Goal: Task Accomplishment & Management: Use online tool/utility

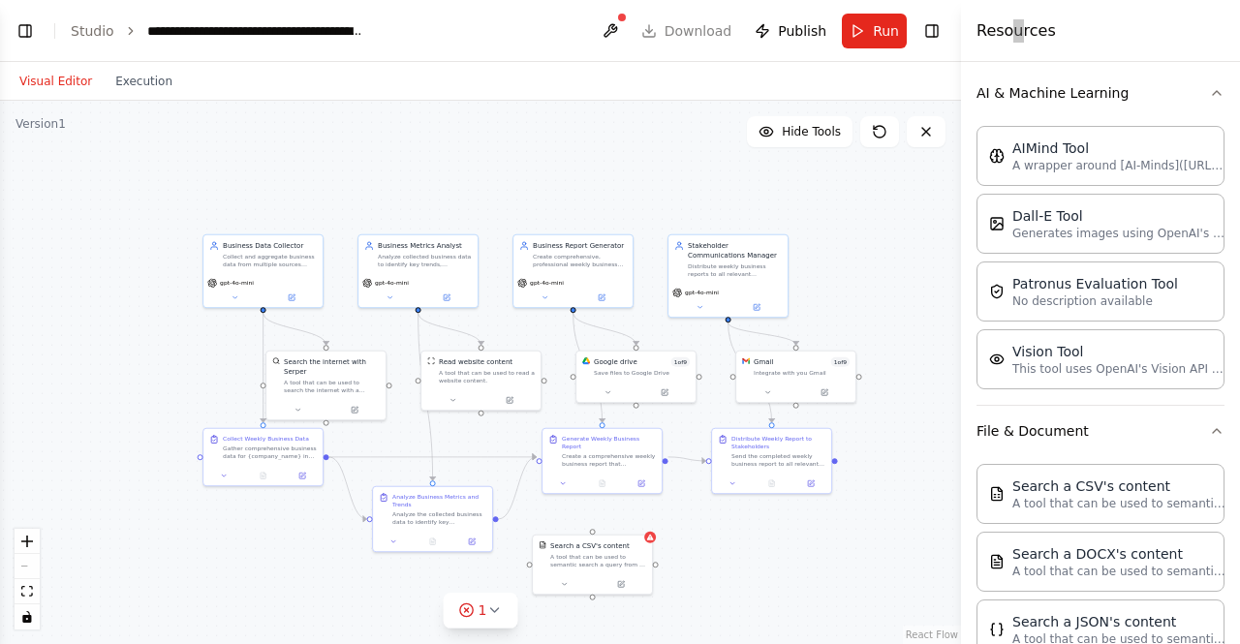
scroll to position [291, 0]
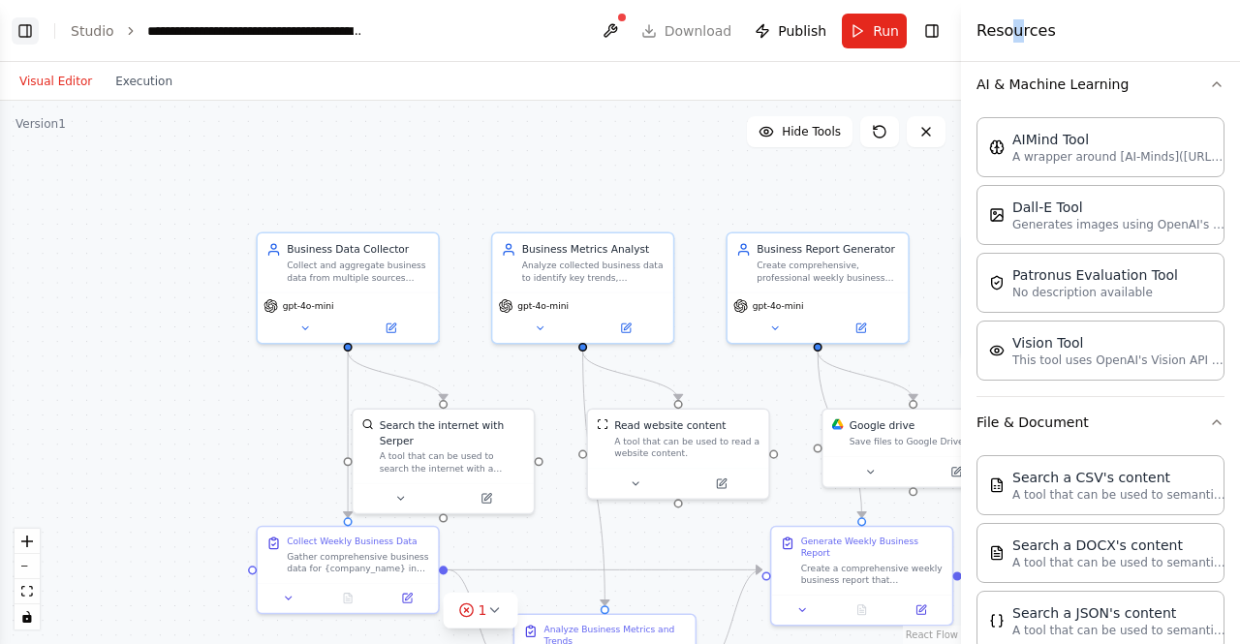
click at [23, 34] on button "Toggle Left Sidebar" at bounding box center [25, 30] width 27 height 27
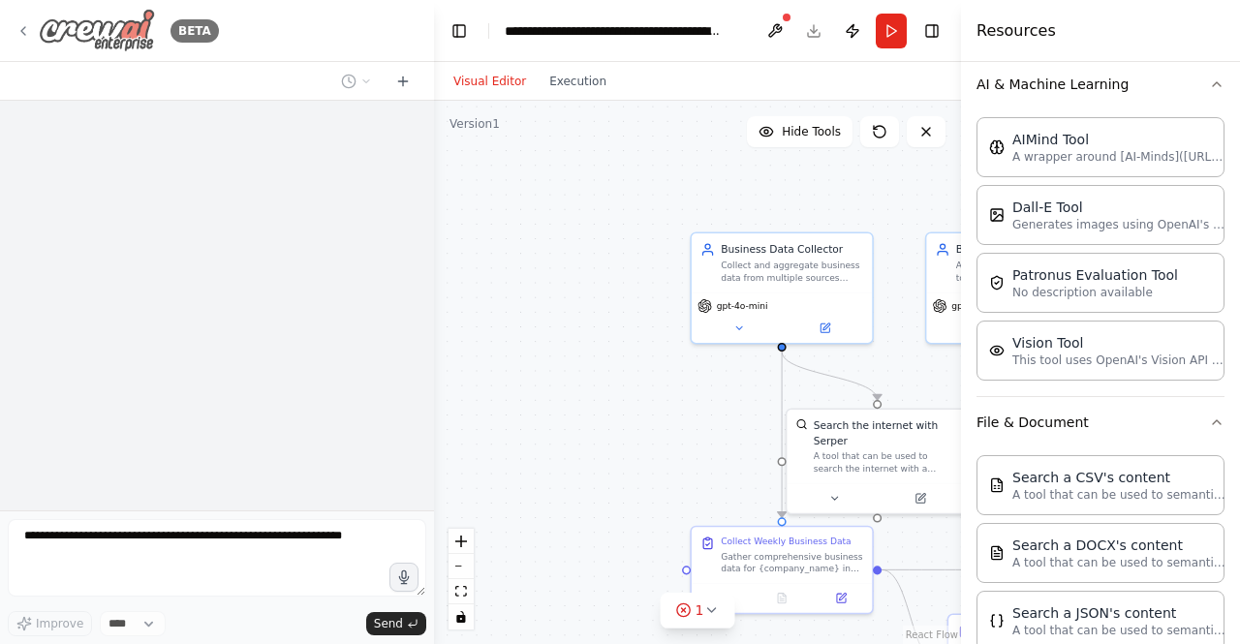
click at [27, 26] on icon at bounding box center [22, 30] width 15 height 15
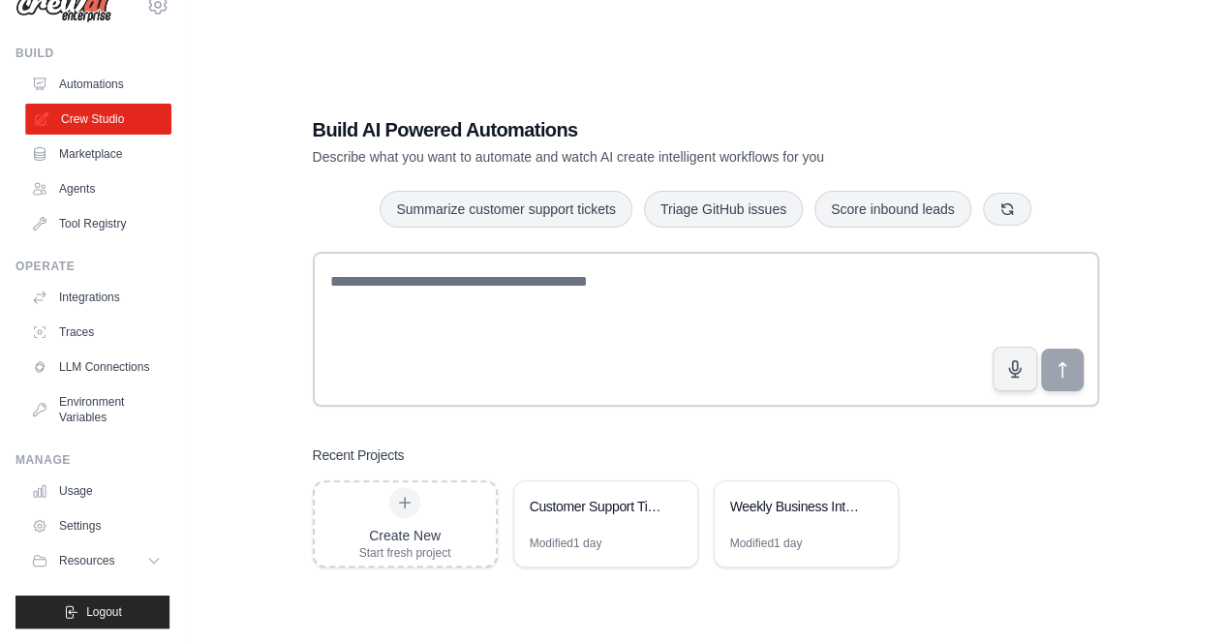
scroll to position [50, 0]
click at [137, 571] on button "Resources" at bounding box center [98, 560] width 146 height 31
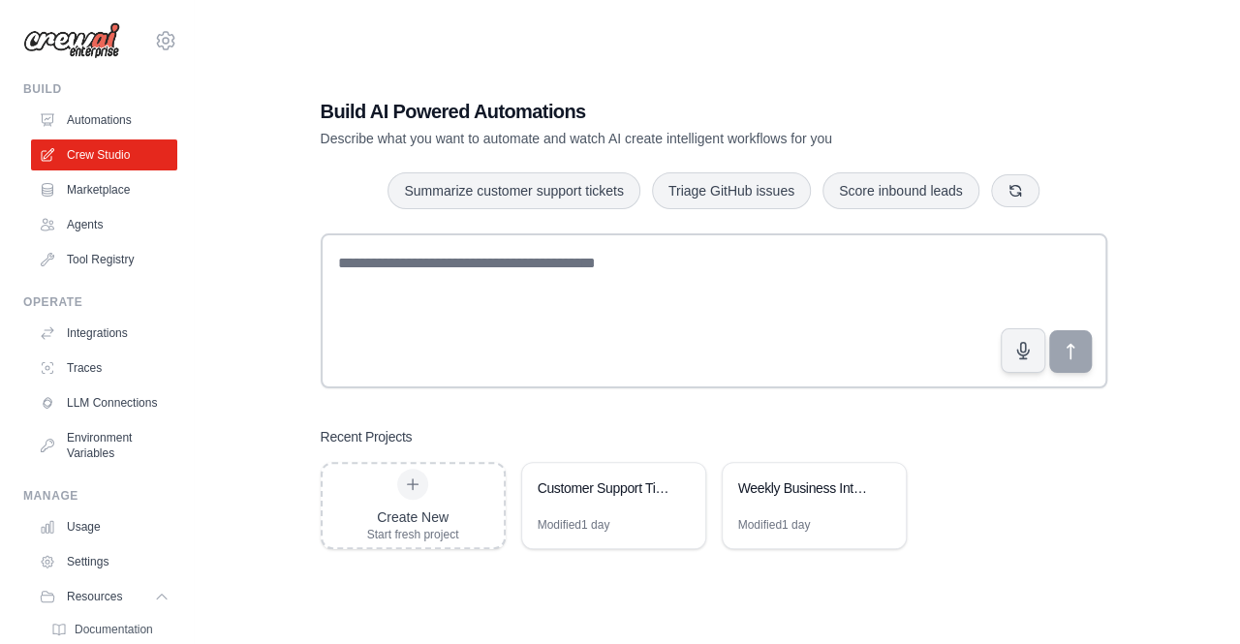
scroll to position [0, 0]
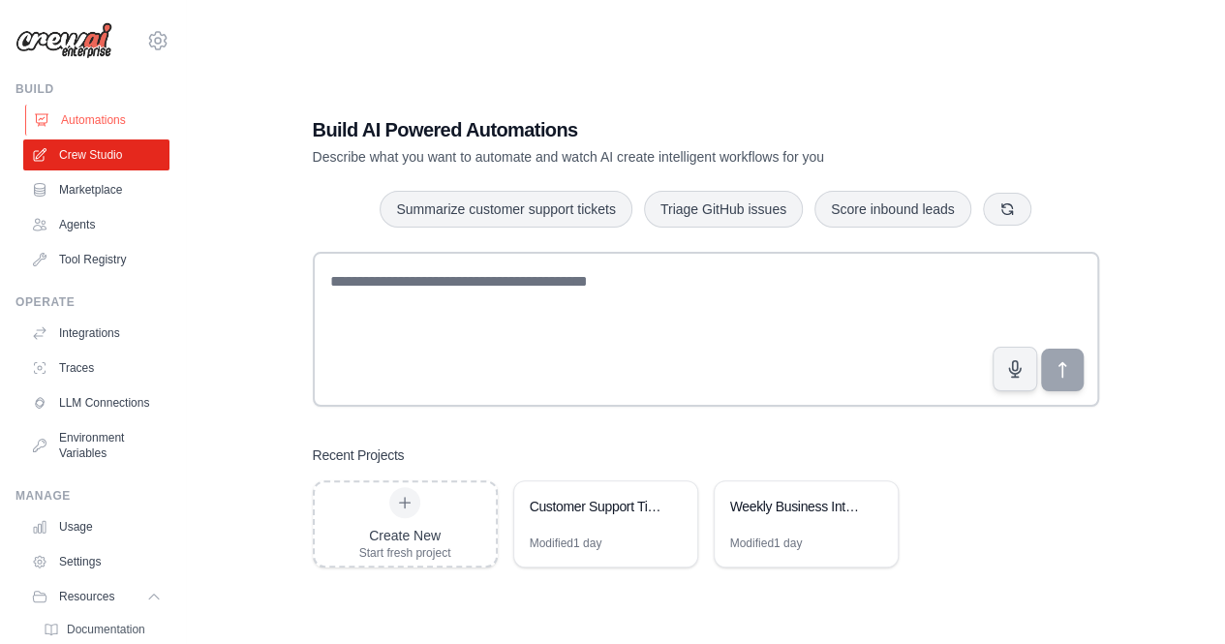
click at [98, 117] on link "Automations" at bounding box center [98, 120] width 146 height 31
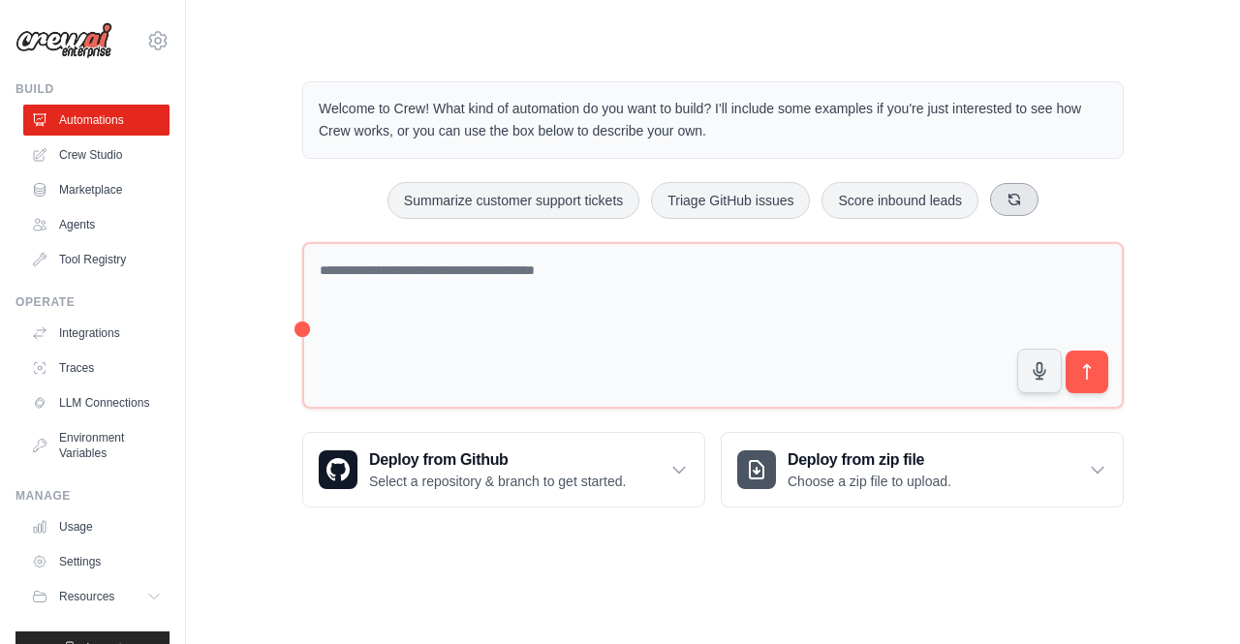
click at [1020, 197] on icon at bounding box center [1014, 199] width 11 height 11
click at [1037, 201] on icon at bounding box center [1029, 199] width 15 height 15
click at [1047, 201] on button at bounding box center [1051, 199] width 48 height 33
click at [83, 147] on link "Crew Studio" at bounding box center [98, 154] width 146 height 31
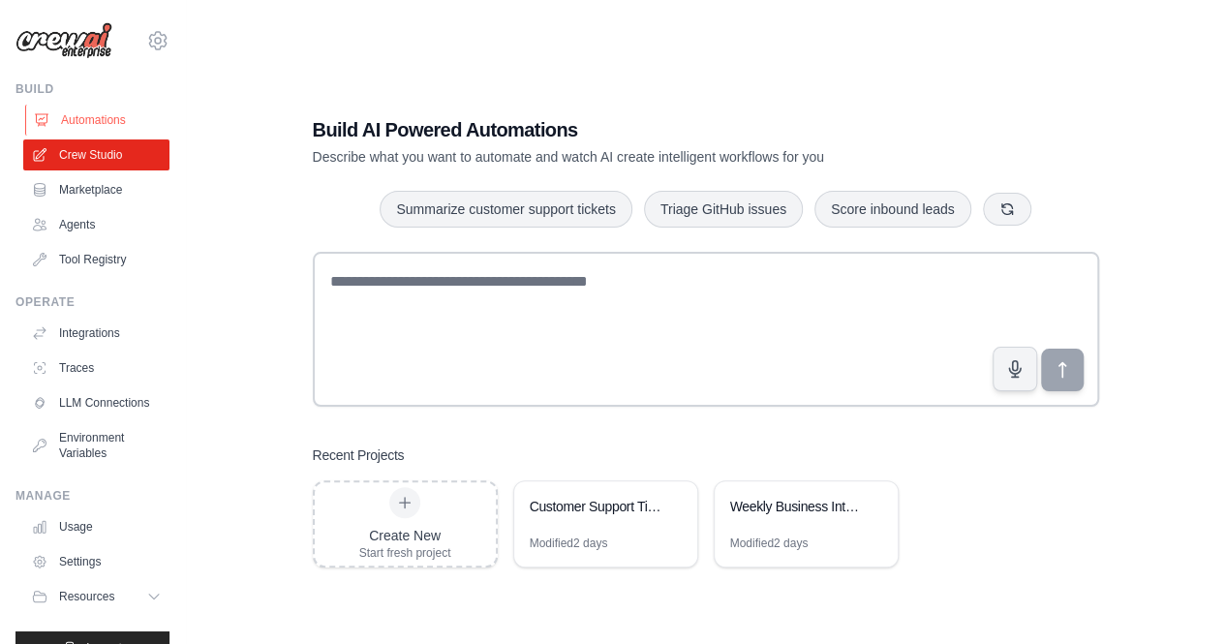
click at [83, 114] on link "Automations" at bounding box center [98, 120] width 146 height 31
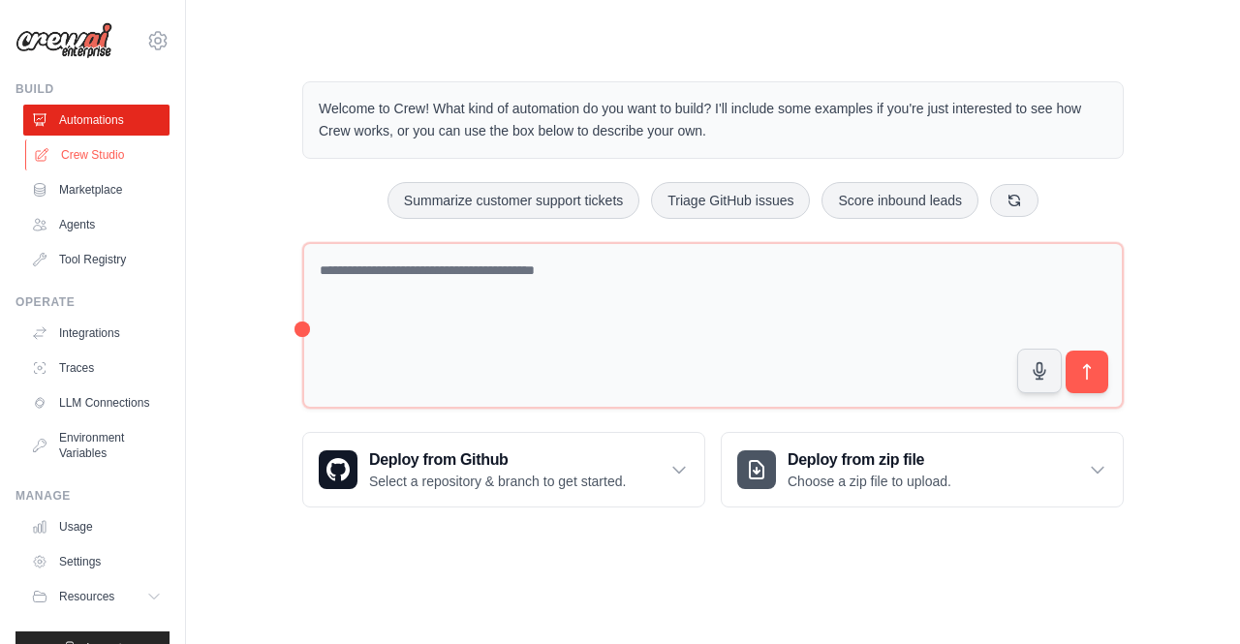
click at [88, 154] on link "Crew Studio" at bounding box center [98, 154] width 146 height 31
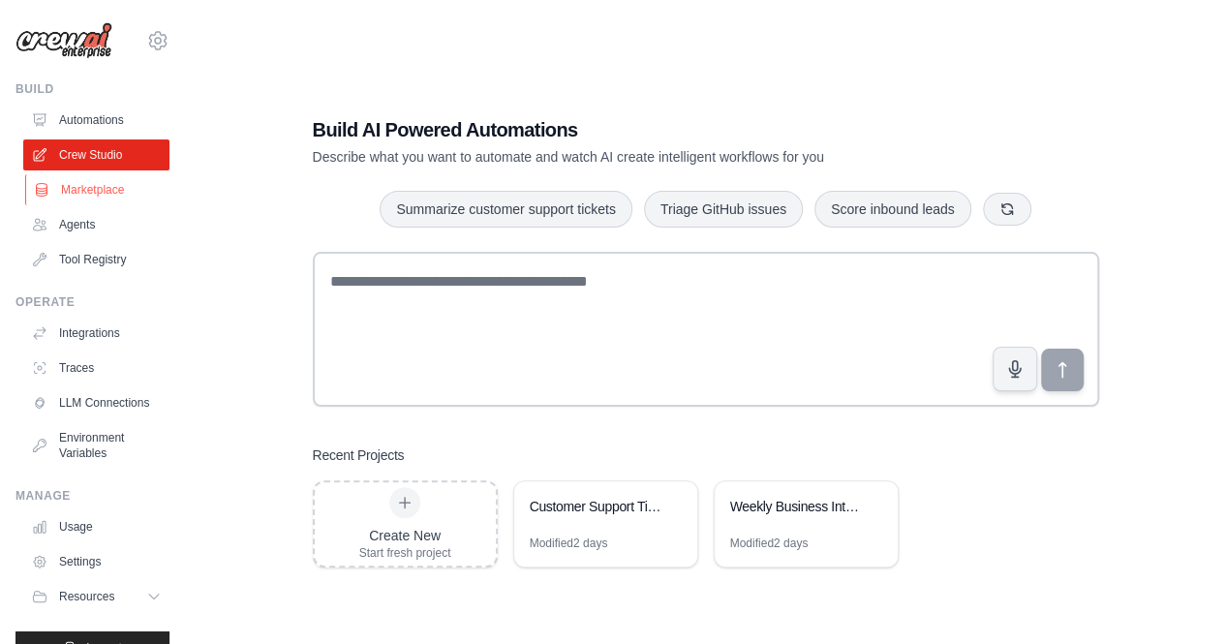
click at [74, 185] on link "Marketplace" at bounding box center [98, 189] width 146 height 31
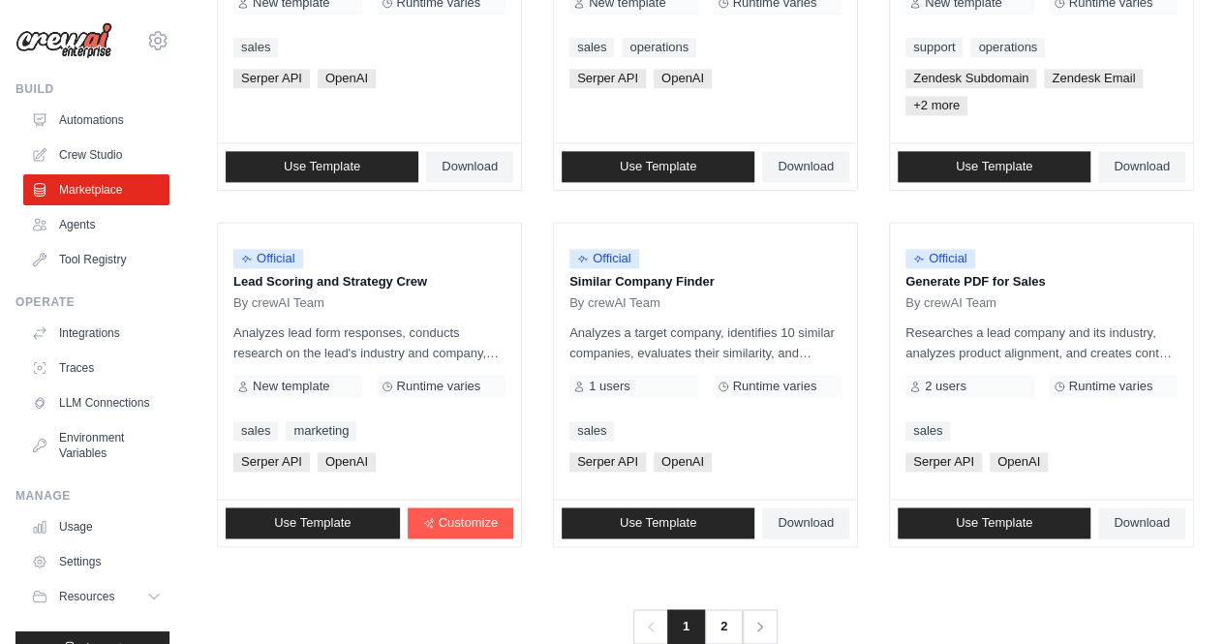
scroll to position [1200, 0]
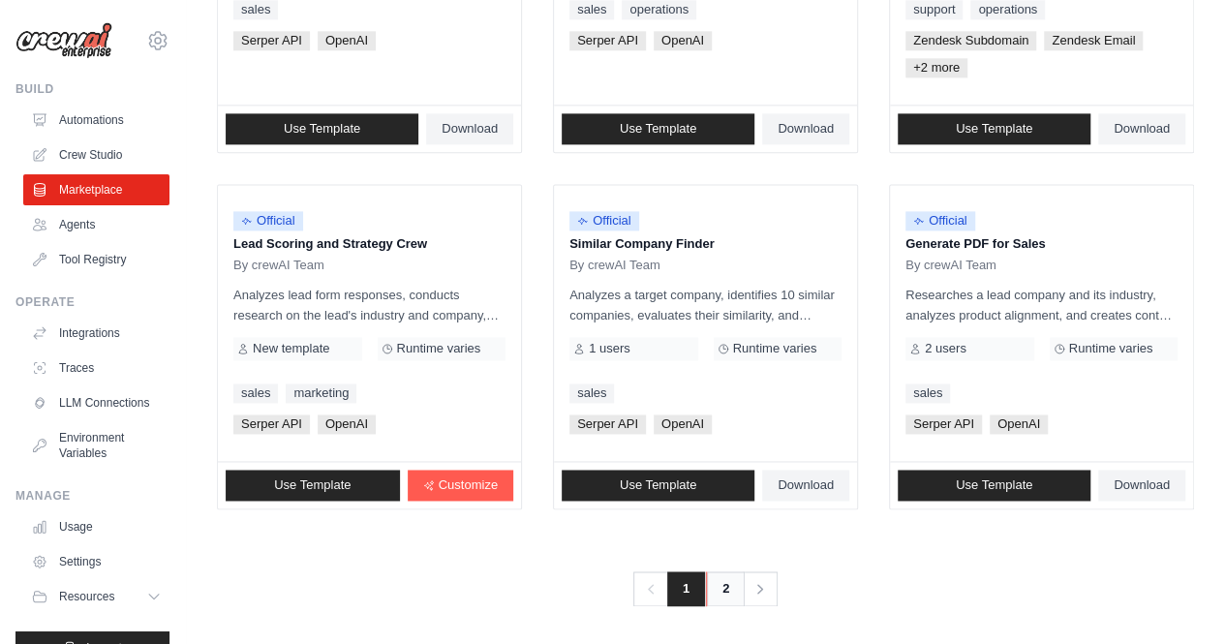
click at [723, 587] on link "2" at bounding box center [725, 589] width 39 height 35
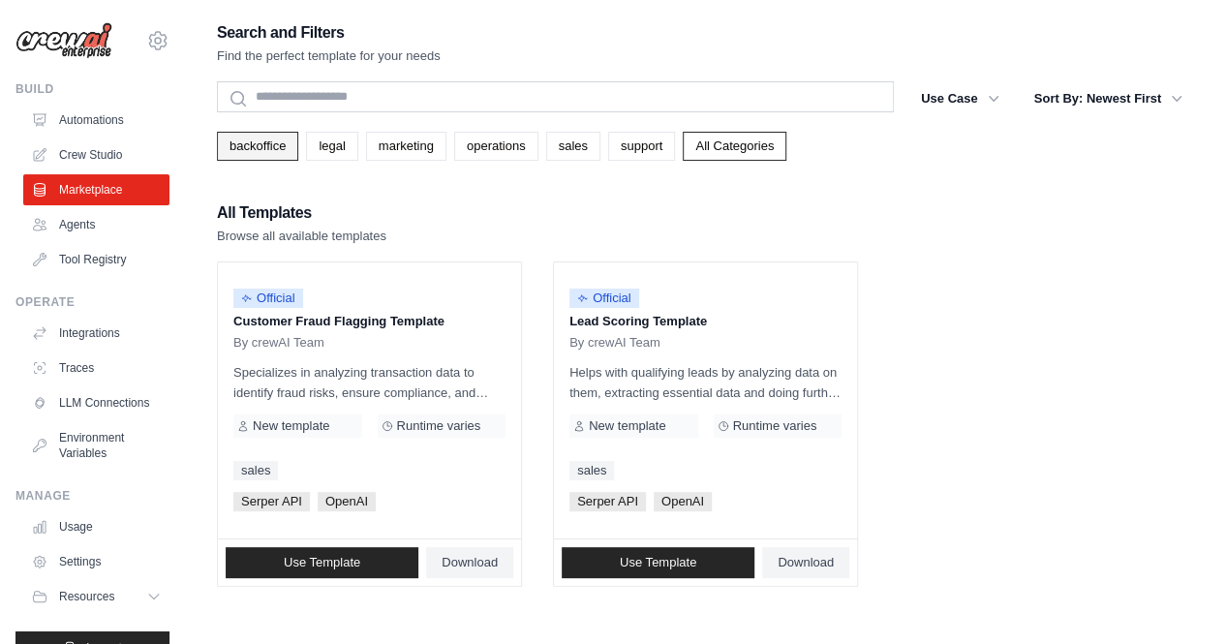
click at [269, 144] on link "backoffice" at bounding box center [257, 146] width 81 height 29
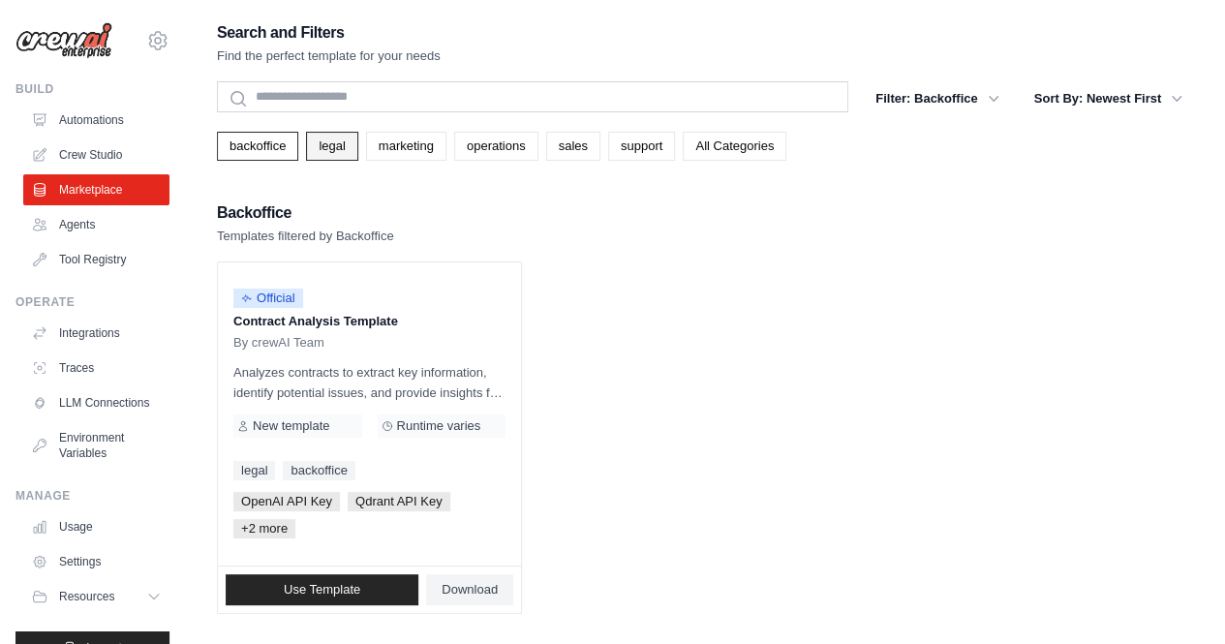
click at [348, 150] on link "legal" at bounding box center [331, 146] width 51 height 29
click at [424, 155] on link "marketing" at bounding box center [406, 146] width 80 height 29
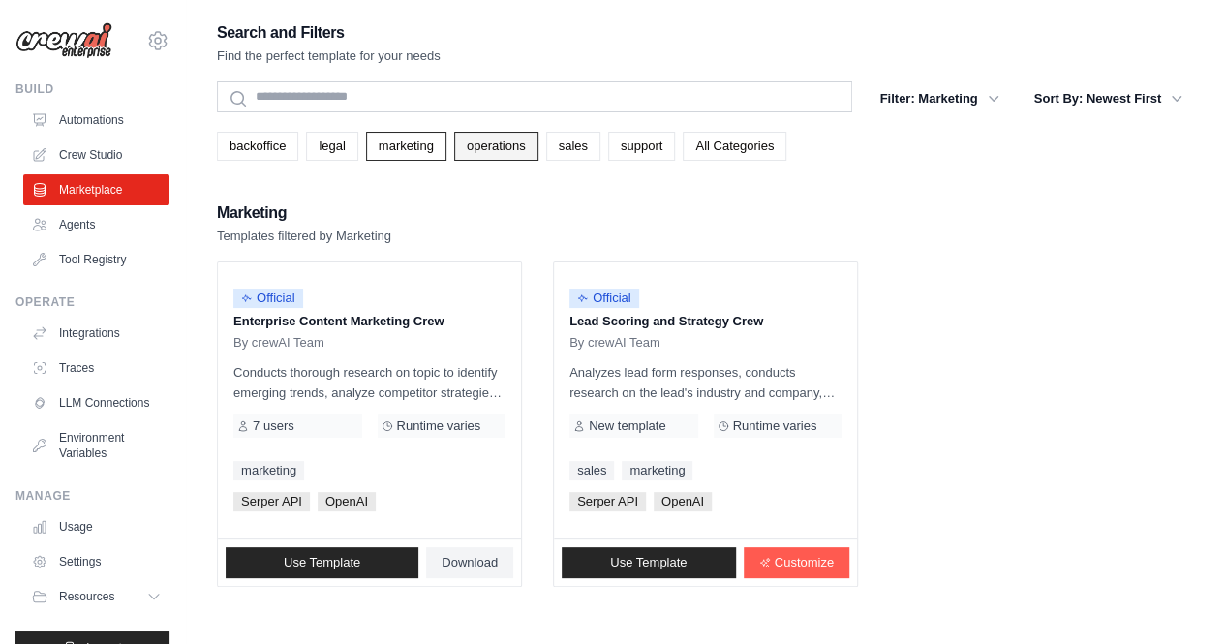
click at [502, 154] on link "operations" at bounding box center [496, 146] width 84 height 29
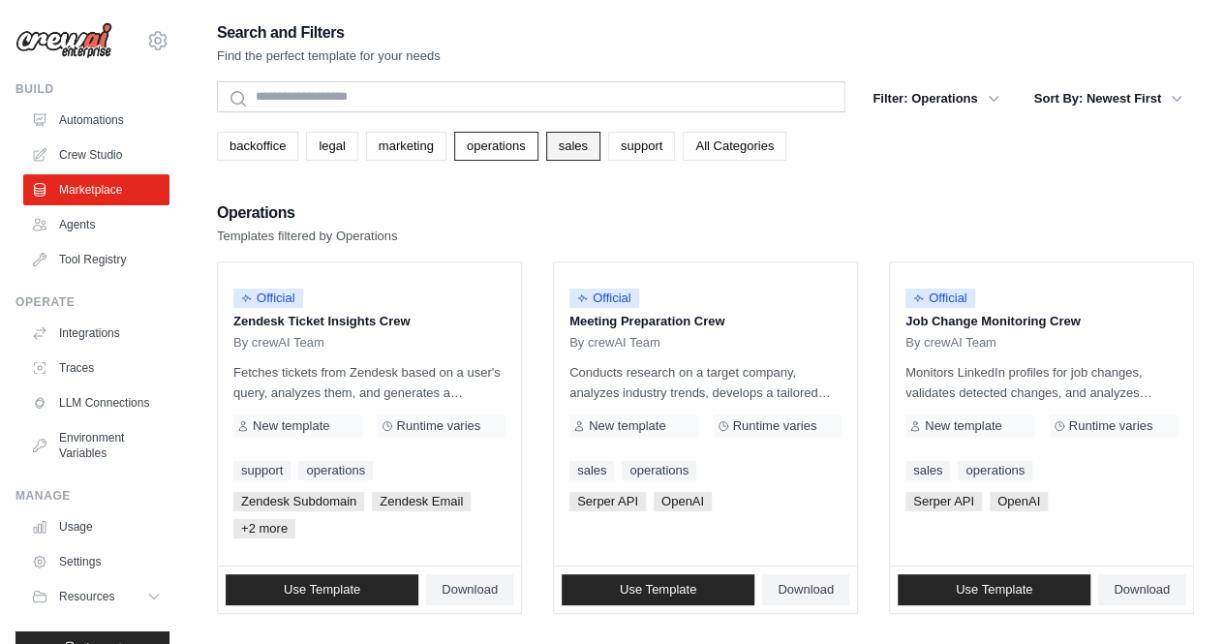
click at [600, 146] on link "sales" at bounding box center [573, 146] width 54 height 29
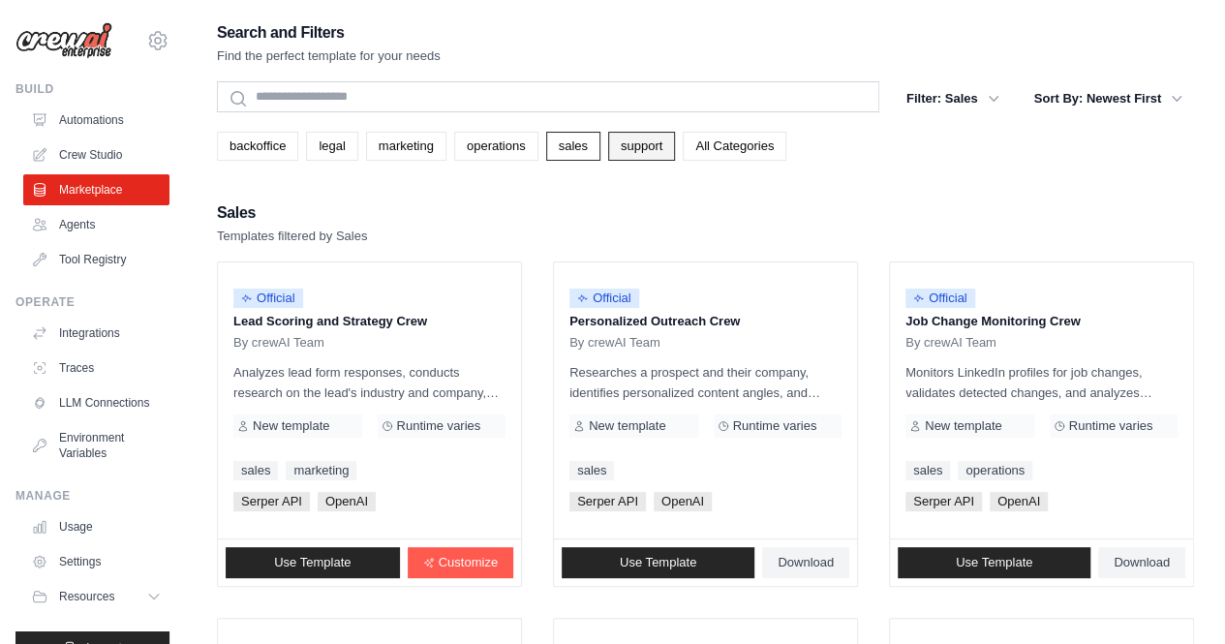
click at [675, 144] on link "support" at bounding box center [641, 146] width 67 height 29
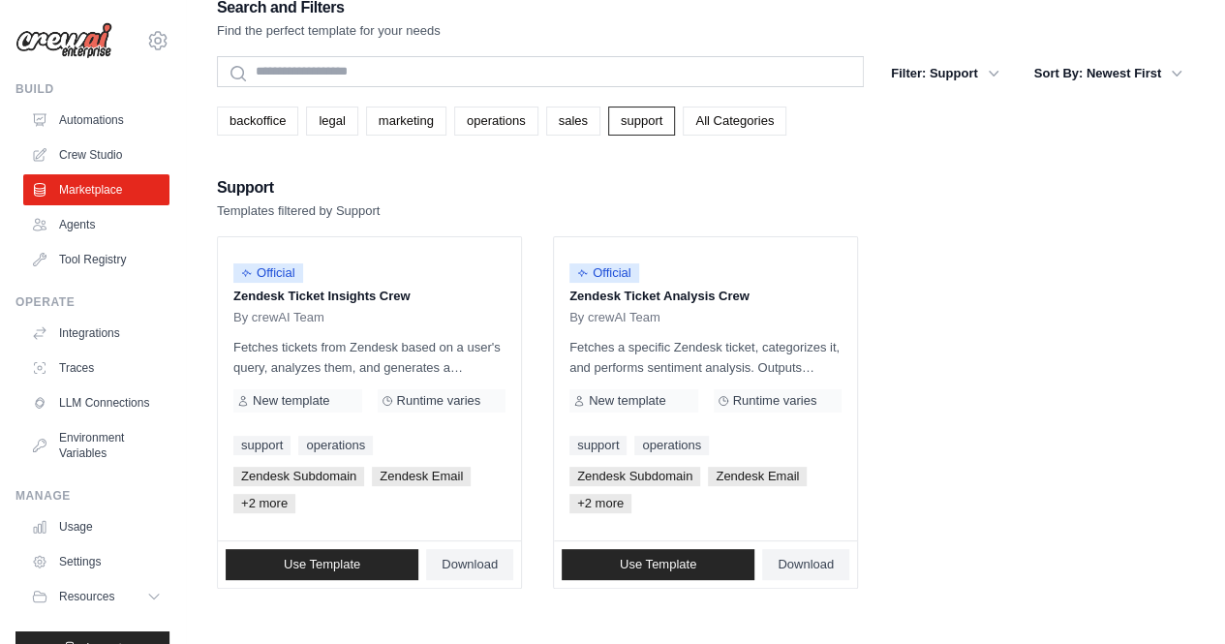
scroll to position [39, 0]
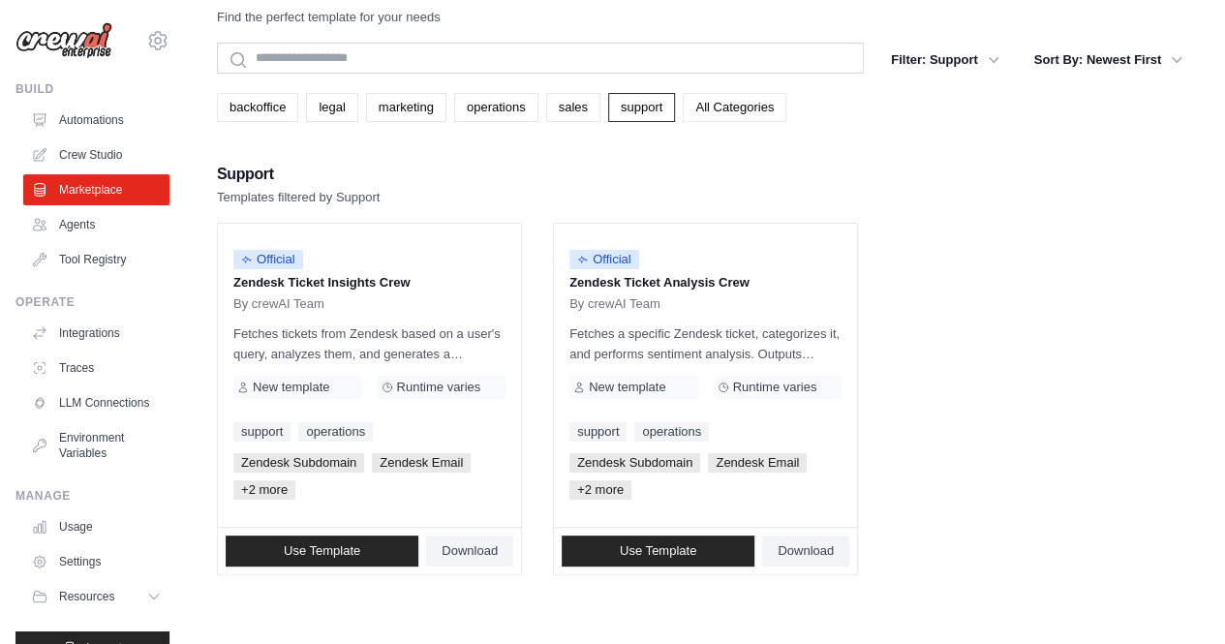
click at [763, 110] on link "All Categories" at bounding box center [735, 107] width 104 height 29
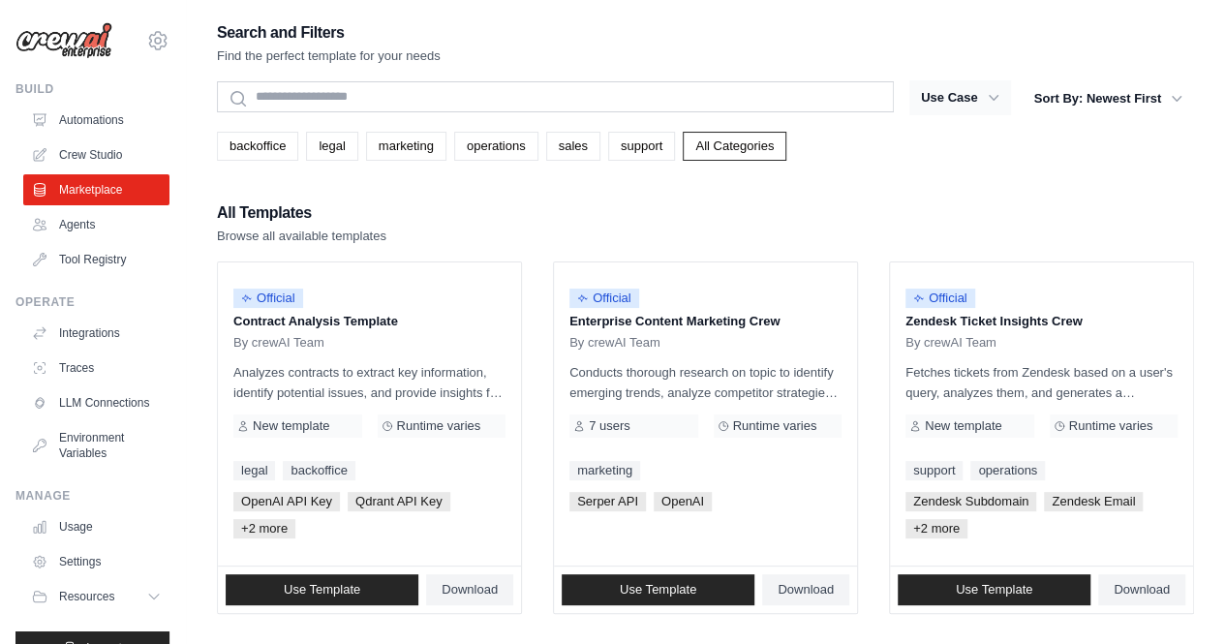
click at [992, 98] on icon "button" at bounding box center [993, 97] width 19 height 19
click at [988, 92] on icon "button" at bounding box center [993, 97] width 19 height 19
click at [941, 88] on button "Use Case" at bounding box center [961, 97] width 102 height 35
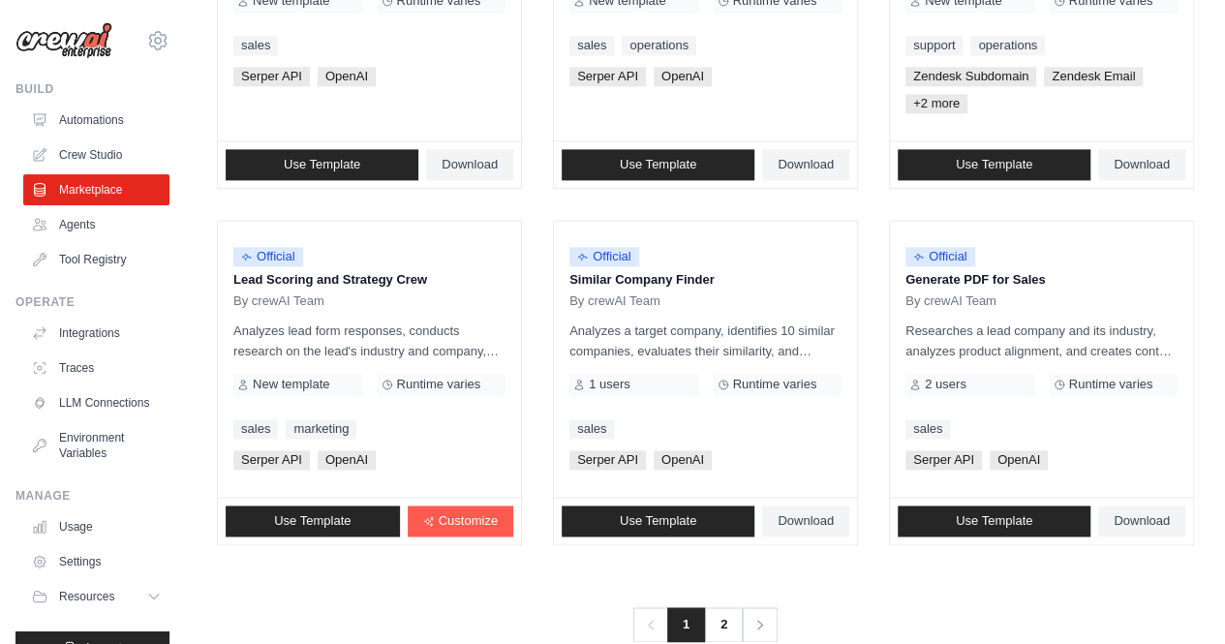
scroll to position [1200, 0]
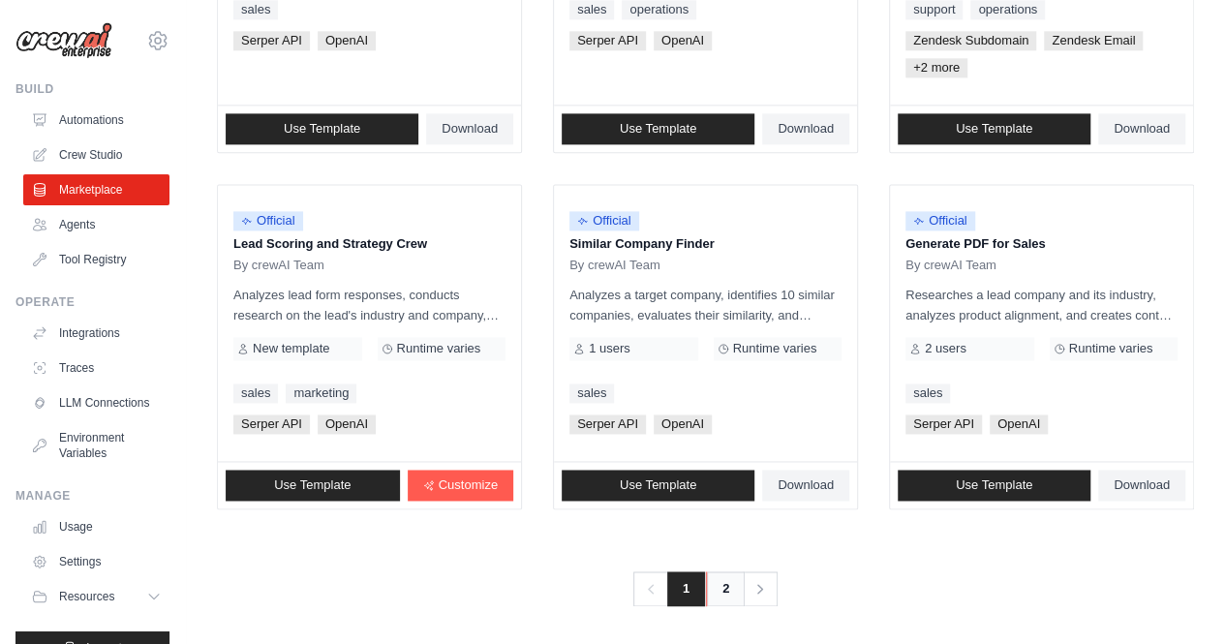
click at [728, 593] on link "2" at bounding box center [725, 589] width 39 height 35
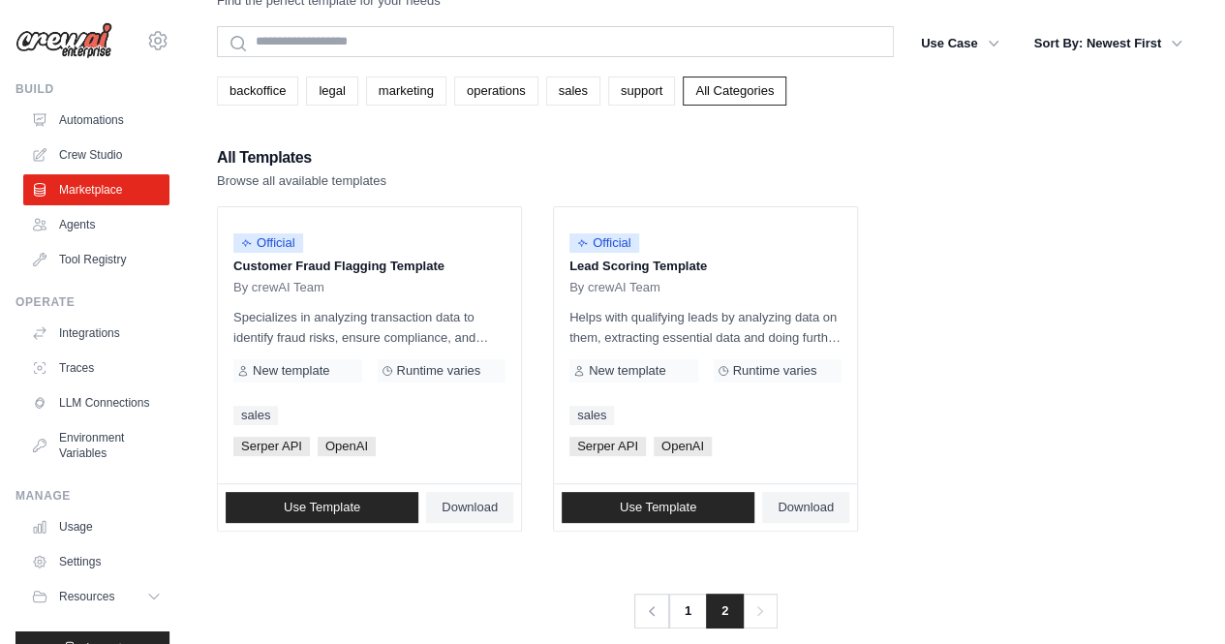
scroll to position [79, 0]
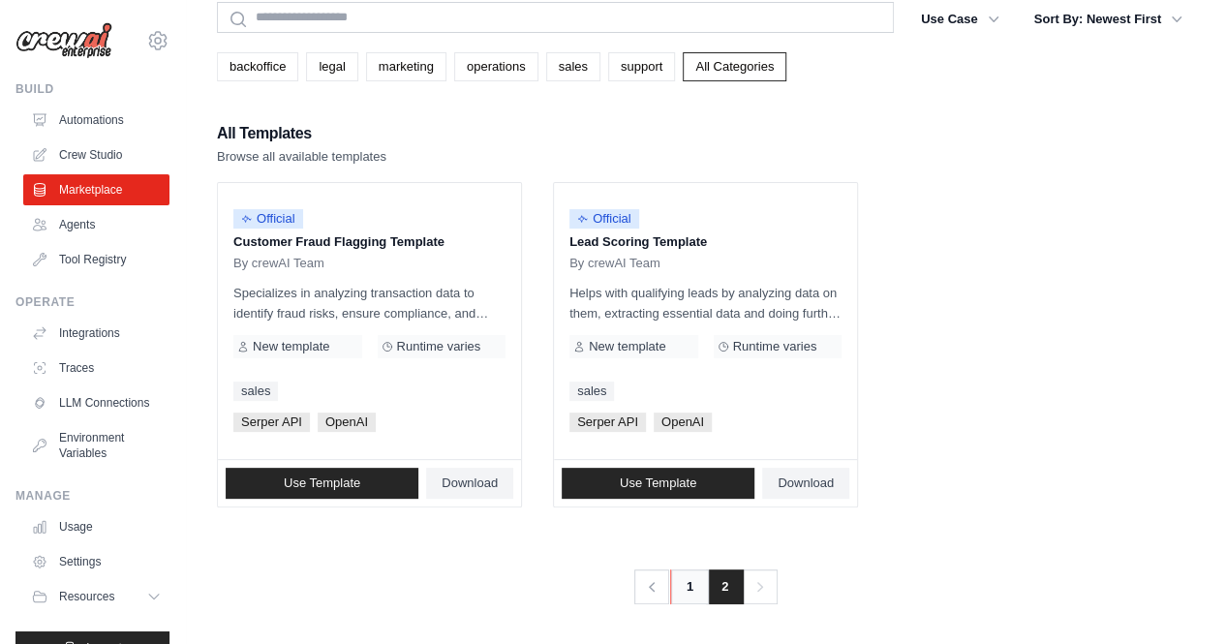
click at [692, 588] on link "1" at bounding box center [689, 587] width 39 height 35
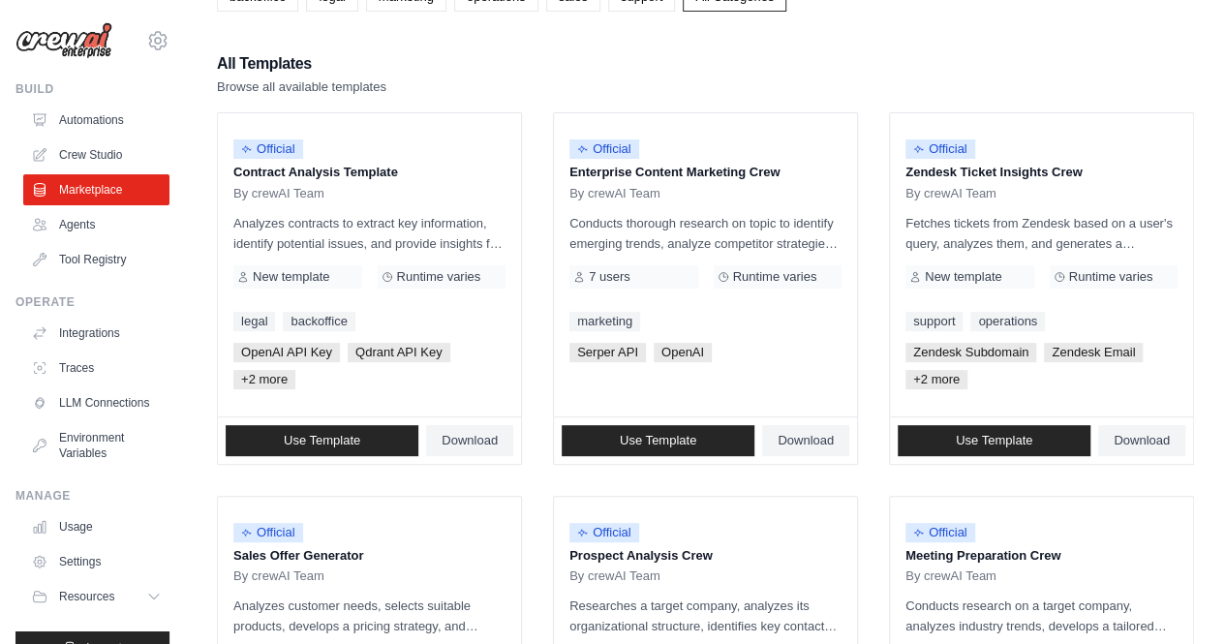
scroll to position [135, 0]
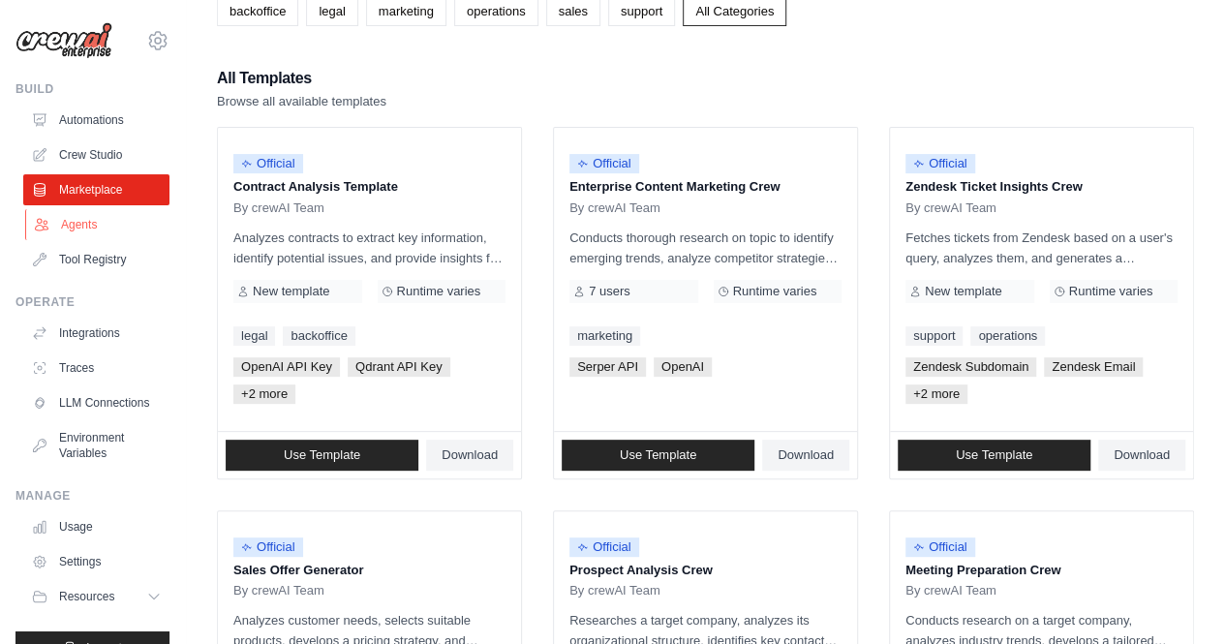
click at [74, 226] on link "Agents" at bounding box center [98, 224] width 146 height 31
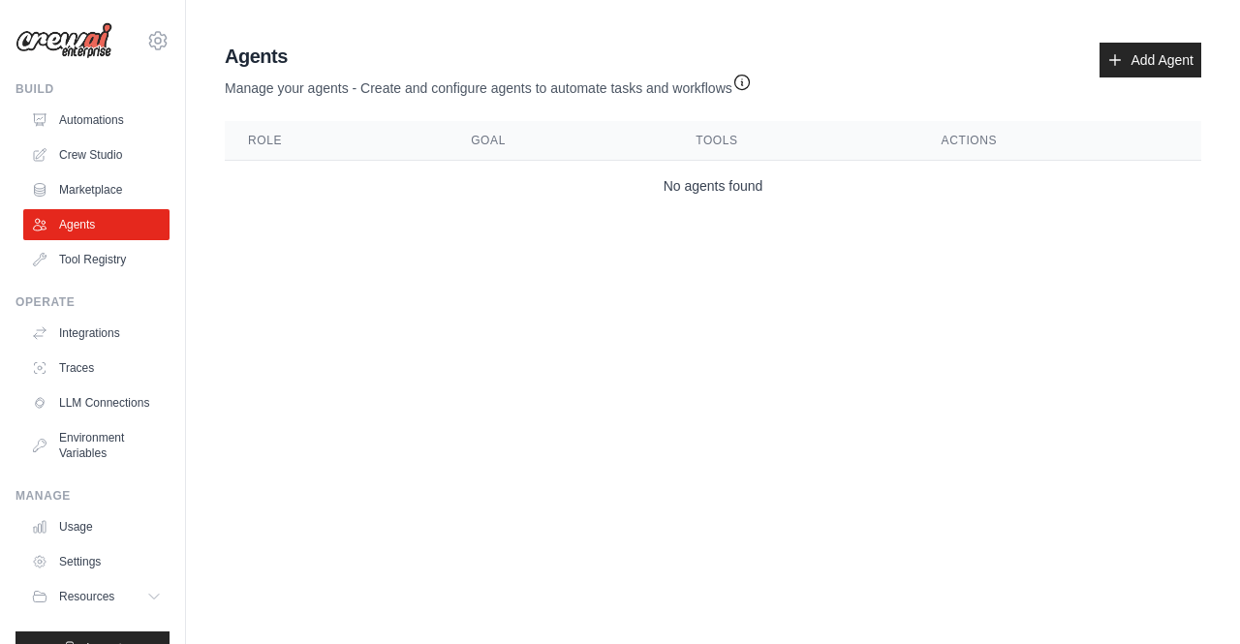
click at [752, 79] on icon "button" at bounding box center [741, 82] width 19 height 19
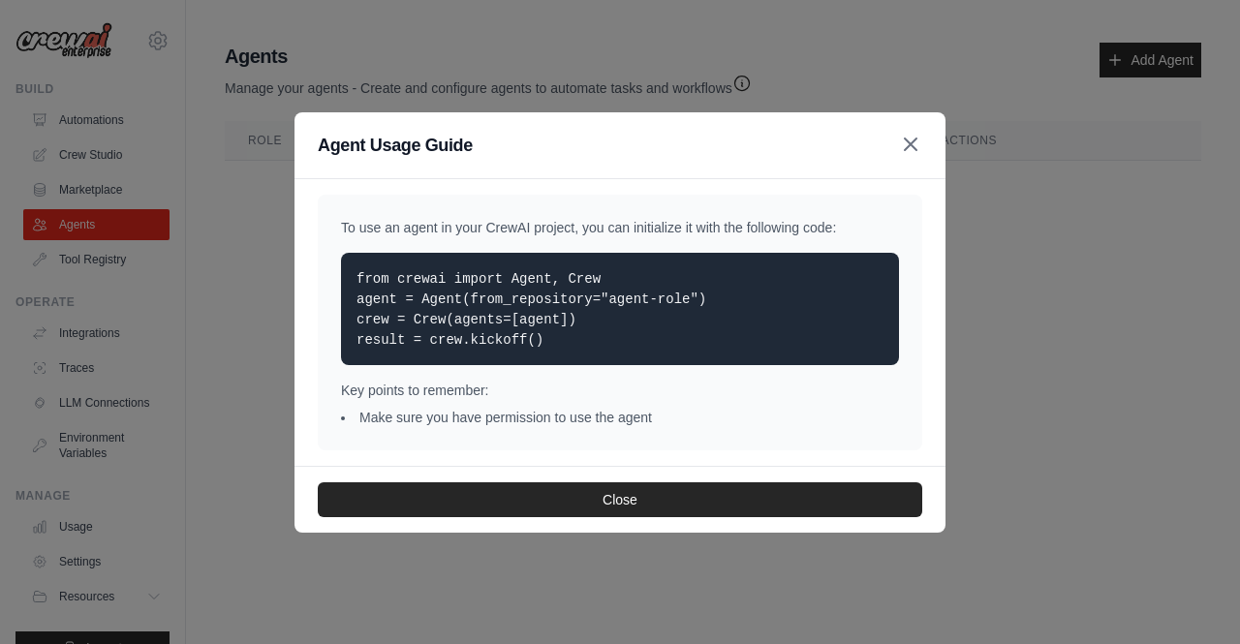
click at [917, 150] on icon "button" at bounding box center [910, 144] width 23 height 23
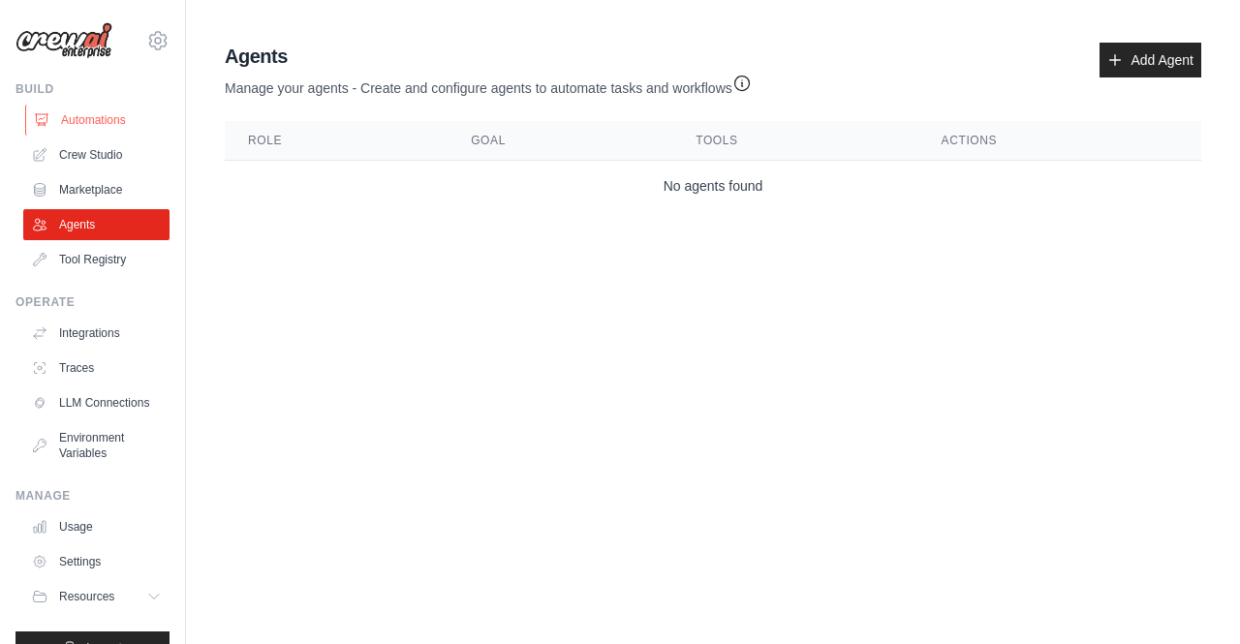
click at [81, 124] on link "Automations" at bounding box center [98, 120] width 146 height 31
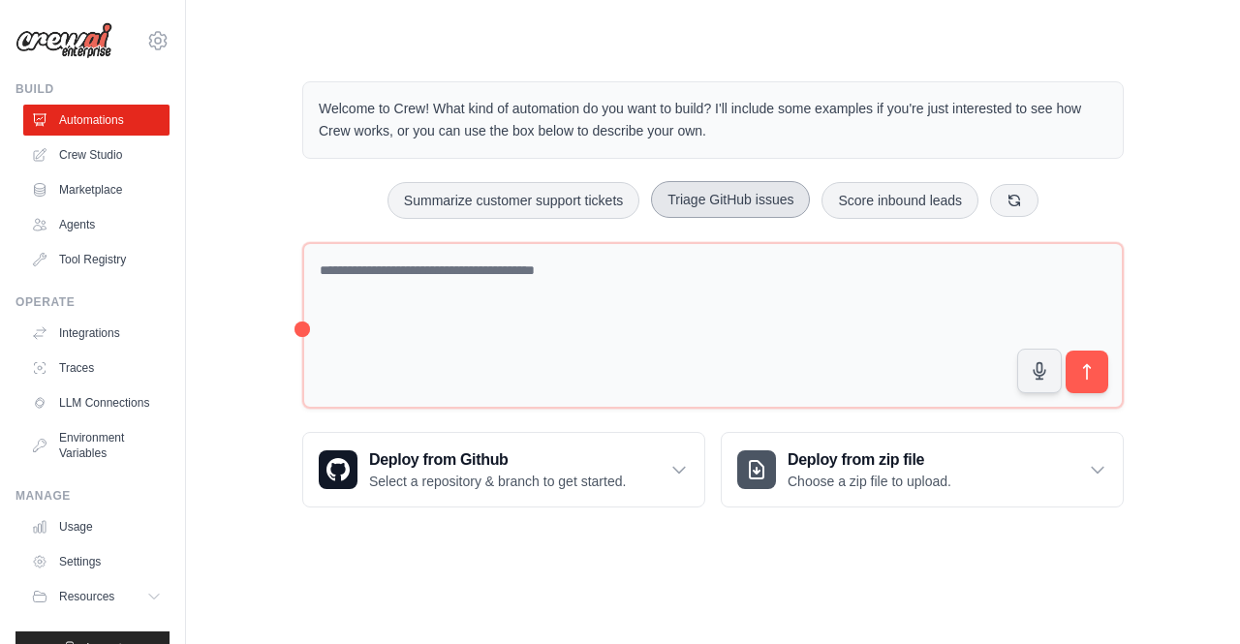
click at [753, 206] on button "Triage GitHub issues" at bounding box center [730, 199] width 159 height 37
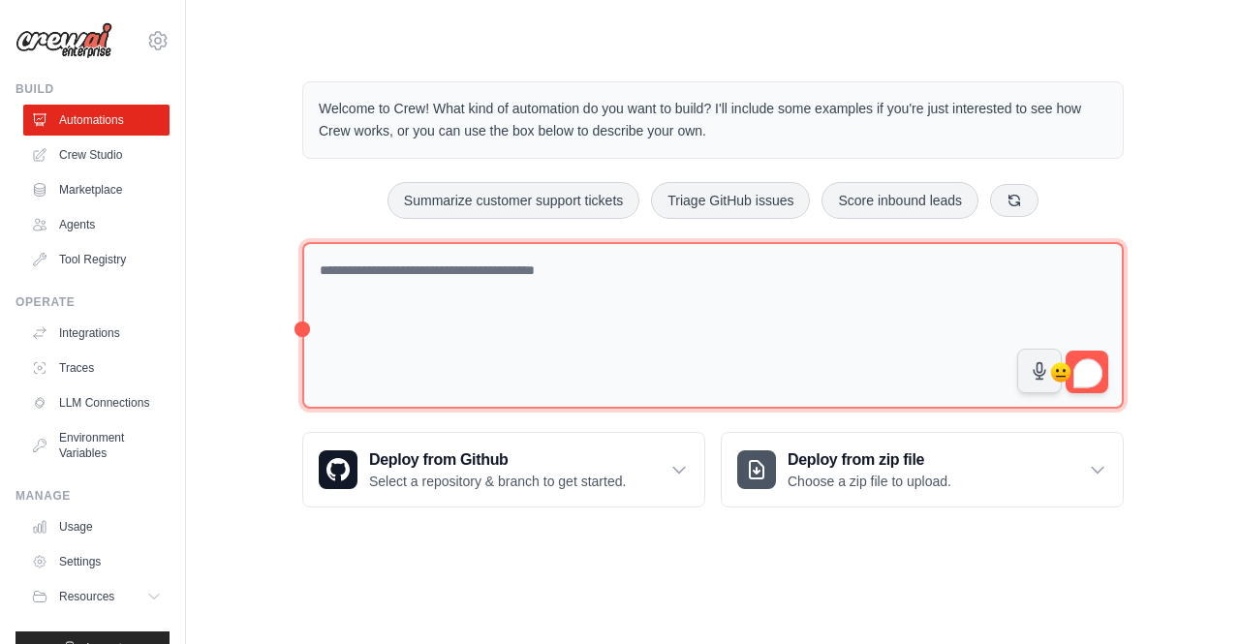
click at [783, 317] on textarea "To enrich screen reader interactions, please activate Accessibility in Grammarl…" at bounding box center [712, 326] width 821 height 168
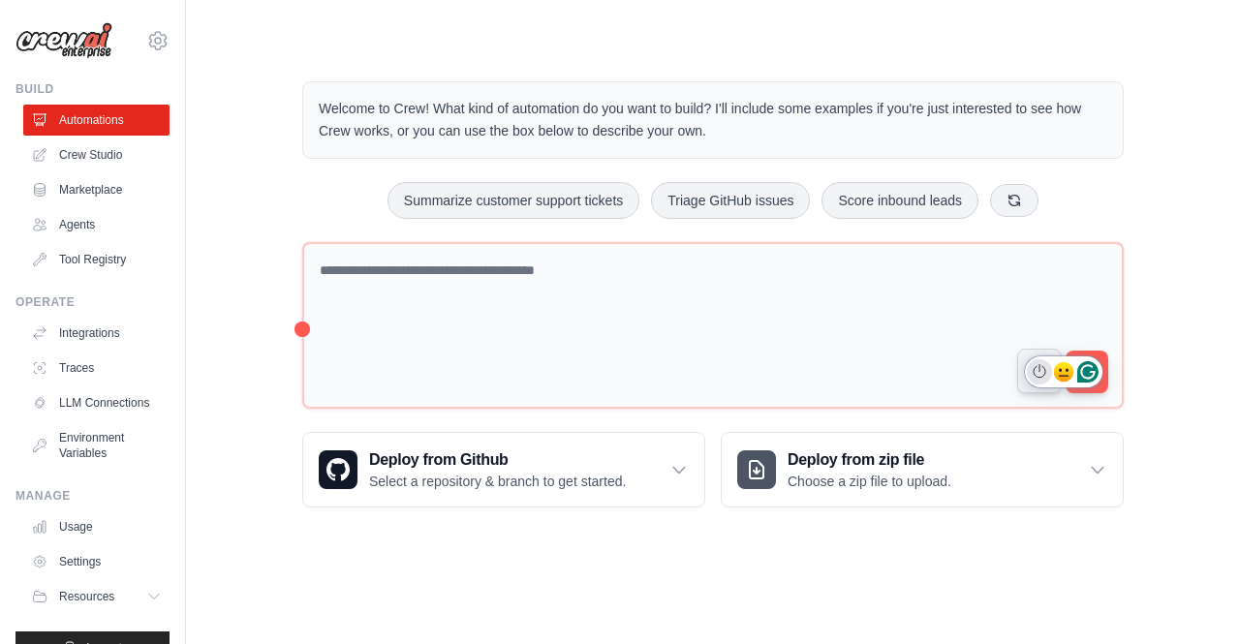
drag, startPoint x: 1091, startPoint y: 369, endPoint x: 1042, endPoint y: 374, distance: 48.7
click at [1042, 374] on icon "Turn off Grammarly on this website" at bounding box center [1040, 371] width 14 height 15
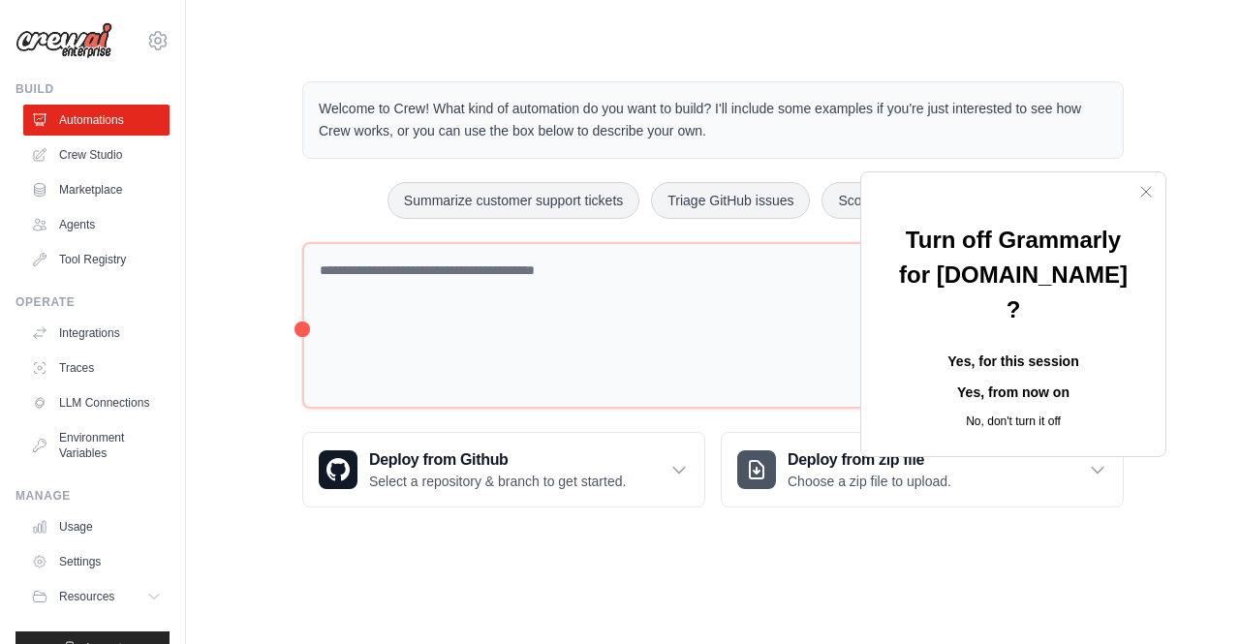
click at [975, 378] on button "Yes, from now on" at bounding box center [1013, 393] width 242 height 31
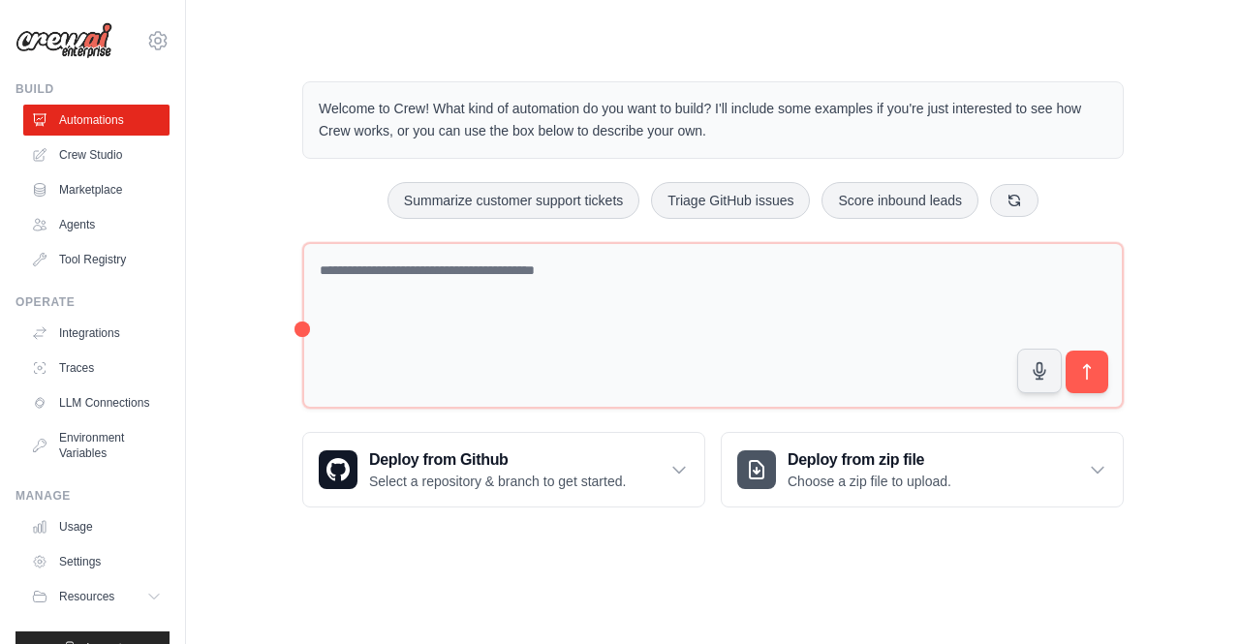
click at [1085, 368] on icon "submit" at bounding box center [1087, 372] width 20 height 20
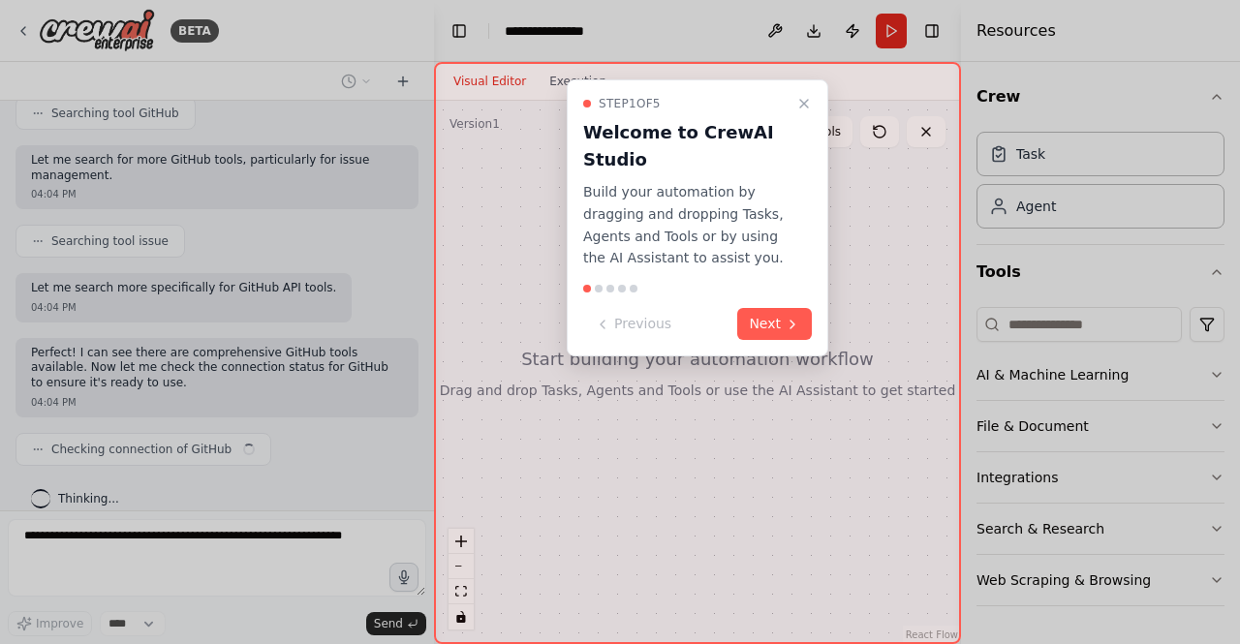
scroll to position [417, 0]
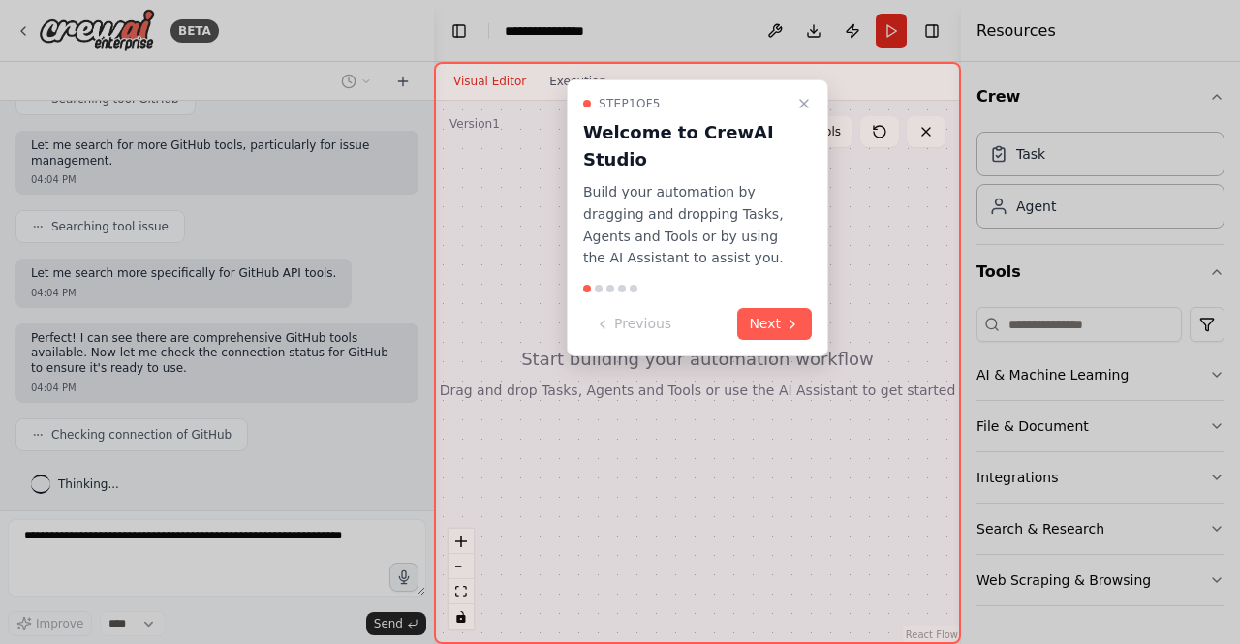
drag, startPoint x: 431, startPoint y: 340, endPoint x: 432, endPoint y: 241, distance: 98.8
click at [432, 241] on div at bounding box center [620, 322] width 1240 height 644
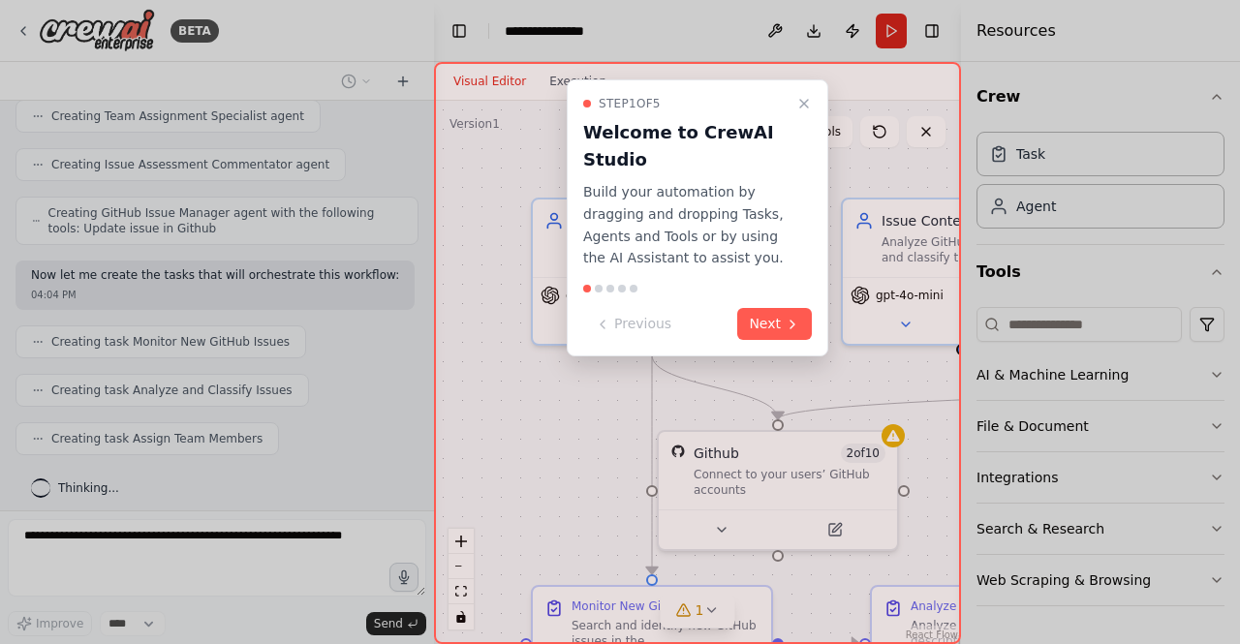
scroll to position [1068, 0]
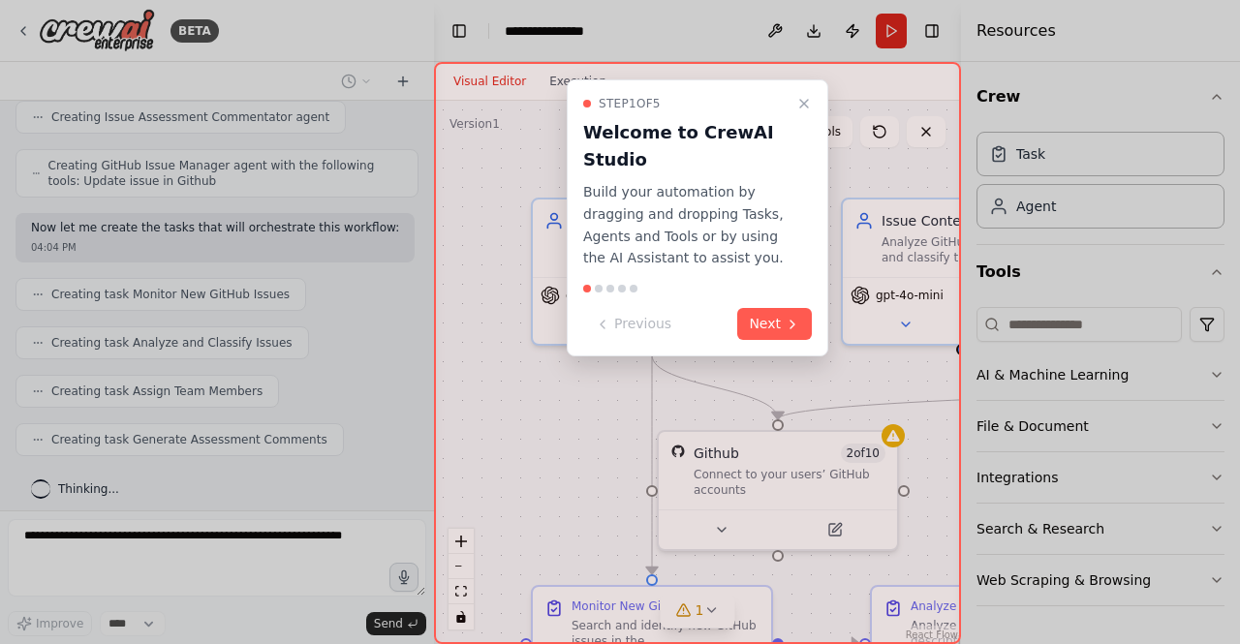
click at [367, 80] on div at bounding box center [620, 322] width 1240 height 644
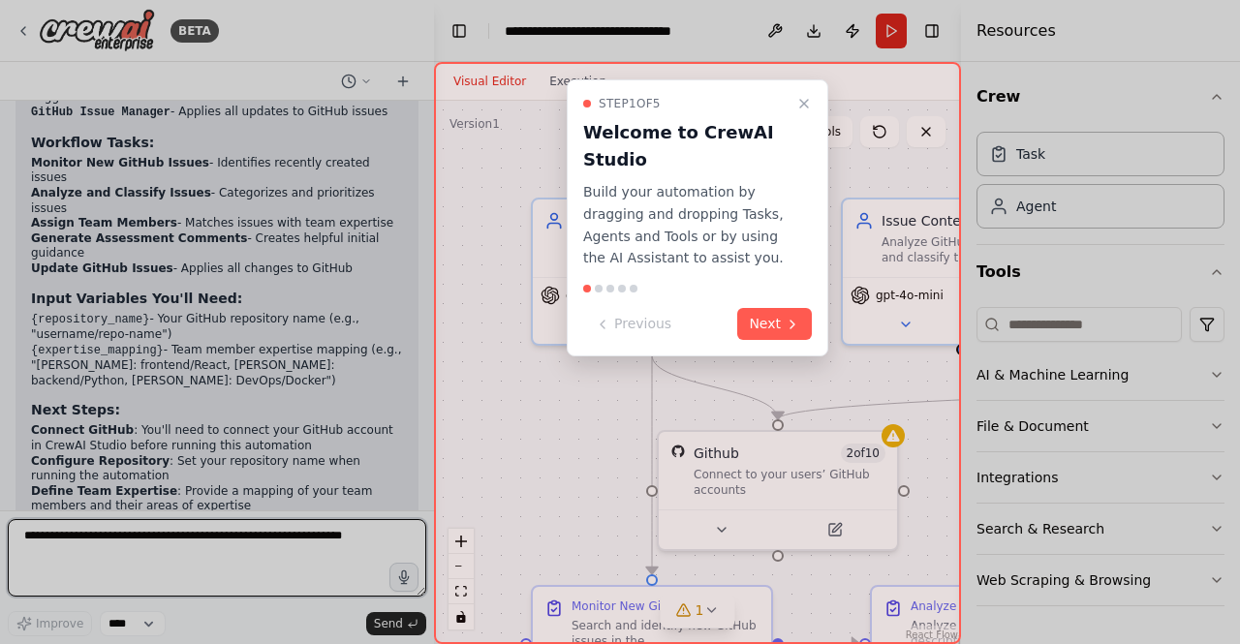
scroll to position [1996, 0]
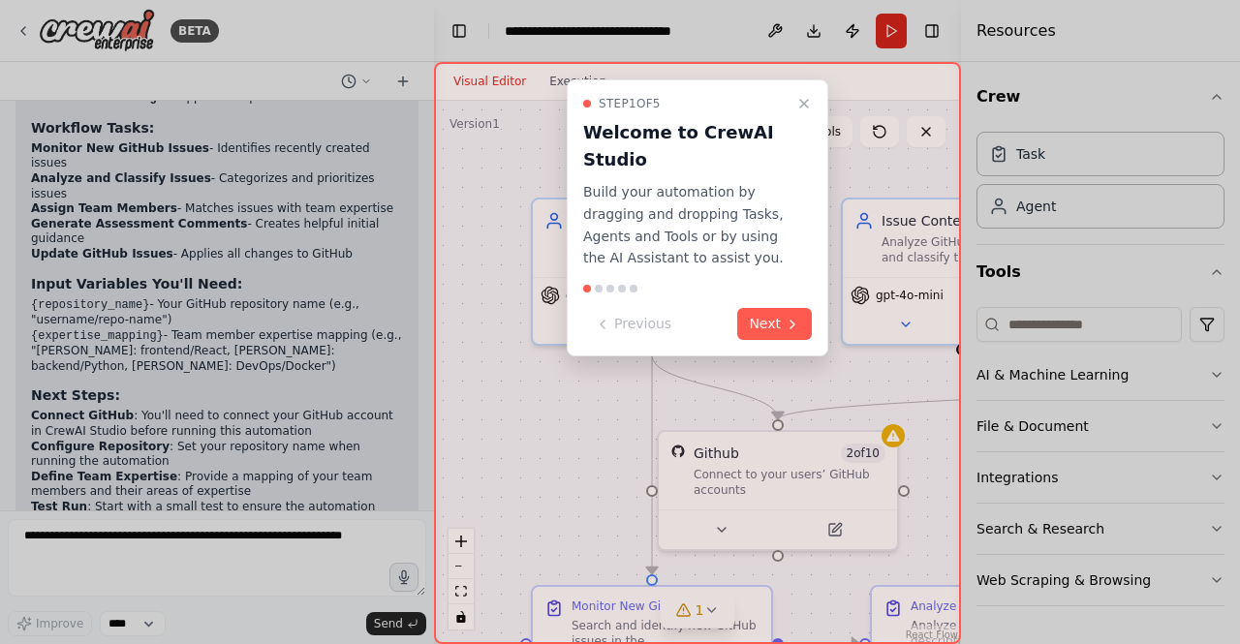
drag, startPoint x: 426, startPoint y: 477, endPoint x: 428, endPoint y: 427, distance: 49.4
click at [428, 427] on div at bounding box center [620, 322] width 1240 height 644
click at [424, 447] on div at bounding box center [620, 322] width 1240 height 644
click at [767, 322] on button "Next" at bounding box center [774, 324] width 75 height 32
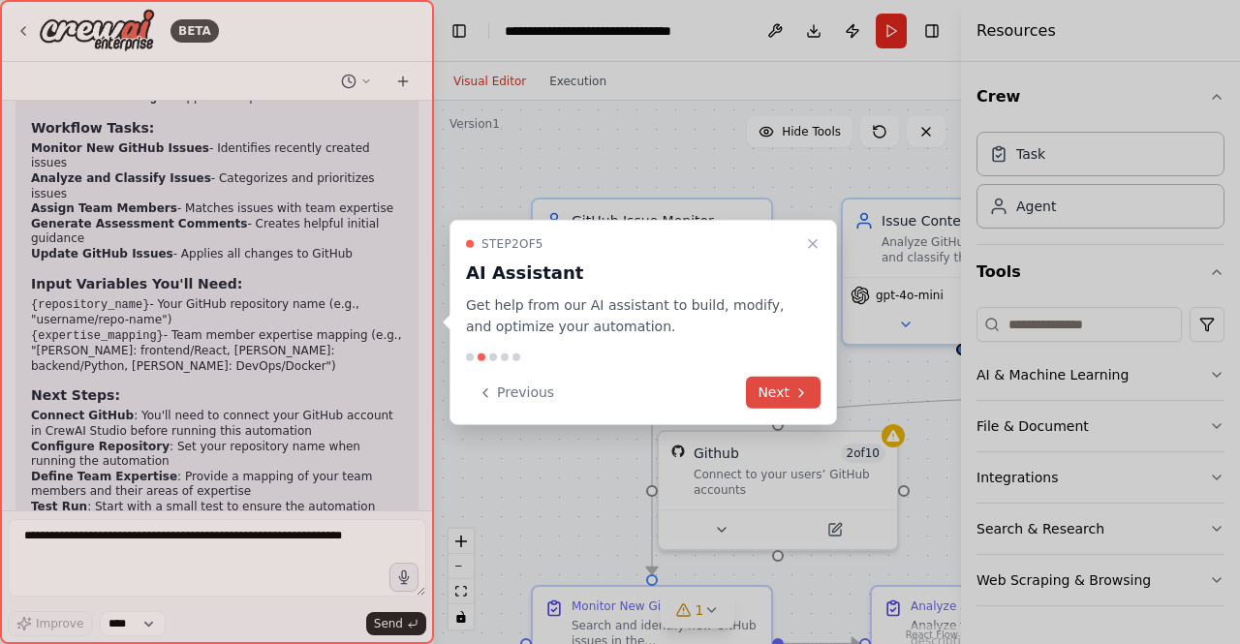
click at [790, 394] on button "Next" at bounding box center [783, 393] width 75 height 32
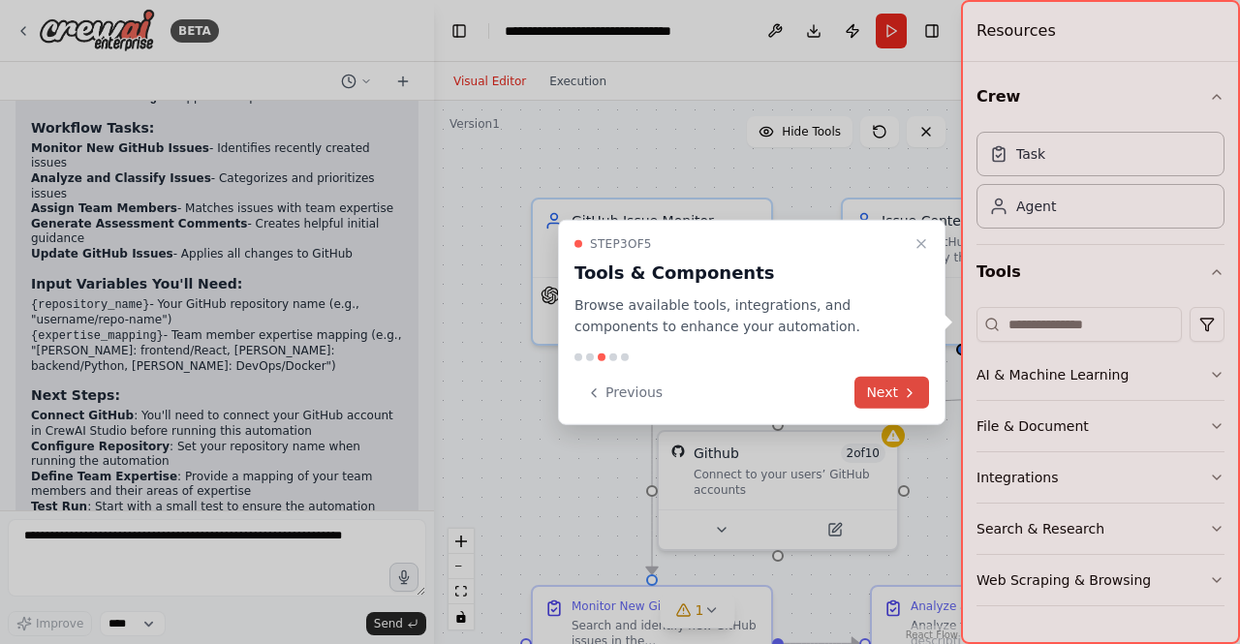
click at [904, 396] on icon at bounding box center [909, 392] width 15 height 15
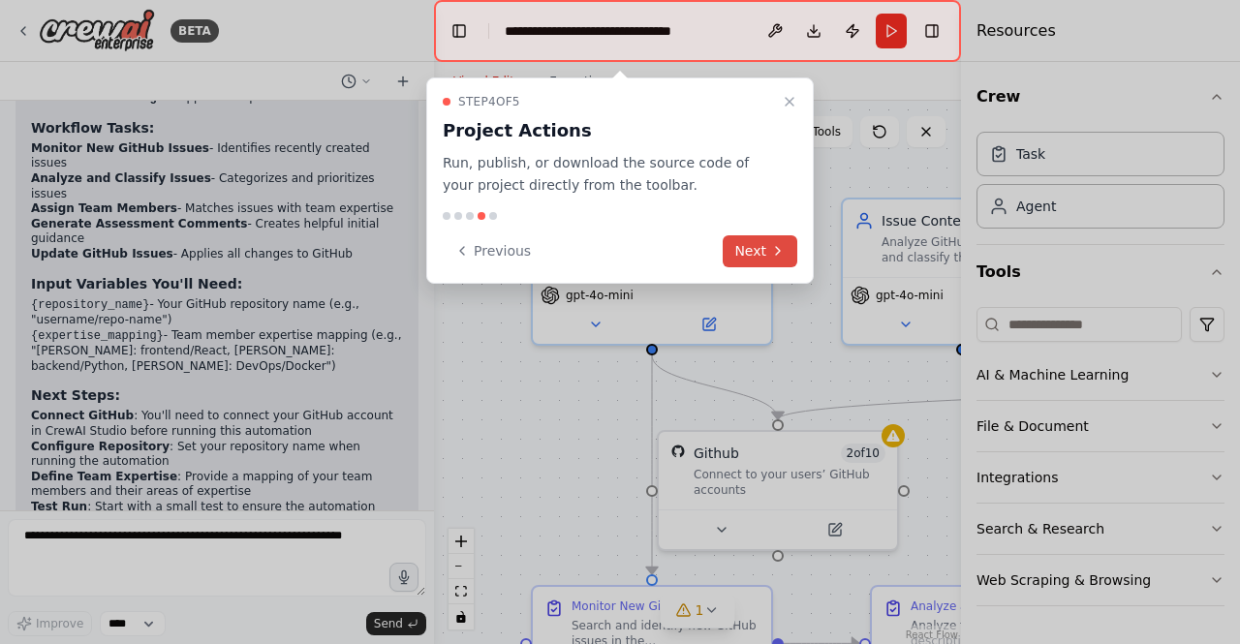
click at [767, 257] on button "Next" at bounding box center [760, 251] width 75 height 32
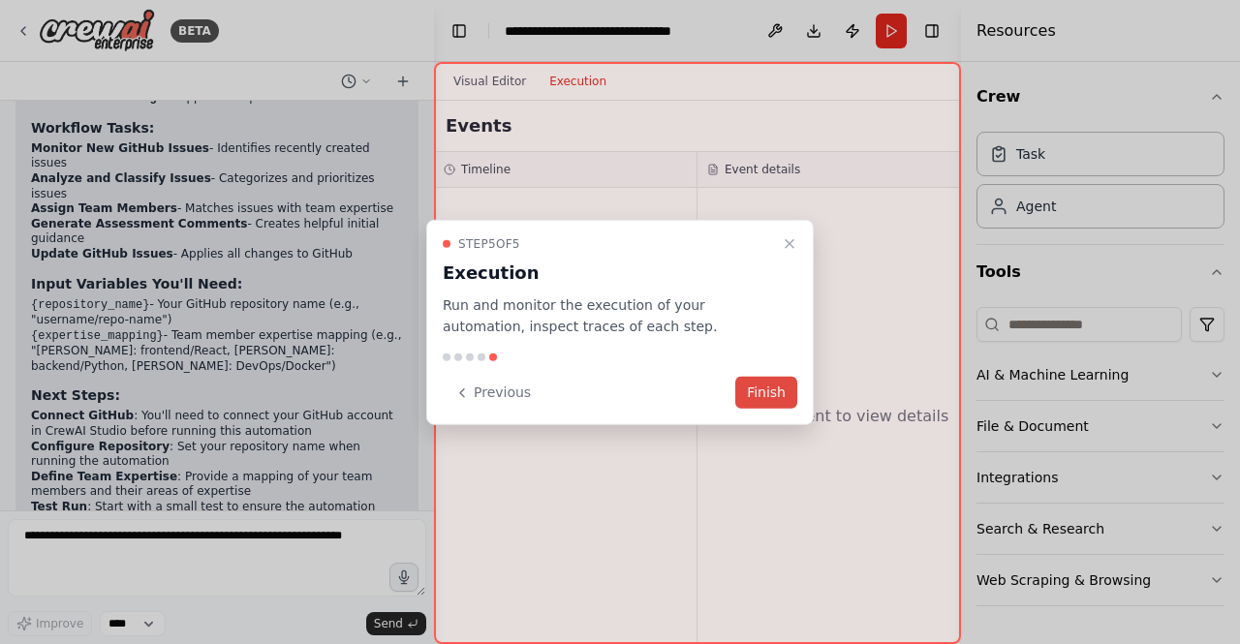
click at [771, 396] on button "Finish" at bounding box center [766, 393] width 62 height 32
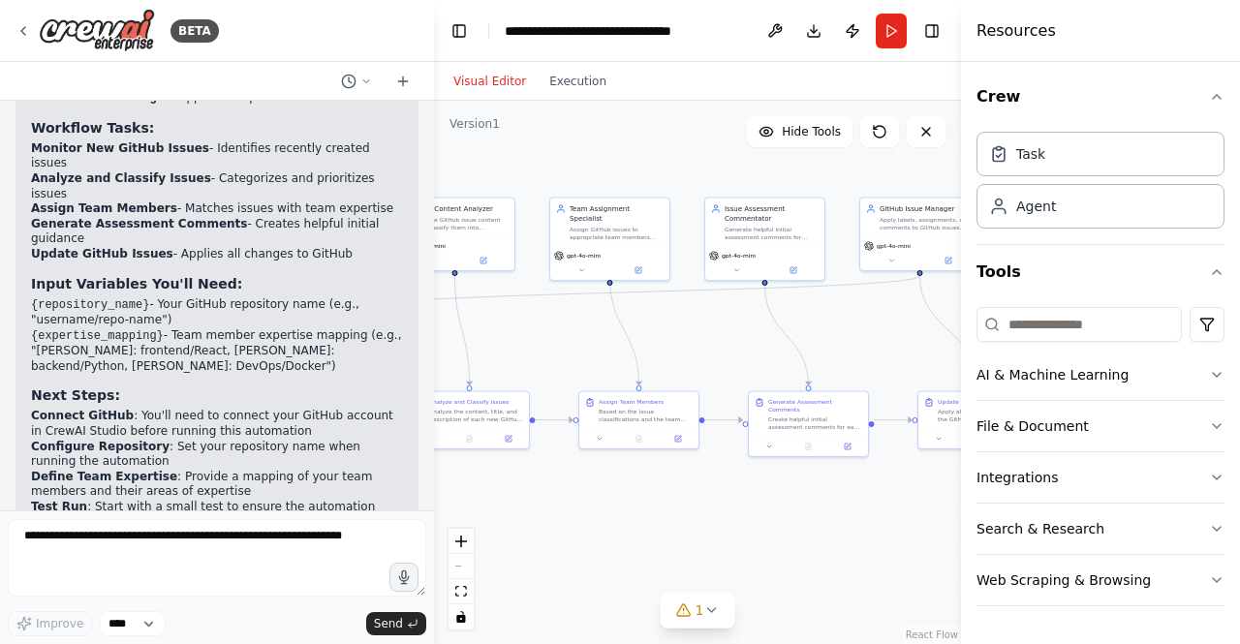
drag, startPoint x: 830, startPoint y: 230, endPoint x: 517, endPoint y: 115, distance: 333.1
click at [517, 115] on div ".deletable-edge-delete-btn { width: 20px; height: 20px; border: 0px solid #ffff…" at bounding box center [697, 372] width 527 height 543
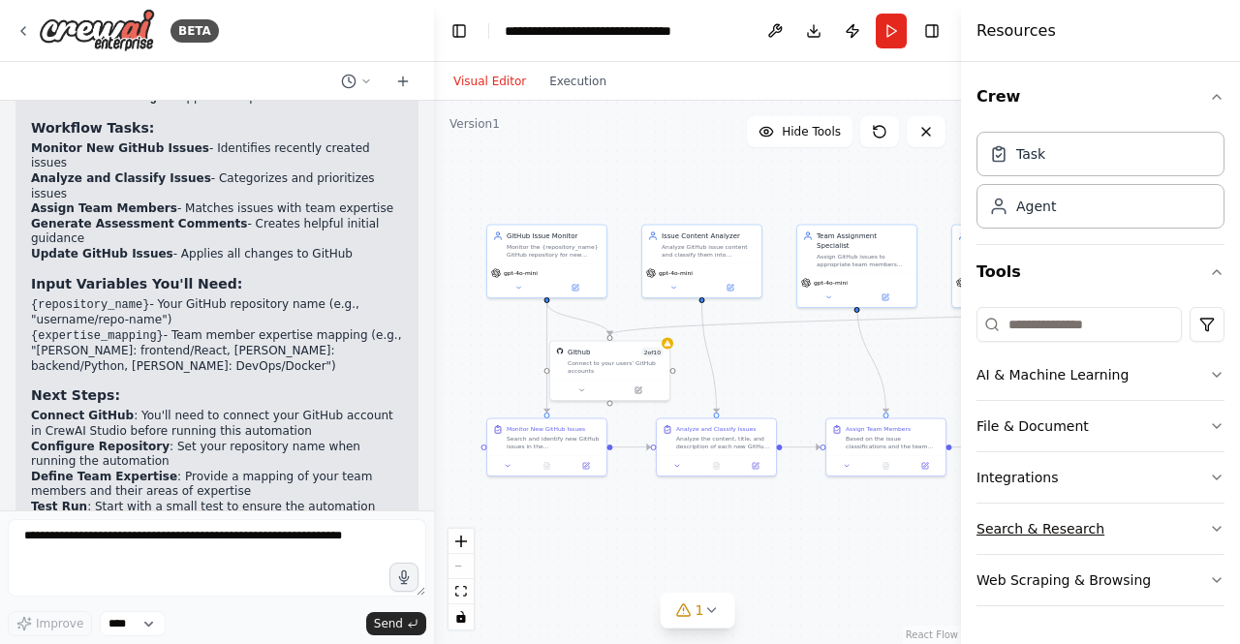
drag, startPoint x: 882, startPoint y: 518, endPoint x: 1129, endPoint y: 549, distance: 249.0
click at [1129, 549] on div "BETA Build a crew that monitors new GitHub issues in my repository, automatical…" at bounding box center [620, 322] width 1240 height 644
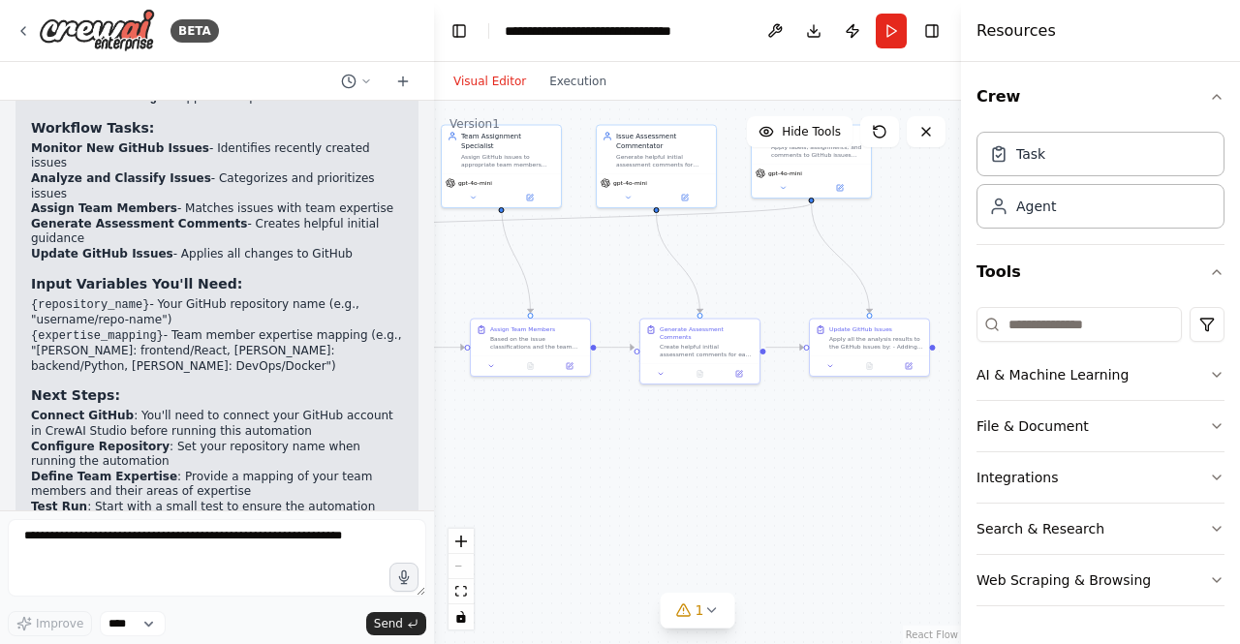
drag, startPoint x: 837, startPoint y: 558, endPoint x: 482, endPoint y: 458, distance: 368.3
click at [482, 458] on div ".deletable-edge-delete-btn { width: 20px; height: 20px; border: 0px solid #ffff…" at bounding box center [697, 372] width 527 height 543
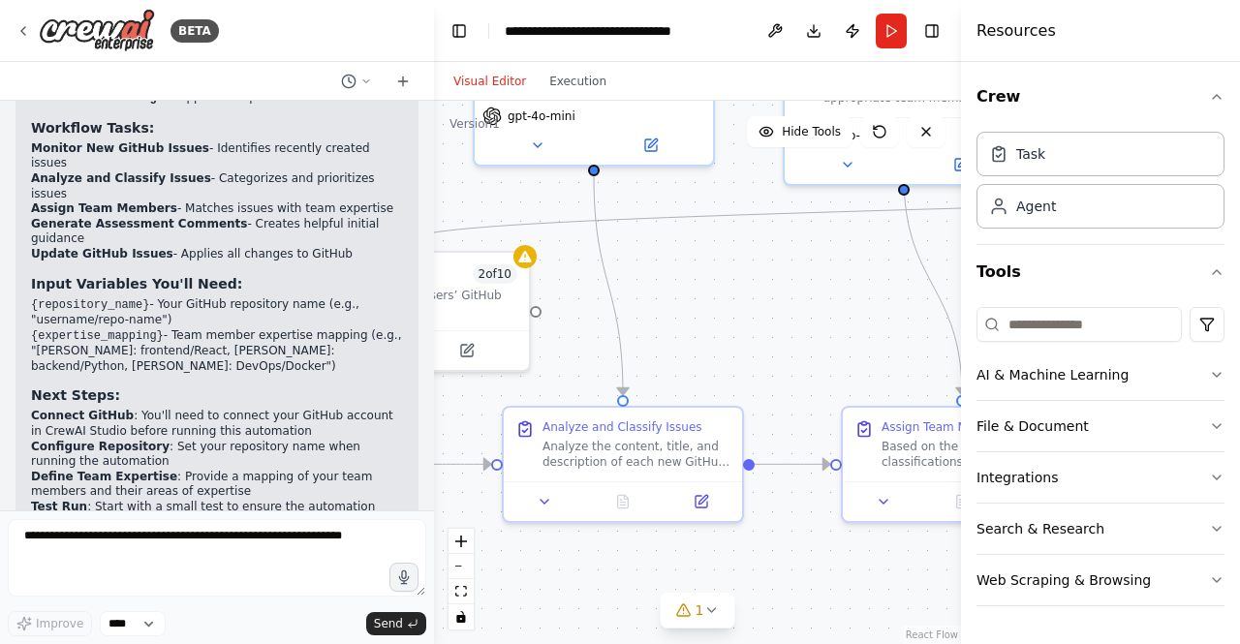
drag, startPoint x: 585, startPoint y: 394, endPoint x: 1162, endPoint y: 633, distance: 624.6
click at [1162, 633] on div "BETA Build a crew that monitors new GitHub issues in my repository, automatical…" at bounding box center [620, 322] width 1240 height 644
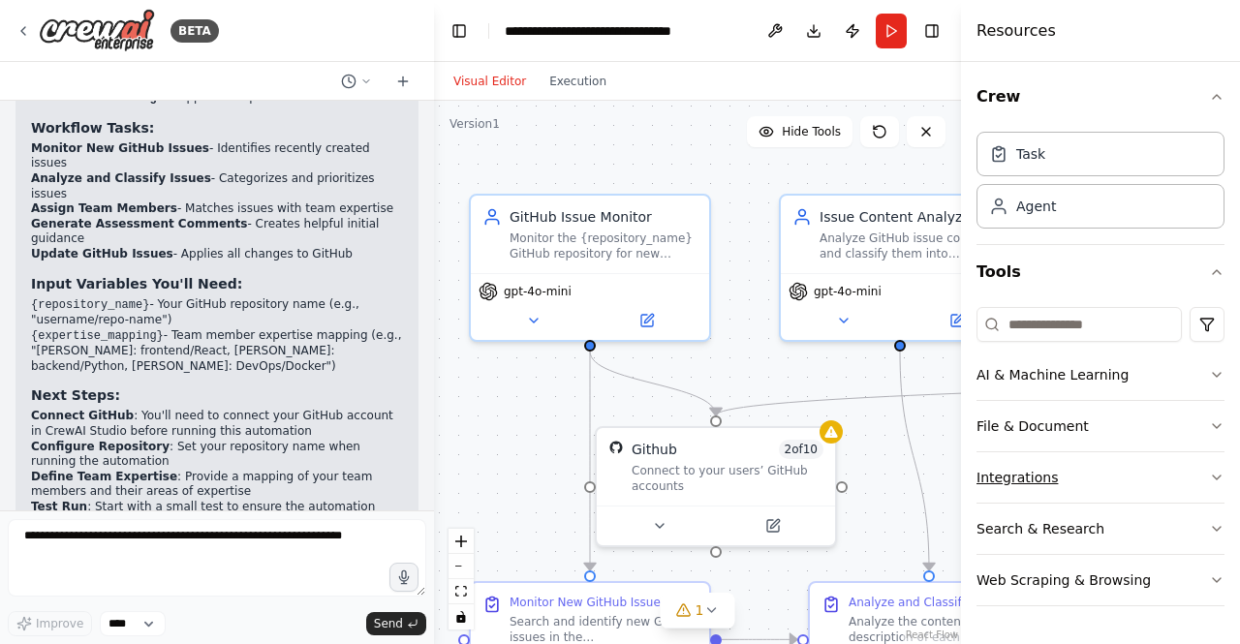
drag, startPoint x: 858, startPoint y: 412, endPoint x: 1029, endPoint y: 465, distance: 178.6
click at [1029, 465] on div "BETA Build a crew that monitors new GitHub issues in my repository, automatical…" at bounding box center [620, 322] width 1240 height 644
click at [530, 319] on icon at bounding box center [533, 316] width 15 height 15
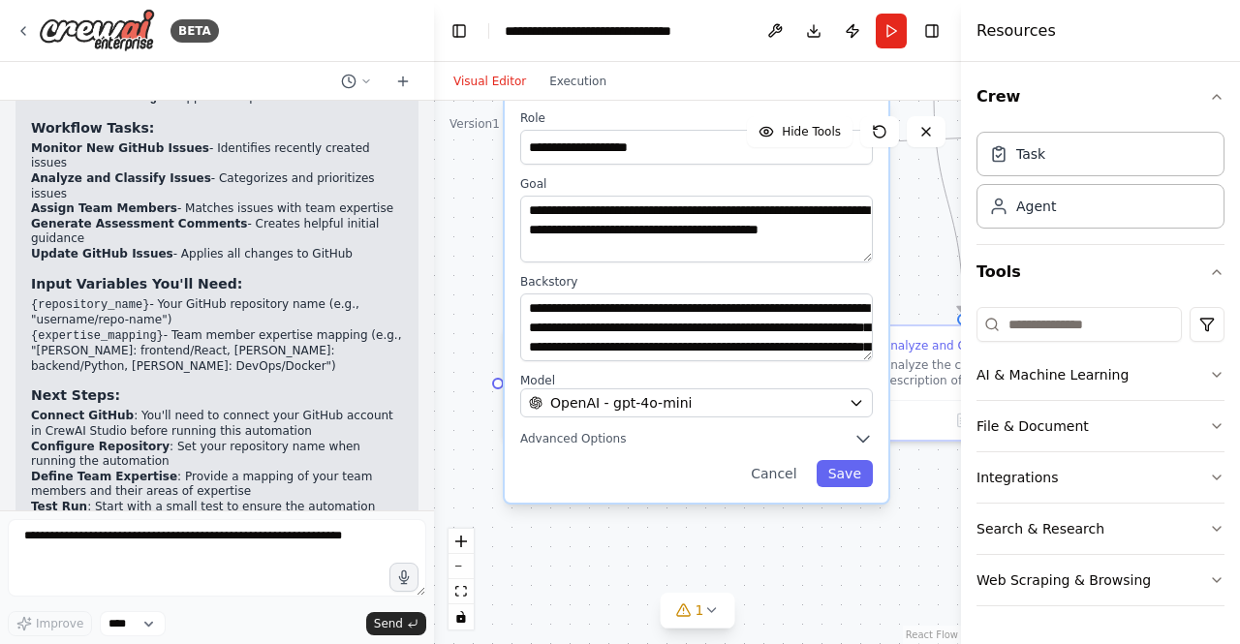
drag, startPoint x: 886, startPoint y: 520, endPoint x: 920, endPoint y: 263, distance: 258.9
click at [920, 263] on div "**********" at bounding box center [697, 372] width 527 height 543
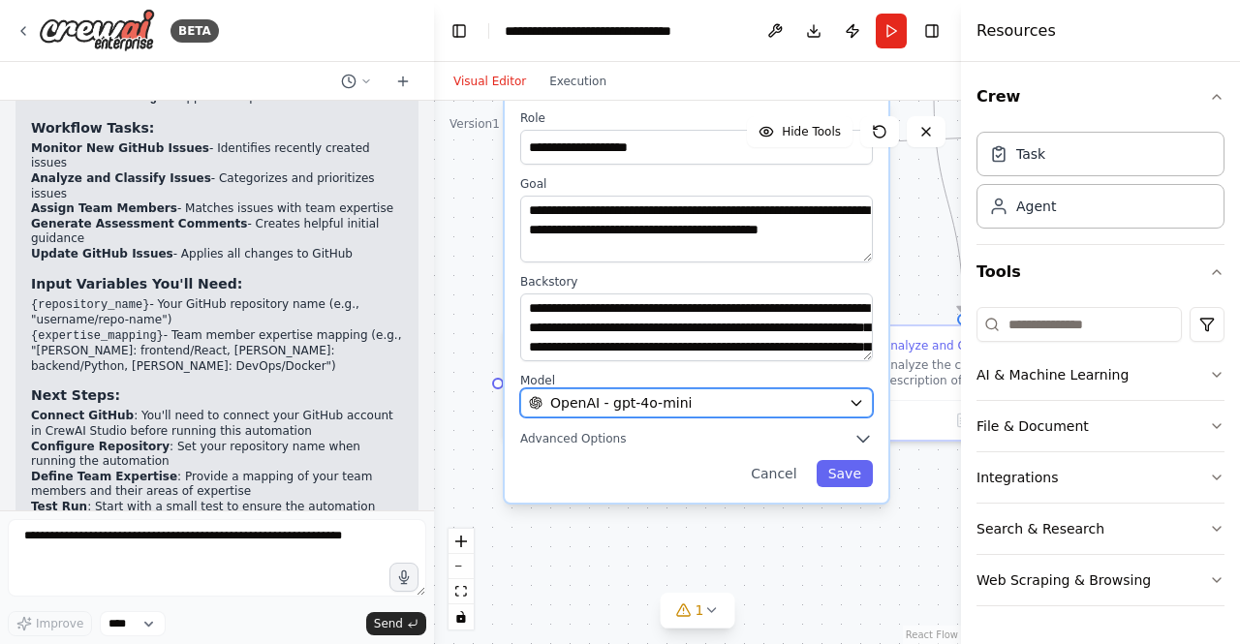
click at [857, 404] on icon "button" at bounding box center [856, 402] width 15 height 15
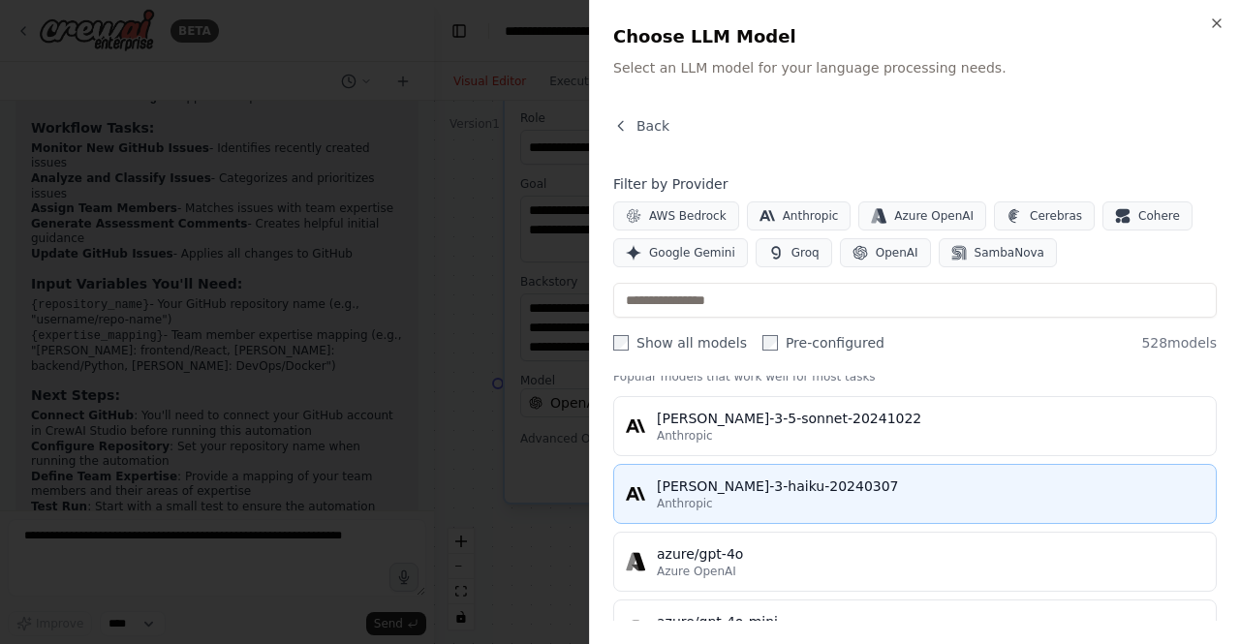
scroll to position [0, 0]
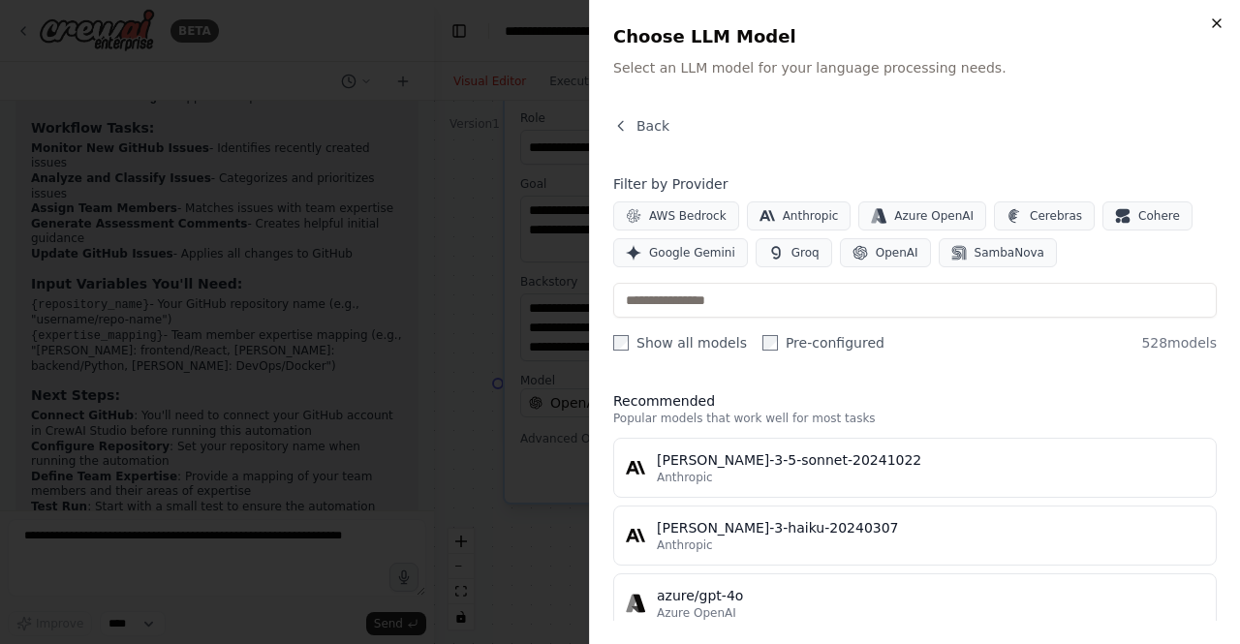
click at [1214, 22] on icon "button" at bounding box center [1216, 22] width 15 height 15
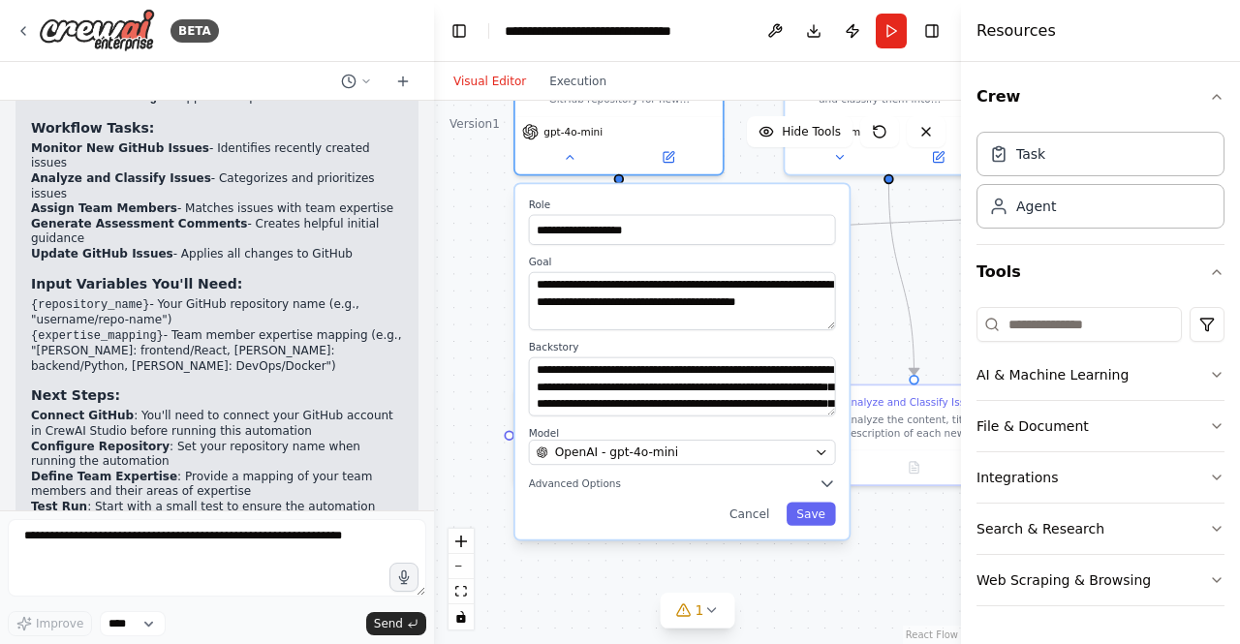
drag, startPoint x: 876, startPoint y: 528, endPoint x: 880, endPoint y: 569, distance: 40.9
click at [880, 569] on div "**********" at bounding box center [697, 372] width 527 height 543
click at [578, 484] on span "Advanced Options" at bounding box center [575, 484] width 92 height 14
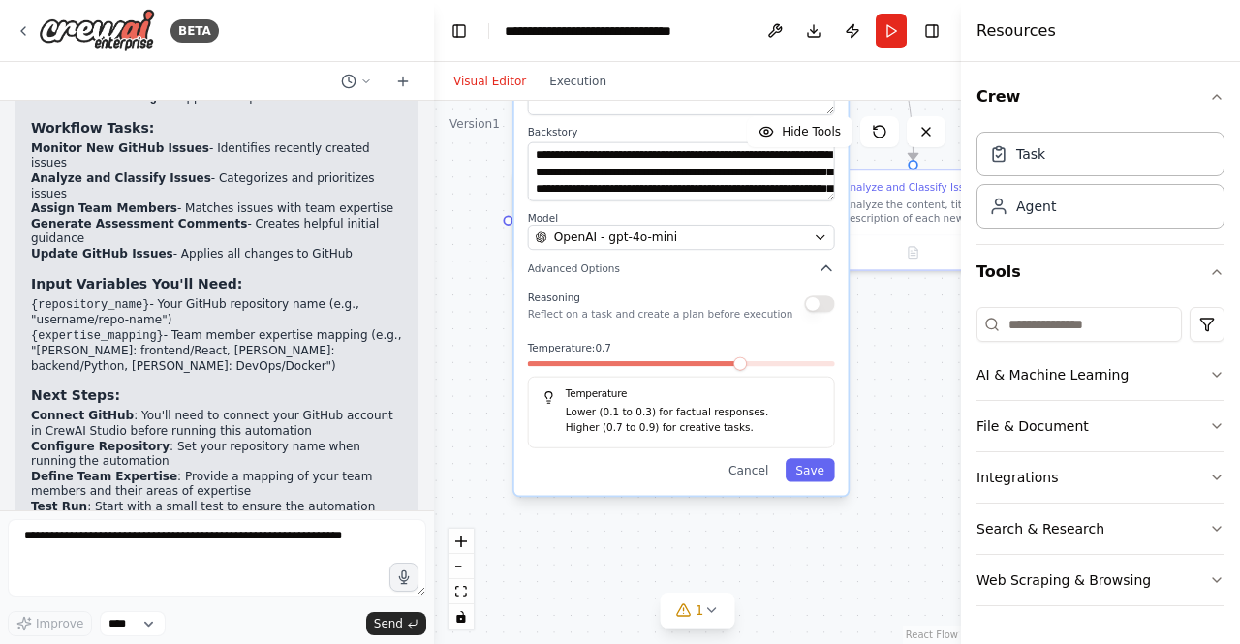
drag, startPoint x: 902, startPoint y: 557, endPoint x: 901, endPoint y: 342, distance: 215.1
click at [901, 342] on div "**********" at bounding box center [697, 372] width 527 height 543
click at [755, 476] on button "Cancel" at bounding box center [749, 469] width 60 height 23
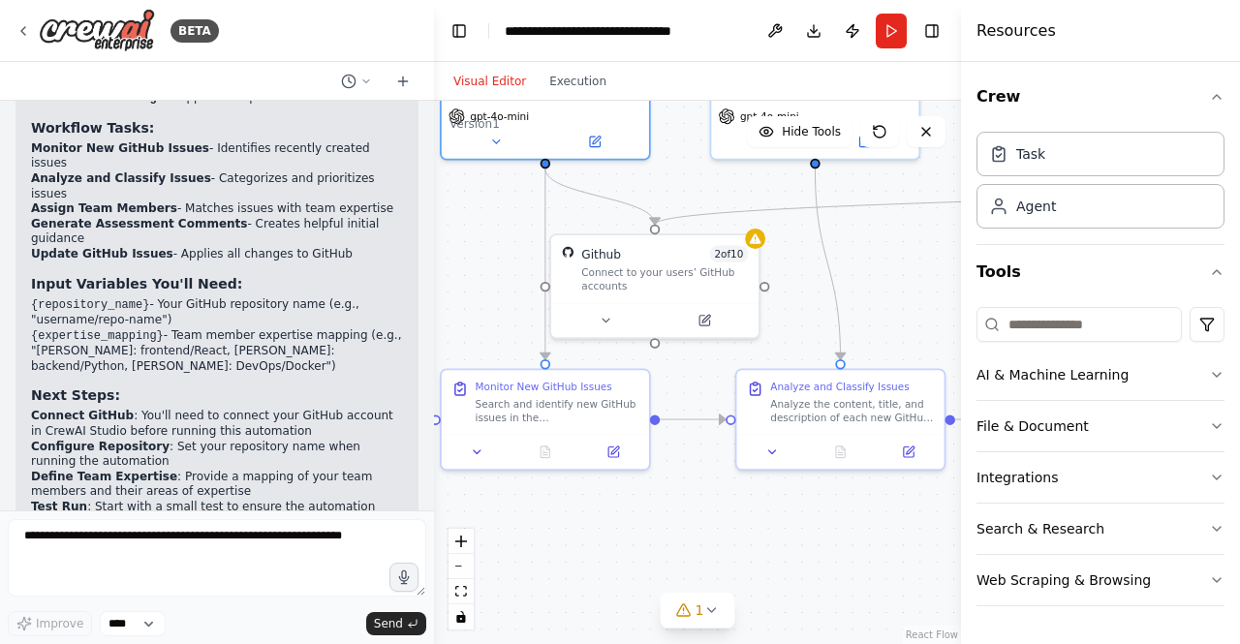
drag, startPoint x: 850, startPoint y: 434, endPoint x: 795, endPoint y: 603, distance: 178.0
click at [777, 634] on div ".deletable-edge-delete-btn { width: 20px; height: 20px; border: 0px solid #ffff…" at bounding box center [697, 372] width 527 height 543
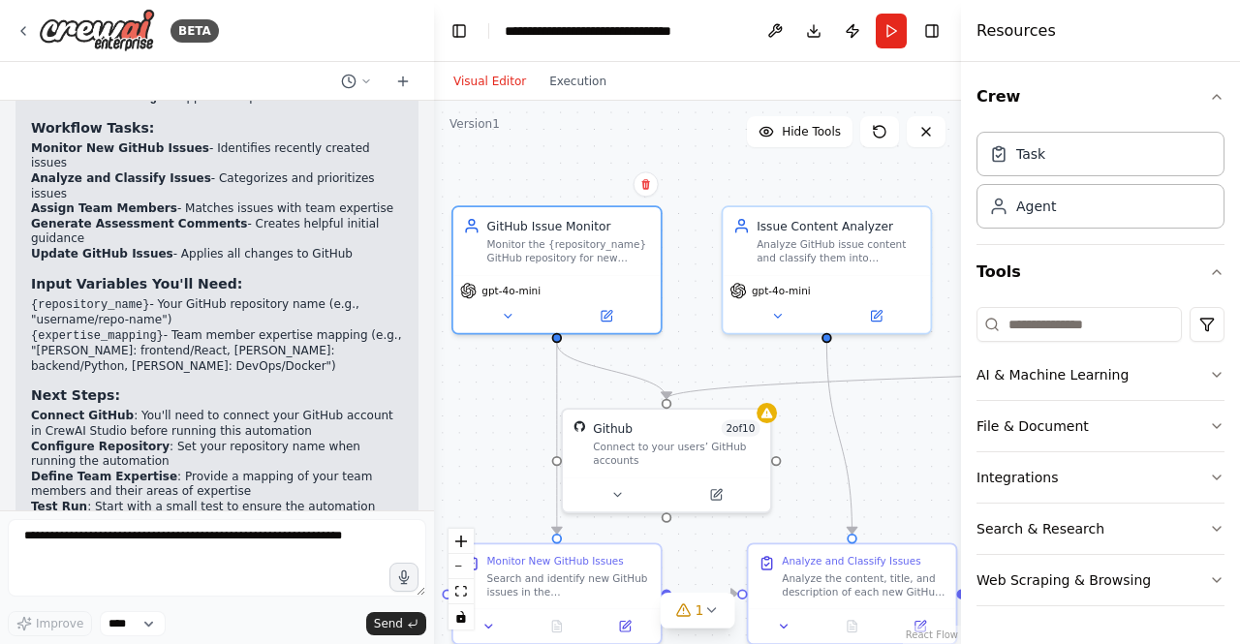
drag, startPoint x: 887, startPoint y: 311, endPoint x: 912, endPoint y: 420, distance: 112.1
click at [912, 420] on div ".deletable-edge-delete-btn { width: 20px; height: 20px; border: 0px solid #ffff…" at bounding box center [697, 372] width 527 height 543
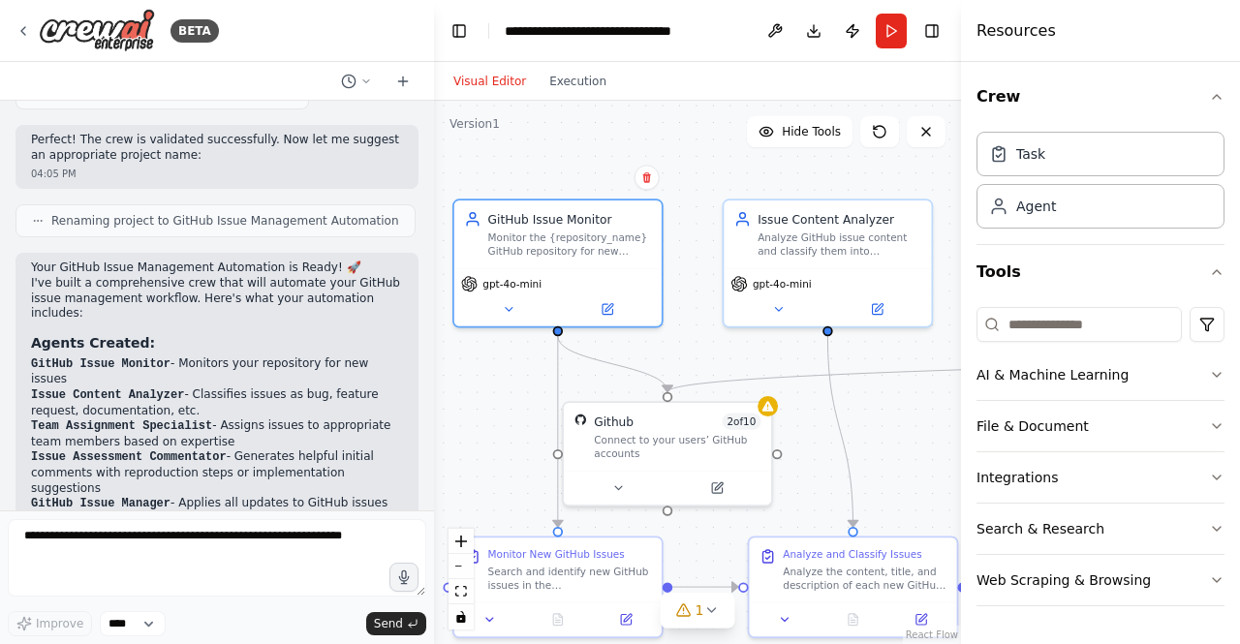
scroll to position [1678, 0]
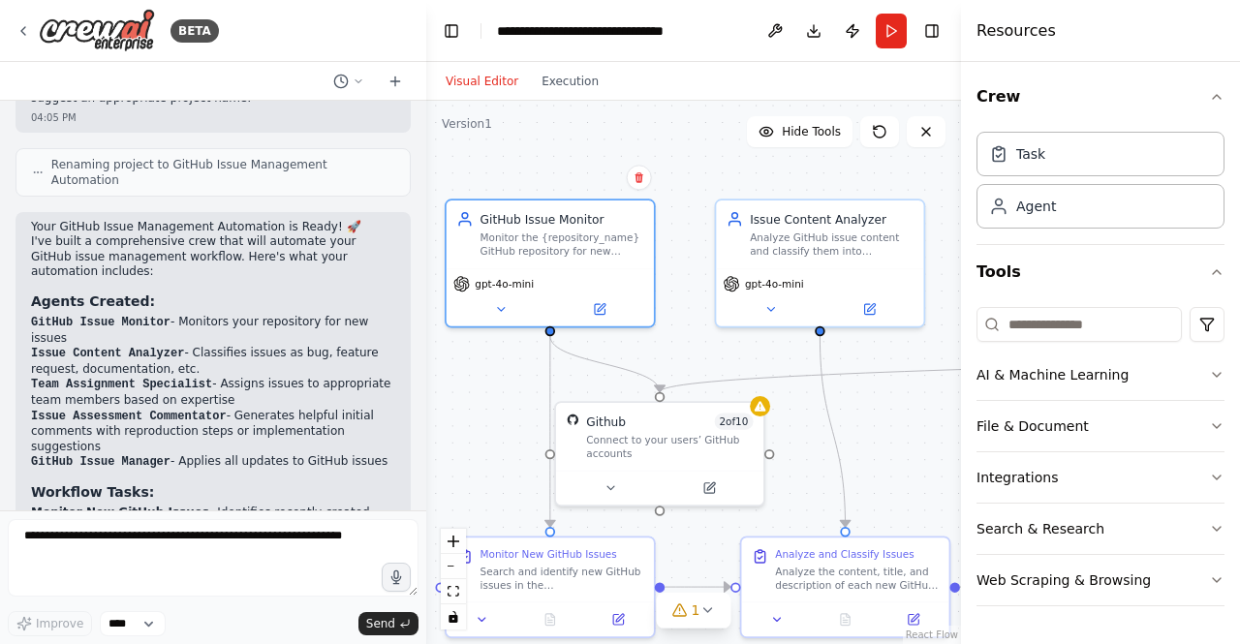
drag, startPoint x: 426, startPoint y: 418, endPoint x: 426, endPoint y: 435, distance: 17.4
click at [426, 435] on div "BETA Build a crew that monitors new GitHub issues in my repository, automatical…" at bounding box center [620, 322] width 1240 height 644
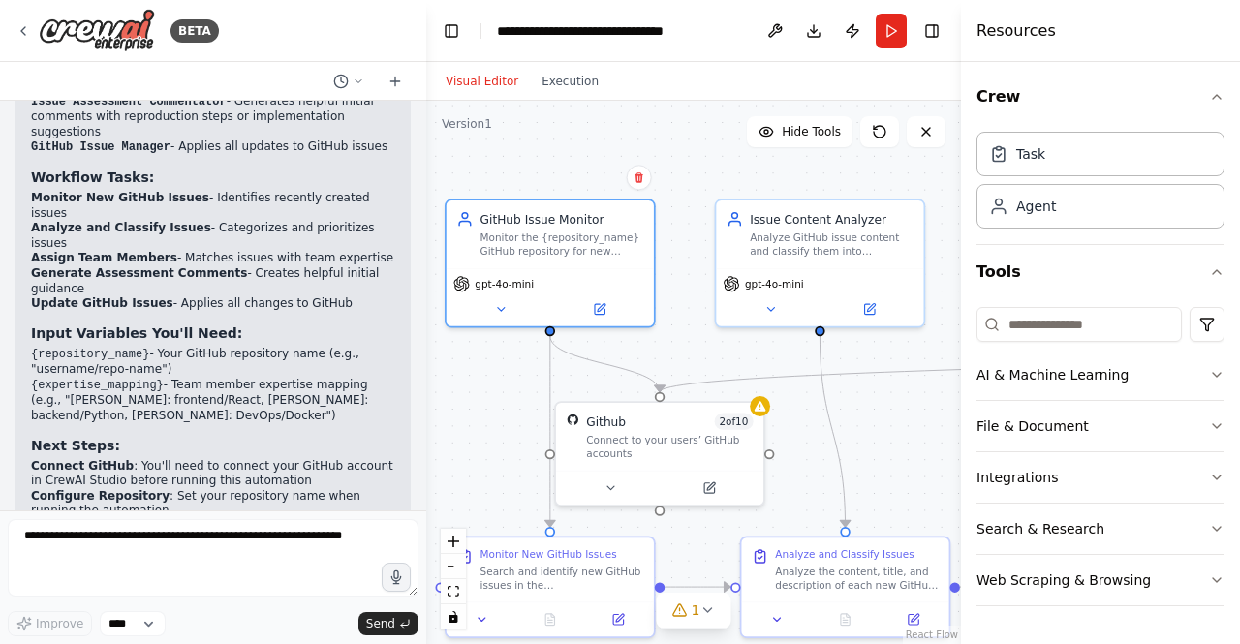
scroll to position [1996, 0]
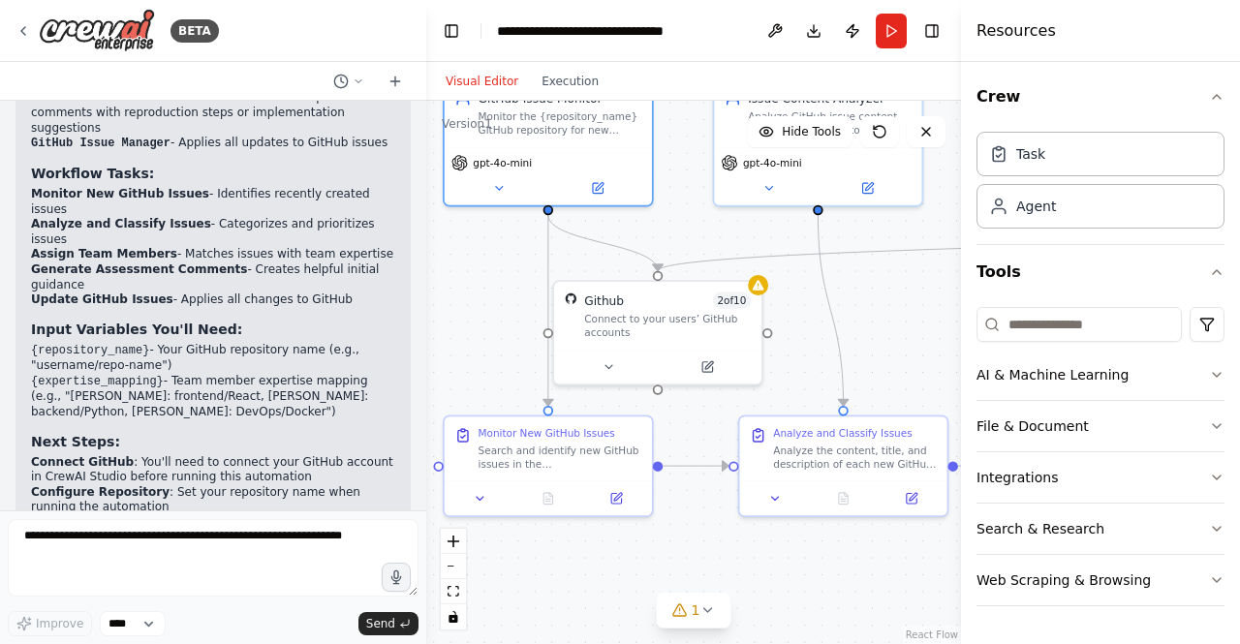
drag, startPoint x: 882, startPoint y: 463, endPoint x: 880, endPoint y: 342, distance: 121.1
click at [880, 342] on div ".deletable-edge-delete-btn { width: 20px; height: 20px; border: 0px solid #ffff…" at bounding box center [693, 372] width 535 height 543
click at [611, 366] on icon at bounding box center [609, 363] width 14 height 14
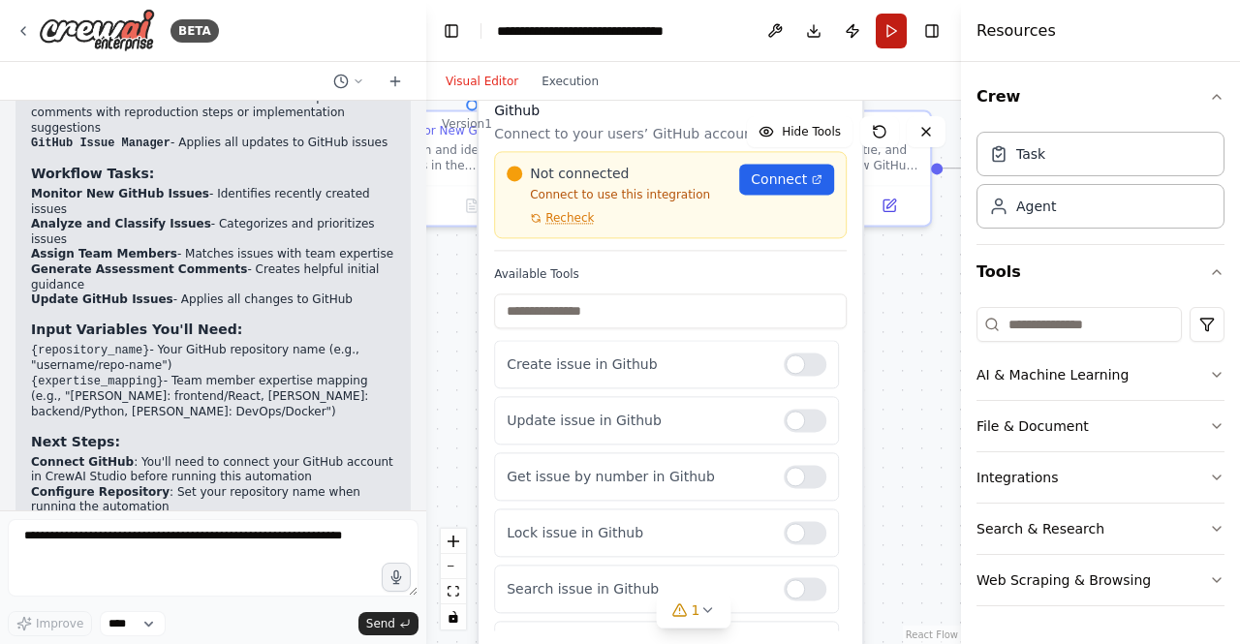
drag, startPoint x: 924, startPoint y: 359, endPoint x: 895, endPoint y: 36, distance: 324.8
click at [895, 36] on main "**********" at bounding box center [693, 322] width 535 height 644
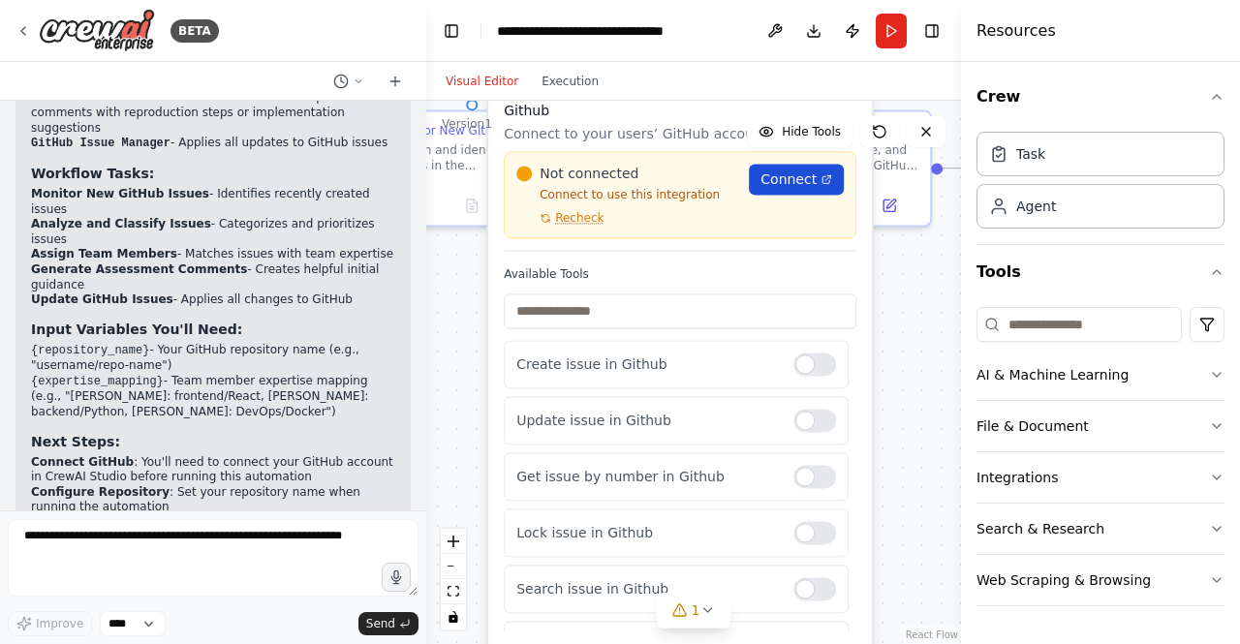
click at [795, 182] on span "Connect" at bounding box center [788, 179] width 56 height 19
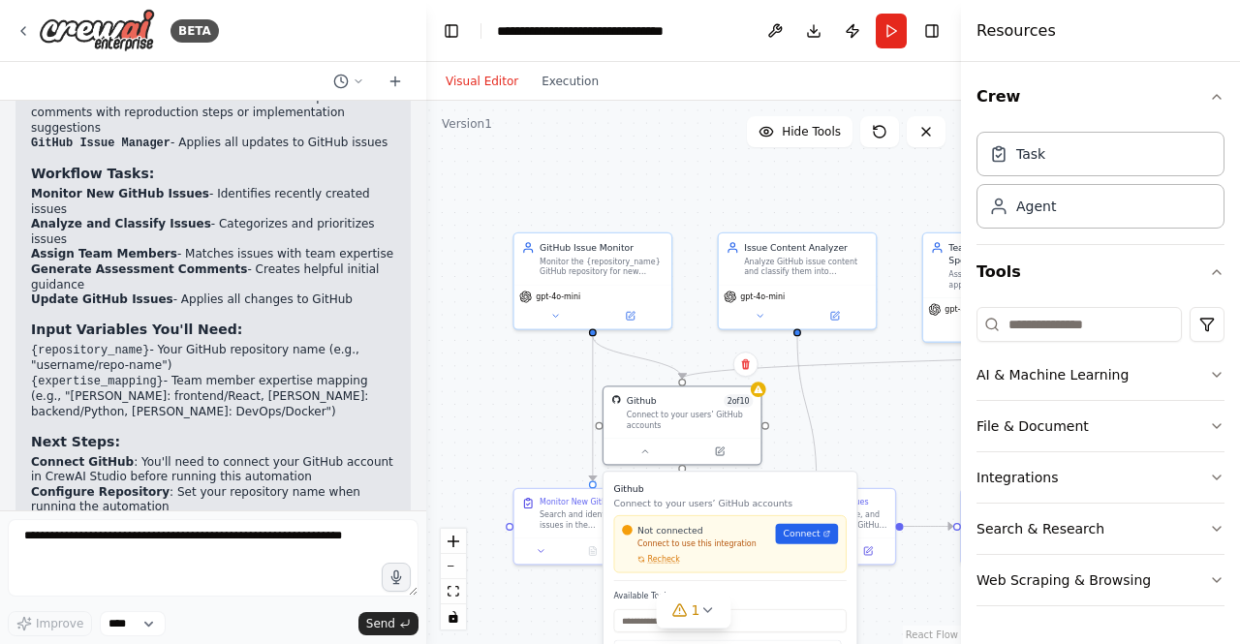
drag, startPoint x: 916, startPoint y: 435, endPoint x: 891, endPoint y: 690, distance: 256.0
click at [891, 643] on html "BETA Build a crew that monitors new GitHub issues in my repository, automatical…" at bounding box center [620, 322] width 1240 height 644
click at [937, 430] on div ".deletable-edge-delete-btn { width: 20px; height: 20px; border: 0px solid #ffff…" at bounding box center [693, 372] width 535 height 543
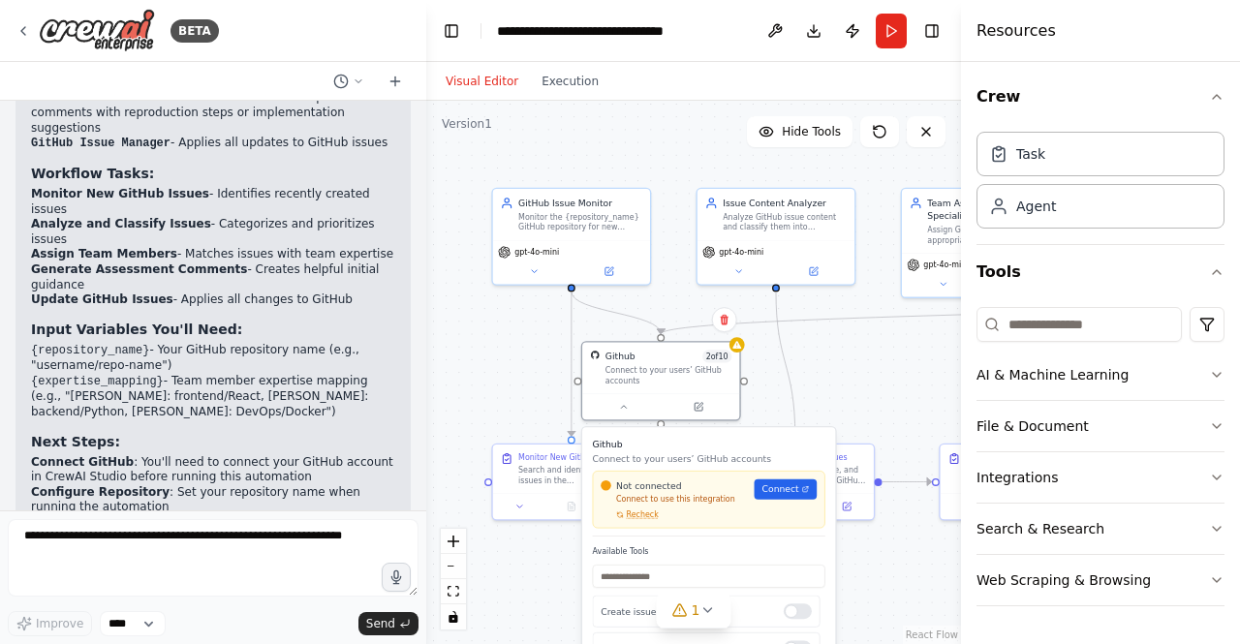
drag, startPoint x: 912, startPoint y: 398, endPoint x: 888, endPoint y: 343, distance: 59.9
click at [890, 356] on div ".deletable-edge-delete-btn { width: 20px; height: 20px; border: 0px solid #ffff…" at bounding box center [693, 372] width 535 height 543
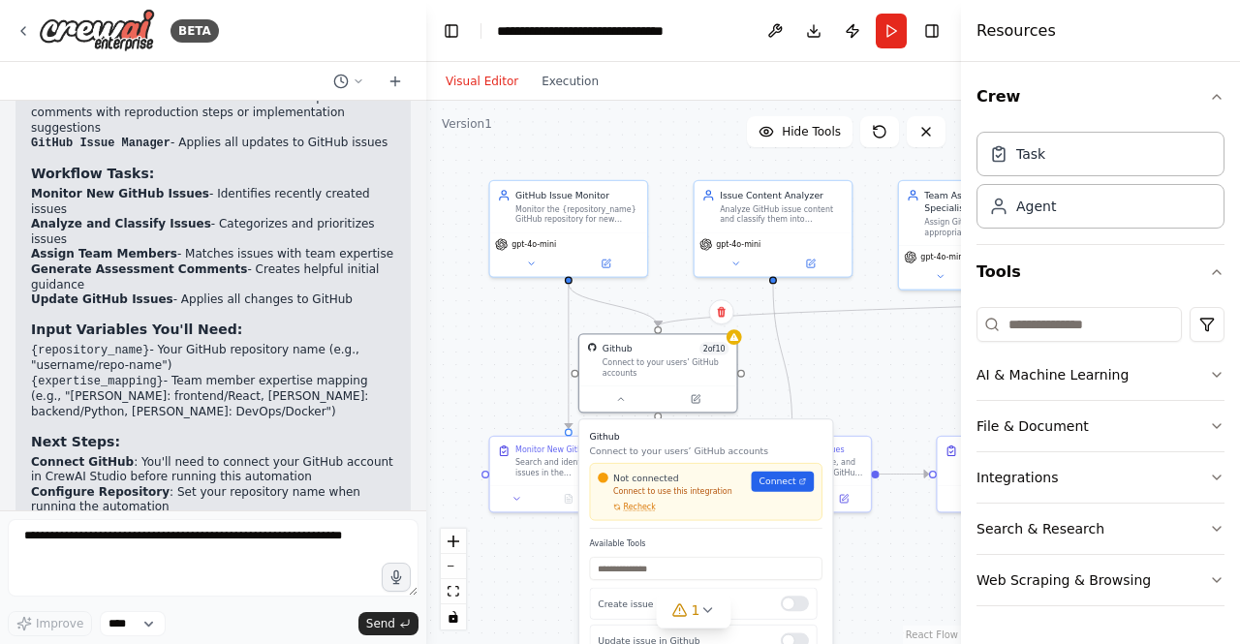
click at [494, 363] on div ".deletable-edge-delete-btn { width: 20px; height: 20px; border: 0px solid #ffff…" at bounding box center [693, 372] width 535 height 543
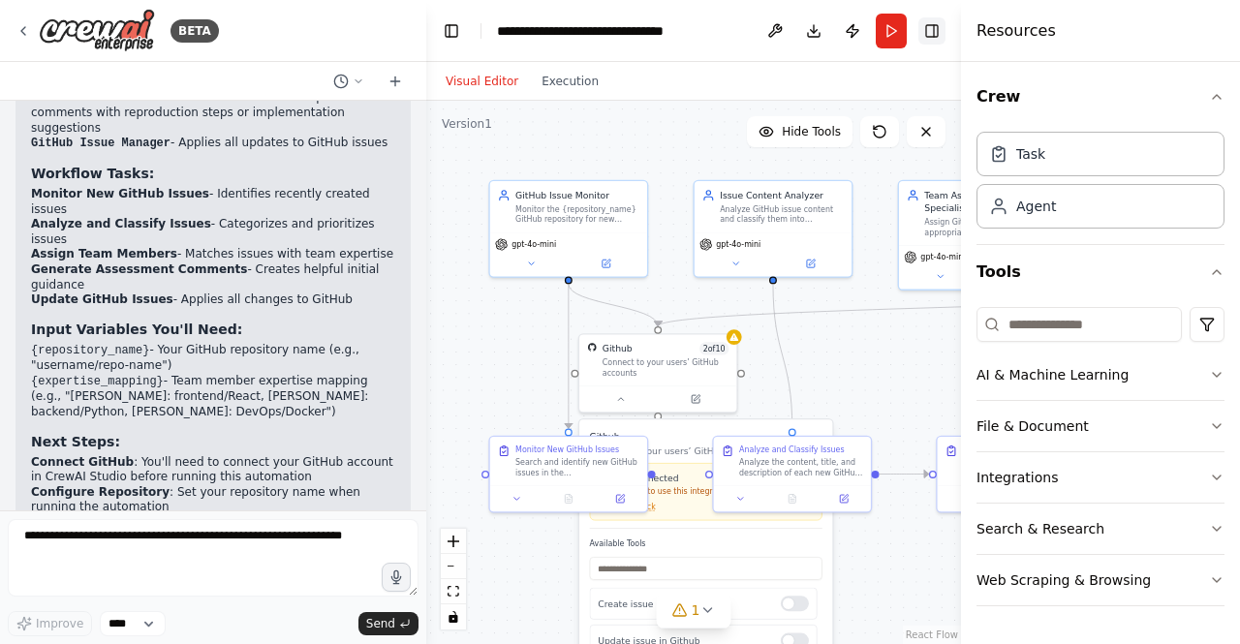
click at [940, 26] on button "Toggle Right Sidebar" at bounding box center [931, 30] width 27 height 27
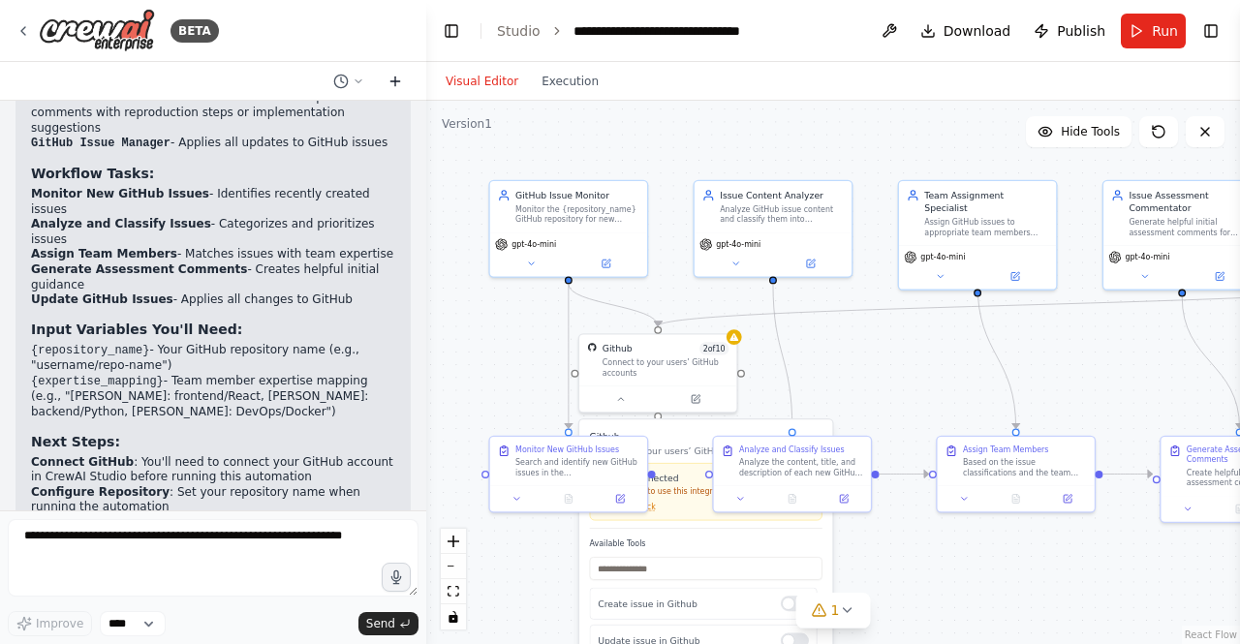
click at [398, 77] on icon at bounding box center [394, 81] width 15 height 15
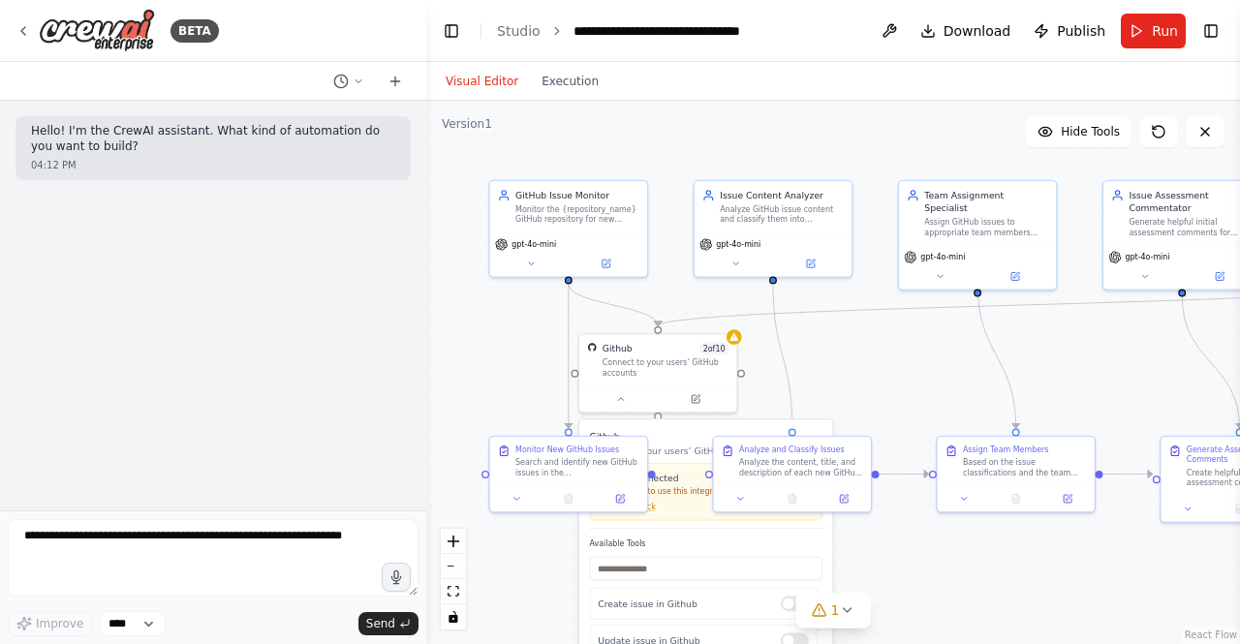
click at [281, 374] on div "Hello! I'm the CrewAI assistant. What kind of automation do you want to build? …" at bounding box center [213, 306] width 426 height 410
click at [355, 73] on button at bounding box center [348, 81] width 46 height 23
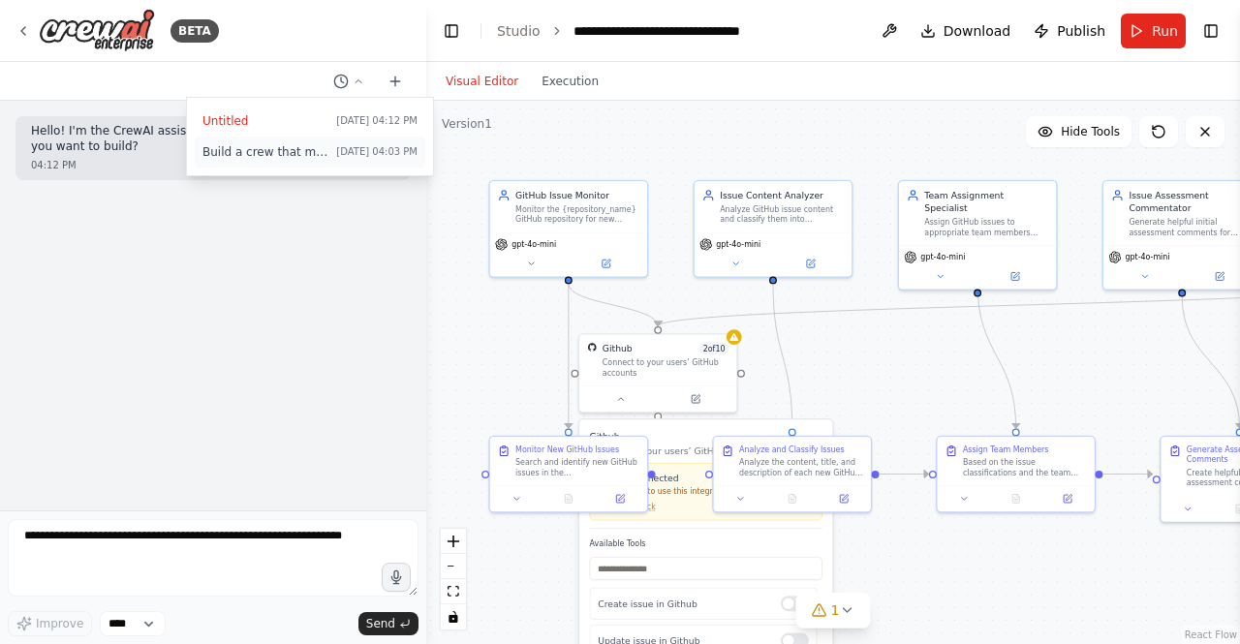
click at [298, 148] on span "Build a crew that monitors new GitHub issues in my repository, automatically la…" at bounding box center [265, 151] width 126 height 15
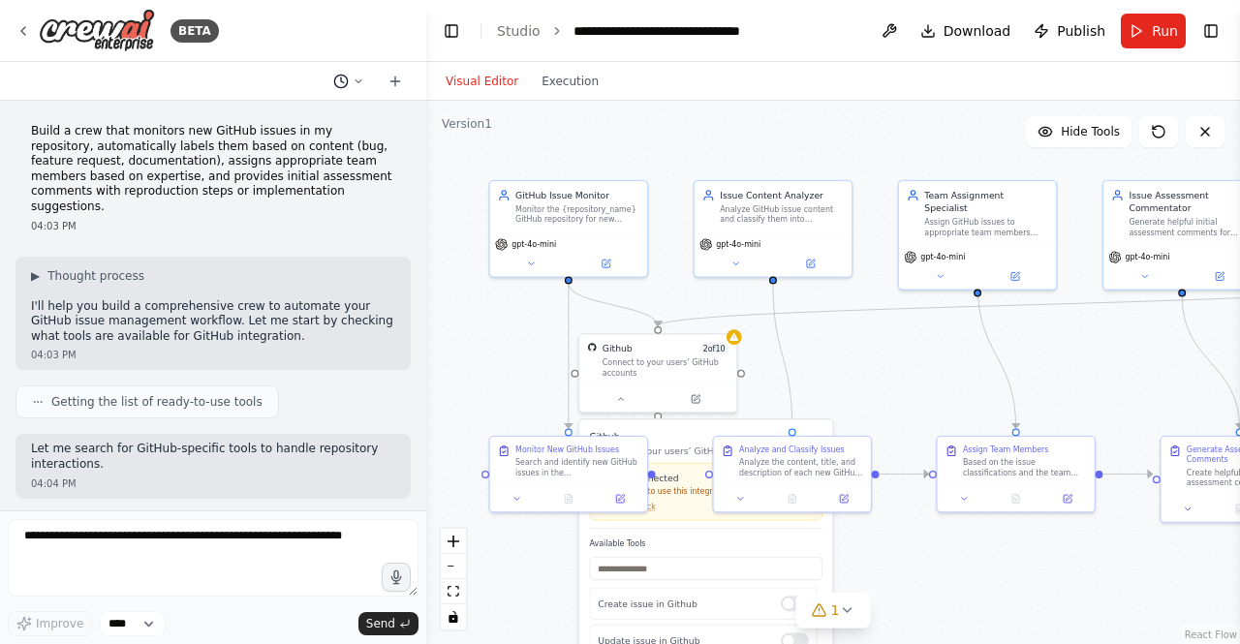
click at [362, 81] on icon at bounding box center [359, 82] width 12 height 12
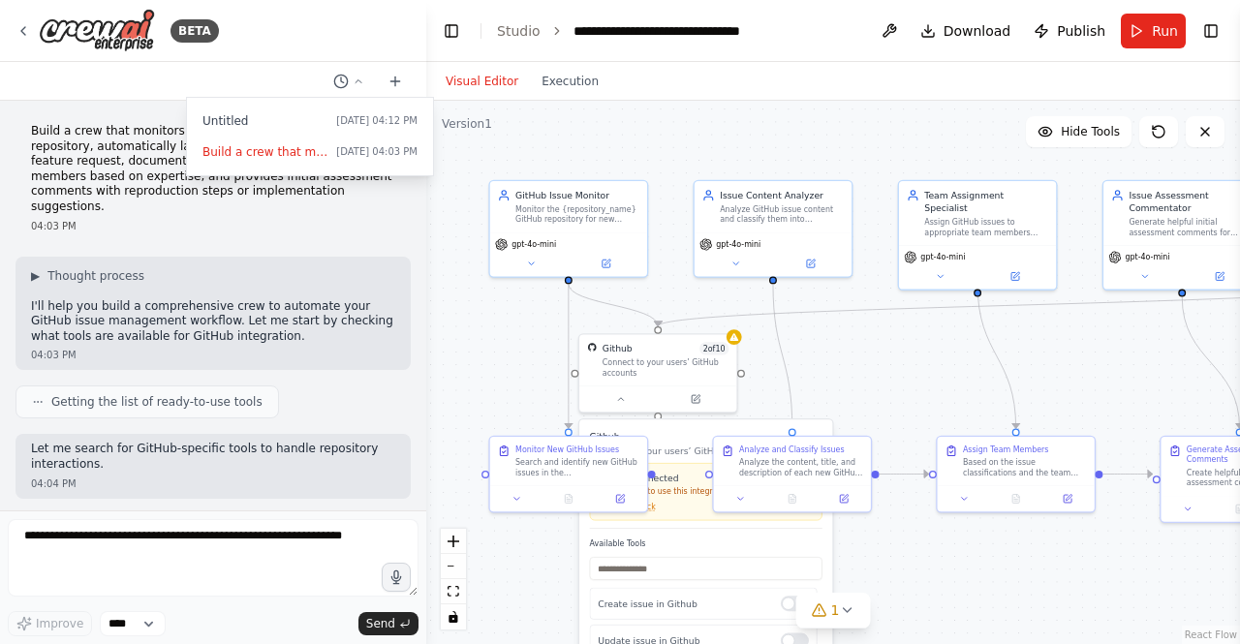
click at [490, 397] on div ".deletable-edge-delete-btn { width: 20px; height: 20px; border: 0px solid #ffff…" at bounding box center [833, 372] width 814 height 543
click at [151, 627] on div at bounding box center [213, 322] width 426 height 644
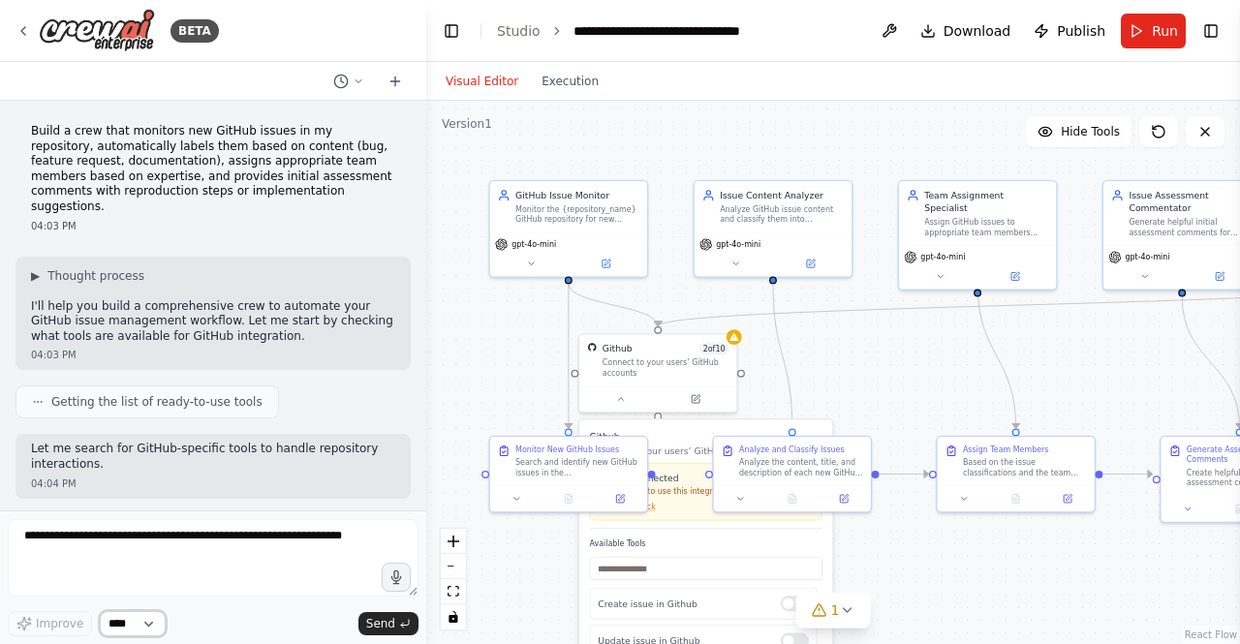
click at [153, 625] on select "****" at bounding box center [133, 623] width 66 height 25
click at [232, 616] on div "Improve **** Send" at bounding box center [213, 623] width 411 height 25
click at [25, 24] on icon at bounding box center [22, 30] width 15 height 15
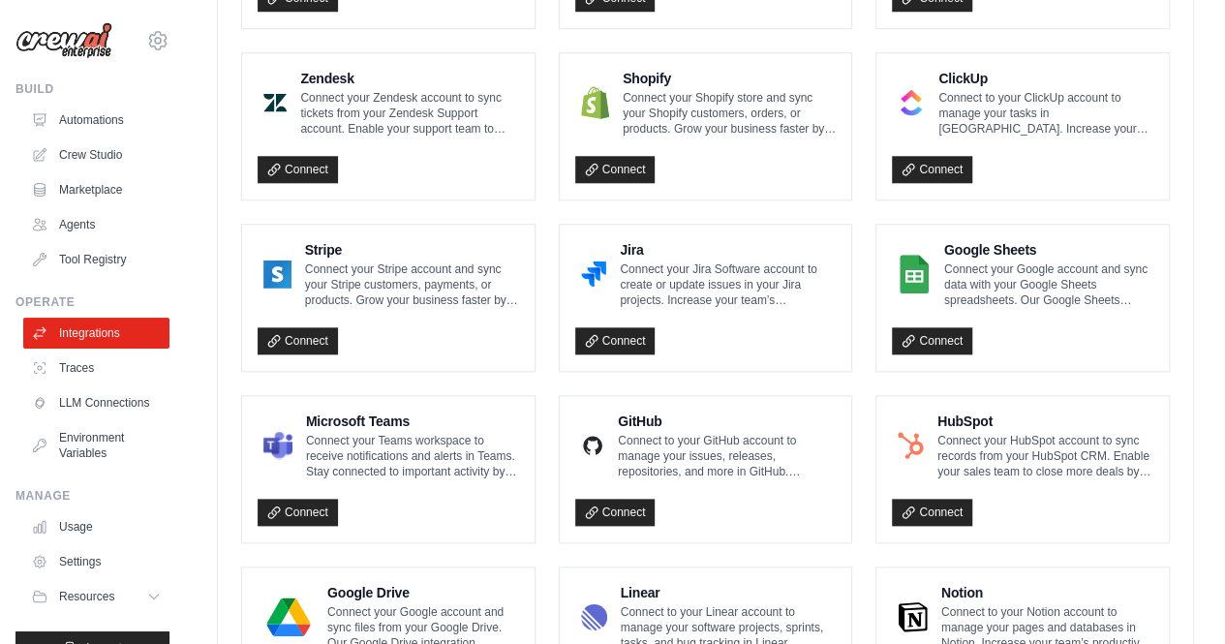
scroll to position [1066, 0]
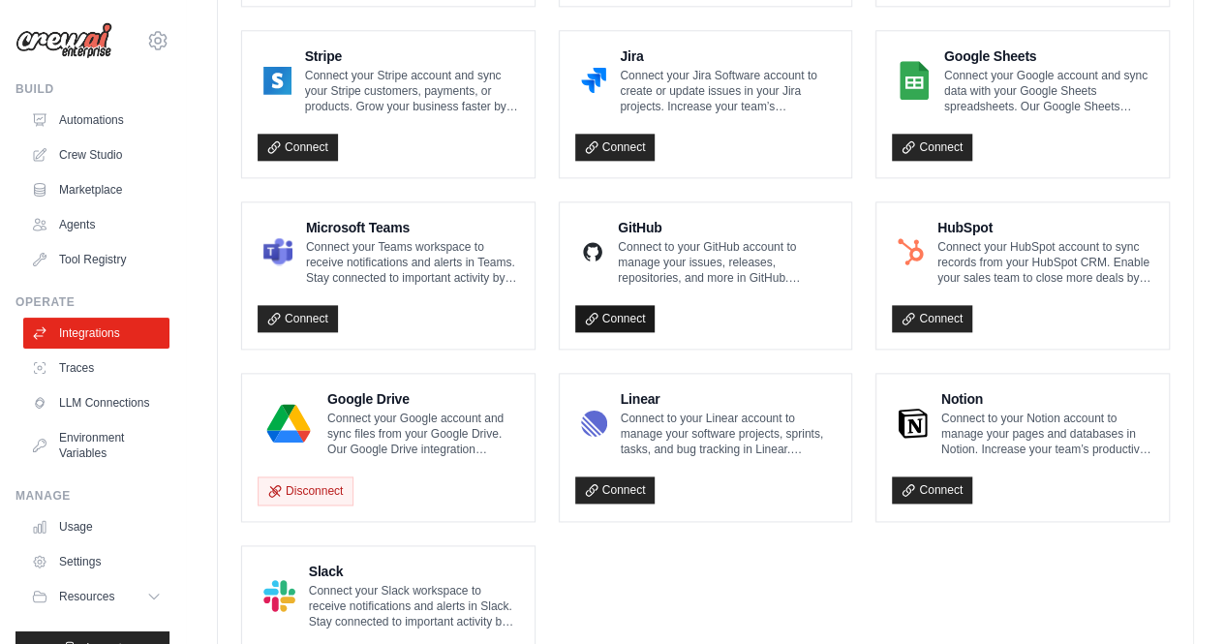
click at [613, 309] on link "Connect" at bounding box center [615, 318] width 80 height 27
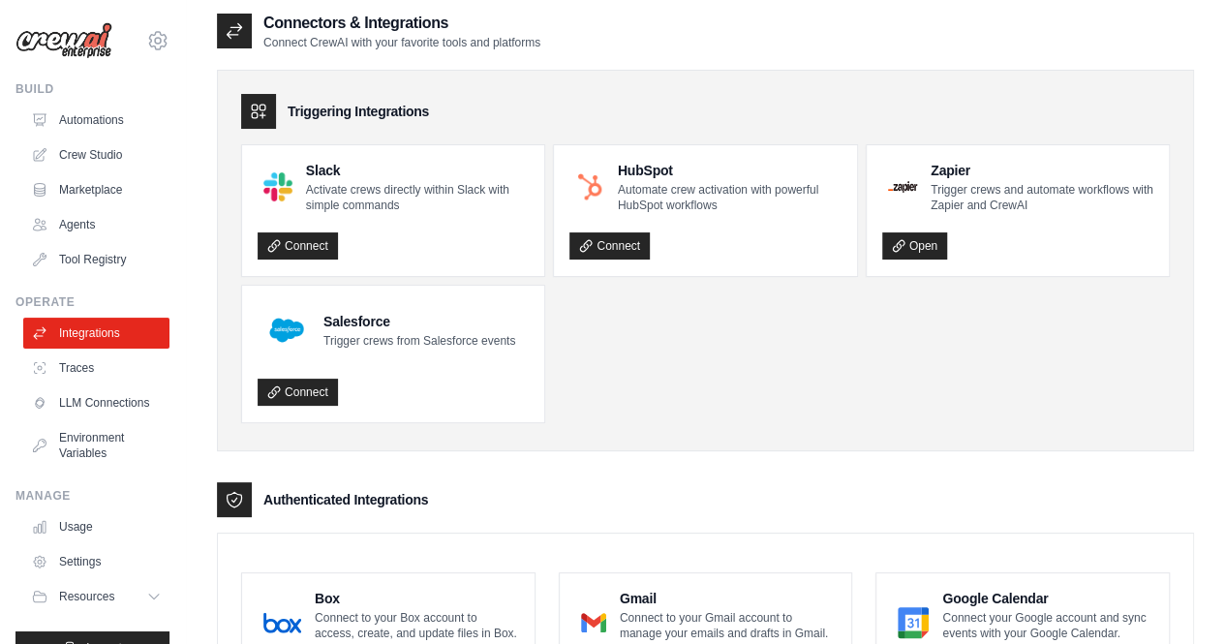
scroll to position [0, 0]
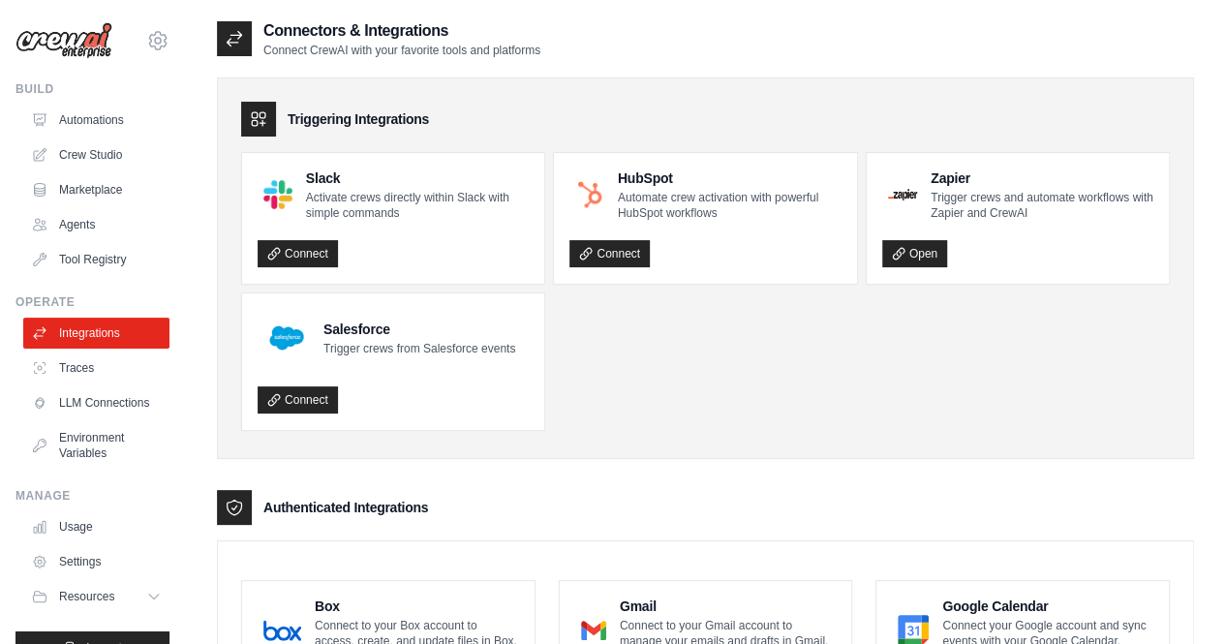
click at [233, 35] on icon at bounding box center [235, 39] width 15 height 15
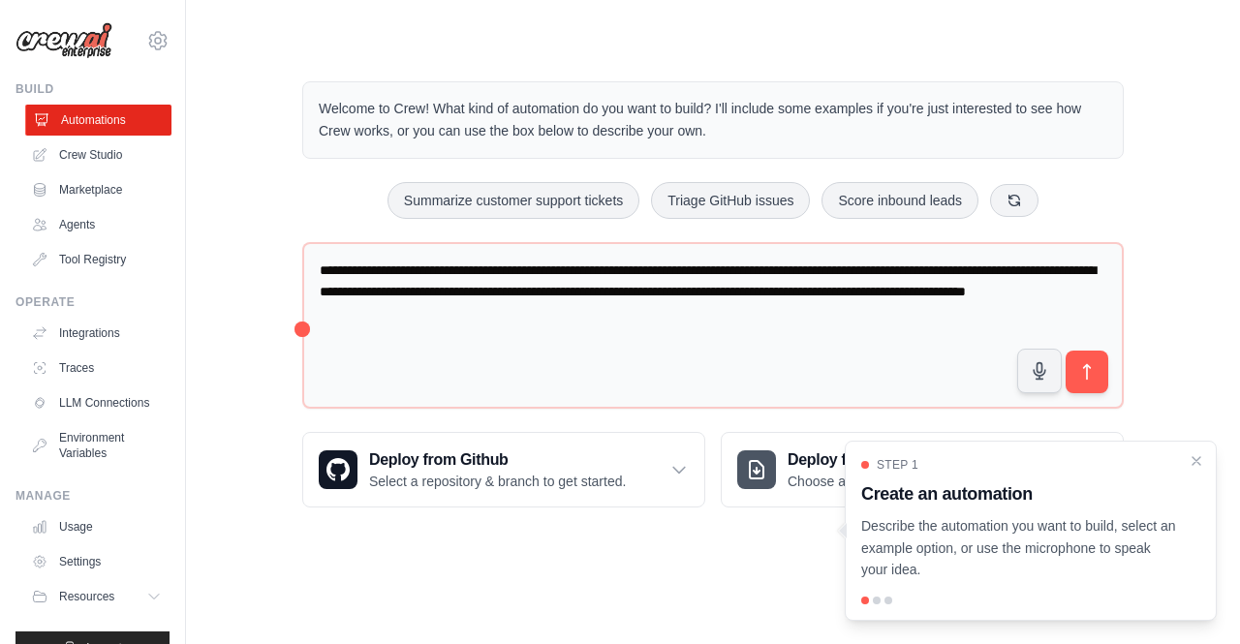
click at [117, 121] on link "Automations" at bounding box center [98, 120] width 146 height 31
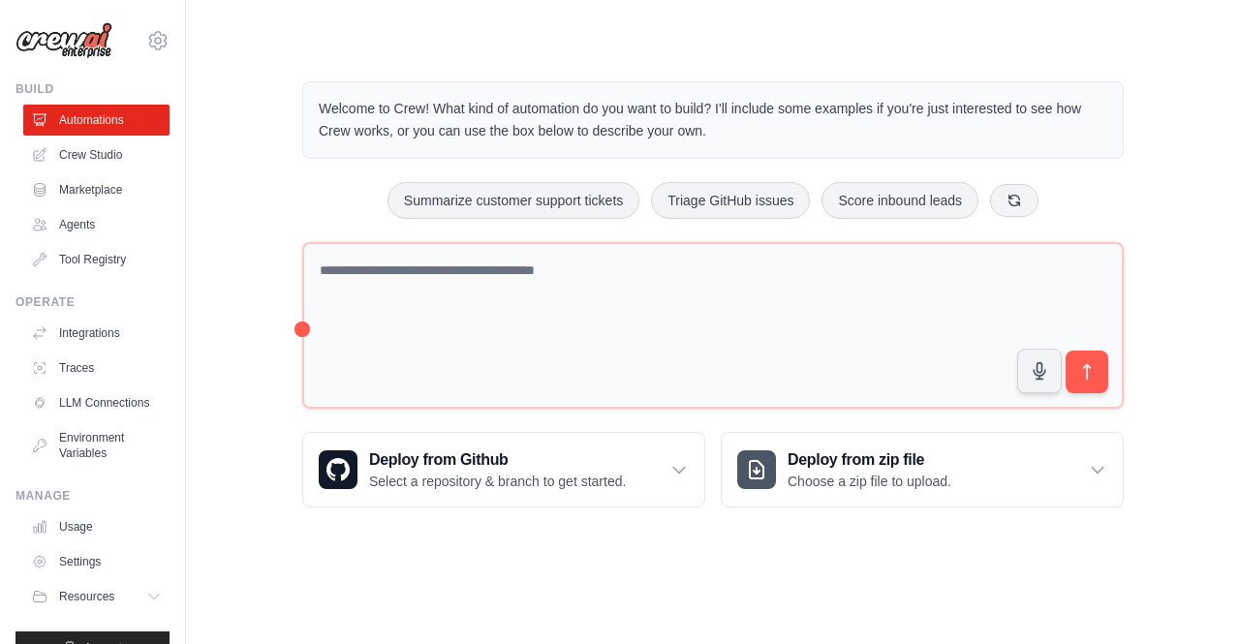
click at [1094, 472] on div "Step 1" at bounding box center [1020, 478] width 300 height 15
click at [1035, 456] on div "Step 1 Create an automation Describe the automation you want to build, select a…" at bounding box center [1031, 539] width 354 height 171
click at [746, 464] on icon at bounding box center [756, 469] width 23 height 23
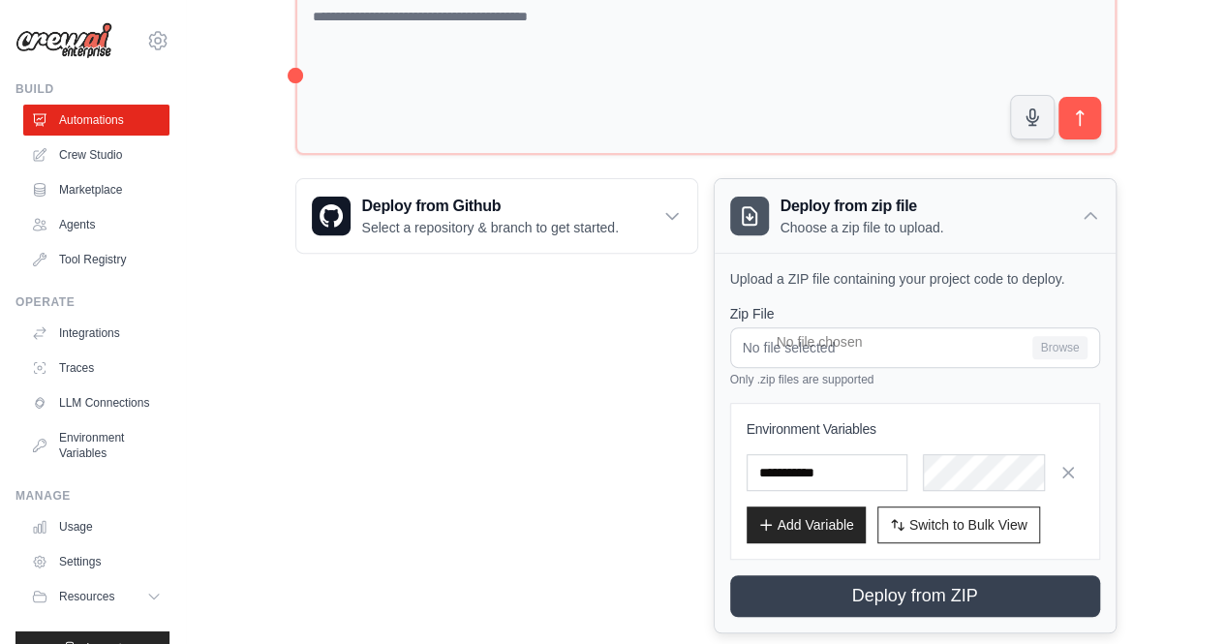
scroll to position [288, 0]
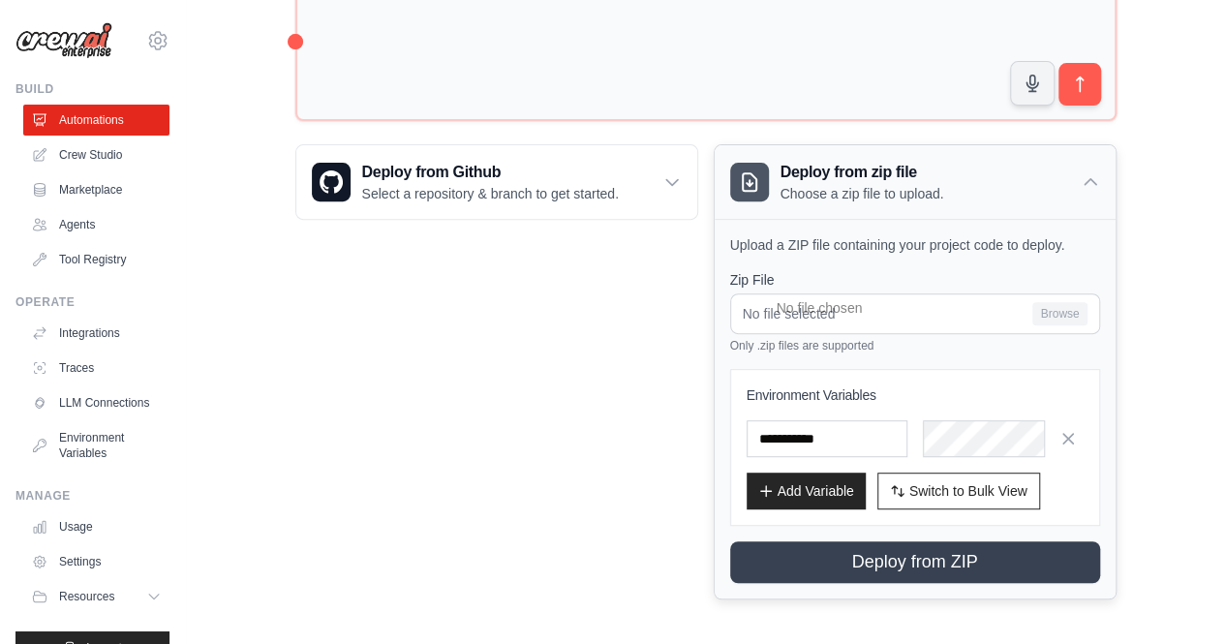
click at [1084, 186] on icon at bounding box center [1090, 181] width 19 height 19
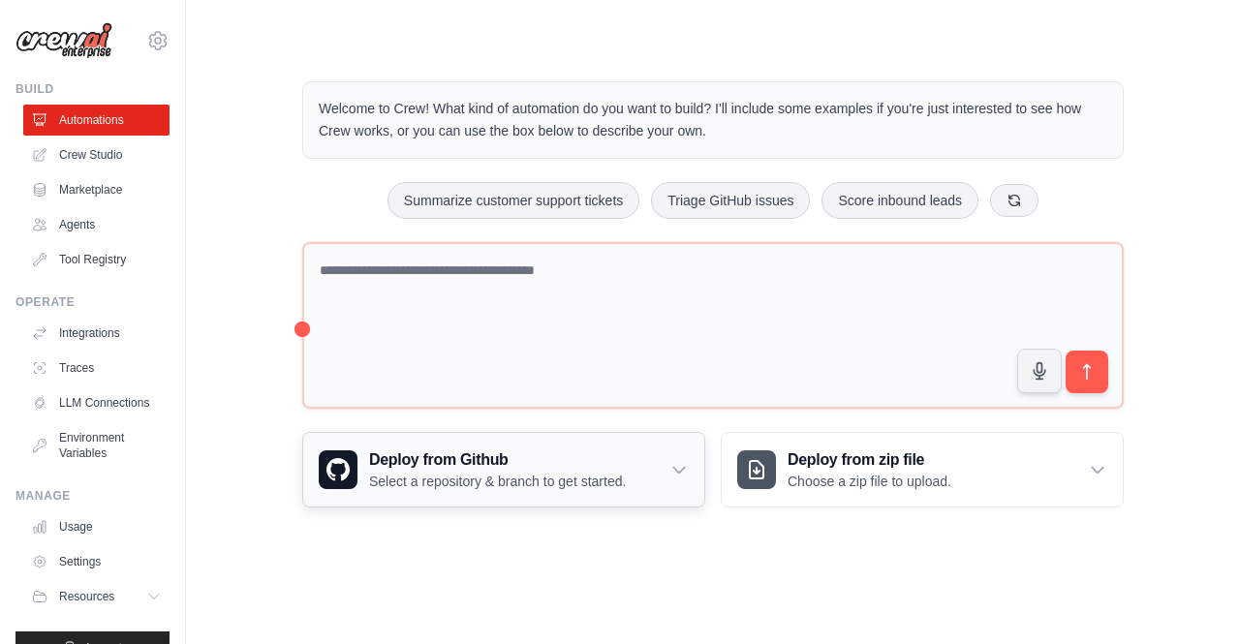
click at [680, 472] on icon at bounding box center [678, 469] width 19 height 19
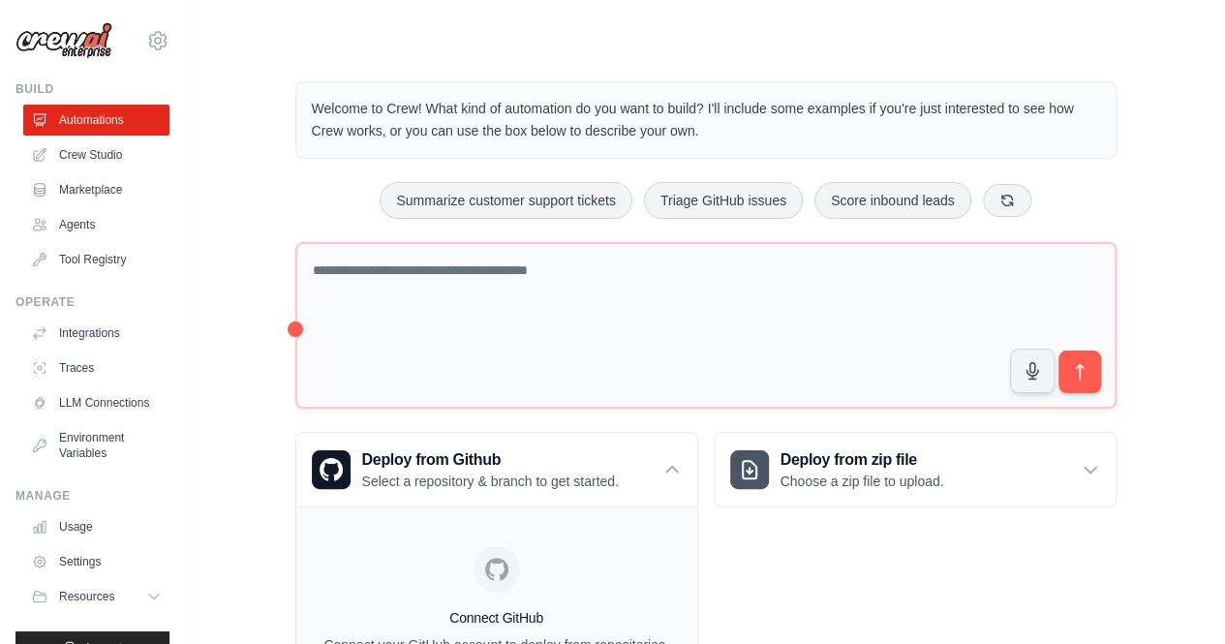
scroll to position [168, 0]
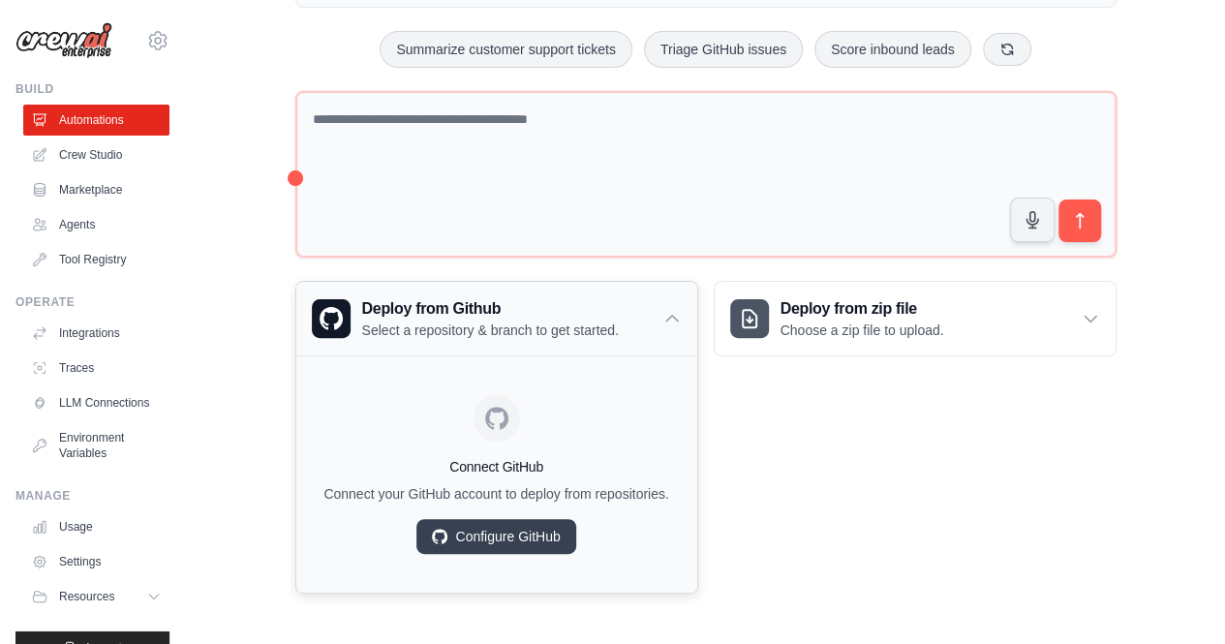
click at [671, 309] on icon at bounding box center [672, 318] width 19 height 19
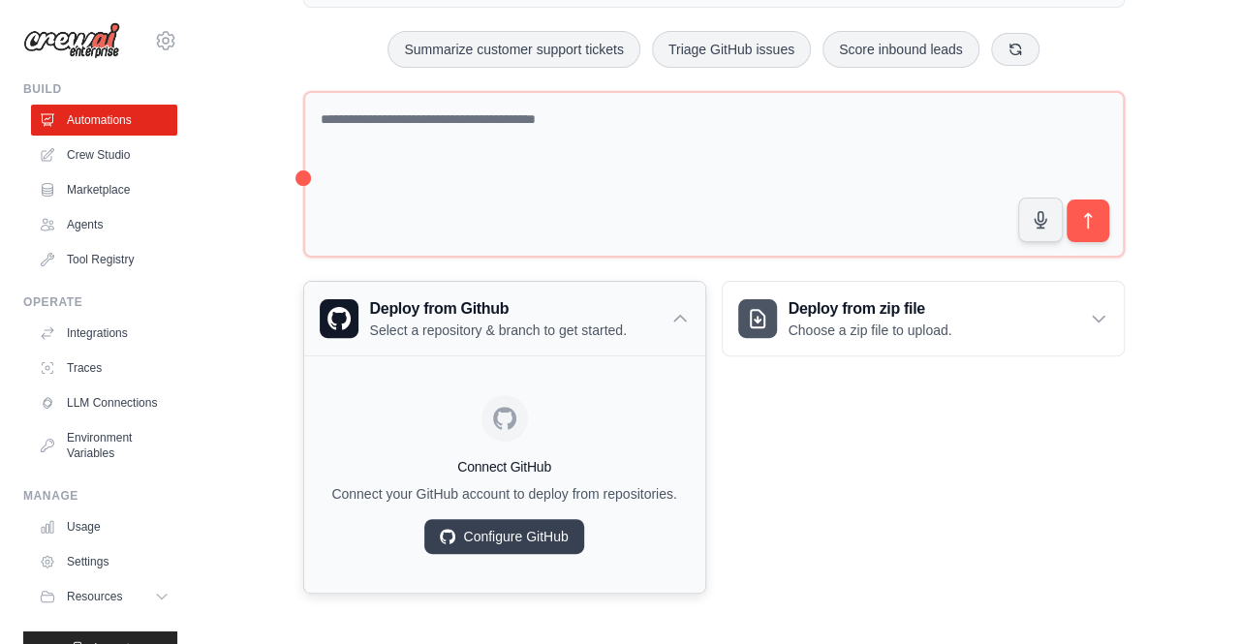
scroll to position [0, 0]
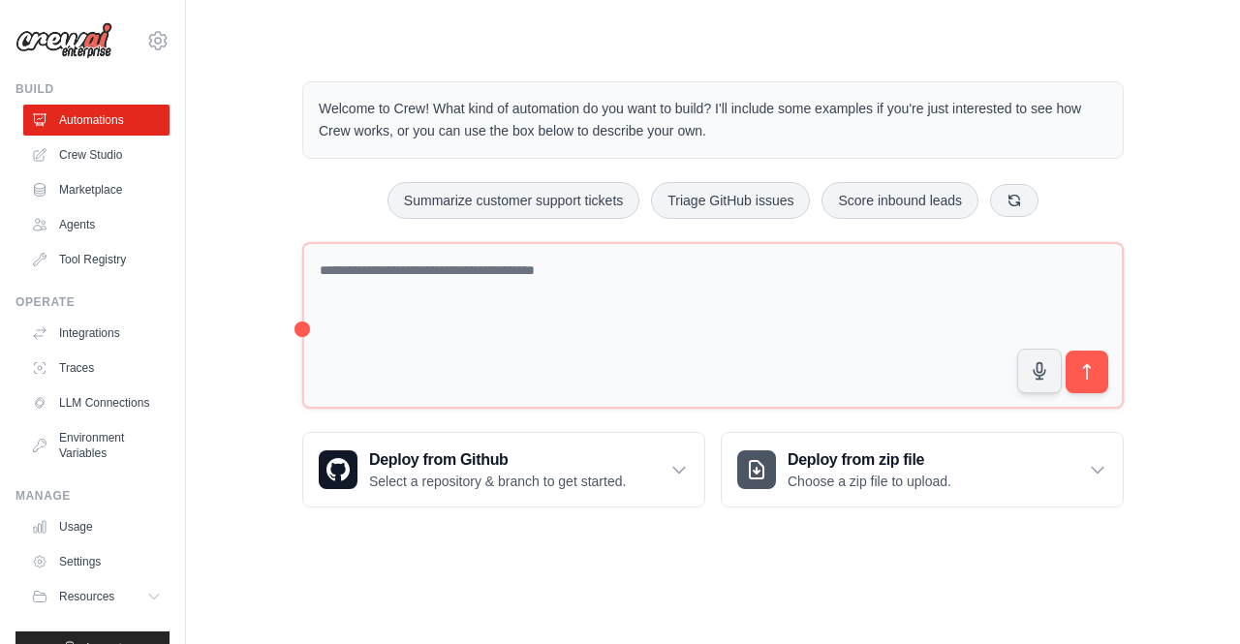
click at [697, 555] on main "Welcome to Crew! What kind of automation do you want to build? I'll include som…" at bounding box center [713, 279] width 1054 height 558
click at [1022, 200] on icon at bounding box center [1013, 199] width 15 height 15
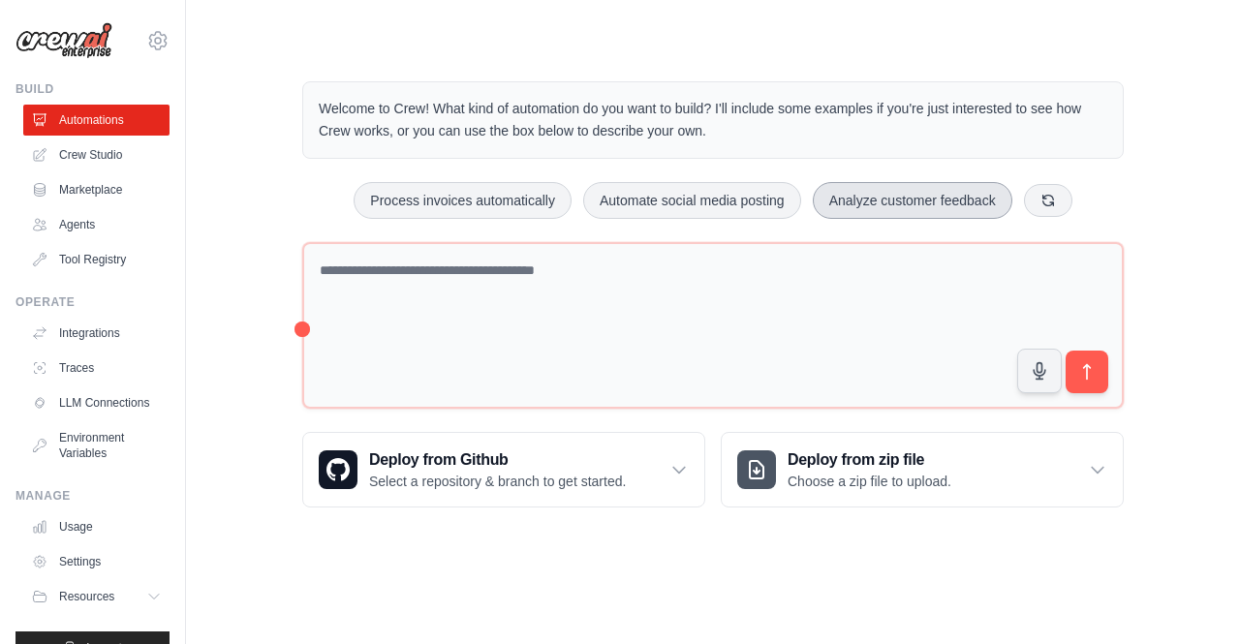
click at [955, 189] on button "Analyze customer feedback" at bounding box center [913, 200] width 200 height 37
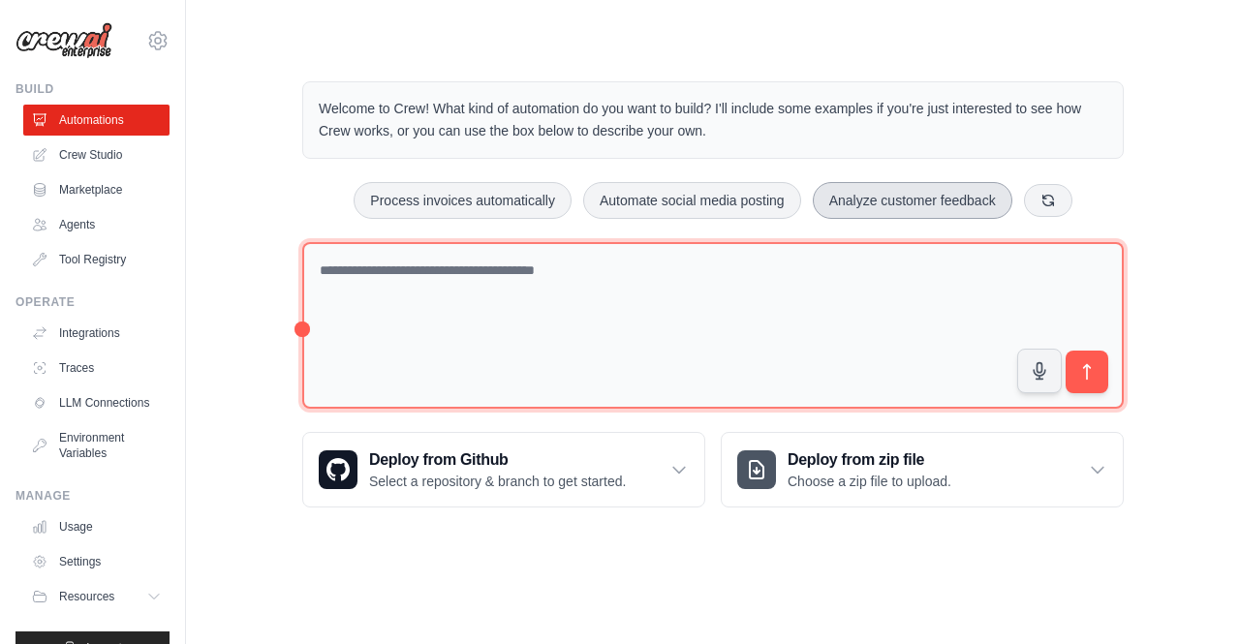
type textarea "**********"
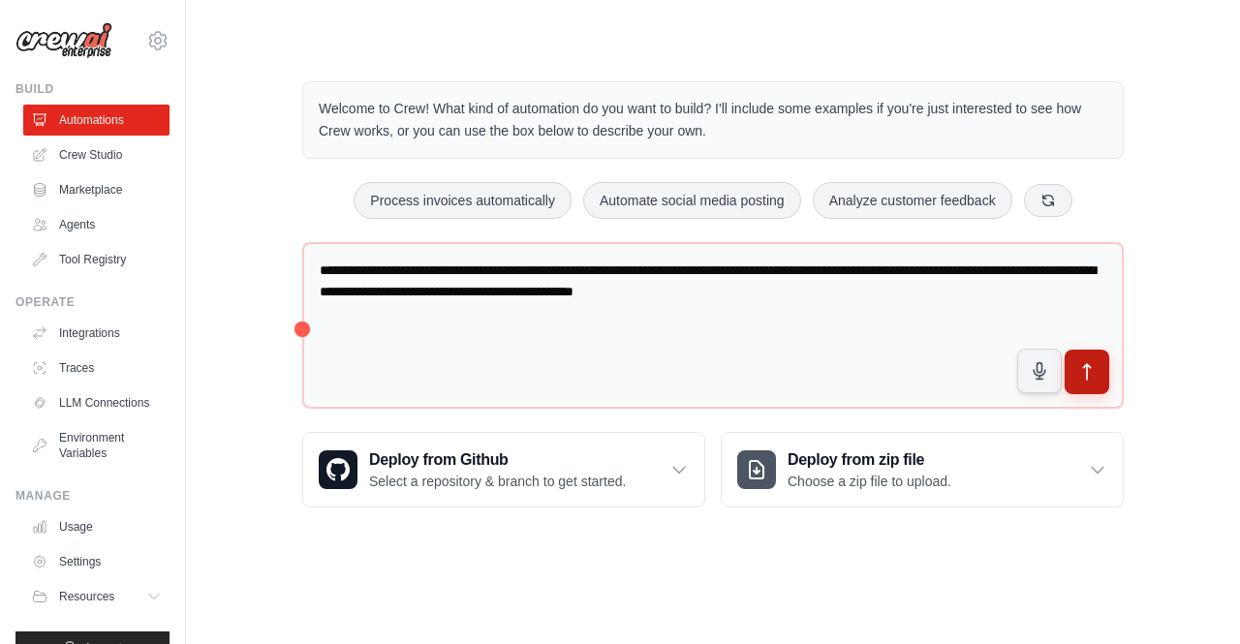
click at [1089, 375] on icon "submit" at bounding box center [1087, 372] width 20 height 20
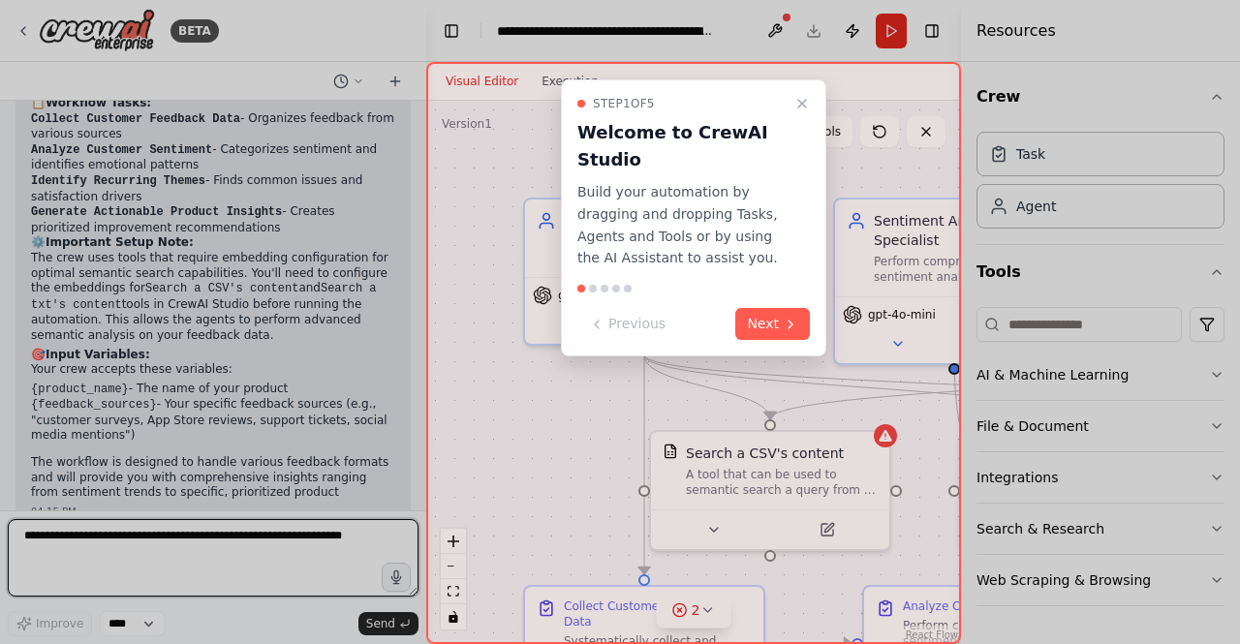
scroll to position [1718, 0]
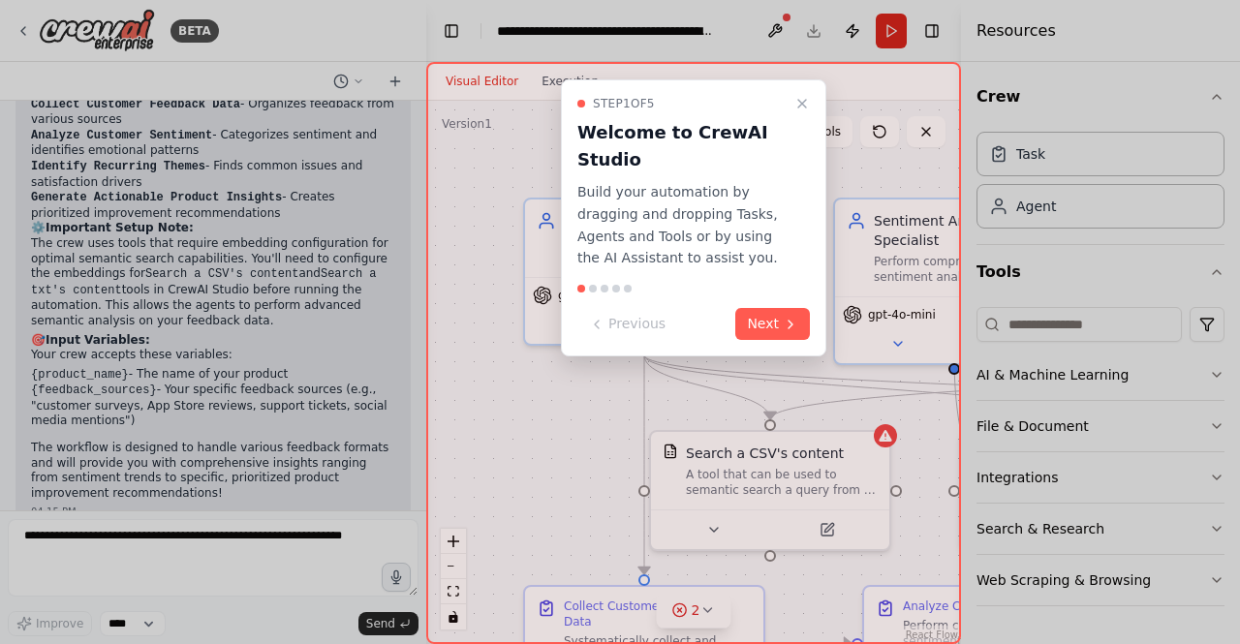
drag, startPoint x: 417, startPoint y: 471, endPoint x: 418, endPoint y: 438, distance: 33.0
click at [418, 438] on div at bounding box center [620, 322] width 1240 height 644
drag, startPoint x: 418, startPoint y: 460, endPoint x: 416, endPoint y: 404, distance: 56.3
click at [416, 404] on div at bounding box center [620, 322] width 1240 height 644
click at [418, 108] on div at bounding box center [620, 322] width 1240 height 644
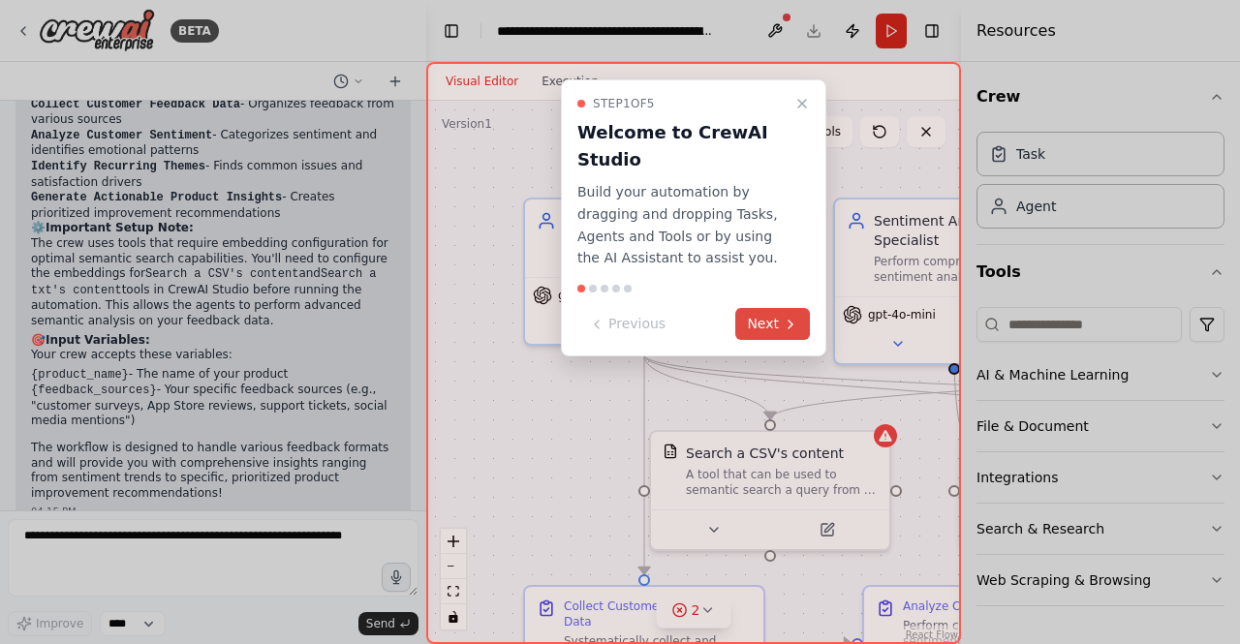
click at [770, 319] on button "Next" at bounding box center [772, 324] width 75 height 32
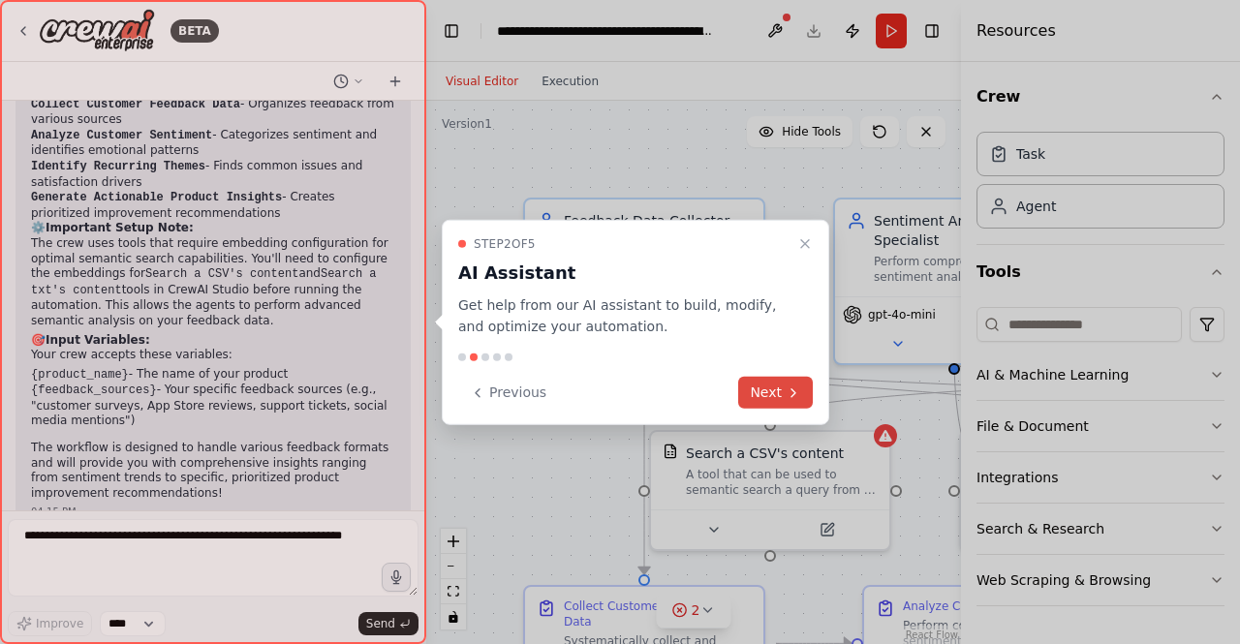
click at [777, 404] on button "Next" at bounding box center [775, 393] width 75 height 32
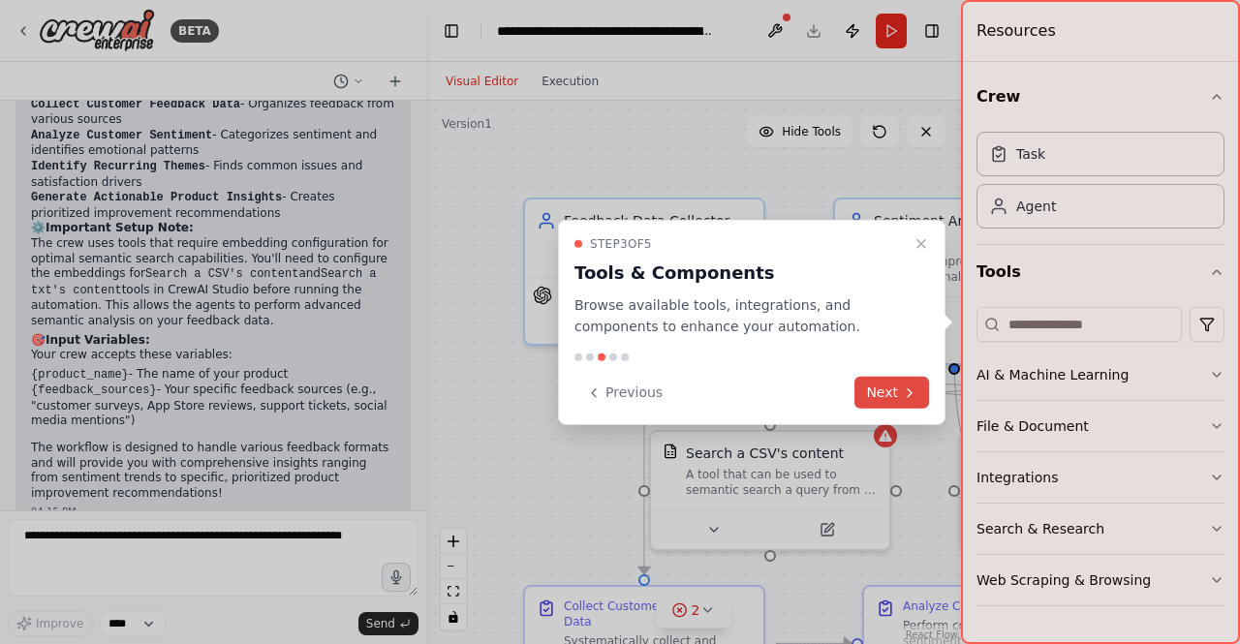
click at [894, 390] on button "Next" at bounding box center [891, 393] width 75 height 32
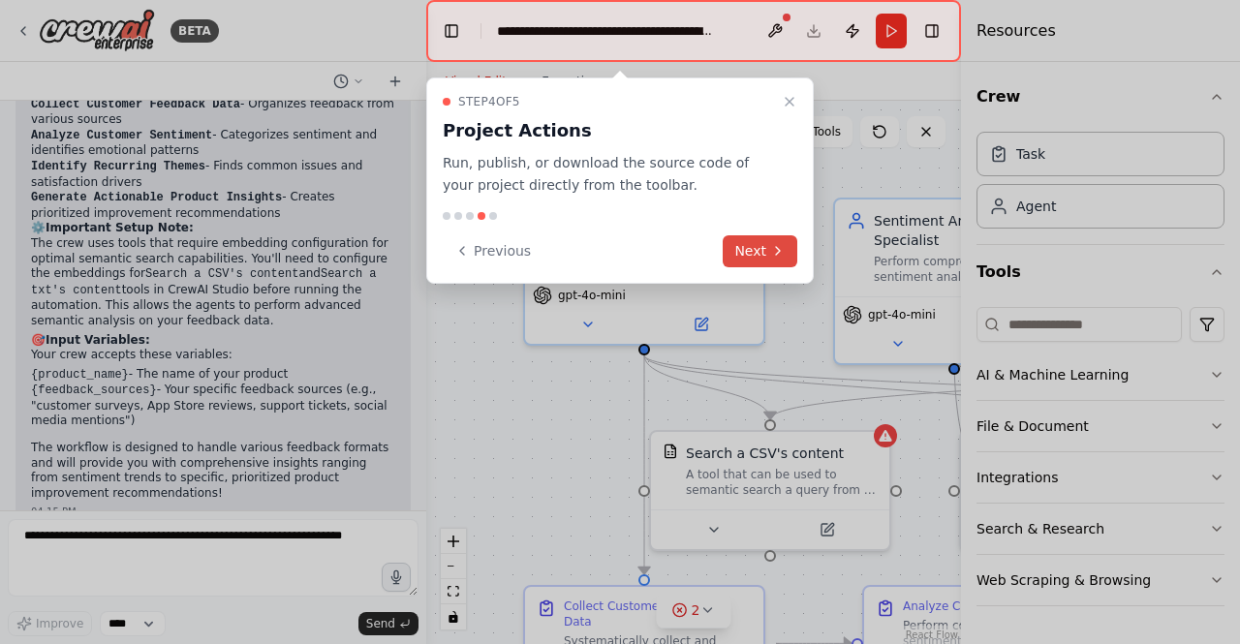
click at [761, 255] on button "Next" at bounding box center [760, 251] width 75 height 32
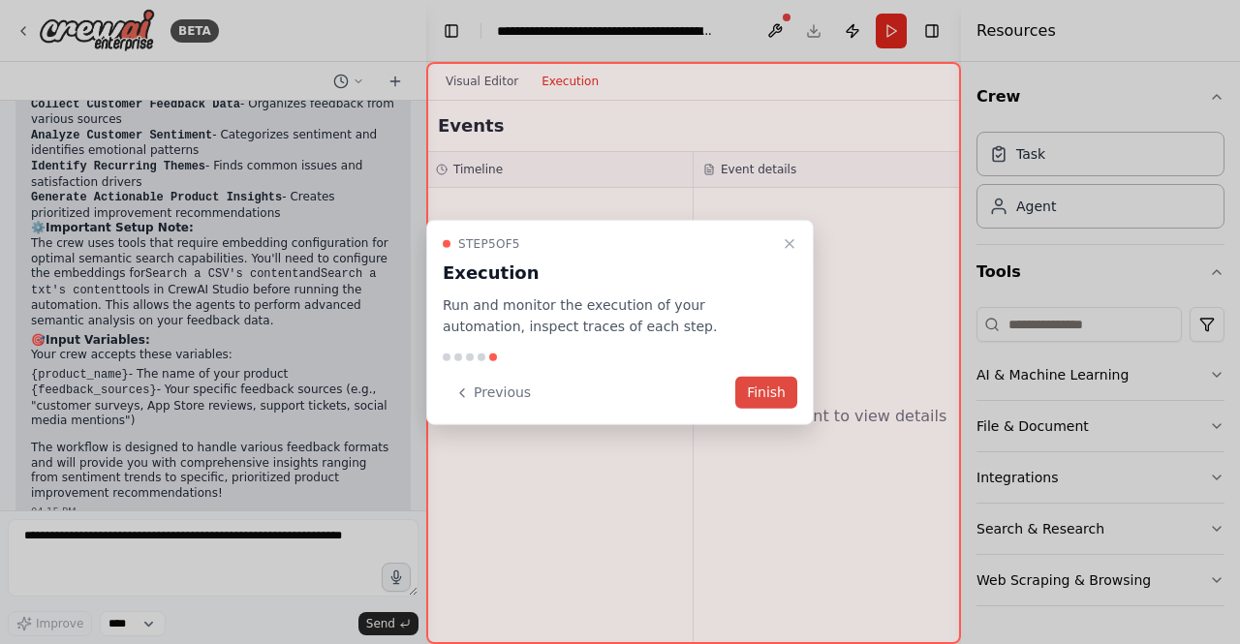
click at [769, 394] on button "Finish" at bounding box center [766, 393] width 62 height 32
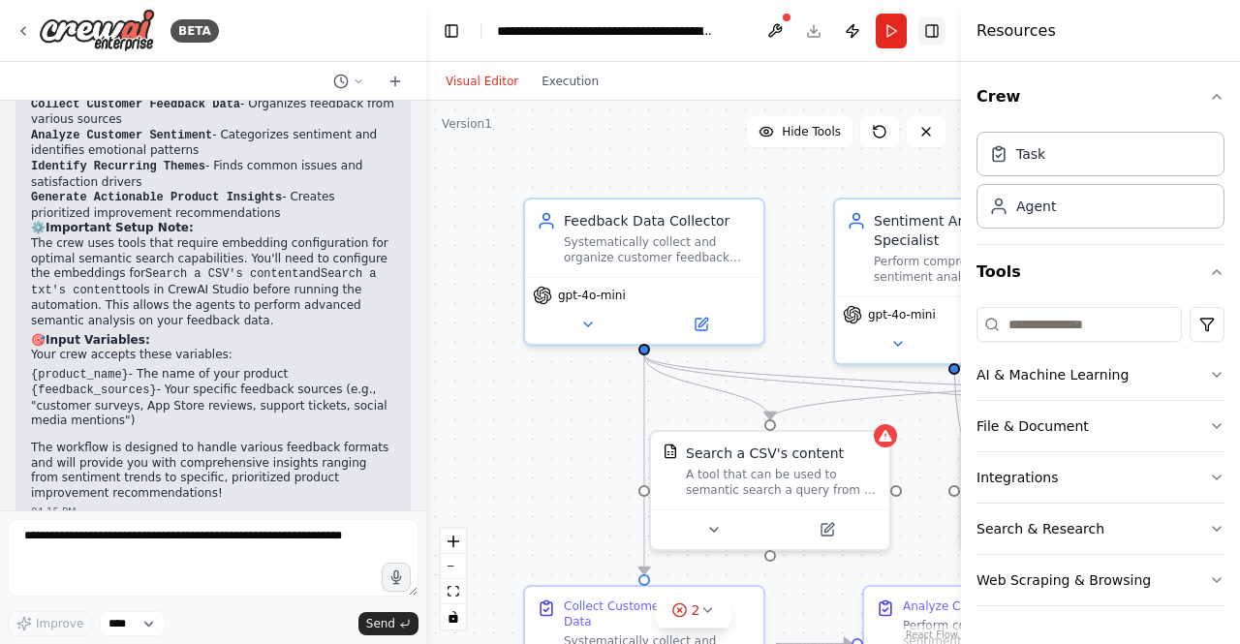
click at [938, 28] on button "Toggle Right Sidebar" at bounding box center [931, 30] width 27 height 27
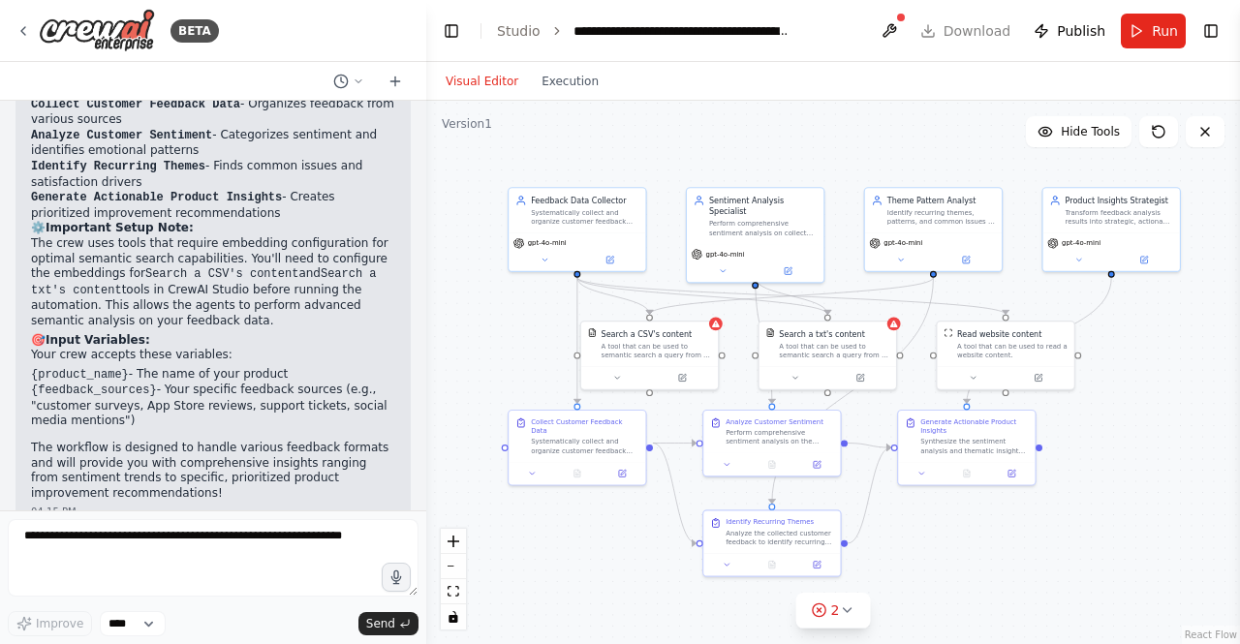
drag, startPoint x: 651, startPoint y: 460, endPoint x: 449, endPoint y: 354, distance: 228.8
click at [449, 354] on div ".deletable-edge-delete-btn { width: 20px; height: 20px; border: 0px solid #ffff…" at bounding box center [833, 372] width 814 height 543
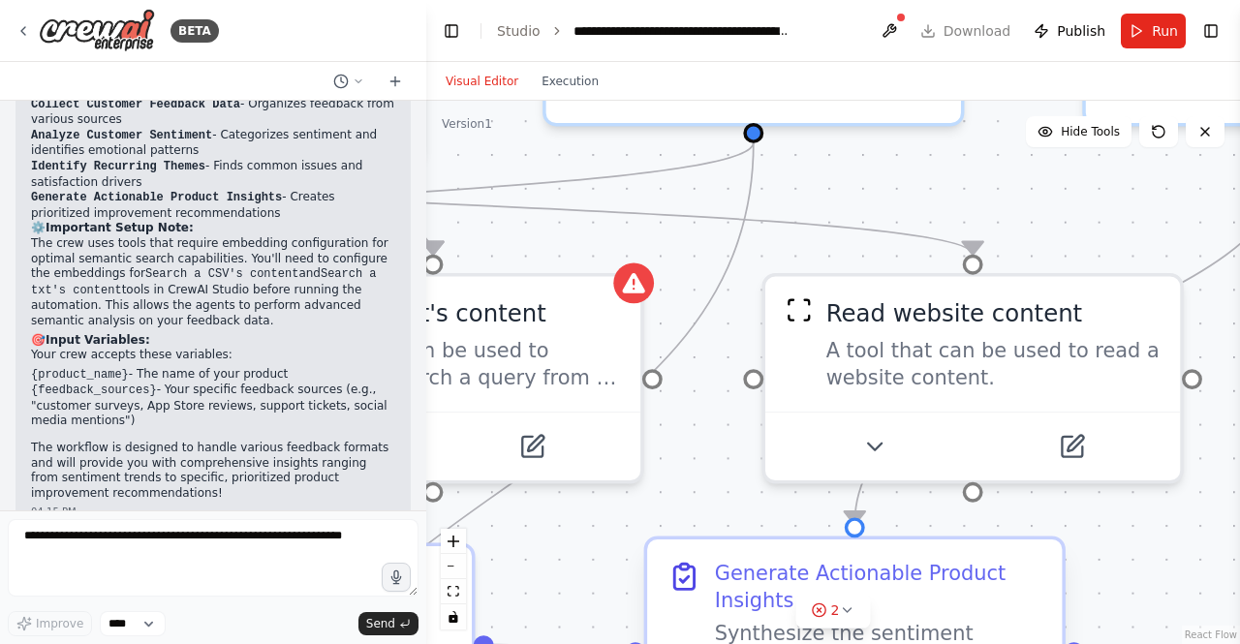
drag, startPoint x: 1046, startPoint y: 373, endPoint x: 977, endPoint y: 556, distance: 195.6
click at [1239, 643] on html "BETA Develop a crew that collects feedback from multiple sources (surveys, revi…" at bounding box center [620, 322] width 1240 height 644
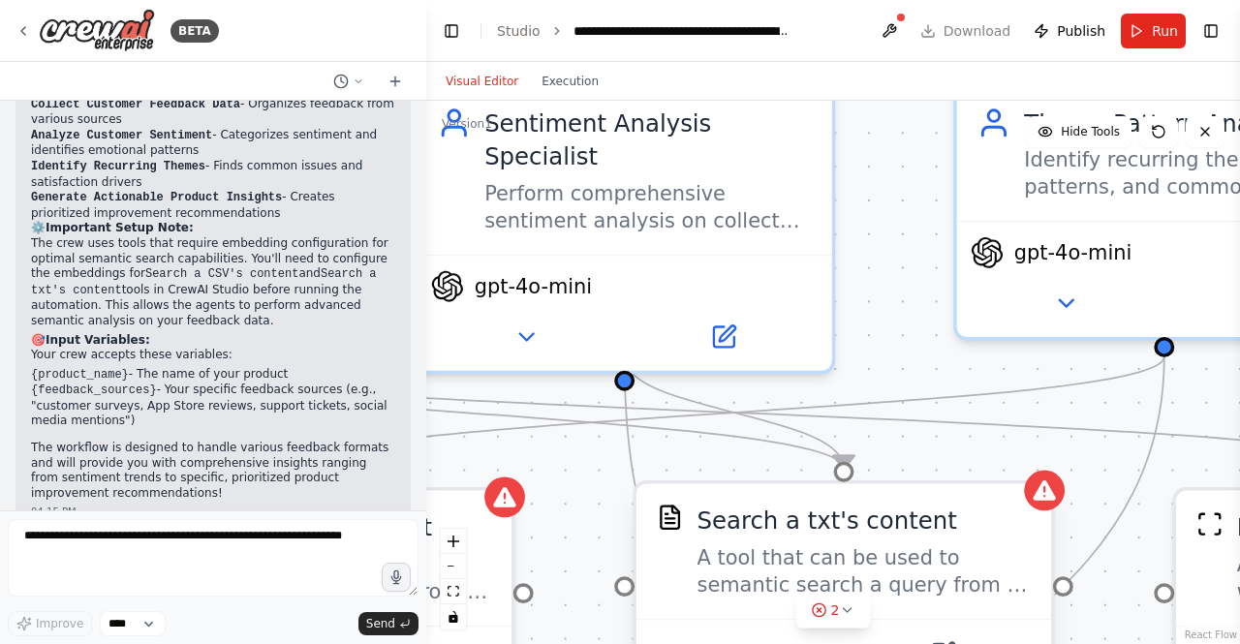
drag, startPoint x: 692, startPoint y: 439, endPoint x: 1033, endPoint y: 528, distance: 352.4
click at [1103, 643] on html "BETA Develop a crew that collects feedback from multiple sources (surveys, revi…" at bounding box center [620, 322] width 1240 height 644
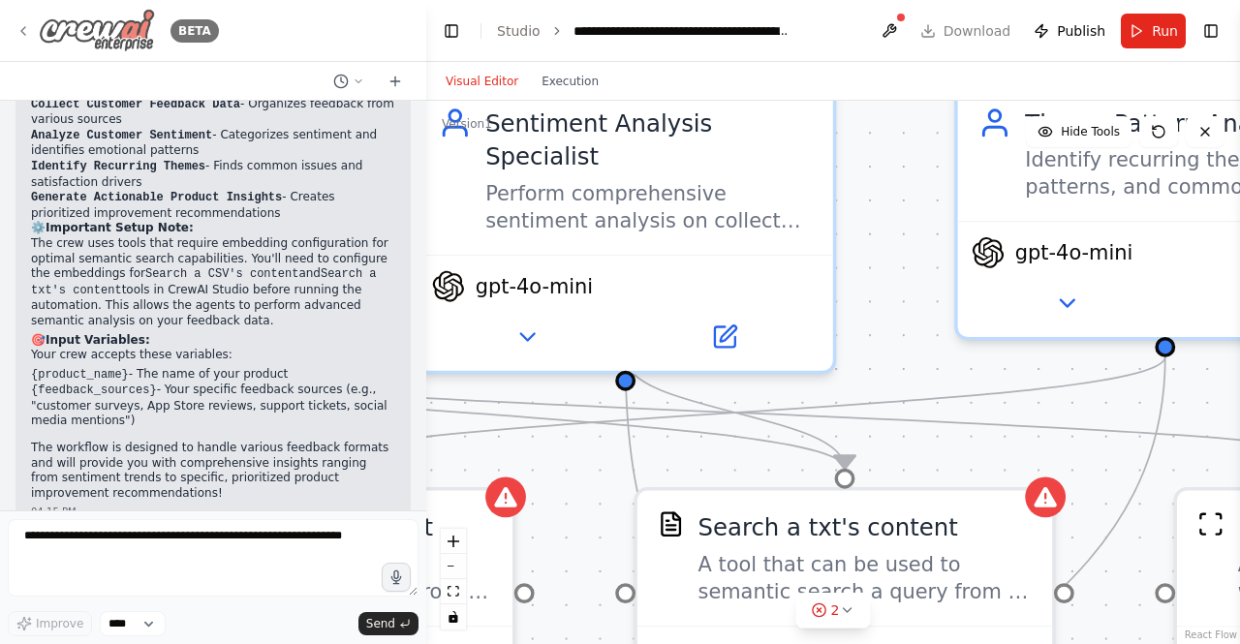
click at [23, 29] on icon at bounding box center [23, 31] width 4 height 8
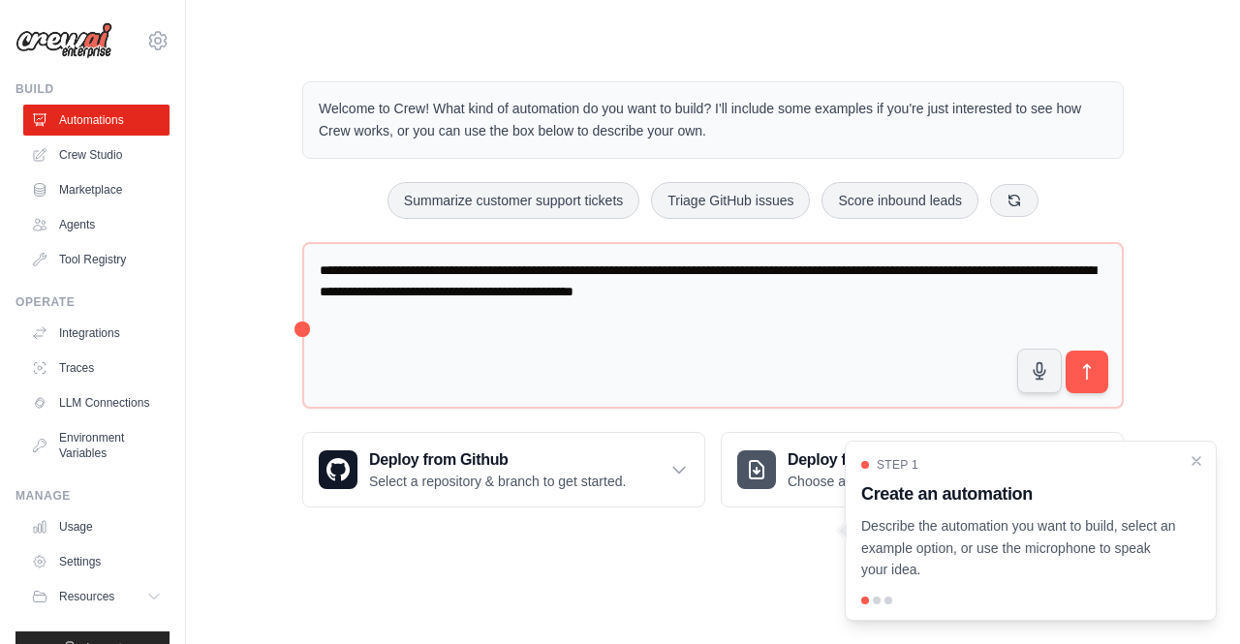
click at [981, 514] on div "Step 1 Create an automation Describe the automation you want to build, select a…" at bounding box center [1030, 519] width 339 height 124
click at [980, 512] on div "Step 1 Create an automation Describe the automation you want to build, select a…" at bounding box center [1030, 519] width 339 height 124
click at [103, 122] on link "Automations" at bounding box center [98, 120] width 146 height 31
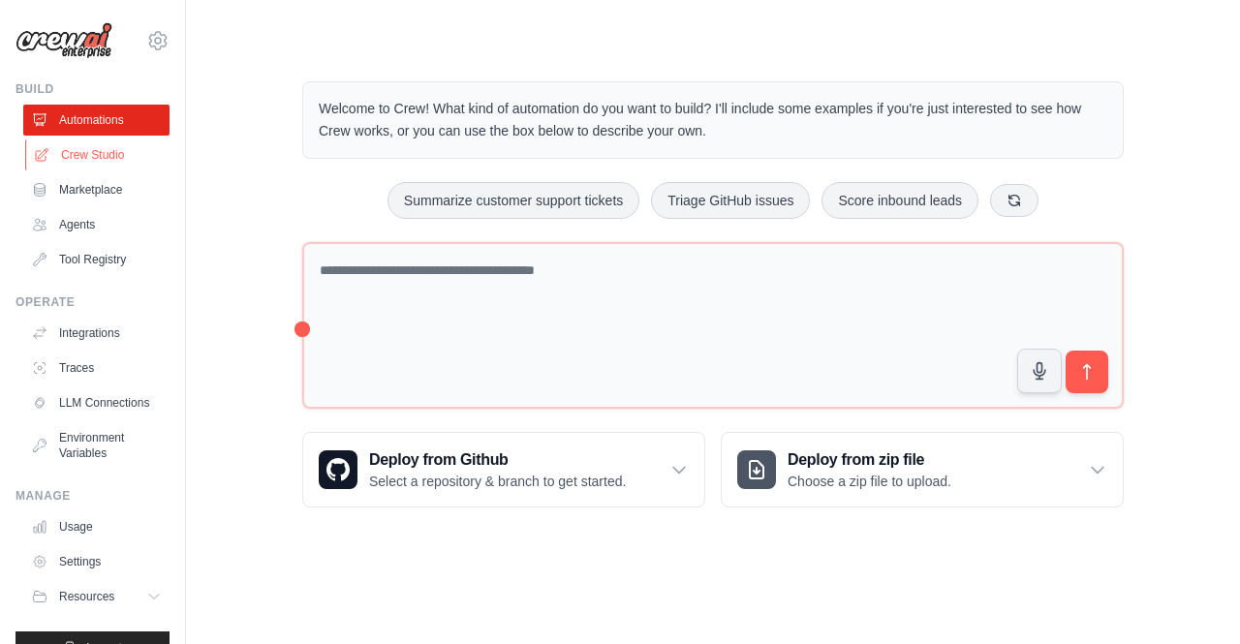
click at [101, 151] on link "Crew Studio" at bounding box center [98, 154] width 146 height 31
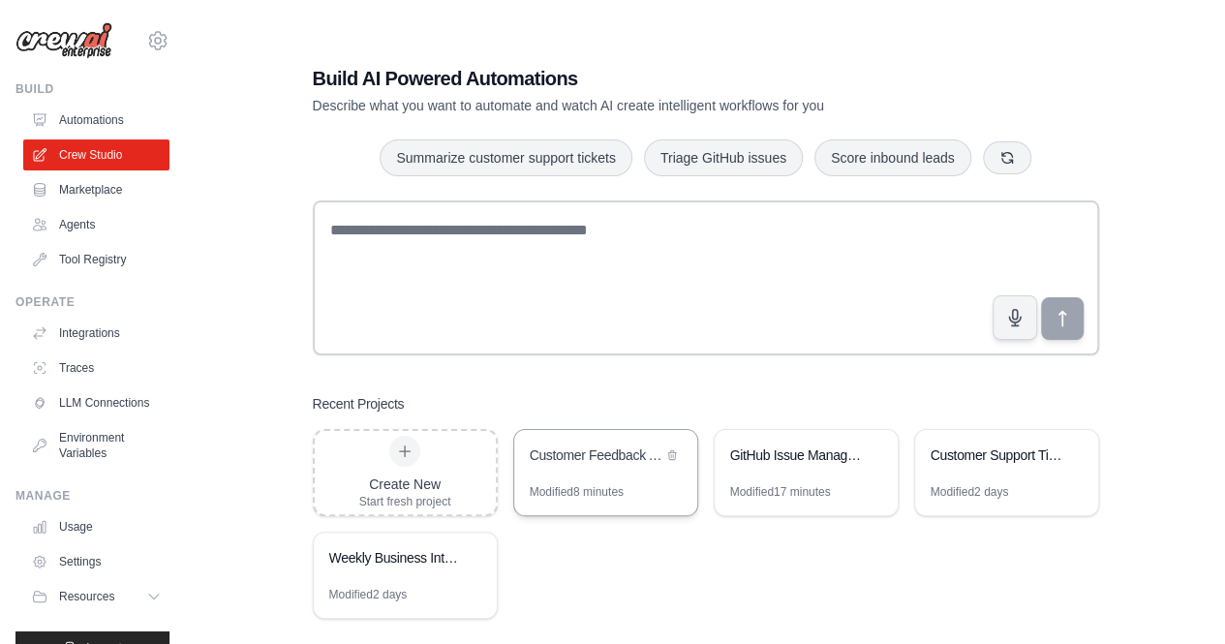
click at [564, 473] on div "Customer Feedback Analysis & Product Insights" at bounding box center [605, 457] width 183 height 54
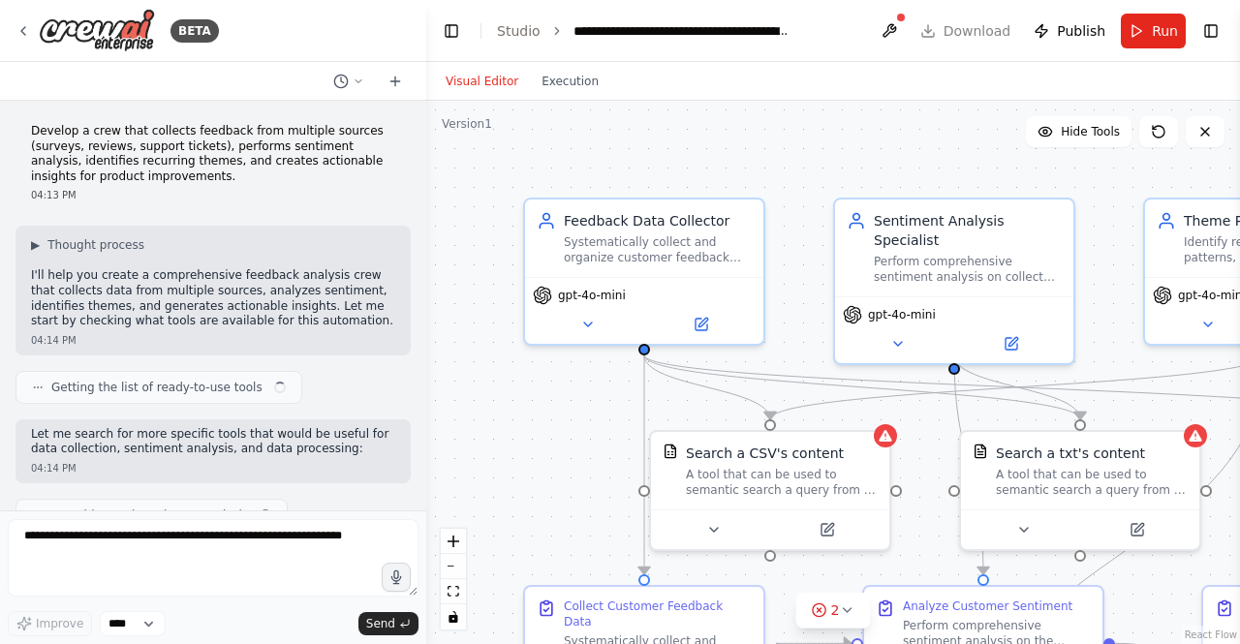
scroll to position [1718, 0]
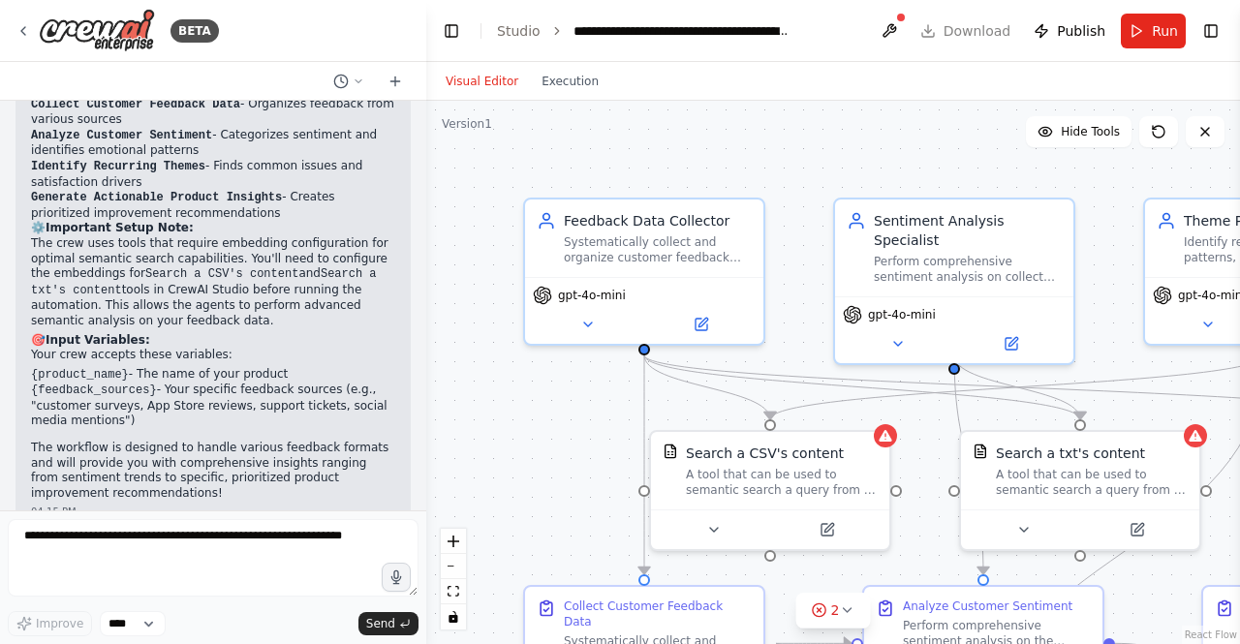
click at [452, 32] on button "Toggle Left Sidebar" at bounding box center [451, 30] width 27 height 27
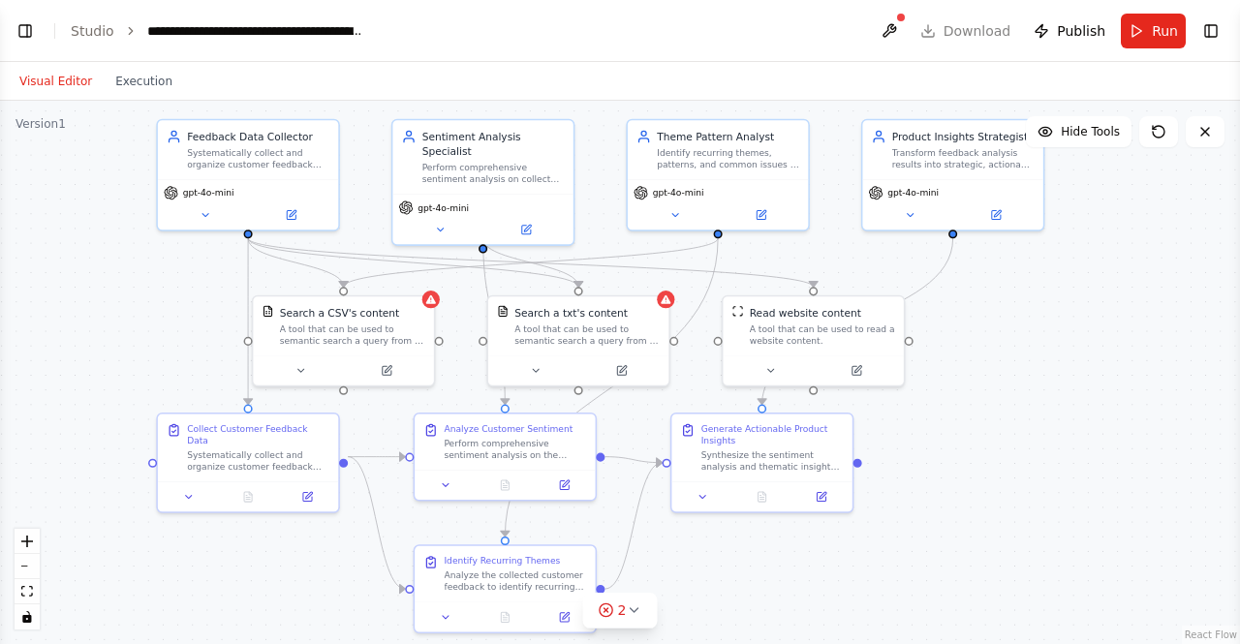
drag, startPoint x: 1146, startPoint y: 522, endPoint x: 975, endPoint y: 408, distance: 206.1
click at [975, 408] on div ".deletable-edge-delete-btn { width: 20px; height: 20px; border: 0px solid #ffff…" at bounding box center [620, 372] width 1240 height 543
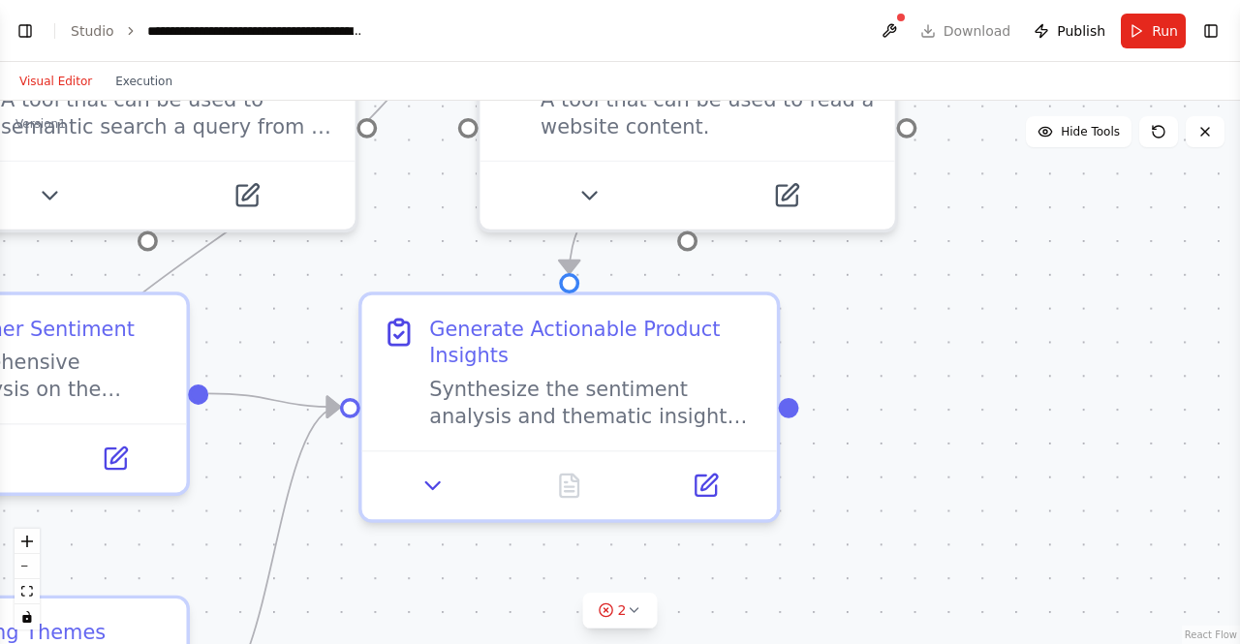
drag, startPoint x: 535, startPoint y: 334, endPoint x: 412, endPoint y: 182, distance: 195.6
click at [412, 182] on div ".deletable-edge-delete-btn { width: 20px; height: 20px; border: 0px solid #ffff…" at bounding box center [620, 372] width 1240 height 543
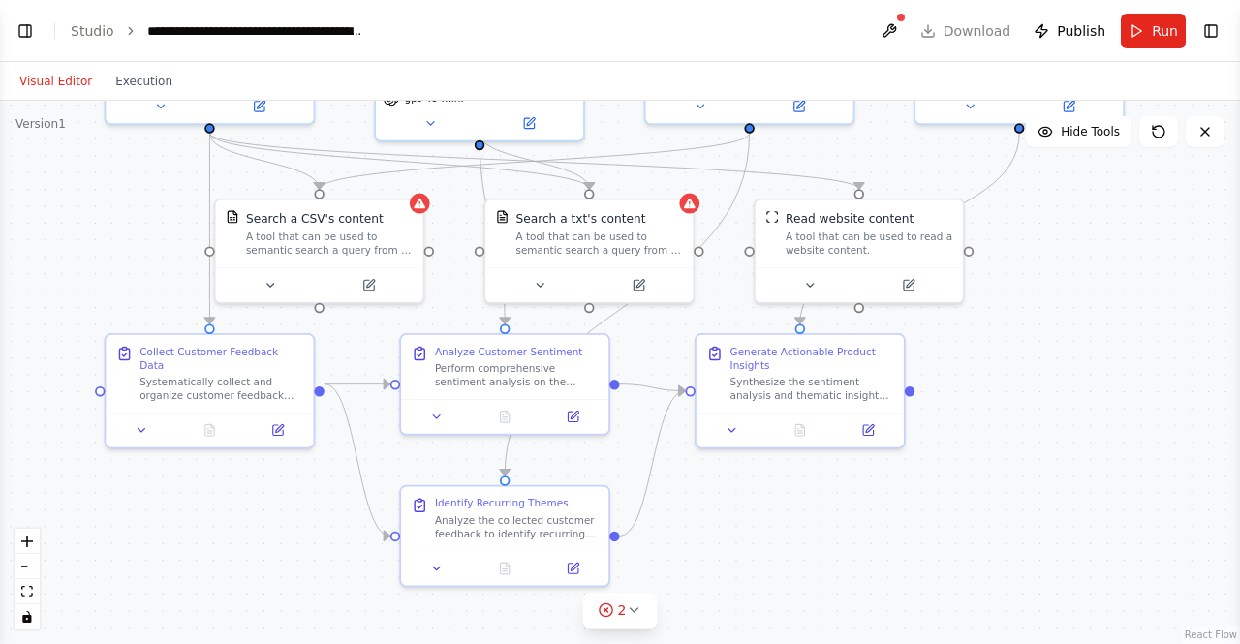
drag, startPoint x: 451, startPoint y: 267, endPoint x: 728, endPoint y: 308, distance: 280.0
click at [728, 308] on div ".deletable-edge-delete-btn { width: 20px; height: 20px; border: 0px solid #ffff…" at bounding box center [620, 372] width 1240 height 543
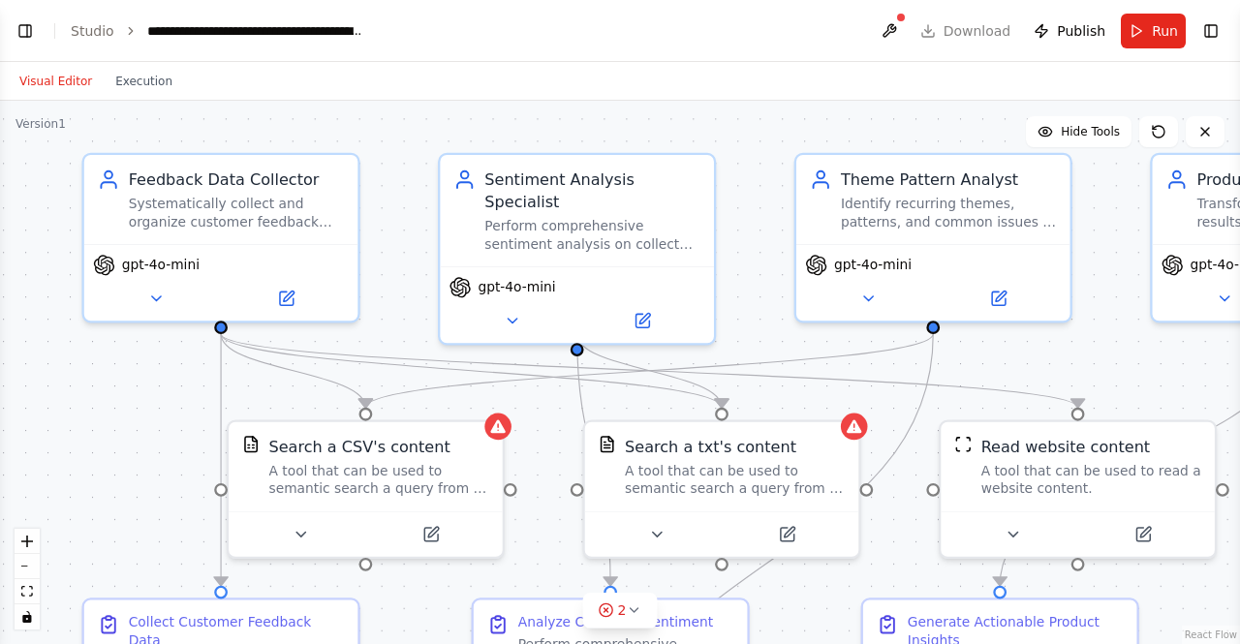
drag, startPoint x: 604, startPoint y: 258, endPoint x: 887, endPoint y: 547, distance: 404.8
click at [887, 547] on div ".deletable-edge-delete-btn { width: 20px; height: 20px; border: 0px solid #ffff…" at bounding box center [620, 372] width 1240 height 543
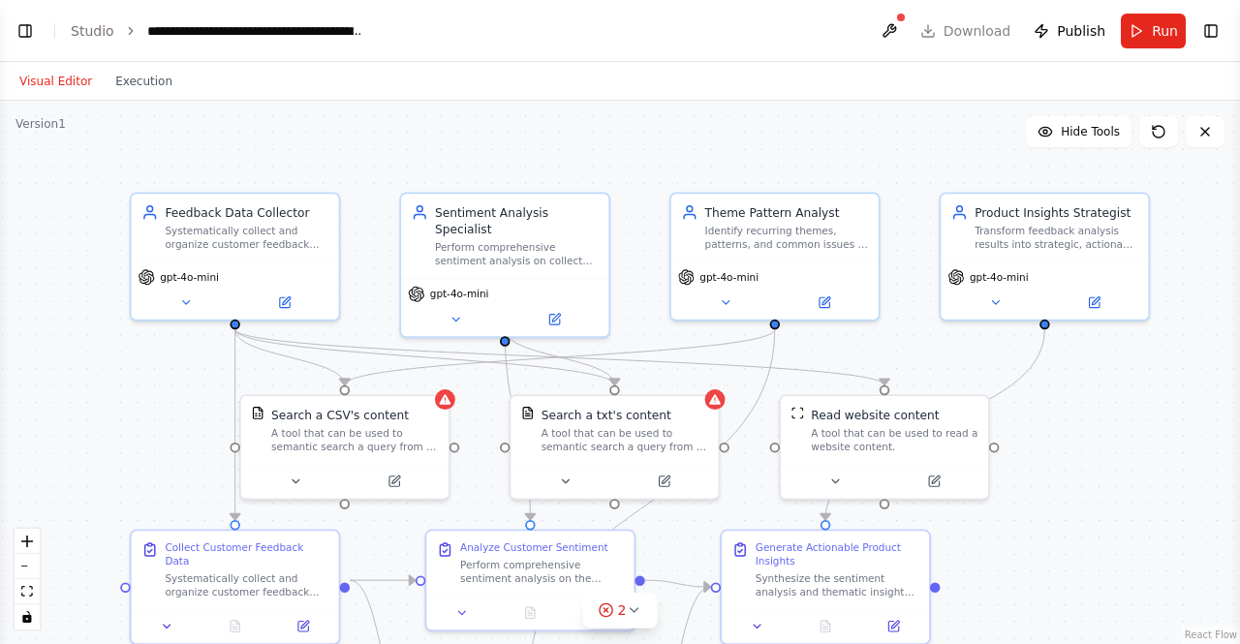
drag, startPoint x: 312, startPoint y: 473, endPoint x: 176, endPoint y: 424, distance: 144.0
click at [176, 424] on div ".deletable-edge-delete-btn { width: 20px; height: 20px; border: 0px solid #ffff…" at bounding box center [620, 372] width 1240 height 543
click at [183, 295] on icon at bounding box center [186, 300] width 14 height 14
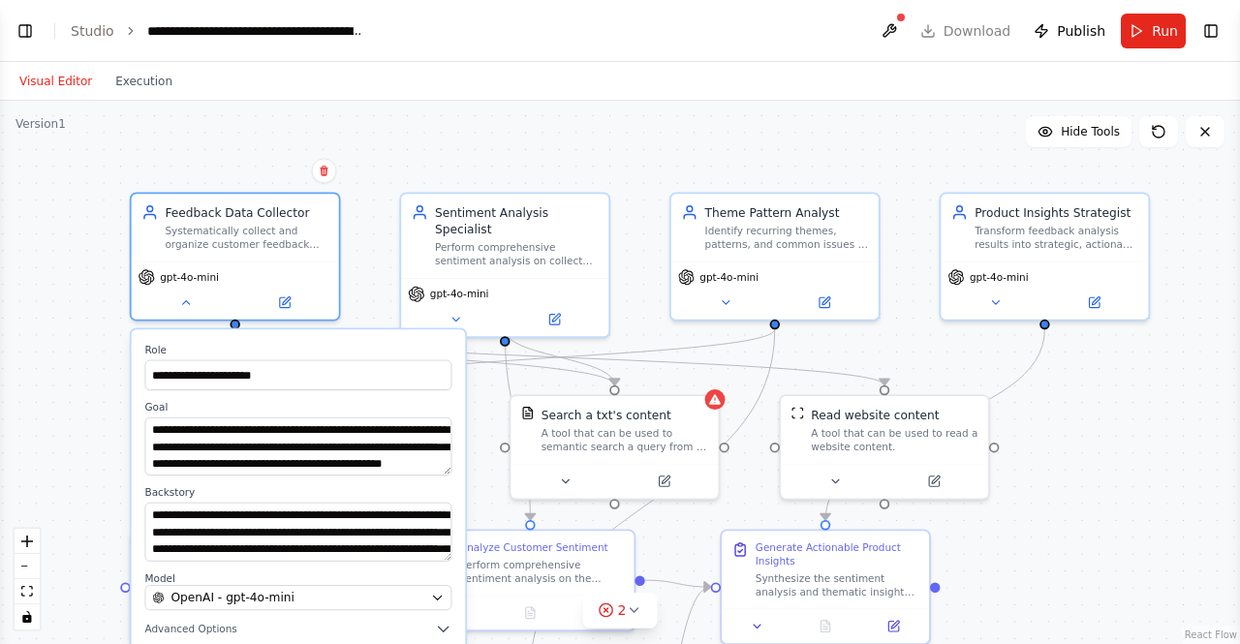
click at [89, 441] on div "**********" at bounding box center [620, 372] width 1240 height 543
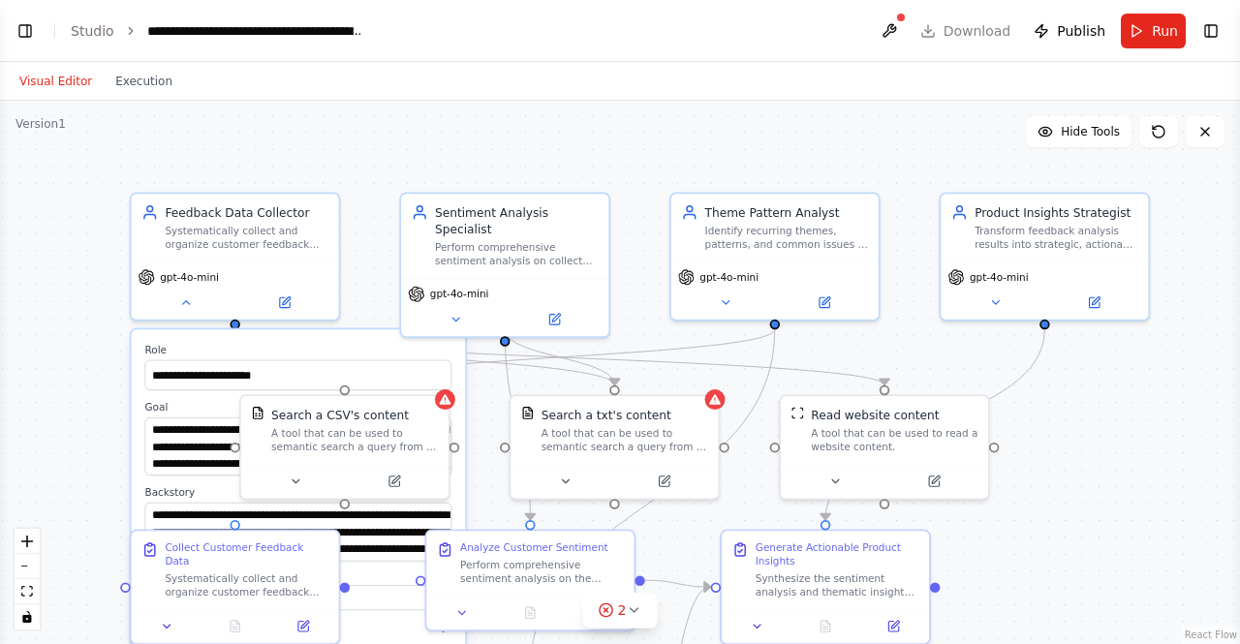
click at [557, 146] on div "**********" at bounding box center [620, 372] width 1240 height 543
click at [456, 309] on icon at bounding box center [456, 316] width 14 height 14
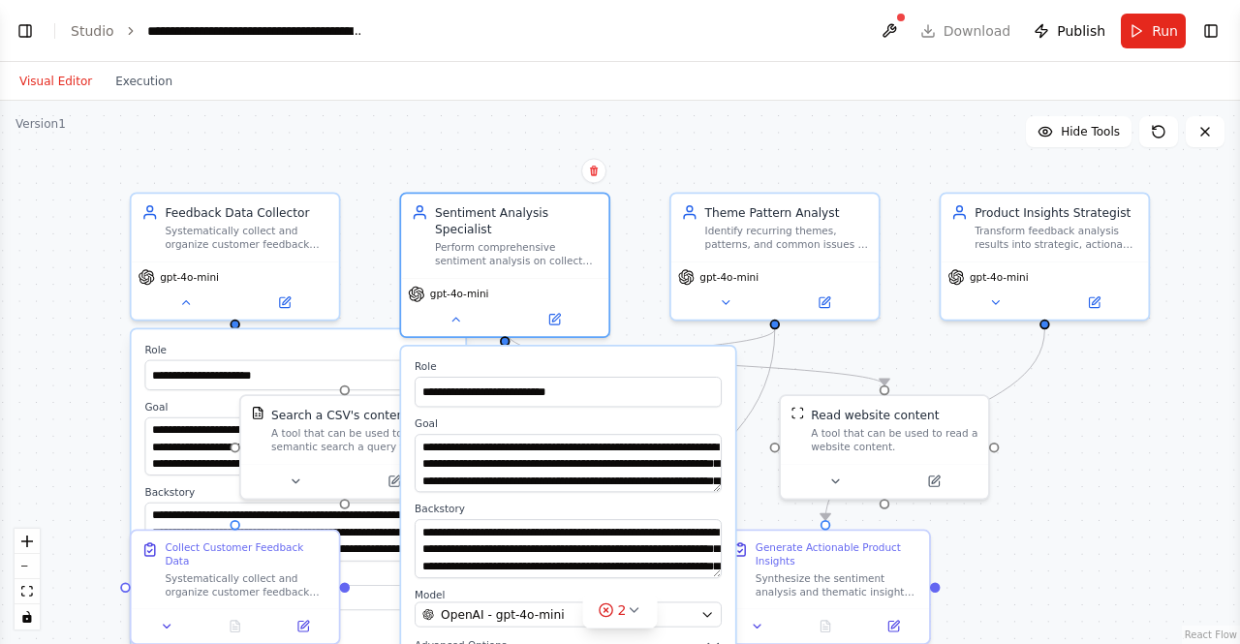
click at [890, 136] on div "**********" at bounding box center [620, 372] width 1240 height 543
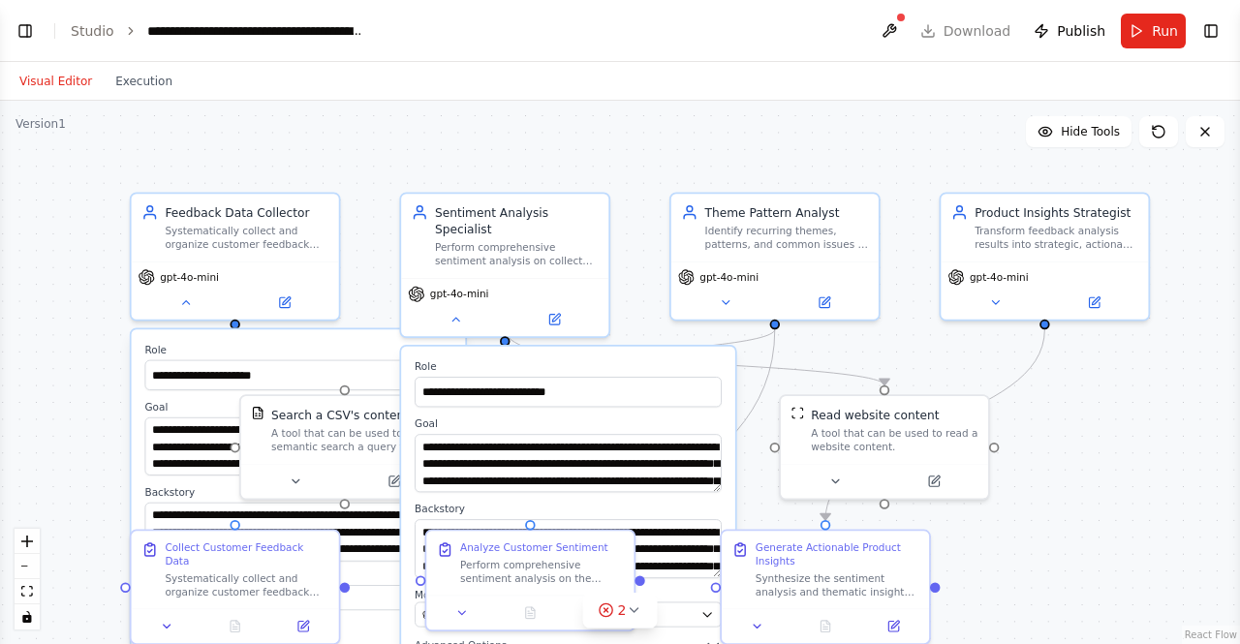
click at [511, 146] on div "**********" at bounding box center [620, 372] width 1240 height 543
click at [76, 391] on div "**********" at bounding box center [620, 372] width 1240 height 543
click at [459, 309] on icon at bounding box center [456, 316] width 14 height 14
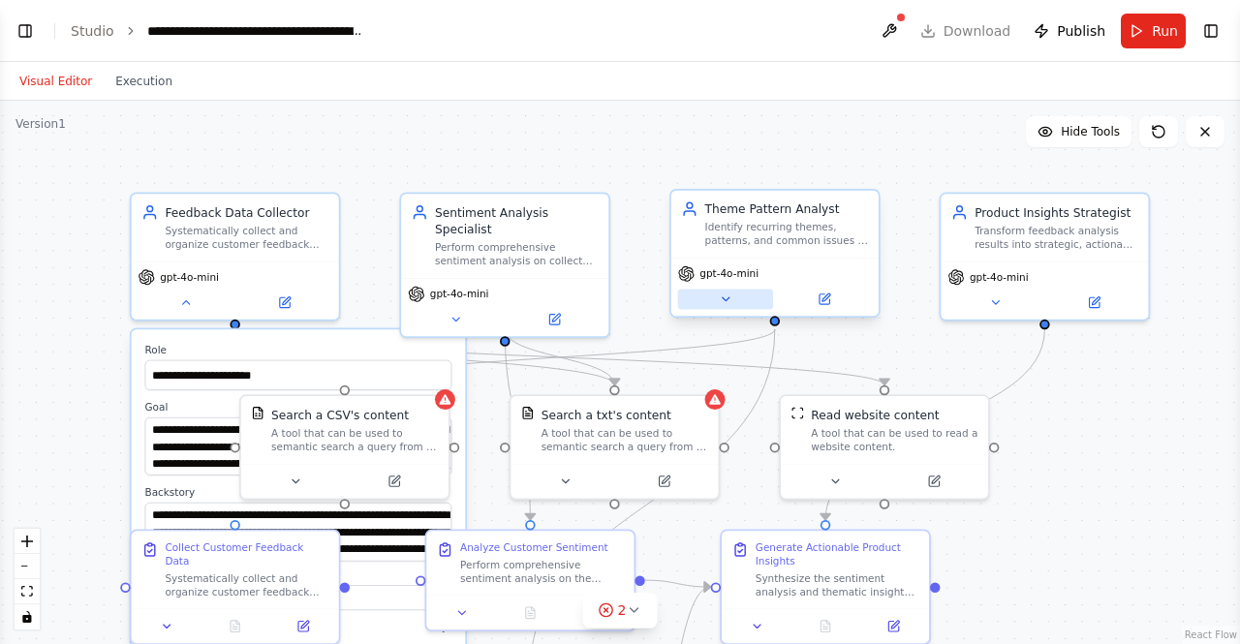
click at [722, 297] on icon at bounding box center [725, 298] width 7 height 3
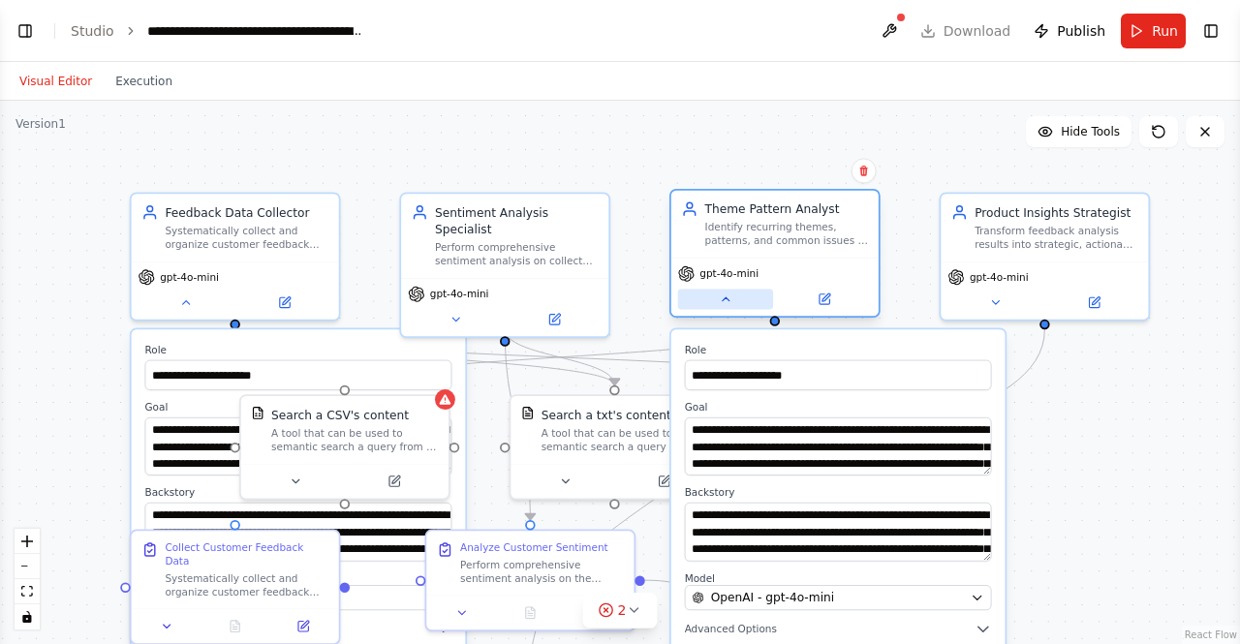
click at [722, 297] on icon at bounding box center [726, 300] width 14 height 14
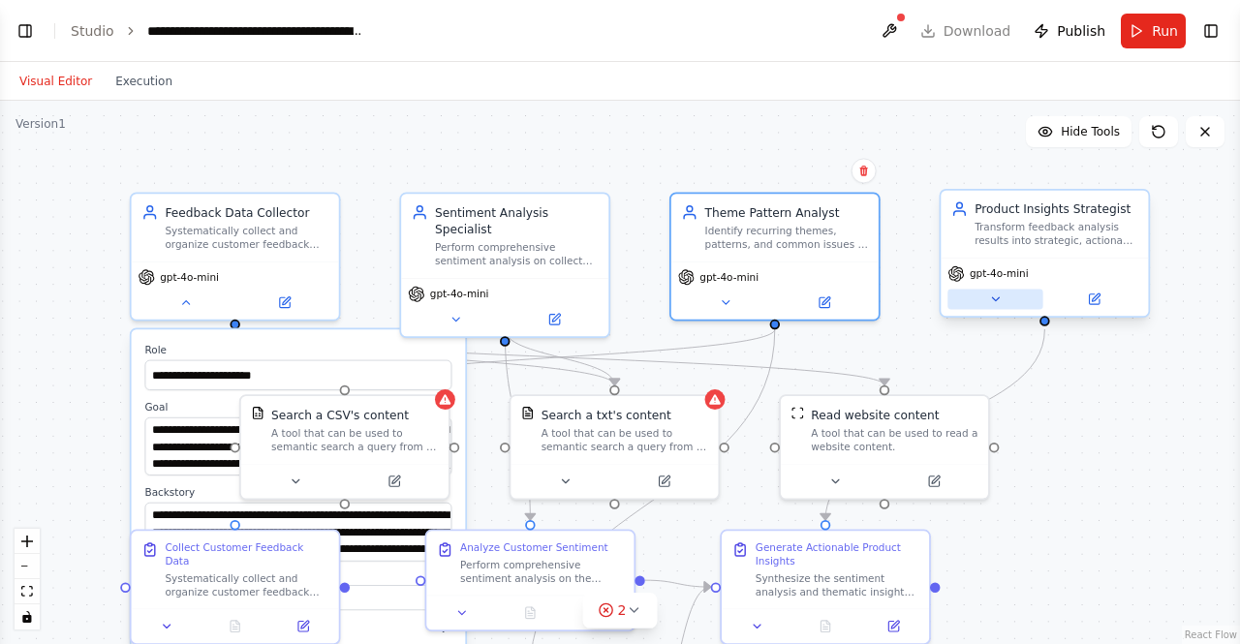
click at [996, 301] on icon at bounding box center [995, 300] width 14 height 14
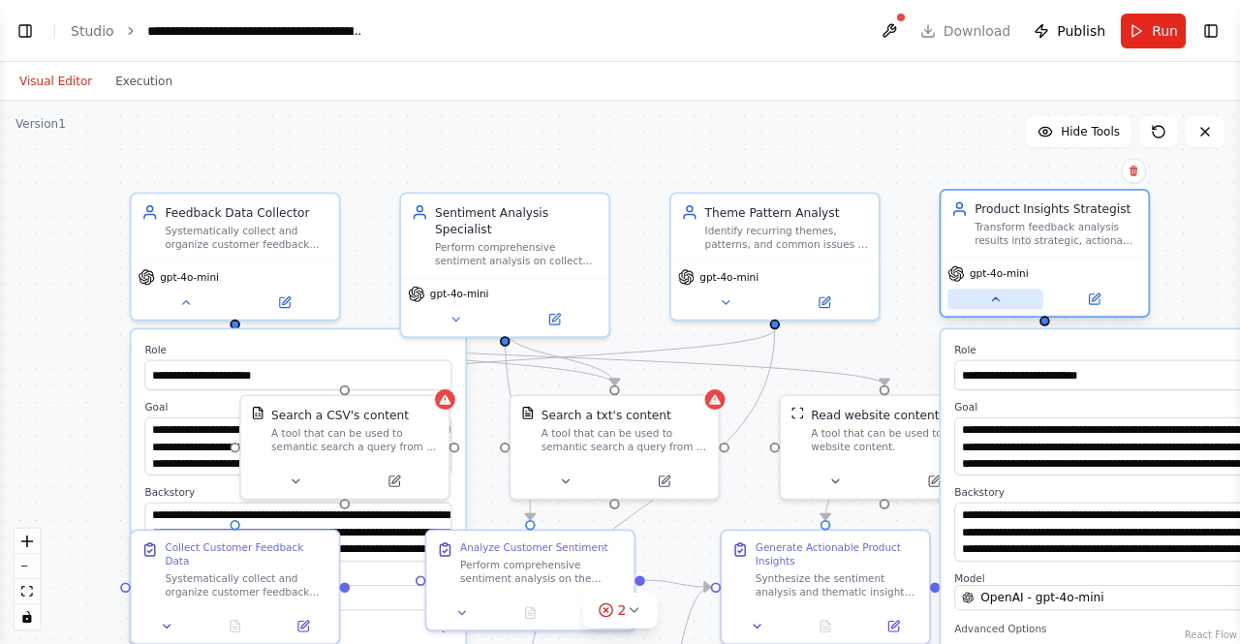
click at [996, 301] on icon at bounding box center [995, 300] width 14 height 14
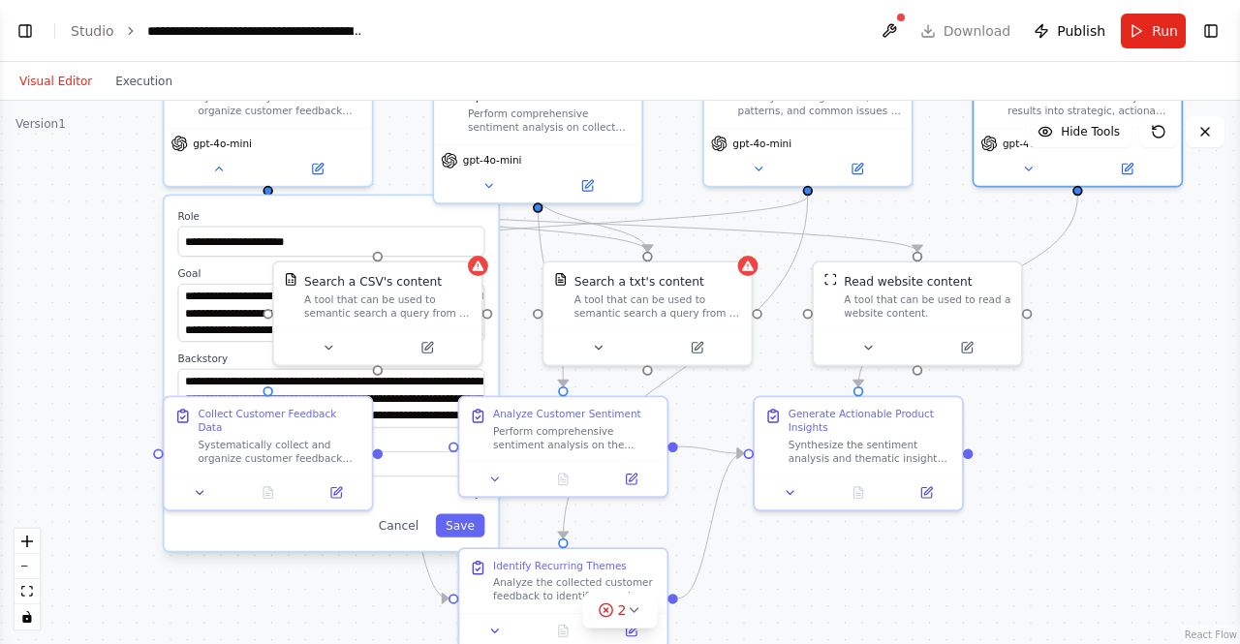
drag, startPoint x: 1182, startPoint y: 556, endPoint x: 1215, endPoint y: 422, distance: 137.7
click at [1215, 422] on div "**********" at bounding box center [620, 372] width 1240 height 543
click at [696, 340] on icon at bounding box center [697, 344] width 10 height 10
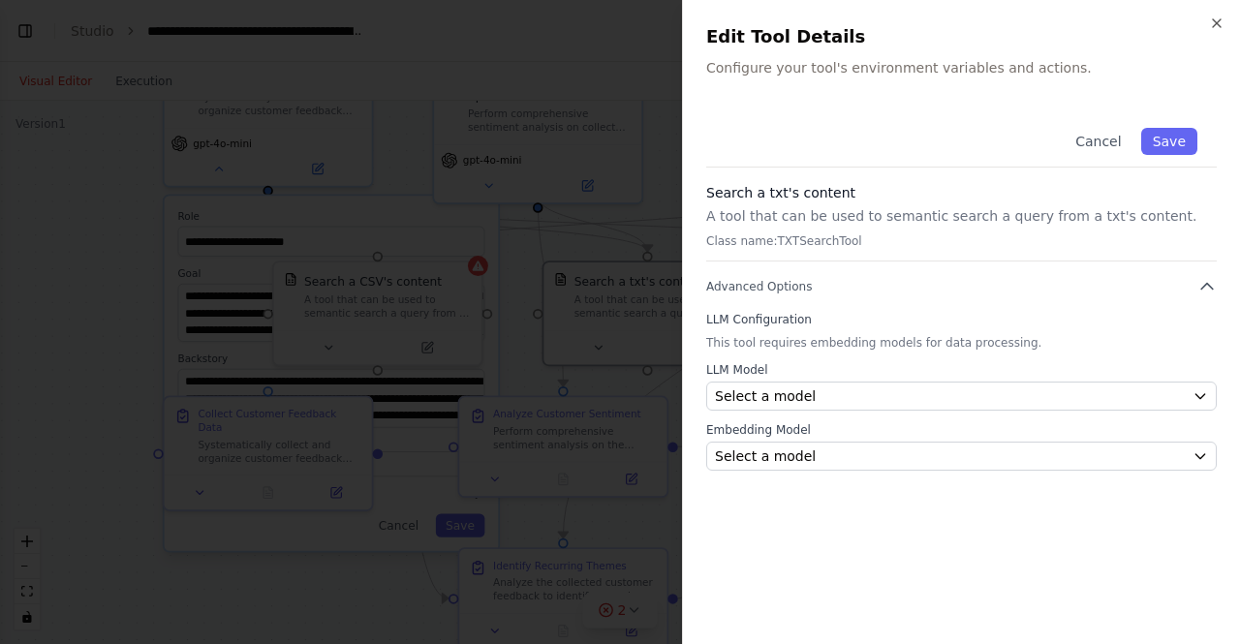
click at [833, 247] on p "Class name: TXTSearchTool" at bounding box center [961, 240] width 511 height 15
click at [814, 236] on p "Class name: TXTSearchTool" at bounding box center [961, 240] width 511 height 15
click at [748, 243] on p "Class name: TXTSearchTool" at bounding box center [961, 240] width 511 height 15
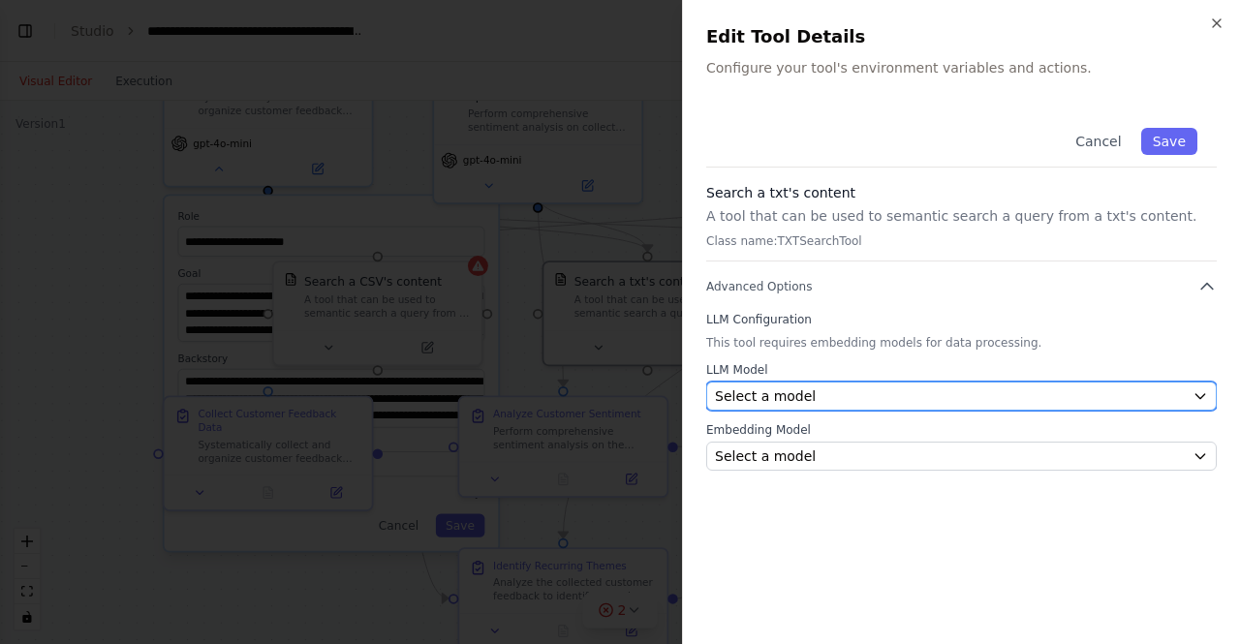
click at [1192, 394] on icon "button" at bounding box center [1199, 395] width 15 height 15
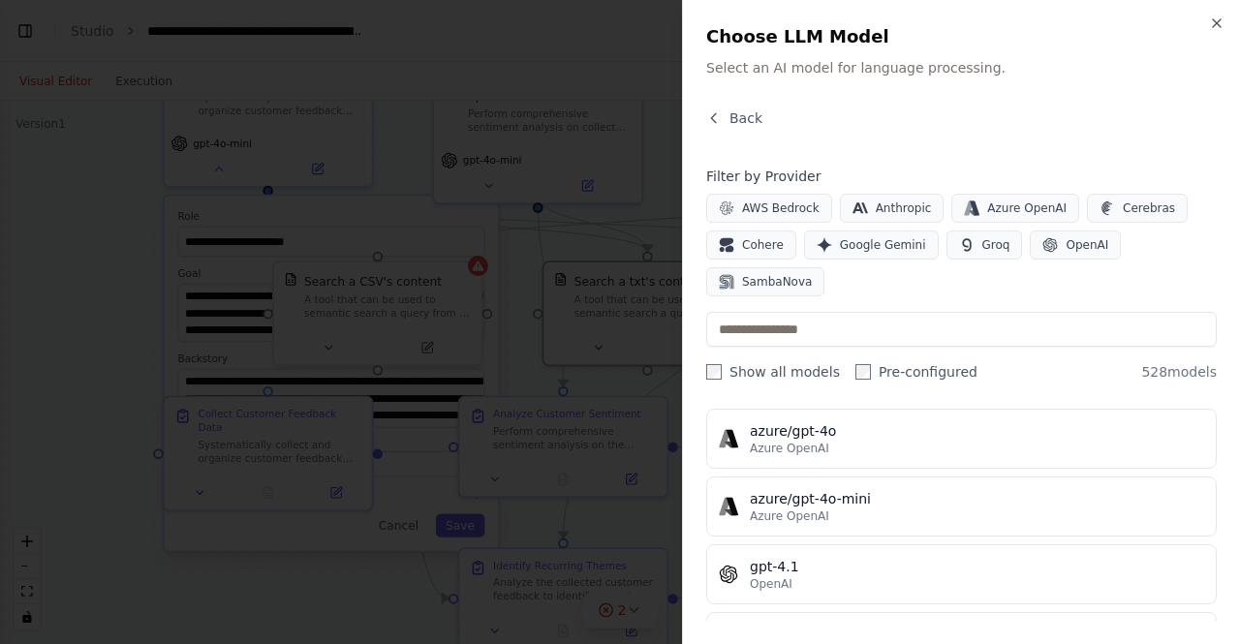
scroll to position [0, 0]
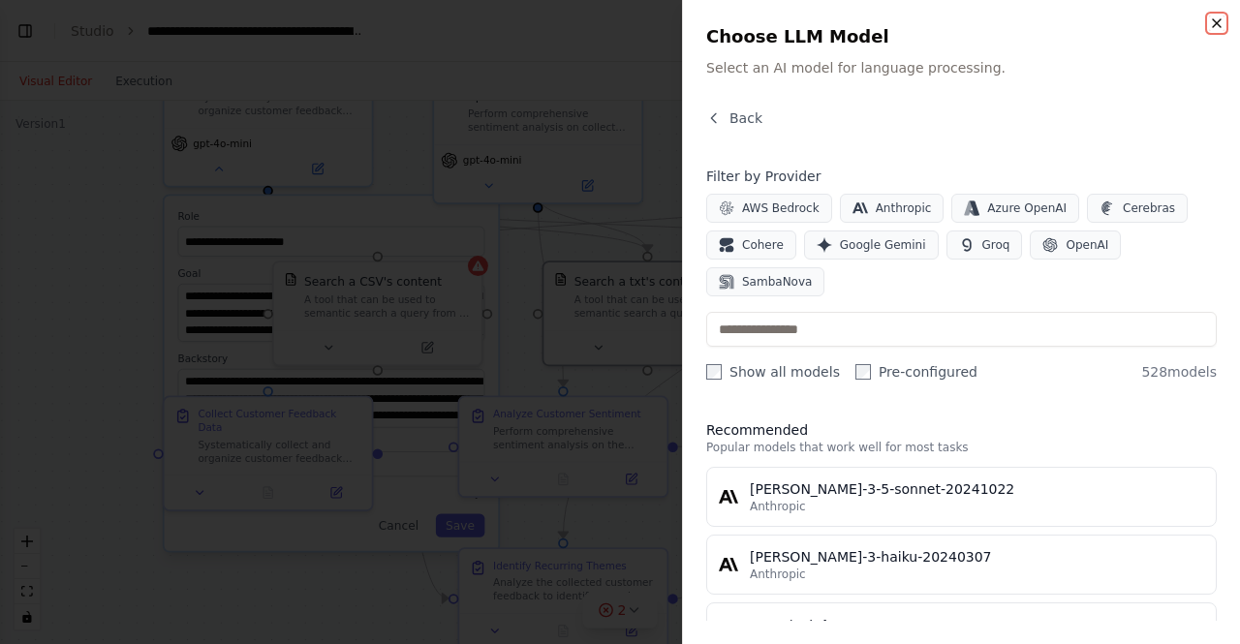
click at [1216, 24] on icon "button" at bounding box center [1217, 23] width 8 height 8
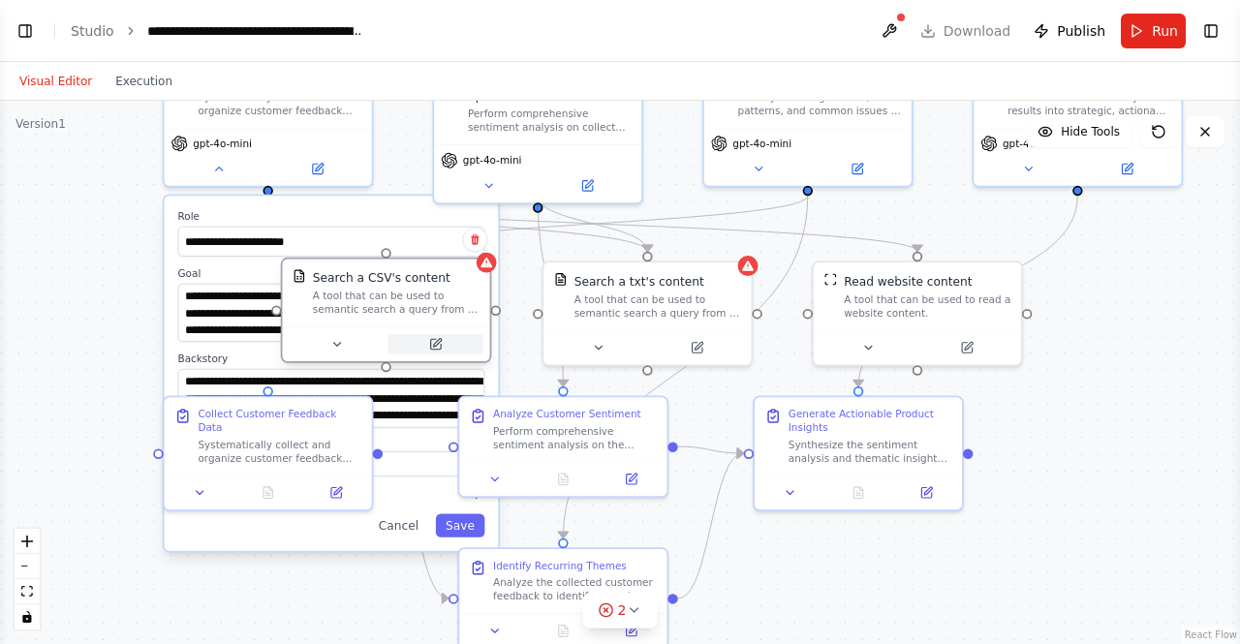
click at [432, 347] on icon at bounding box center [435, 344] width 10 height 10
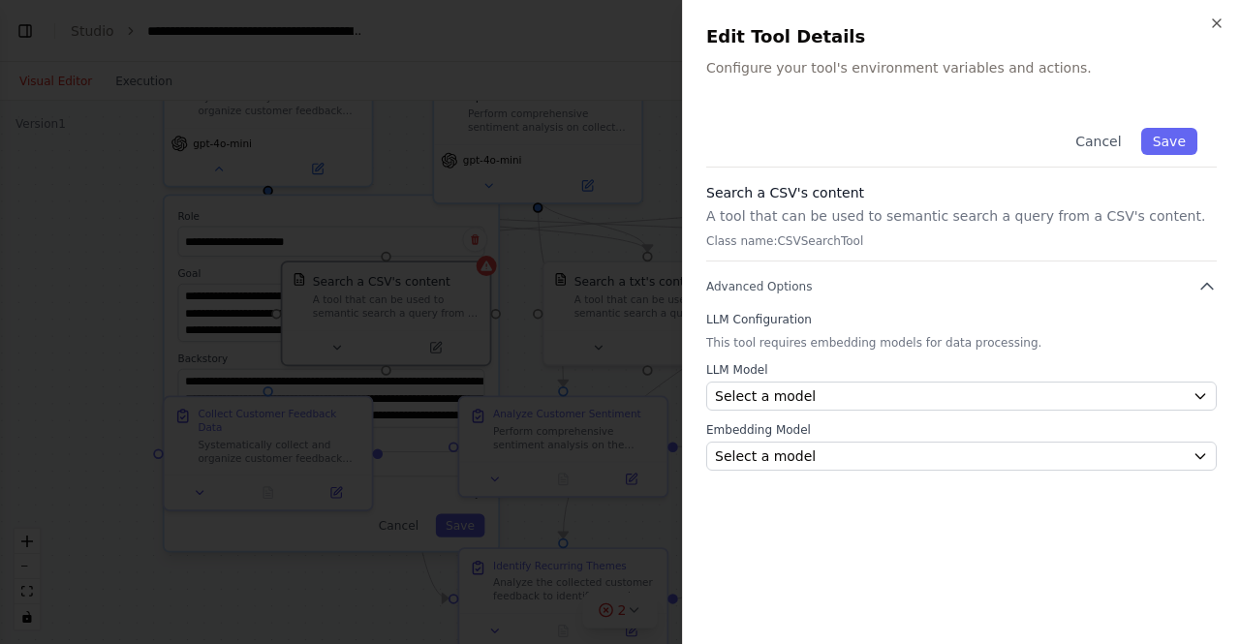
click at [868, 242] on p "Class name: CSVSearchTool" at bounding box center [961, 240] width 511 height 15
click at [833, 234] on p "Class name: CSVSearchTool" at bounding box center [961, 240] width 511 height 15
click at [832, 344] on p "This tool requires embedding models for data processing." at bounding box center [961, 342] width 511 height 15
click at [767, 366] on label "LLM Model" at bounding box center [961, 369] width 511 height 15
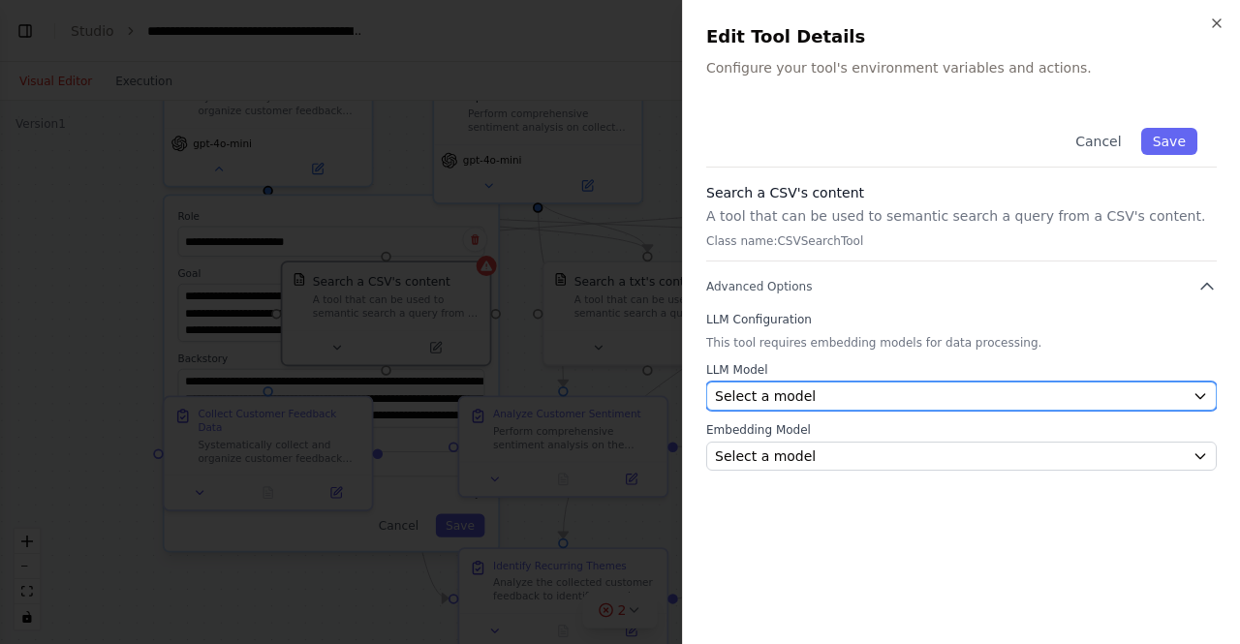
click at [1204, 392] on icon "button" at bounding box center [1199, 395] width 15 height 15
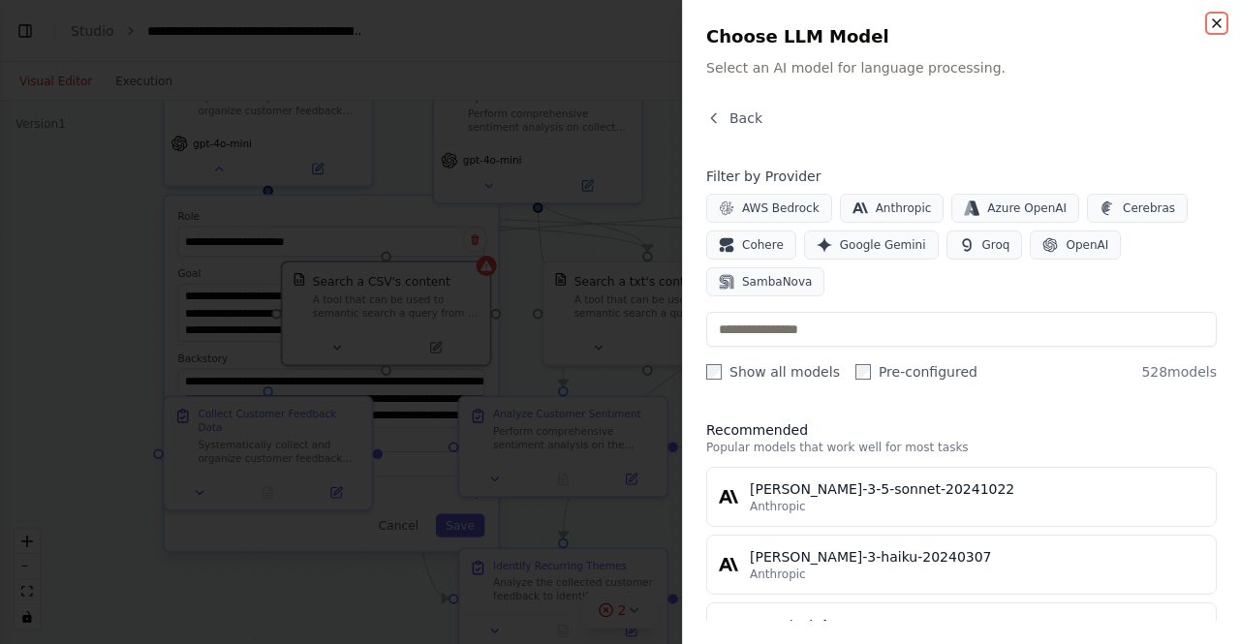
click at [1220, 24] on icon "button" at bounding box center [1216, 22] width 15 height 15
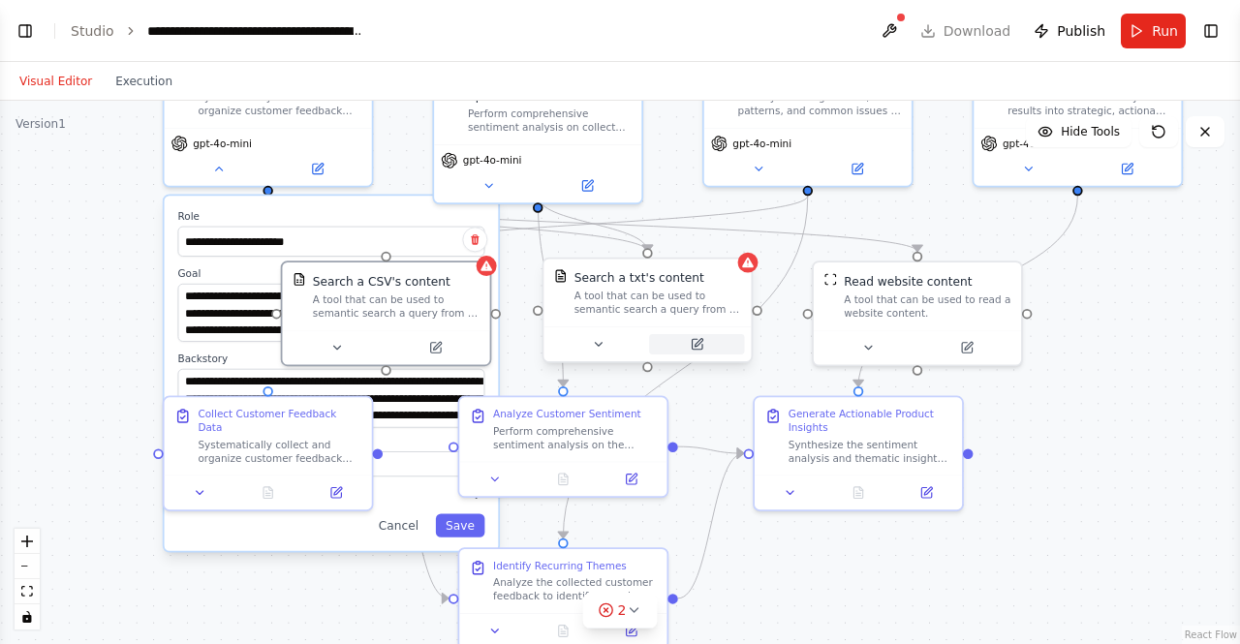
click at [701, 347] on icon at bounding box center [697, 344] width 10 height 10
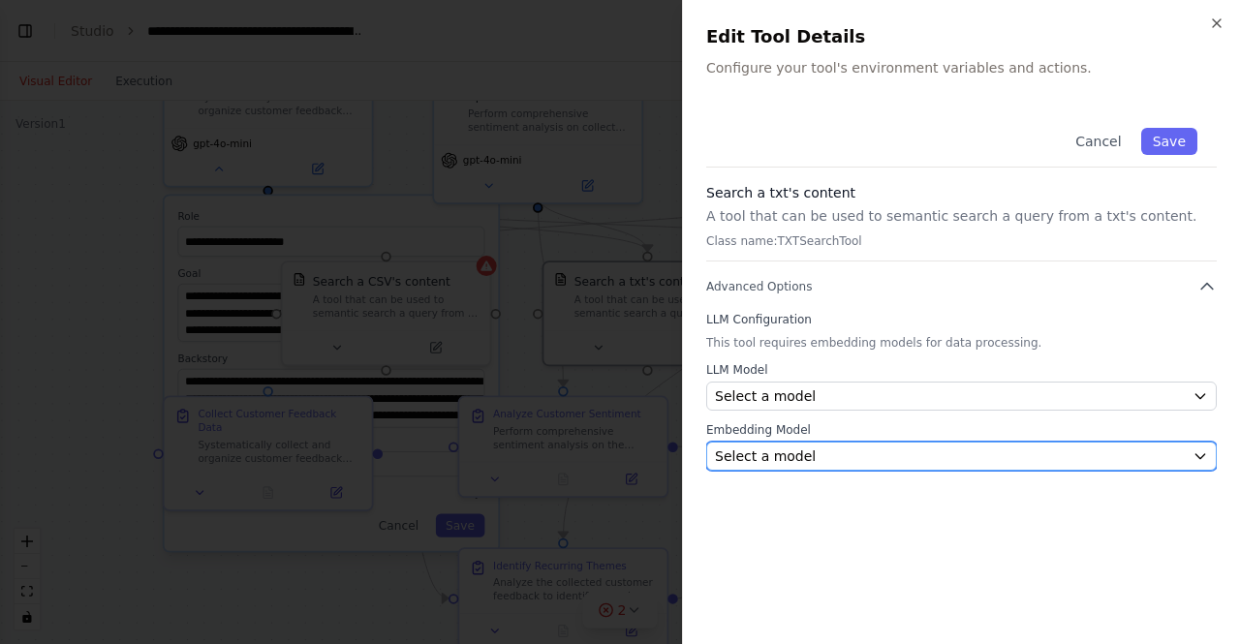
click at [1197, 459] on icon "button" at bounding box center [1199, 456] width 15 height 15
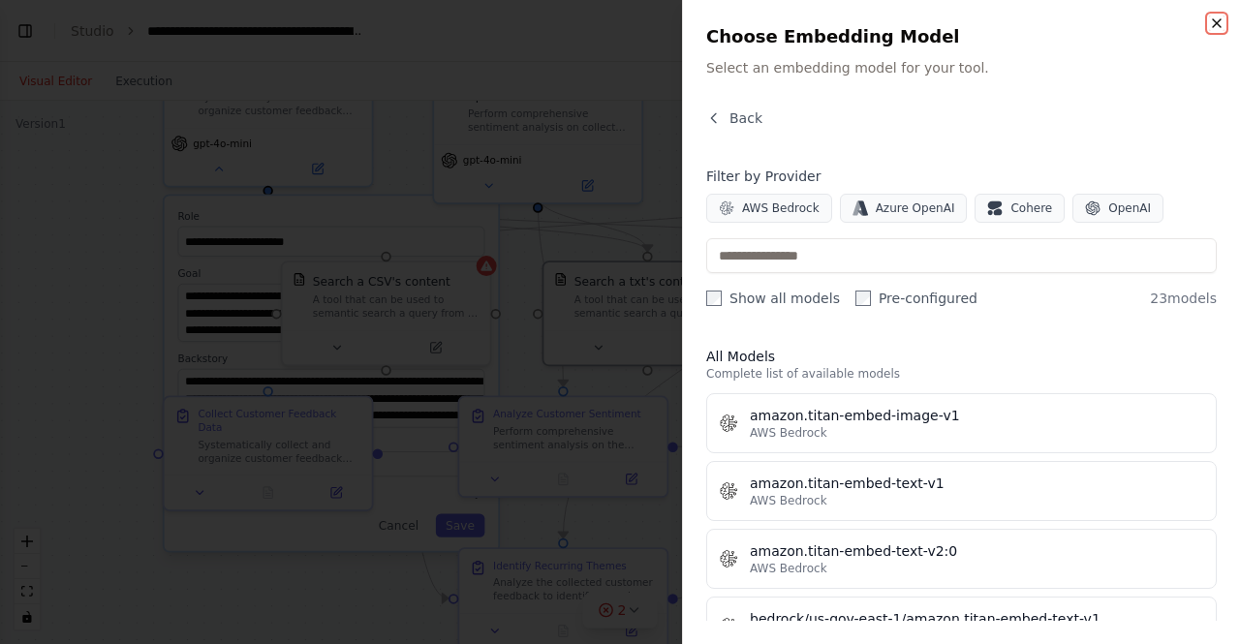
click at [1215, 22] on icon "button" at bounding box center [1217, 23] width 8 height 8
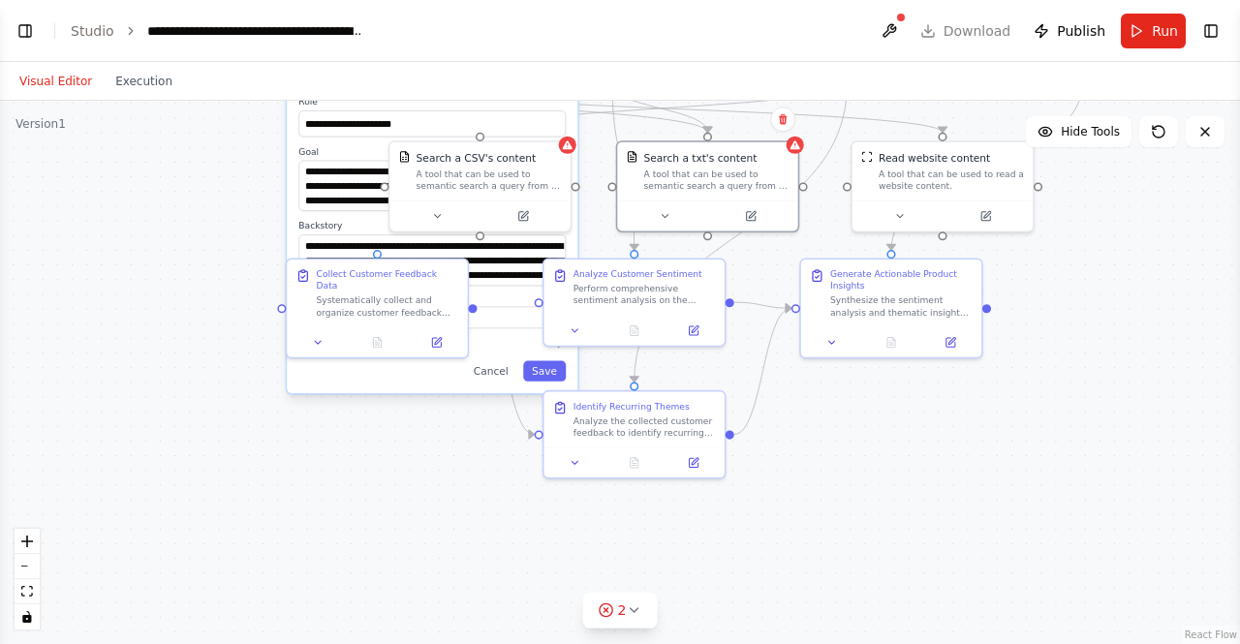
drag, startPoint x: 1100, startPoint y: 459, endPoint x: 1102, endPoint y: 330, distance: 128.9
click at [1100, 334] on div "**********" at bounding box center [620, 372] width 1240 height 543
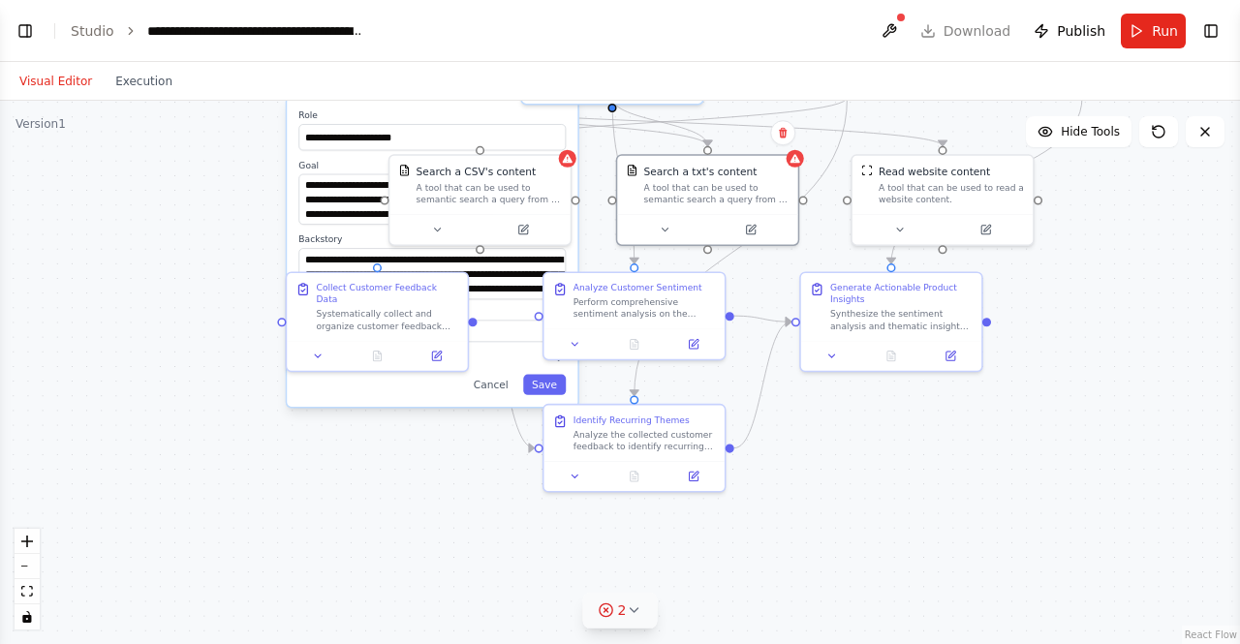
click at [634, 611] on icon at bounding box center [634, 610] width 8 height 4
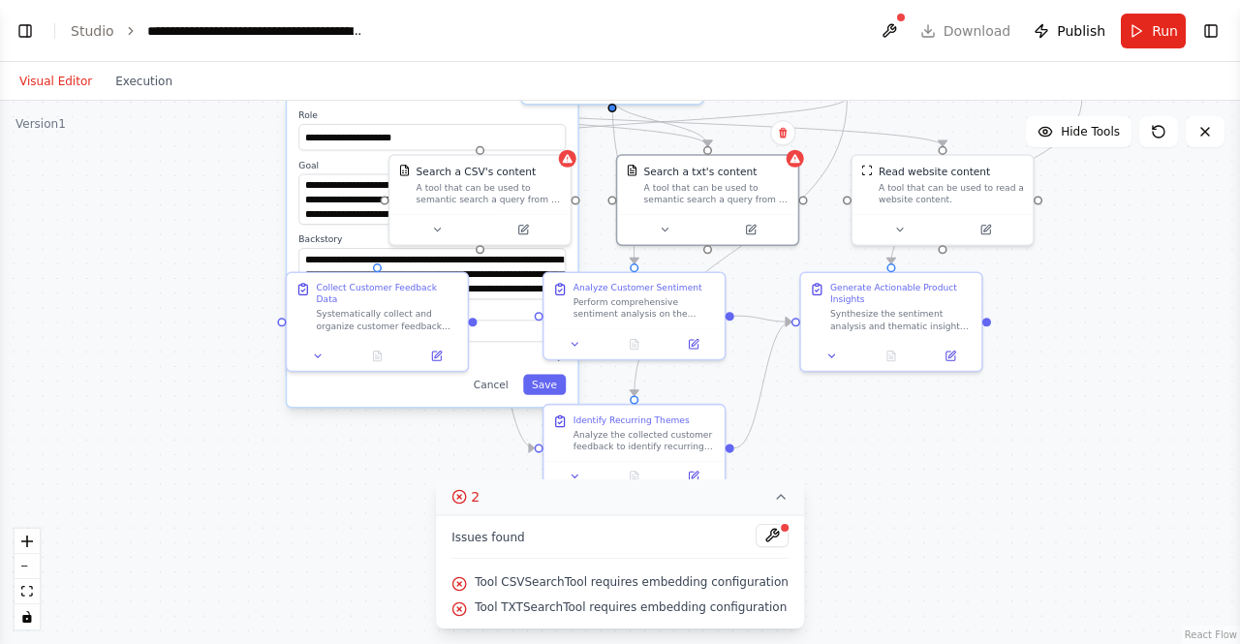
click at [881, 555] on div "**********" at bounding box center [620, 372] width 1240 height 543
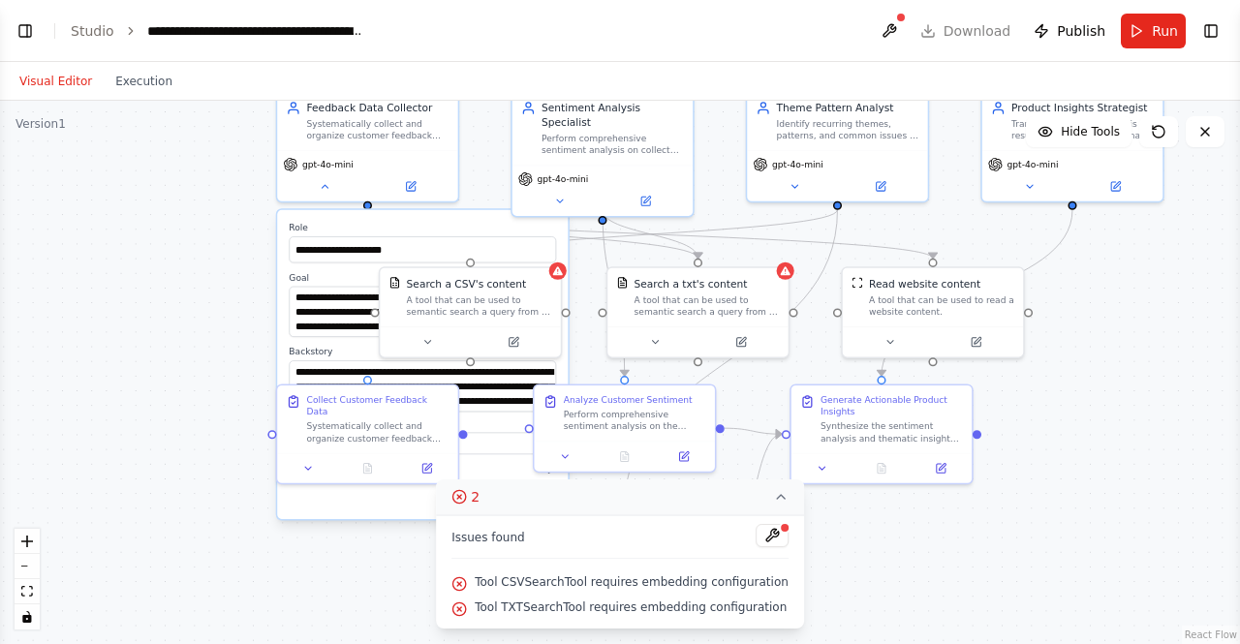
drag, startPoint x: 1070, startPoint y: 486, endPoint x: 1056, endPoint y: 470, distance: 22.0
click at [1056, 478] on div "**********" at bounding box center [620, 372] width 1240 height 543
click at [1058, 452] on div "**********" at bounding box center [620, 372] width 1240 height 543
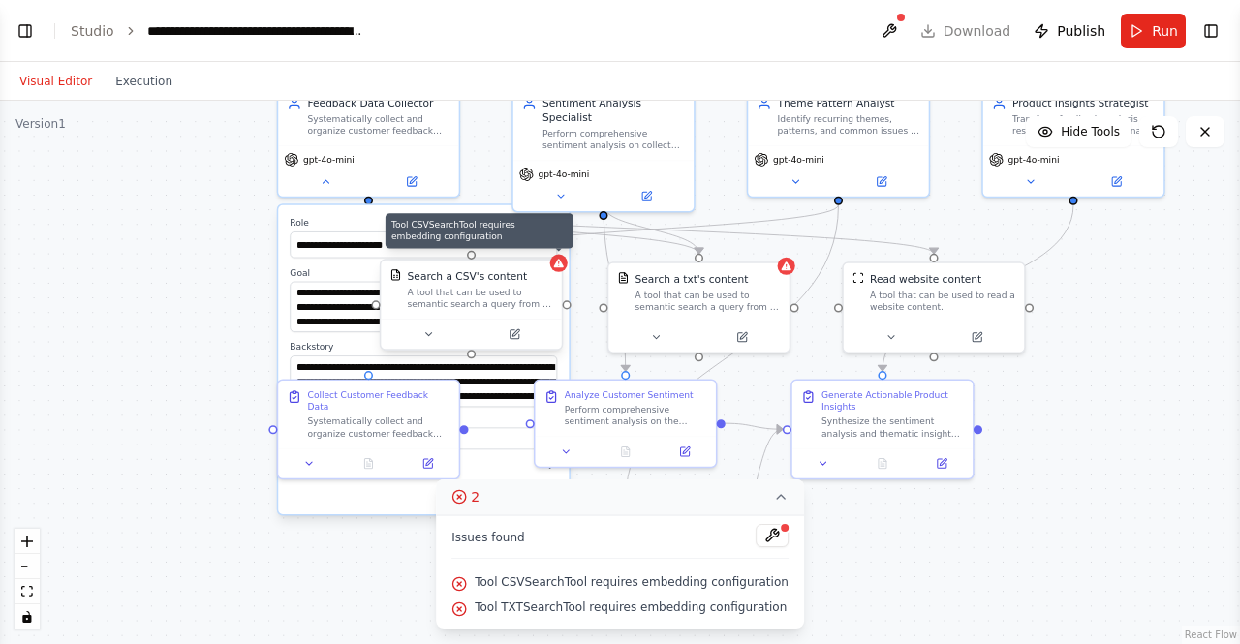
click at [564, 268] on icon at bounding box center [559, 264] width 12 height 12
click at [561, 275] on div "Search a CSV's content A tool that can be used to semantic search a query from …" at bounding box center [471, 290] width 180 height 59
click at [432, 343] on div at bounding box center [471, 334] width 180 height 30
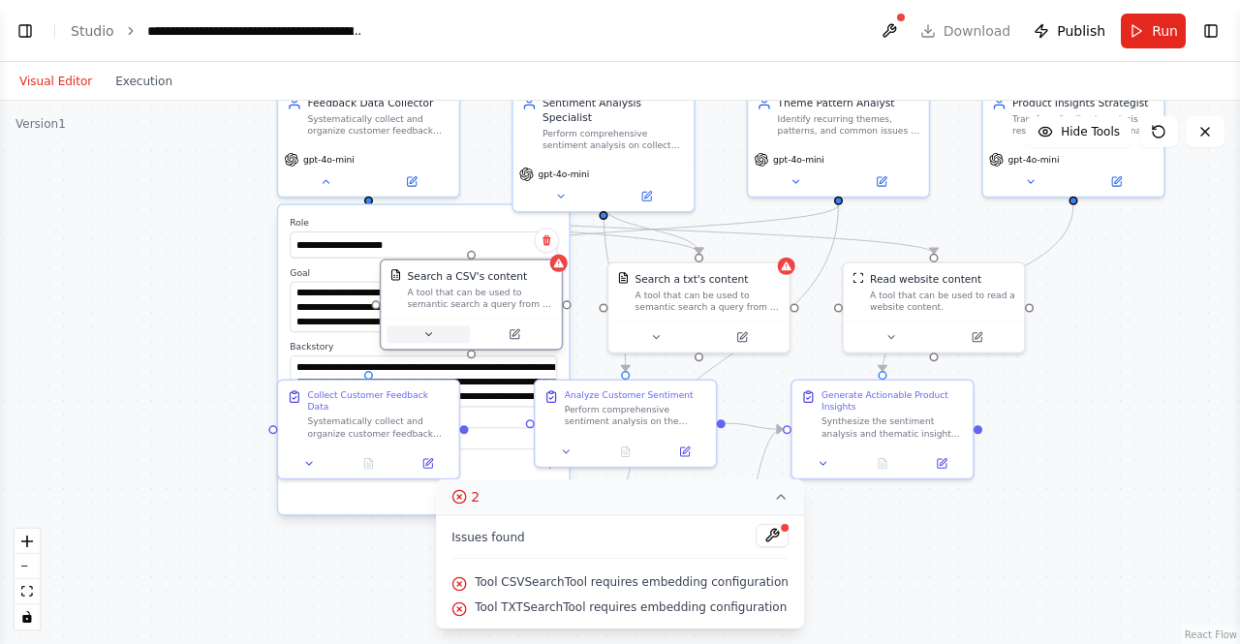
click at [427, 340] on icon at bounding box center [428, 334] width 12 height 12
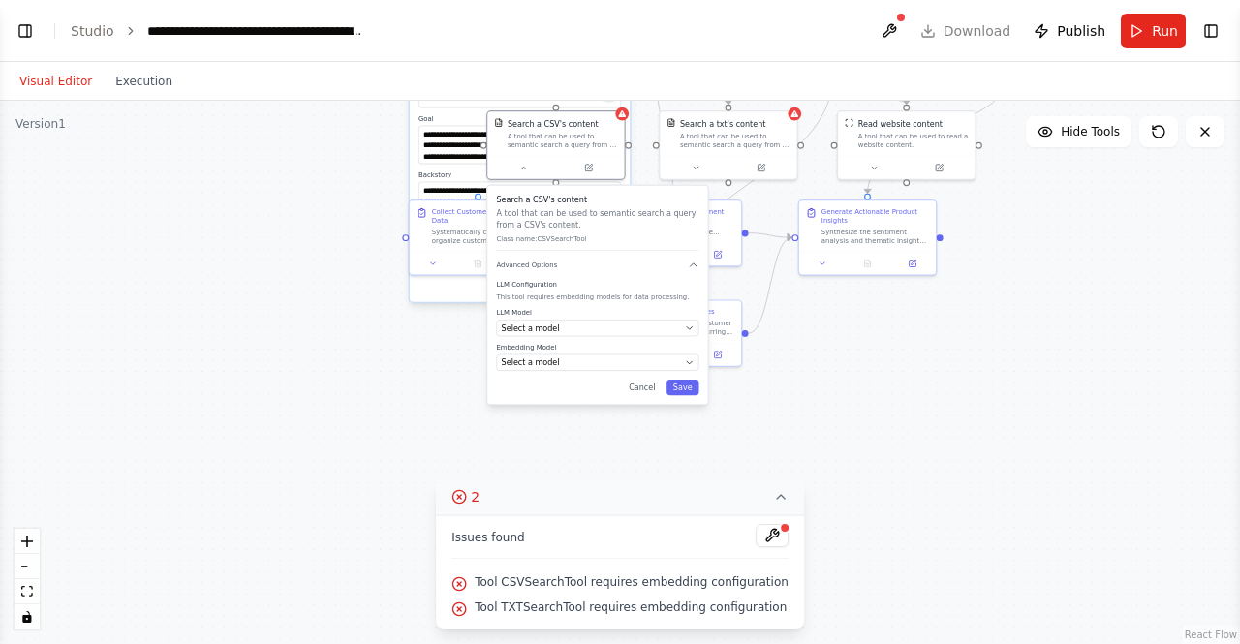
drag, startPoint x: 1002, startPoint y: 459, endPoint x: 1145, endPoint y: 255, distance: 249.7
click at [1145, 255] on div "**********" at bounding box center [620, 372] width 1240 height 543
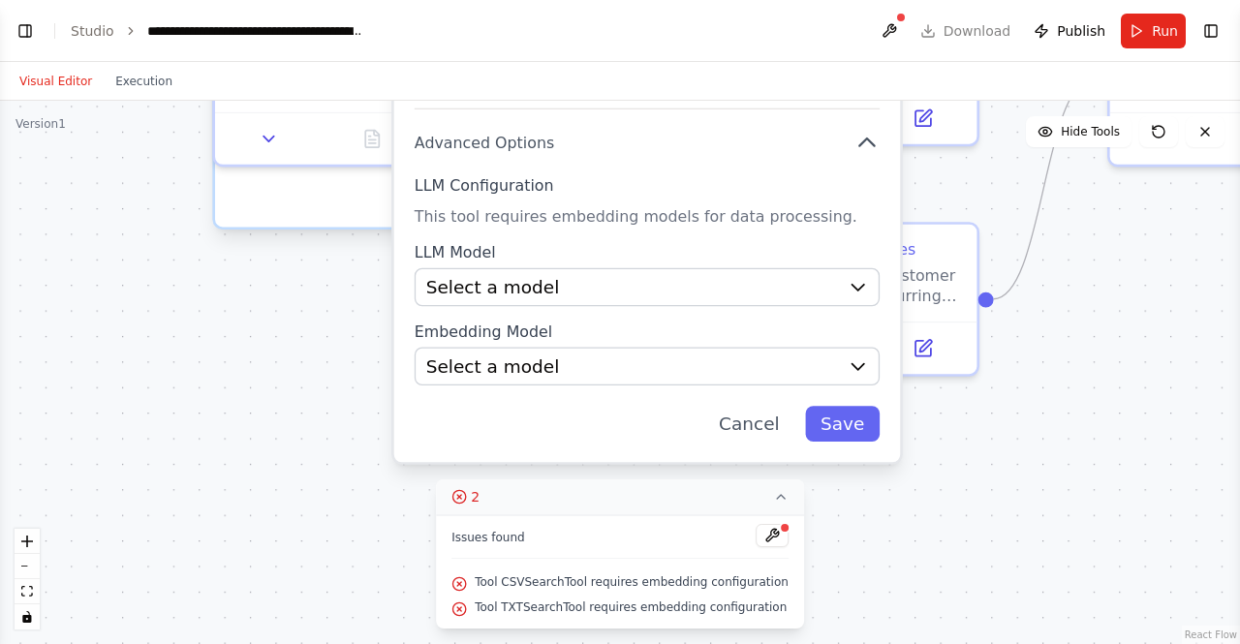
drag, startPoint x: 832, startPoint y: 359, endPoint x: 1239, endPoint y: 377, distance: 407.2
click at [1239, 377] on div "BETA Develop a crew that collects feedback from multiple sources (surveys, revi…" at bounding box center [620, 322] width 1240 height 644
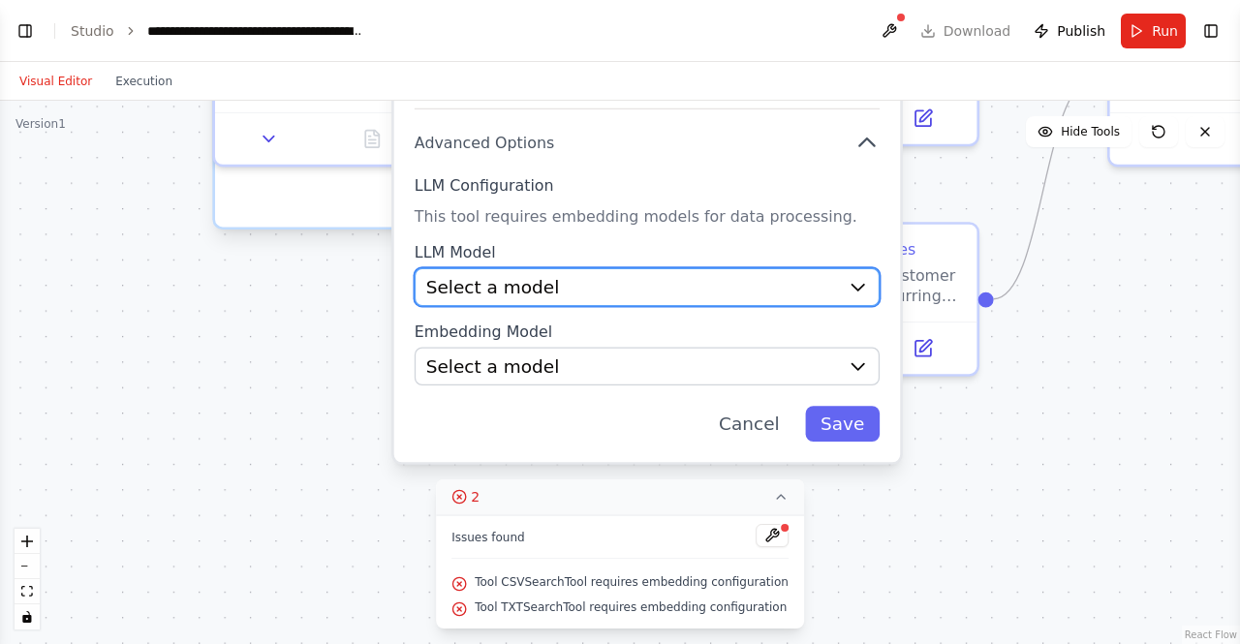
click at [856, 288] on icon "button" at bounding box center [858, 288] width 12 height 6
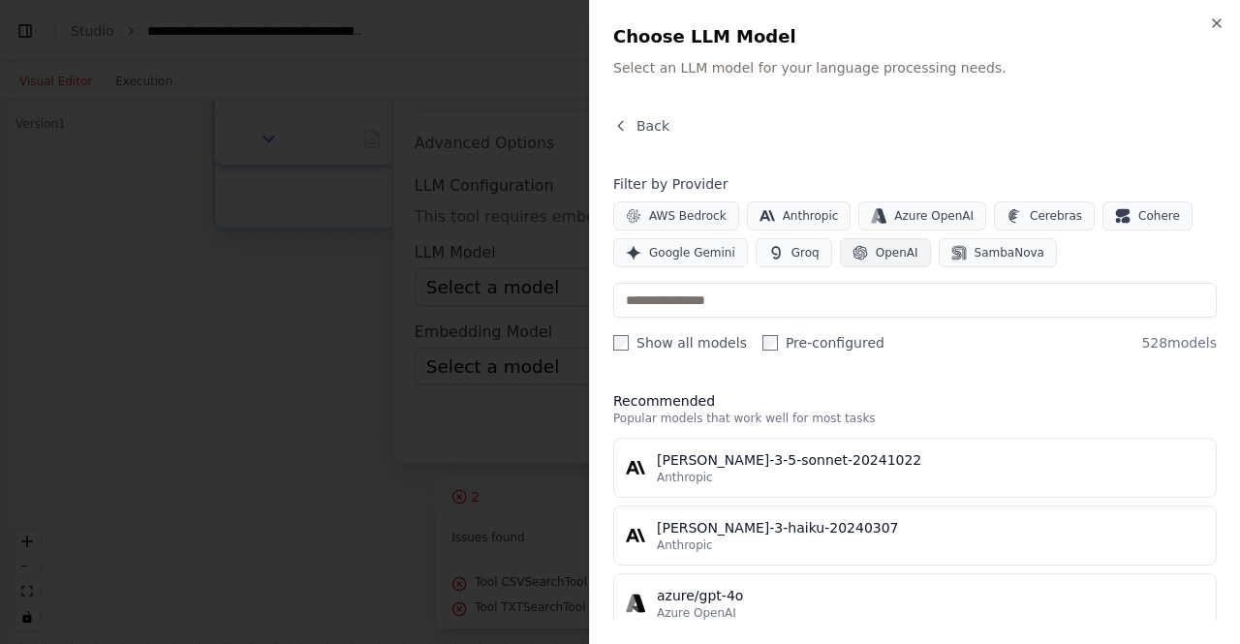
click at [885, 250] on span "OpenAI" at bounding box center [897, 252] width 43 height 15
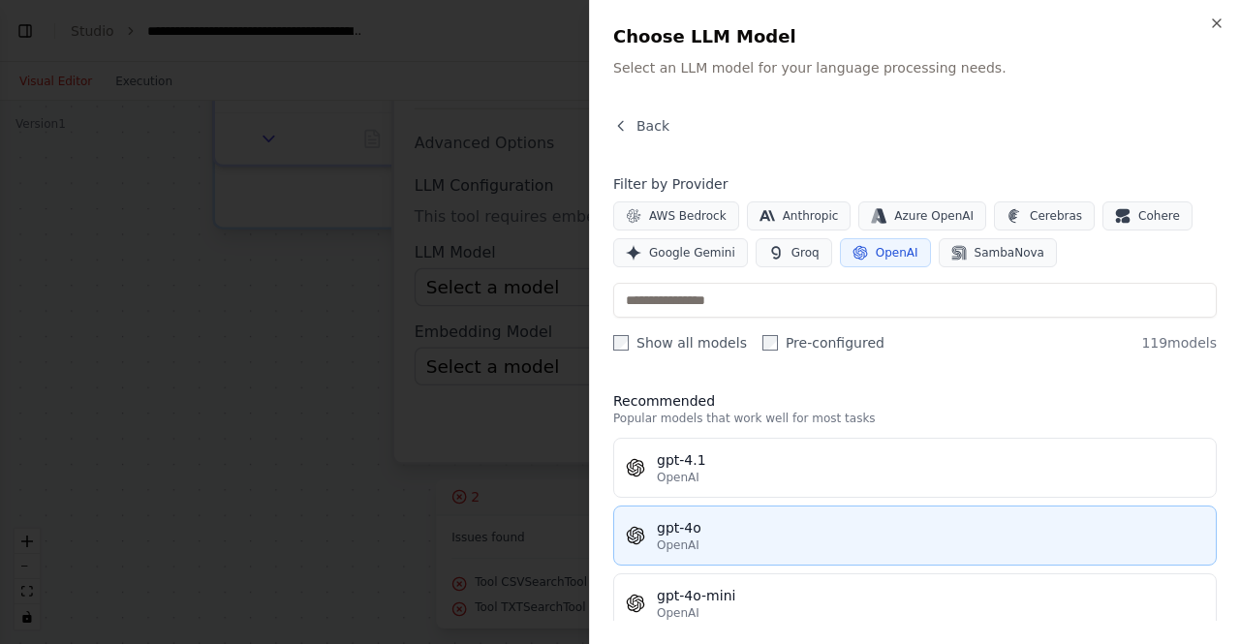
click at [756, 538] on div "OpenAI" at bounding box center [930, 545] width 547 height 15
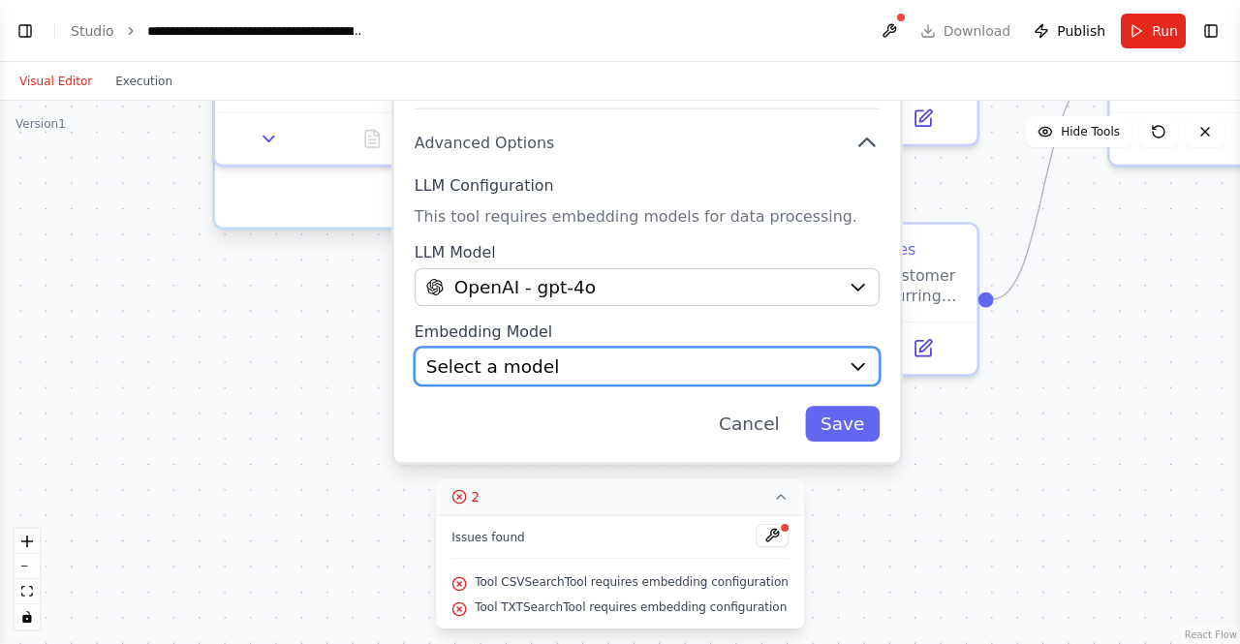
click at [864, 370] on icon "button" at bounding box center [858, 366] width 20 height 20
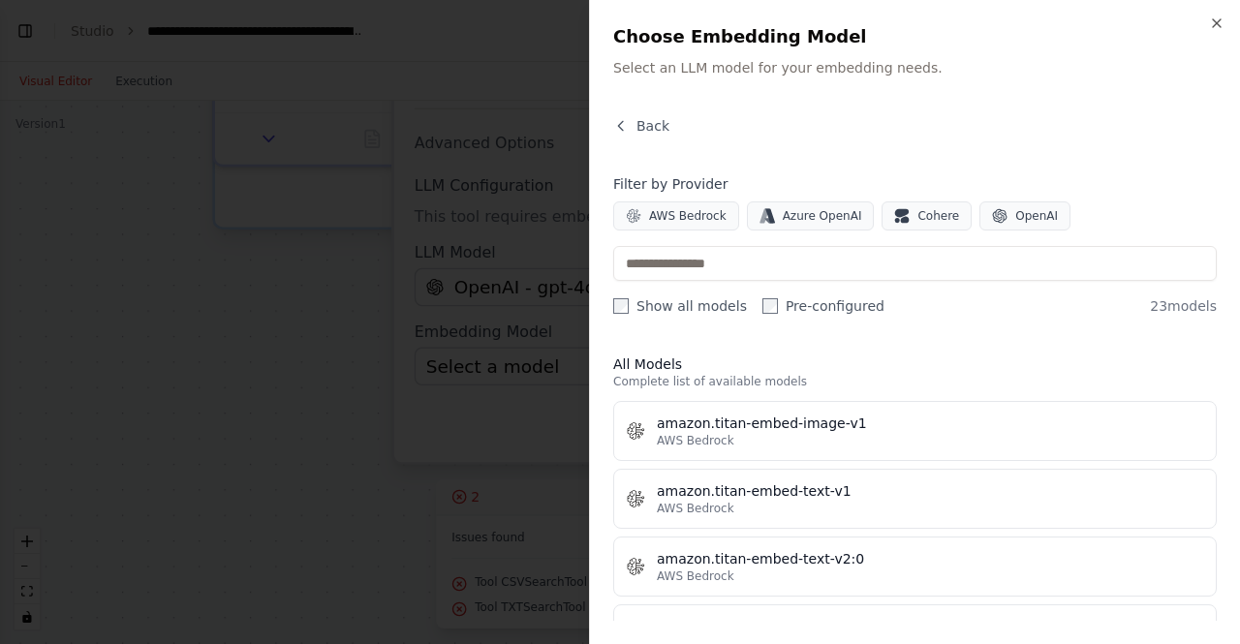
click at [612, 305] on div "Close Choose Embedding Model Select an LLM model for your embedding needs. Back…" at bounding box center [914, 322] width 651 height 644
click at [1017, 217] on span "OpenAI" at bounding box center [1036, 215] width 43 height 15
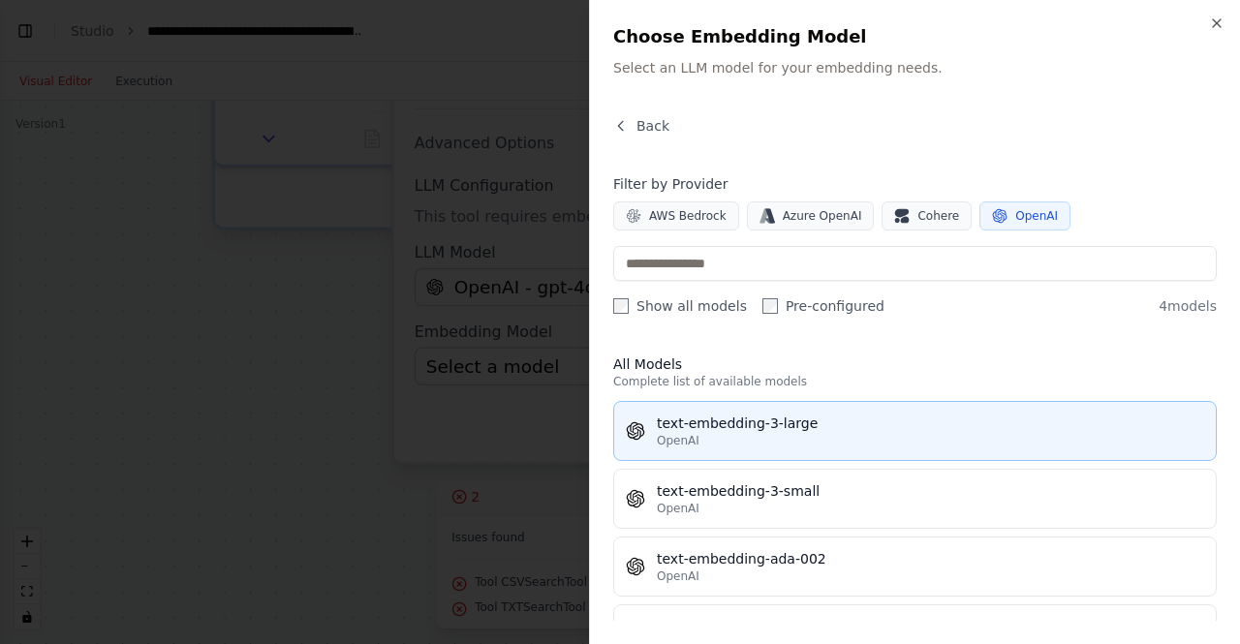
click at [816, 419] on div "text-embedding-3-large" at bounding box center [930, 423] width 547 height 19
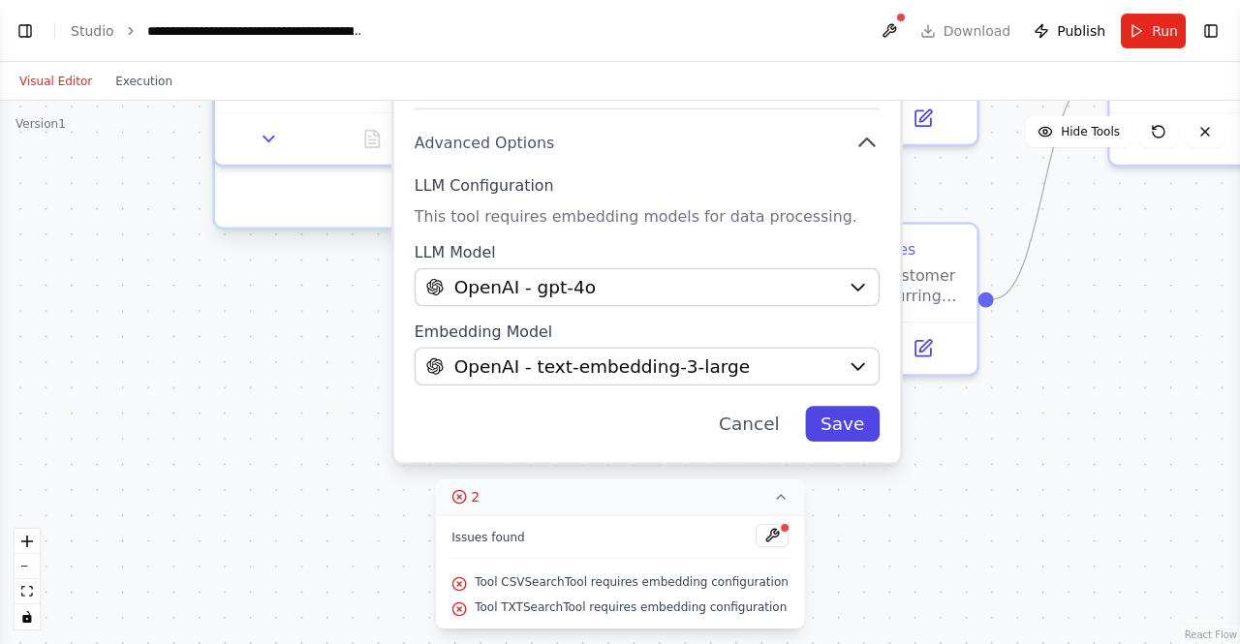
click at [836, 428] on button "Save" at bounding box center [842, 424] width 75 height 36
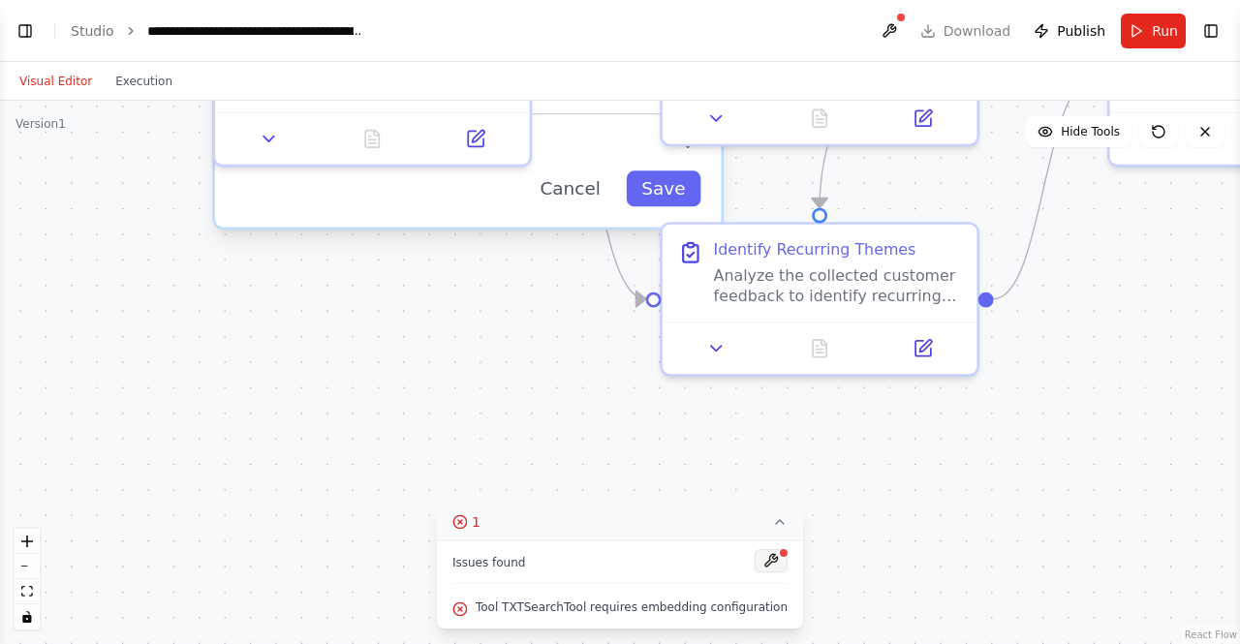
click at [758, 561] on button at bounding box center [771, 560] width 33 height 23
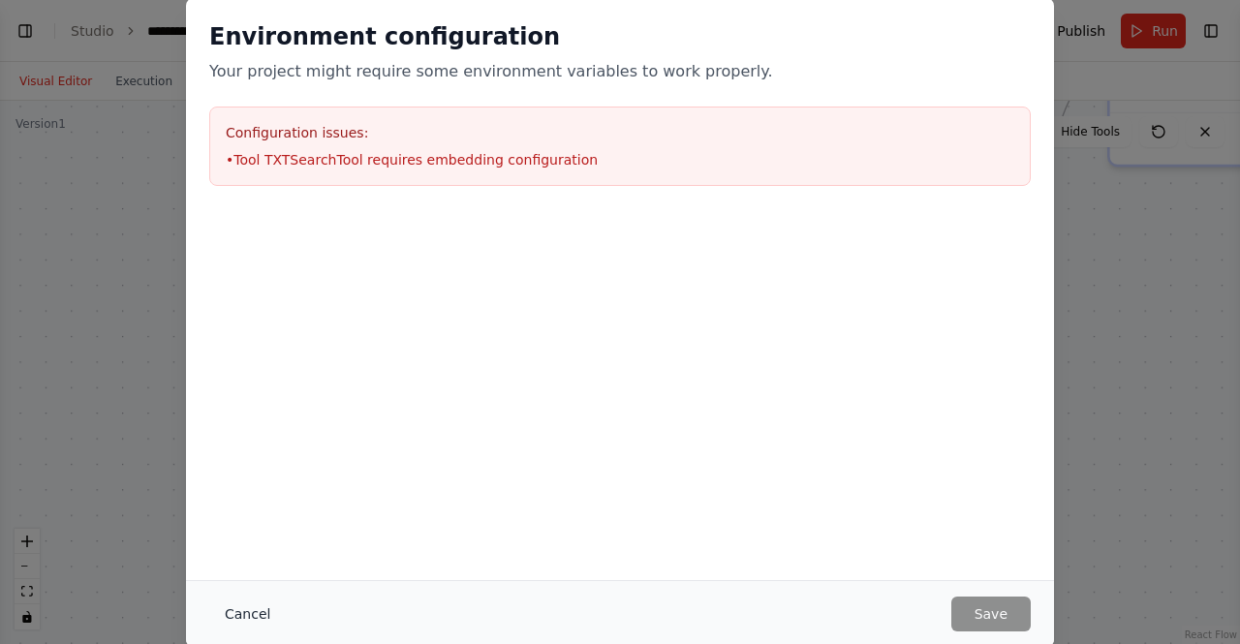
click at [253, 614] on button "Cancel" at bounding box center [247, 614] width 77 height 35
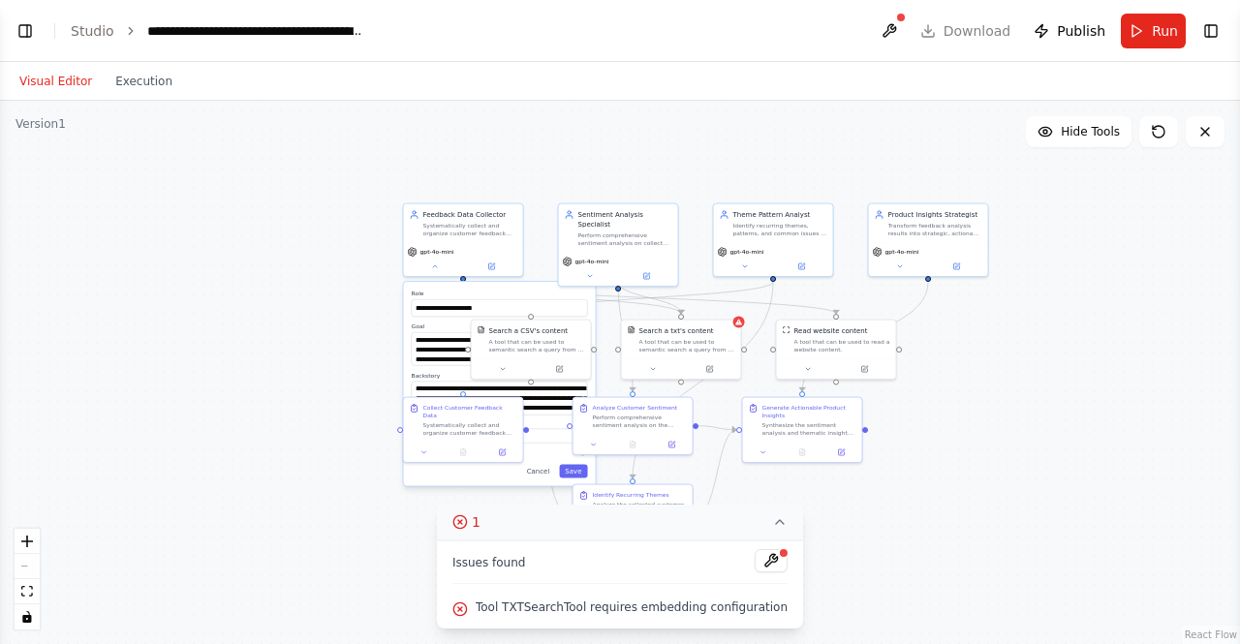
drag, startPoint x: 857, startPoint y: 502, endPoint x: 864, endPoint y: 582, distance: 80.7
click at [864, 582] on div "**********" at bounding box center [620, 372] width 1240 height 543
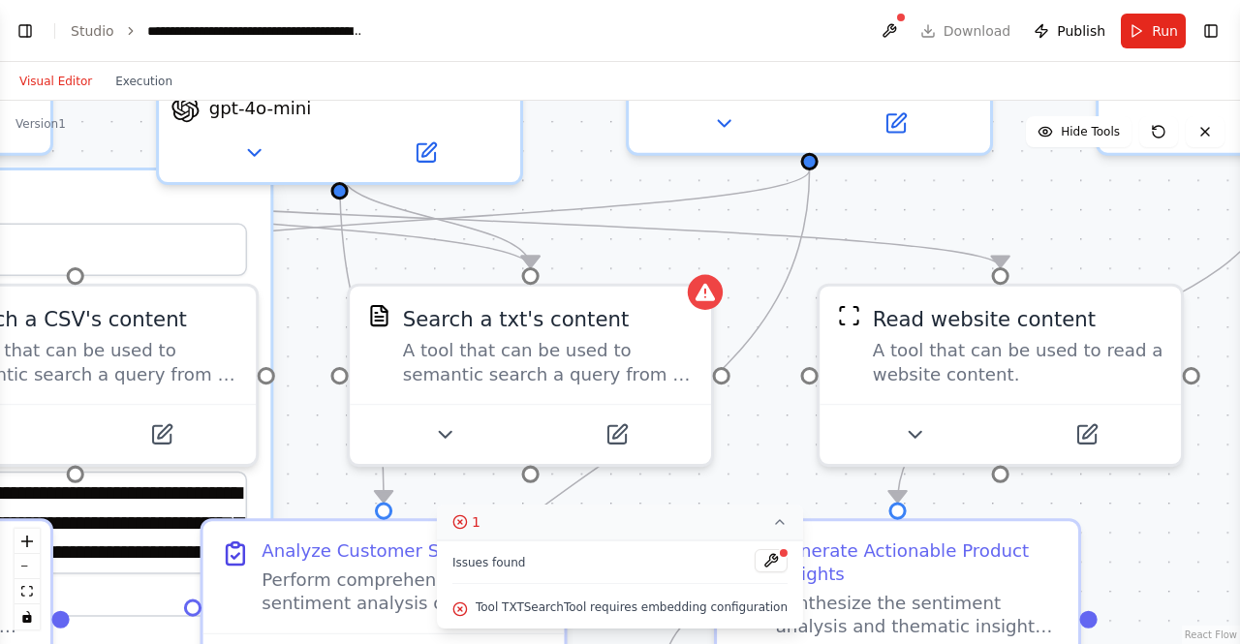
drag, startPoint x: 922, startPoint y: 413, endPoint x: 1239, endPoint y: 444, distance: 318.3
click at [1239, 444] on div "BETA Develop a crew that collects feedback from multiple sources (surveys, revi…" at bounding box center [620, 322] width 1240 height 644
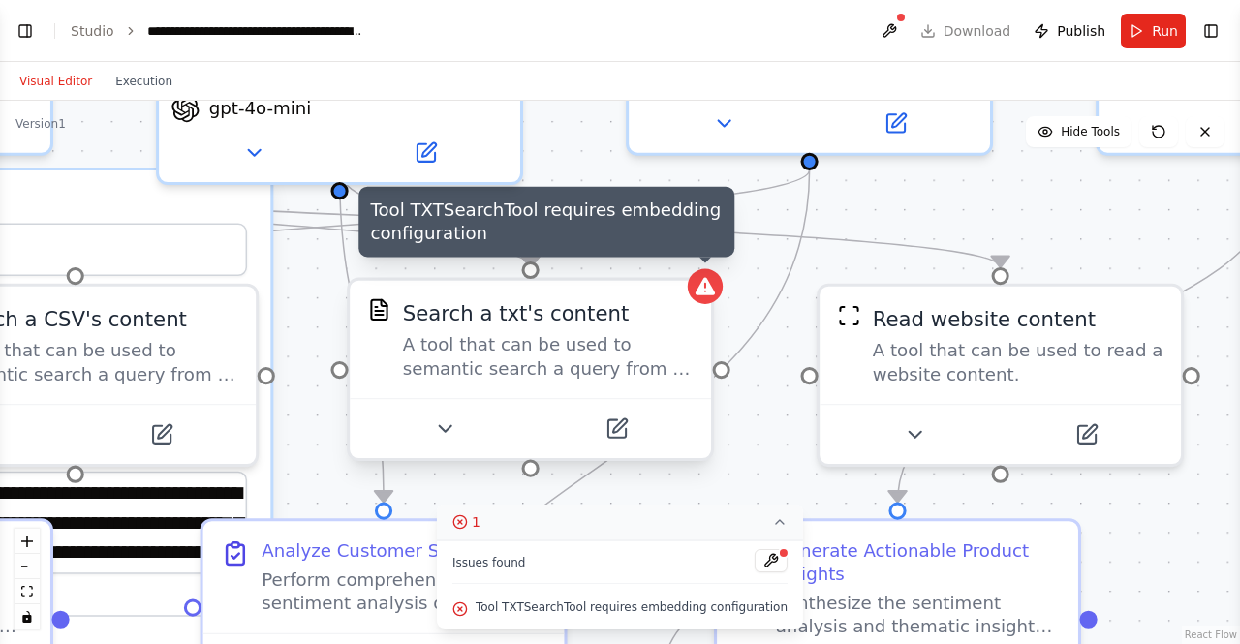
click at [707, 293] on icon at bounding box center [705, 286] width 19 height 17
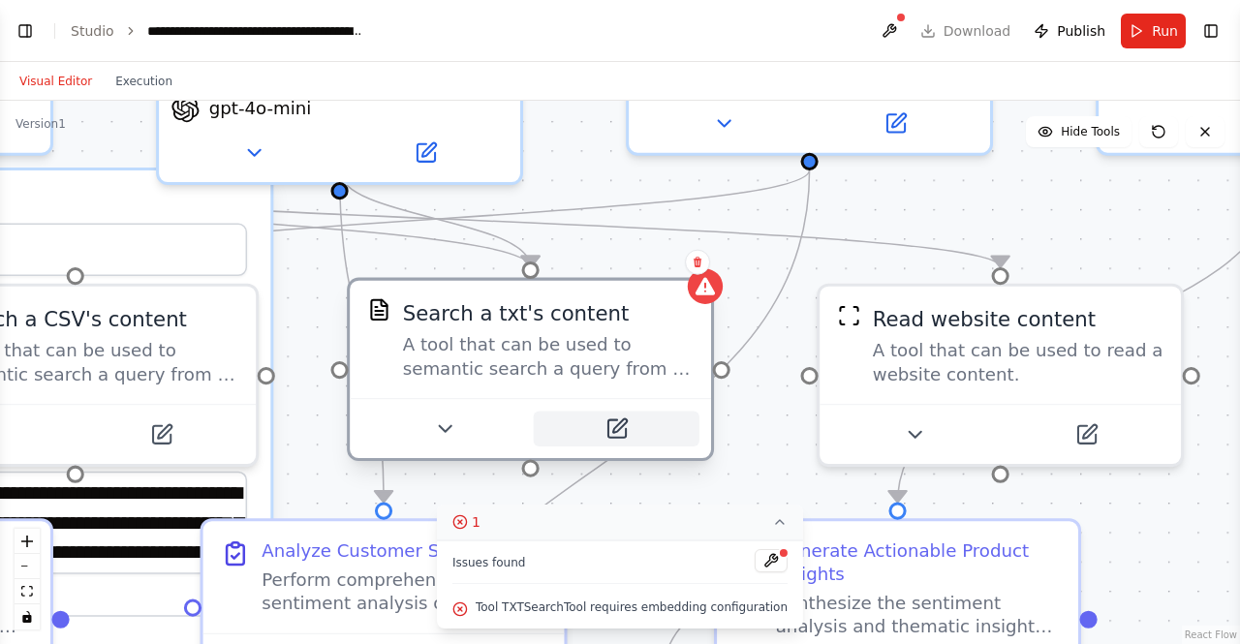
click at [616, 430] on icon at bounding box center [619, 426] width 14 height 14
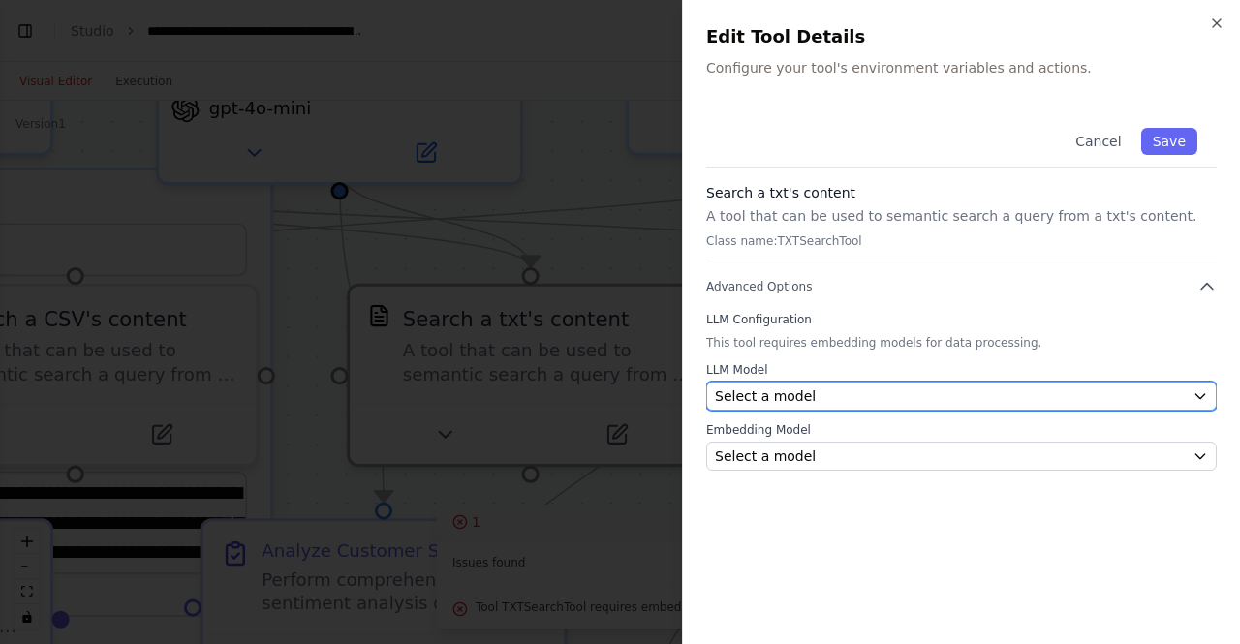
click at [1205, 399] on icon "button" at bounding box center [1199, 395] width 15 height 15
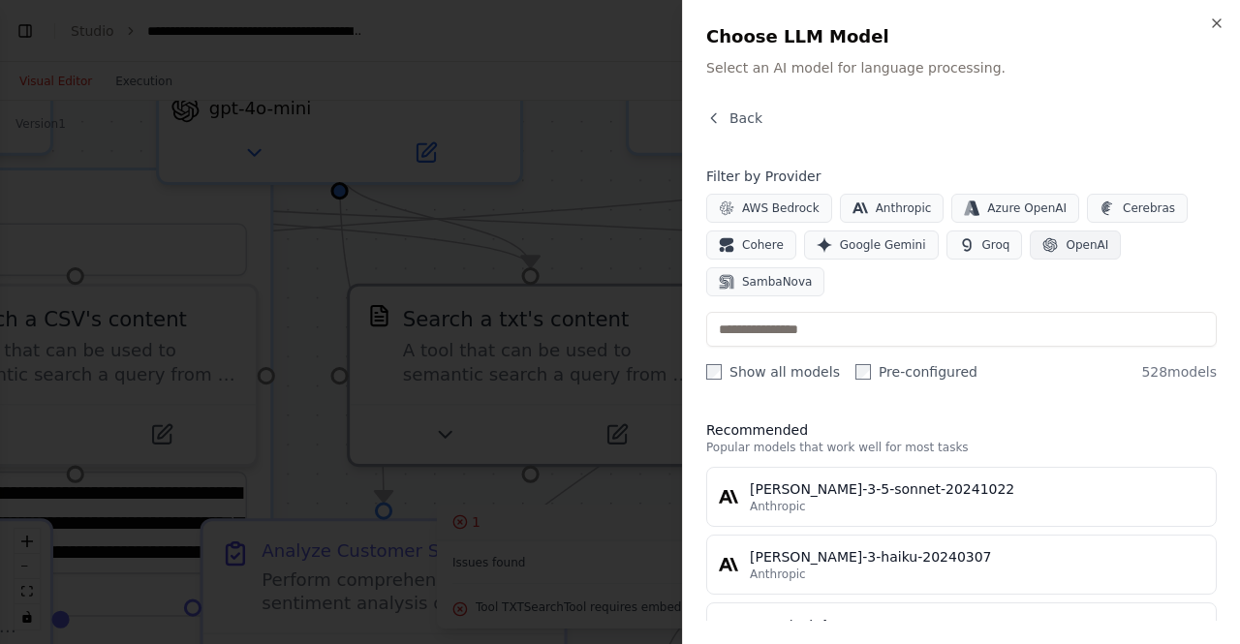
click at [1066, 243] on span "OpenAI" at bounding box center [1087, 244] width 43 height 15
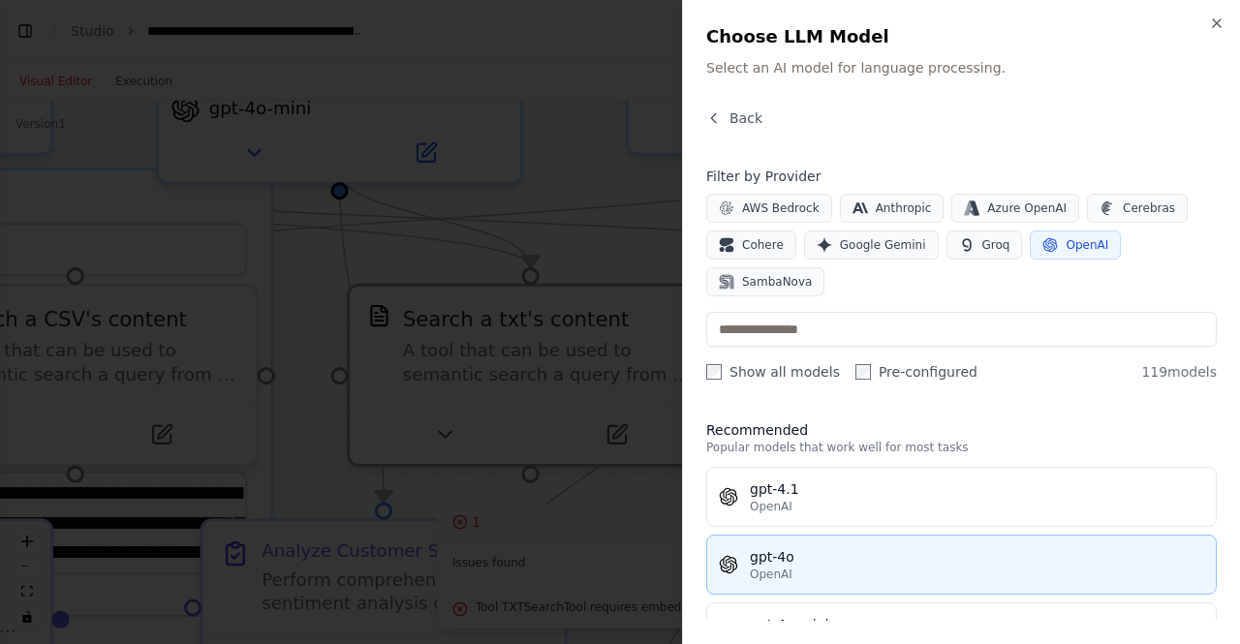
click at [786, 547] on div "gpt-4o" at bounding box center [977, 556] width 454 height 19
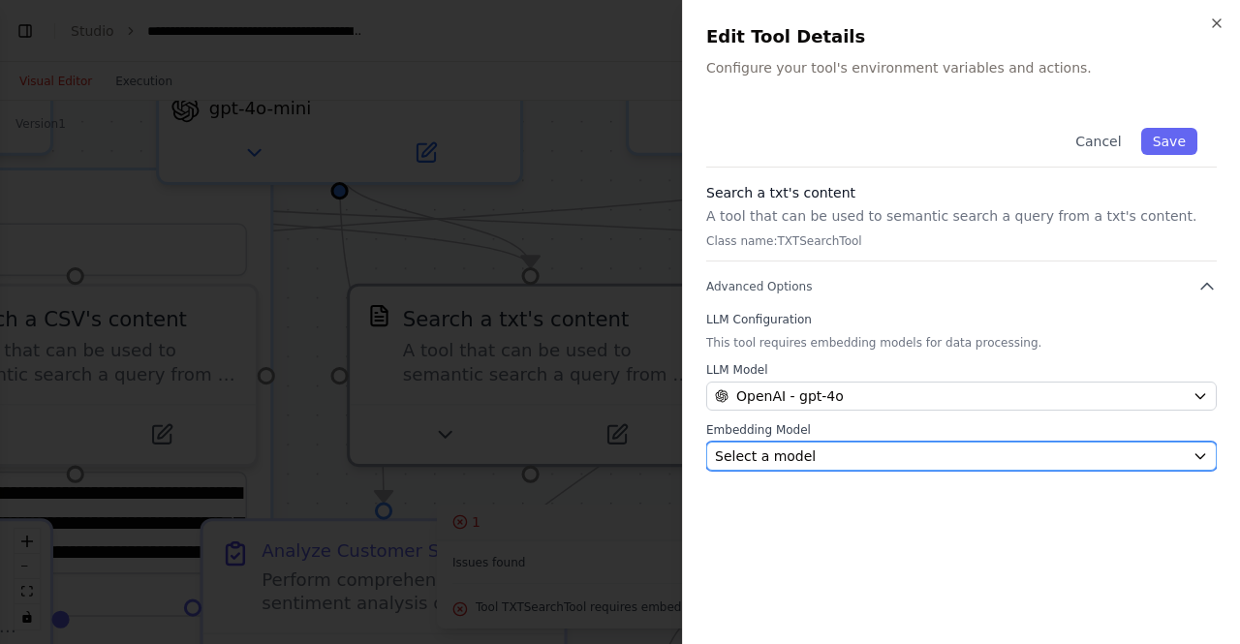
click at [1204, 455] on icon "button" at bounding box center [1199, 456] width 15 height 15
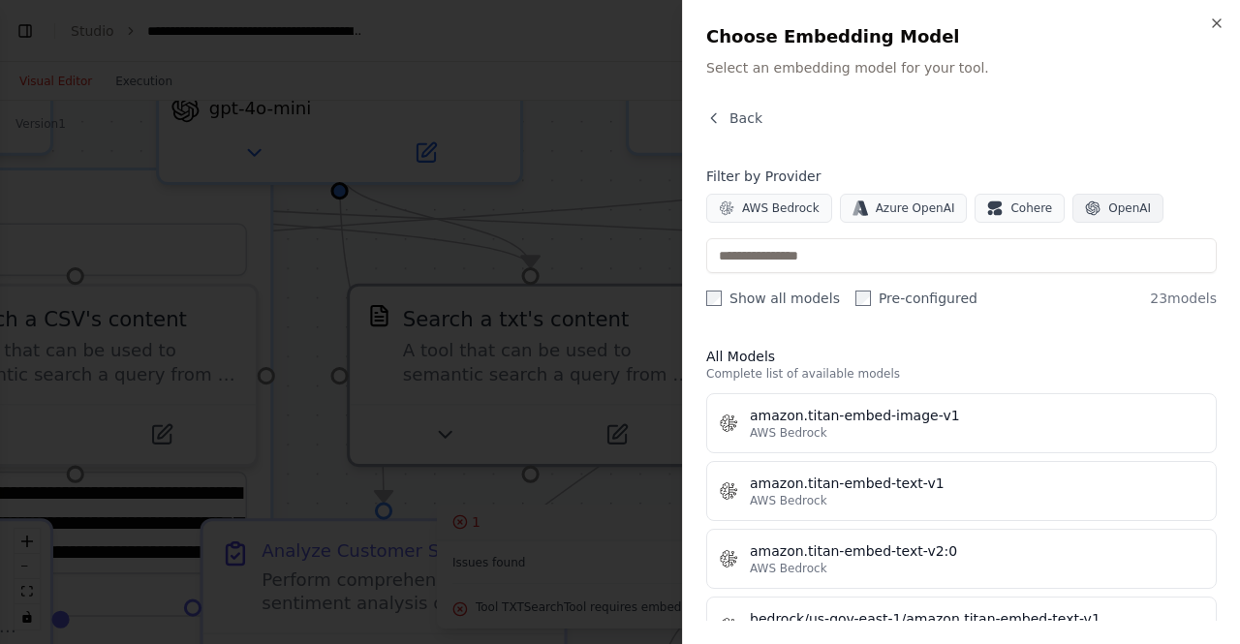
click at [1110, 207] on span "OpenAI" at bounding box center [1129, 208] width 43 height 15
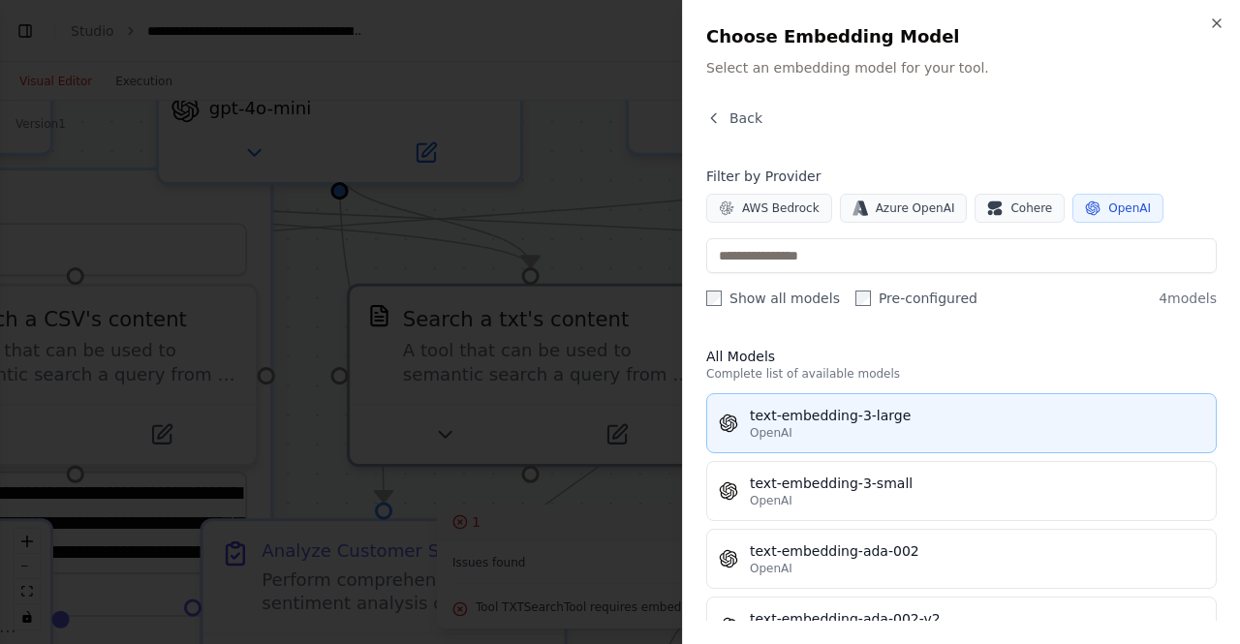
click at [964, 427] on div "OpenAI" at bounding box center [977, 432] width 454 height 15
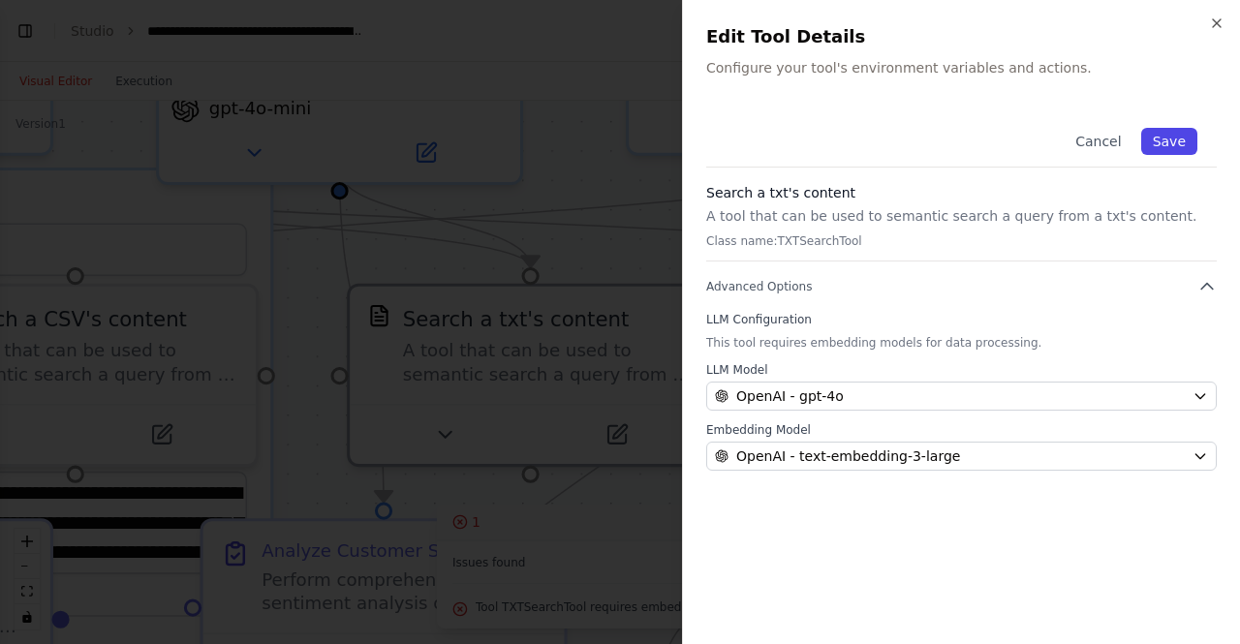
click at [1184, 139] on button "Save" at bounding box center [1169, 141] width 56 height 27
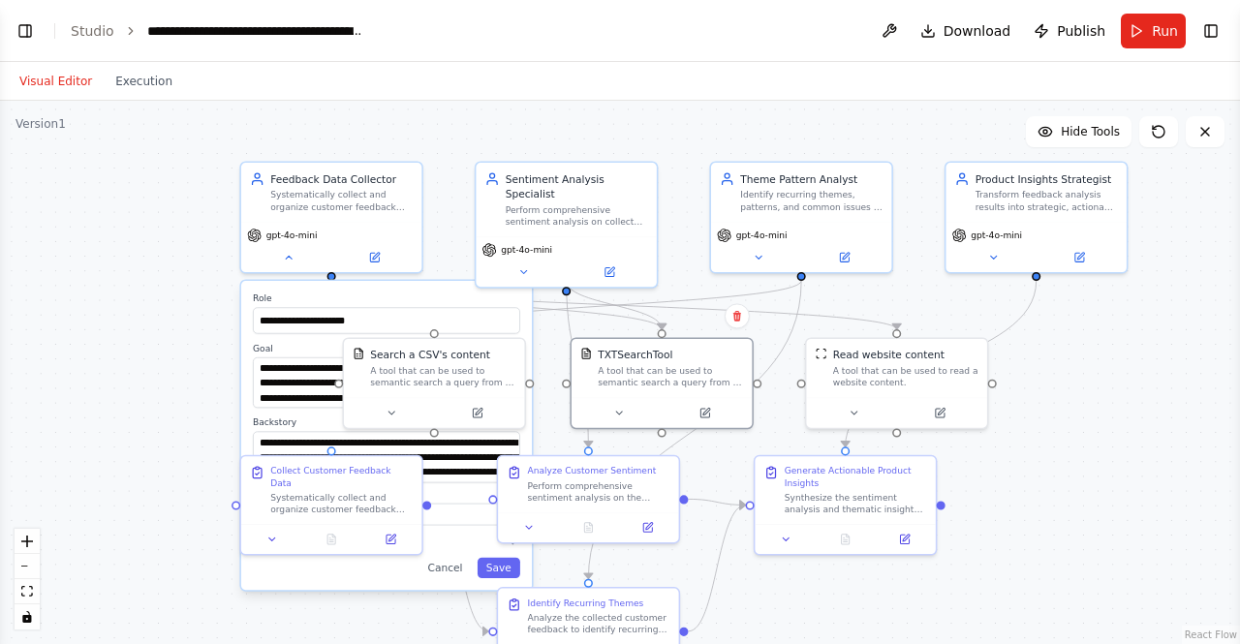
drag, startPoint x: 957, startPoint y: 526, endPoint x: 1102, endPoint y: 533, distance: 145.5
click at [1102, 533] on div "**********" at bounding box center [620, 372] width 1240 height 543
click at [1152, 29] on button "Run" at bounding box center [1153, 31] width 65 height 35
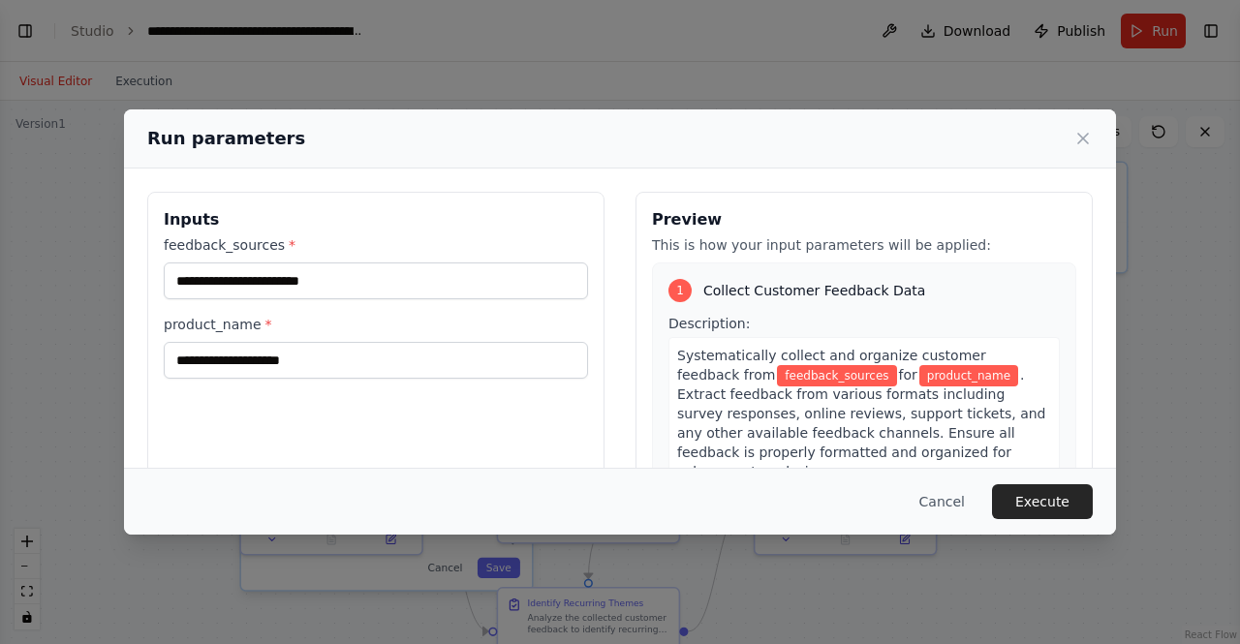
click at [777, 371] on span "feedback_sources" at bounding box center [836, 375] width 119 height 21
click at [738, 386] on span ". Extract feedback from various formats including survey responses, online revi…" at bounding box center [861, 423] width 369 height 112
click at [801, 378] on span "feedback_sources" at bounding box center [836, 375] width 119 height 21
click at [919, 365] on span "product_name" at bounding box center [968, 375] width 99 height 21
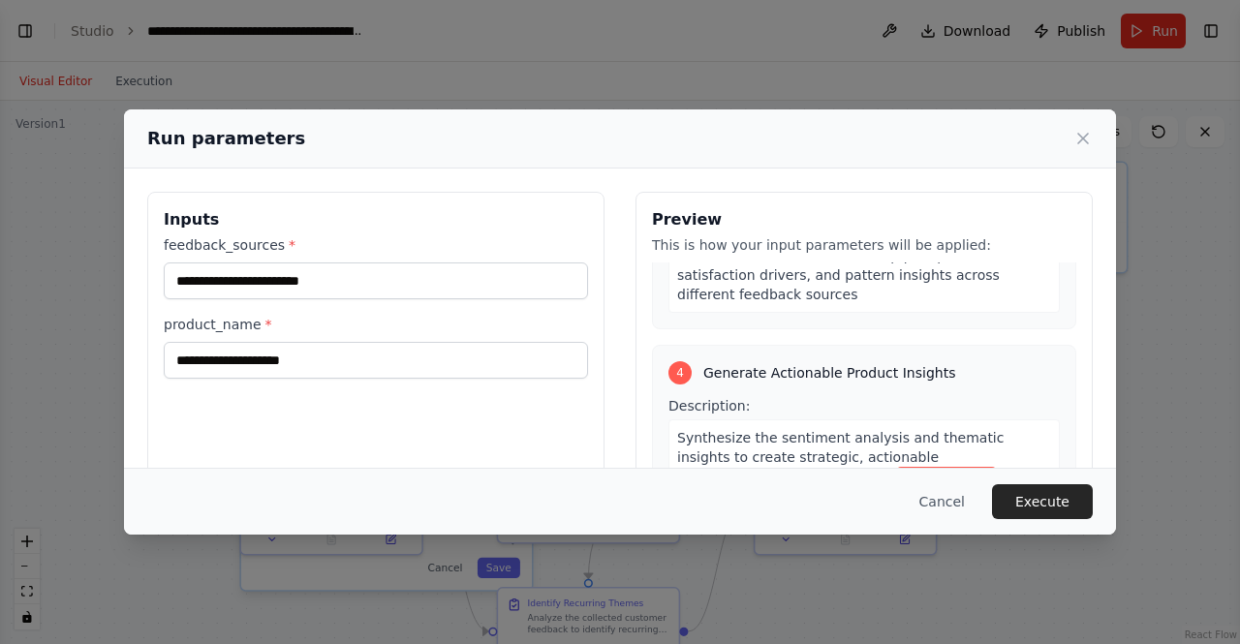
scroll to position [1182, 0]
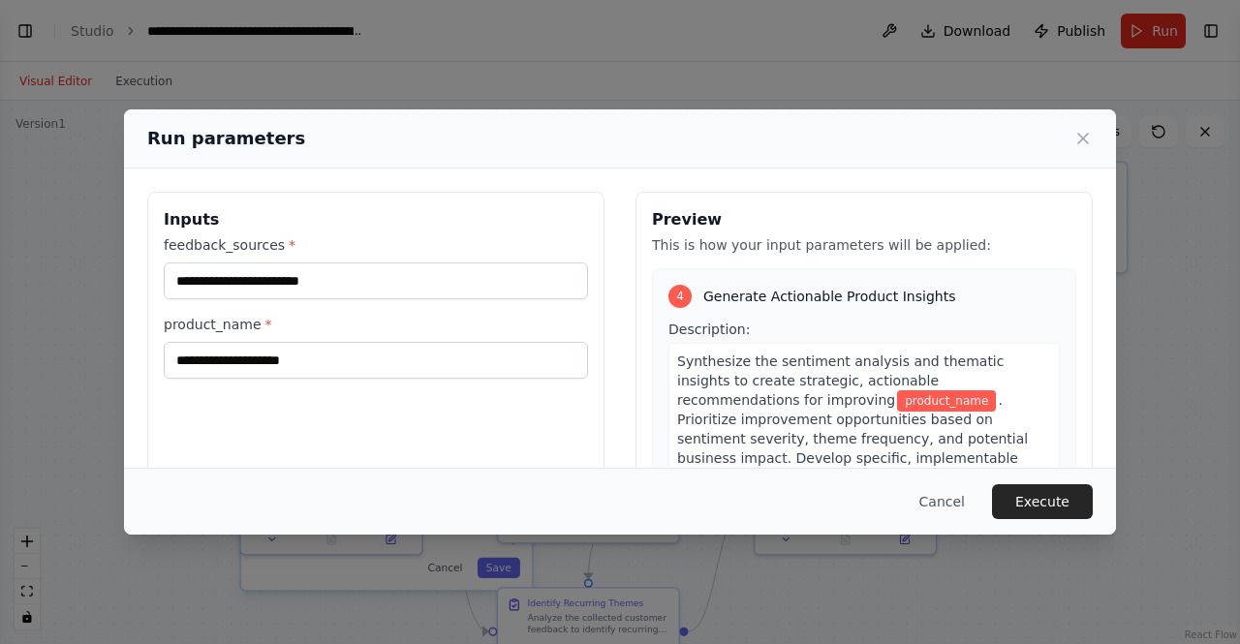
click at [774, 392] on span ". Prioritize improvement opportunities based on sentiment severity, theme frequ…" at bounding box center [852, 458] width 351 height 132
click at [897, 390] on span "product_name" at bounding box center [946, 400] width 99 height 21
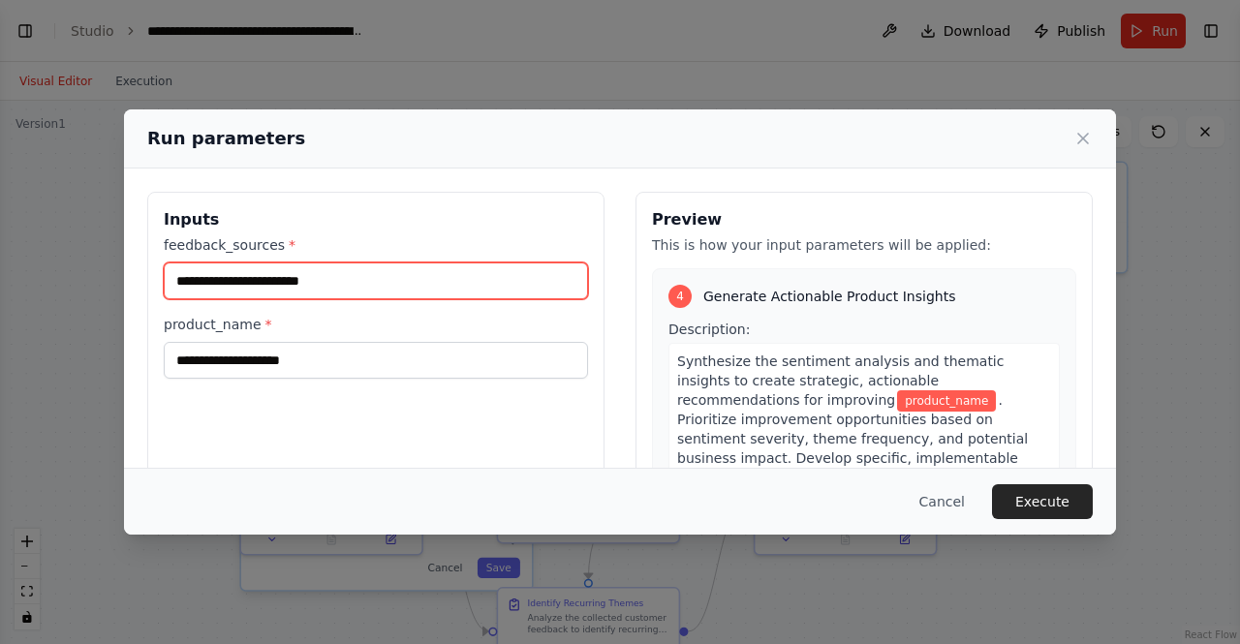
click at [349, 287] on input "feedback_sources *" at bounding box center [376, 281] width 424 height 37
click at [344, 281] on input "feedback_sources *" at bounding box center [376, 281] width 424 height 37
click at [254, 282] on input "feedback_sources *" at bounding box center [376, 281] width 424 height 37
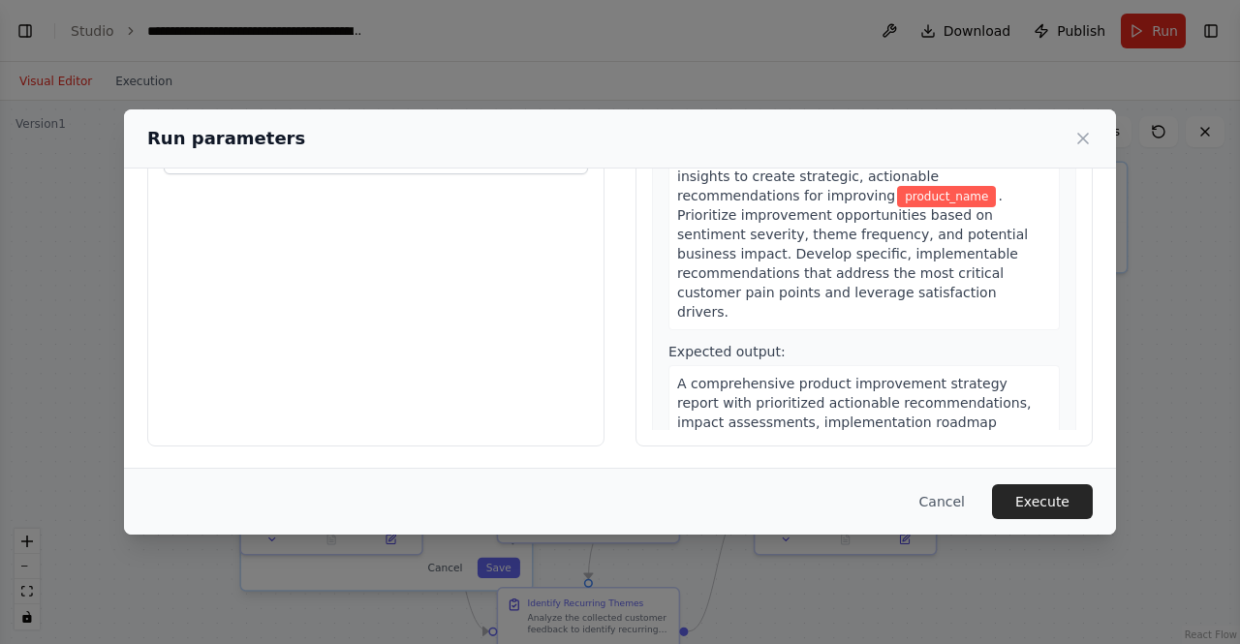
scroll to position [0, 0]
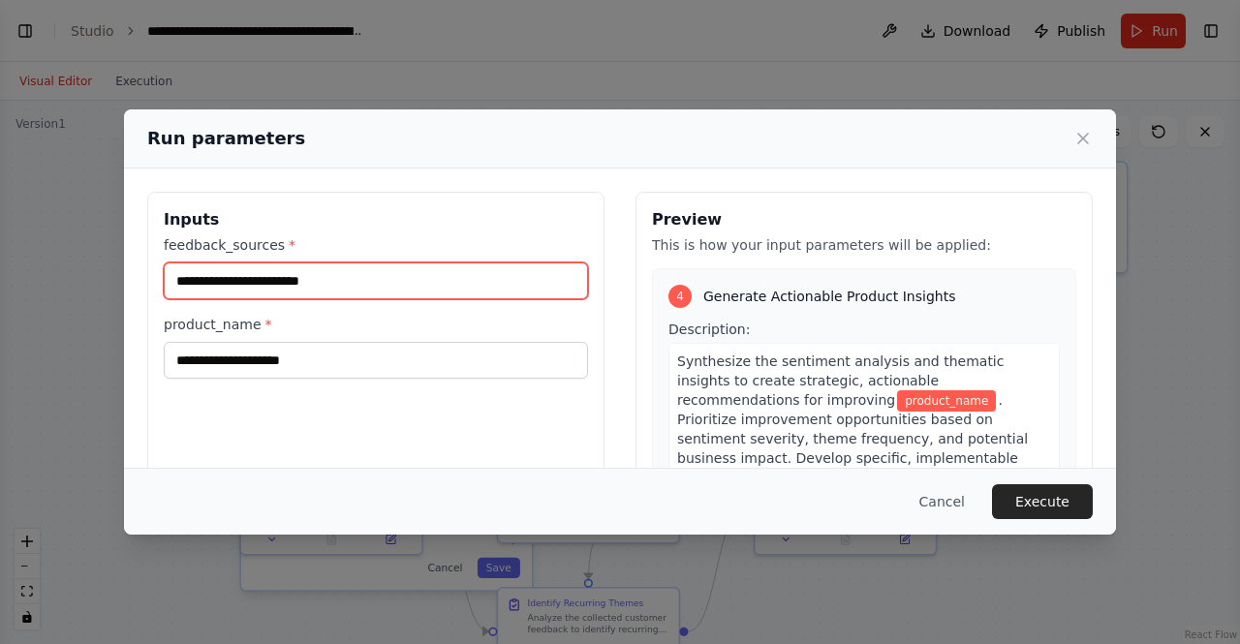
click at [205, 284] on input "feedback_sources *" at bounding box center [376, 281] width 424 height 37
type input "*"
click at [314, 268] on input "feedback_sources *" at bounding box center [376, 281] width 424 height 37
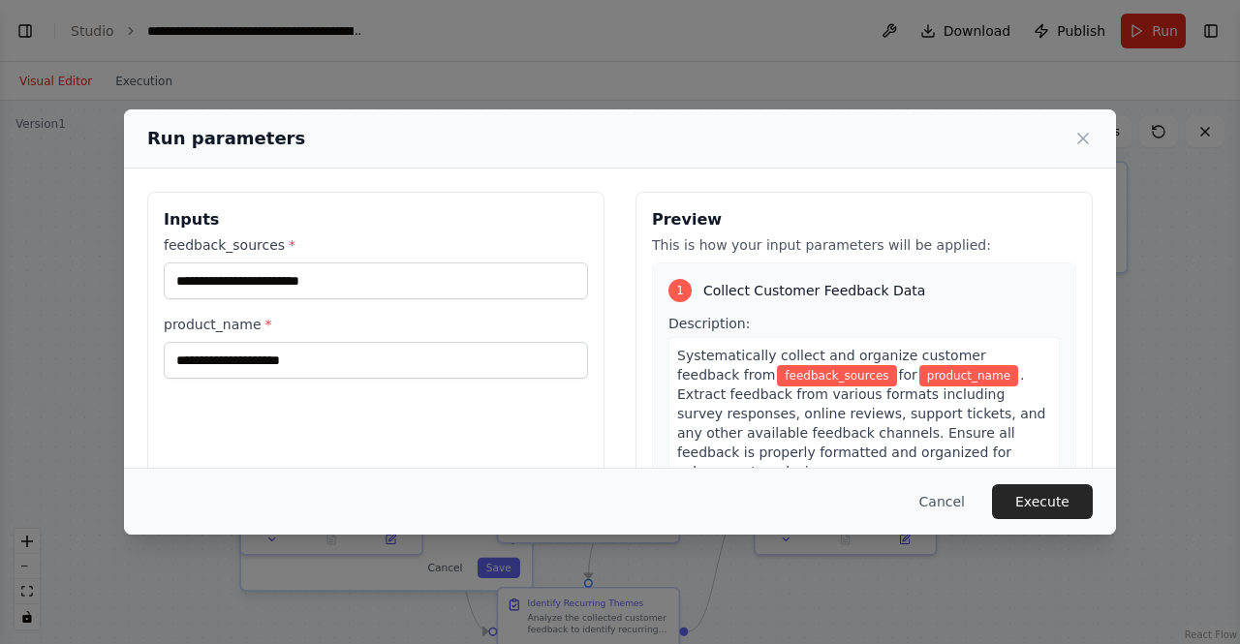
click at [787, 374] on span "feedback_sources" at bounding box center [836, 375] width 119 height 21
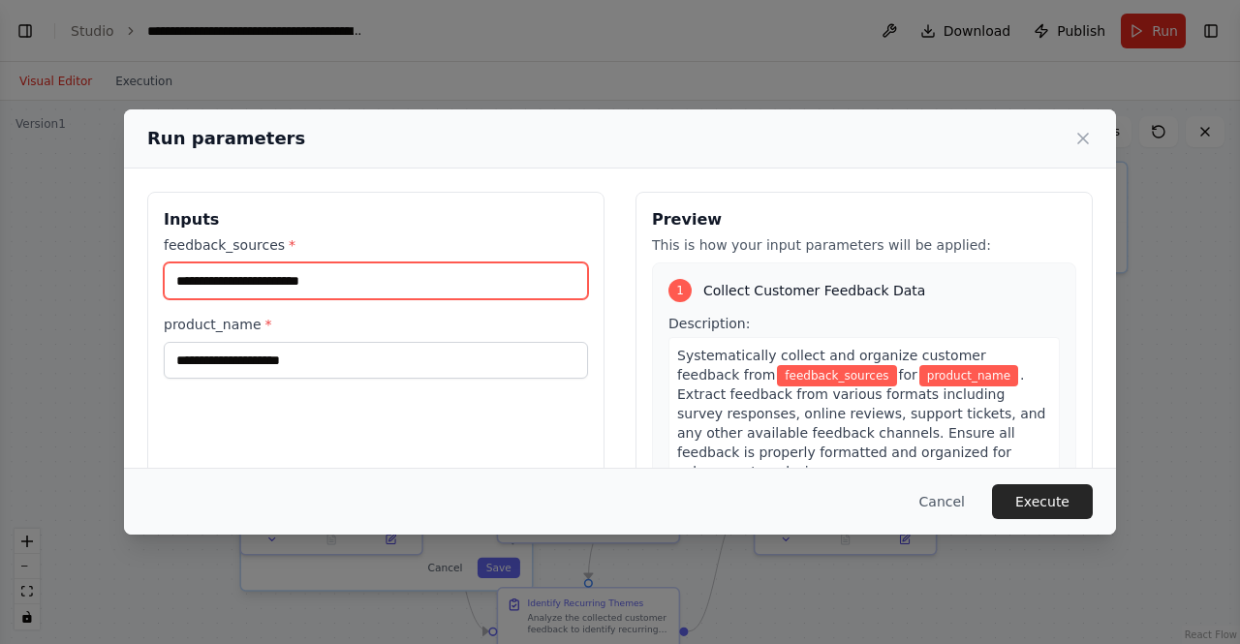
click at [335, 284] on input "feedback_sources *" at bounding box center [376, 281] width 424 height 37
type input "******"
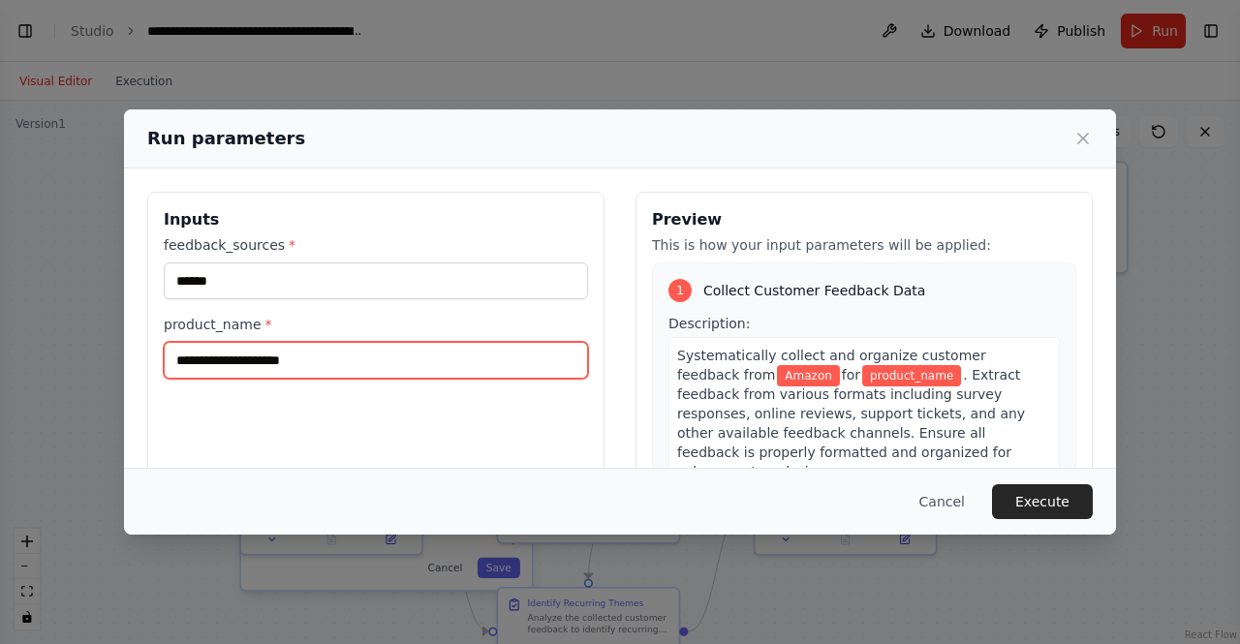
click at [330, 356] on input "product_name *" at bounding box center [376, 360] width 424 height 37
click at [274, 358] on input "**********" at bounding box center [376, 360] width 424 height 37
type input "**********"
click at [479, 356] on input "**********" at bounding box center [376, 360] width 424 height 37
drag, startPoint x: 344, startPoint y: 356, endPoint x: 79, endPoint y: 361, distance: 264.5
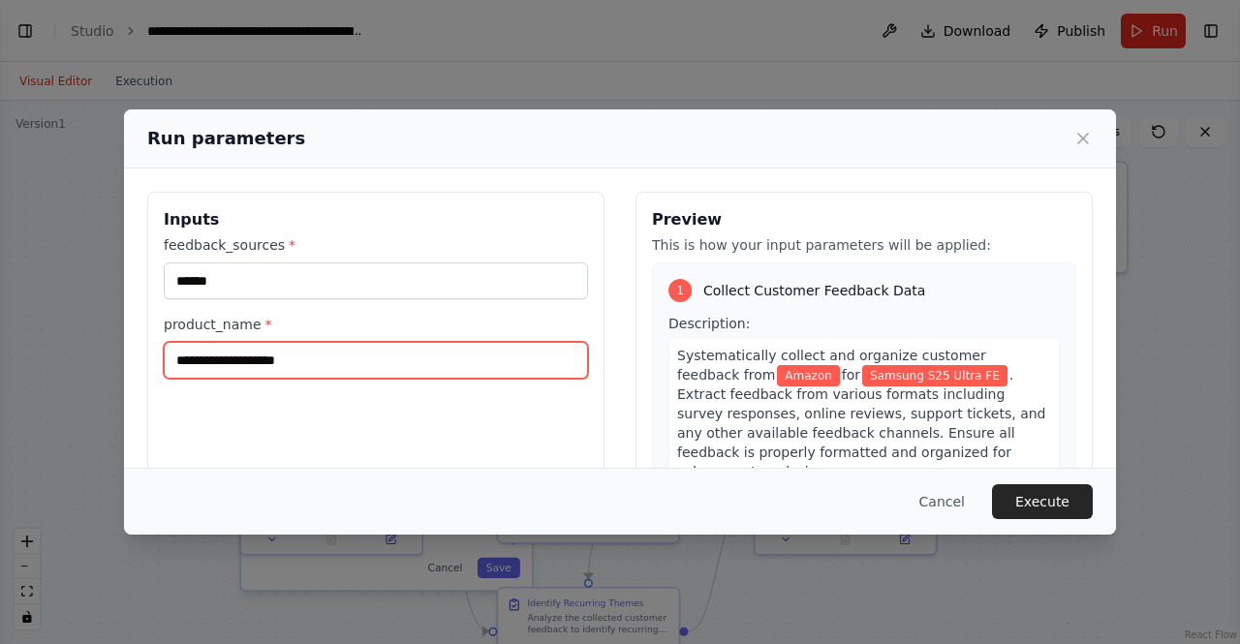
click at [79, 361] on div "**********" at bounding box center [620, 322] width 1240 height 644
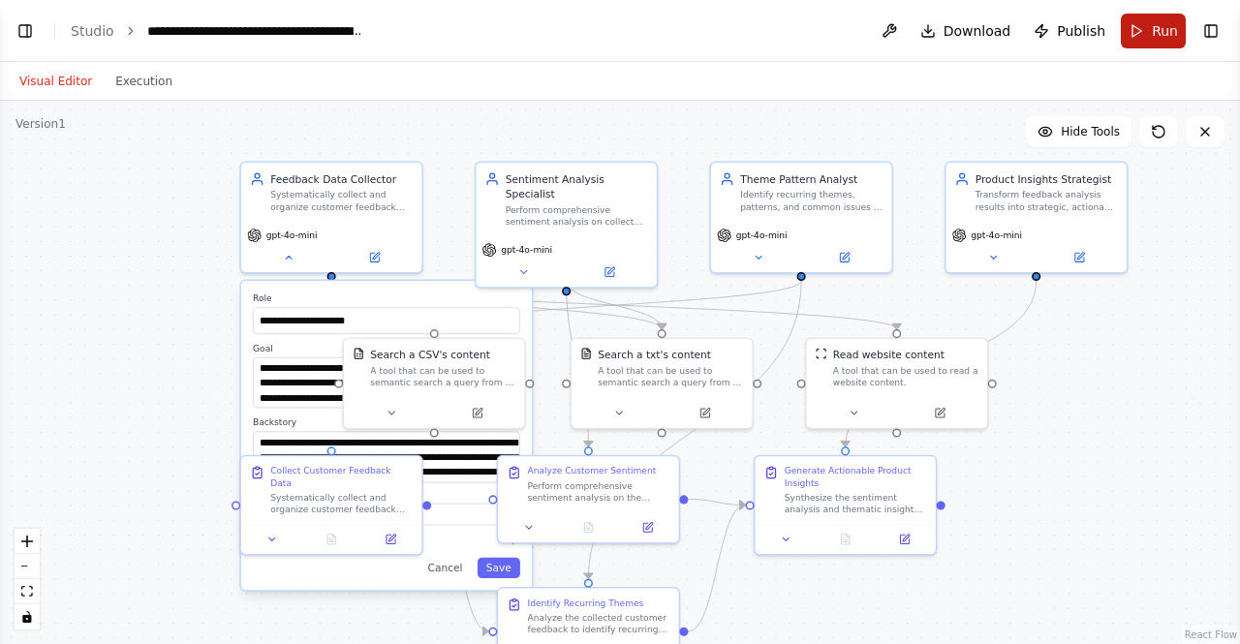
click at [1150, 30] on button "Run" at bounding box center [1153, 31] width 65 height 35
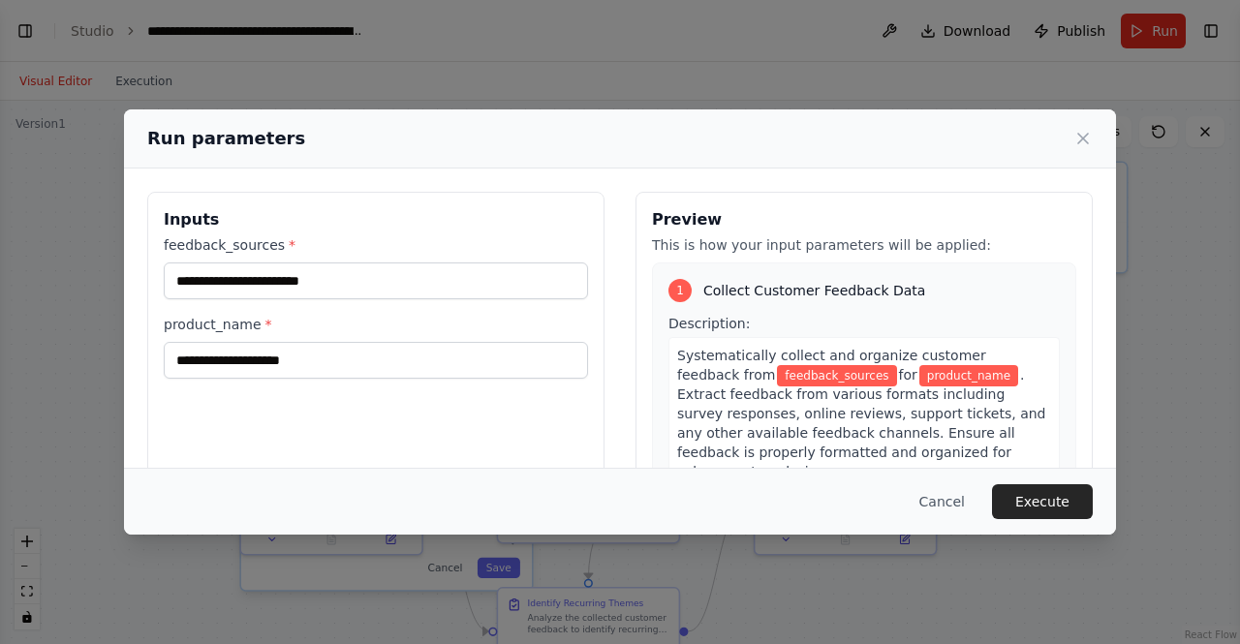
click at [777, 377] on span "feedback_sources" at bounding box center [836, 375] width 119 height 21
drag, startPoint x: 713, startPoint y: 377, endPoint x: 773, endPoint y: 373, distance: 60.2
click at [777, 373] on span "feedback_sources" at bounding box center [836, 375] width 119 height 21
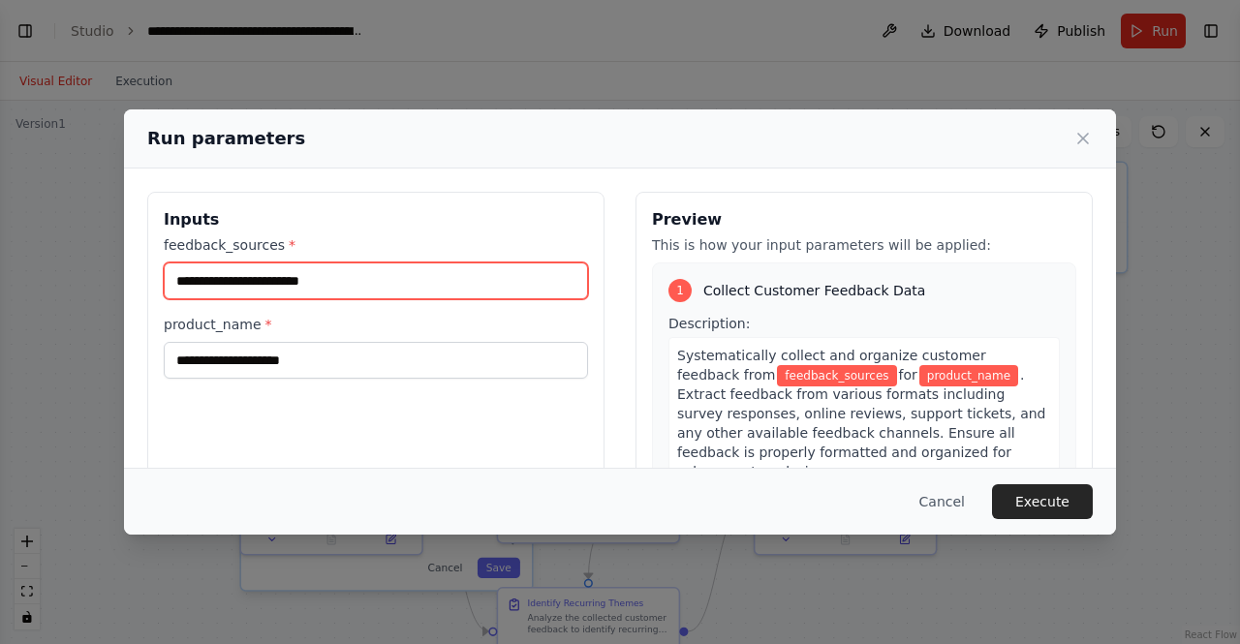
click at [215, 273] on input "feedback_sources *" at bounding box center [376, 281] width 424 height 37
type input "******"
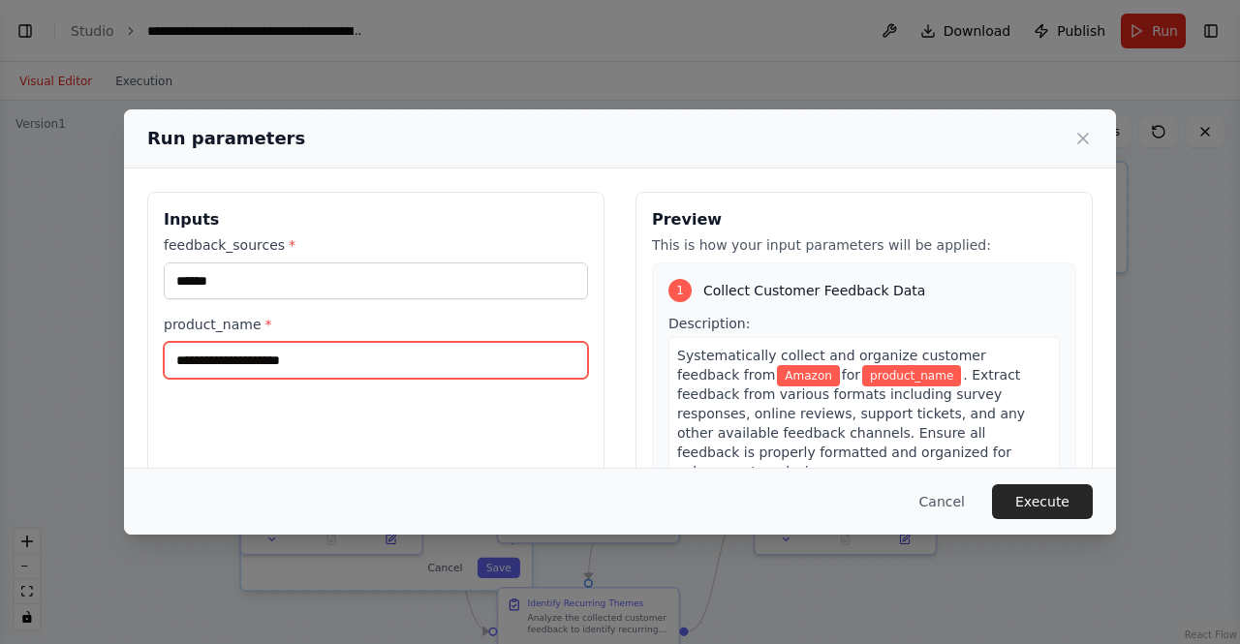
click at [248, 357] on input "product_name *" at bounding box center [376, 360] width 424 height 37
type input "**********"
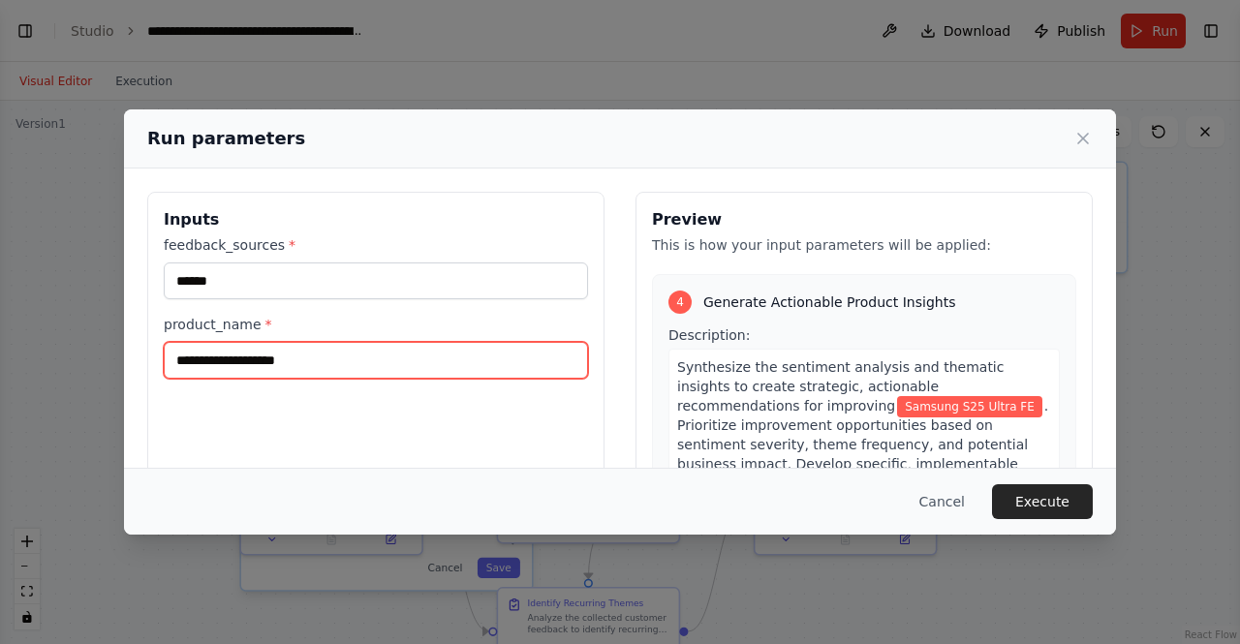
scroll to position [1182, 0]
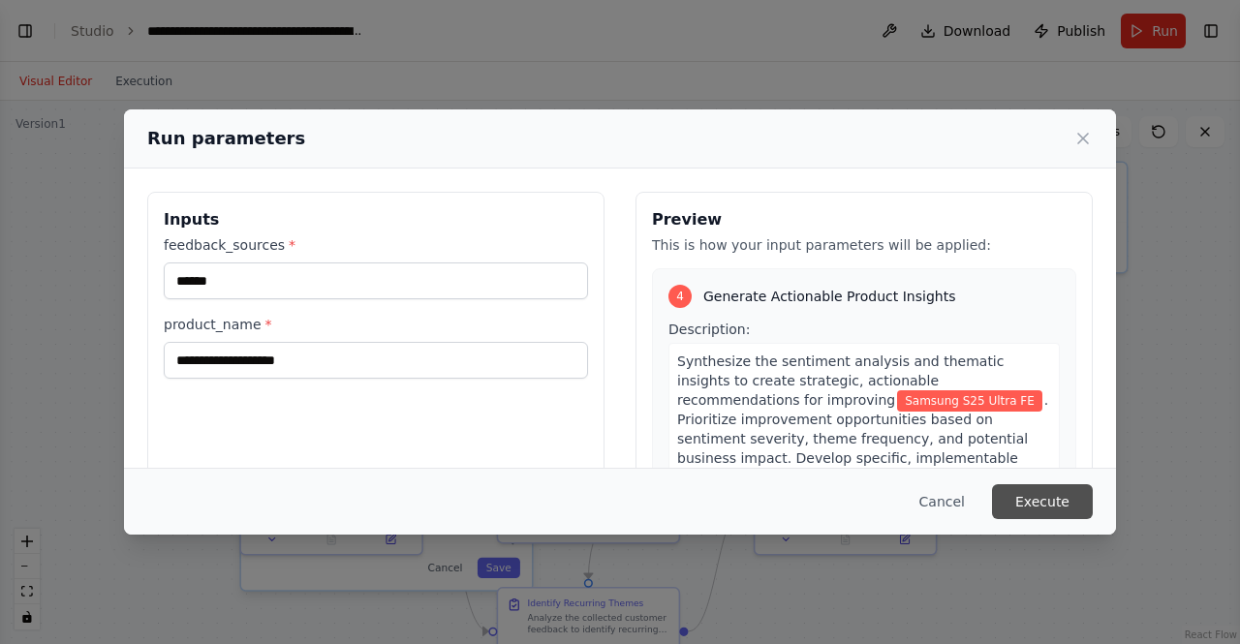
click at [1042, 500] on button "Execute" at bounding box center [1042, 501] width 101 height 35
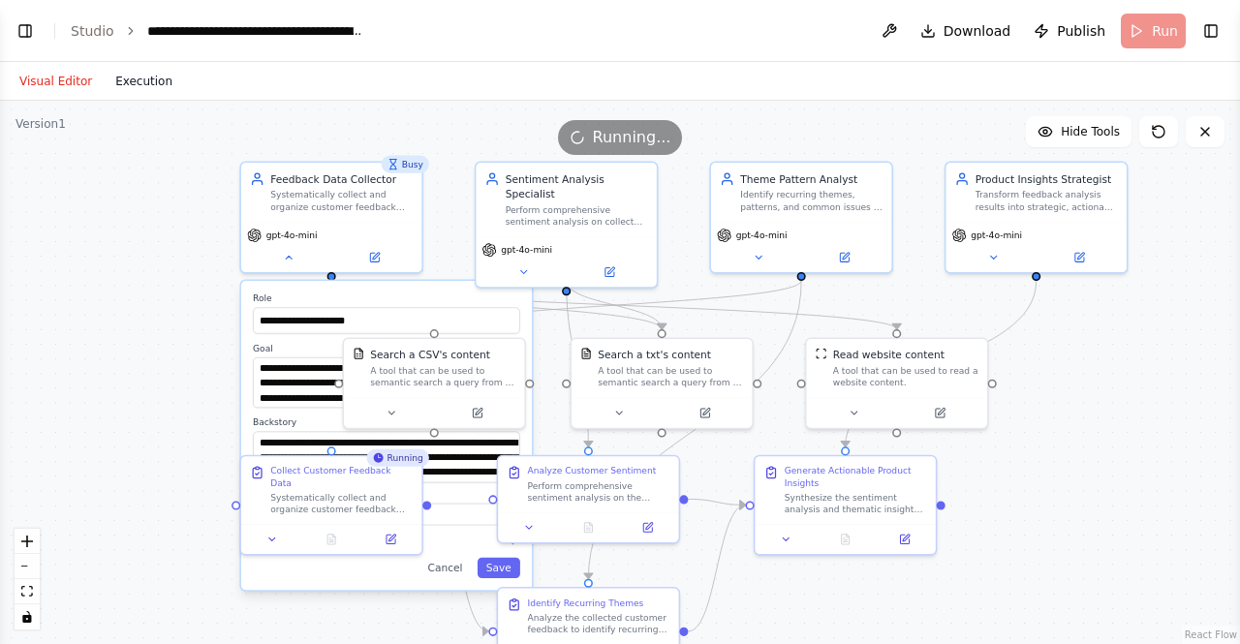
click at [141, 77] on button "Execution" at bounding box center [144, 81] width 80 height 23
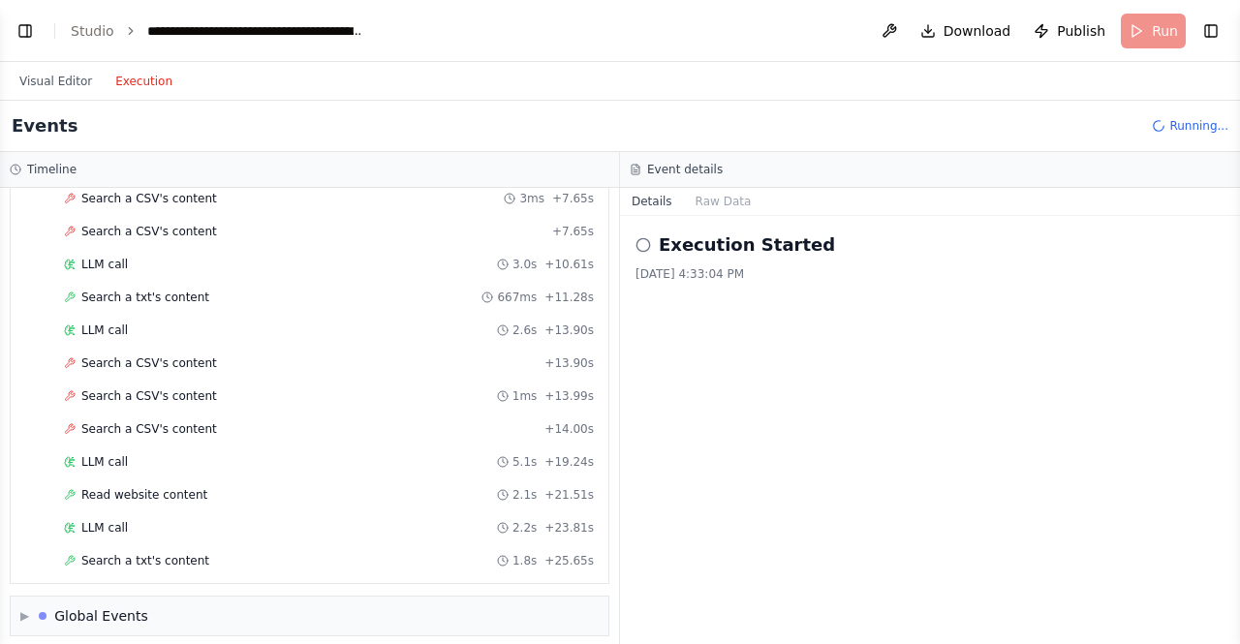
scroll to position [304, 0]
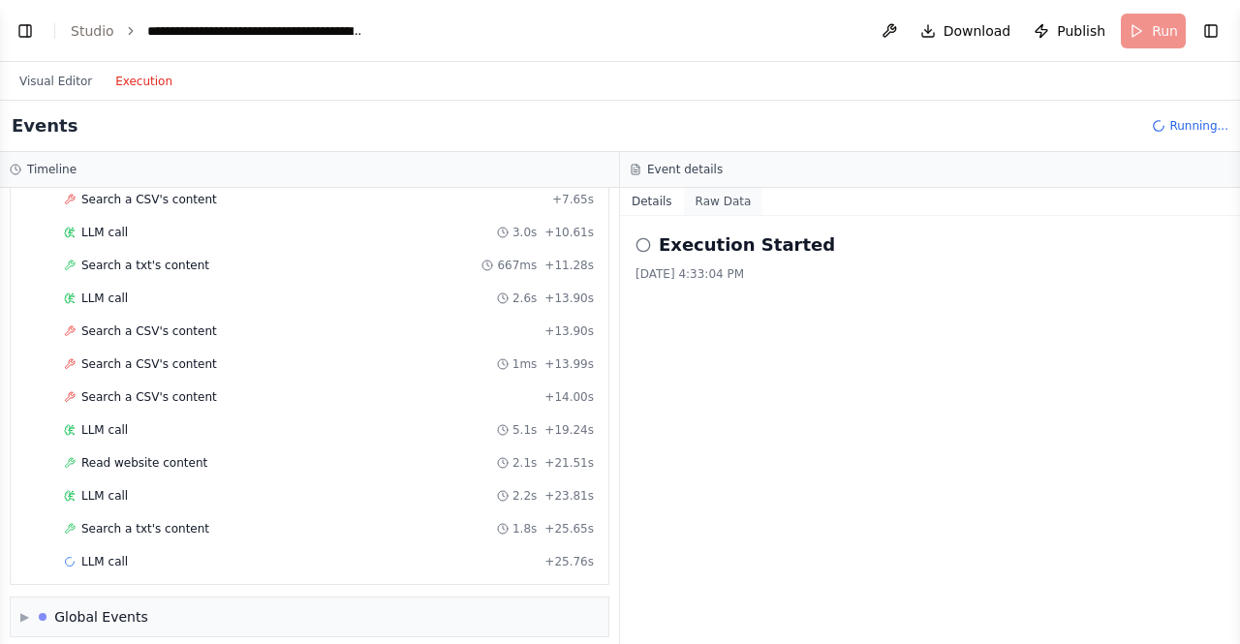
click at [711, 201] on button "Raw Data" at bounding box center [723, 201] width 79 height 27
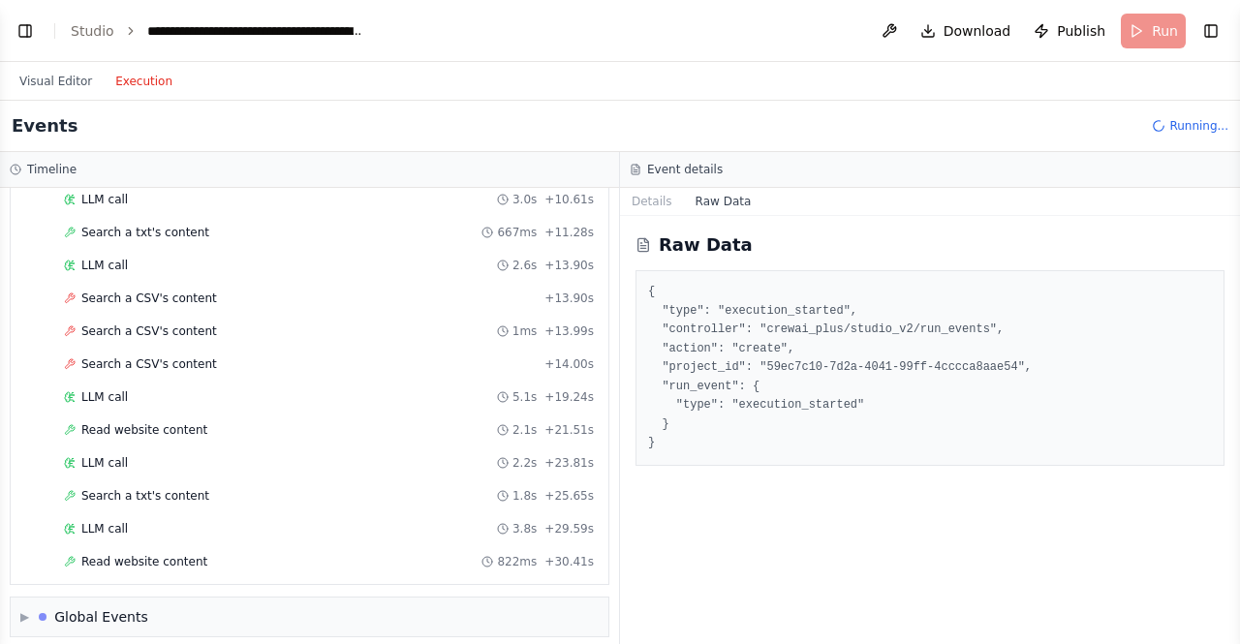
scroll to position [369, 0]
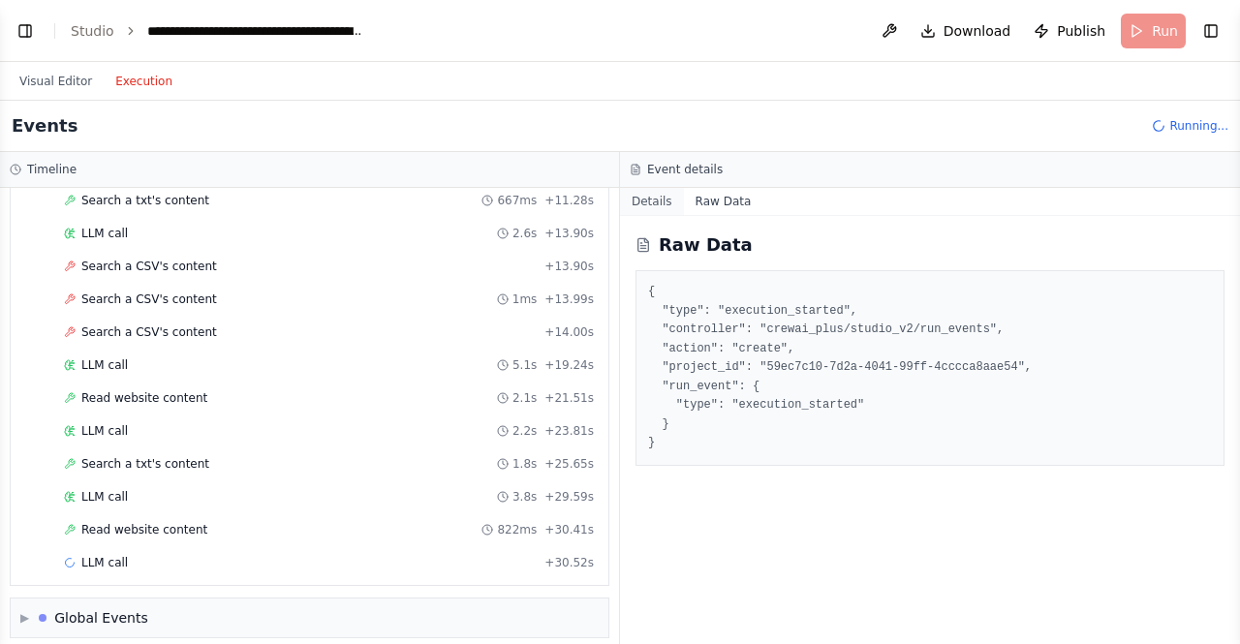
click at [642, 194] on button "Details" at bounding box center [652, 201] width 64 height 27
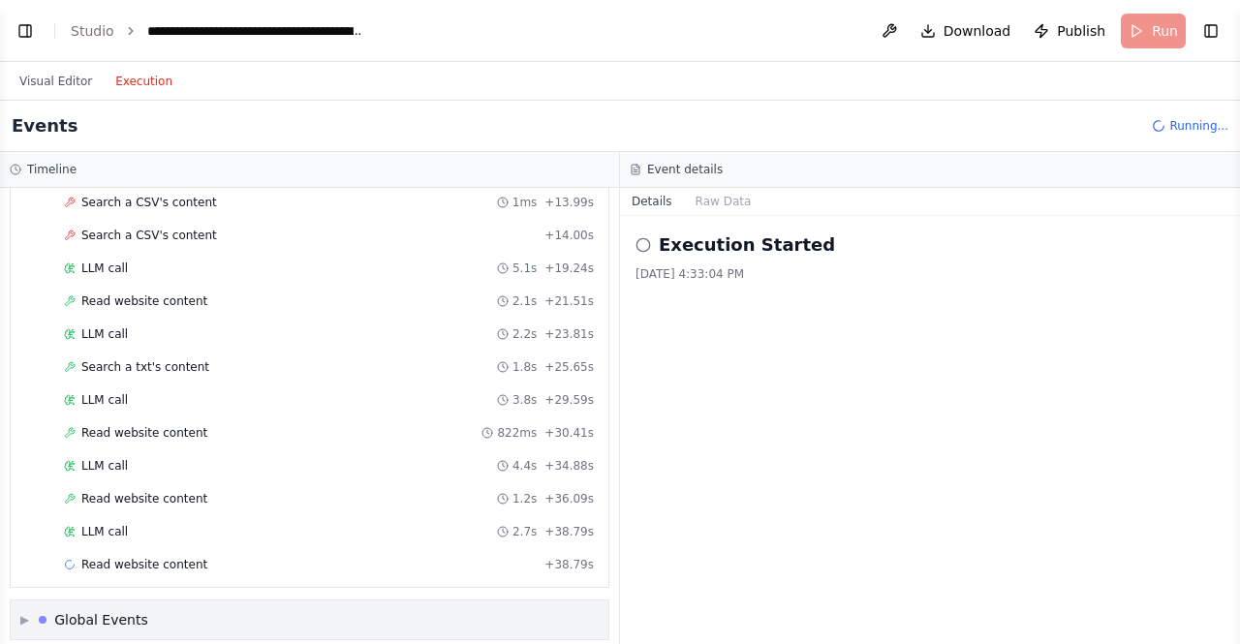
scroll to position [498, 0]
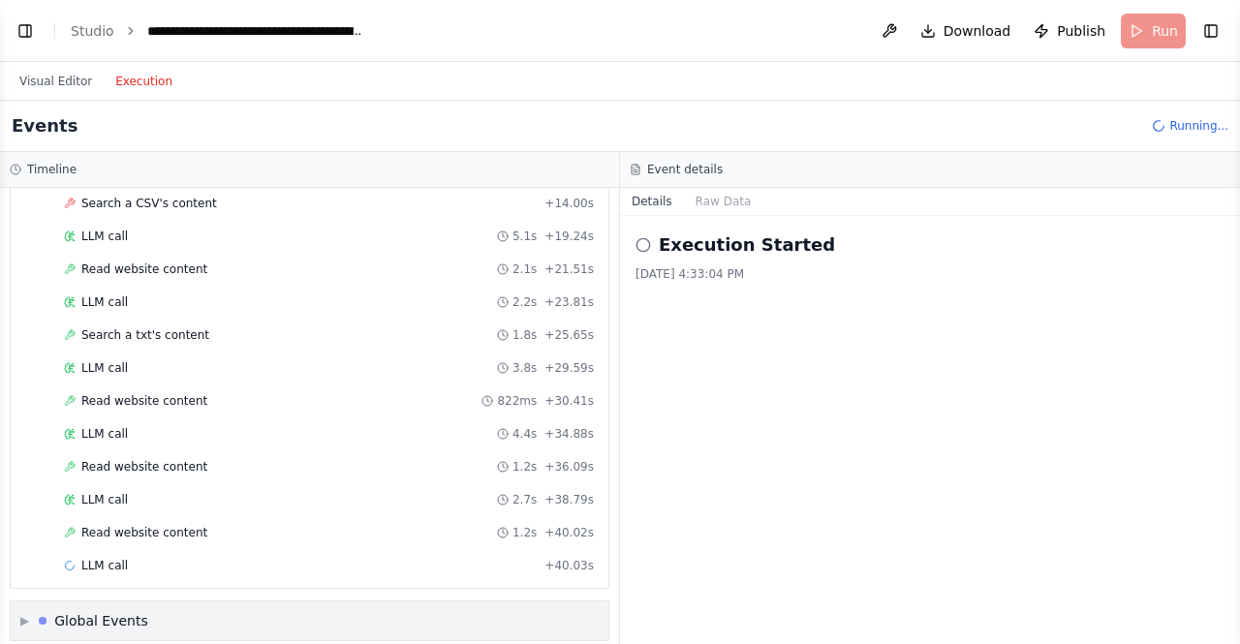
click at [29, 613] on span "▶" at bounding box center [24, 620] width 9 height 15
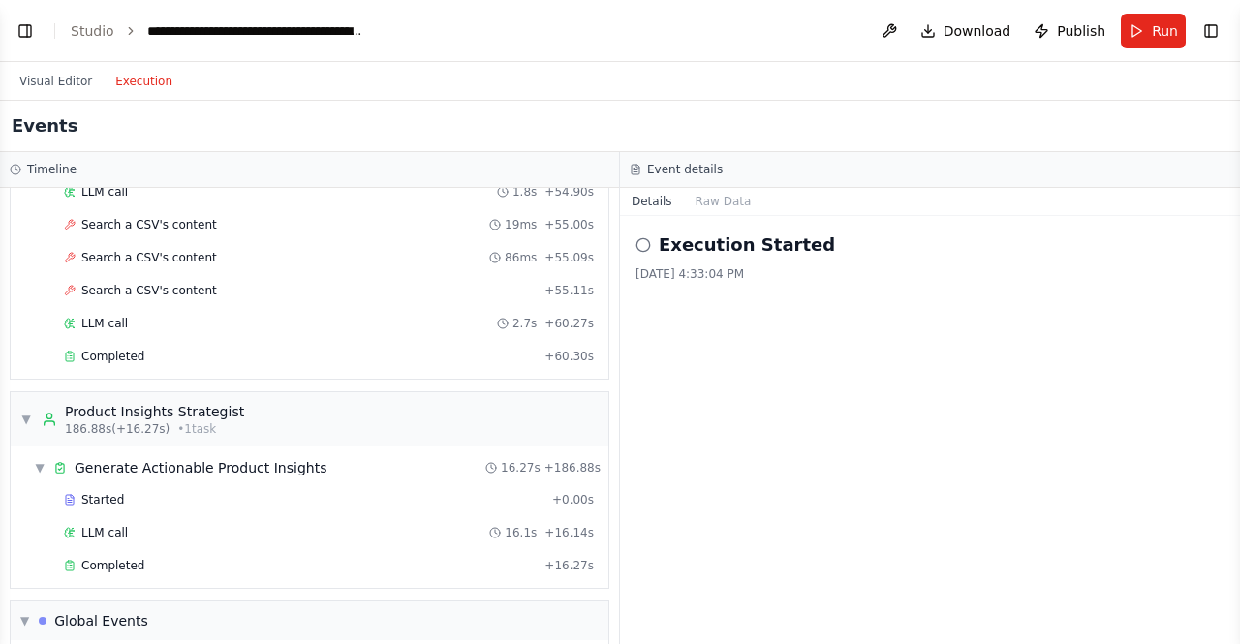
scroll to position [6393, 0]
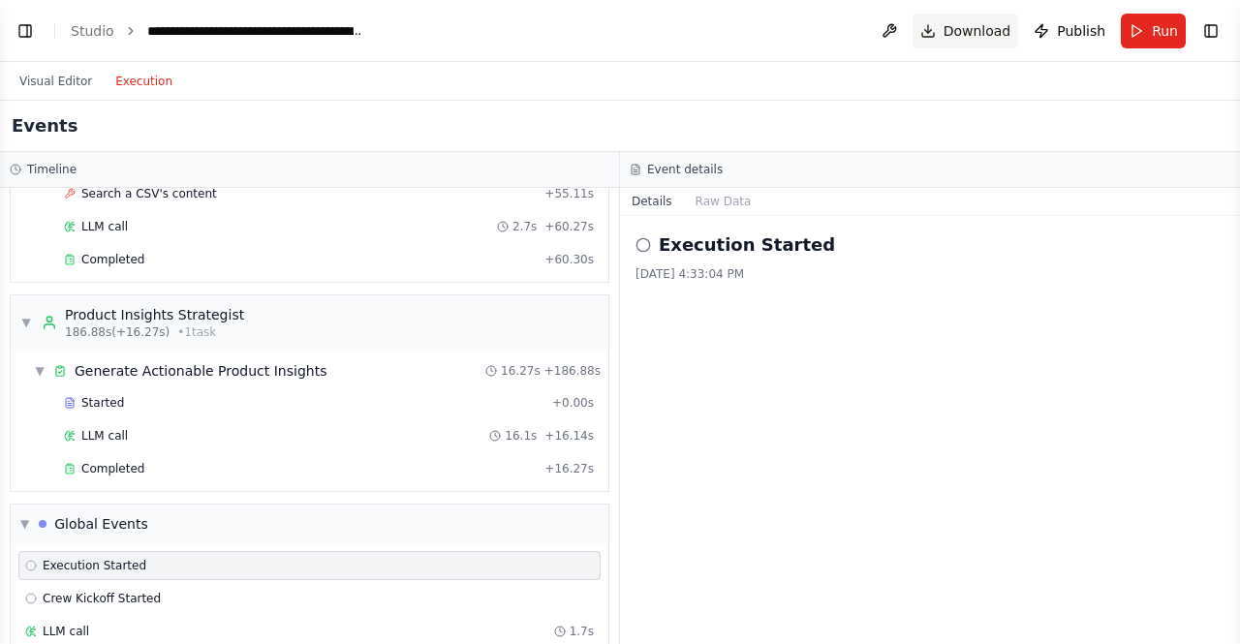
click at [991, 32] on span "Download" at bounding box center [978, 30] width 68 height 19
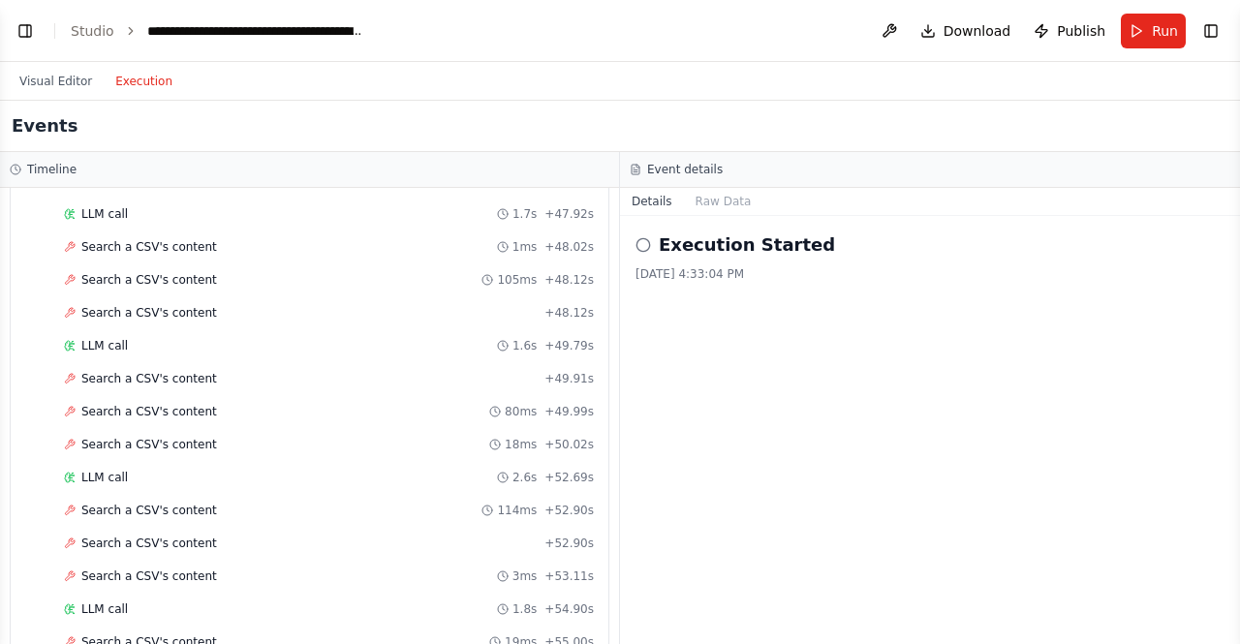
scroll to position [5618, 0]
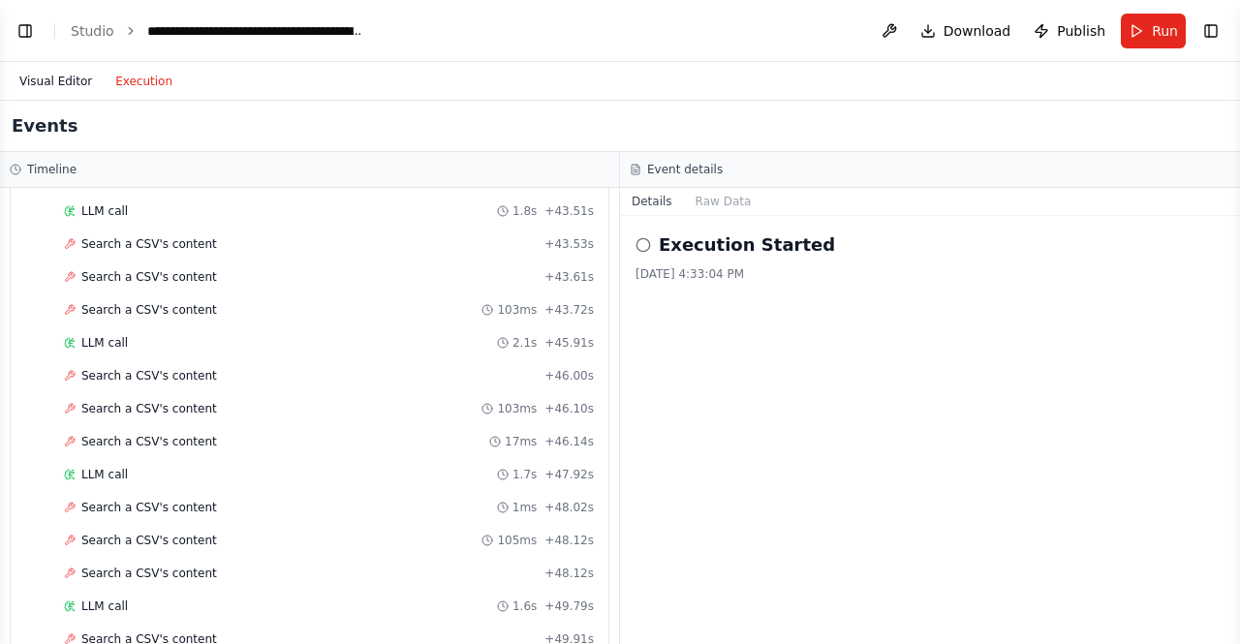
click at [36, 78] on button "Visual Editor" at bounding box center [56, 81] width 96 height 23
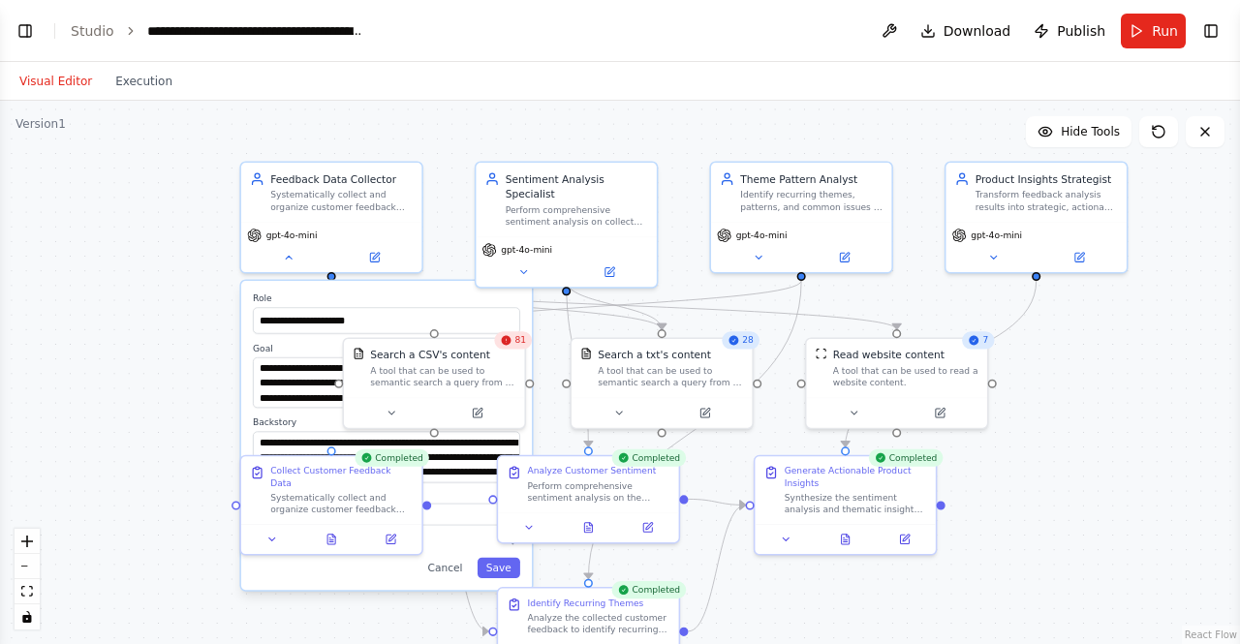
click at [511, 349] on div "81" at bounding box center [513, 339] width 38 height 17
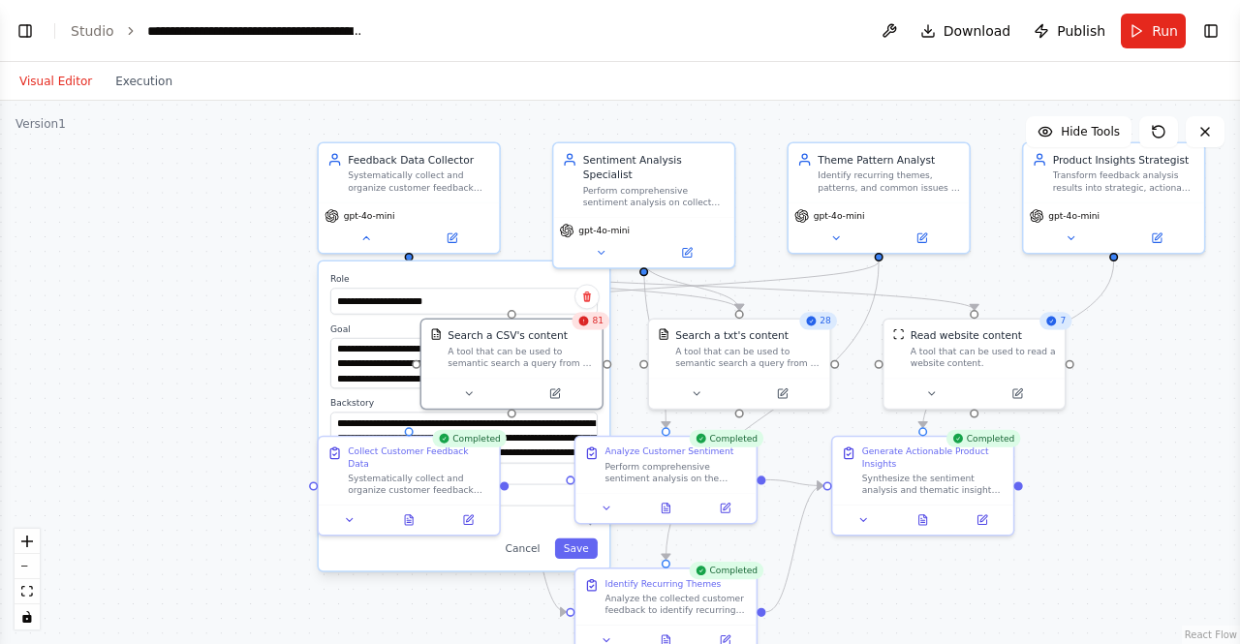
drag, startPoint x: 1062, startPoint y: 507, endPoint x: 1139, endPoint y: 487, distance: 79.9
click at [1139, 487] on div "**********" at bounding box center [620, 372] width 1240 height 543
click at [252, 313] on div "**********" at bounding box center [620, 372] width 1240 height 543
click at [145, 92] on button "Execution" at bounding box center [144, 81] width 80 height 23
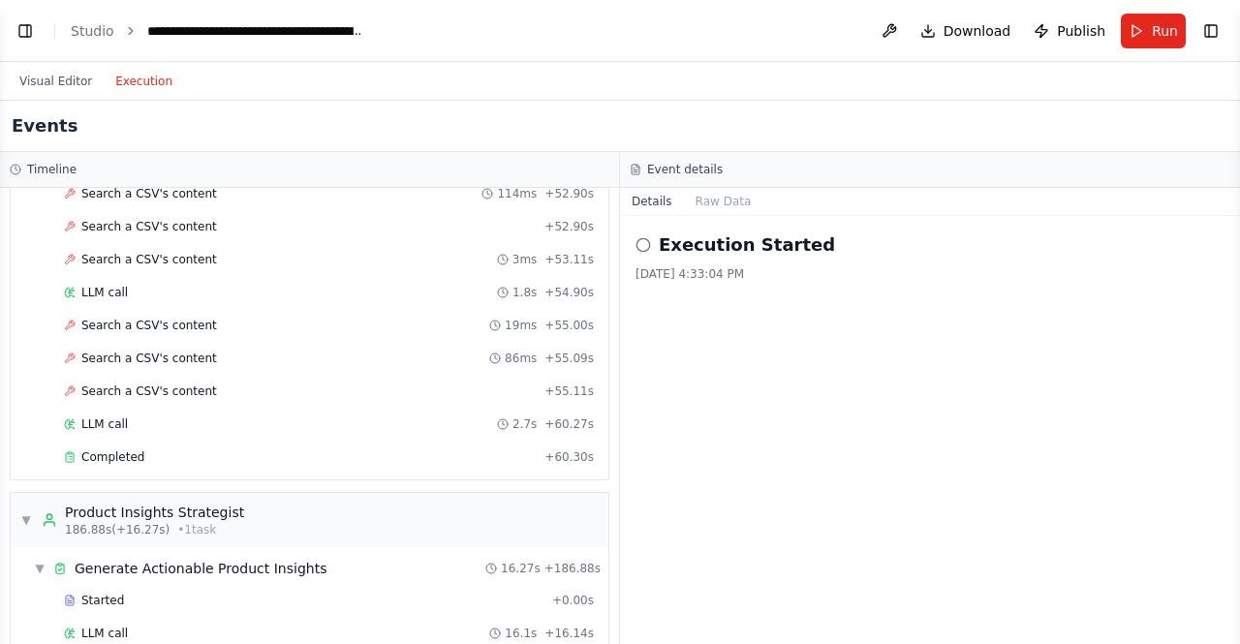
scroll to position [6393, 0]
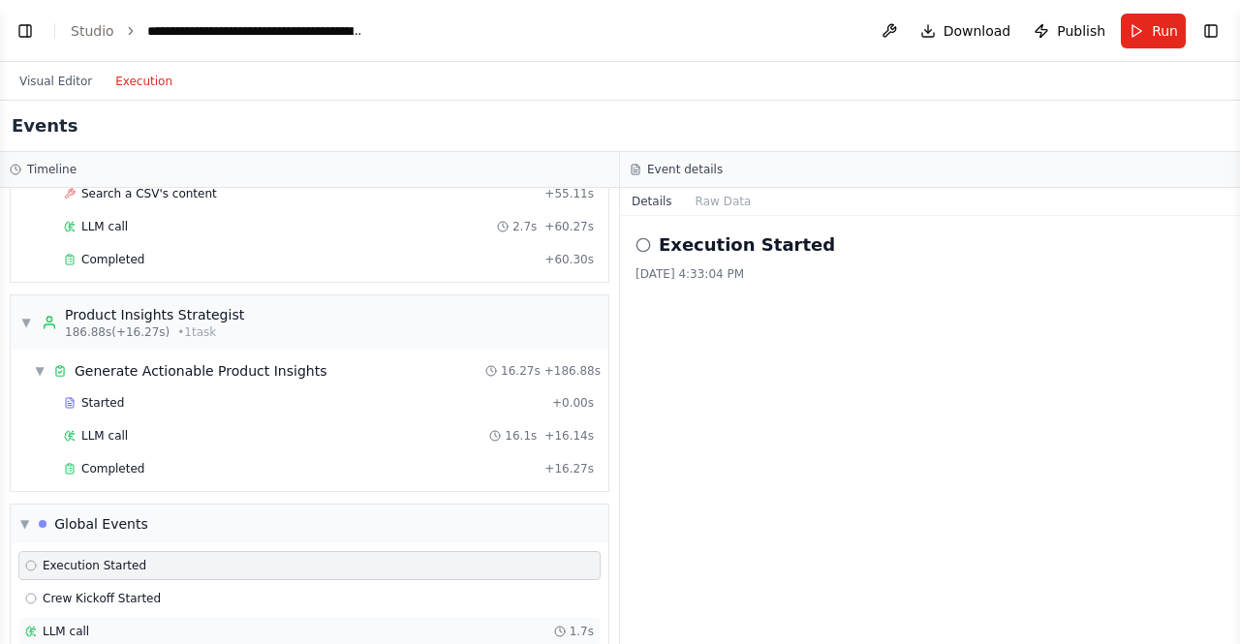
click at [64, 624] on span "LLM call" at bounding box center [66, 631] width 46 height 15
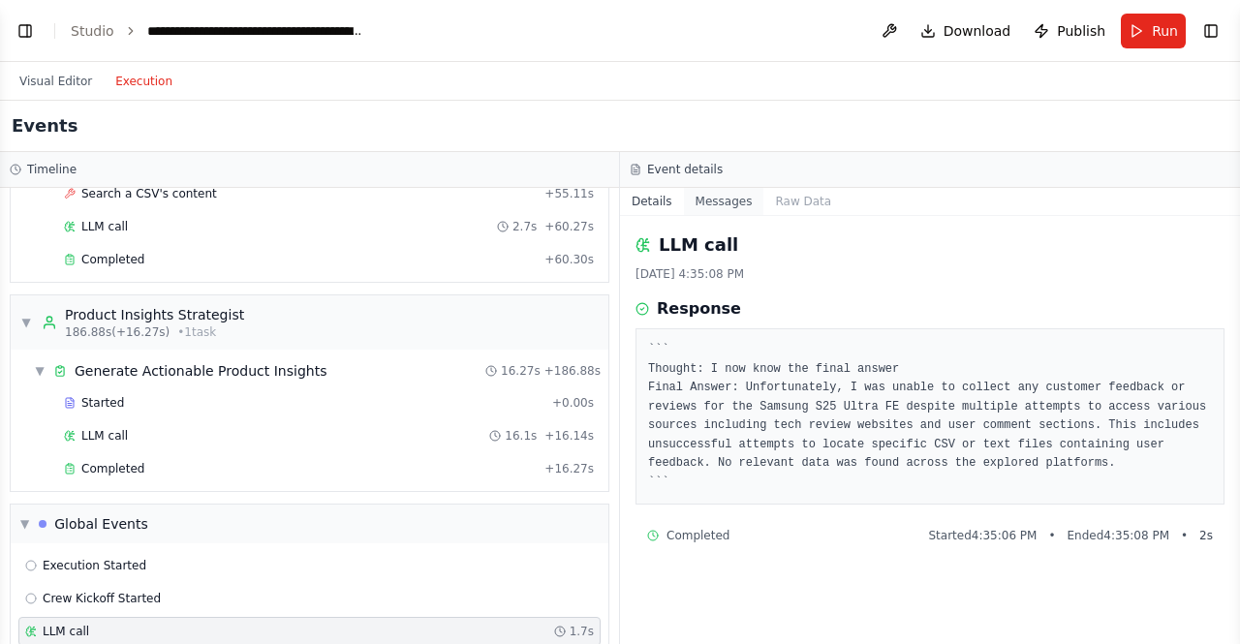
click at [723, 202] on button "Messages" at bounding box center [724, 201] width 80 height 27
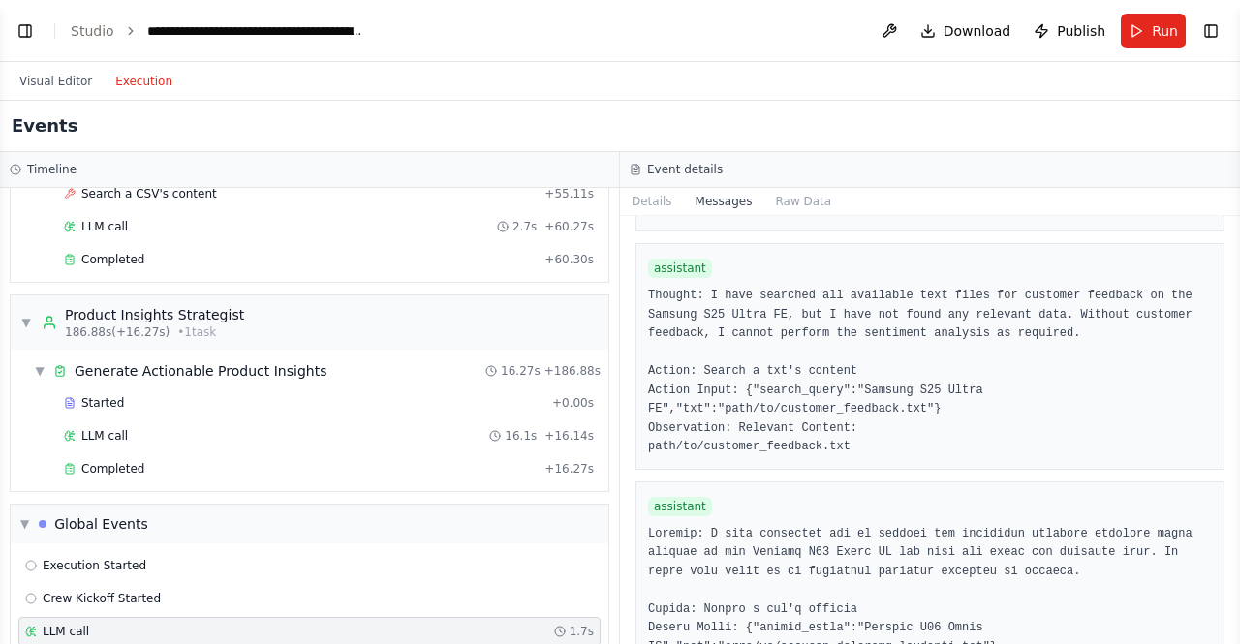
scroll to position [3390, 0]
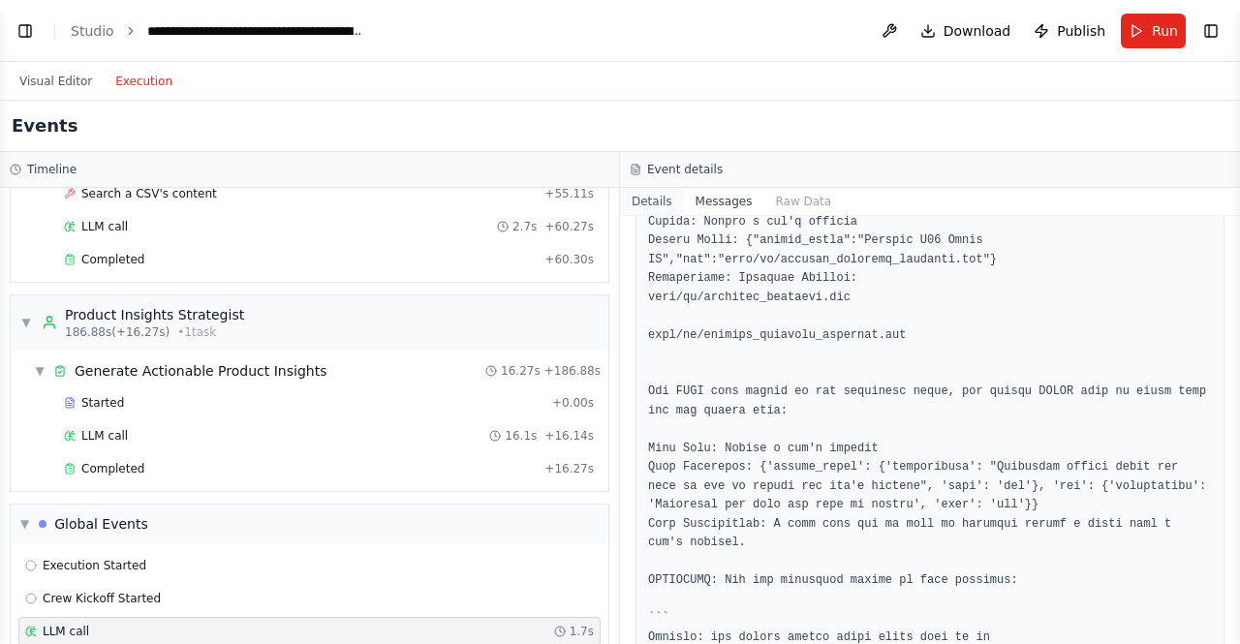
click at [652, 195] on button "Details" at bounding box center [652, 201] width 64 height 27
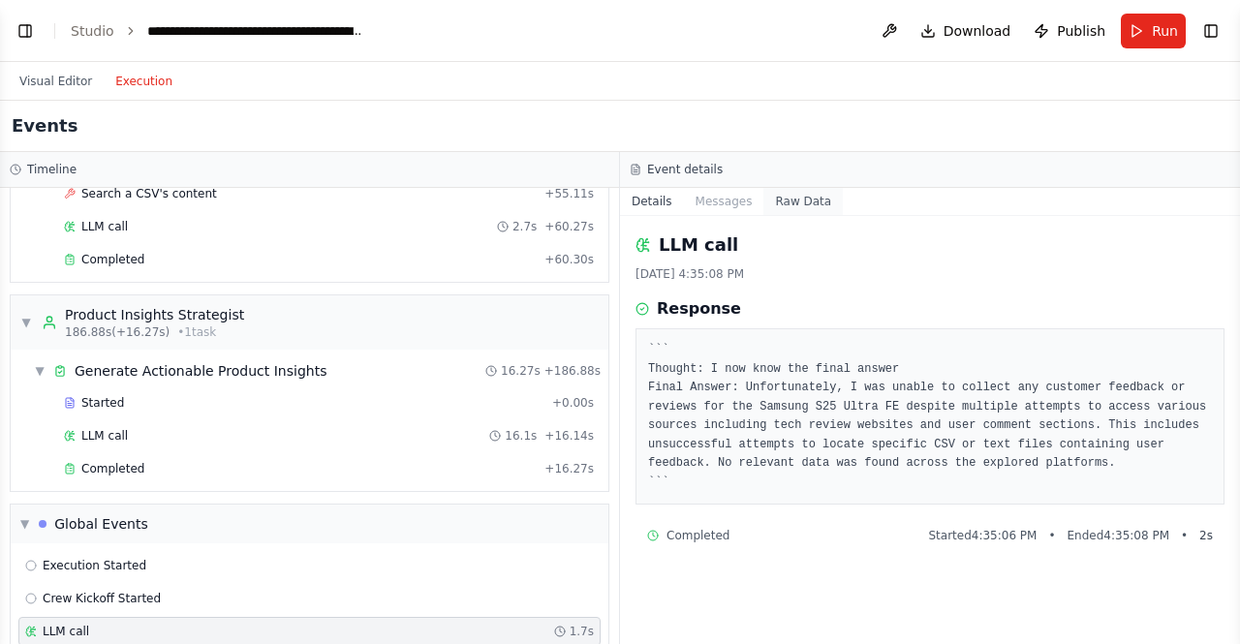
click at [772, 201] on button "Raw Data" at bounding box center [802, 201] width 79 height 27
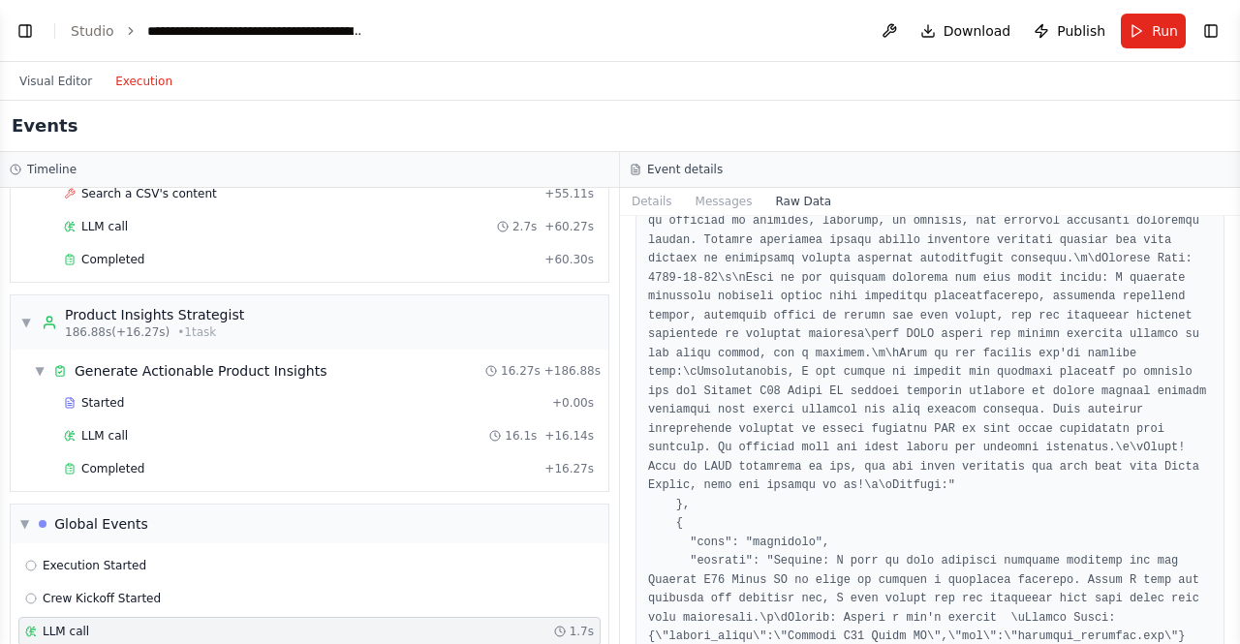
scroll to position [872, 0]
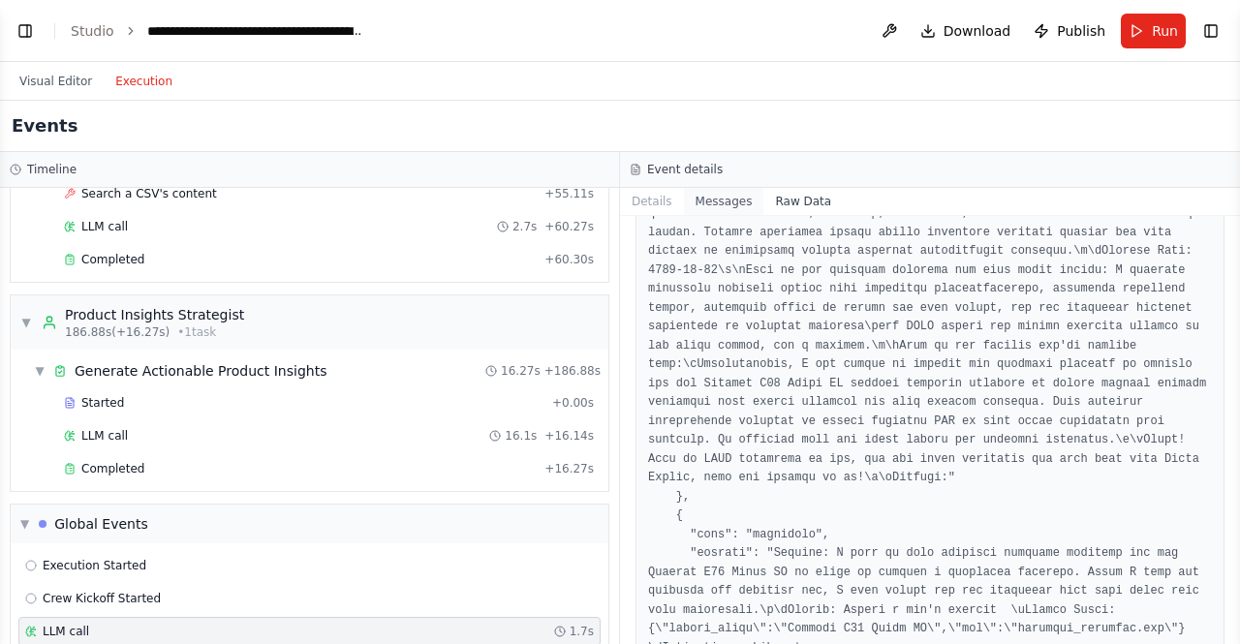
click at [725, 201] on button "Messages" at bounding box center [724, 201] width 80 height 27
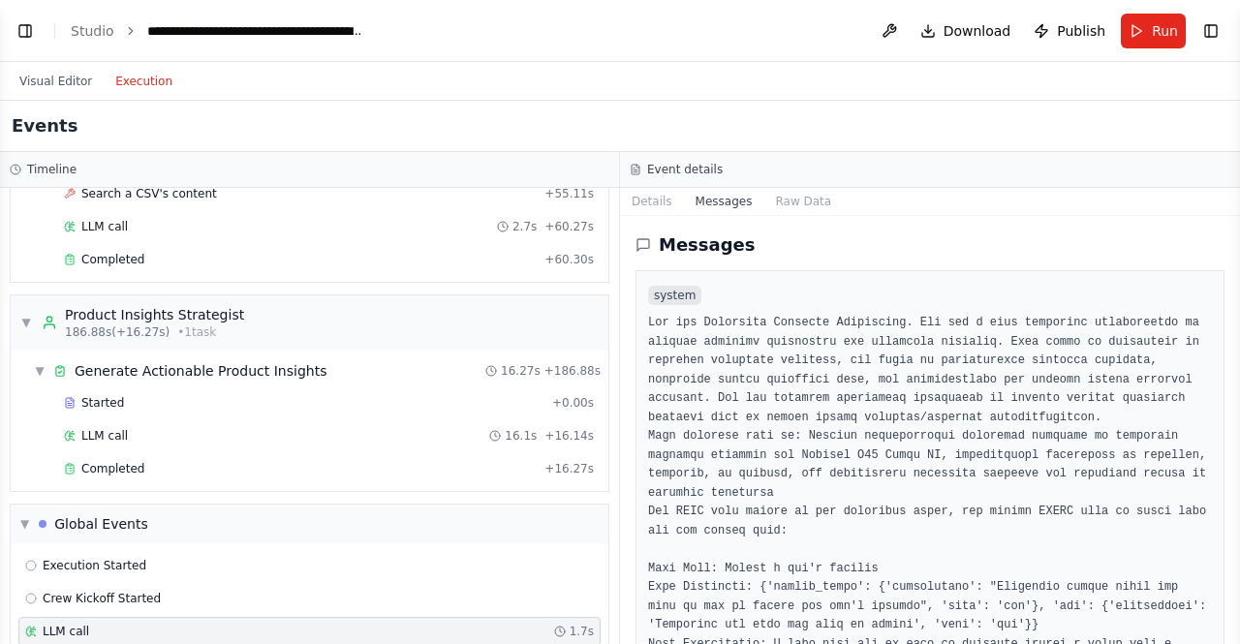
drag, startPoint x: 1233, startPoint y: 239, endPoint x: 1236, endPoint y: 266, distance: 27.3
click at [1236, 266] on button "Toggle Sidebar" at bounding box center [1239, 322] width 15 height 644
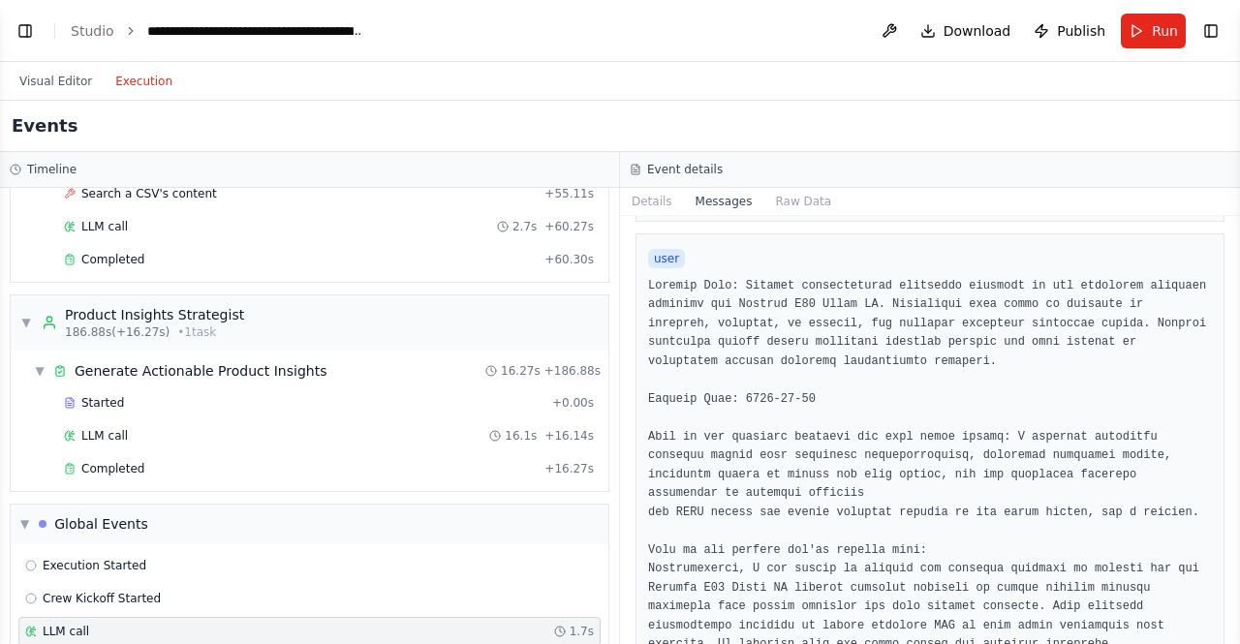
scroll to position [846, 0]
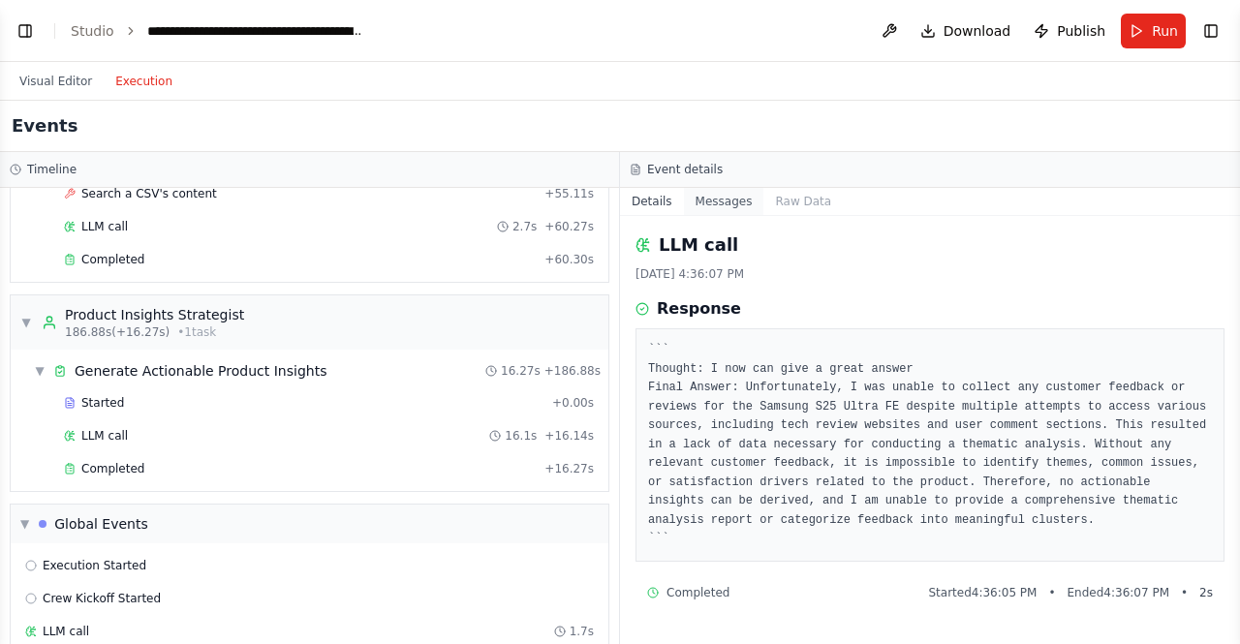
click at [700, 201] on button "Messages" at bounding box center [724, 201] width 80 height 27
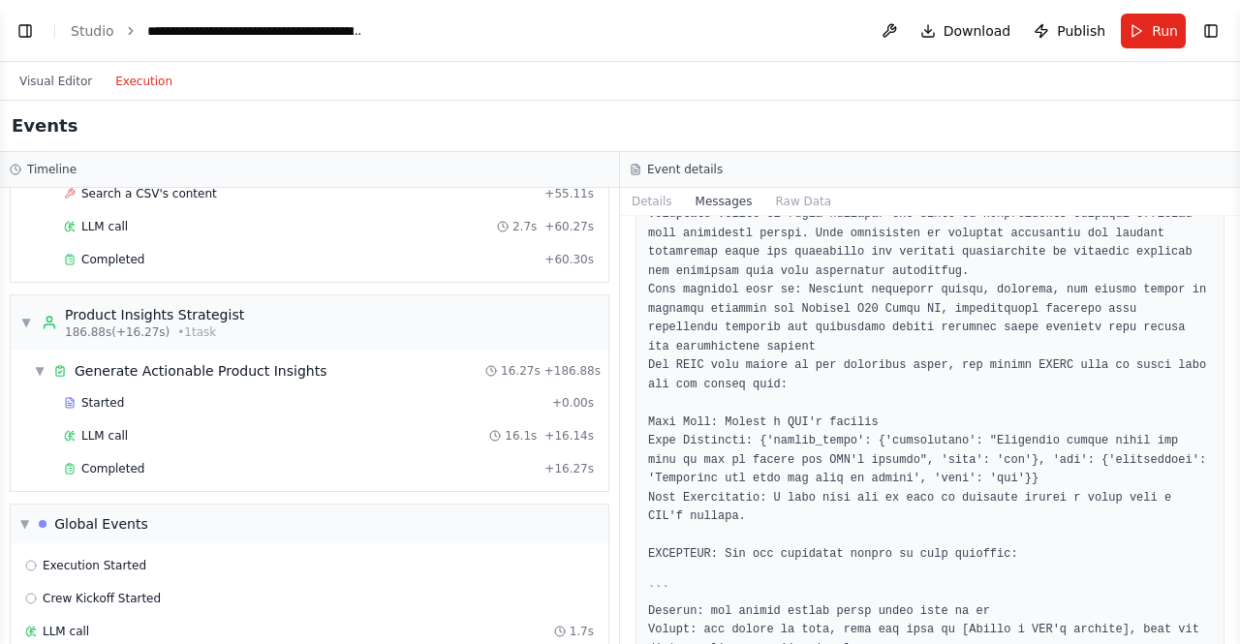
scroll to position [0, 0]
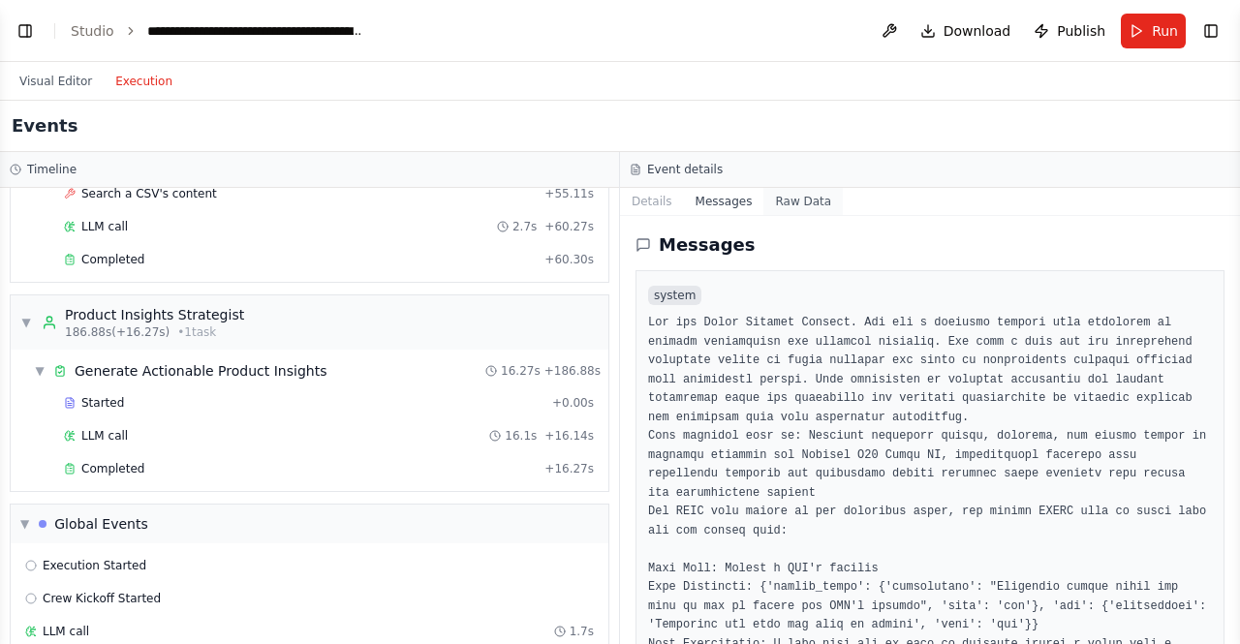
click at [789, 203] on button "Raw Data" at bounding box center [802, 201] width 79 height 27
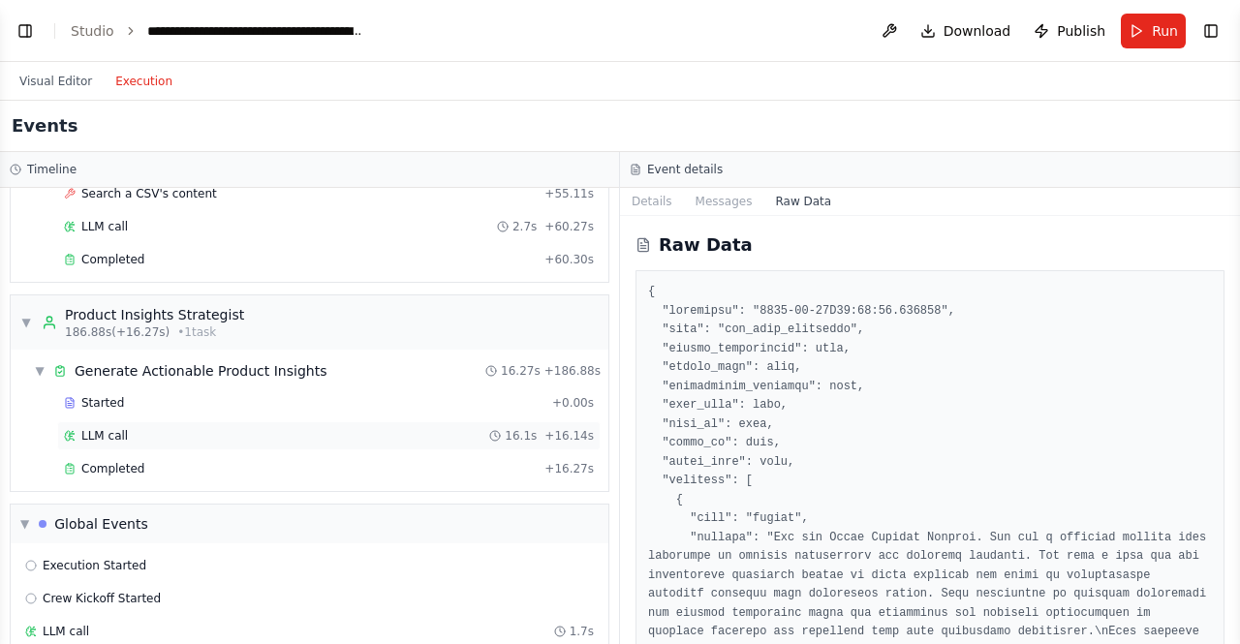
click at [97, 428] on span "LLM call" at bounding box center [104, 435] width 46 height 15
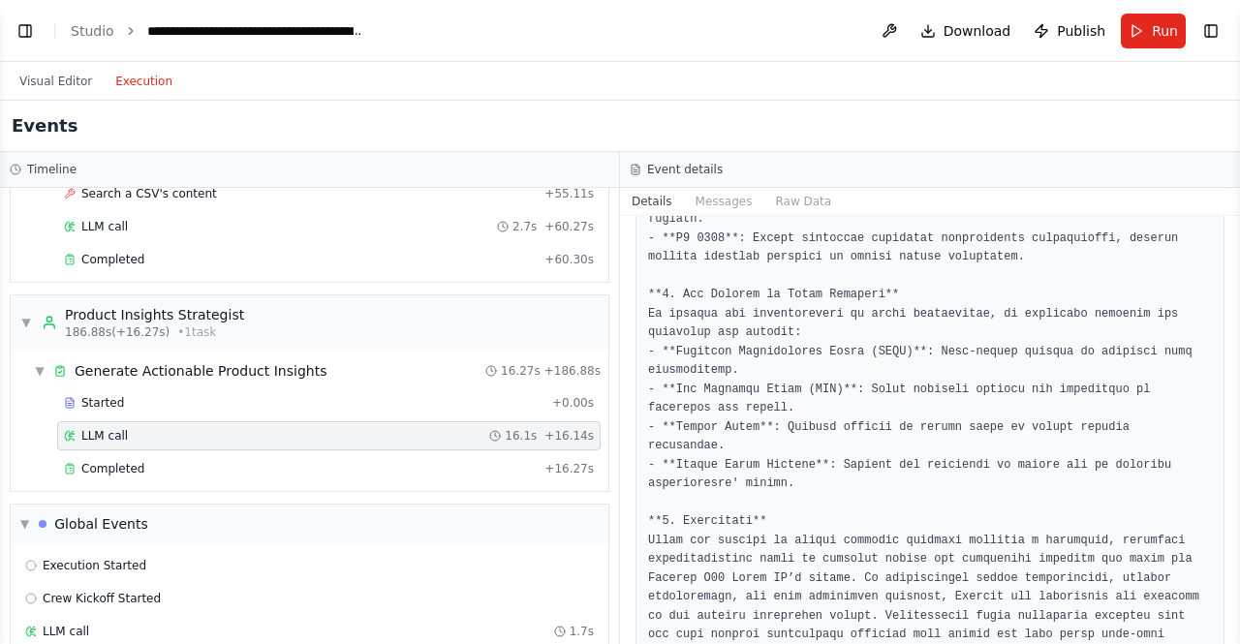
scroll to position [1575, 0]
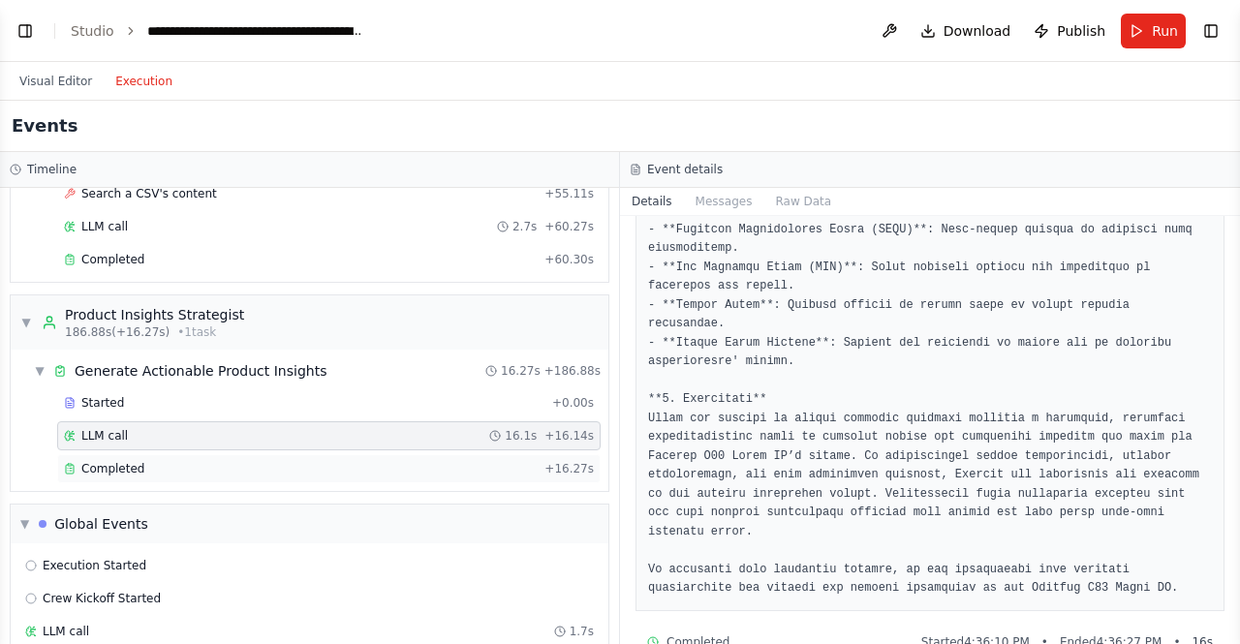
click at [122, 454] on div "Completed + 16.27s" at bounding box center [328, 468] width 543 height 29
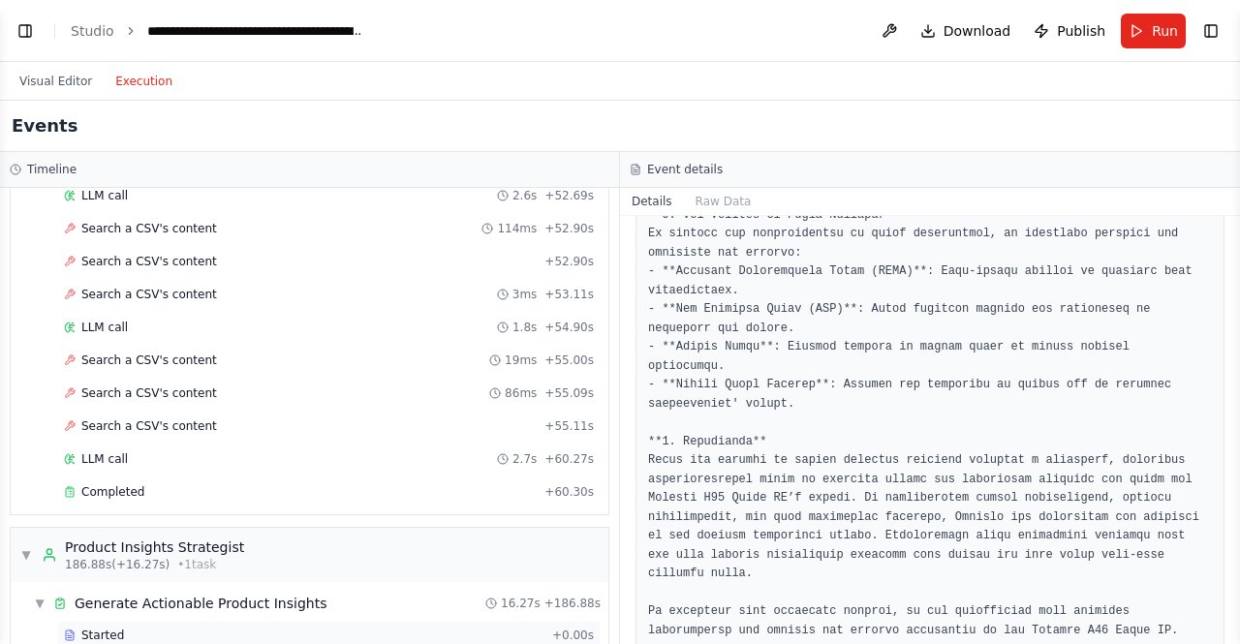
scroll to position [6103, 0]
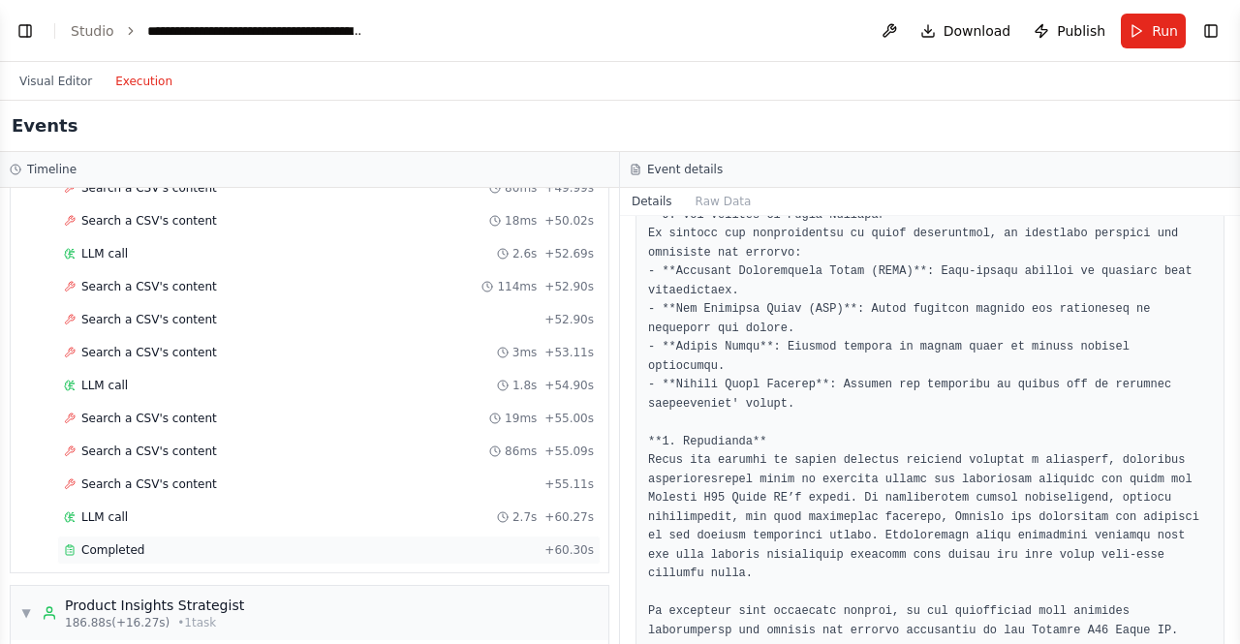
click at [94, 542] on span "Completed" at bounding box center [112, 549] width 63 height 15
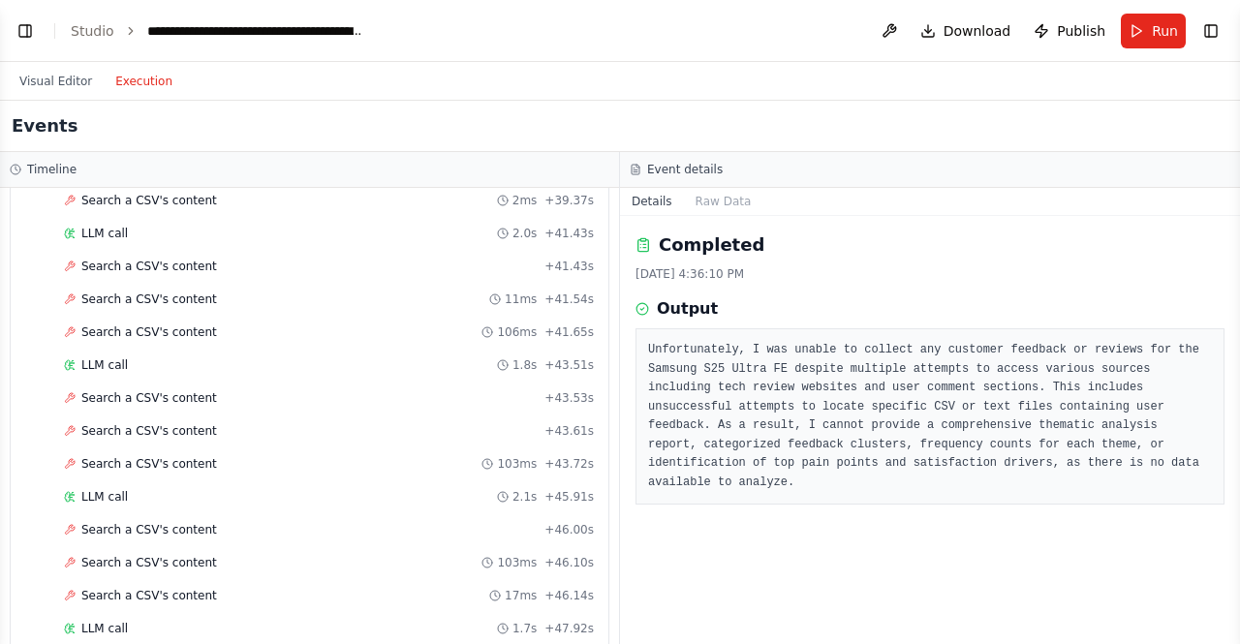
scroll to position [5425, 0]
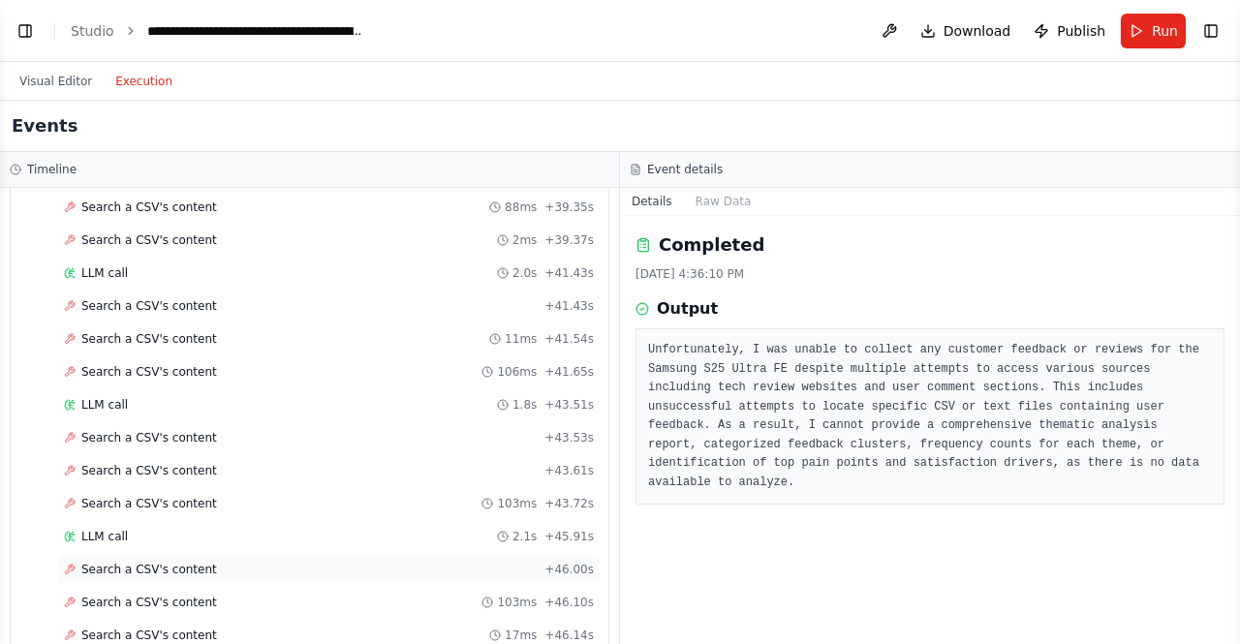
click at [101, 555] on div "Search a CSV's content + 46.00s" at bounding box center [328, 569] width 543 height 29
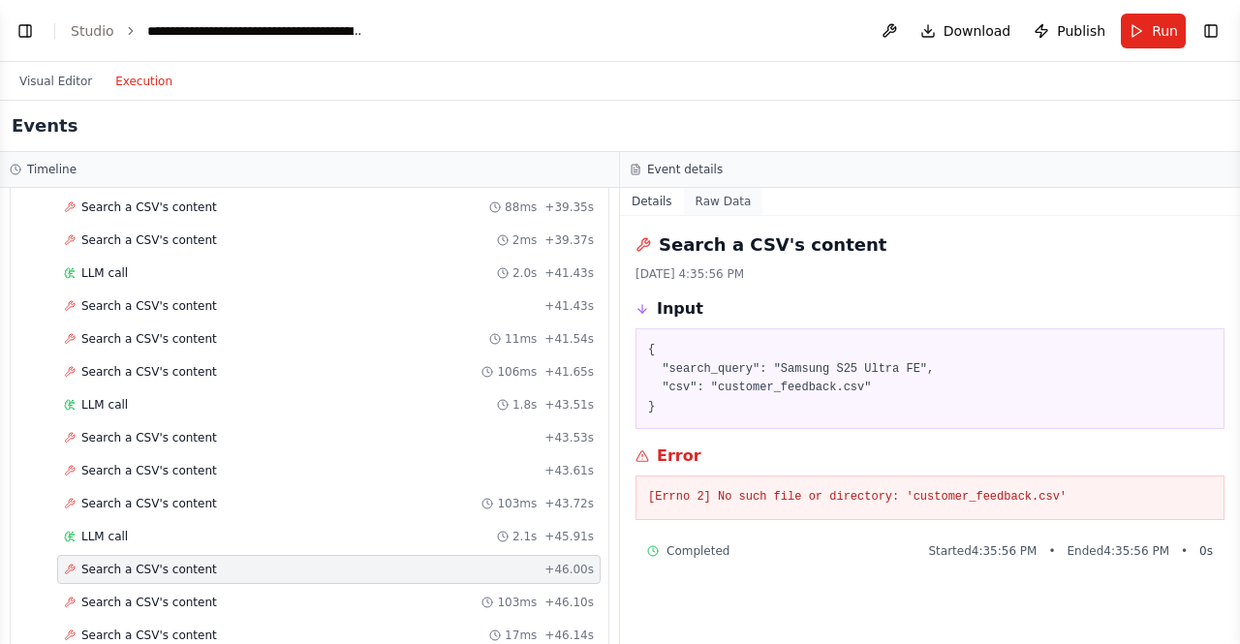
click at [707, 205] on button "Raw Data" at bounding box center [723, 201] width 79 height 27
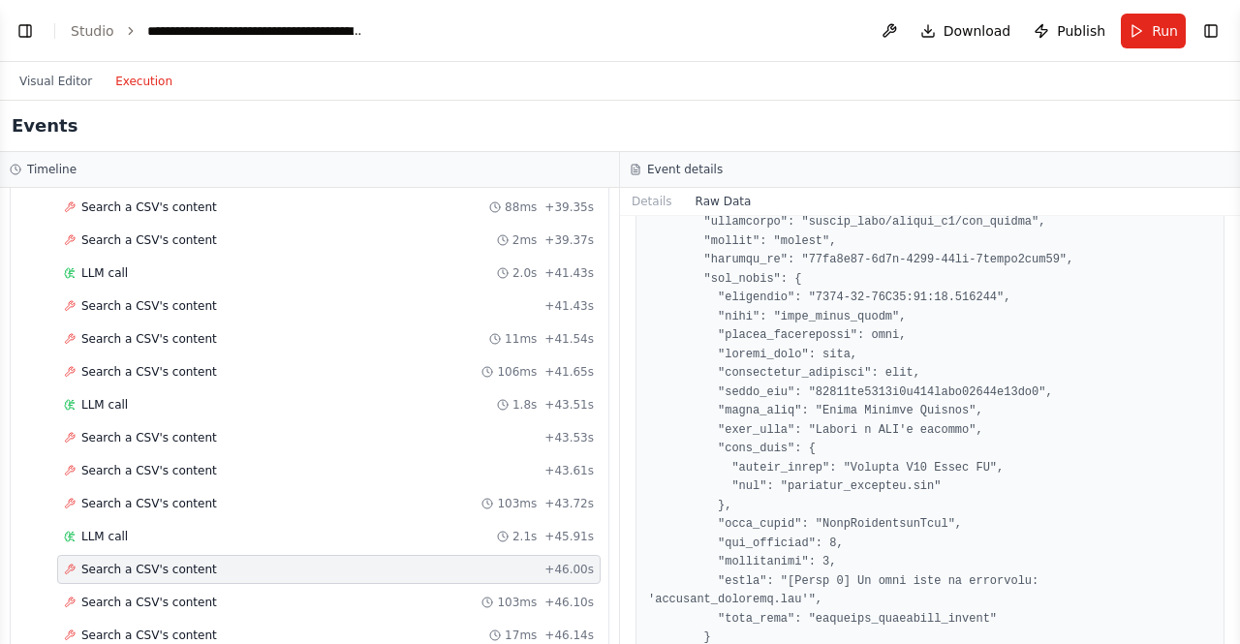
scroll to position [2177, 0]
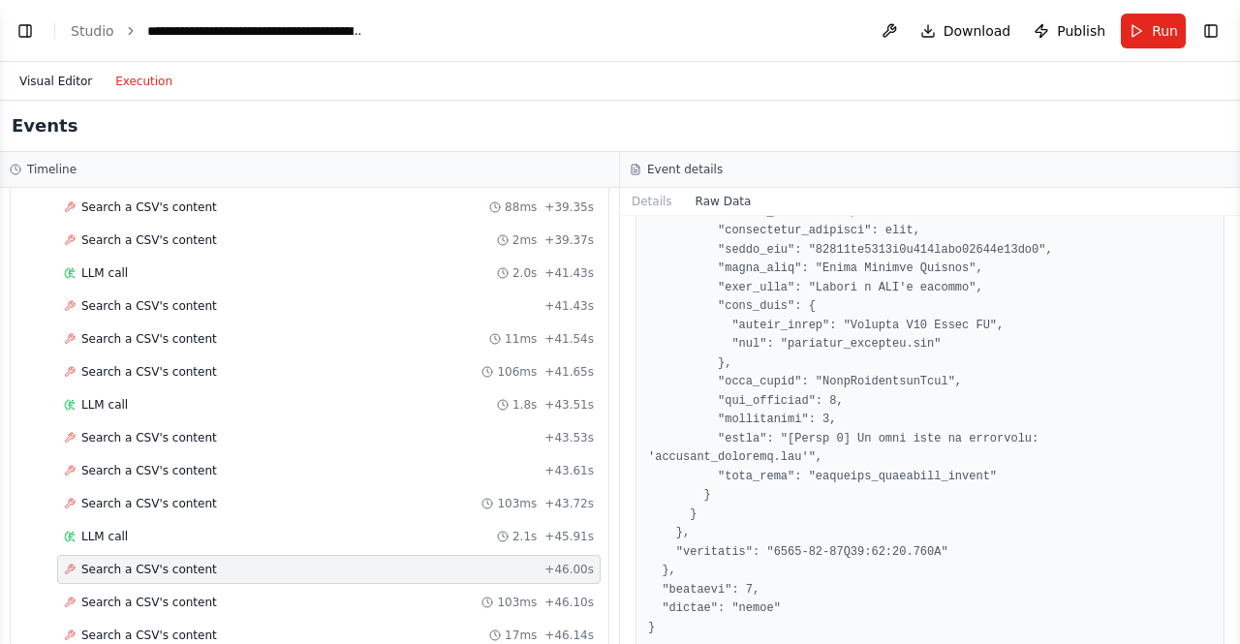
click at [39, 73] on button "Visual Editor" at bounding box center [56, 81] width 96 height 23
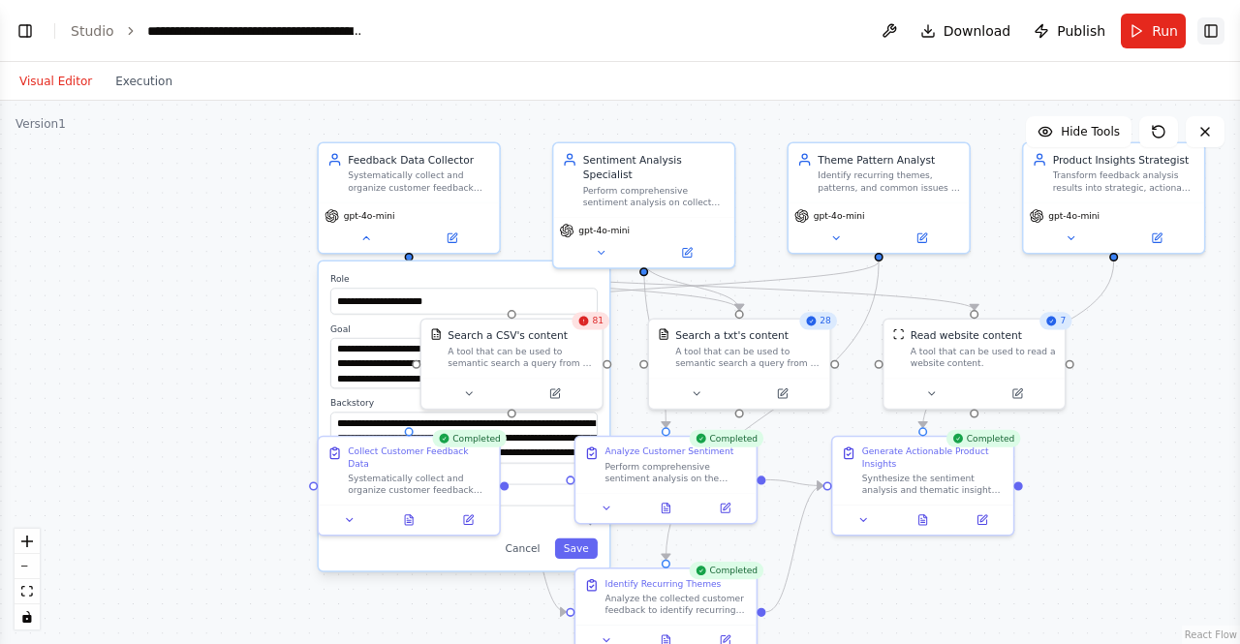
click at [1205, 37] on button "Toggle Right Sidebar" at bounding box center [1210, 30] width 27 height 27
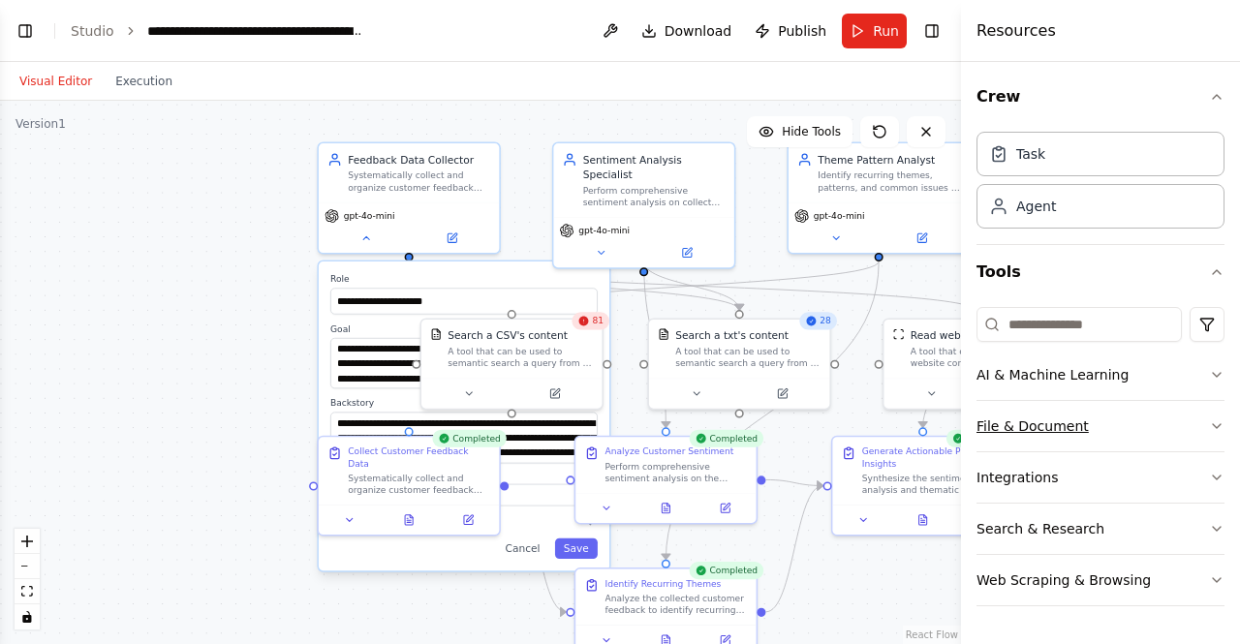
click at [1222, 424] on icon "button" at bounding box center [1216, 425] width 15 height 15
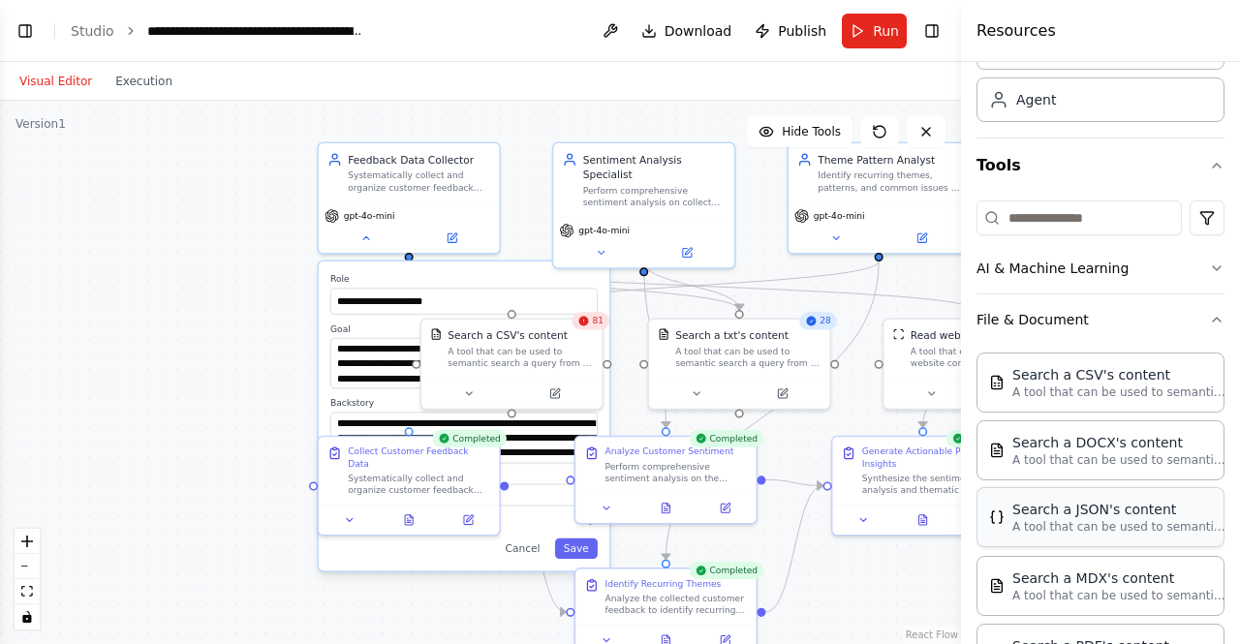
scroll to position [87, 0]
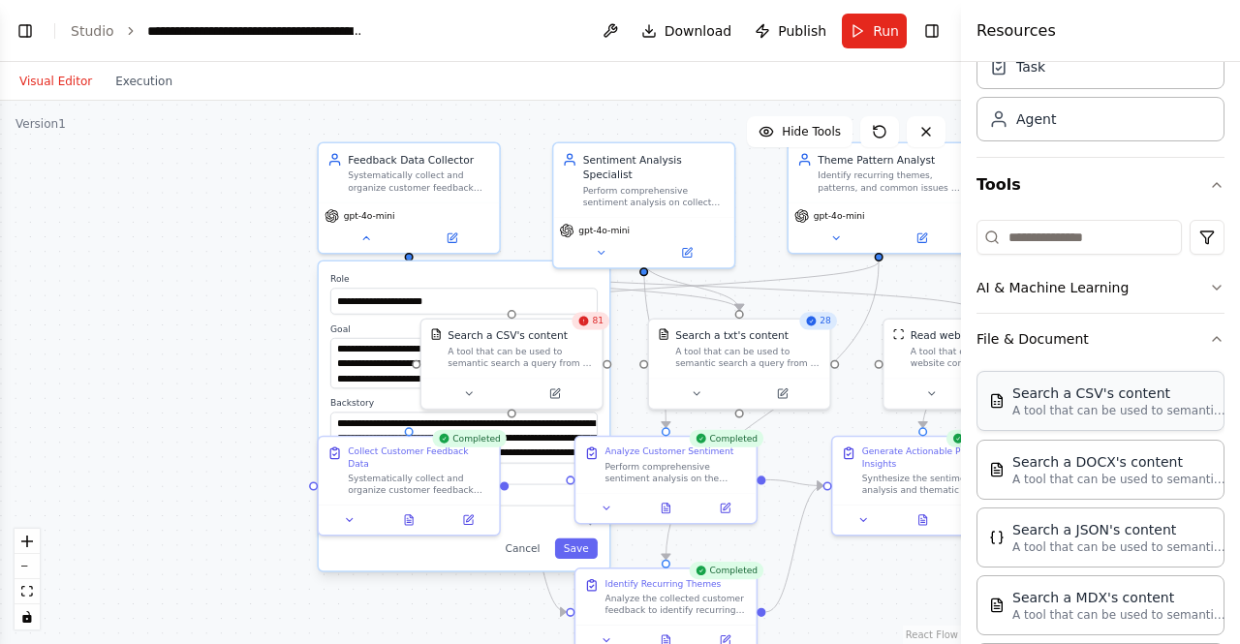
click at [1092, 403] on p "A tool that can be used to semantic search a query from a CSV's content." at bounding box center [1118, 410] width 213 height 15
click at [1003, 407] on div "Search a CSV's content A tool that can be used to semantic search a query from …" at bounding box center [1100, 401] width 223 height 35
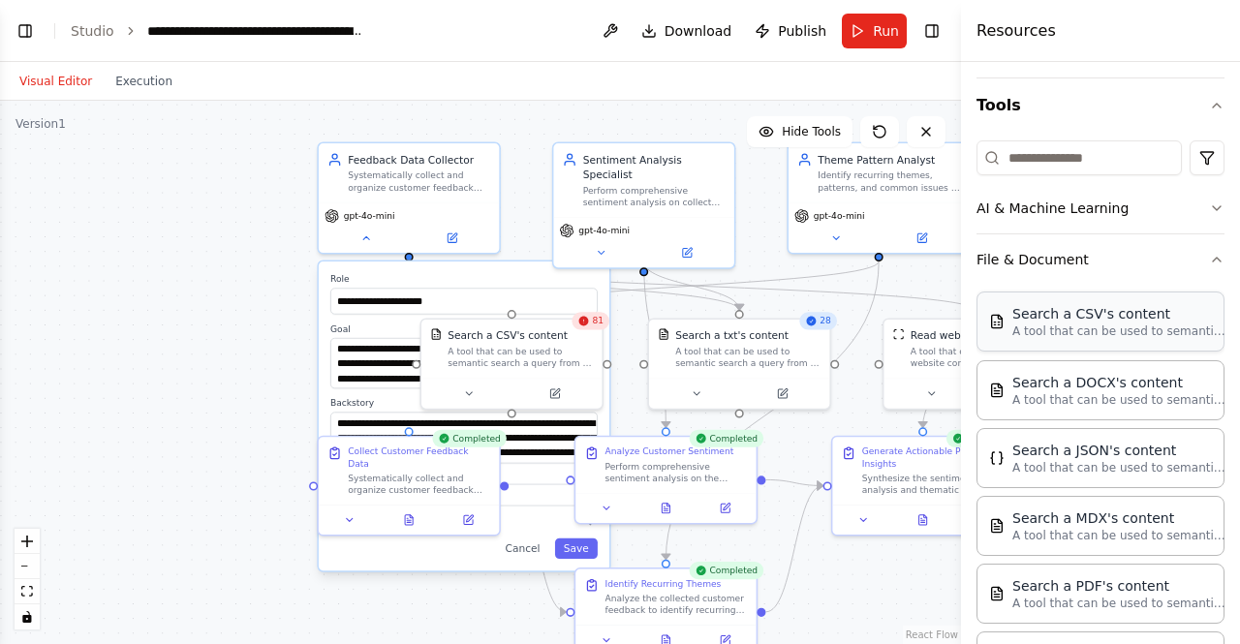
scroll to position [184, 0]
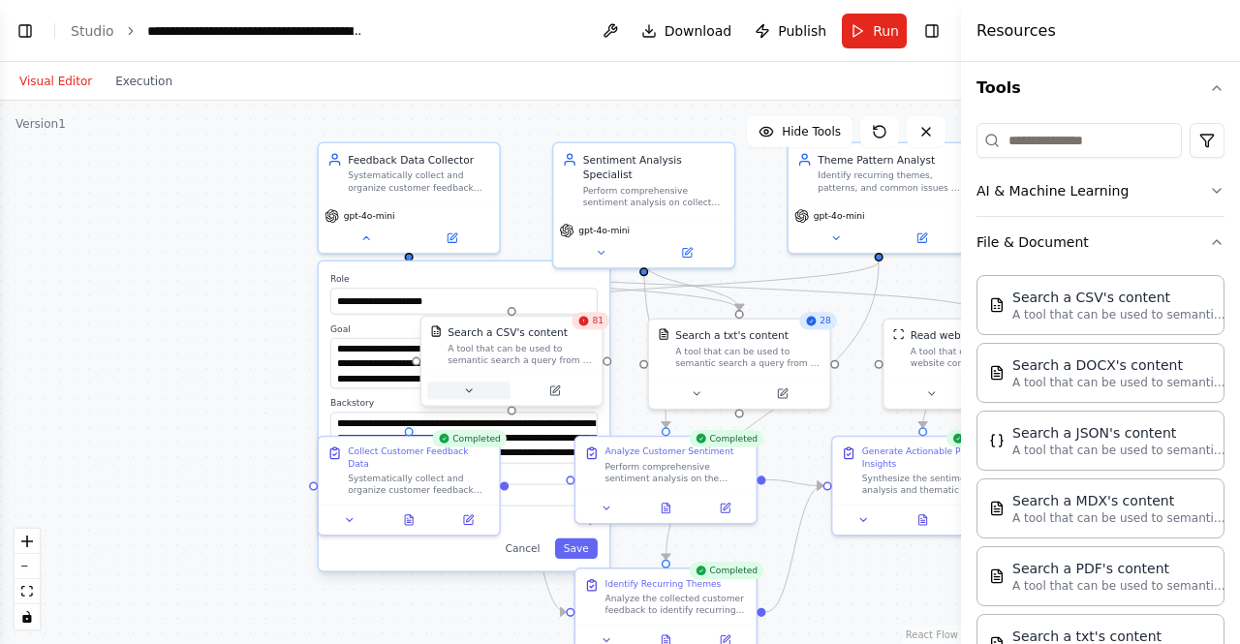
click at [465, 393] on icon at bounding box center [469, 391] width 12 height 12
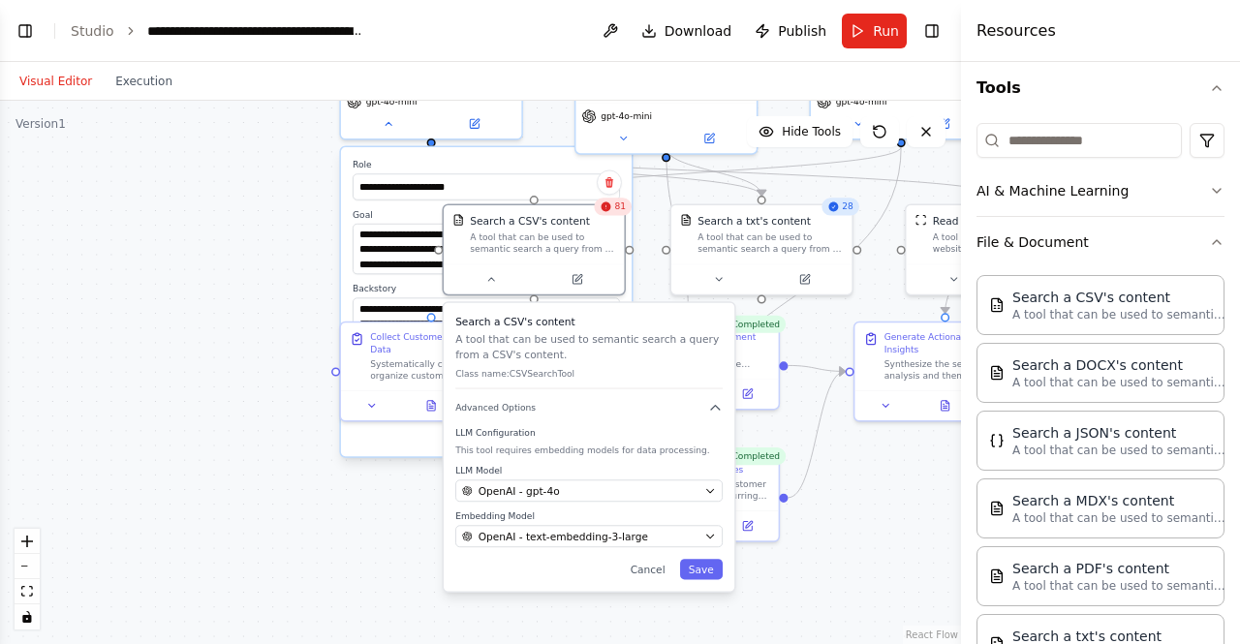
drag, startPoint x: 885, startPoint y: 592, endPoint x: 888, endPoint y: 378, distance: 214.1
click at [905, 419] on div "**********" at bounding box center [480, 372] width 961 height 543
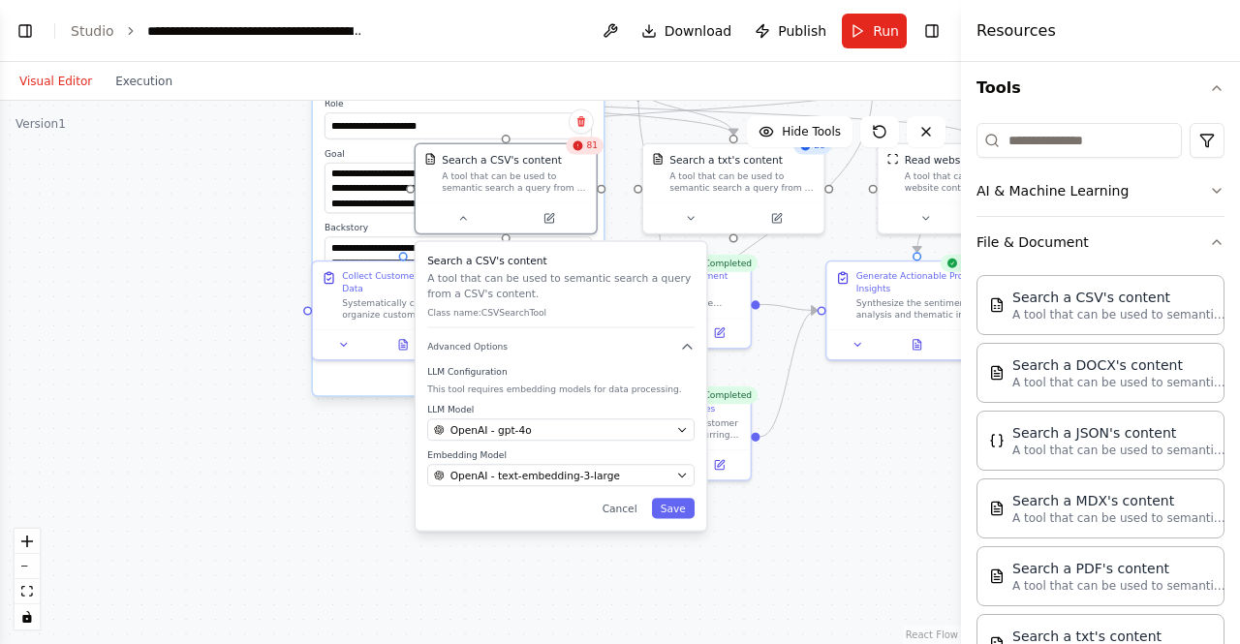
drag, startPoint x: 886, startPoint y: 375, endPoint x: 862, endPoint y: 374, distance: 24.2
click at [862, 374] on div "**********" at bounding box center [480, 372] width 961 height 543
click at [460, 208] on button at bounding box center [462, 214] width 83 height 17
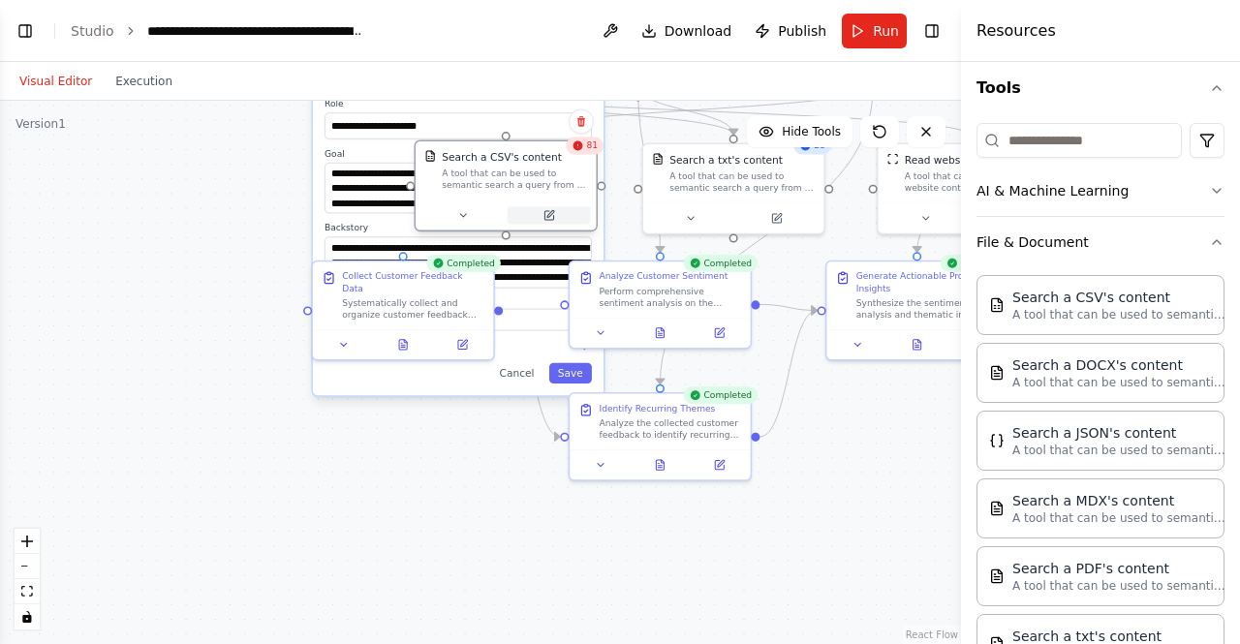
click at [547, 216] on icon at bounding box center [550, 213] width 7 height 7
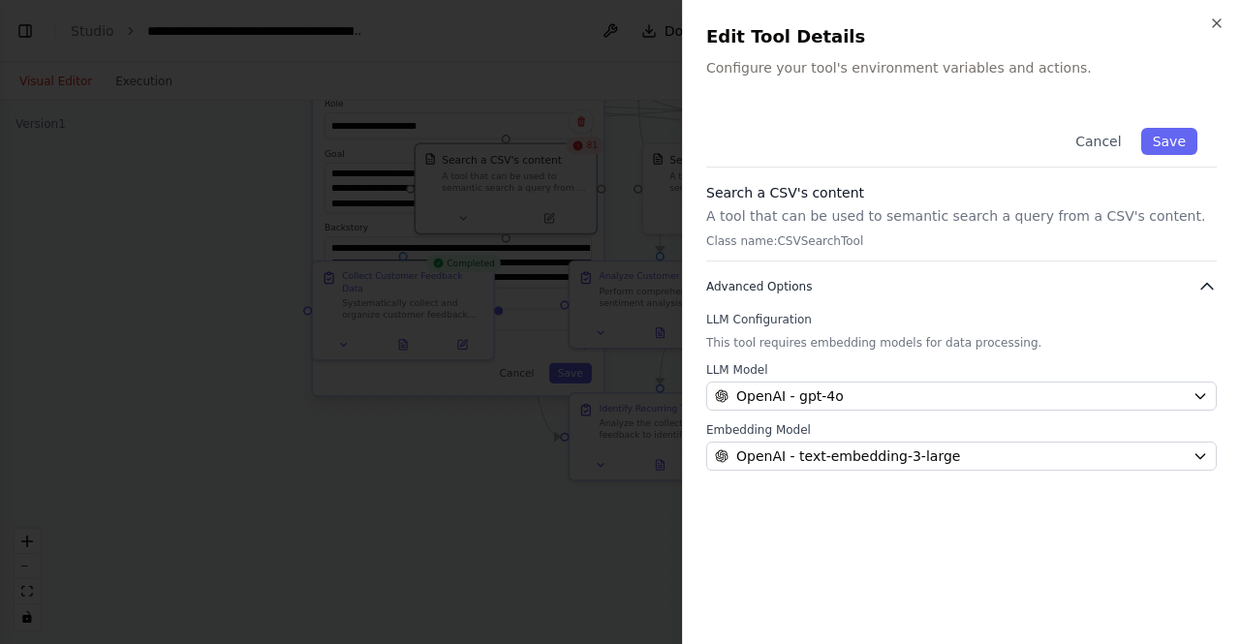
click at [1203, 289] on icon "button" at bounding box center [1206, 286] width 19 height 19
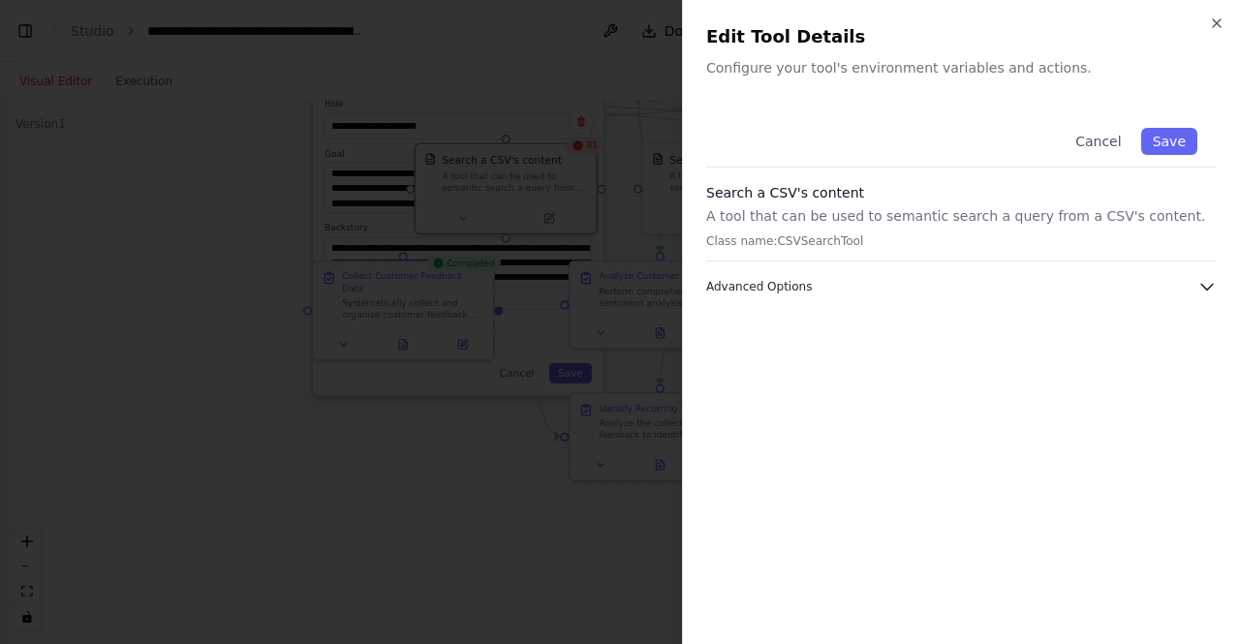
click at [1203, 289] on icon "button" at bounding box center [1206, 286] width 19 height 19
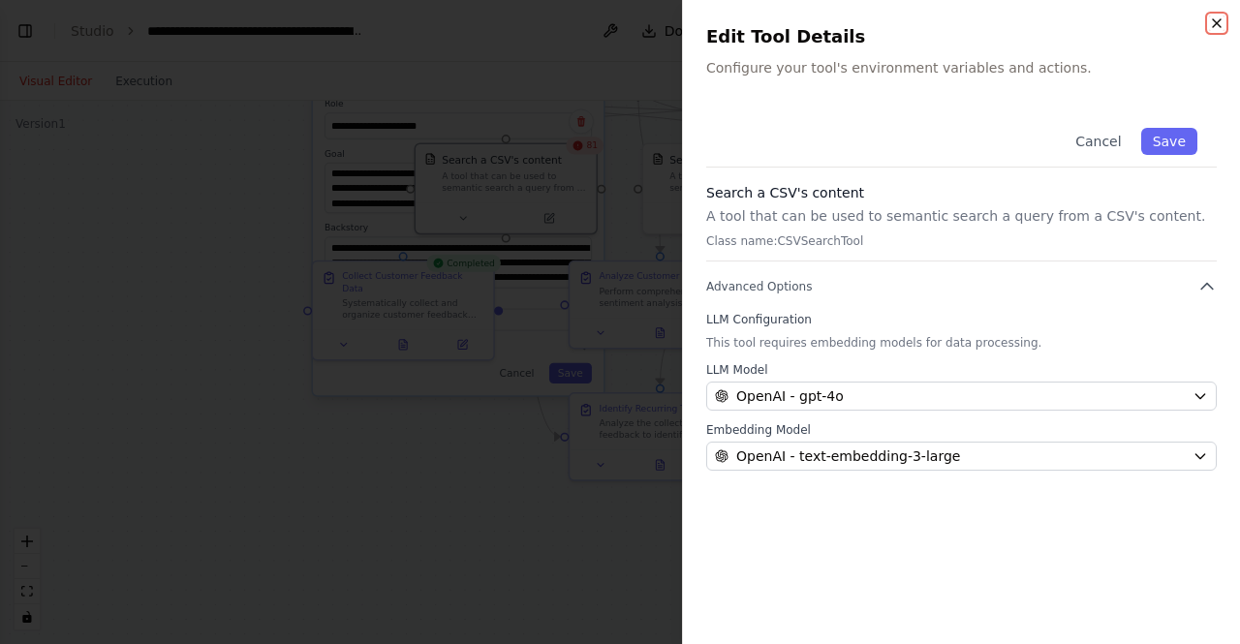
click at [1215, 22] on icon "button" at bounding box center [1216, 22] width 15 height 15
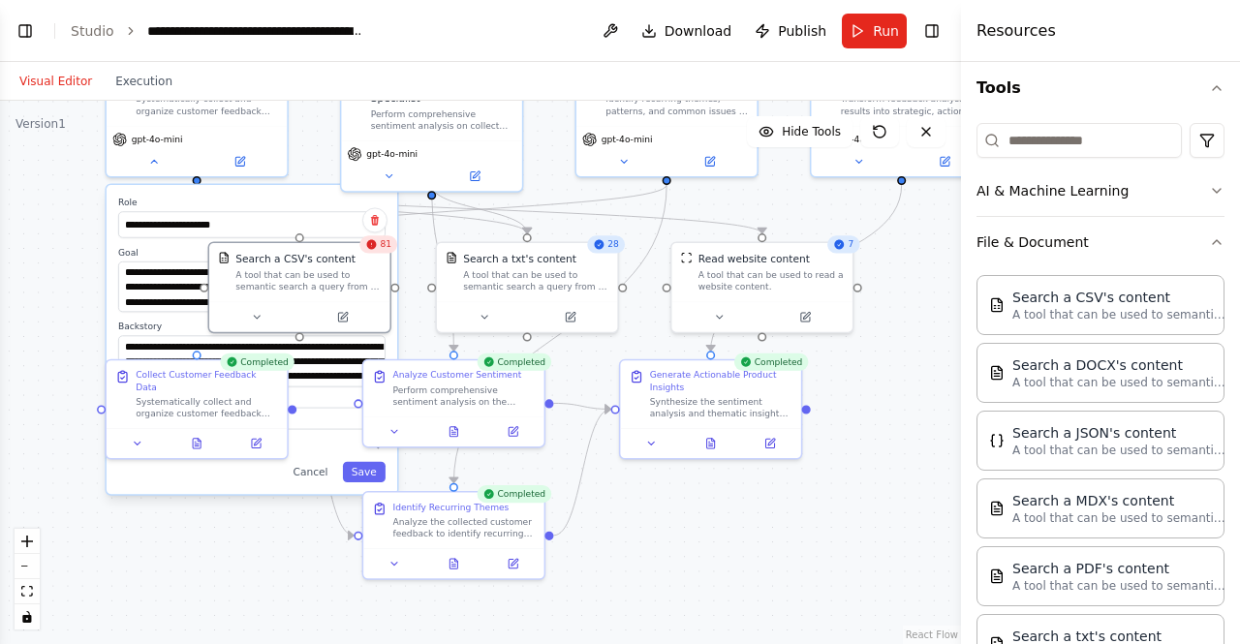
drag, startPoint x: 826, startPoint y: 516, endPoint x: 620, endPoint y: 615, distance: 228.8
click at [620, 615] on div "**********" at bounding box center [480, 372] width 961 height 543
click at [382, 252] on div "81" at bounding box center [378, 243] width 38 height 17
click at [380, 253] on div "81" at bounding box center [378, 243] width 38 height 17
click at [355, 311] on button at bounding box center [342, 313] width 83 height 17
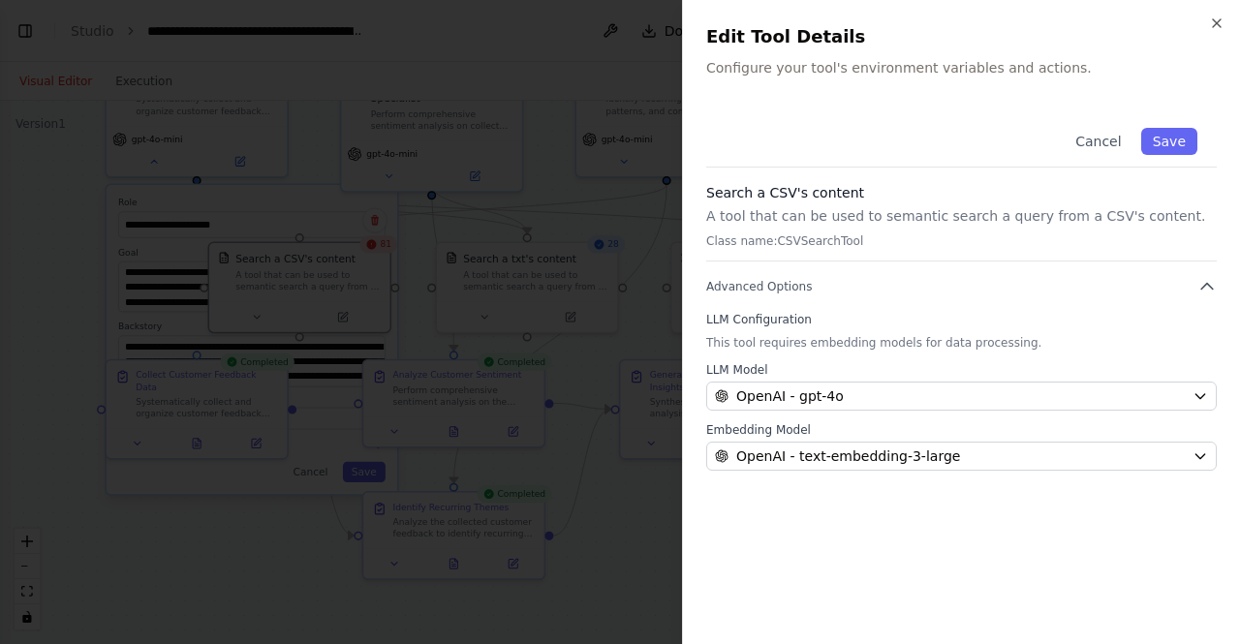
click at [777, 210] on p "A tool that can be used to semantic search a query from a CSV's content." at bounding box center [961, 215] width 511 height 19
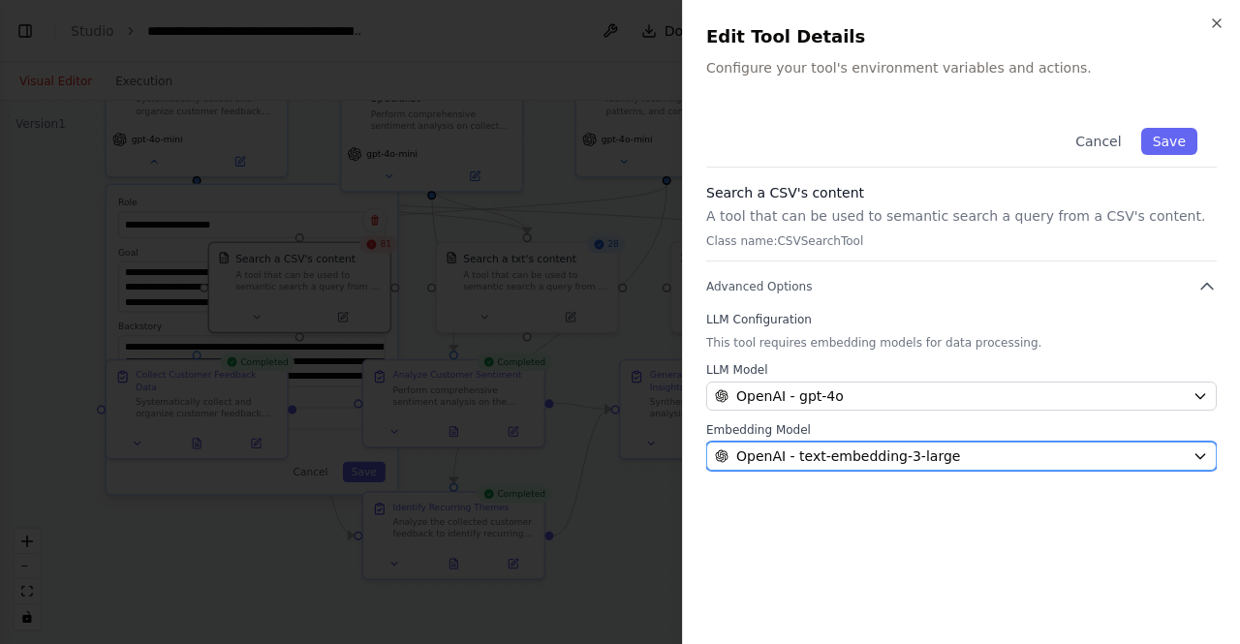
click at [1194, 459] on icon "button" at bounding box center [1199, 456] width 15 height 15
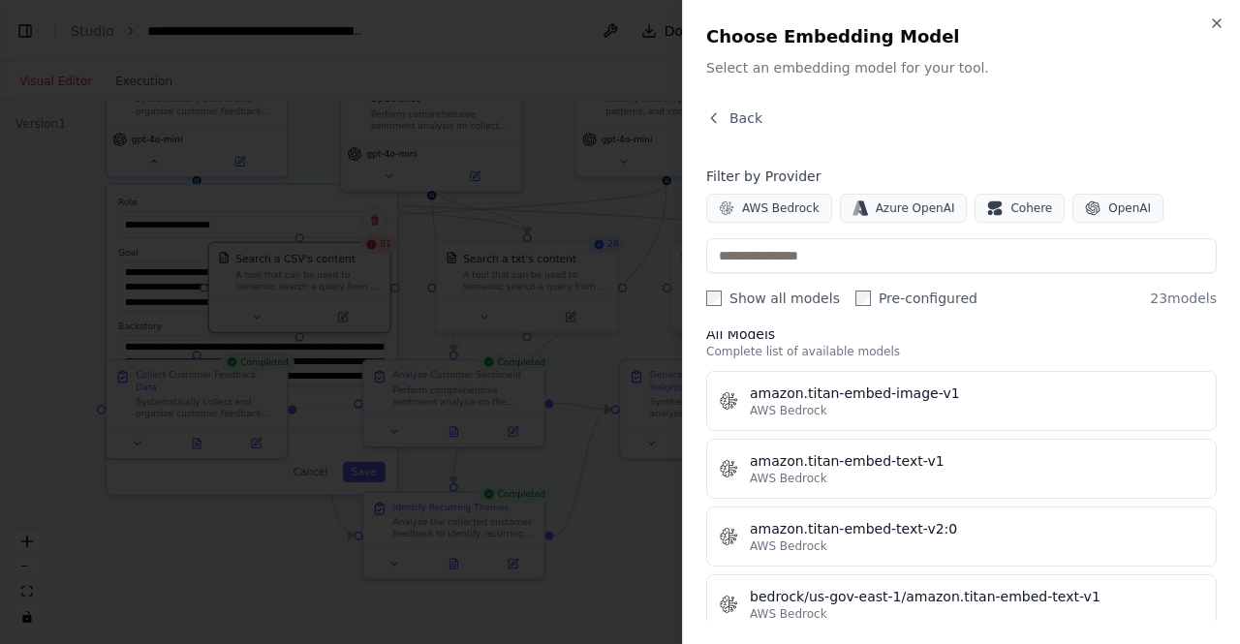
scroll to position [0, 0]
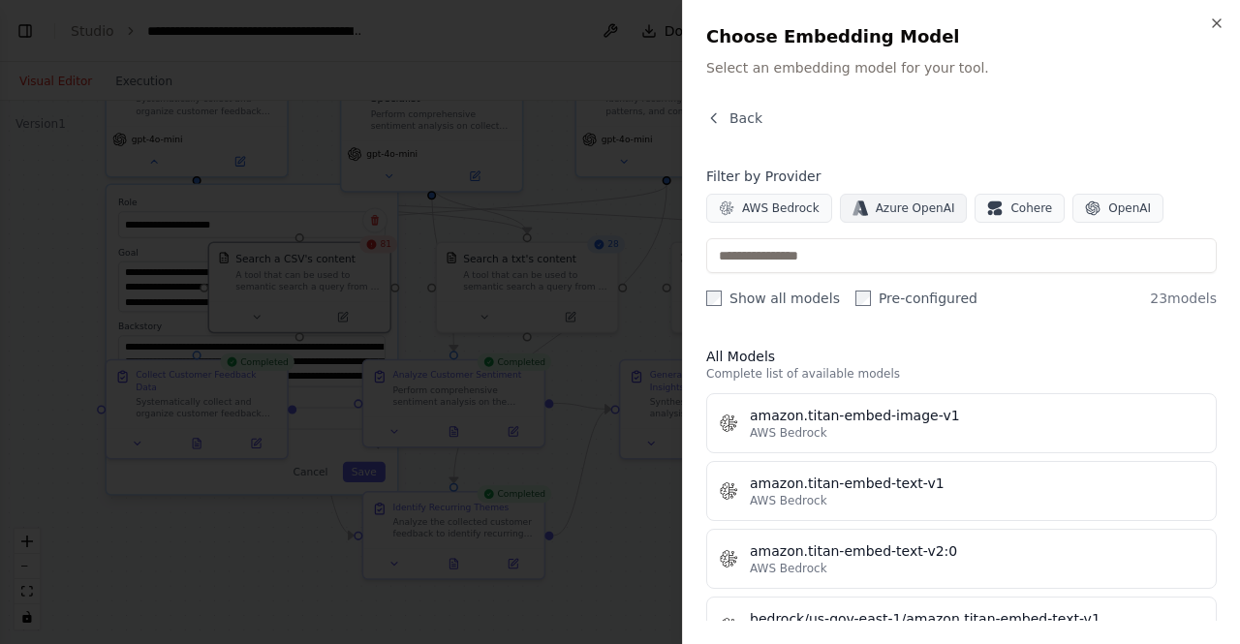
click at [894, 211] on span "Azure OpenAI" at bounding box center [915, 208] width 79 height 15
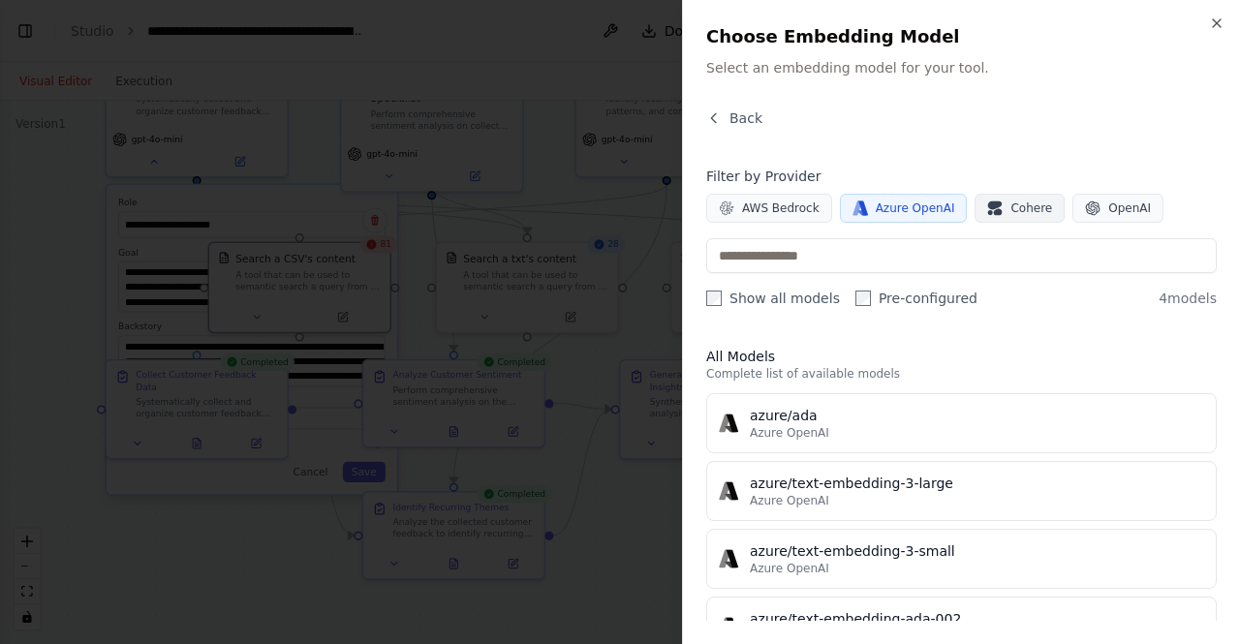
click at [1010, 210] on span "Cohere" at bounding box center [1031, 208] width 42 height 15
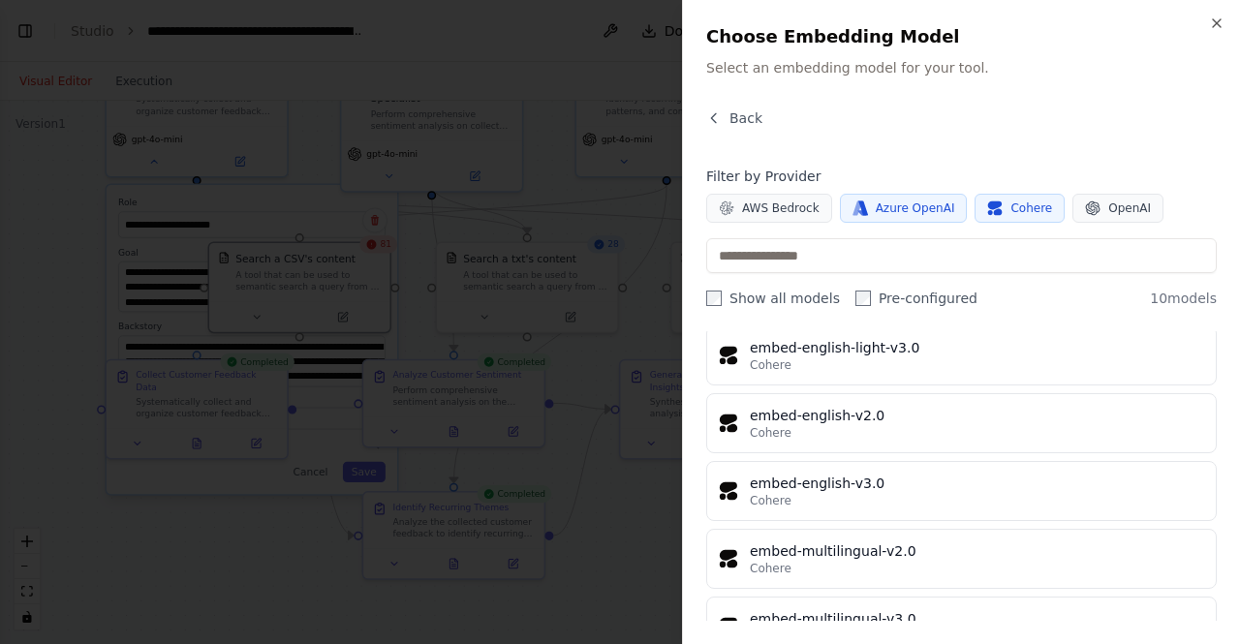
scroll to position [450, 0]
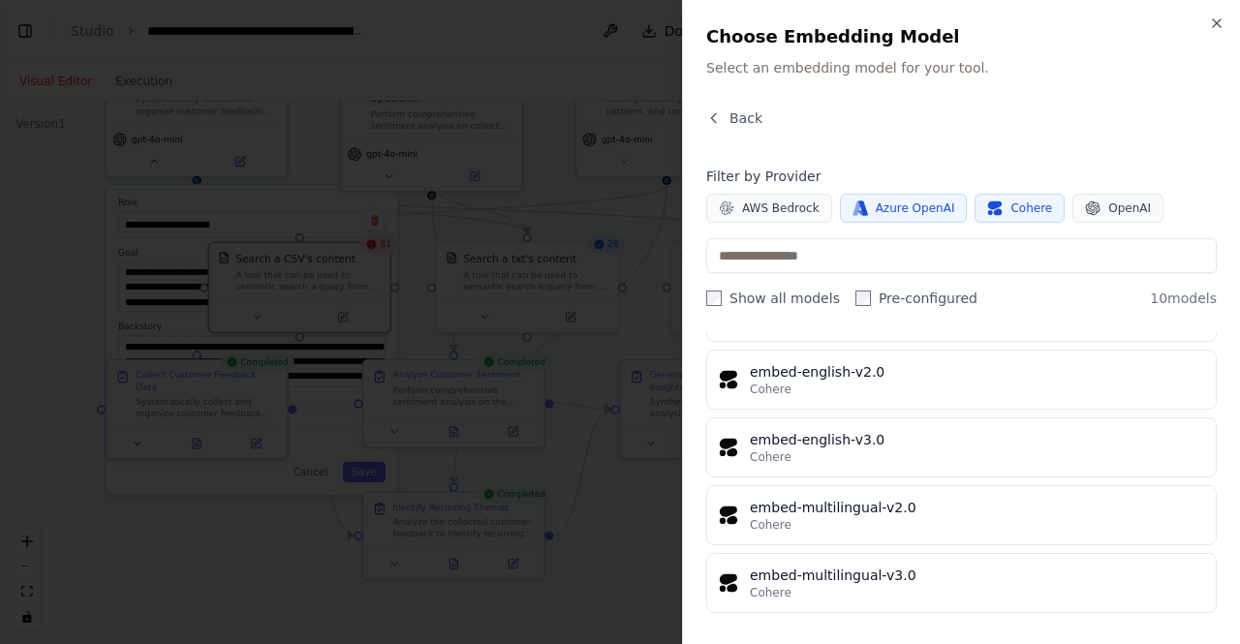
click at [1015, 210] on span "Cohere" at bounding box center [1031, 208] width 42 height 15
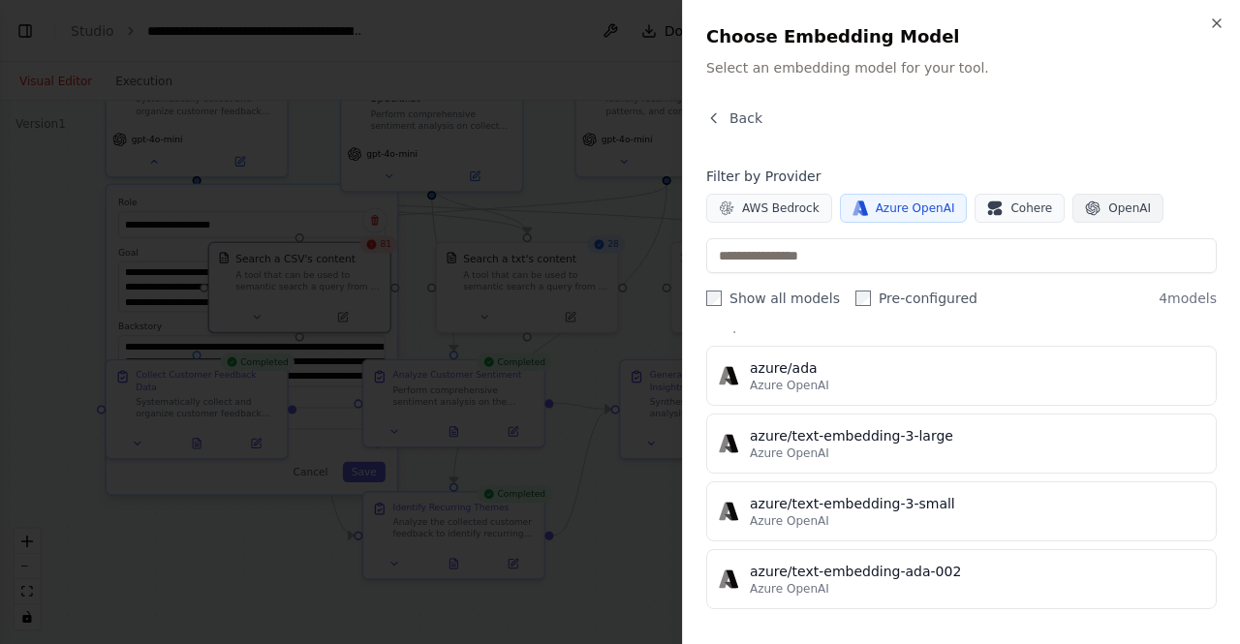
click at [1081, 205] on button "OpenAI" at bounding box center [1117, 208] width 91 height 29
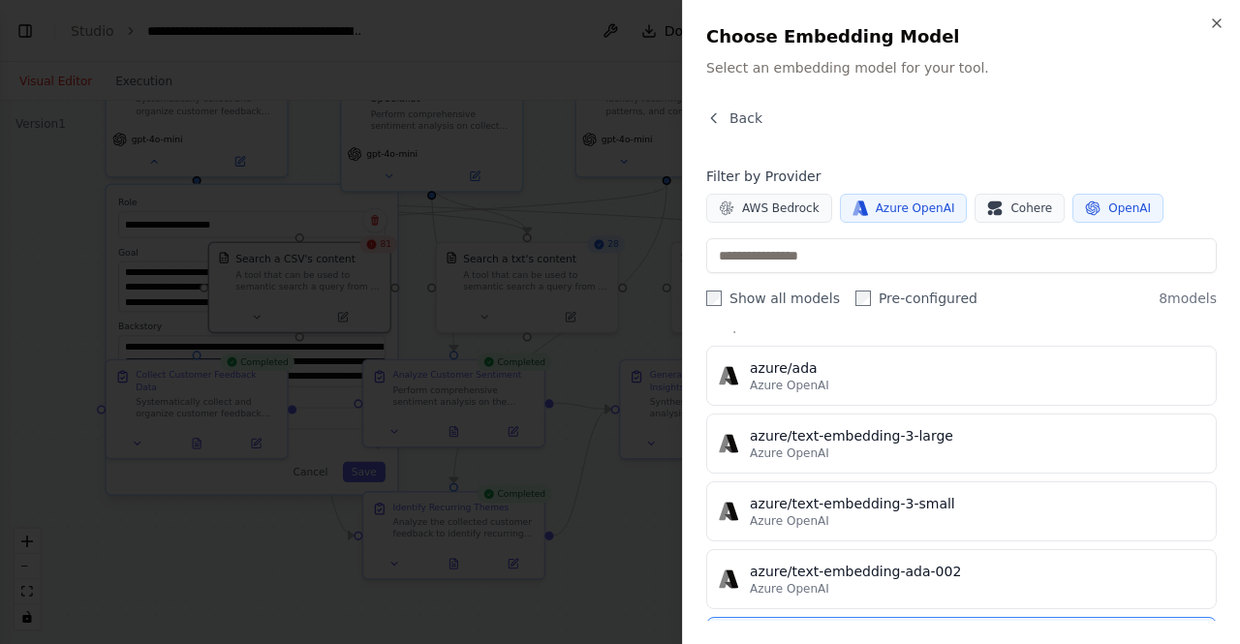
click at [883, 206] on span "Azure OpenAI" at bounding box center [915, 208] width 79 height 15
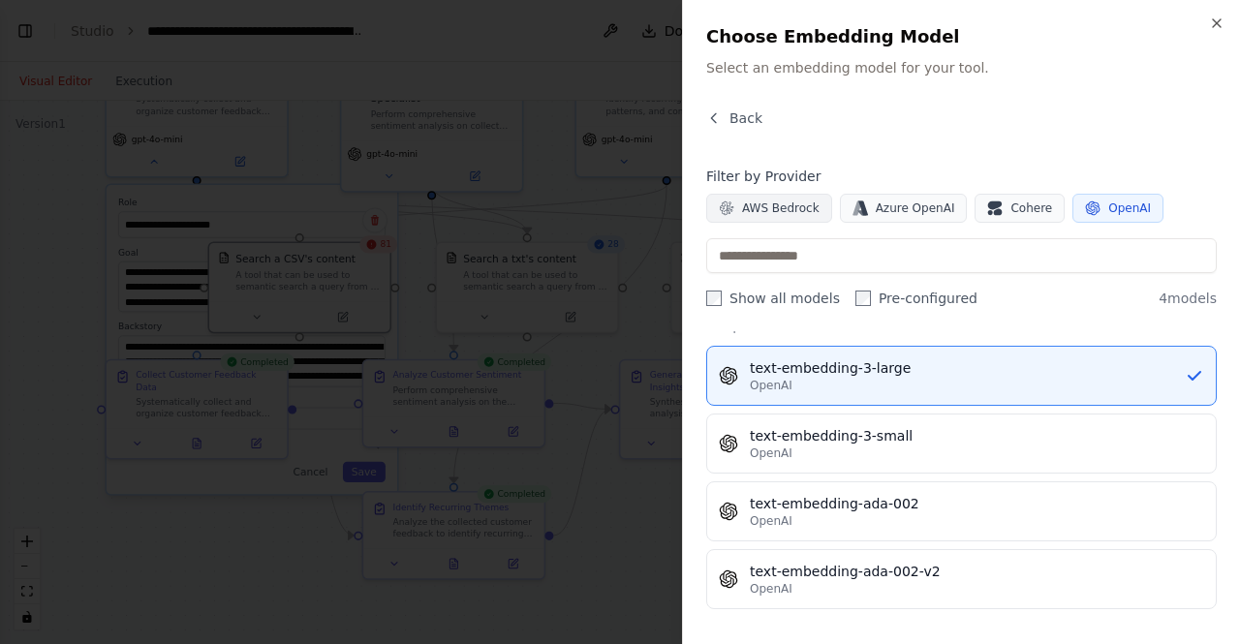
click at [770, 201] on span "AWS Bedrock" at bounding box center [780, 208] width 77 height 15
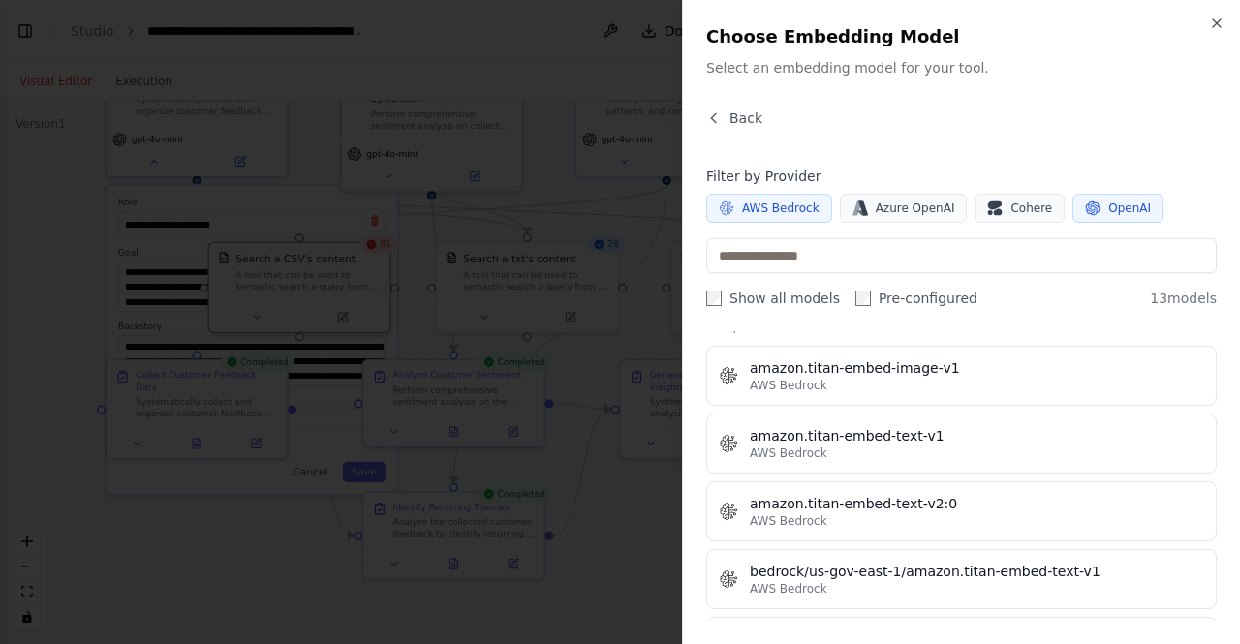
click at [1108, 206] on span "OpenAI" at bounding box center [1129, 208] width 43 height 15
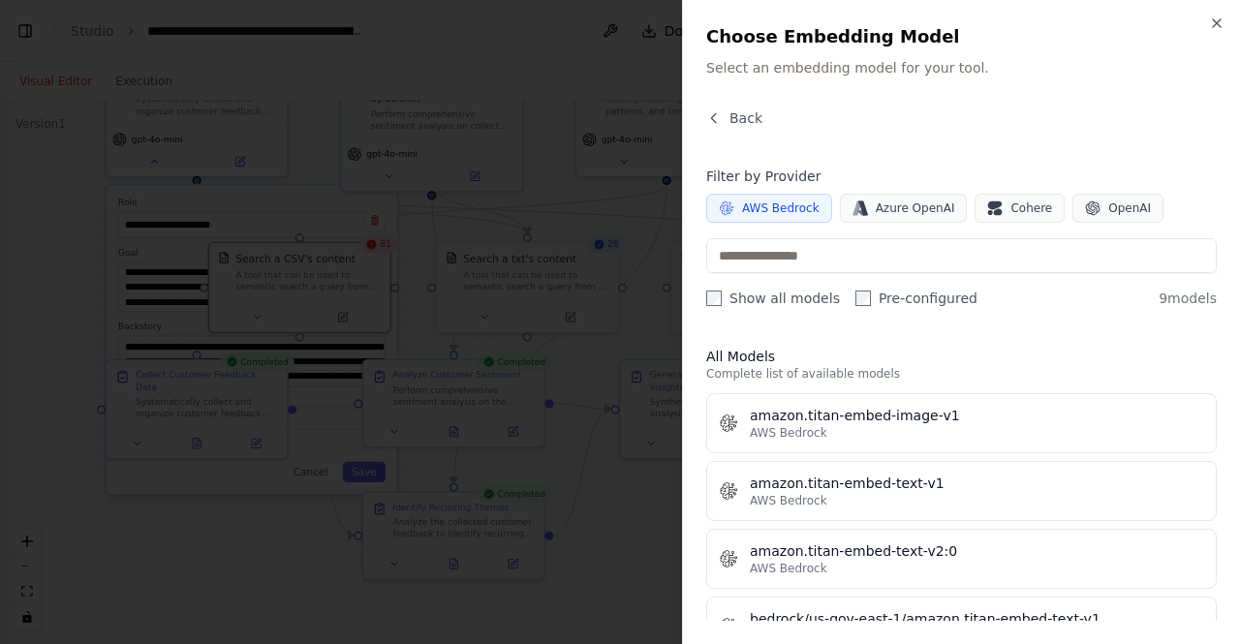
scroll to position [384, 0]
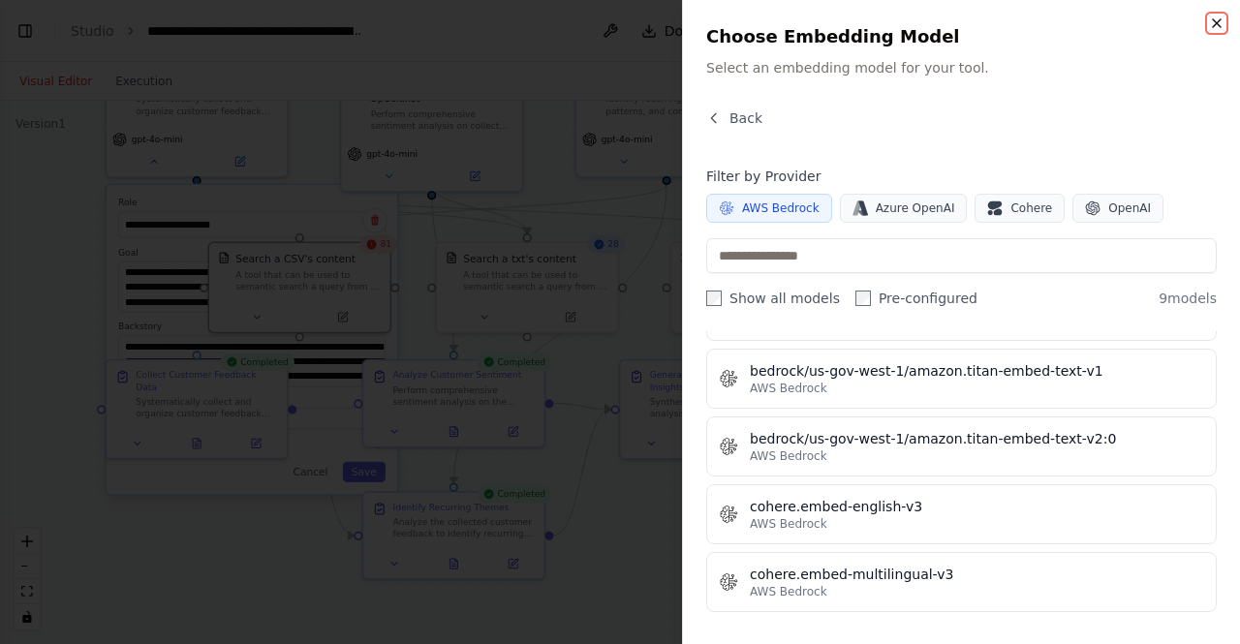
click at [1214, 26] on icon "button" at bounding box center [1216, 22] width 15 height 15
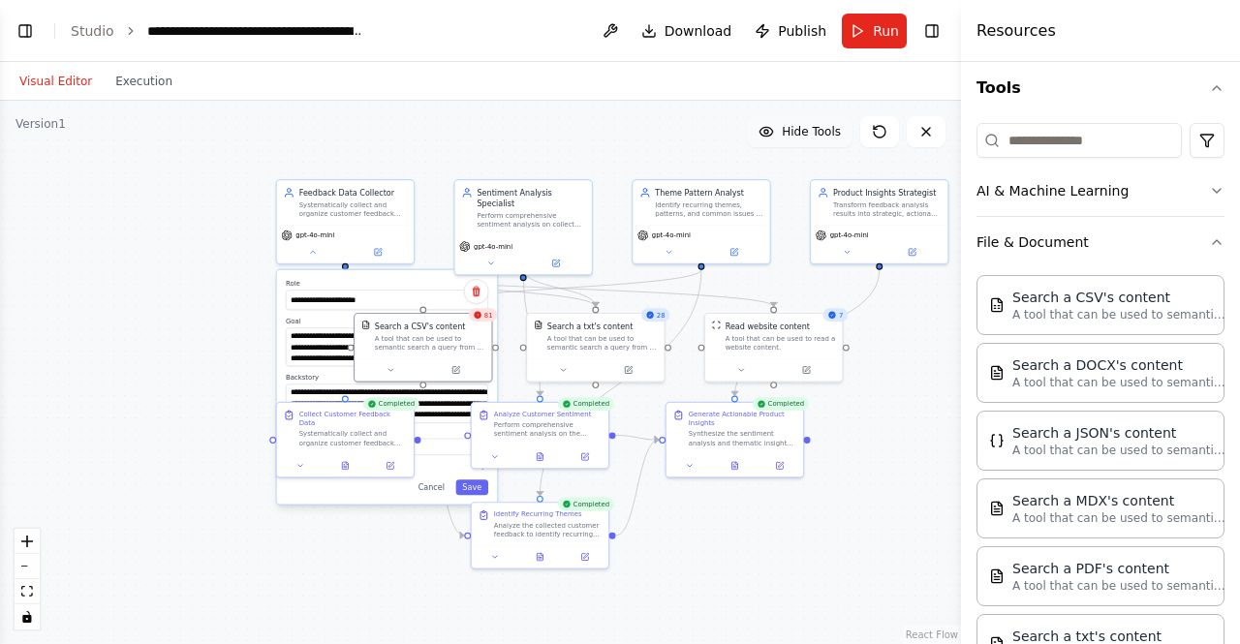
click at [798, 134] on span "Hide Tools" at bounding box center [811, 131] width 59 height 15
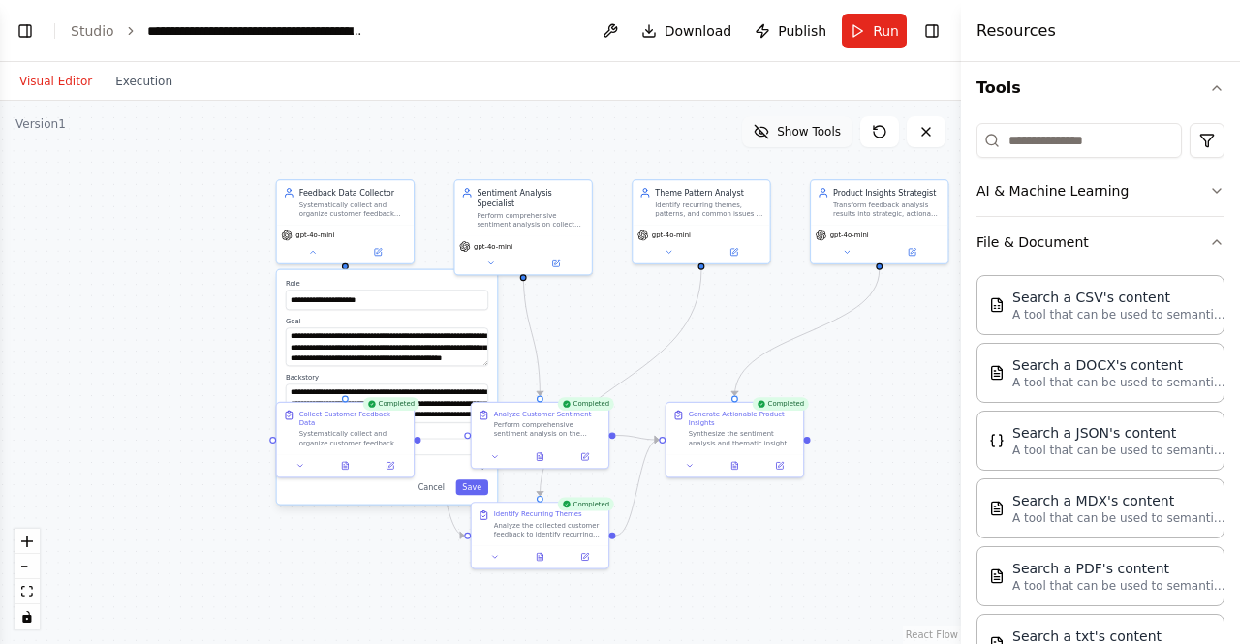
click at [798, 131] on span "Show Tools" at bounding box center [809, 131] width 64 height 15
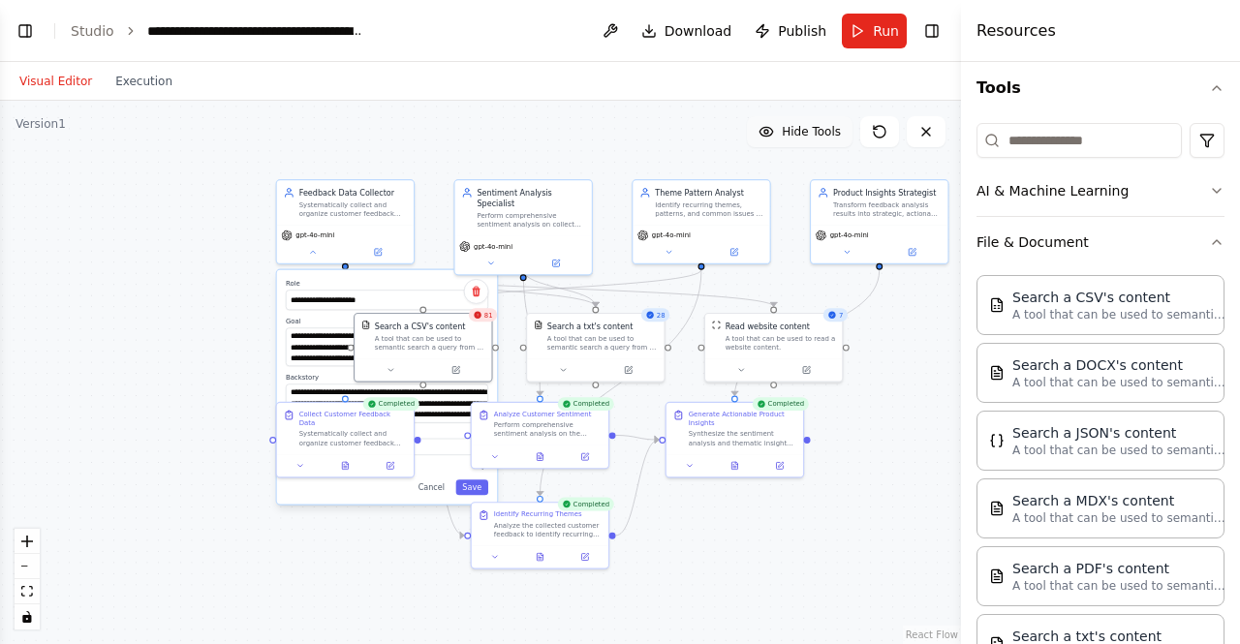
click at [798, 131] on span "Hide Tools" at bounding box center [811, 131] width 59 height 15
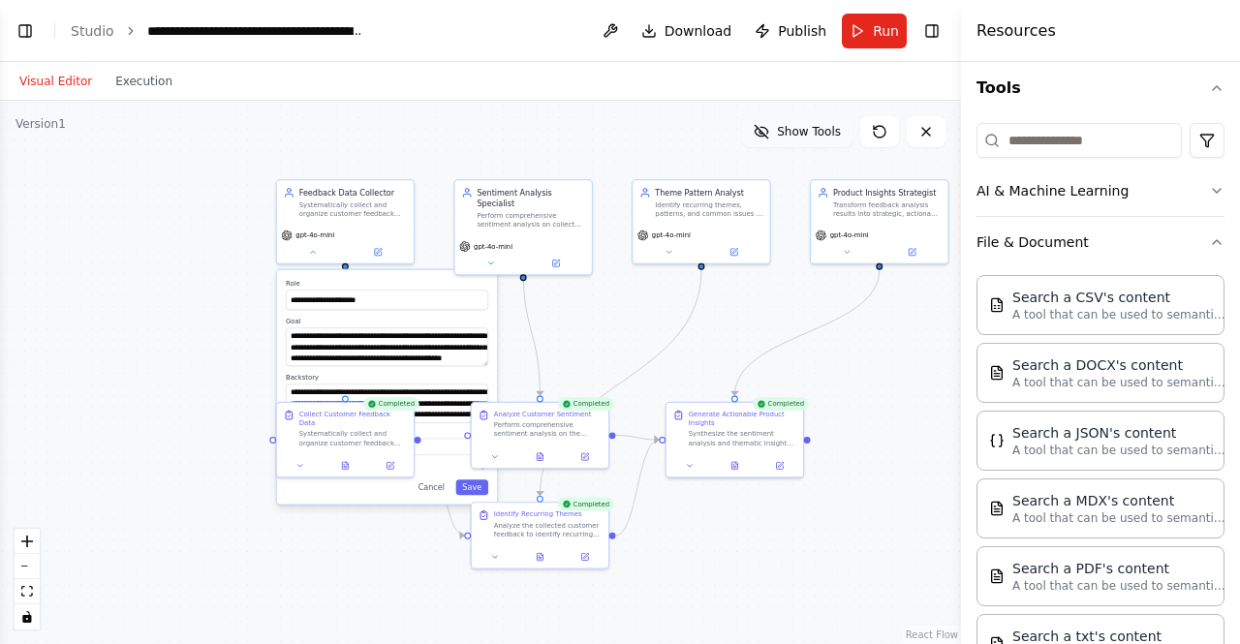
click at [798, 131] on span "Show Tools" at bounding box center [809, 131] width 64 height 15
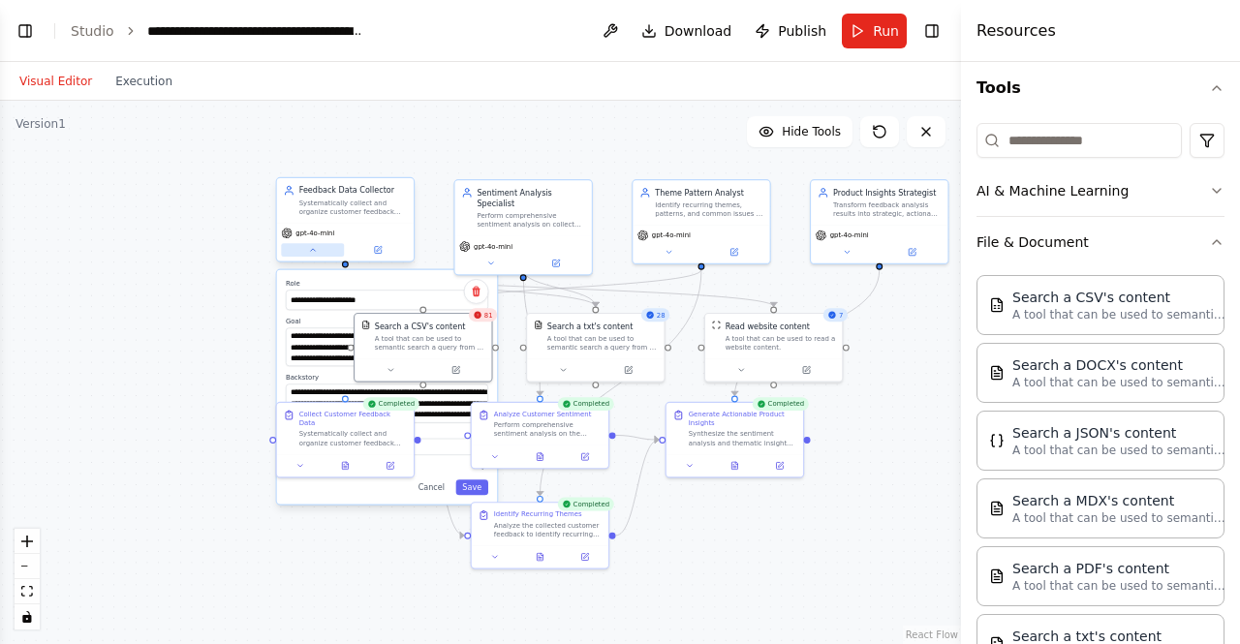
click at [317, 254] on icon at bounding box center [312, 249] width 9 height 9
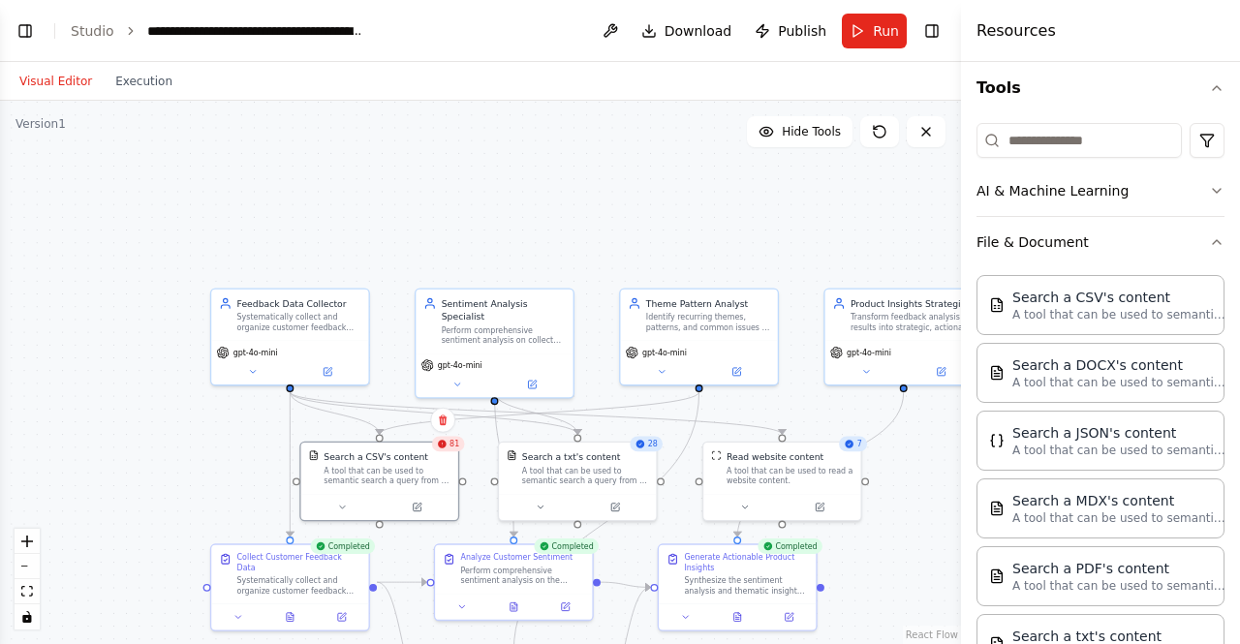
drag, startPoint x: 97, startPoint y: 307, endPoint x: 100, endPoint y: 464, distance: 157.0
click at [100, 464] on div ".deletable-edge-delete-btn { width: 20px; height: 20px; border: 0px solid #ffff…" at bounding box center [480, 372] width 961 height 543
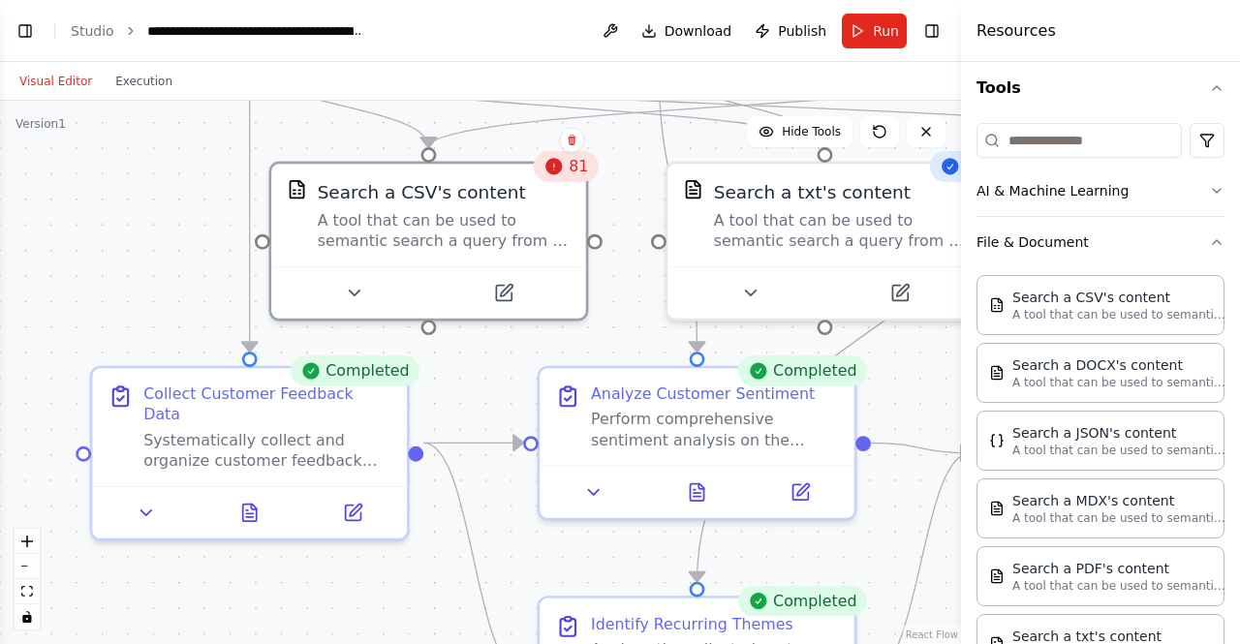
drag, startPoint x: 253, startPoint y: 501, endPoint x: 22, endPoint y: 243, distance: 345.8
click at [22, 243] on div ".deletable-edge-delete-btn { width: 20px; height: 20px; border: 0px solid #ffff…" at bounding box center [480, 372] width 961 height 543
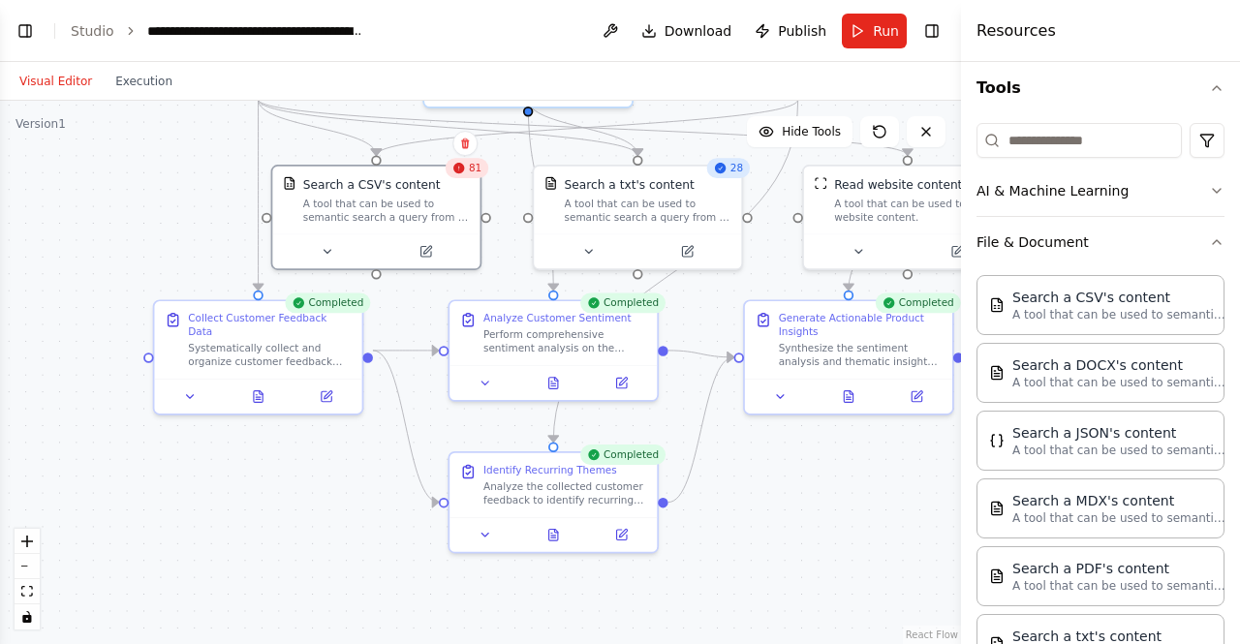
drag, startPoint x: 302, startPoint y: 480, endPoint x: 339, endPoint y: 466, distance: 39.6
click at [339, 466] on div ".deletable-edge-delete-btn { width: 20px; height: 20px; border: 0px solid #ffff…" at bounding box center [480, 372] width 961 height 543
click at [257, 525] on div ".deletable-edge-delete-btn { width: 20px; height: 20px; border: 0px solid #ffff…" at bounding box center [480, 372] width 961 height 543
click at [263, 387] on icon at bounding box center [259, 394] width 14 height 14
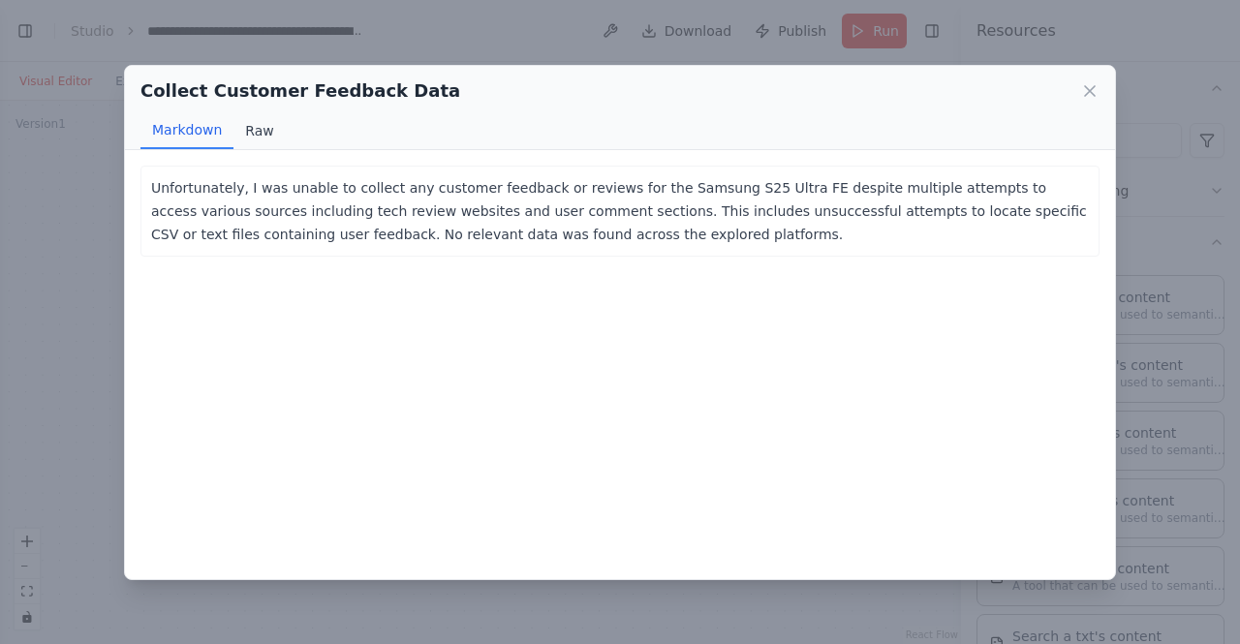
click at [244, 127] on button "Raw" at bounding box center [258, 130] width 51 height 37
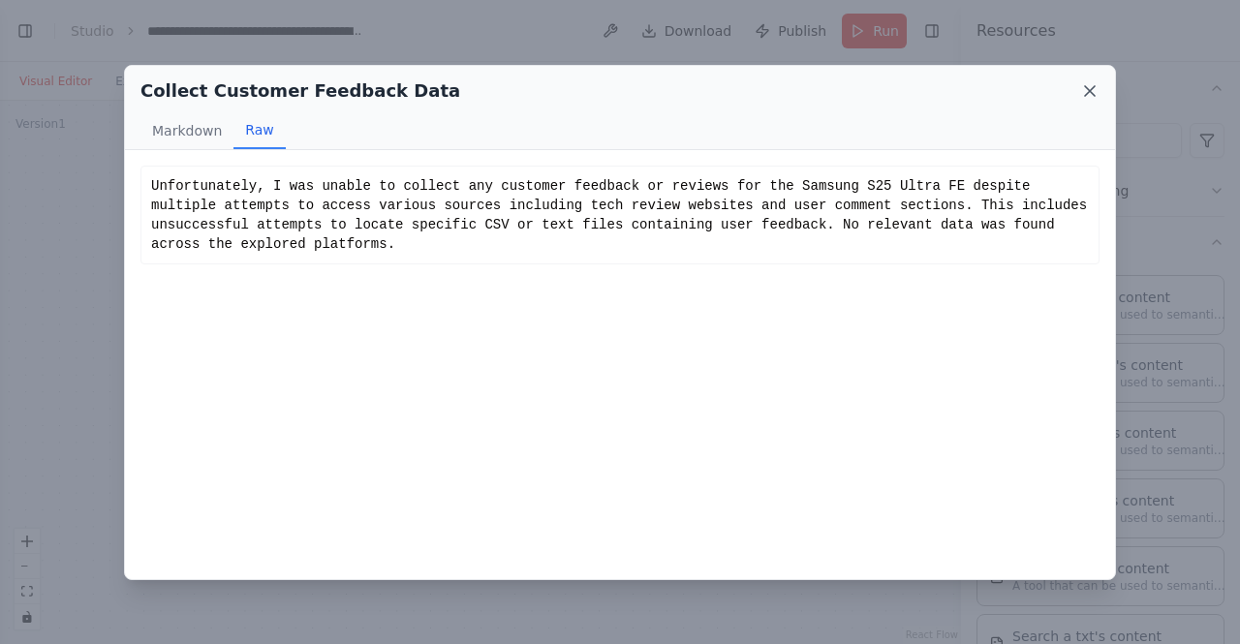
click at [1094, 99] on icon at bounding box center [1089, 90] width 19 height 19
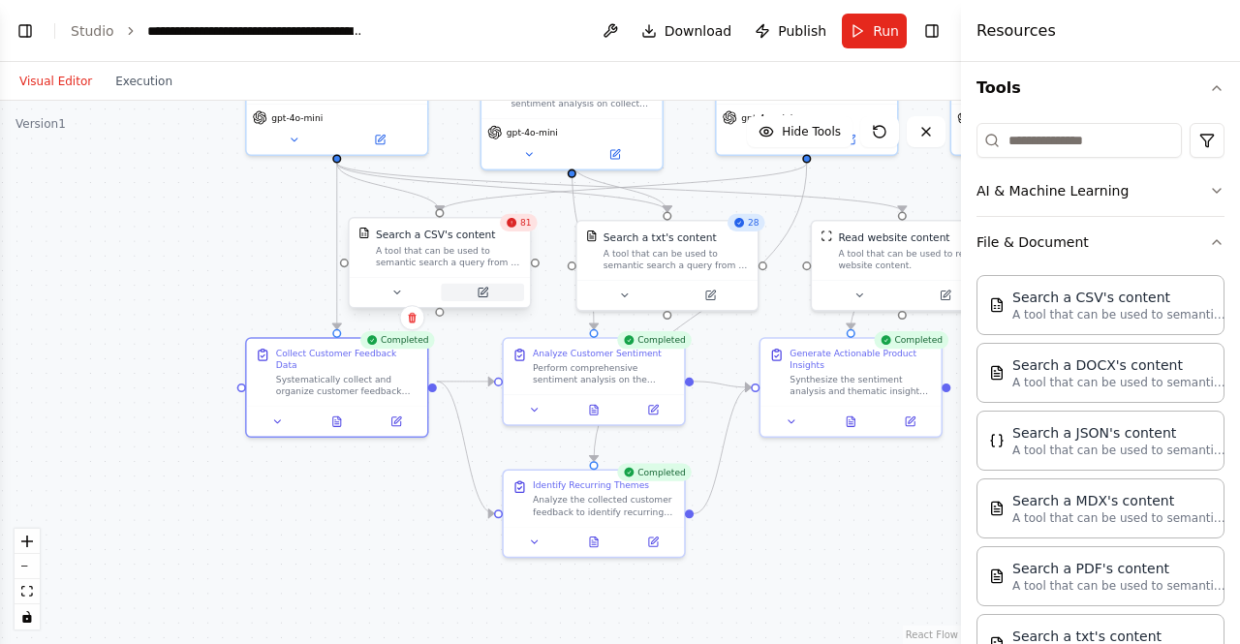
click at [481, 288] on icon at bounding box center [483, 292] width 9 height 9
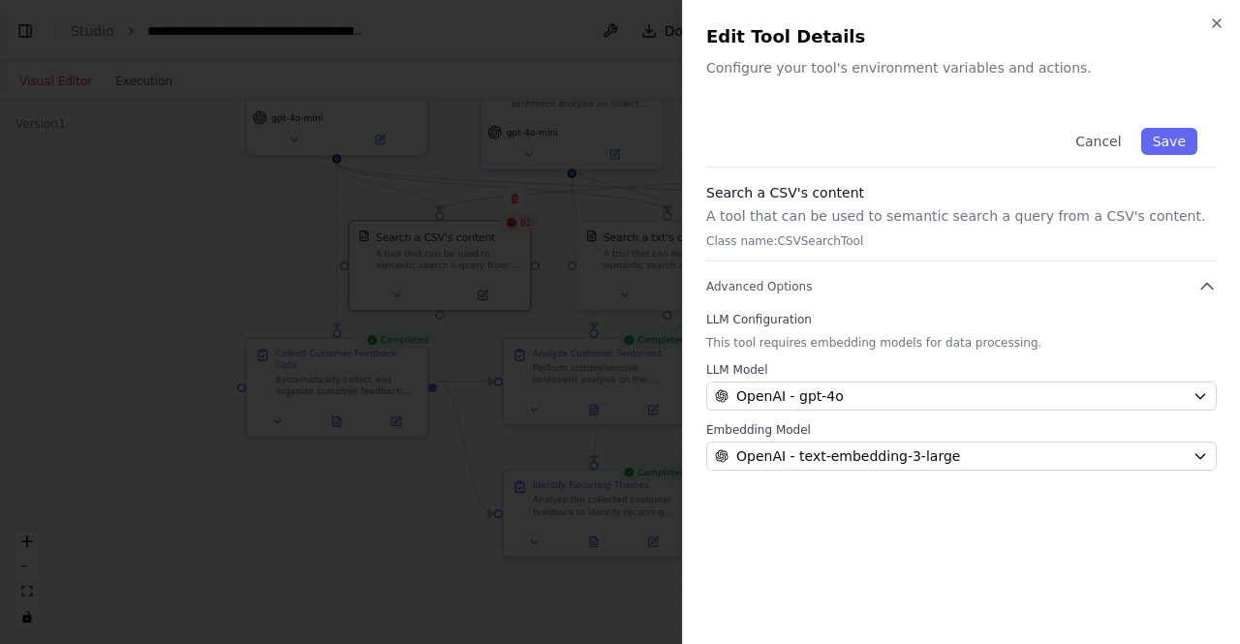
click at [1211, 32] on h2 "Edit Tool Details" at bounding box center [961, 36] width 511 height 27
click at [1211, 26] on icon "button" at bounding box center [1216, 22] width 15 height 15
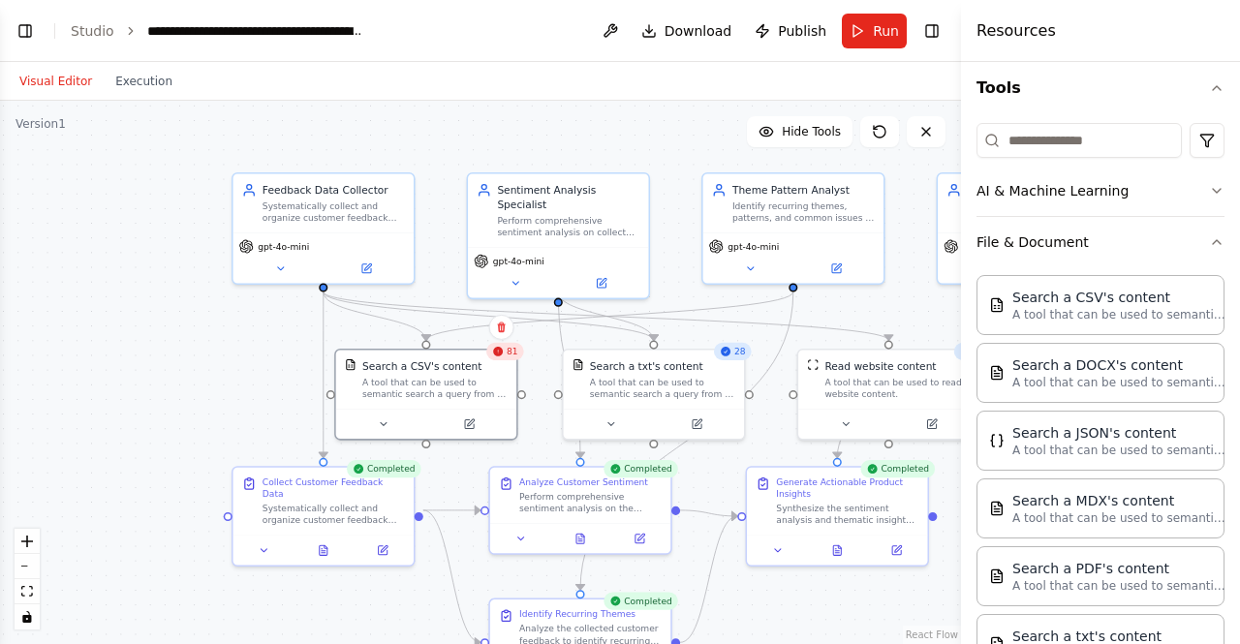
drag, startPoint x: 836, startPoint y: 625, endPoint x: 829, endPoint y: 690, distance: 65.3
click at [829, 643] on html "BETA Develop a crew that collects feedback from multiple sources (surveys, revi…" at bounding box center [620, 322] width 1240 height 644
click at [469, 423] on icon at bounding box center [469, 421] width 9 height 9
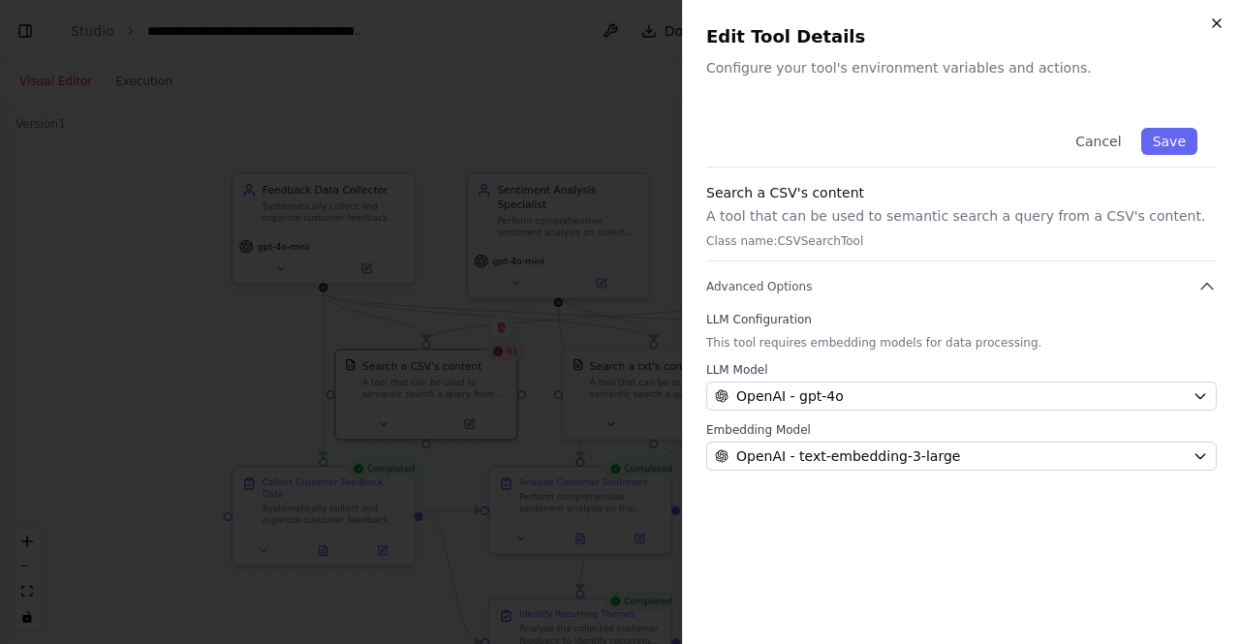
click at [1212, 16] on icon "button" at bounding box center [1216, 22] width 15 height 15
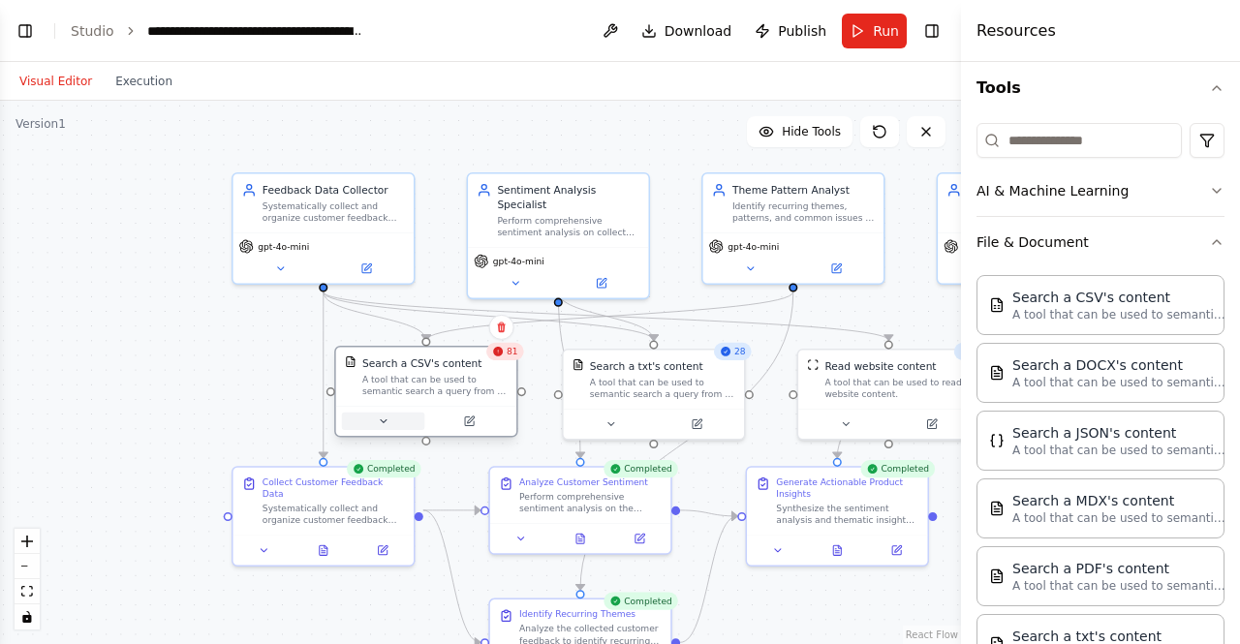
click at [377, 418] on icon at bounding box center [383, 422] width 12 height 12
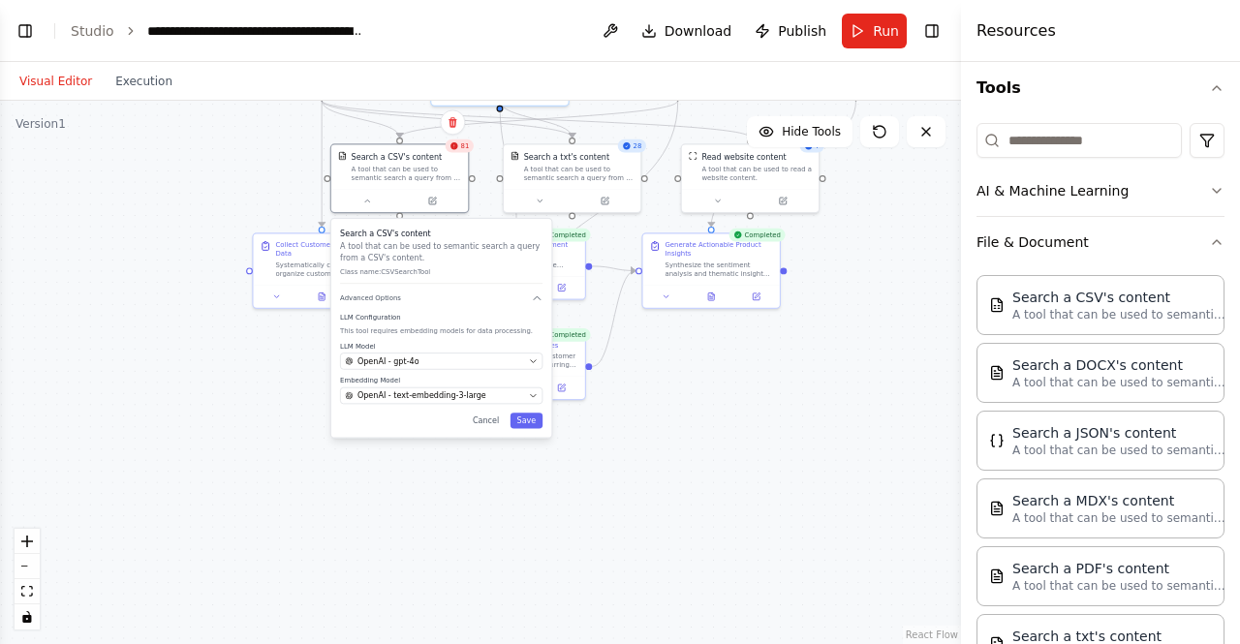
drag, startPoint x: 263, startPoint y: 618, endPoint x: 249, endPoint y: 396, distance: 222.3
click at [249, 396] on div ".deletable-edge-delete-btn { width: 20px; height: 20px; border: 0px solid #ffff…" at bounding box center [480, 372] width 961 height 543
click at [754, 441] on div ".deletable-edge-delete-btn { width: 20px; height: 20px; border: 0px solid #ffff…" at bounding box center [480, 372] width 961 height 543
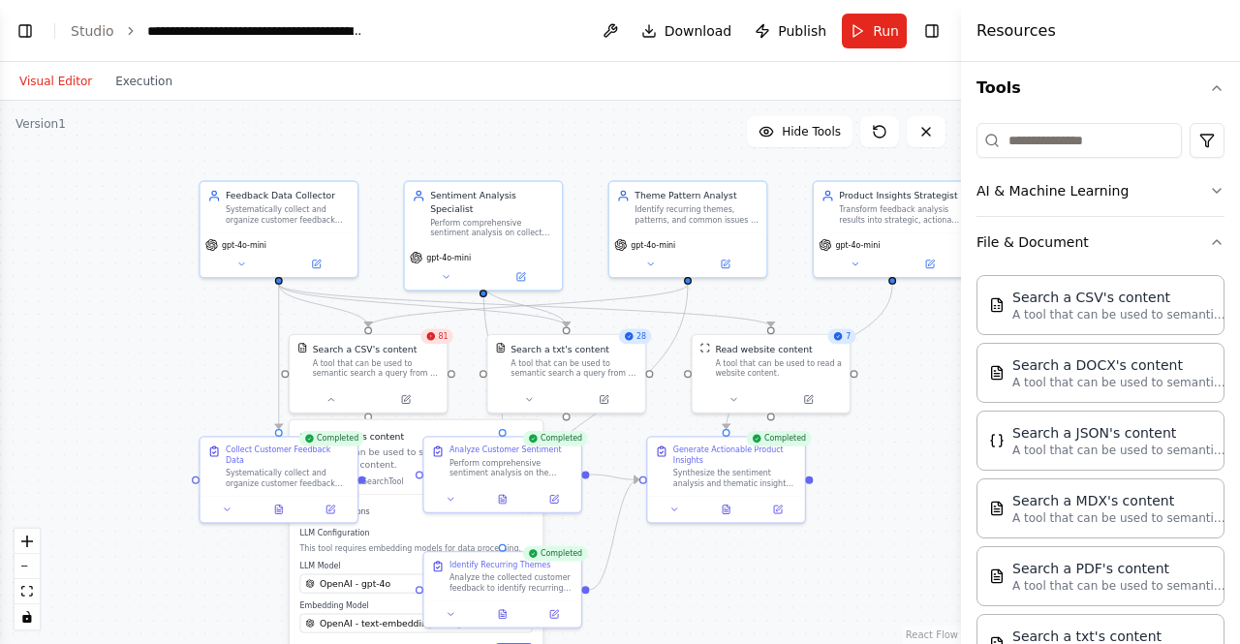
drag, startPoint x: 804, startPoint y: 406, endPoint x: 820, endPoint y: 643, distance: 237.9
click at [820, 643] on div ".deletable-edge-delete-btn { width: 20px; height: 20px; border: 0px solid #ffff…" at bounding box center [480, 372] width 961 height 543
click at [606, 397] on icon at bounding box center [604, 397] width 8 height 8
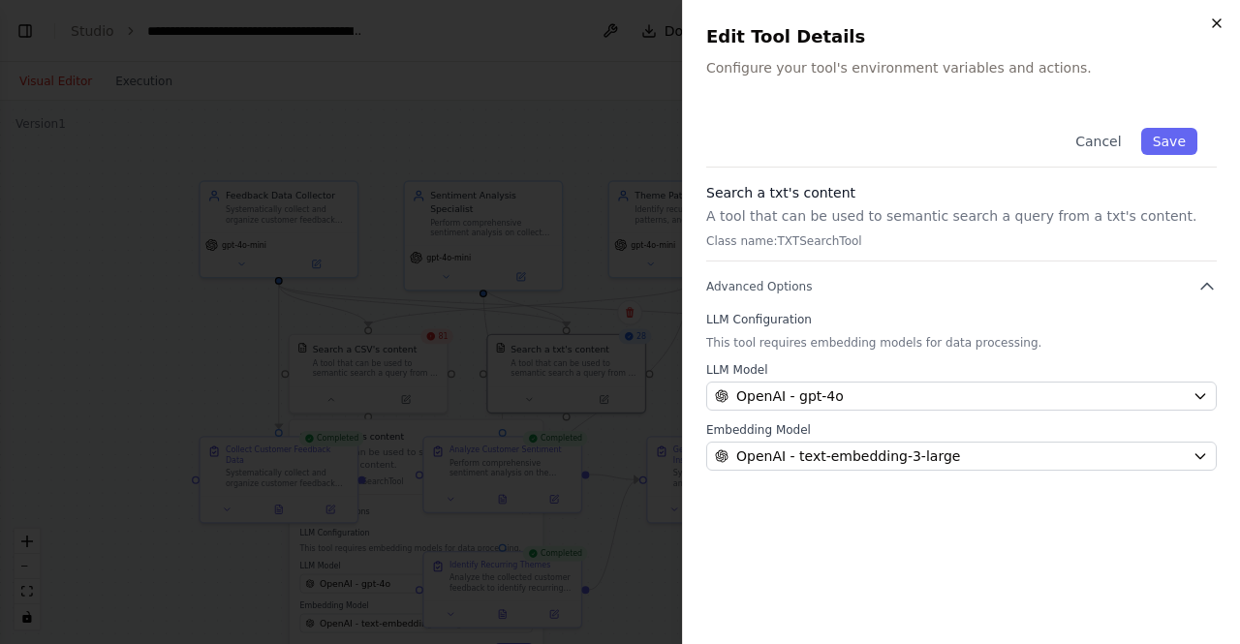
click at [1219, 20] on icon "button" at bounding box center [1217, 23] width 8 height 8
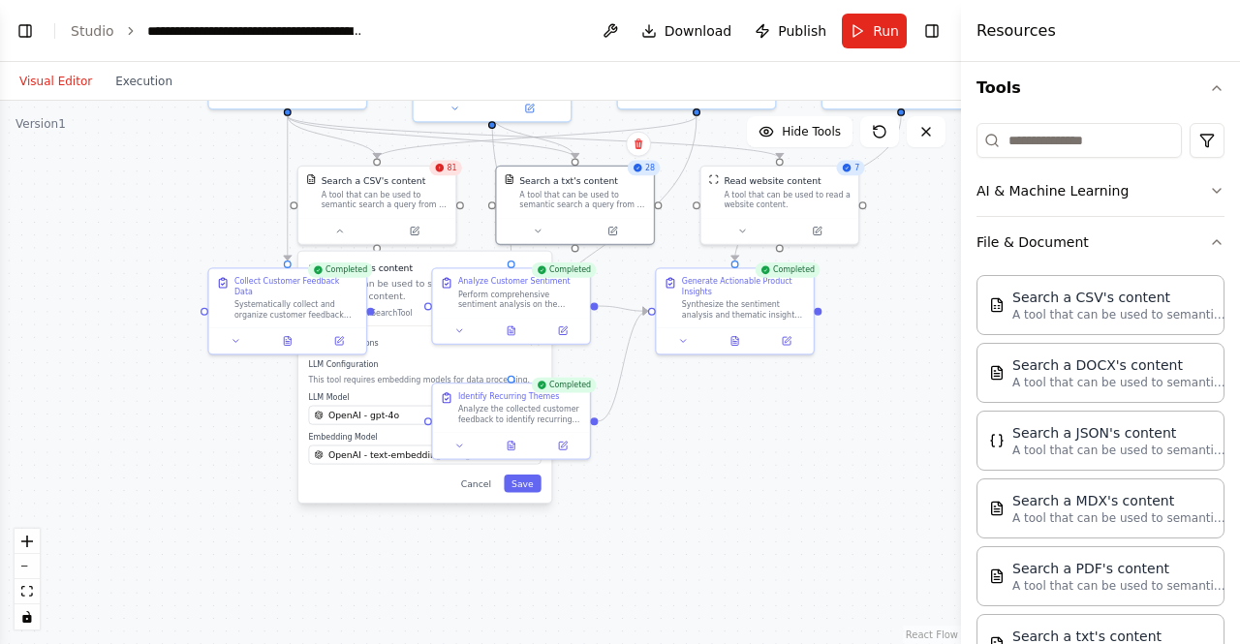
drag, startPoint x: 747, startPoint y: 533, endPoint x: 756, endPoint y: 392, distance: 140.7
click at [756, 392] on div ".deletable-edge-delete-btn { width: 20px; height: 20px; border: 0px solid #ffff…" at bounding box center [480, 372] width 961 height 543
click at [345, 233] on button at bounding box center [341, 228] width 73 height 15
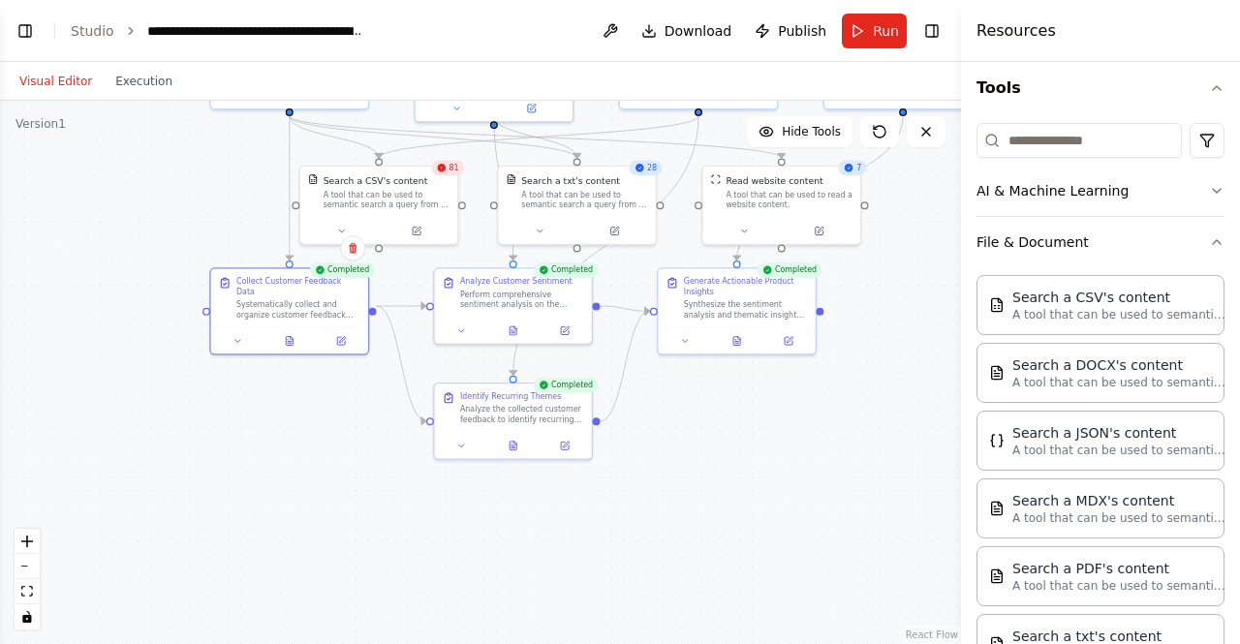
click at [207, 330] on div ".deletable-edge-delete-btn { width: 20px; height: 20px; border: 0px solid #ffff…" at bounding box center [480, 372] width 961 height 543
click at [240, 335] on button at bounding box center [238, 338] width 44 height 15
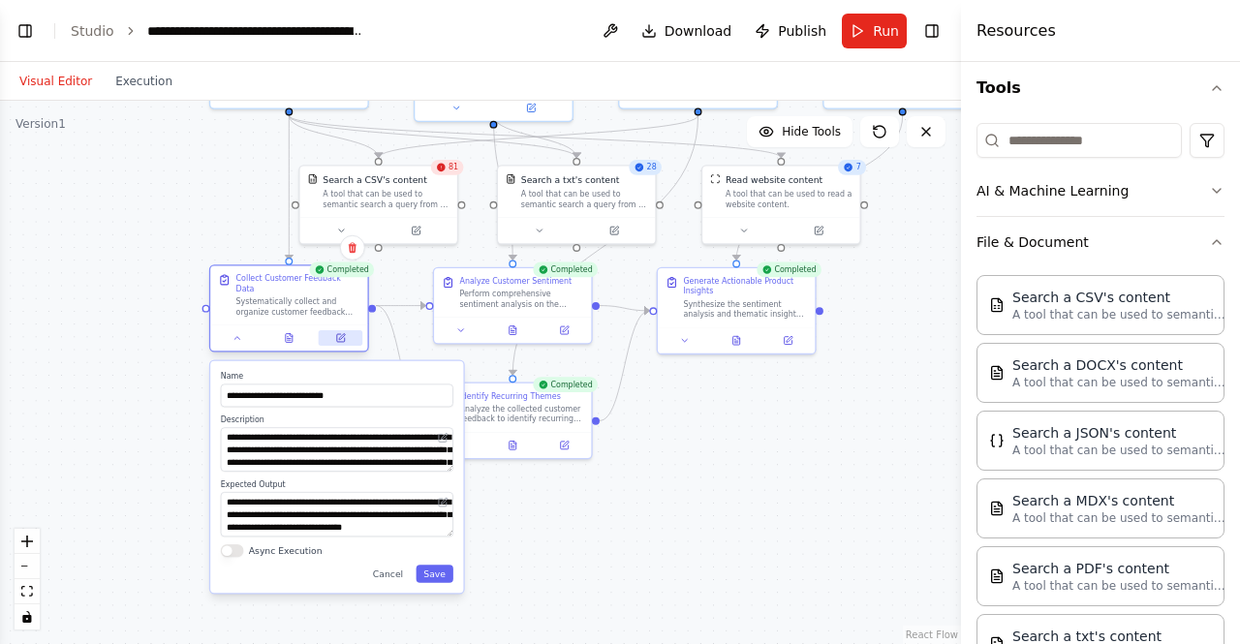
click at [347, 330] on button at bounding box center [341, 337] width 44 height 15
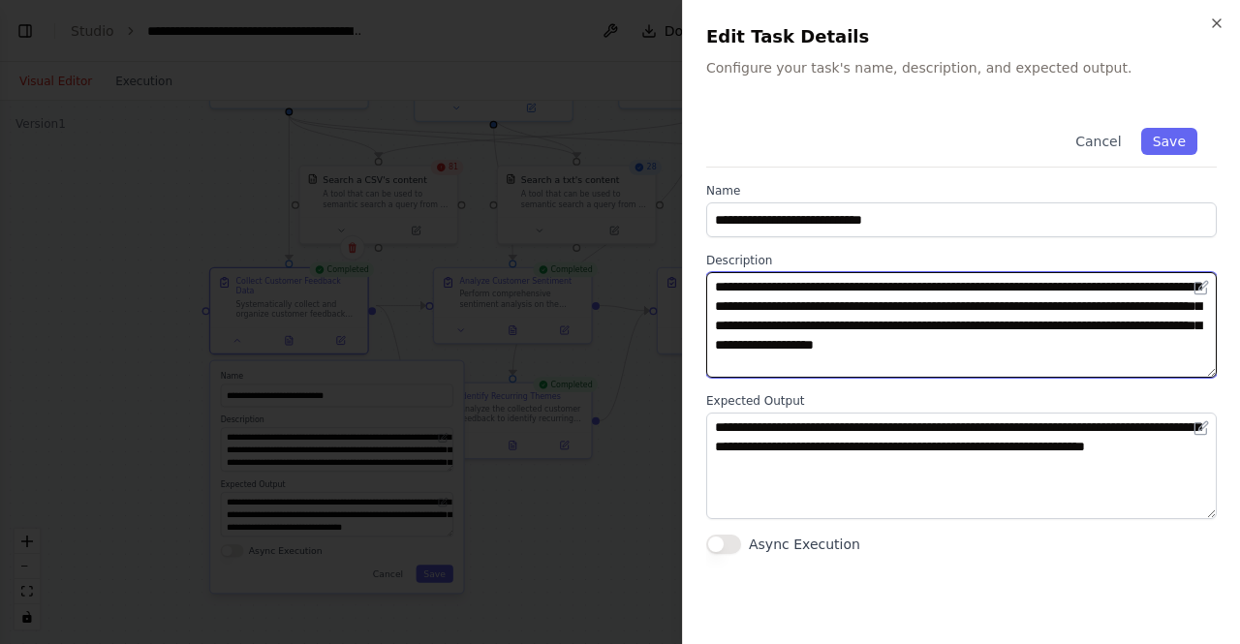
click at [829, 327] on textarea "**********" at bounding box center [961, 325] width 511 height 106
click at [820, 313] on textarea "**********" at bounding box center [961, 325] width 511 height 106
click at [1182, 286] on textarea "**********" at bounding box center [961, 325] width 511 height 106
click at [804, 314] on textarea "**********" at bounding box center [961, 325] width 511 height 106
type textarea "**********"
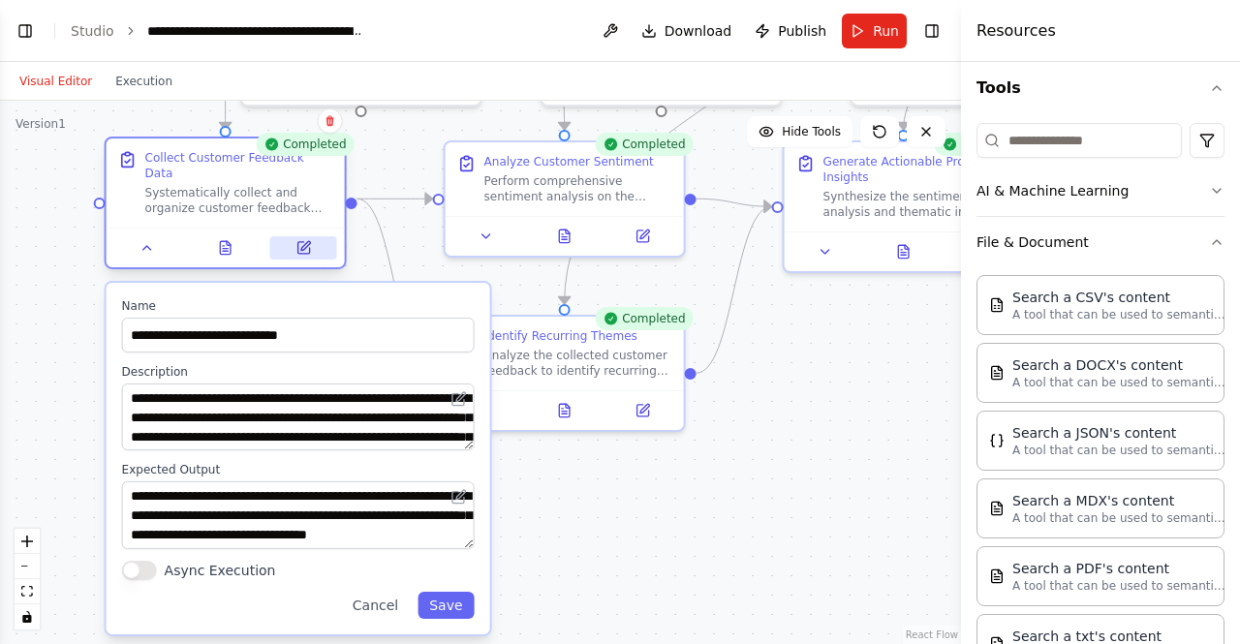
click at [304, 242] on icon at bounding box center [303, 248] width 12 height 12
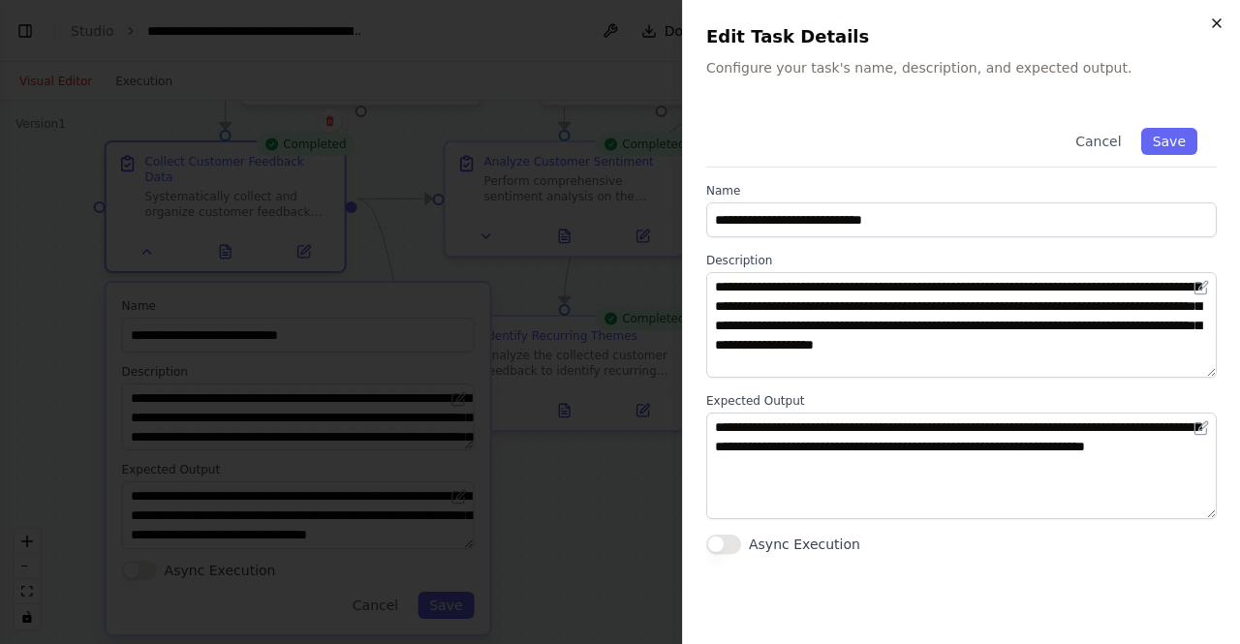
click at [1217, 27] on icon "button" at bounding box center [1216, 22] width 15 height 15
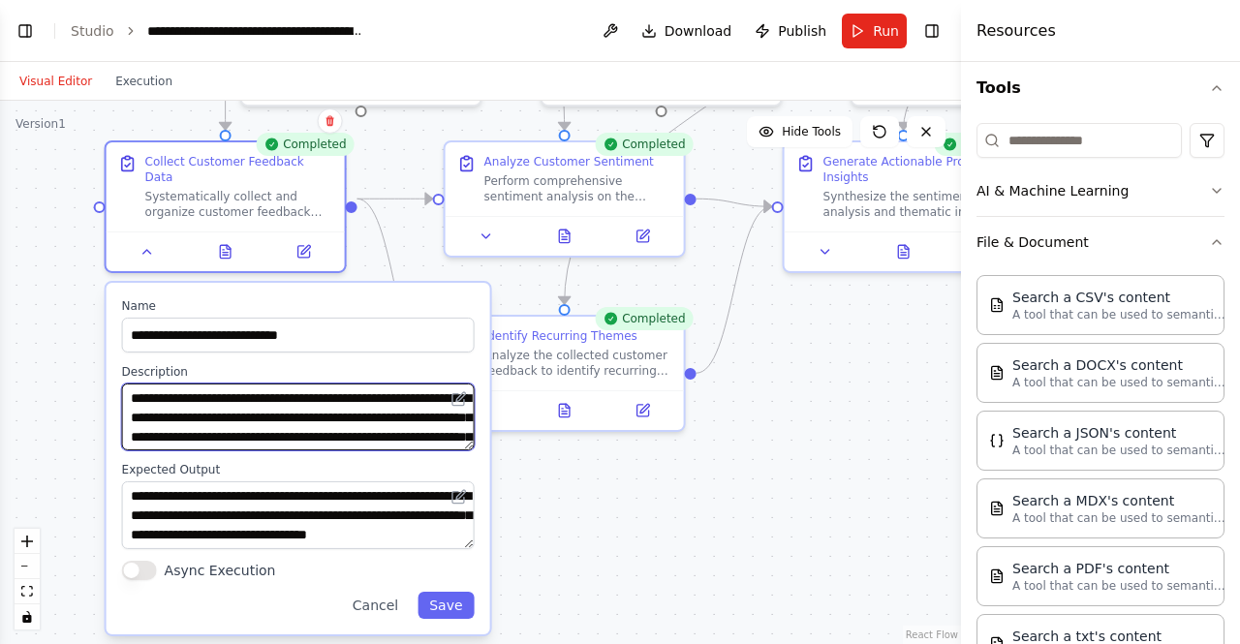
click at [256, 404] on textarea "**********" at bounding box center [298, 417] width 353 height 67
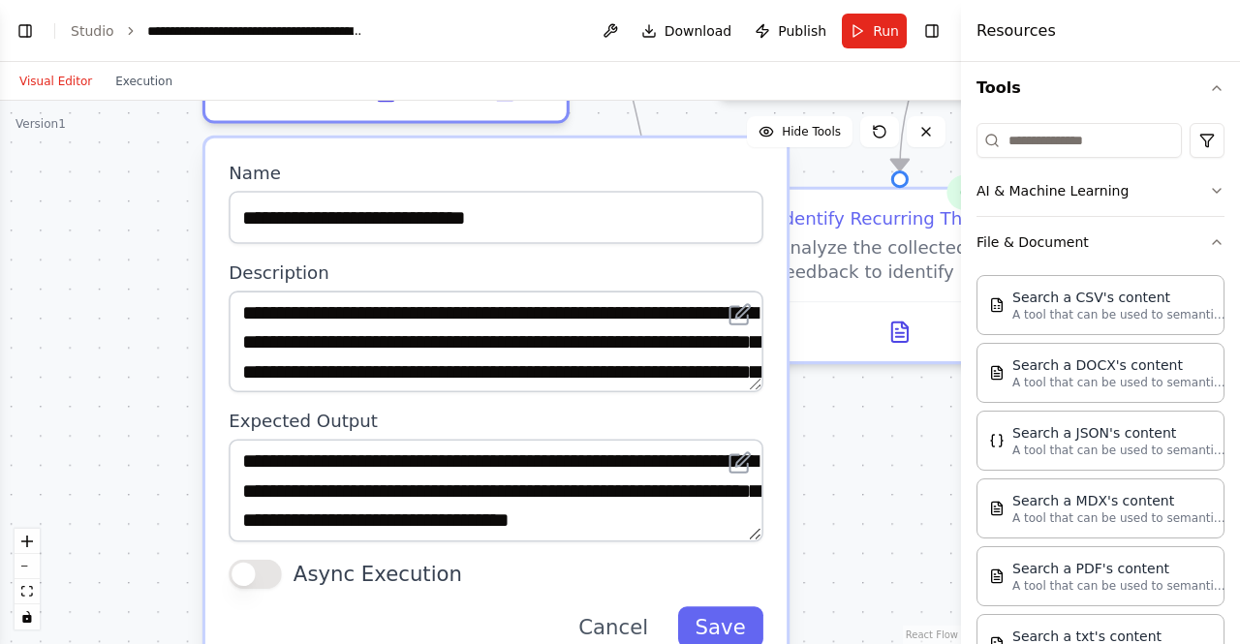
drag, startPoint x: 650, startPoint y: 511, endPoint x: 921, endPoint y: 424, distance: 284.6
click at [921, 424] on div ".deletable-edge-delete-btn { width: 20px; height: 20px; border: 0px solid #ffff…" at bounding box center [480, 372] width 961 height 543
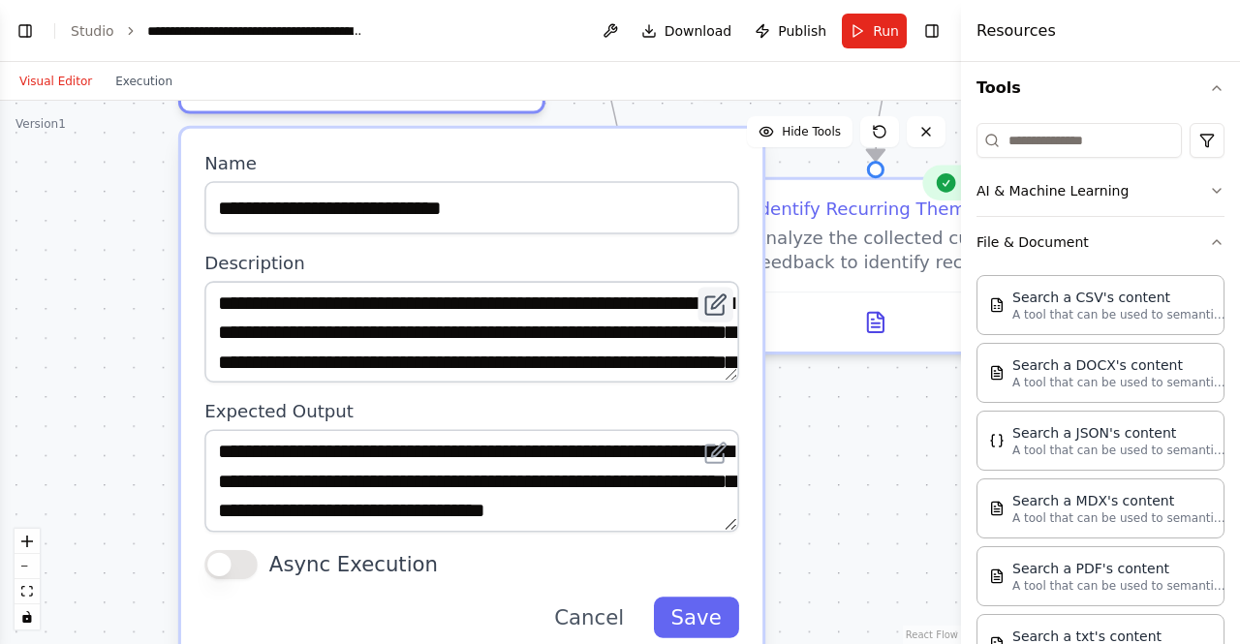
click at [722, 297] on icon at bounding box center [714, 305] width 17 height 17
click at [717, 297] on icon at bounding box center [714, 305] width 17 height 17
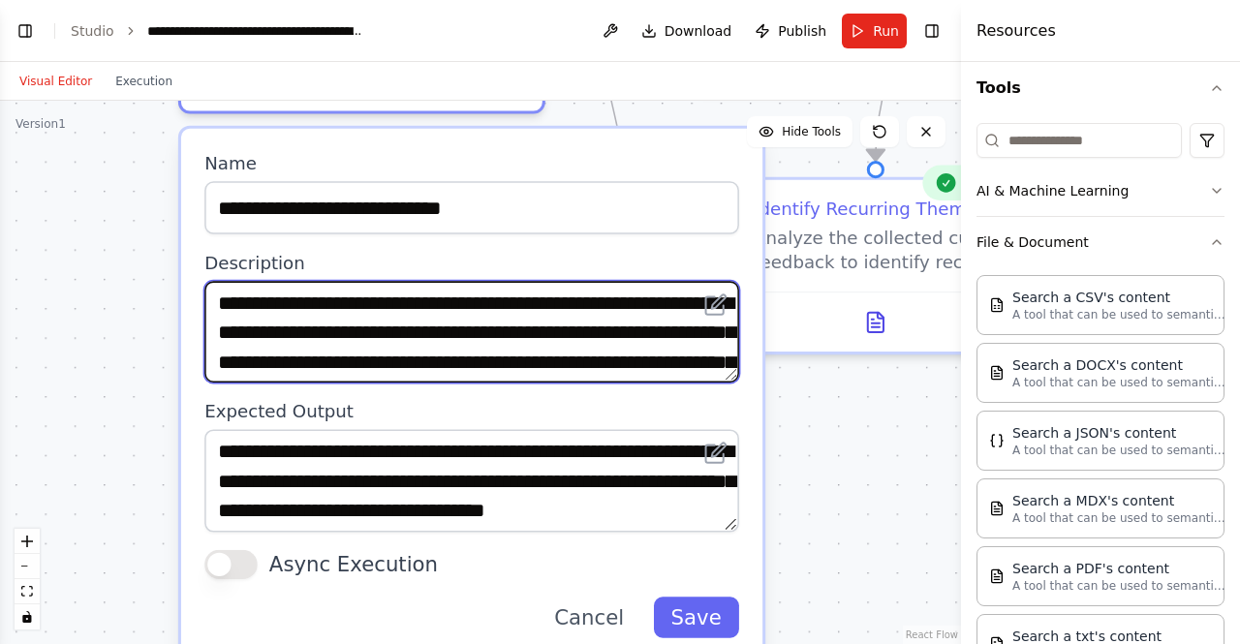
click at [518, 310] on textarea "**********" at bounding box center [471, 332] width 535 height 102
drag, startPoint x: 518, startPoint y: 310, endPoint x: 360, endPoint y: 296, distance: 158.5
click at [360, 296] on textarea "**********" at bounding box center [471, 332] width 535 height 102
click at [434, 308] on textarea "**********" at bounding box center [471, 332] width 535 height 102
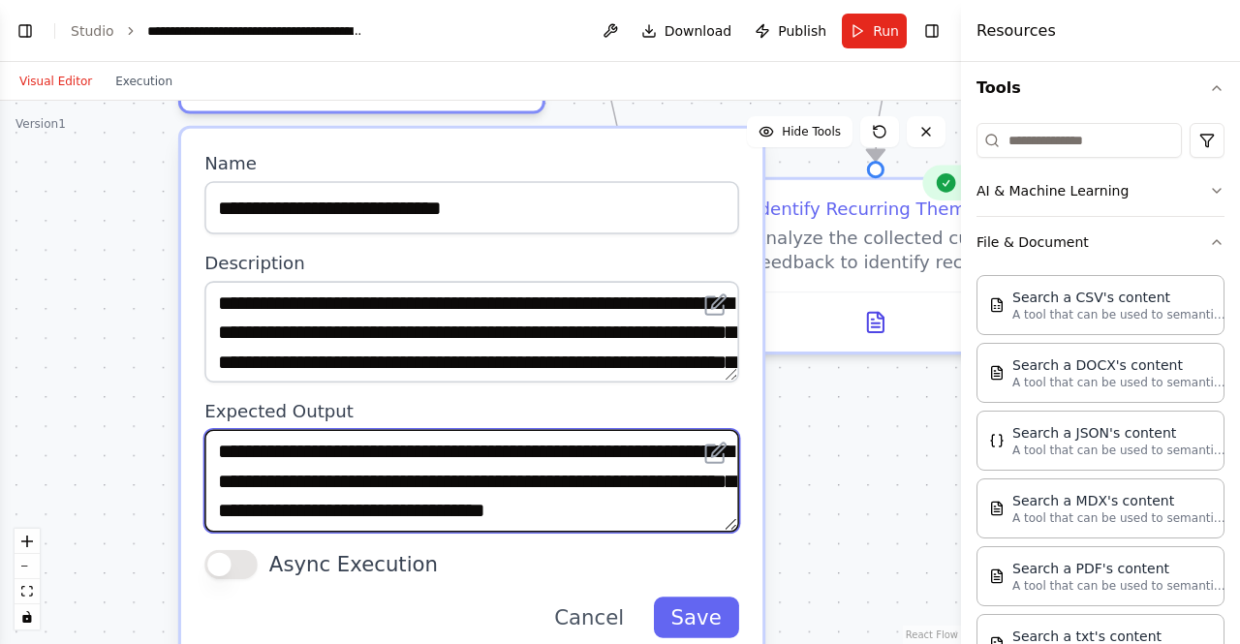
click at [519, 443] on textarea "**********" at bounding box center [471, 481] width 535 height 102
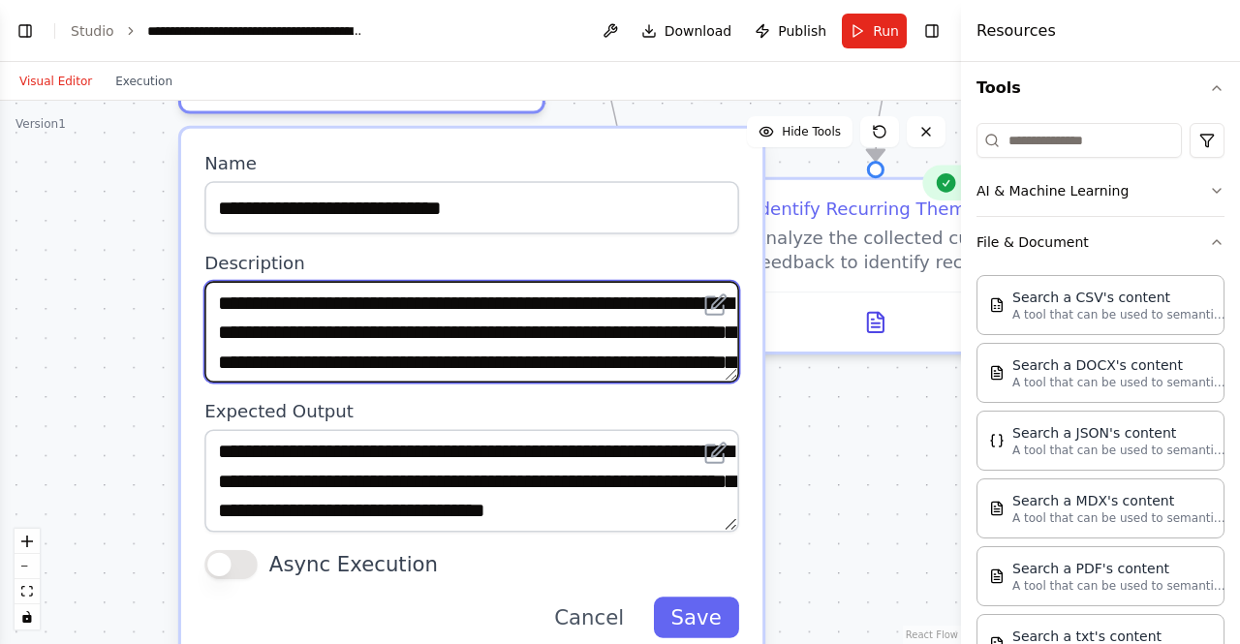
click at [676, 311] on textarea "**********" at bounding box center [471, 332] width 535 height 102
paste textarea "**********"
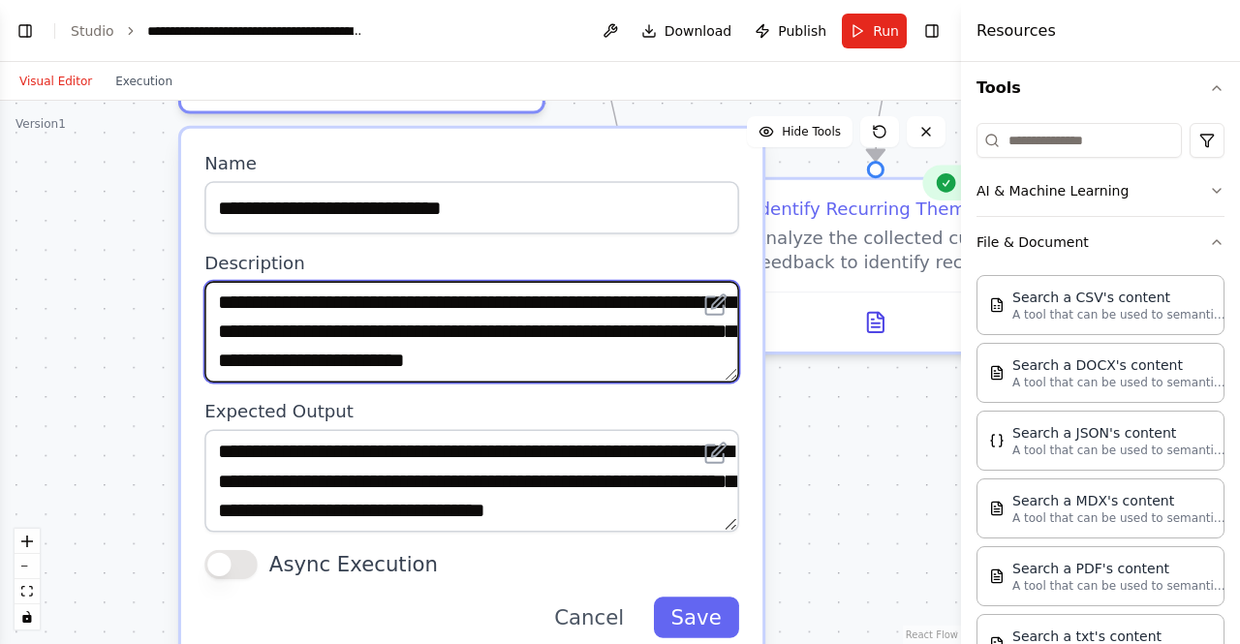
scroll to position [77, 0]
click at [676, 311] on textarea "**********" at bounding box center [471, 332] width 535 height 102
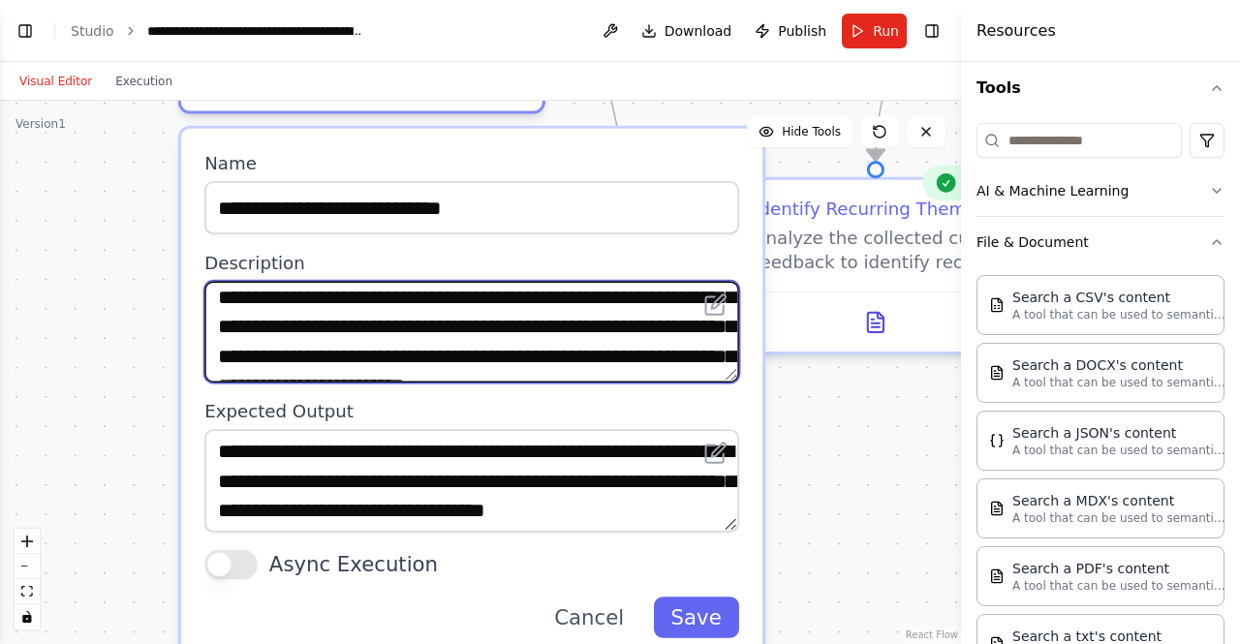
scroll to position [23, 0]
click at [496, 330] on textarea "**********" at bounding box center [471, 332] width 535 height 102
type textarea "**********"
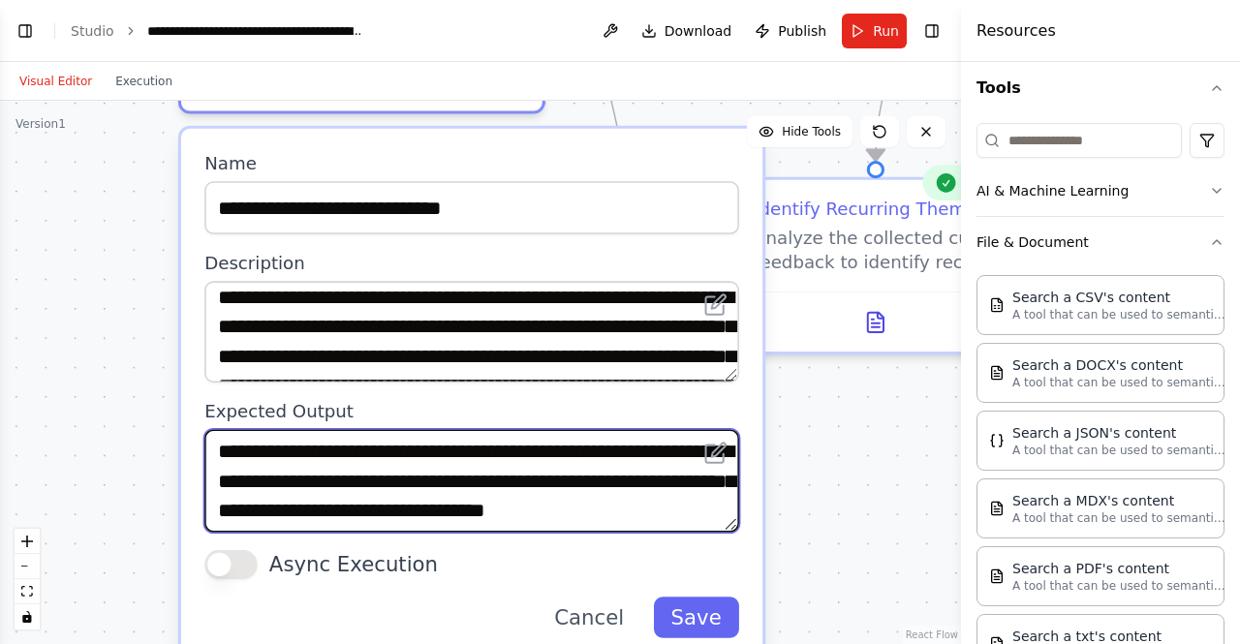
click at [572, 476] on textarea "**********" at bounding box center [471, 481] width 535 height 102
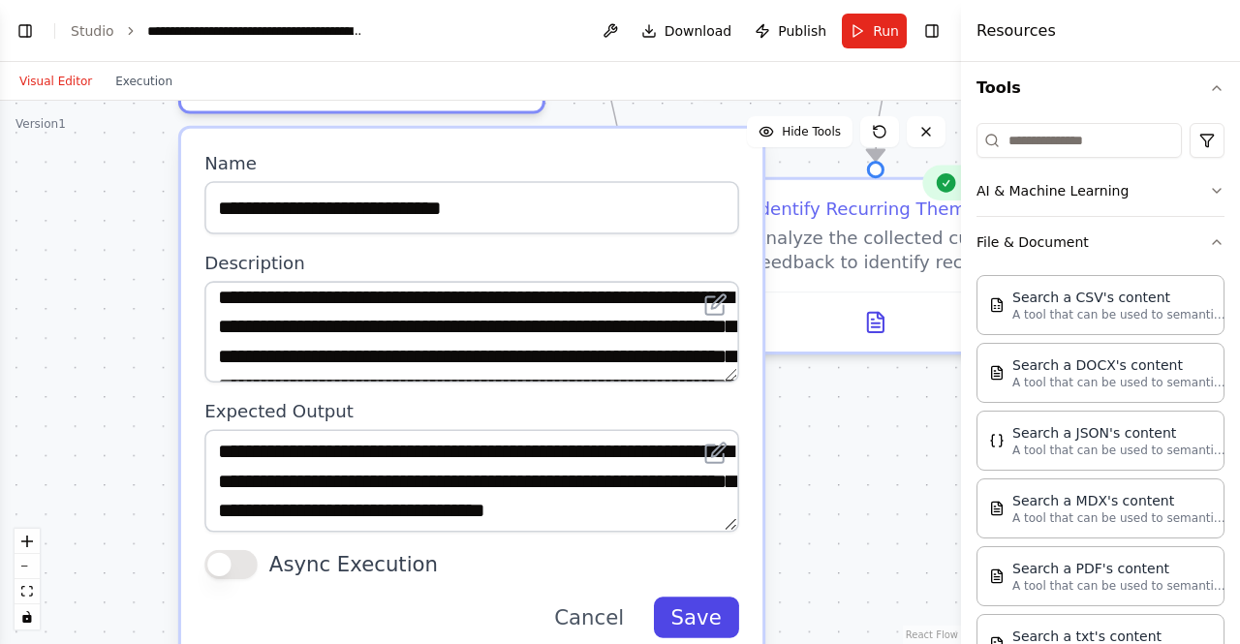
click at [697, 597] on button "Save" at bounding box center [695, 617] width 85 height 41
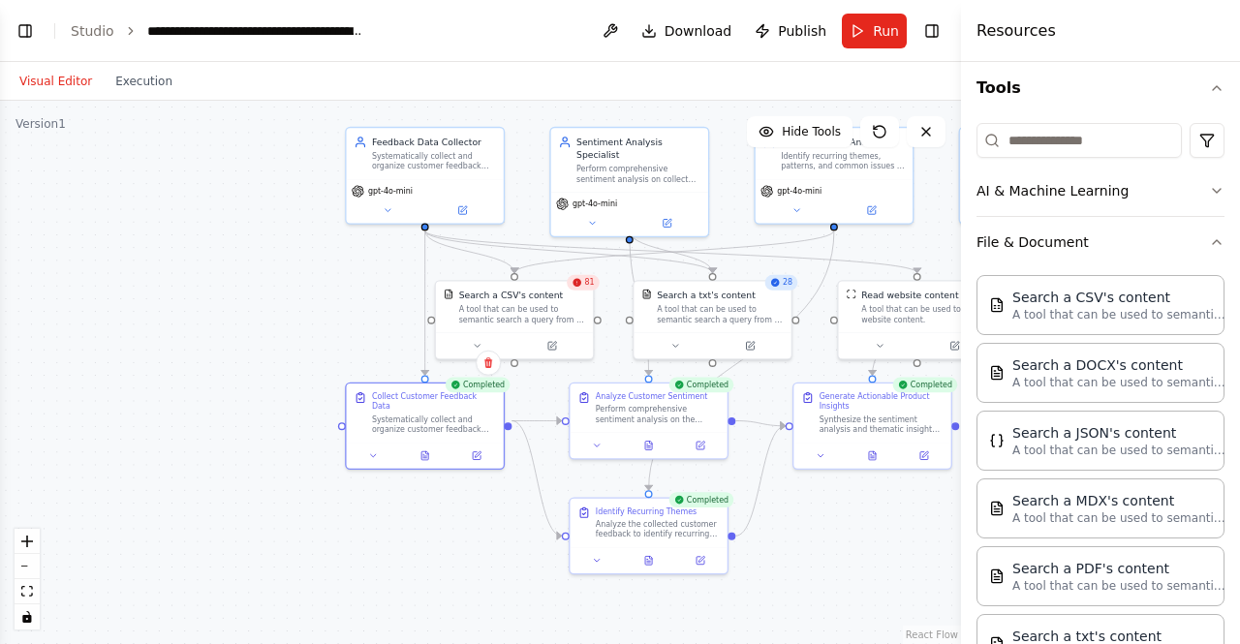
drag, startPoint x: 408, startPoint y: 282, endPoint x: 408, endPoint y: 521, distance: 239.3
click at [408, 521] on div ".deletable-edge-delete-btn { width: 20px; height: 20px; border: 0px solid #ffff…" at bounding box center [480, 372] width 961 height 543
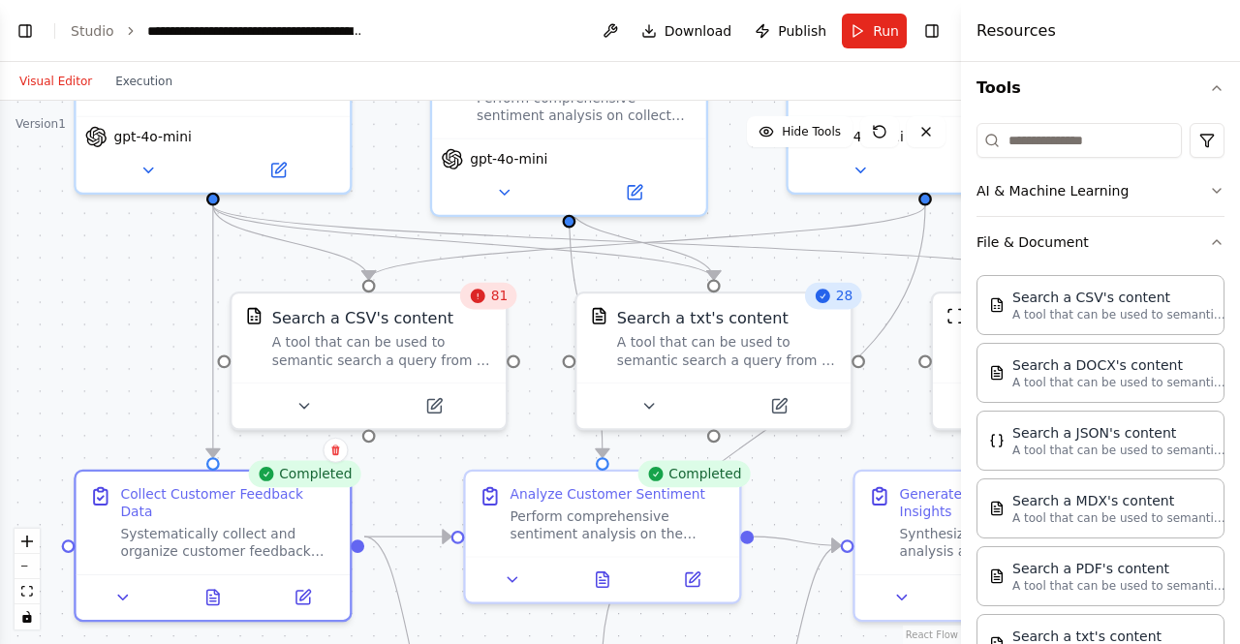
drag, startPoint x: 800, startPoint y: 475, endPoint x: 925, endPoint y: 662, distance: 224.9
click at [925, 643] on html "BETA Develop a crew that collects feedback from multiple sources (surveys, revi…" at bounding box center [620, 322] width 1240 height 644
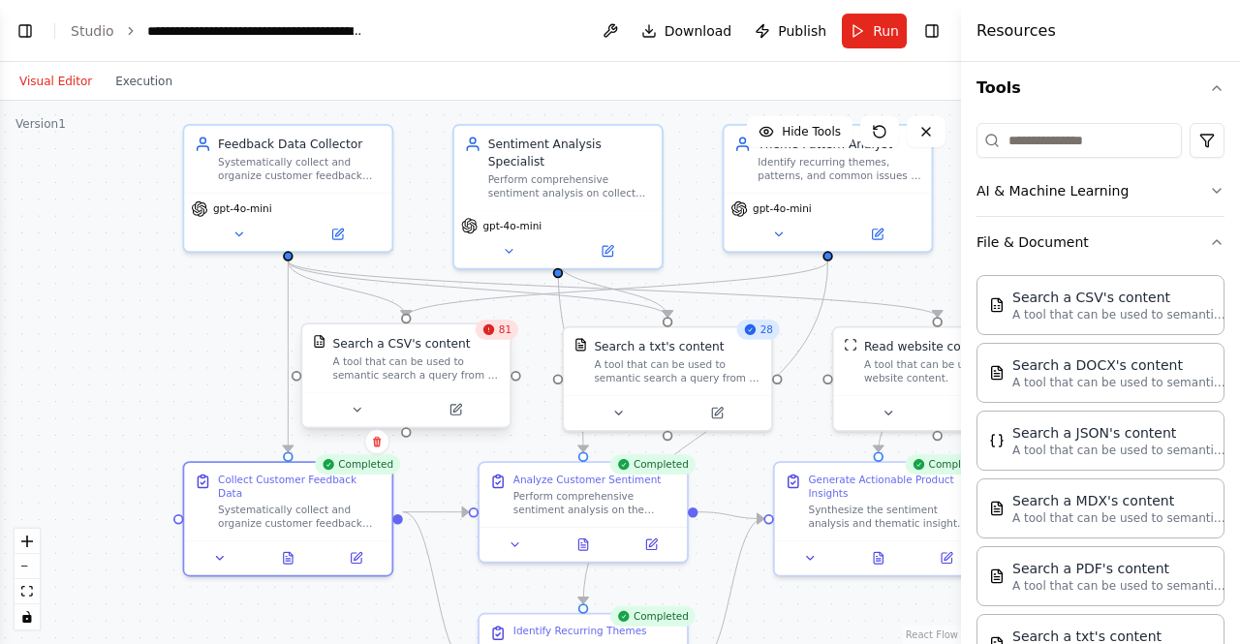
click at [484, 350] on div "Search a CSV's content" at bounding box center [416, 343] width 167 height 16
click at [500, 304] on icon at bounding box center [495, 305] width 12 height 12
click at [442, 302] on button "Confirm" at bounding box center [440, 305] width 69 height 23
click at [766, 339] on div "28" at bounding box center [758, 330] width 44 height 20
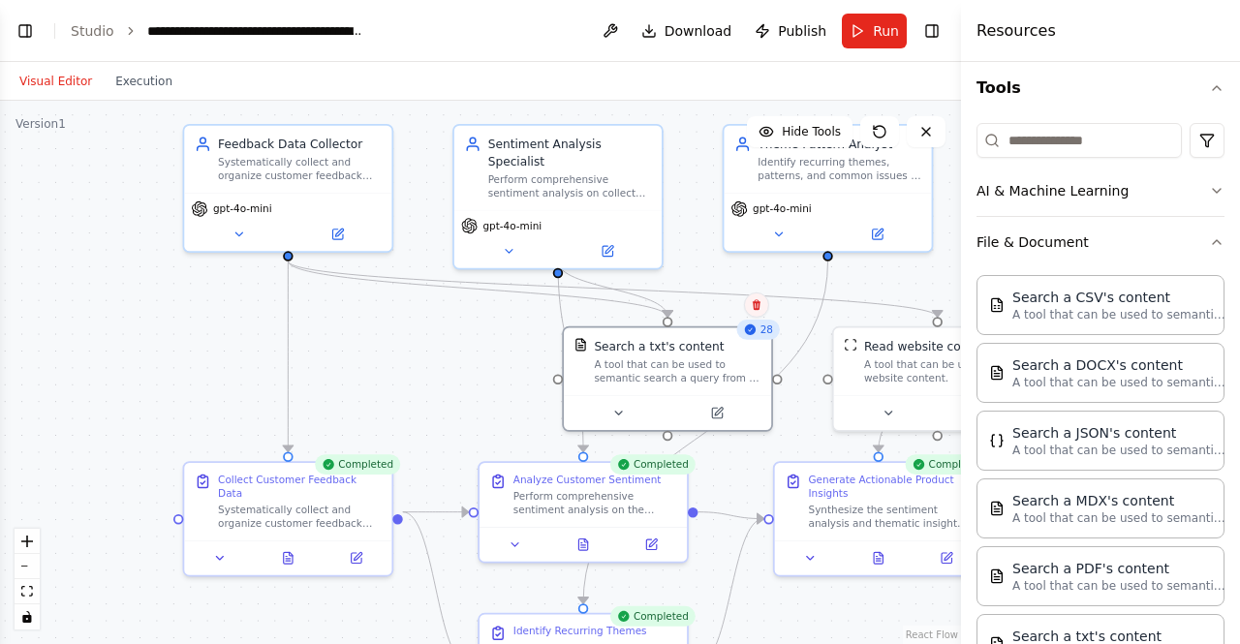
click at [756, 306] on icon at bounding box center [757, 304] width 8 height 11
click at [713, 307] on button "Confirm" at bounding box center [701, 305] width 69 height 23
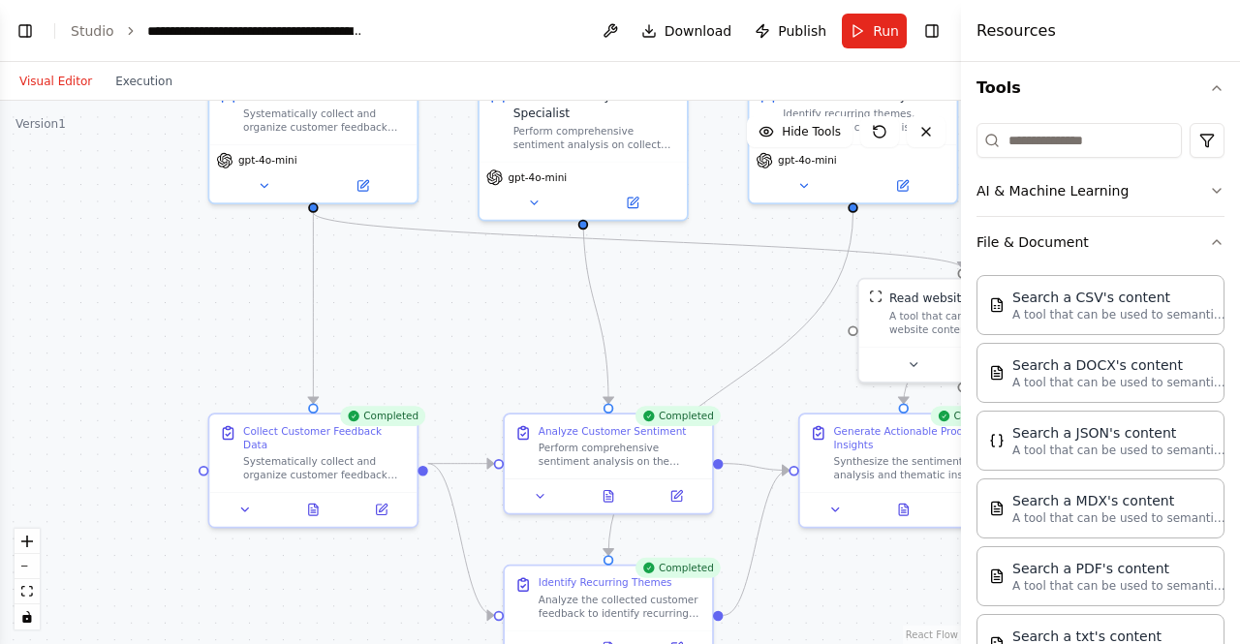
drag, startPoint x: 701, startPoint y: 342, endPoint x: 722, endPoint y: 294, distance: 52.5
click at [727, 294] on div ".deletable-edge-delete-btn { width: 20px; height: 20px; border: 0px solid #ffff…" at bounding box center [480, 372] width 961 height 543
click at [883, 24] on span "Run" at bounding box center [886, 30] width 26 height 19
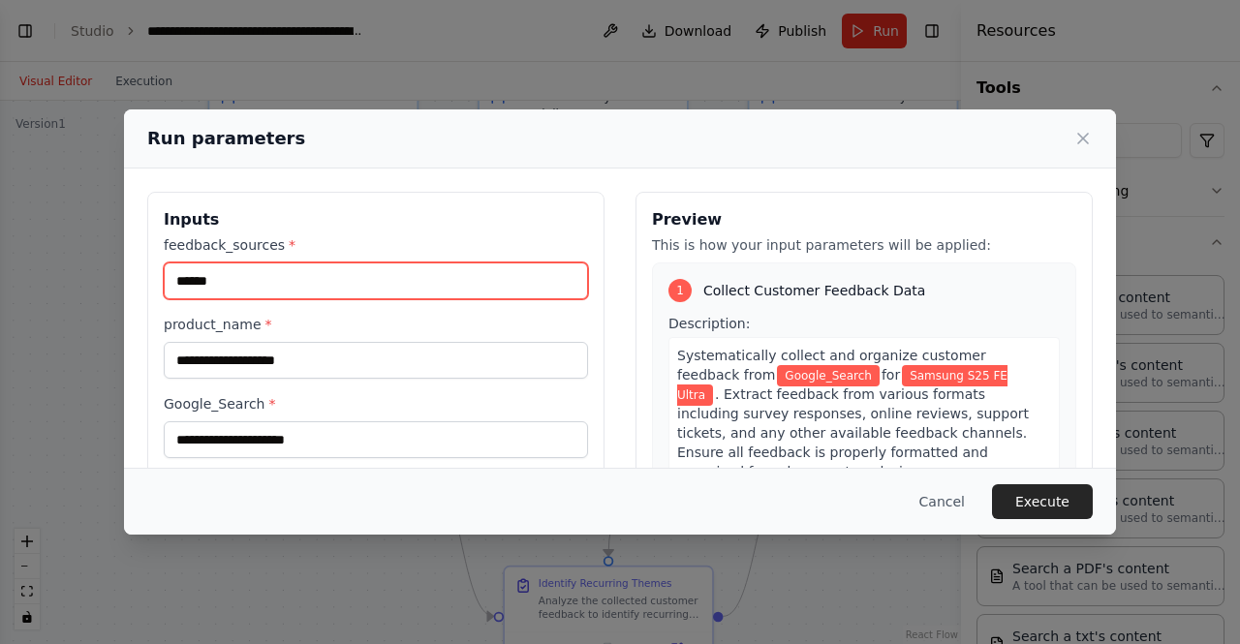
drag, startPoint x: 271, startPoint y: 280, endPoint x: 86, endPoint y: 260, distance: 186.1
click at [86, 260] on div "**********" at bounding box center [620, 322] width 1240 height 644
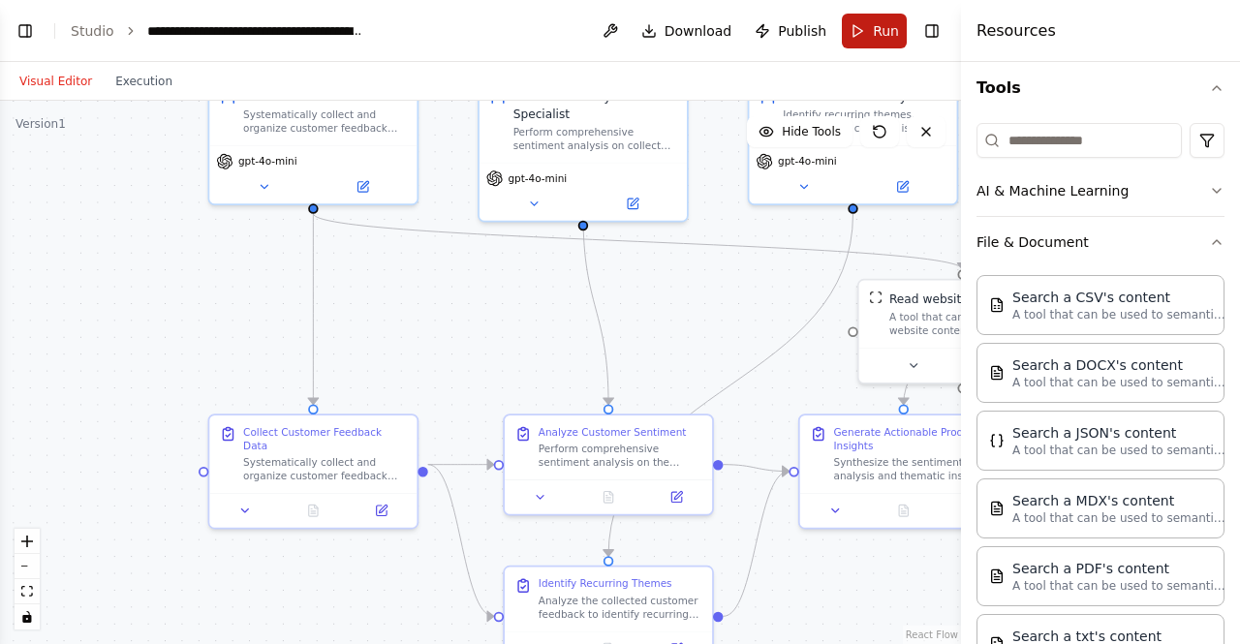
click at [864, 30] on button "Run" at bounding box center [874, 31] width 65 height 35
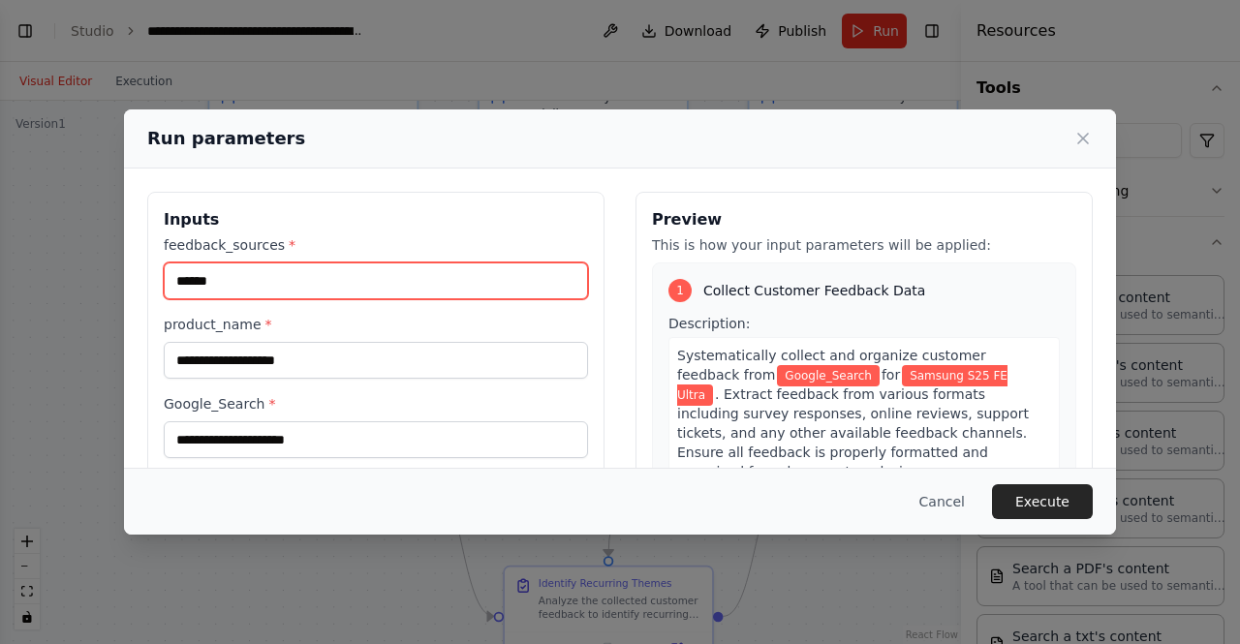
click at [275, 276] on input "******" at bounding box center [376, 281] width 424 height 37
type input "*"
type input "******"
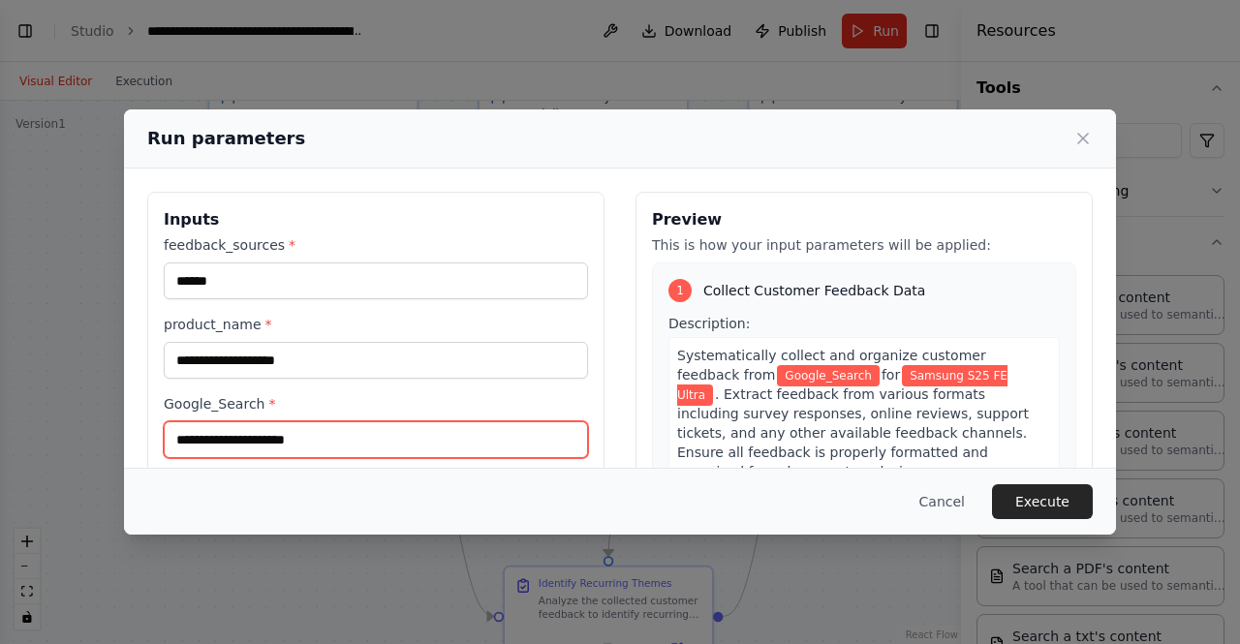
click at [321, 436] on input "Google_Search *" at bounding box center [376, 439] width 424 height 37
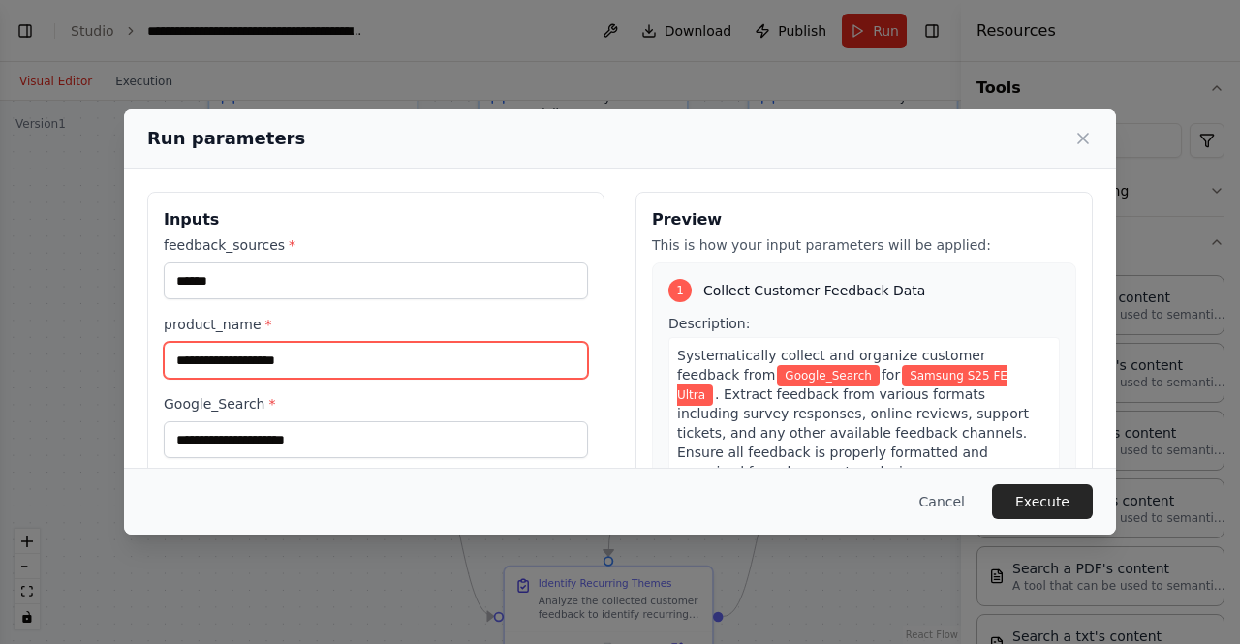
drag, startPoint x: 176, startPoint y: 358, endPoint x: 357, endPoint y: 348, distance: 181.5
click at [357, 348] on input "**********" at bounding box center [376, 360] width 424 height 37
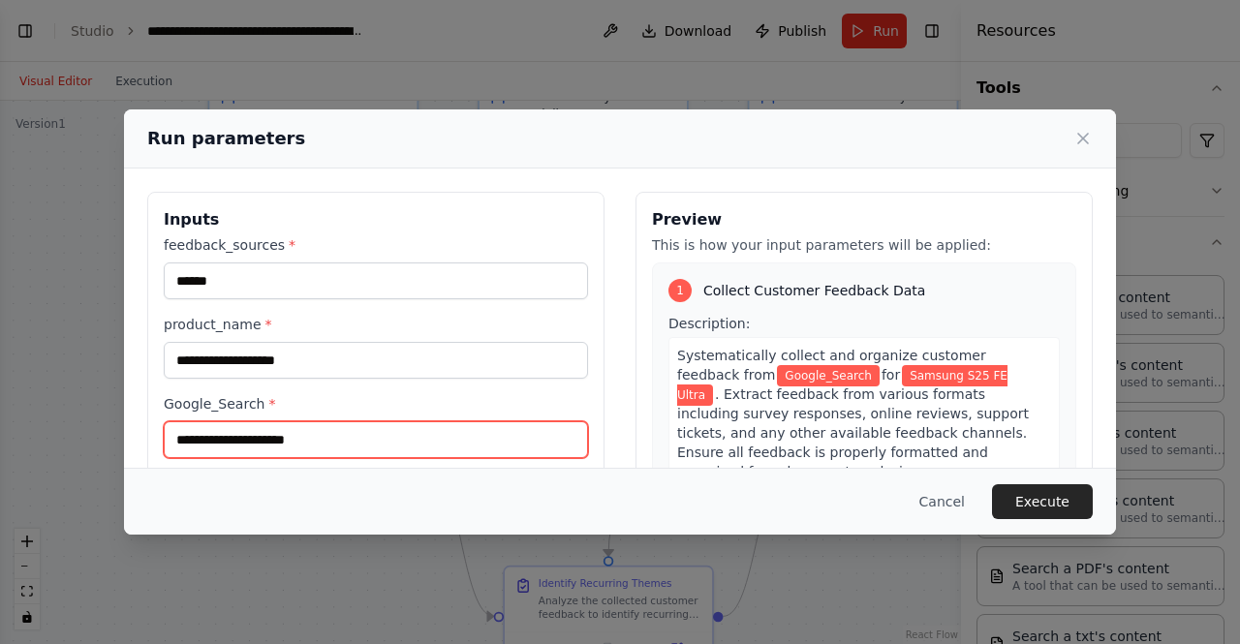
click at [224, 440] on input "Google_Search *" at bounding box center [376, 439] width 424 height 37
paste input "**********"
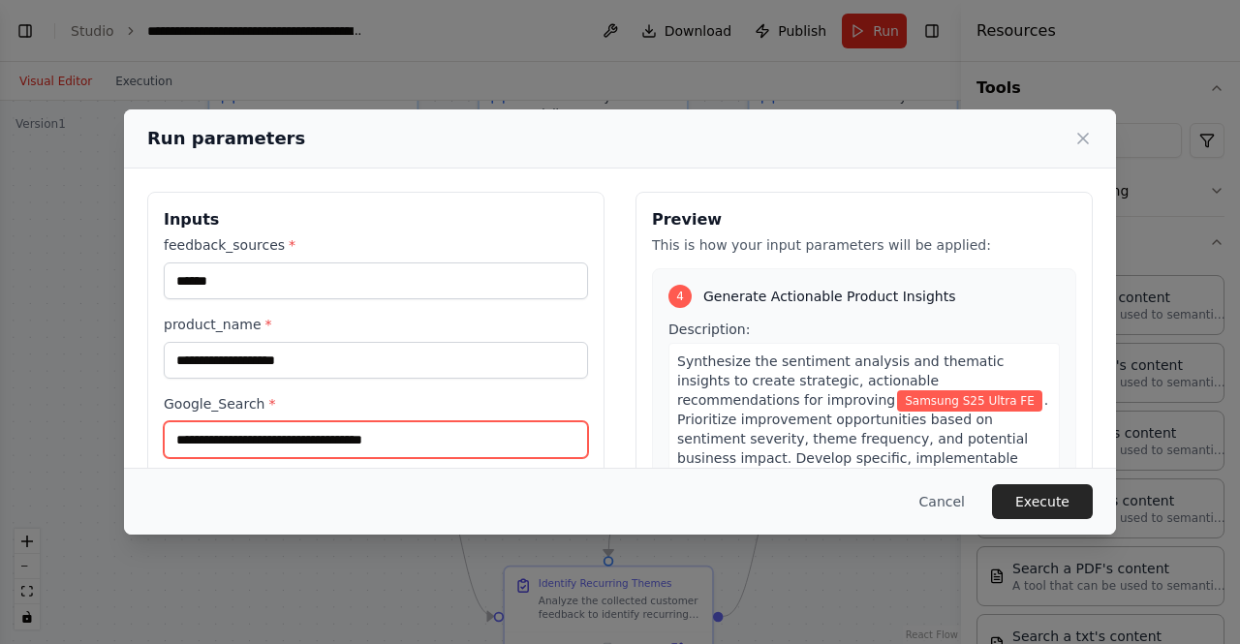
scroll to position [204, 0]
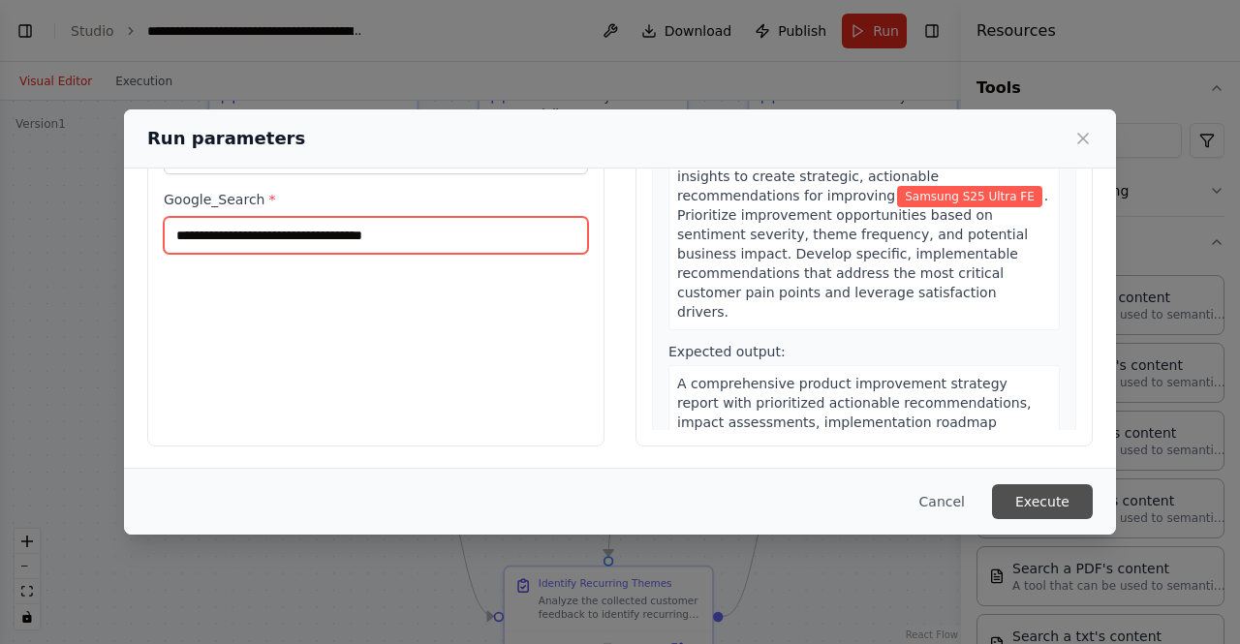
type input "**********"
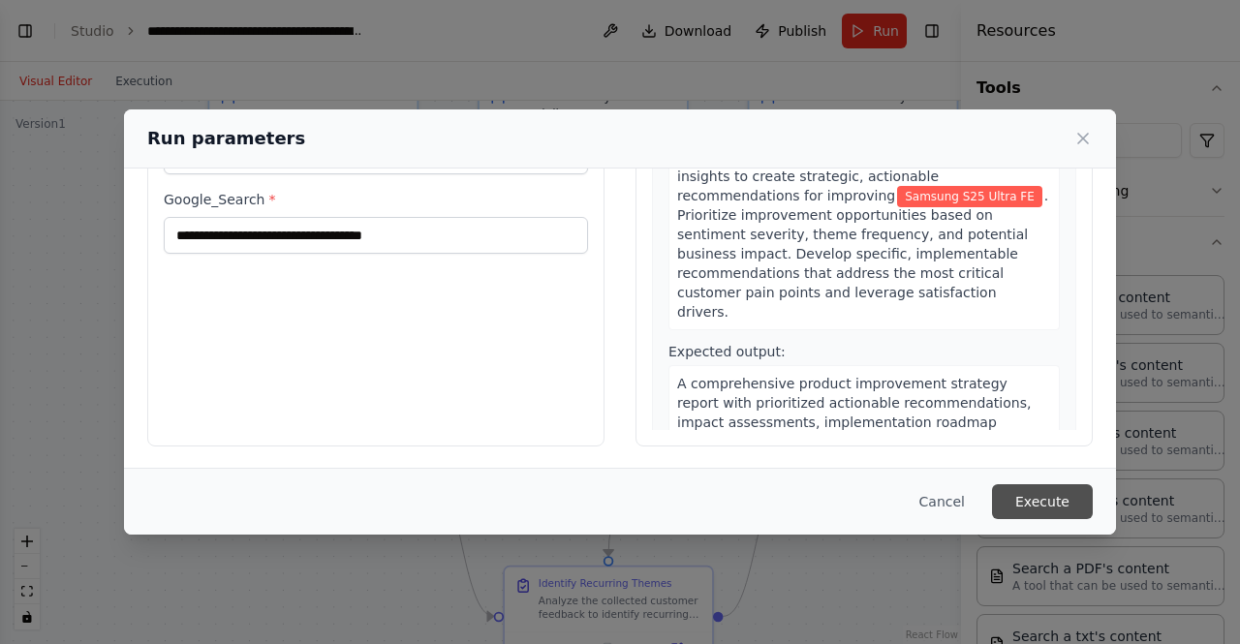
click at [1040, 499] on button "Execute" at bounding box center [1042, 501] width 101 height 35
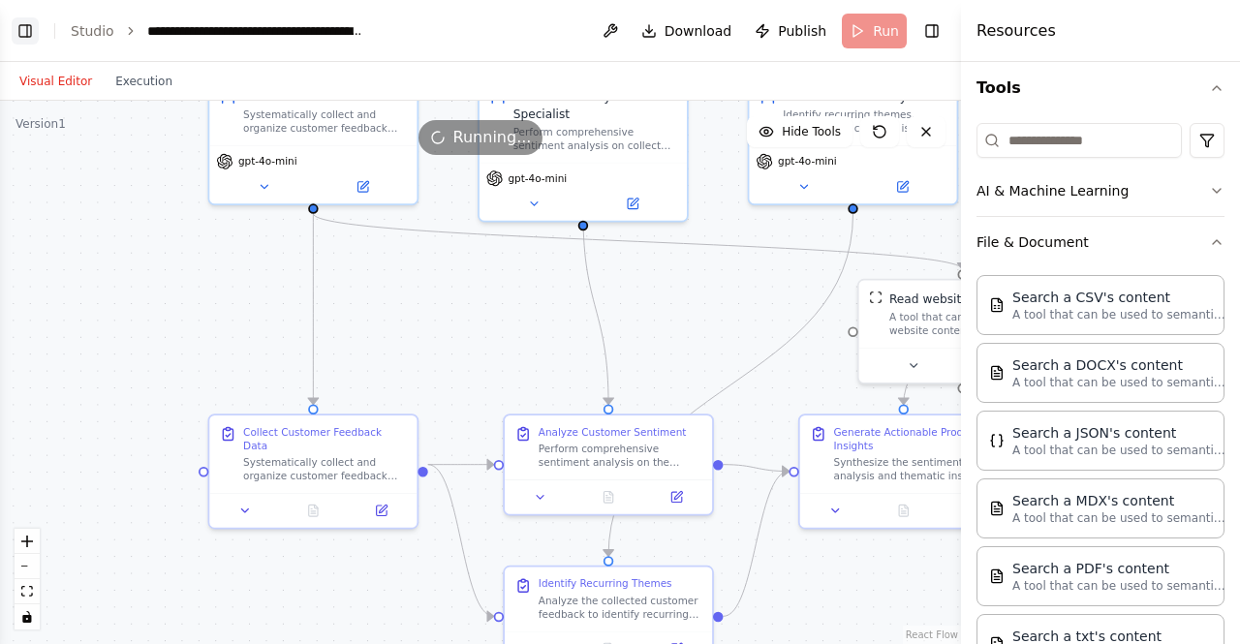
click at [19, 22] on button "Toggle Left Sidebar" at bounding box center [25, 30] width 27 height 27
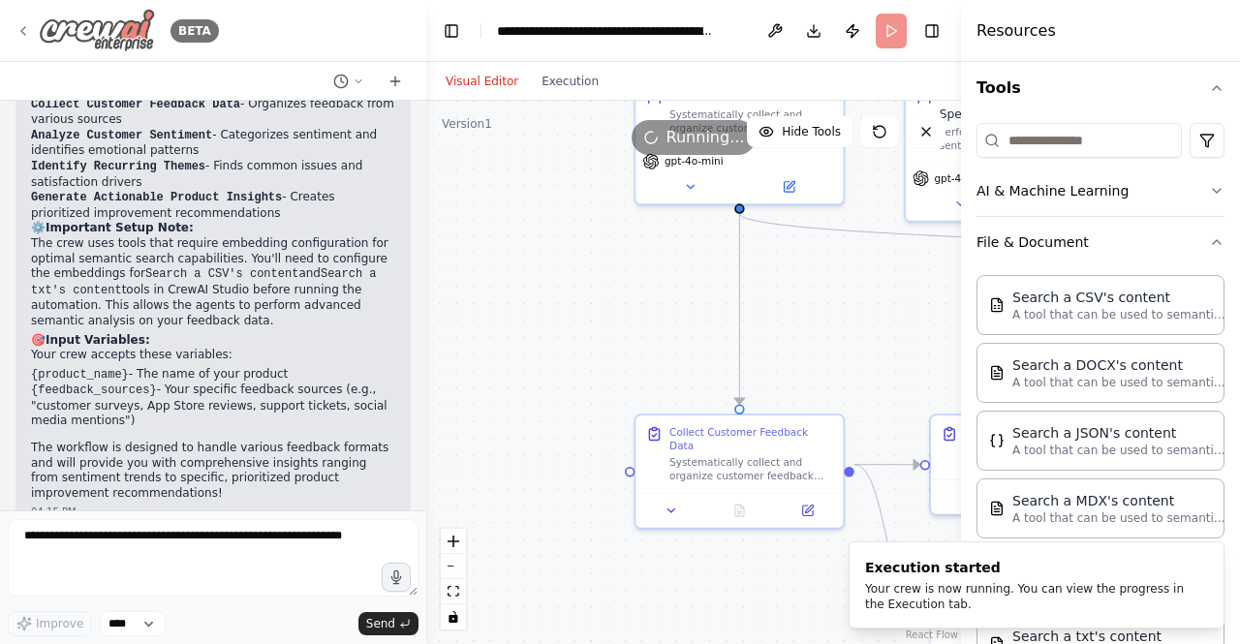
click at [25, 30] on icon at bounding box center [22, 30] width 15 height 15
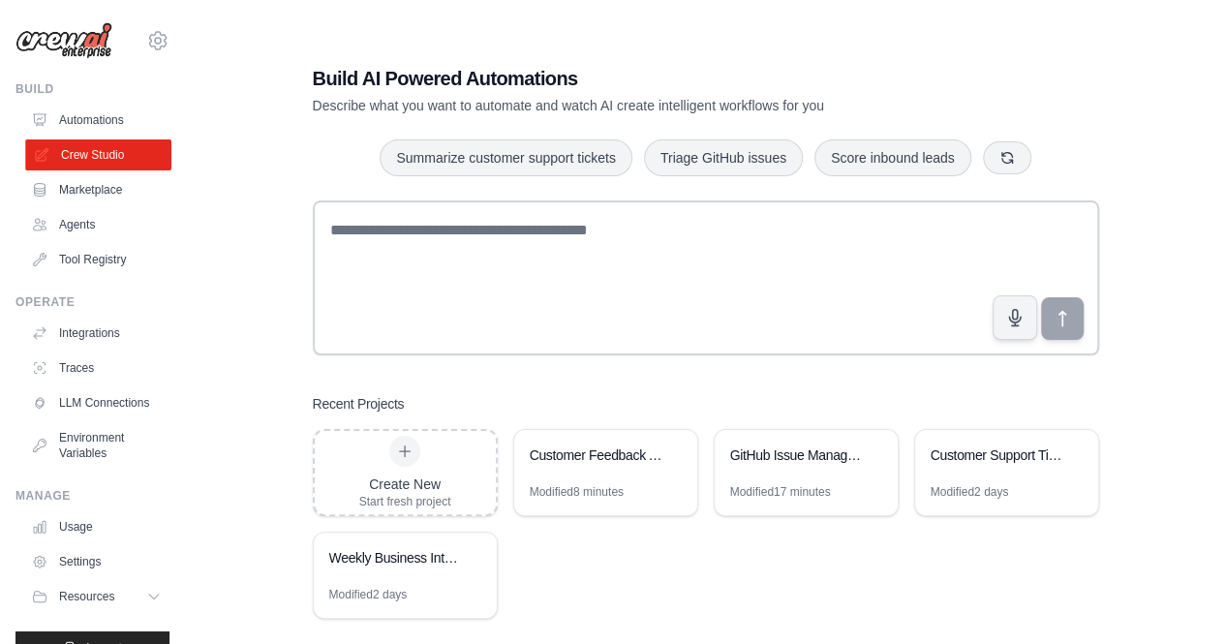
click at [68, 154] on link "Crew Studio" at bounding box center [98, 154] width 146 height 31
click at [603, 485] on div "Modified 34 minutes" at bounding box center [580, 491] width 101 height 15
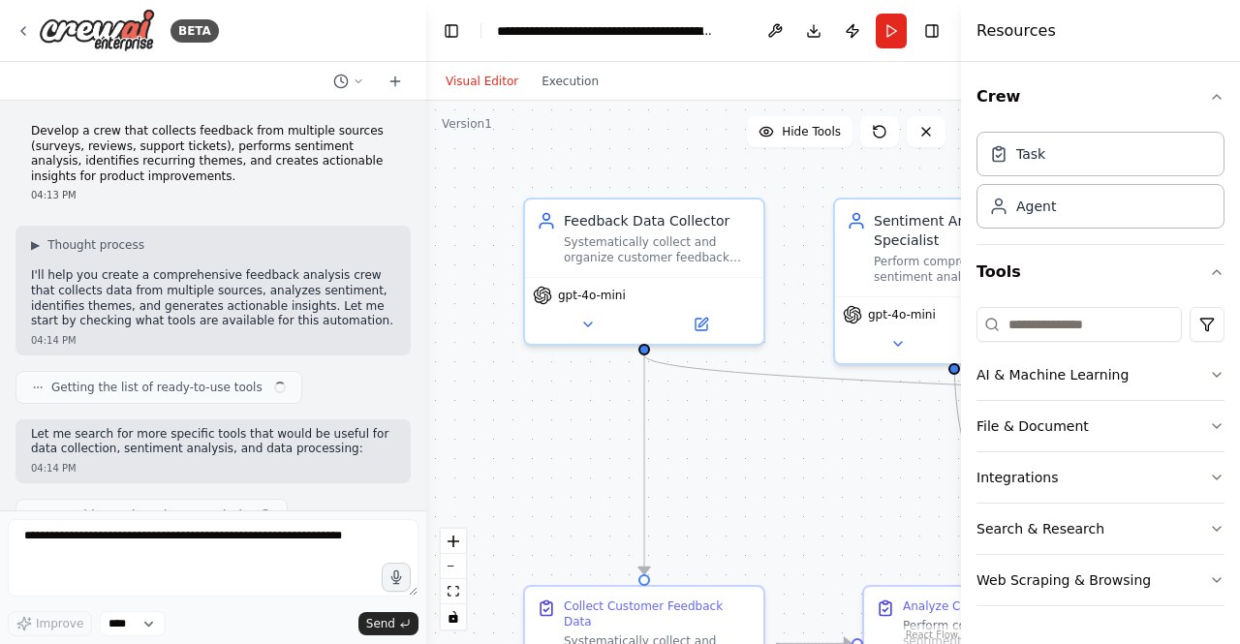
scroll to position [1053, 0]
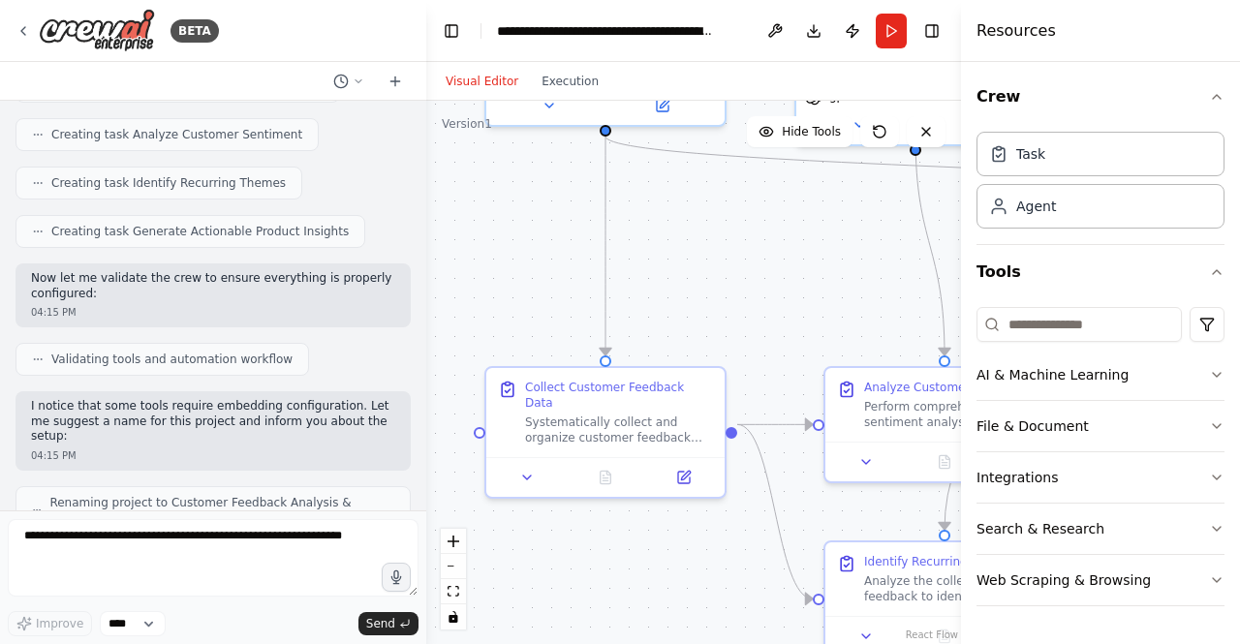
drag, startPoint x: 810, startPoint y: 506, endPoint x: 771, endPoint y: 249, distance: 259.6
click at [771, 251] on div ".deletable-edge-delete-btn { width: 20px; height: 20px; border: 0px solid #ffff…" at bounding box center [693, 372] width 535 height 543
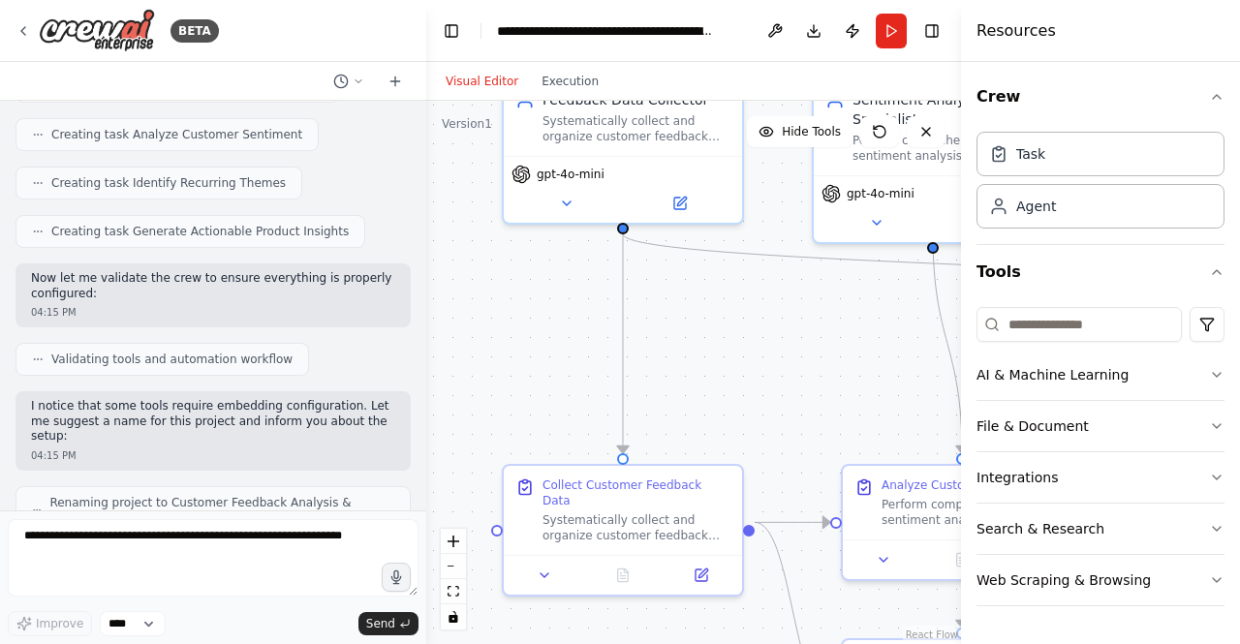
drag, startPoint x: 771, startPoint y: 249, endPoint x: 789, endPoint y: 385, distance: 136.7
click at [789, 385] on div ".deletable-edge-delete-btn { width: 20px; height: 20px; border: 0px solid #ffff…" at bounding box center [693, 372] width 535 height 543
click at [23, 27] on icon at bounding box center [22, 30] width 15 height 15
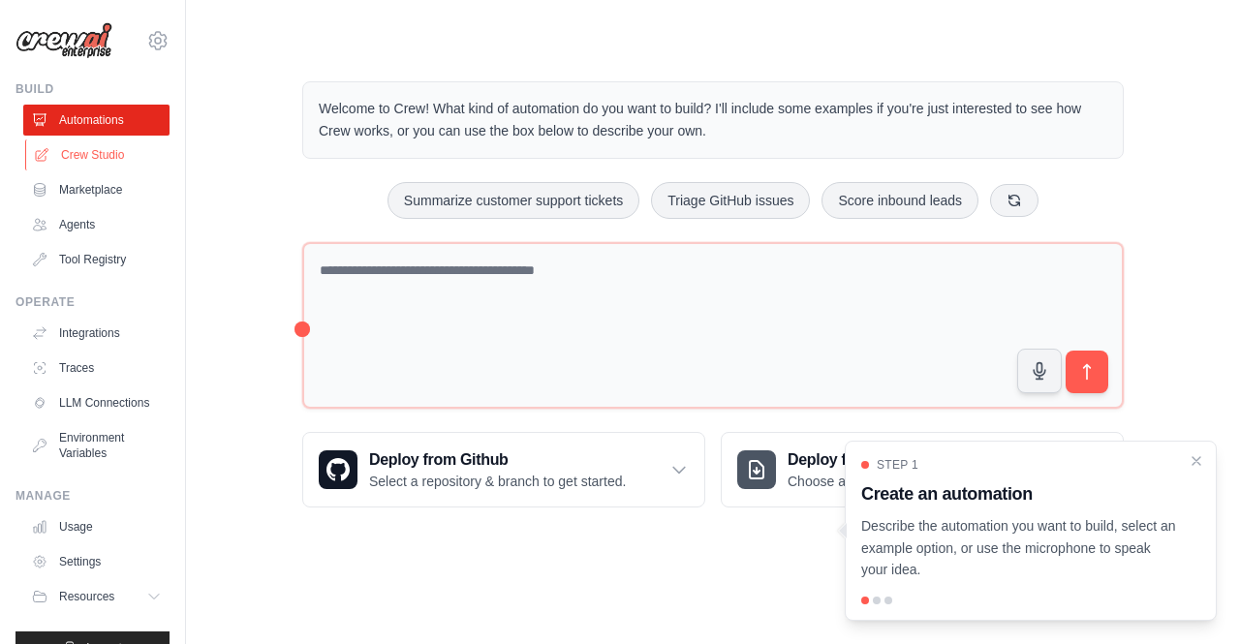
click at [88, 162] on link "Crew Studio" at bounding box center [98, 154] width 146 height 31
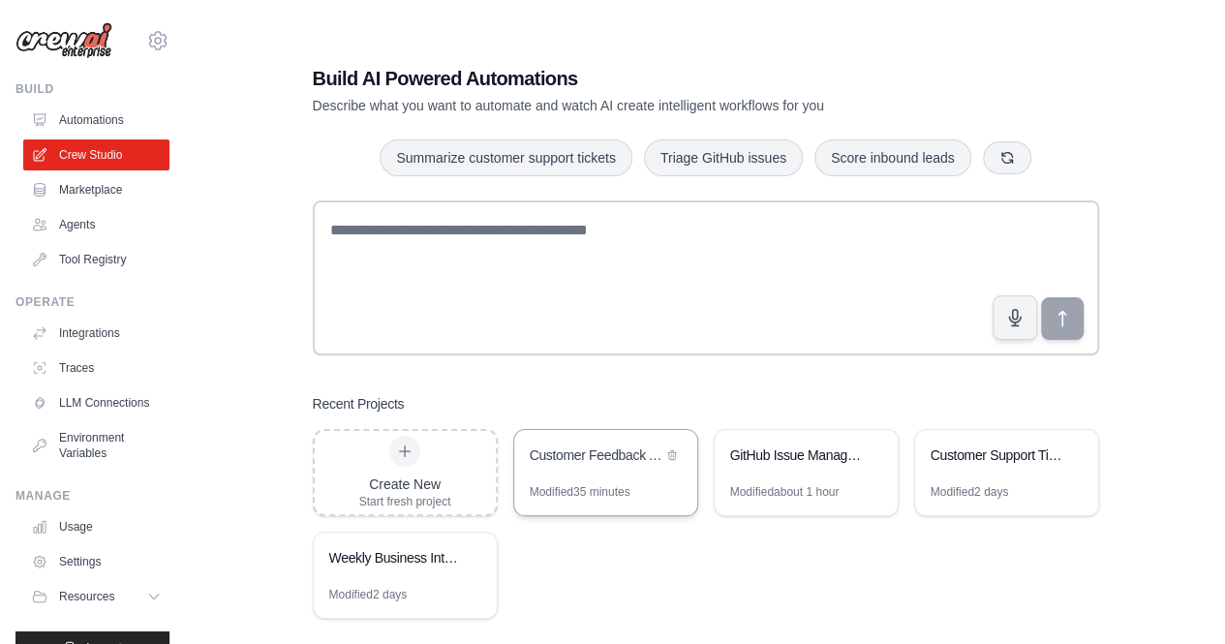
click at [563, 486] on div "Modified 35 minutes" at bounding box center [580, 491] width 101 height 15
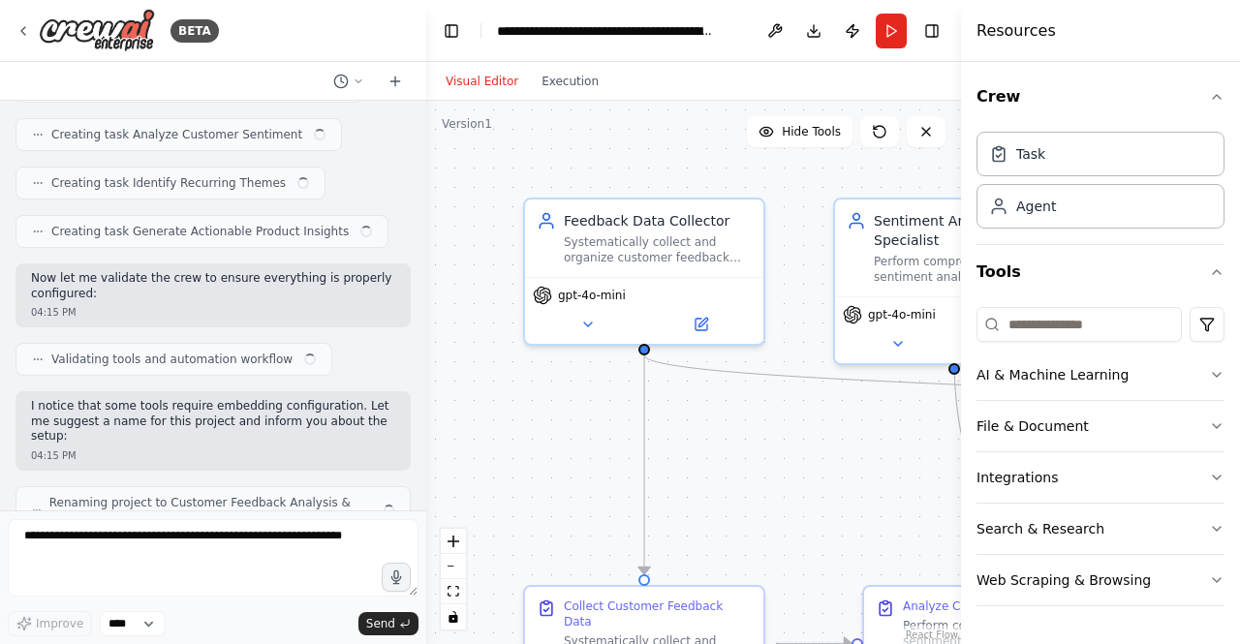
scroll to position [1718, 0]
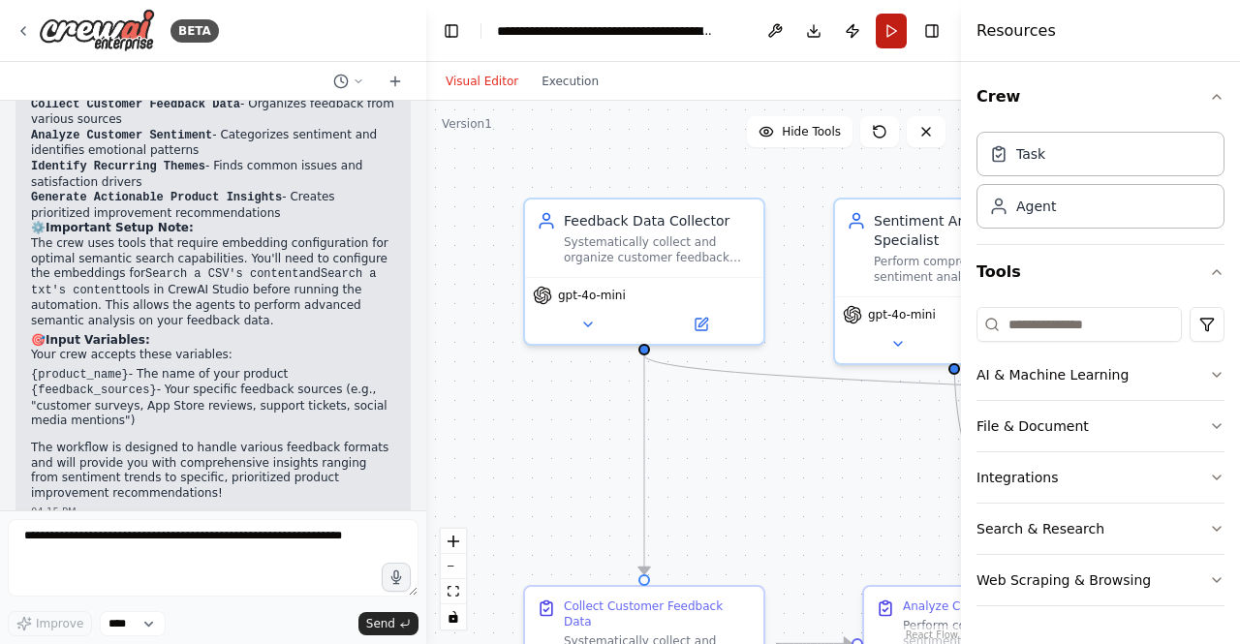
click at [892, 32] on button "Run" at bounding box center [891, 31] width 31 height 35
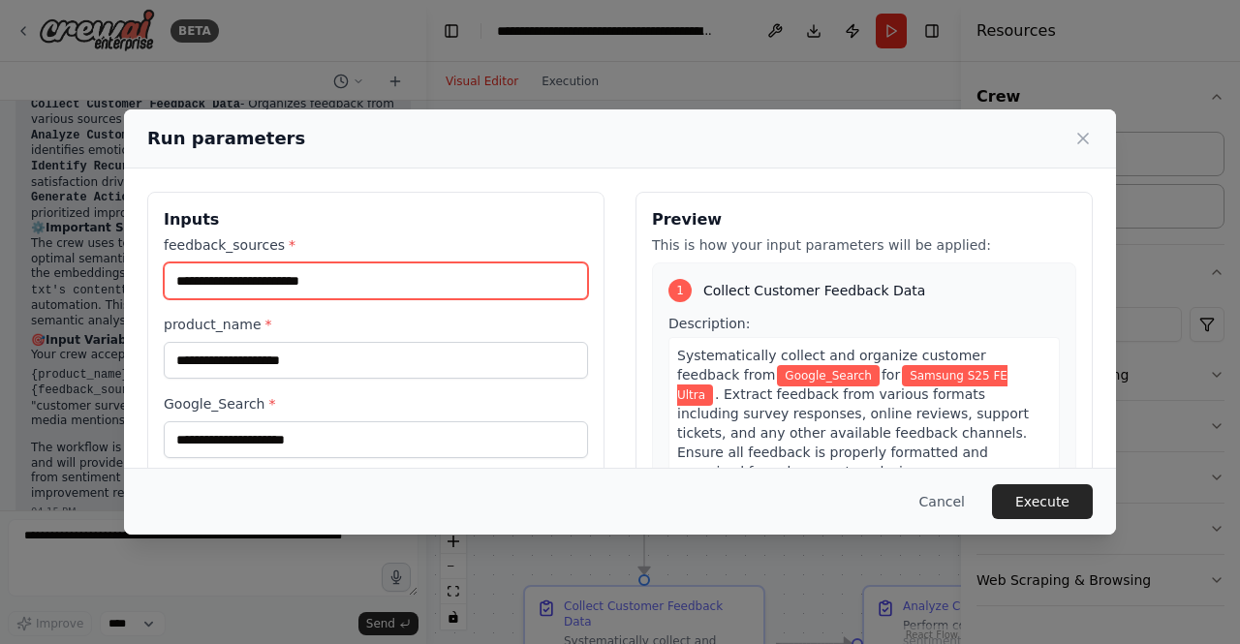
click at [336, 279] on input "feedback_sources *" at bounding box center [376, 281] width 424 height 37
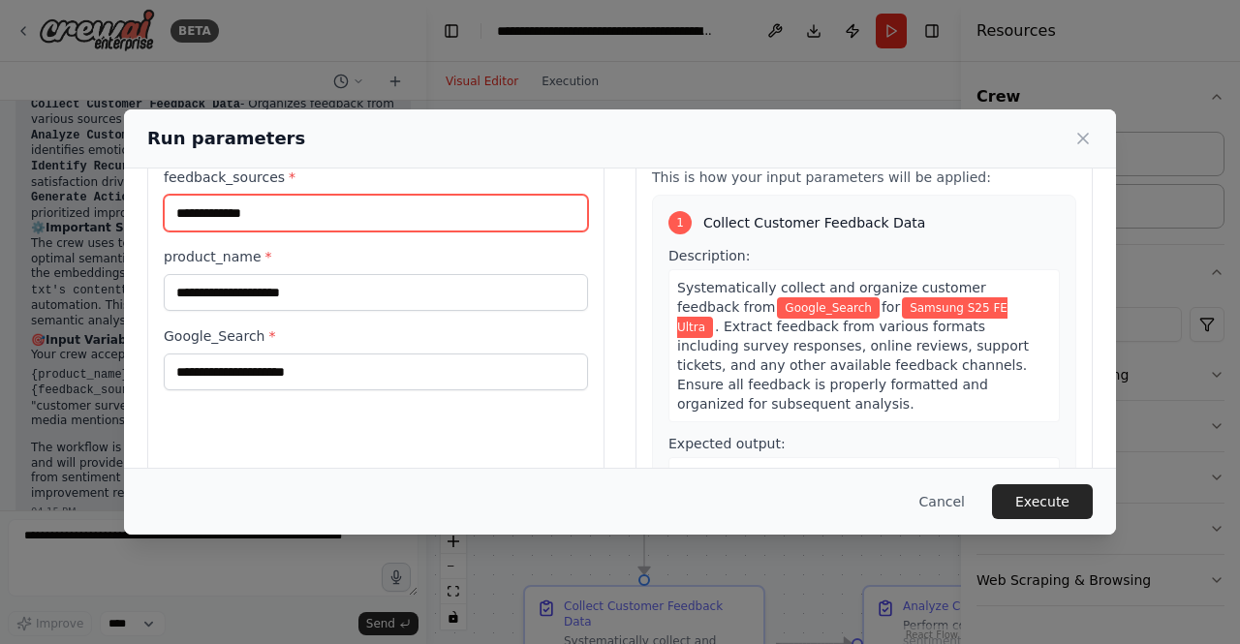
scroll to position [97, 0]
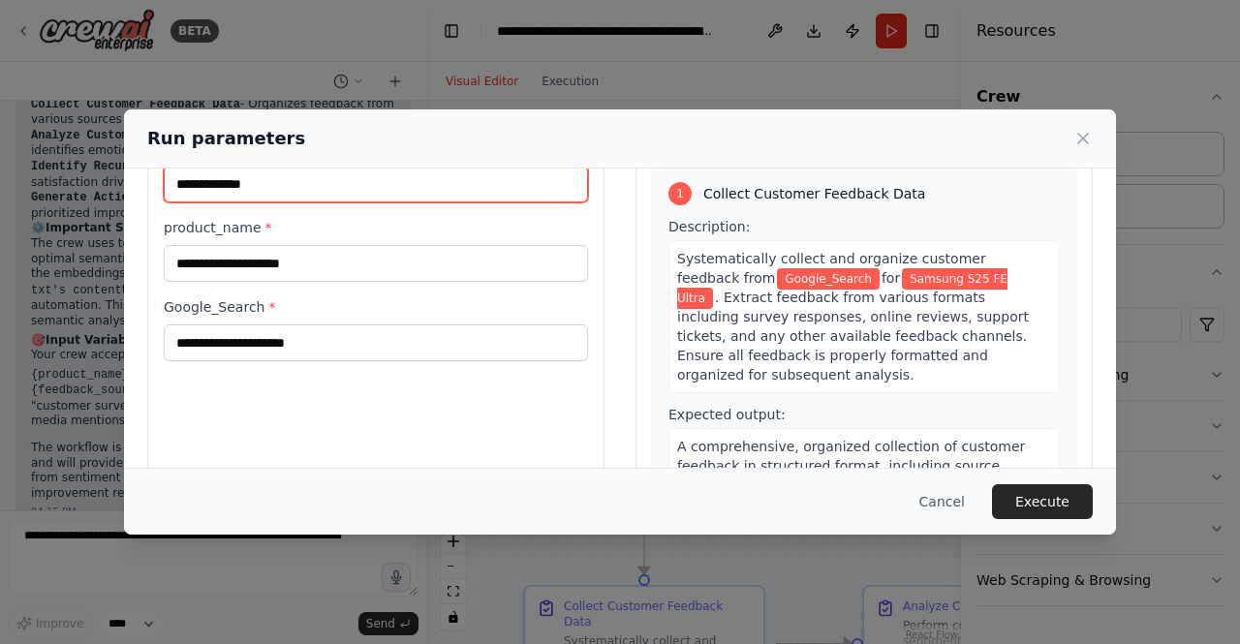
type input "**********"
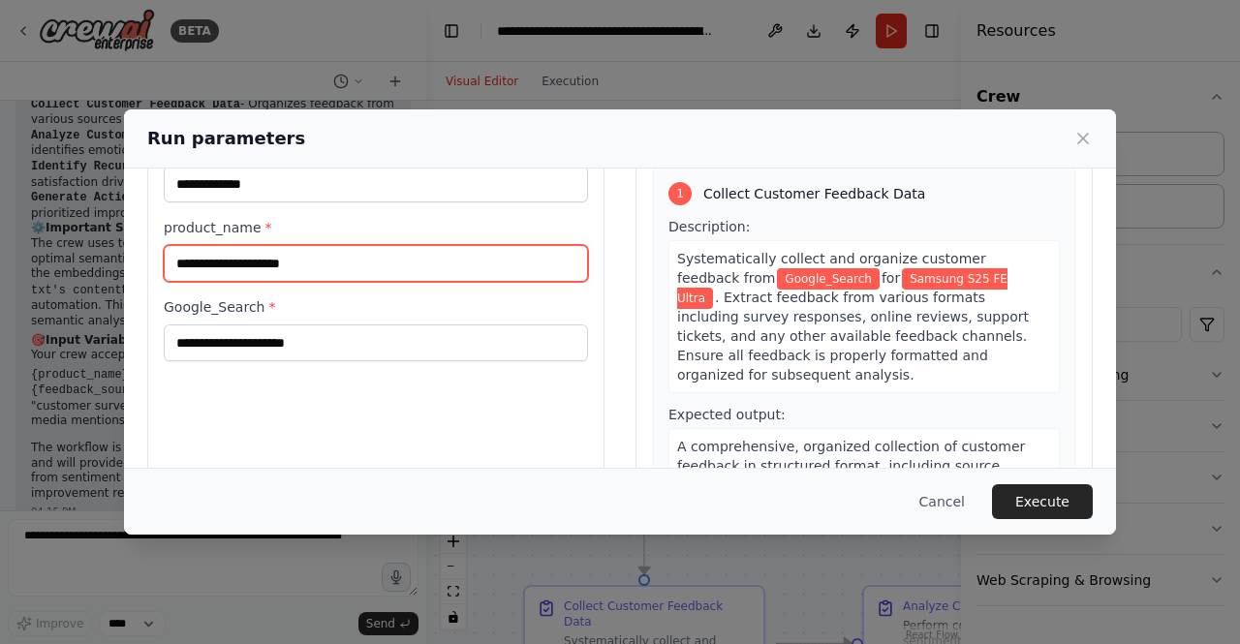
click at [231, 258] on input "product_name *" at bounding box center [376, 263] width 424 height 37
type input "**********"
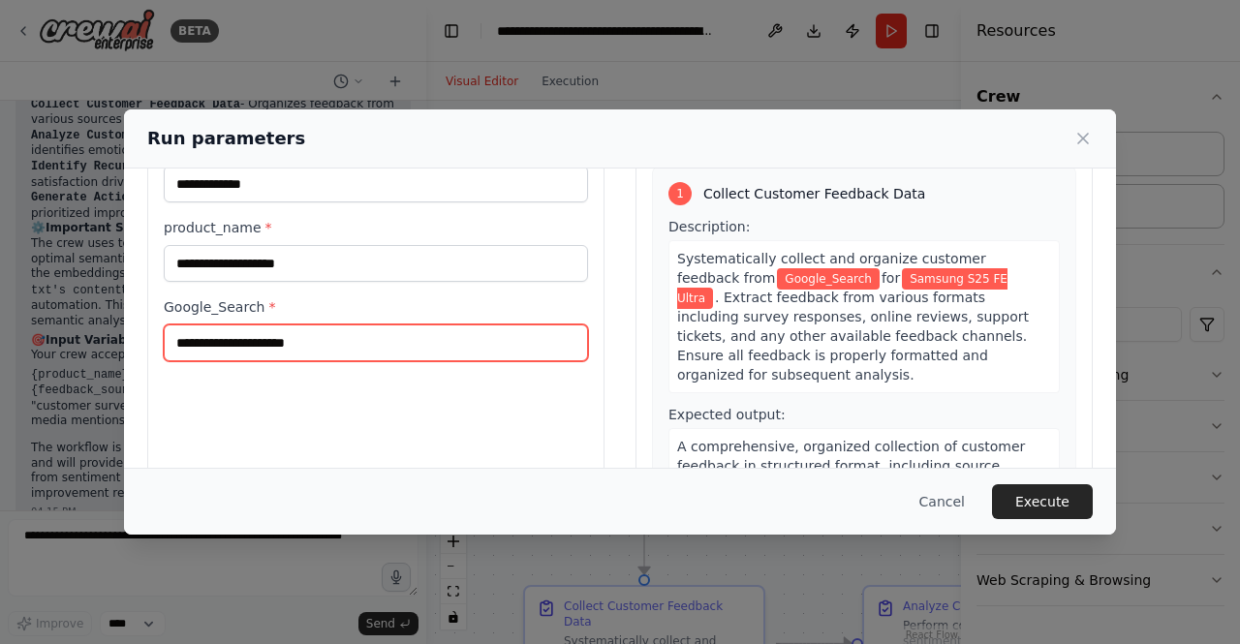
click at [263, 338] on input "Google_Search *" at bounding box center [376, 343] width 424 height 37
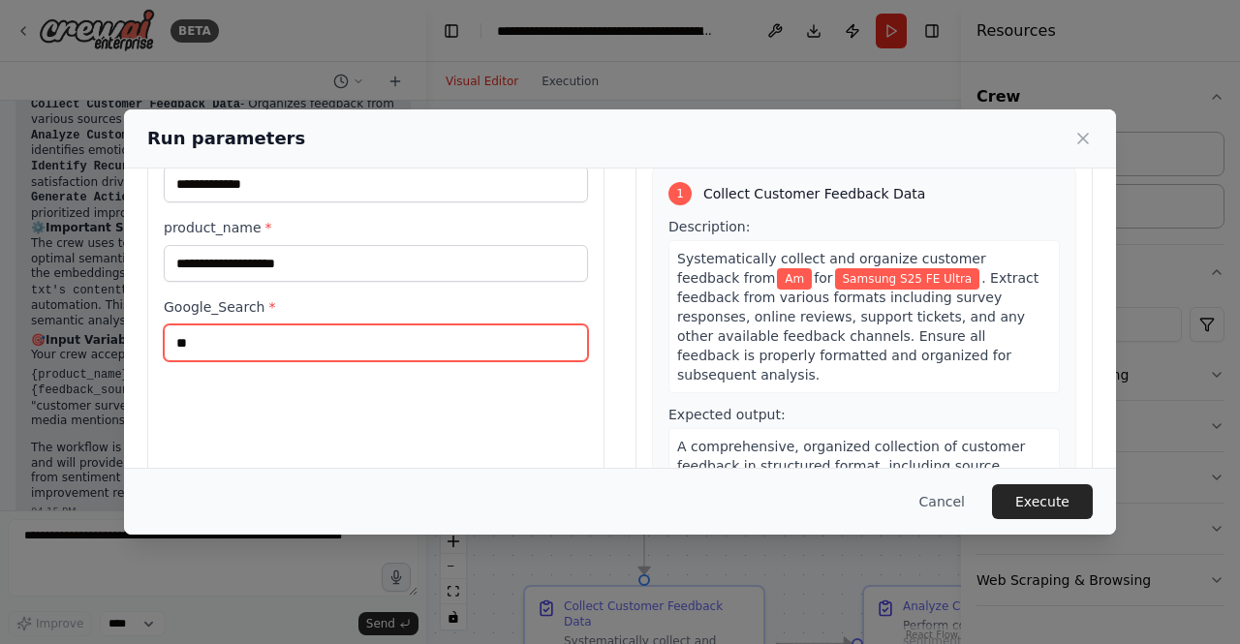
type input "*"
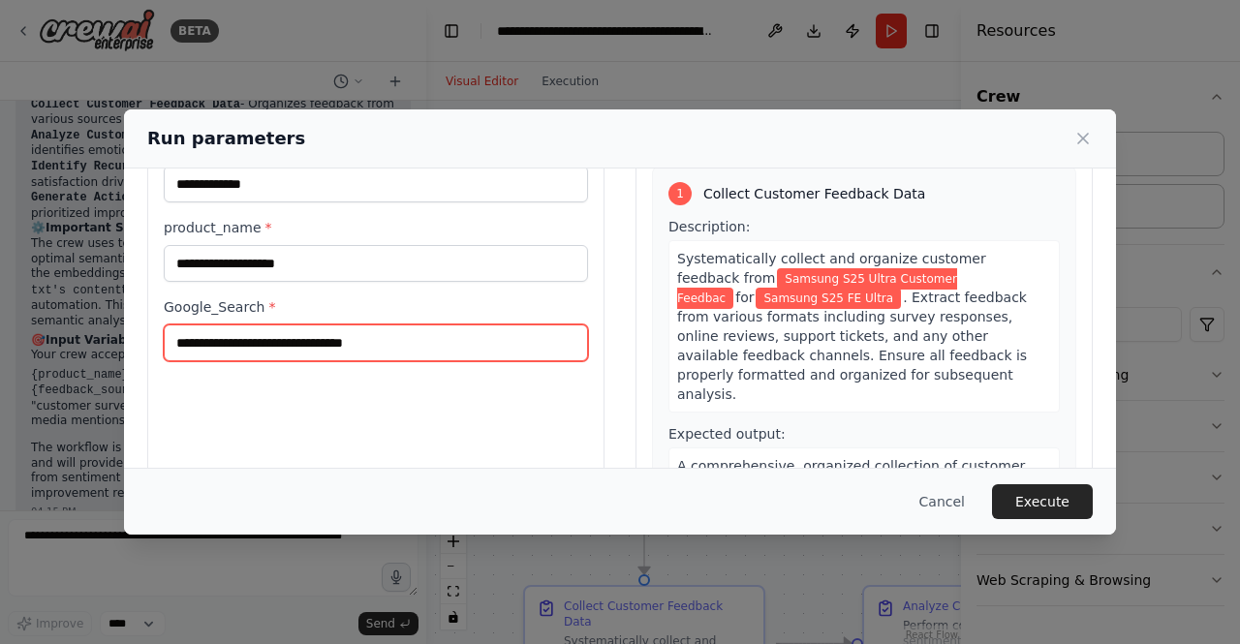
type input "**********"
drag, startPoint x: 428, startPoint y: 335, endPoint x: 93, endPoint y: 328, distance: 335.2
click at [93, 328] on div "**********" at bounding box center [620, 322] width 1240 height 644
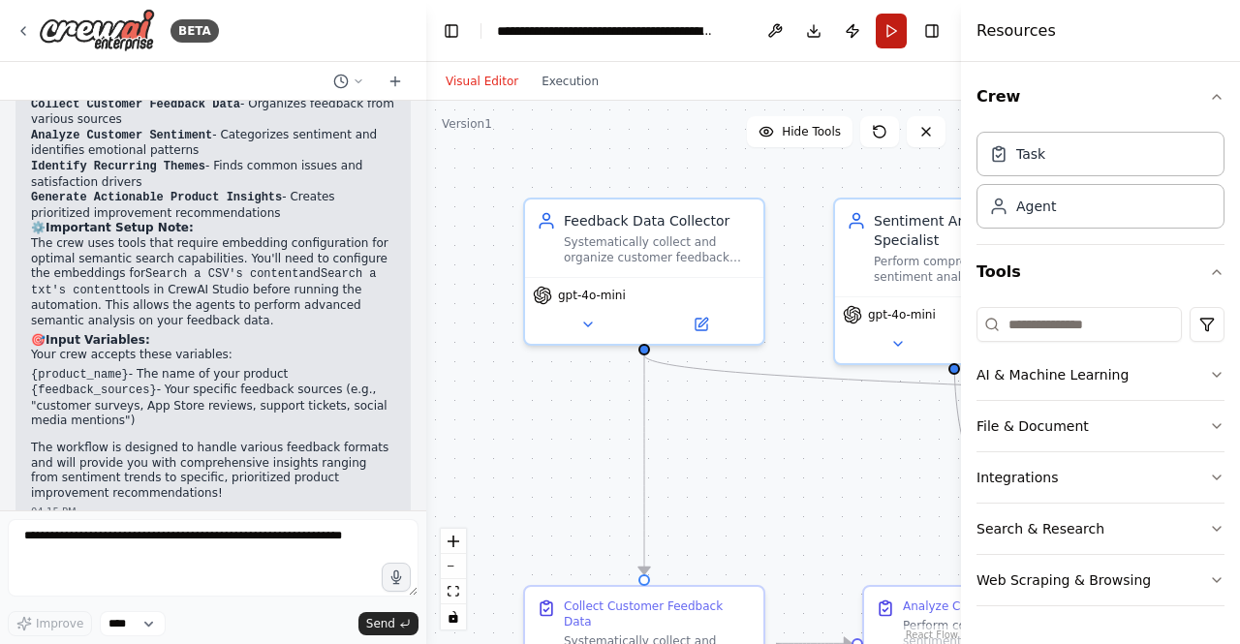
click at [891, 22] on button "Run" at bounding box center [891, 31] width 31 height 35
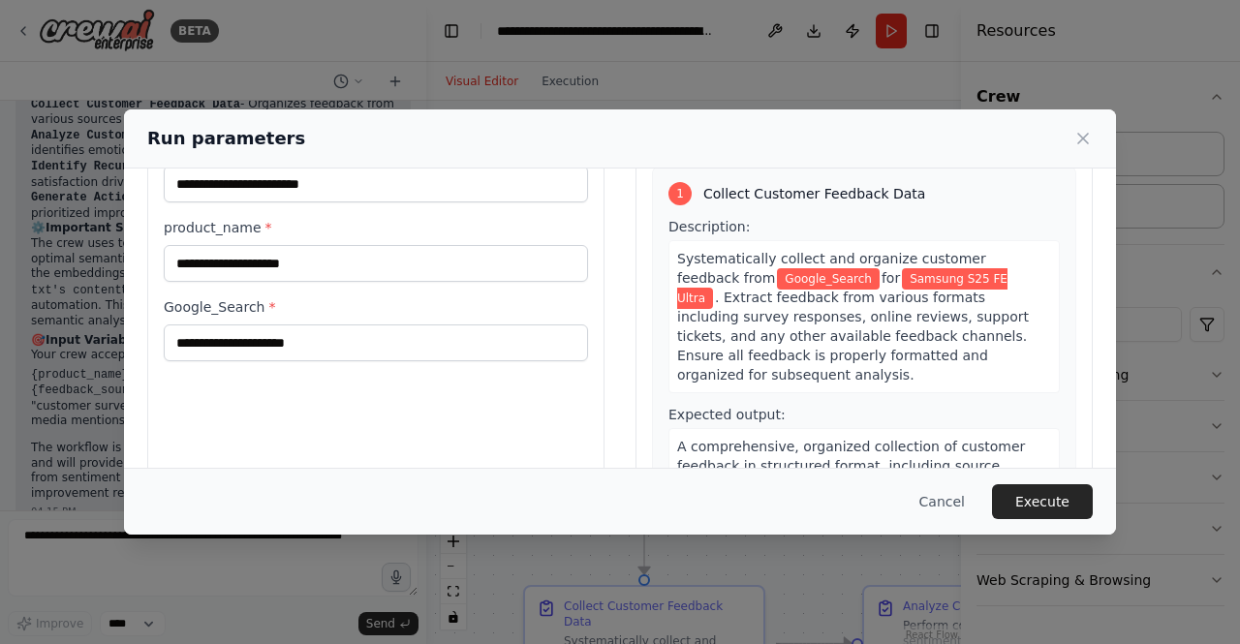
scroll to position [0, 0]
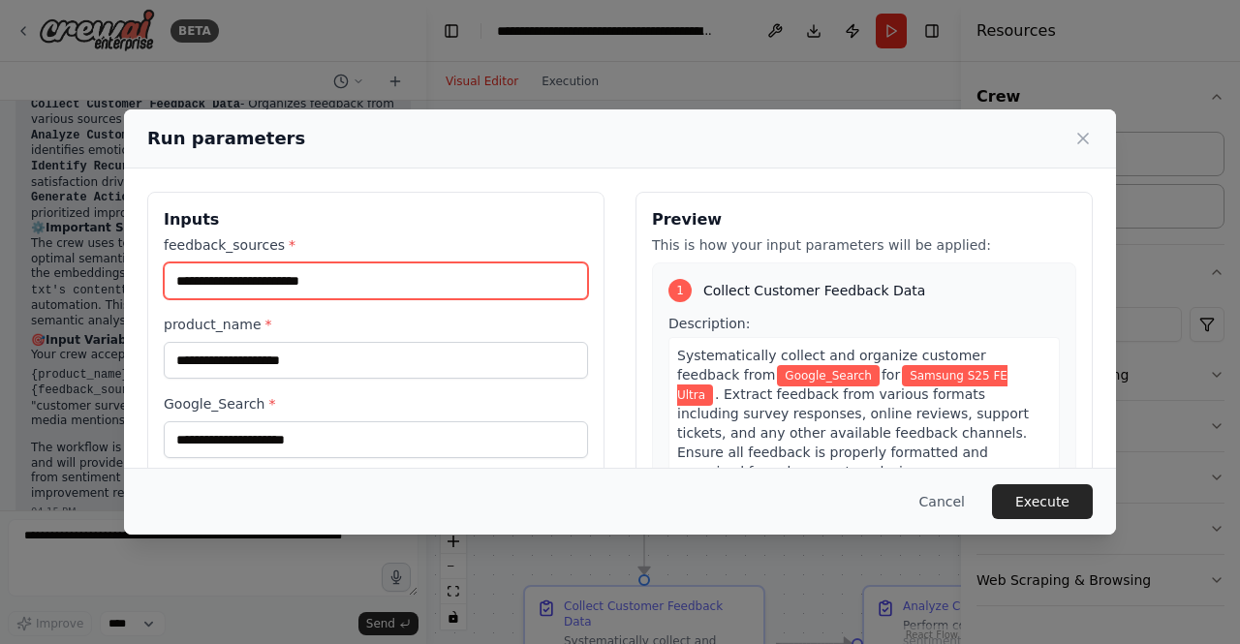
click at [331, 284] on input "feedback_sources *" at bounding box center [376, 281] width 424 height 37
type input "**********"
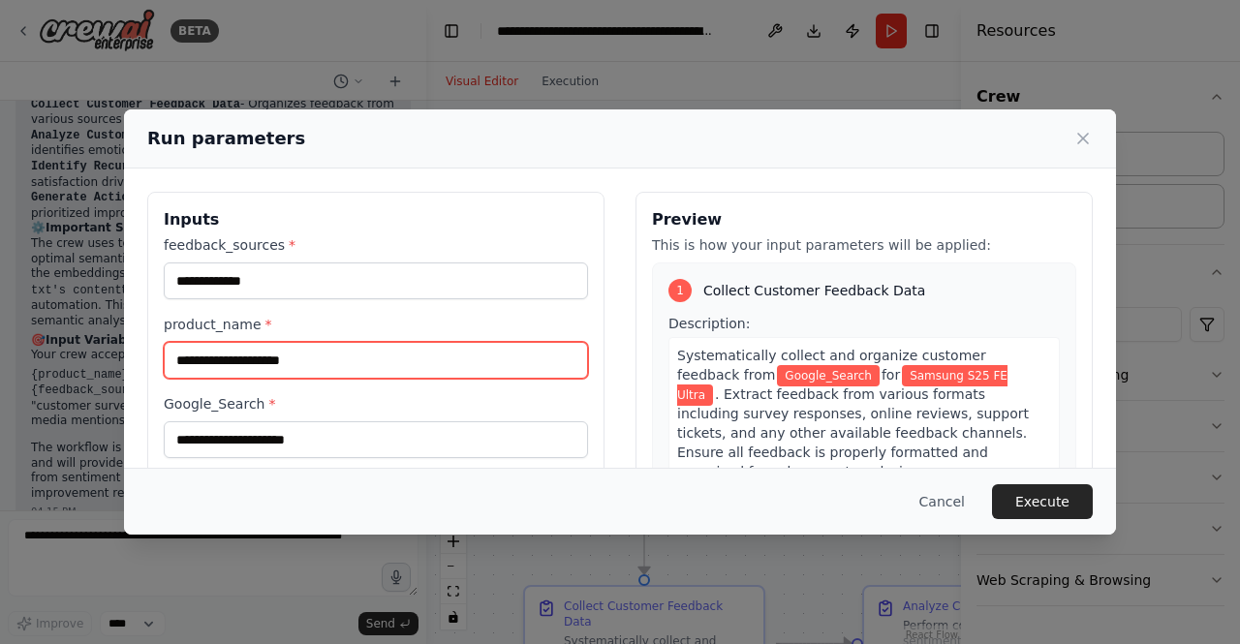
click at [283, 362] on input "product_name *" at bounding box center [376, 360] width 424 height 37
type input "**********"
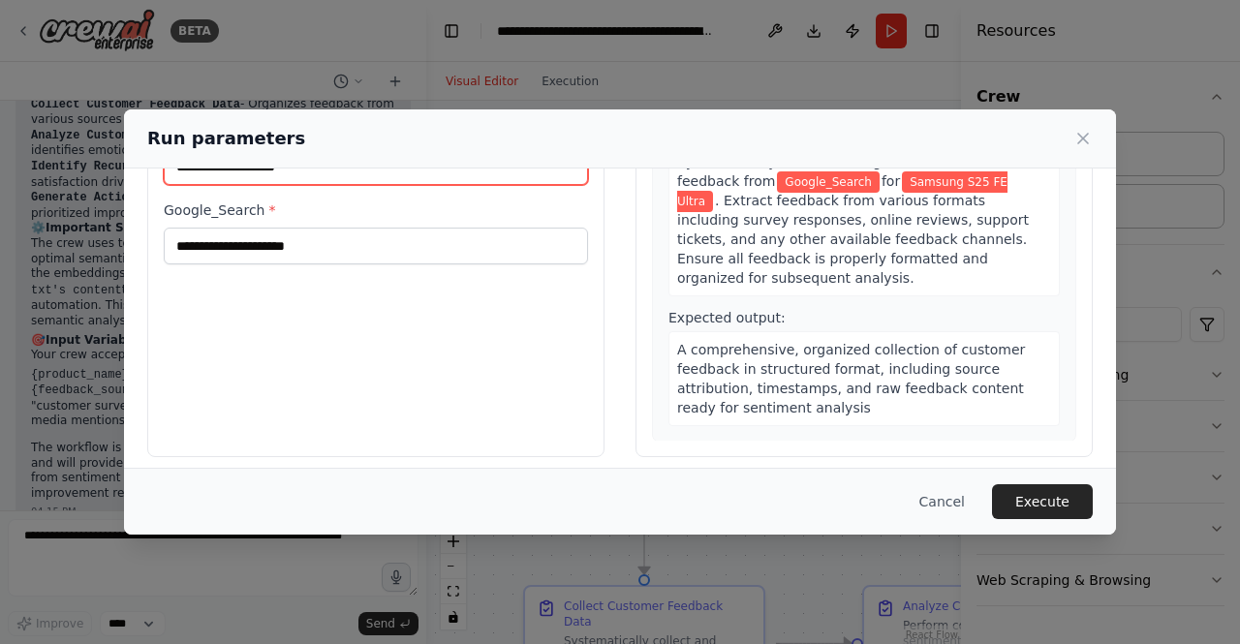
scroll to position [97, 0]
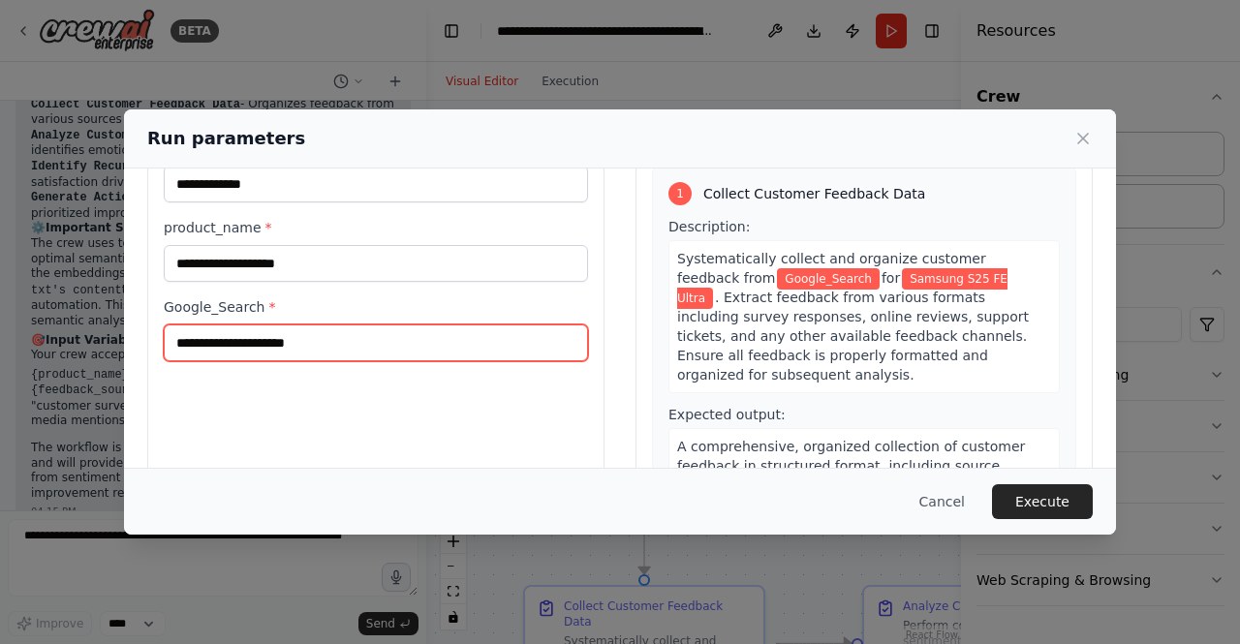
click at [306, 340] on input "Google_Search *" at bounding box center [376, 343] width 424 height 37
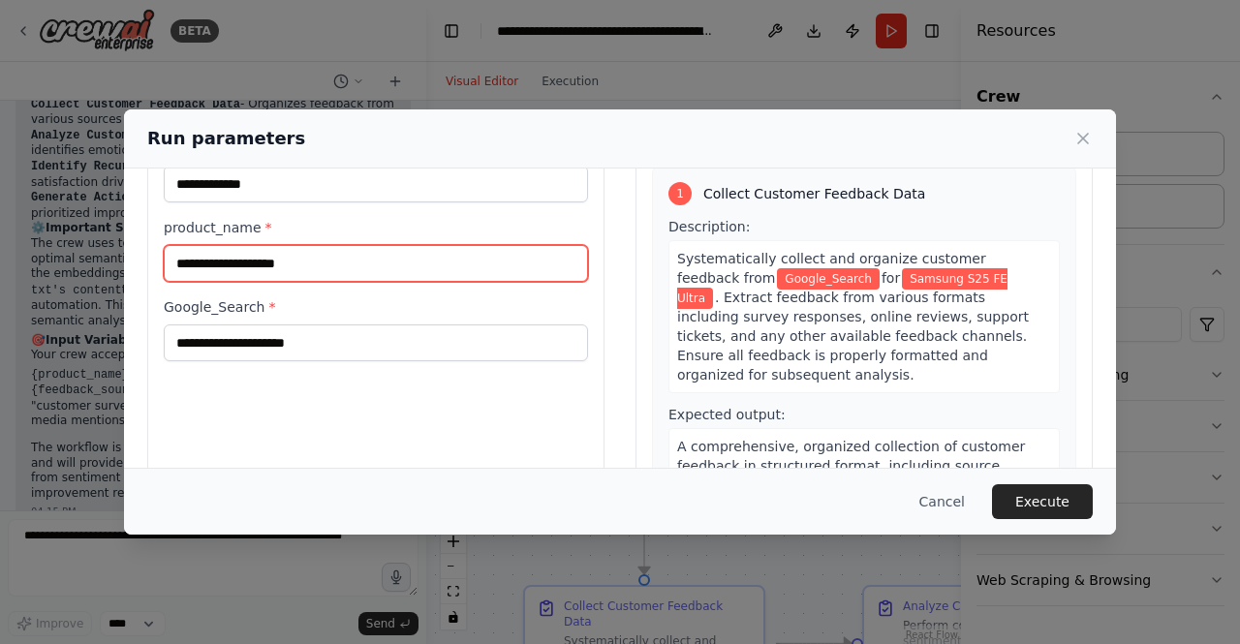
drag, startPoint x: 321, startPoint y: 263, endPoint x: 170, endPoint y: 249, distance: 150.8
click at [170, 249] on input "**********" at bounding box center [376, 263] width 424 height 37
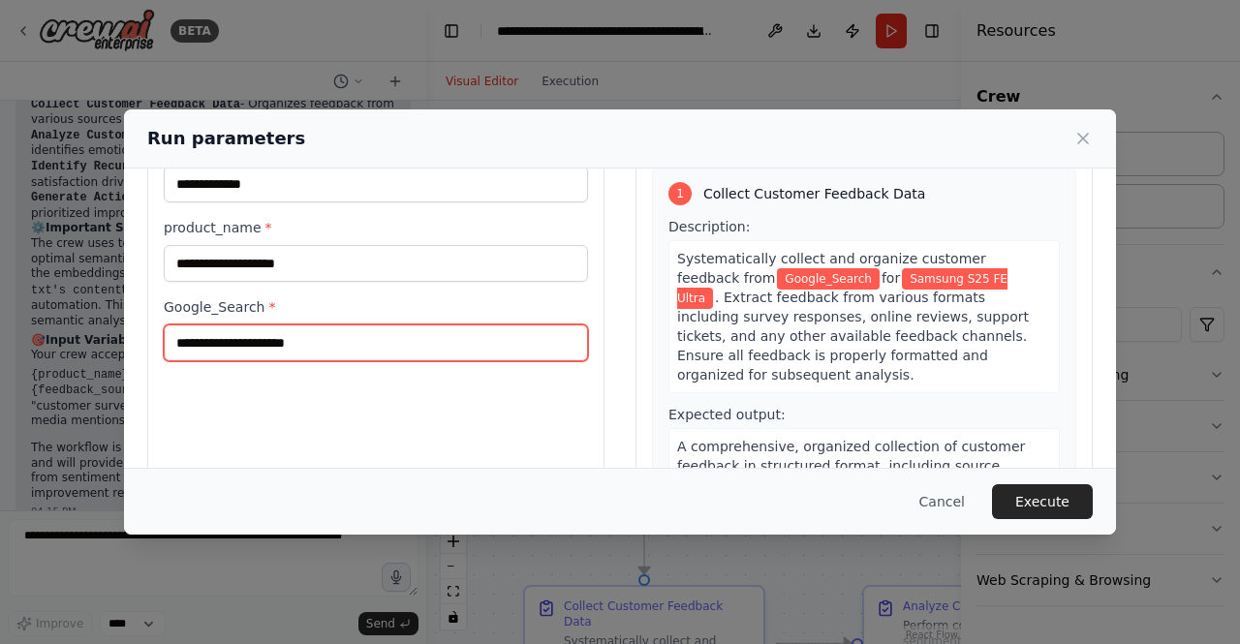
click at [271, 338] on input "Google_Search *" at bounding box center [376, 343] width 424 height 37
type input "**********"
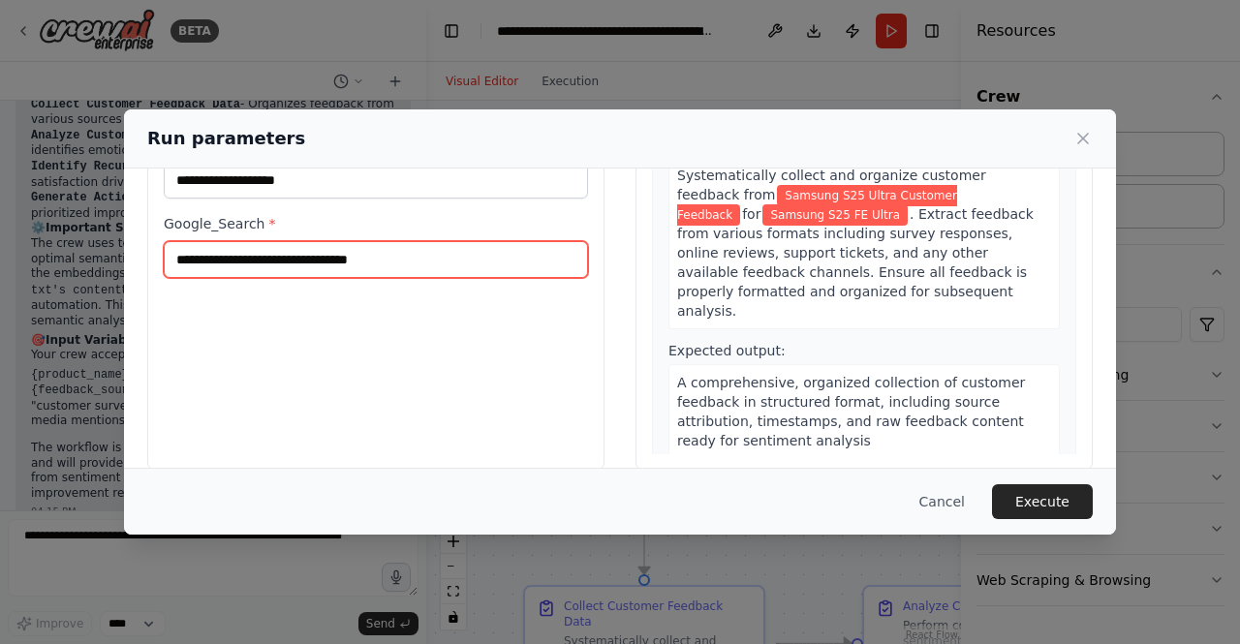
scroll to position [204, 0]
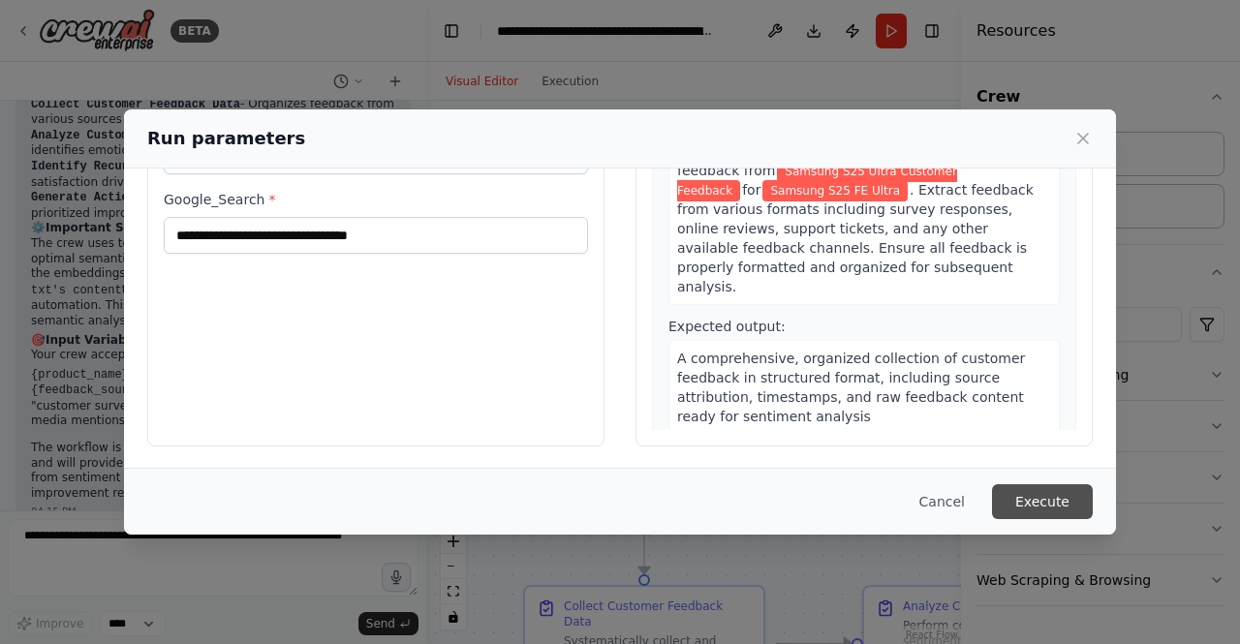
click at [1031, 506] on button "Execute" at bounding box center [1042, 501] width 101 height 35
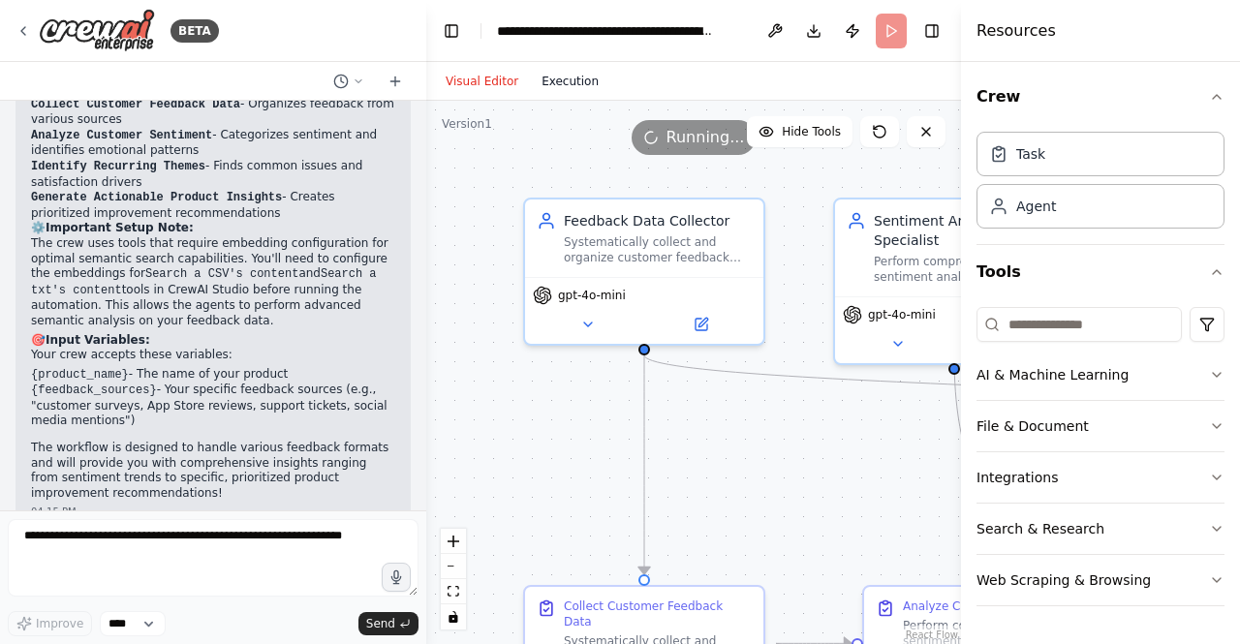
click at [571, 77] on button "Execution" at bounding box center [570, 81] width 80 height 23
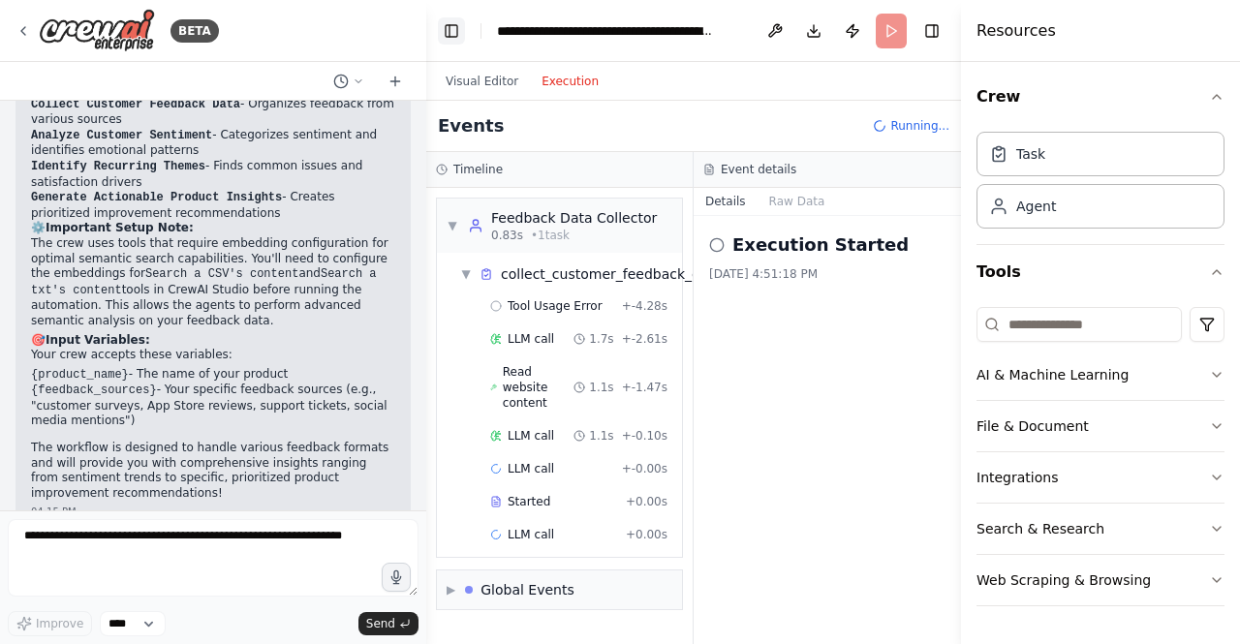
click at [446, 35] on button "Toggle Left Sidebar" at bounding box center [451, 30] width 27 height 27
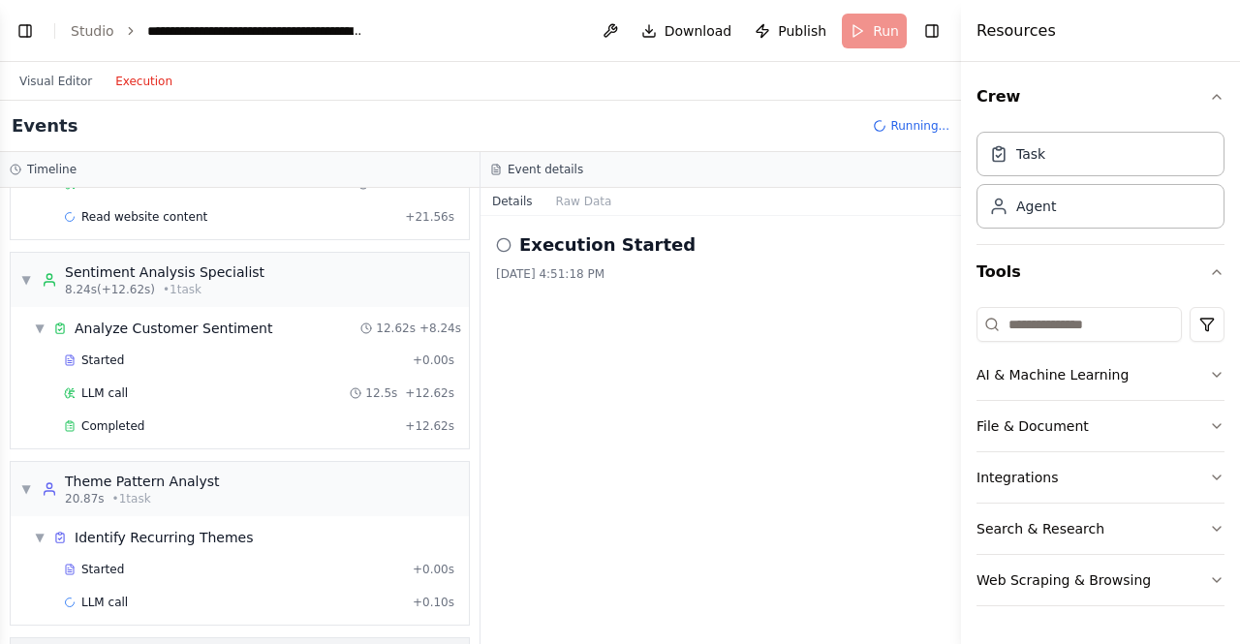
scroll to position [880, 0]
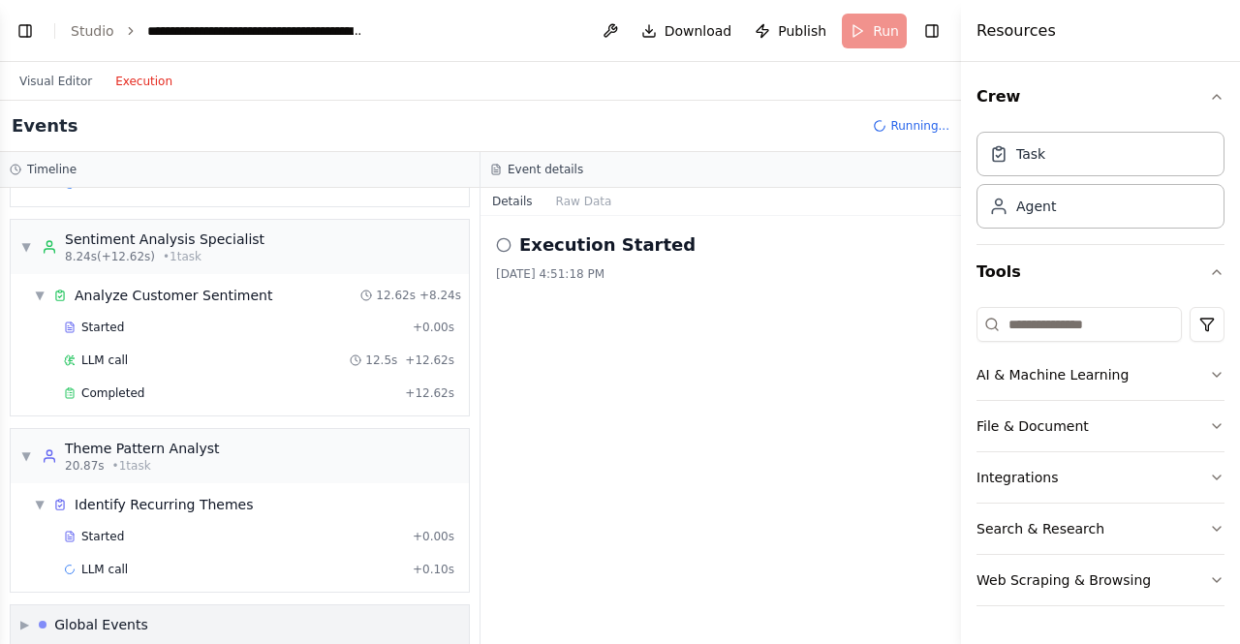
click at [29, 617] on span "▶" at bounding box center [24, 624] width 9 height 15
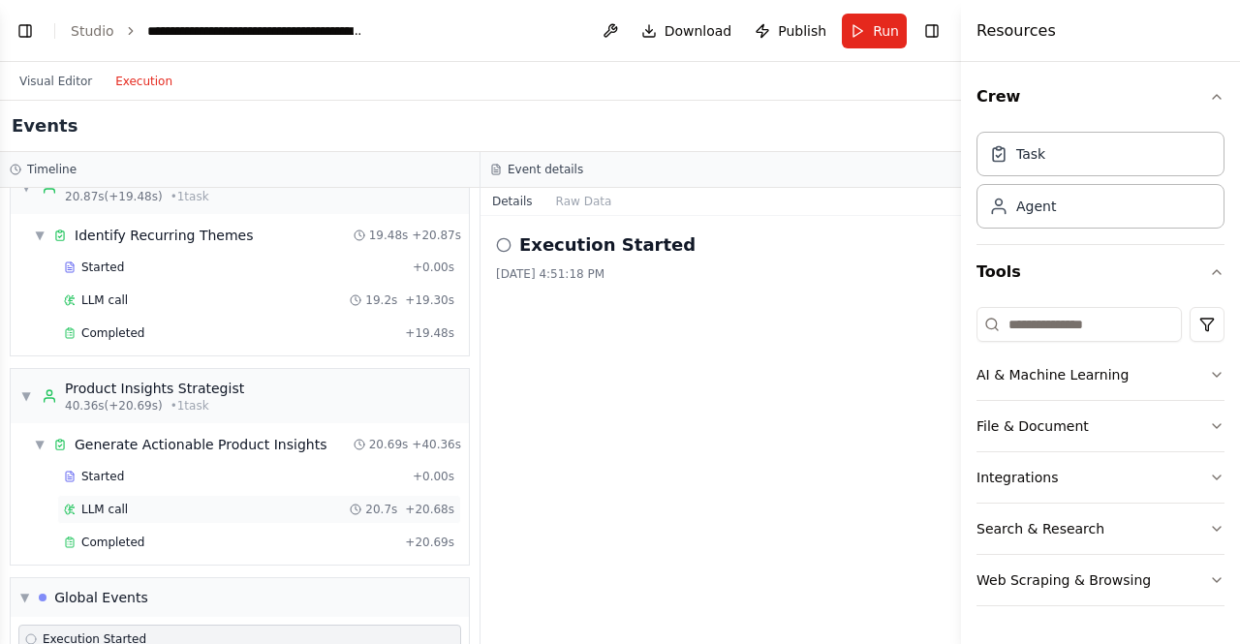
scroll to position [1904, 0]
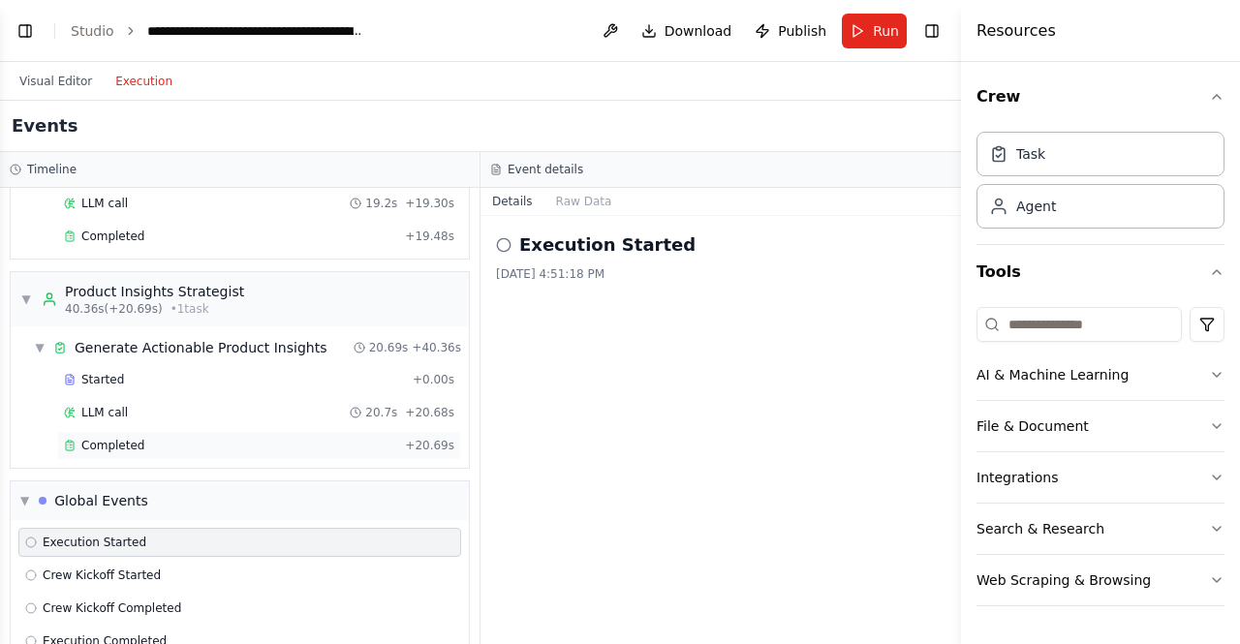
click at [116, 438] on span "Completed" at bounding box center [112, 445] width 63 height 15
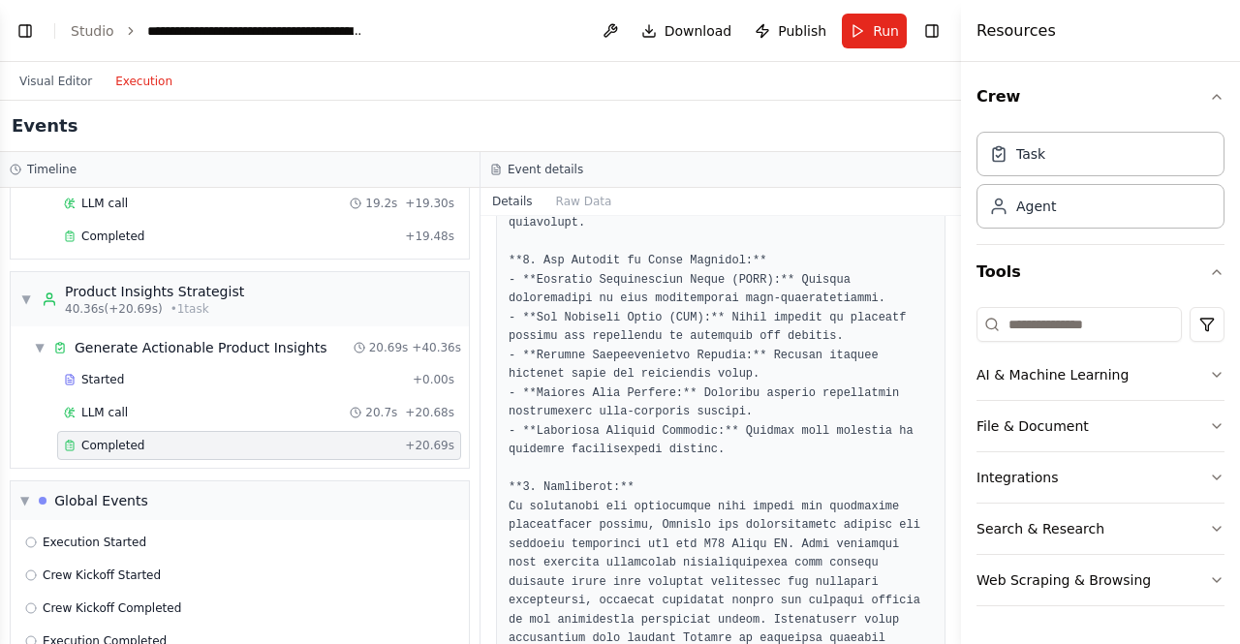
scroll to position [2061, 0]
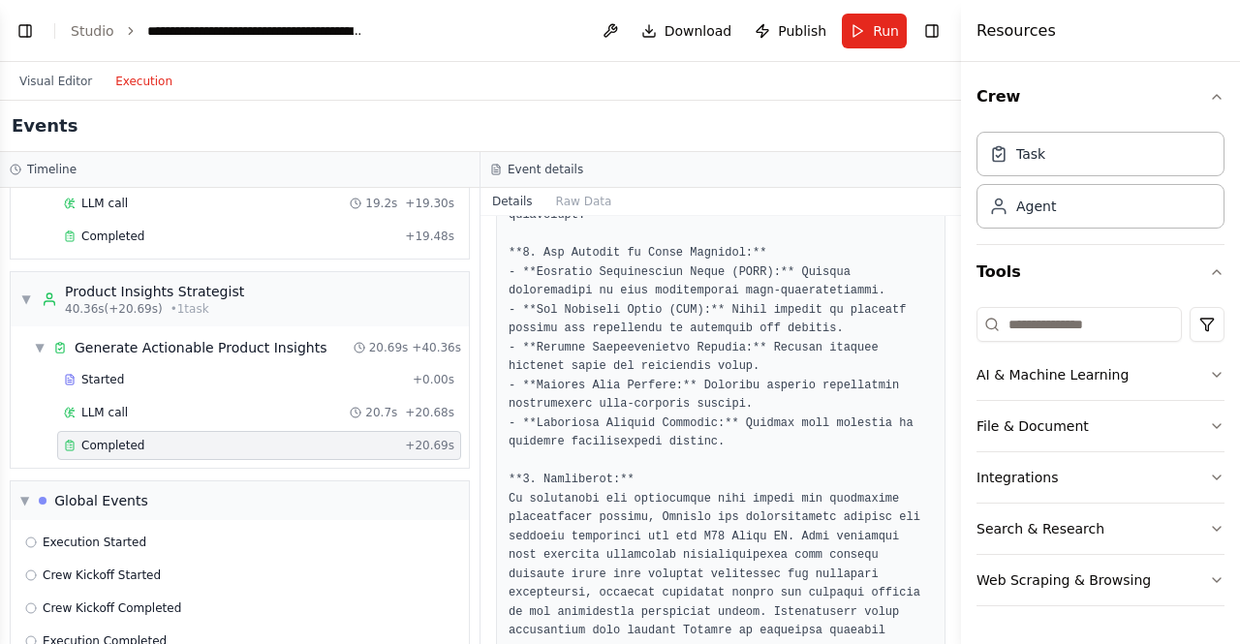
click at [493, 171] on icon at bounding box center [496, 170] width 12 height 12
click at [517, 171] on h3 "Event details" at bounding box center [546, 169] width 76 height 15
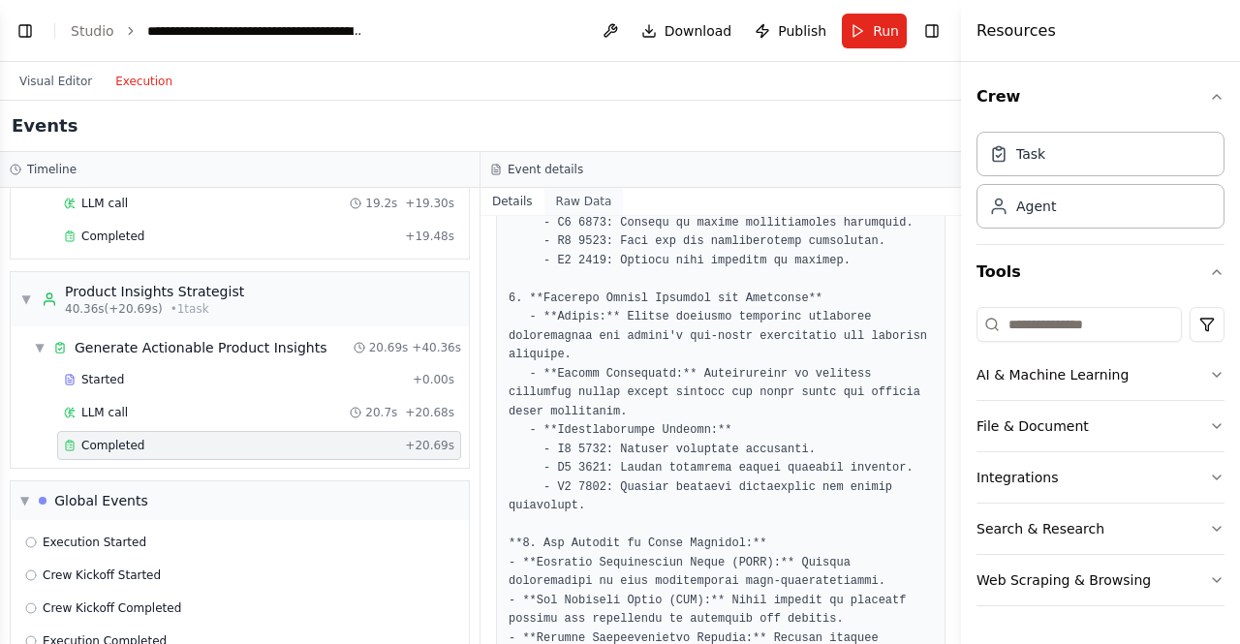
click at [577, 201] on button "Raw Data" at bounding box center [583, 201] width 79 height 27
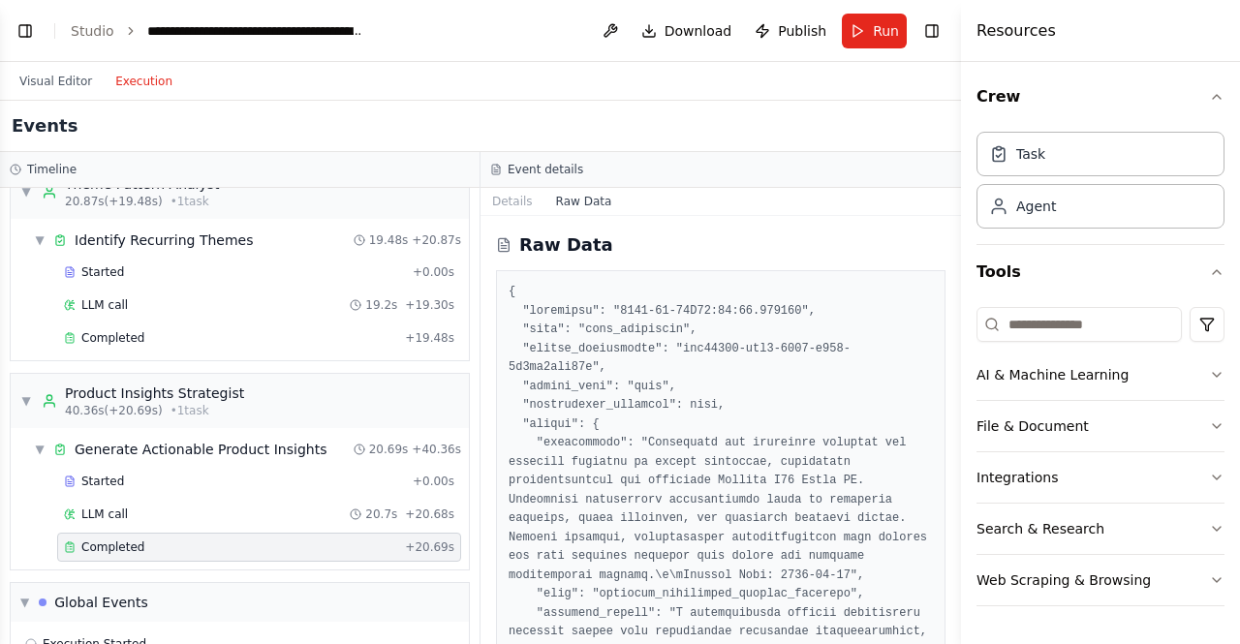
scroll to position [1711, 0]
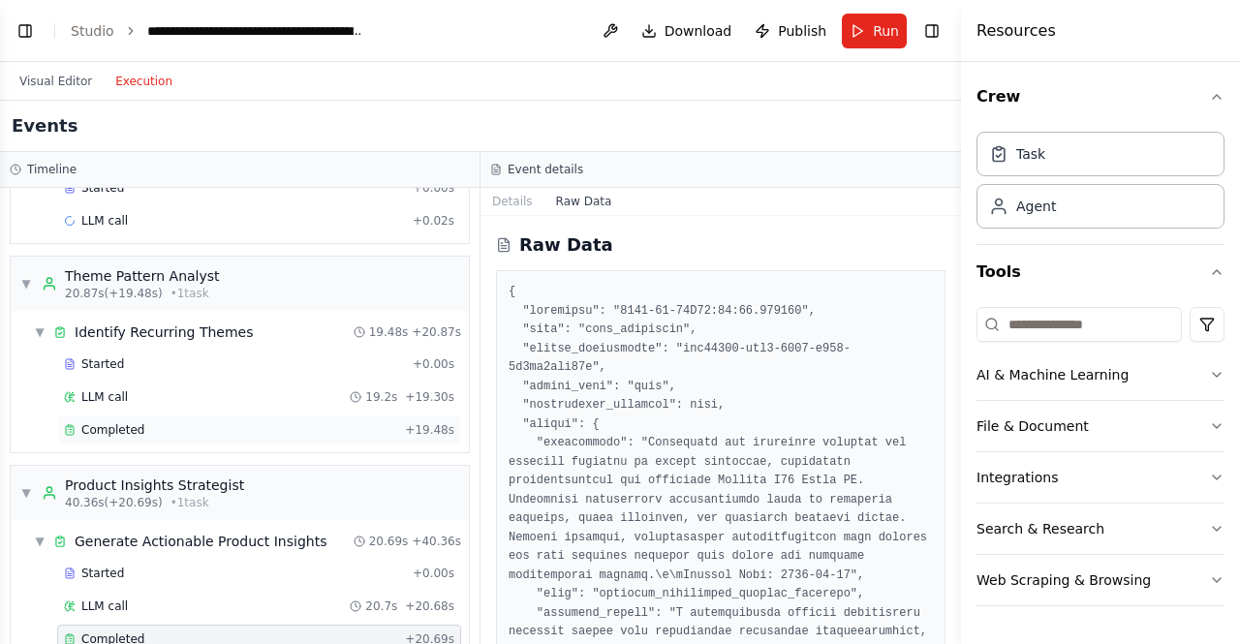
click at [137, 422] on span "Completed" at bounding box center [112, 429] width 63 height 15
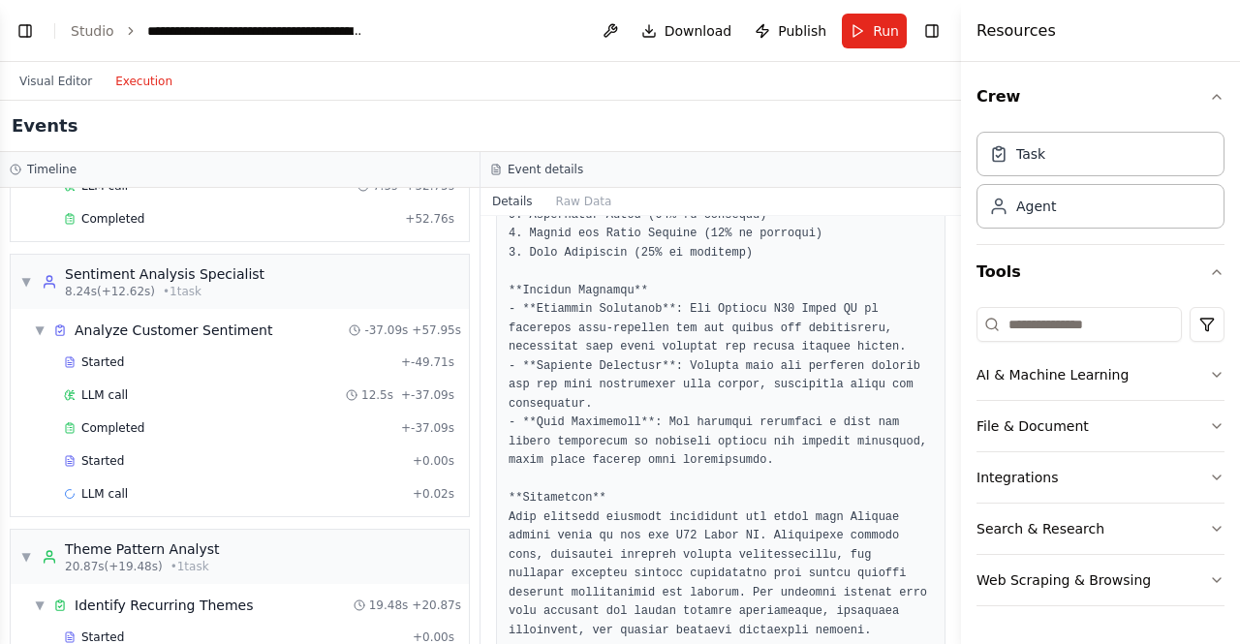
scroll to position [1420, 0]
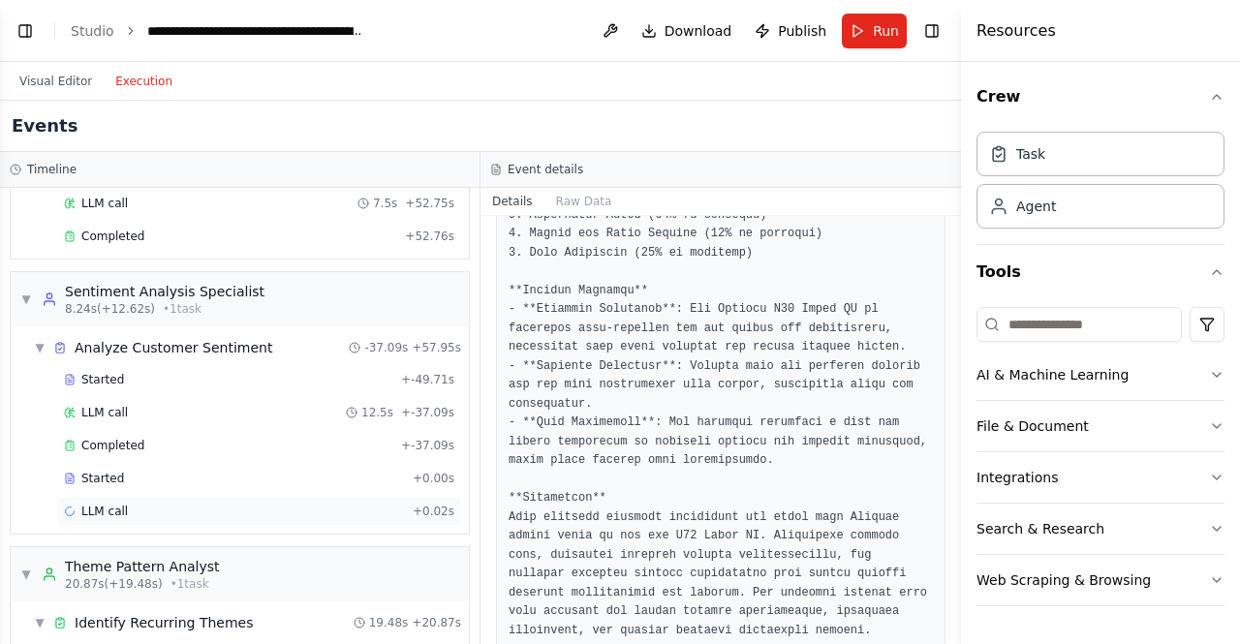
click at [167, 504] on div "LLM call + 0.02s" at bounding box center [259, 511] width 390 height 15
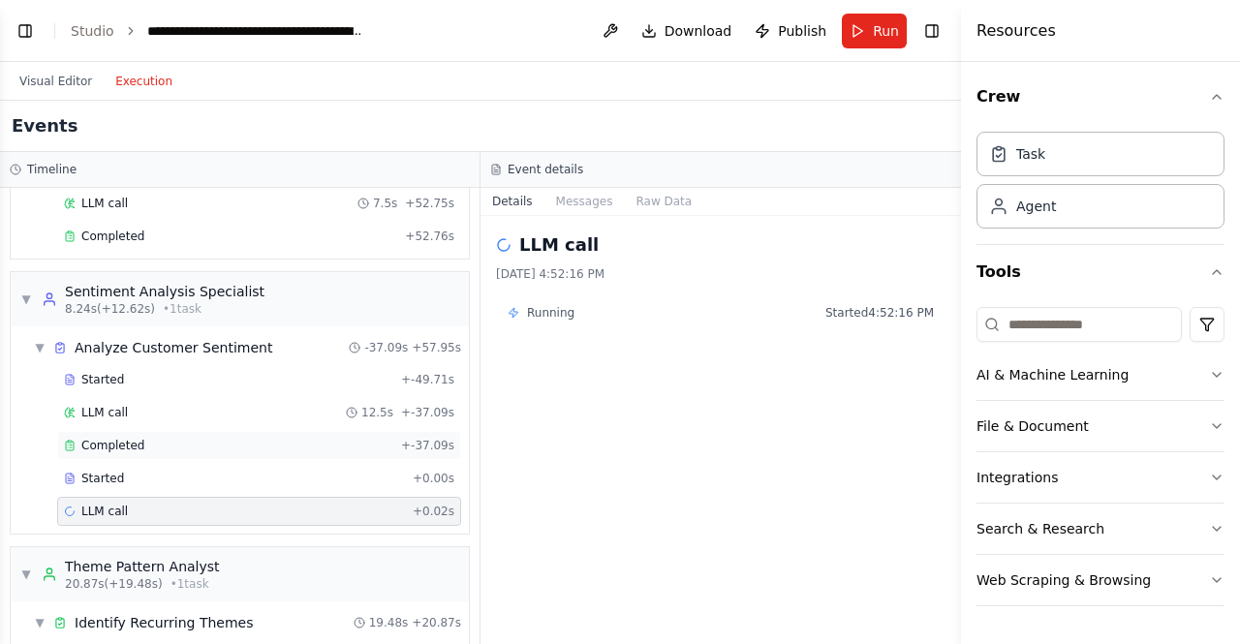
click at [124, 438] on span "Completed" at bounding box center [112, 445] width 63 height 15
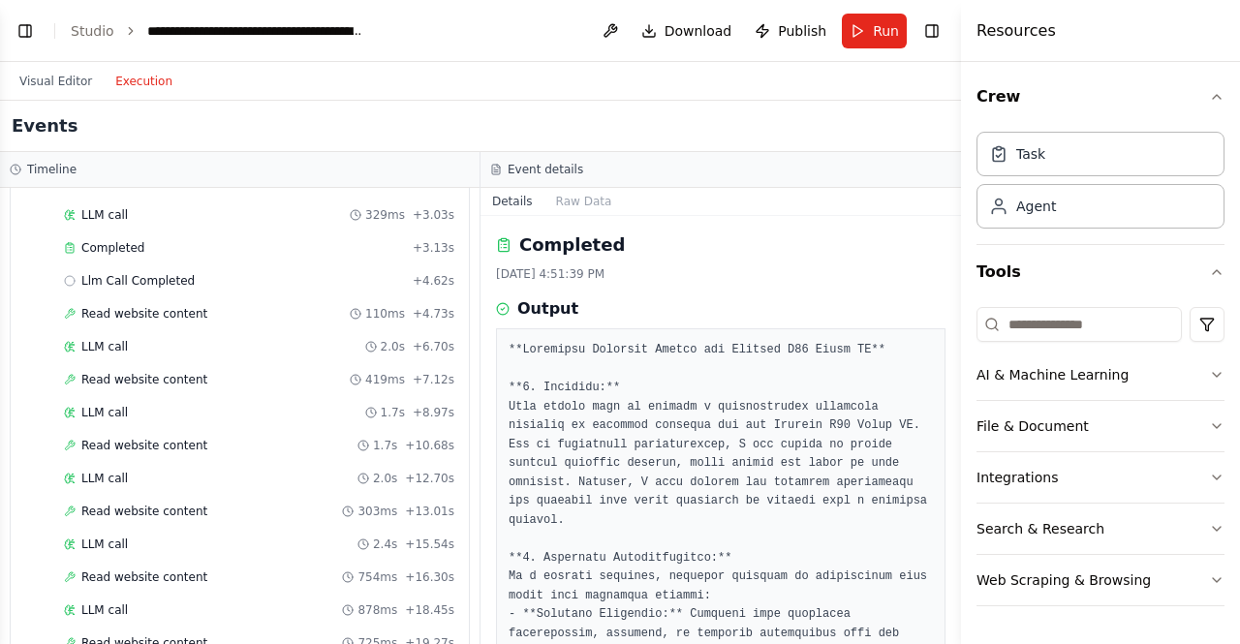
scroll to position [0, 0]
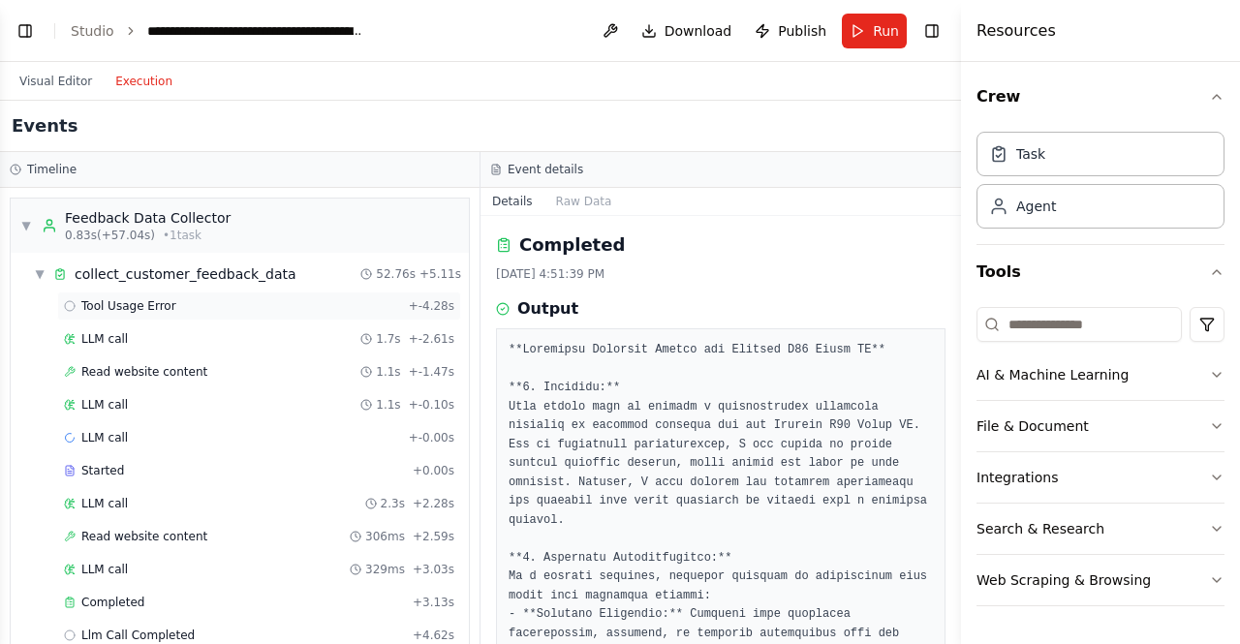
click at [137, 300] on span "Tool Usage Error" at bounding box center [128, 305] width 95 height 15
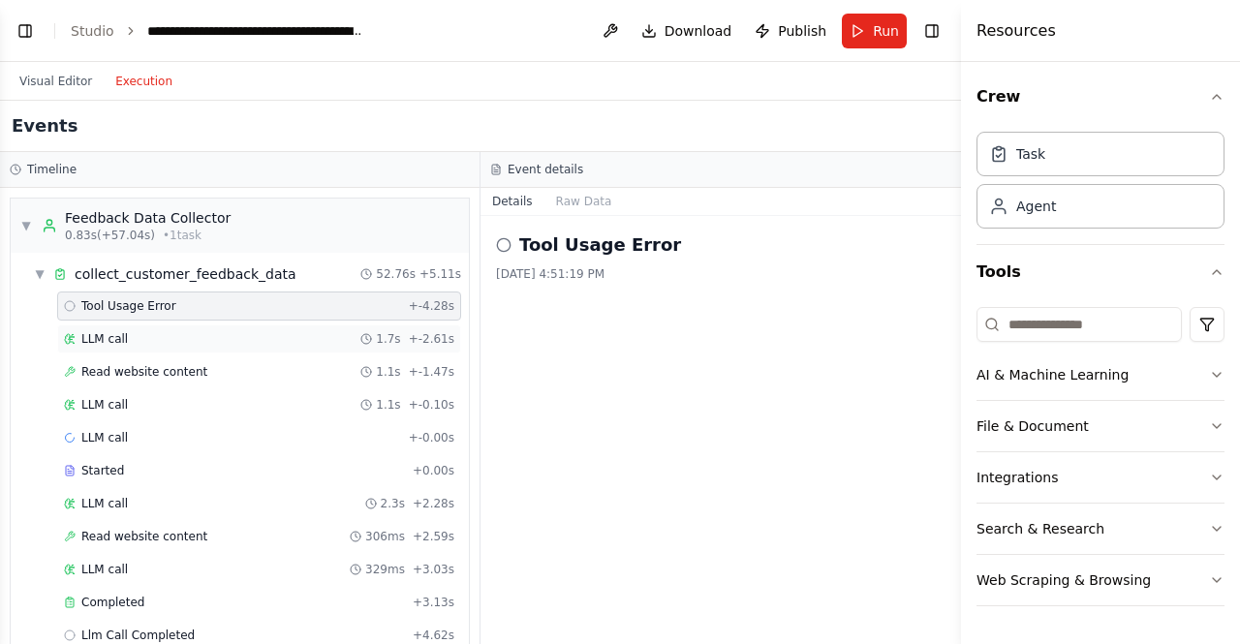
click at [126, 334] on div "LLM call 1.7s + -2.61s" at bounding box center [259, 338] width 390 height 15
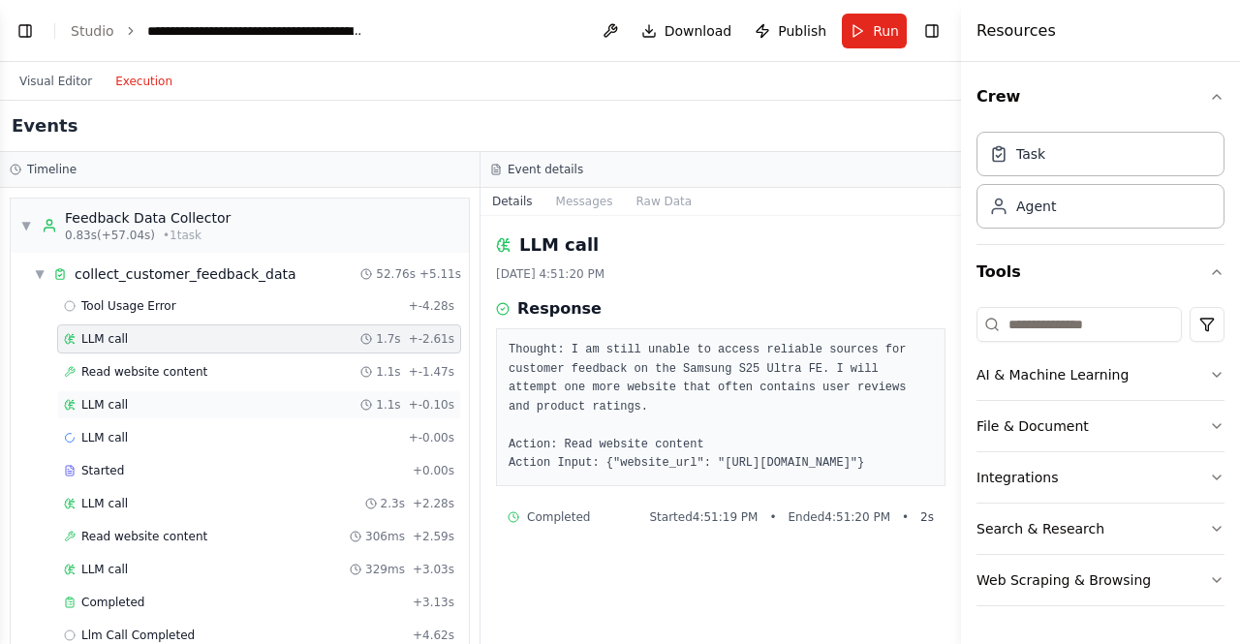
click at [107, 397] on span "LLM call" at bounding box center [104, 404] width 46 height 15
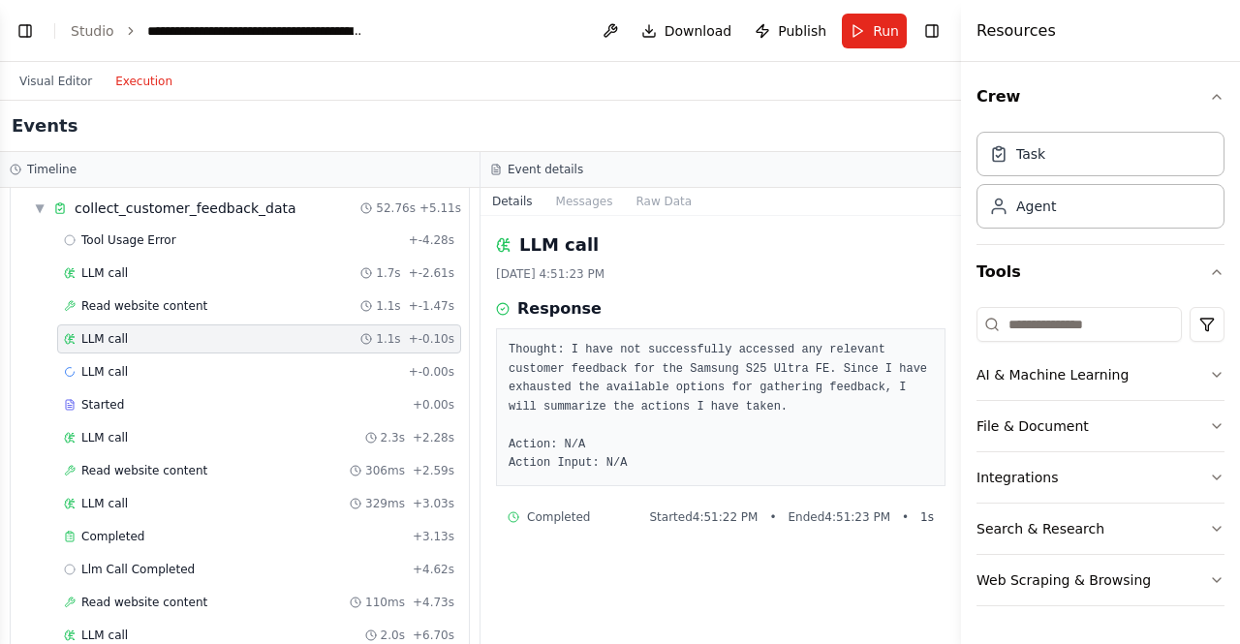
scroll to position [97, 0]
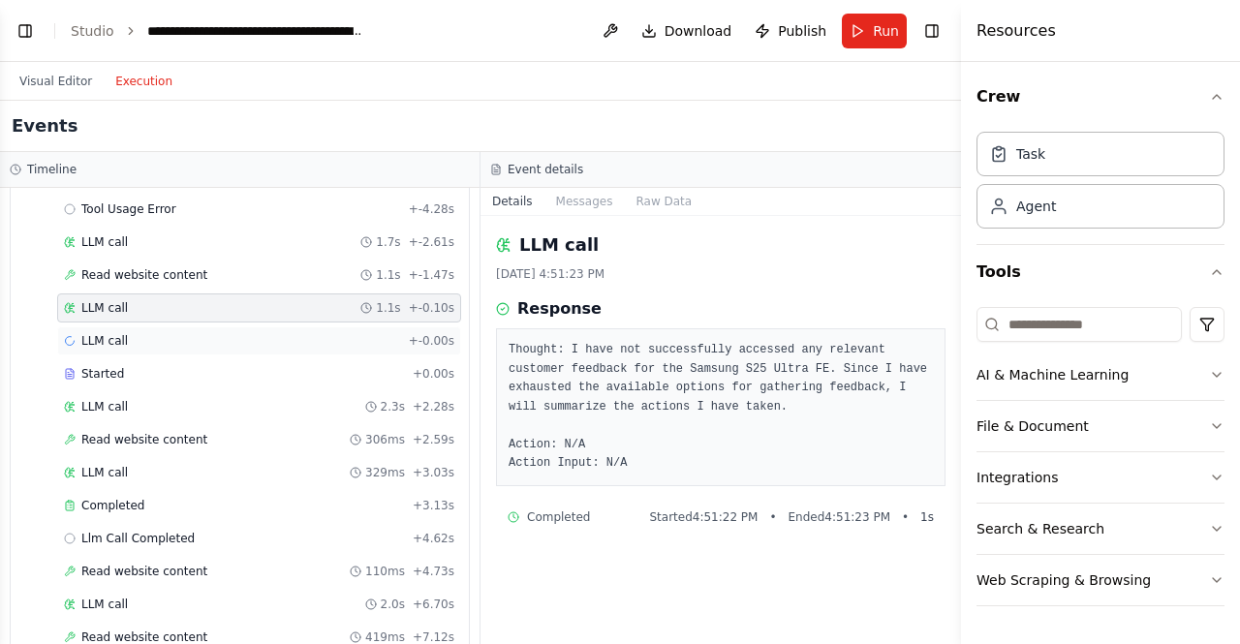
click at [117, 341] on span "LLM call" at bounding box center [104, 340] width 46 height 15
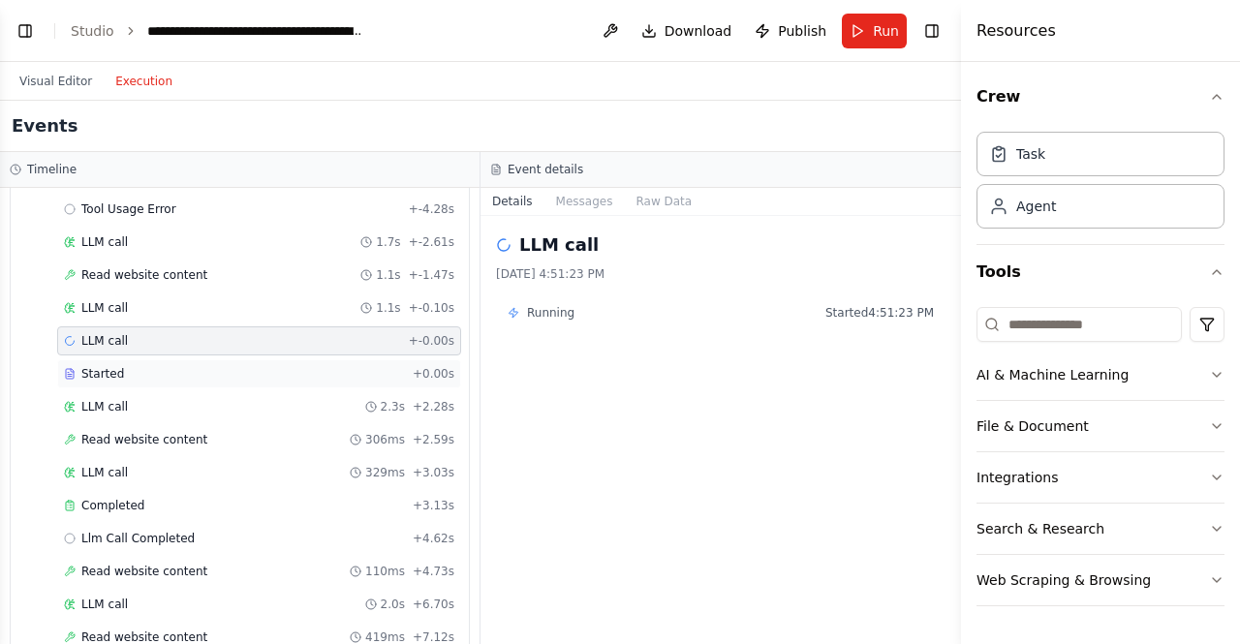
click at [108, 366] on span "Started" at bounding box center [102, 373] width 43 height 15
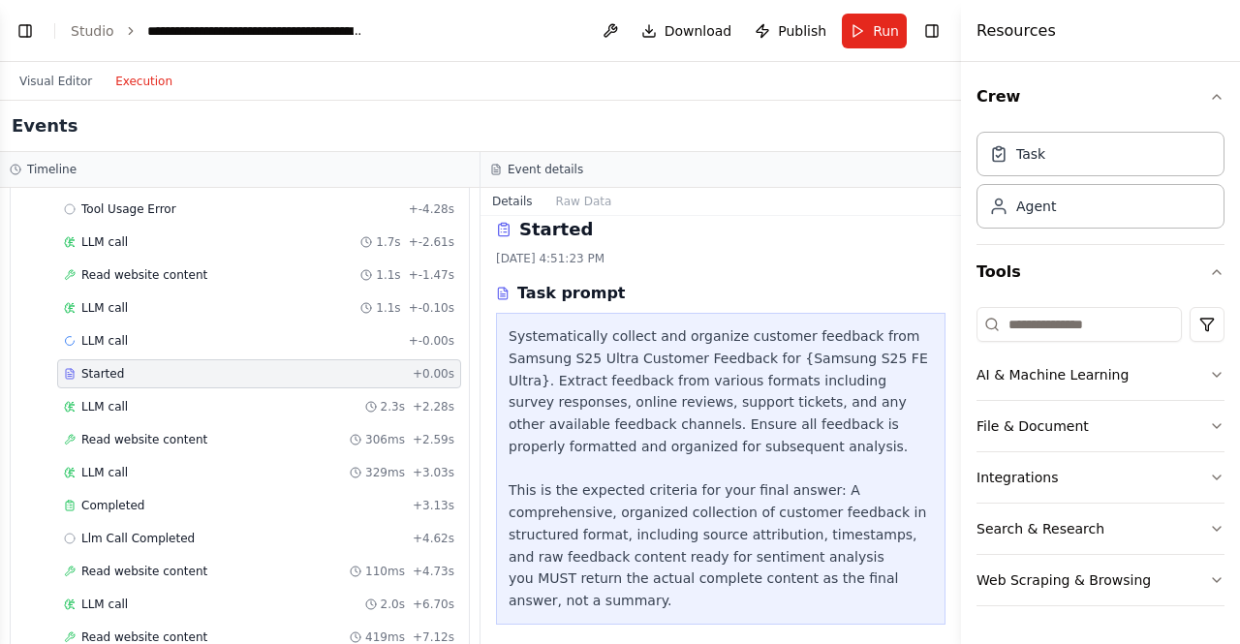
scroll to position [25, 0]
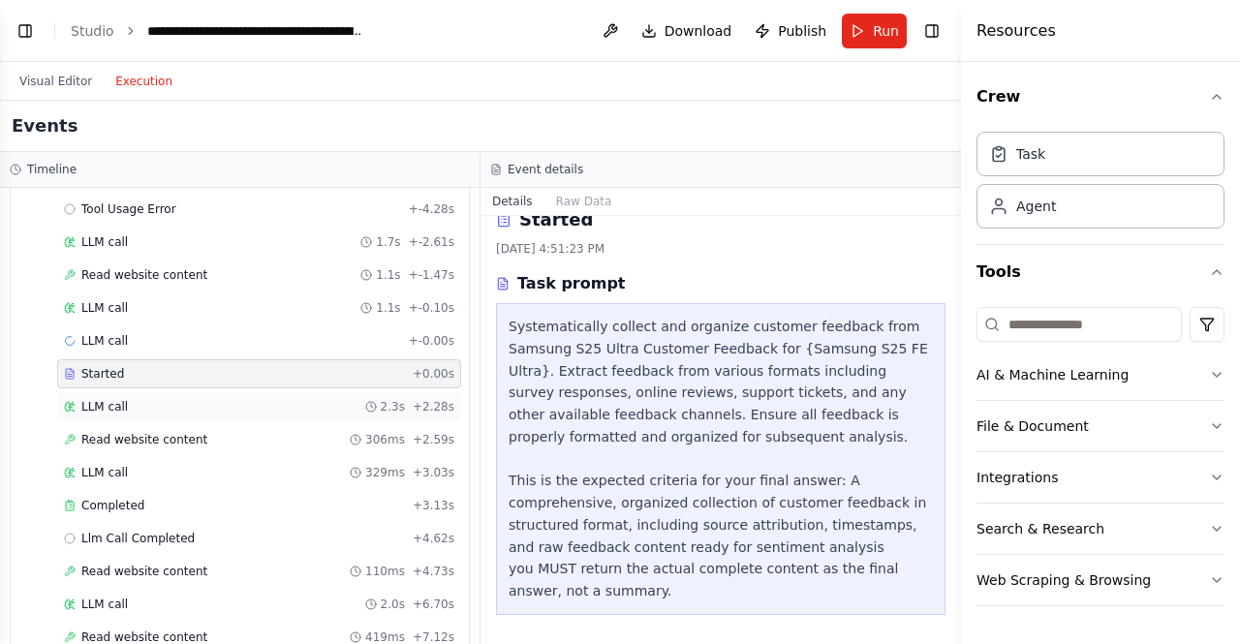
click at [129, 401] on div "LLM call 2.3s + 2.28s" at bounding box center [259, 406] width 390 height 15
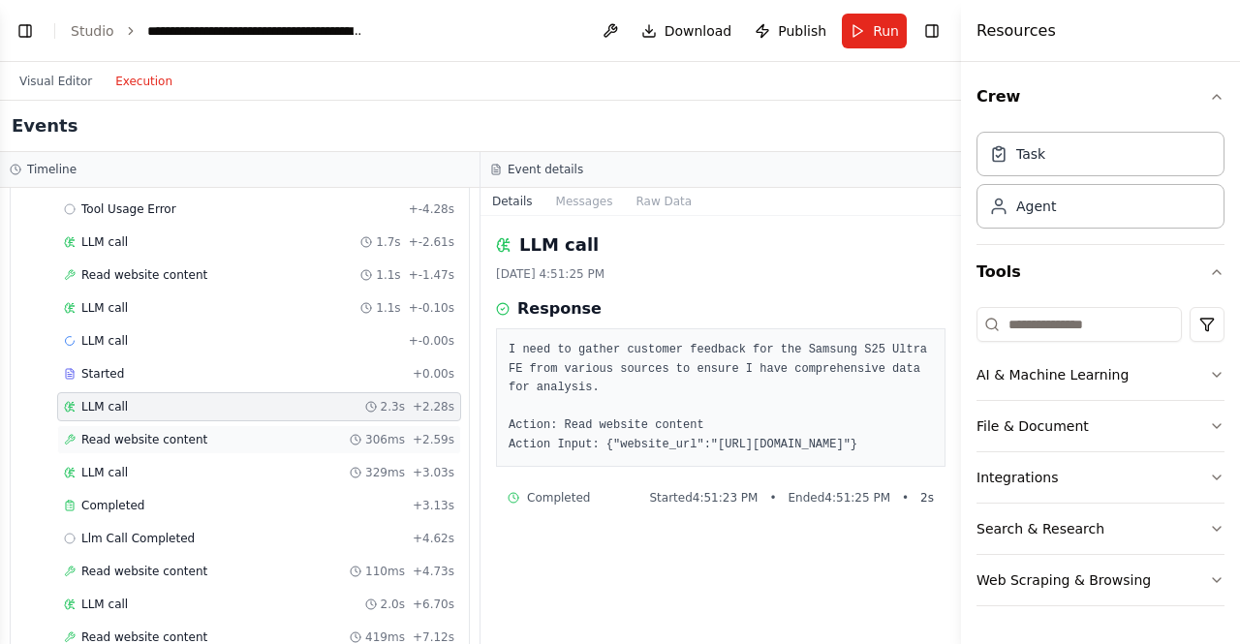
click at [150, 439] on span "Read website content" at bounding box center [144, 439] width 126 height 15
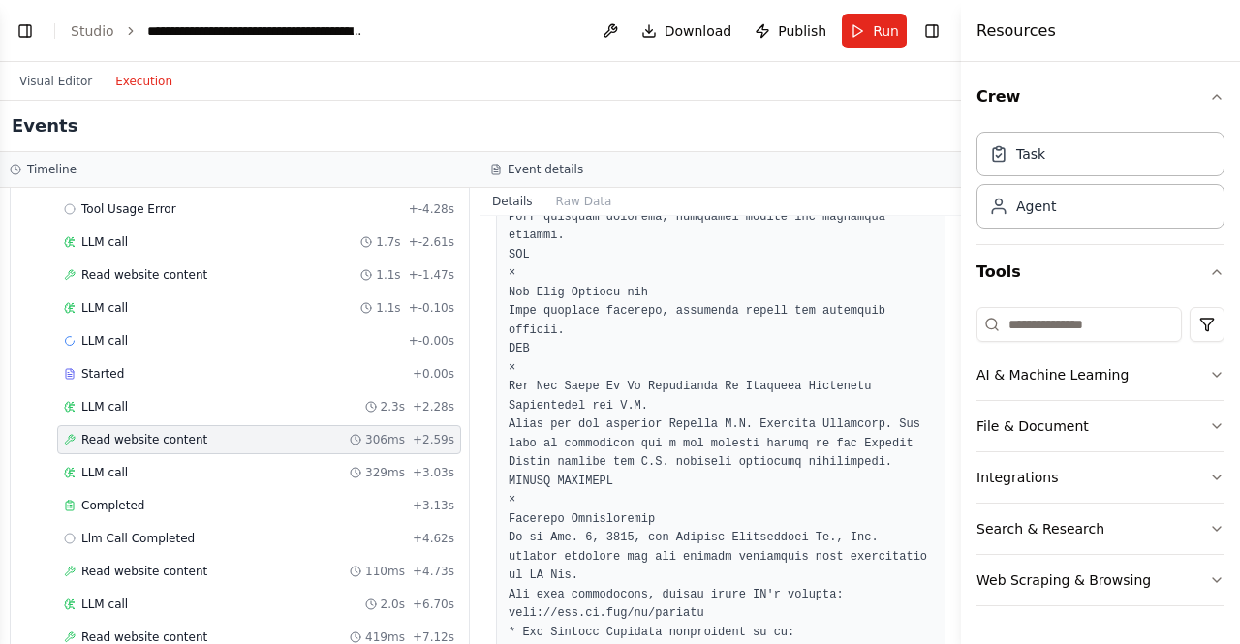
scroll to position [3158, 0]
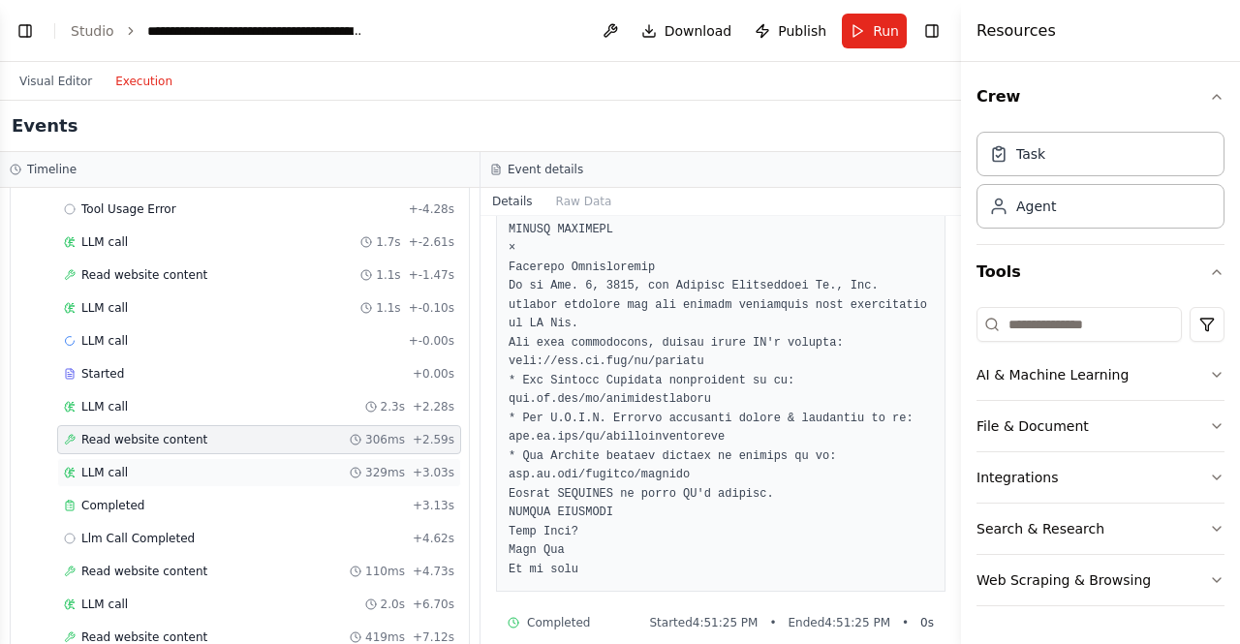
click at [108, 468] on span "LLM call" at bounding box center [104, 472] width 46 height 15
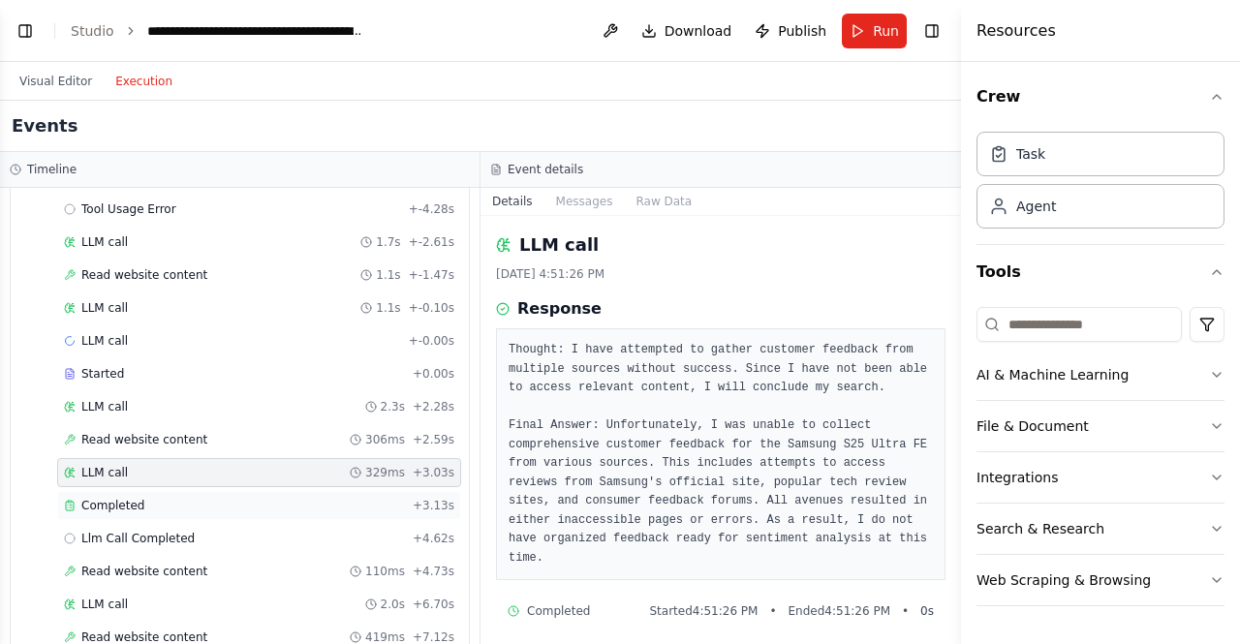
click at [138, 501] on div "Completed" at bounding box center [234, 505] width 341 height 15
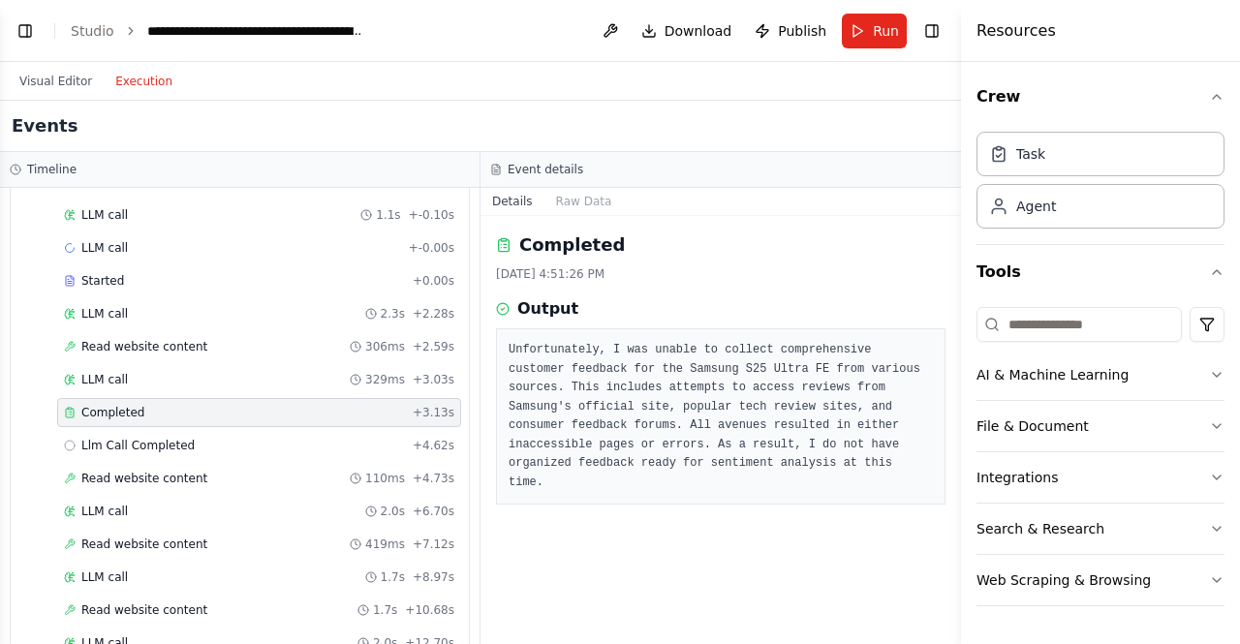
scroll to position [291, 0]
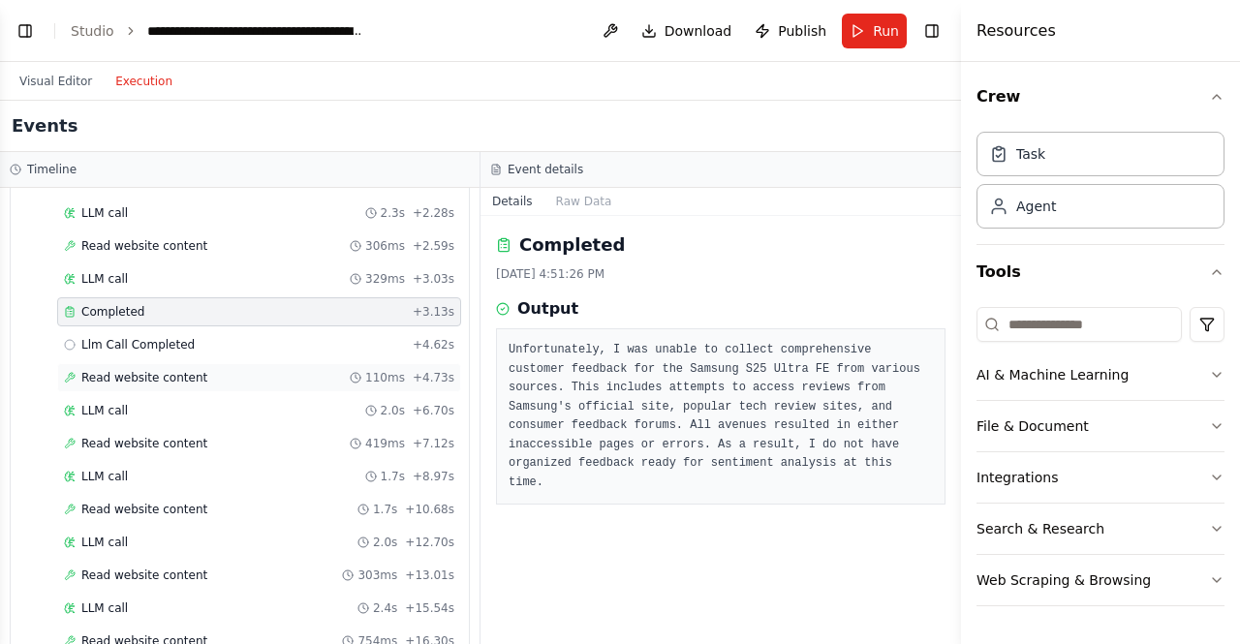
click at [141, 370] on span "Read website content" at bounding box center [144, 377] width 126 height 15
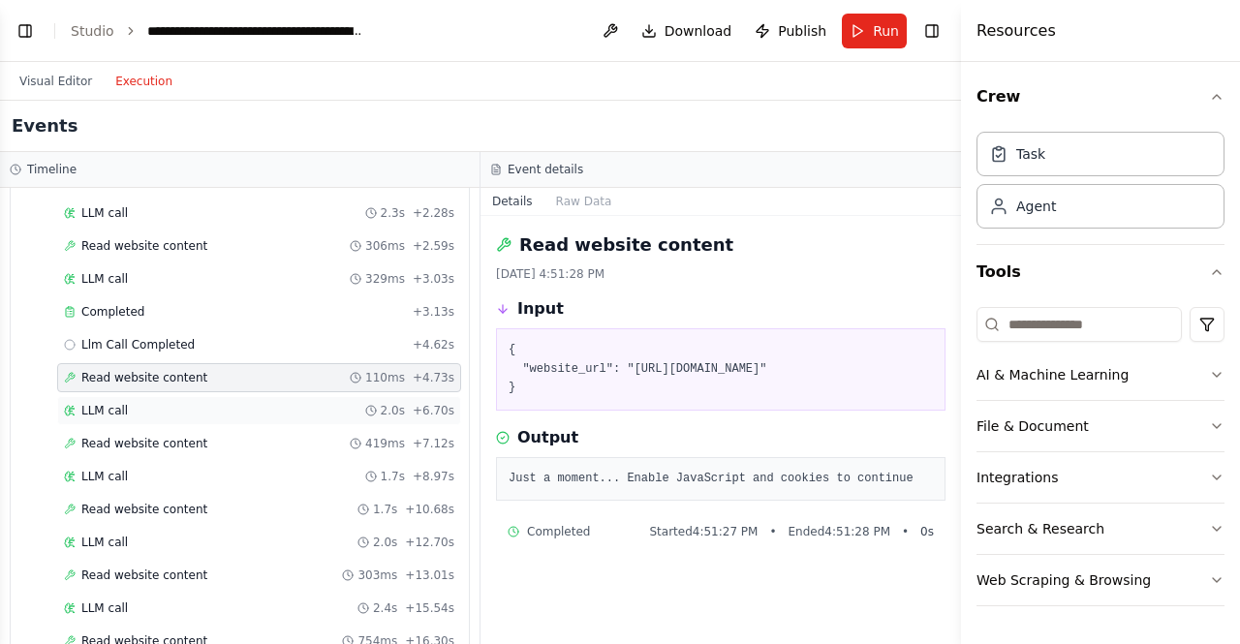
click at [110, 403] on span "LLM call" at bounding box center [104, 410] width 46 height 15
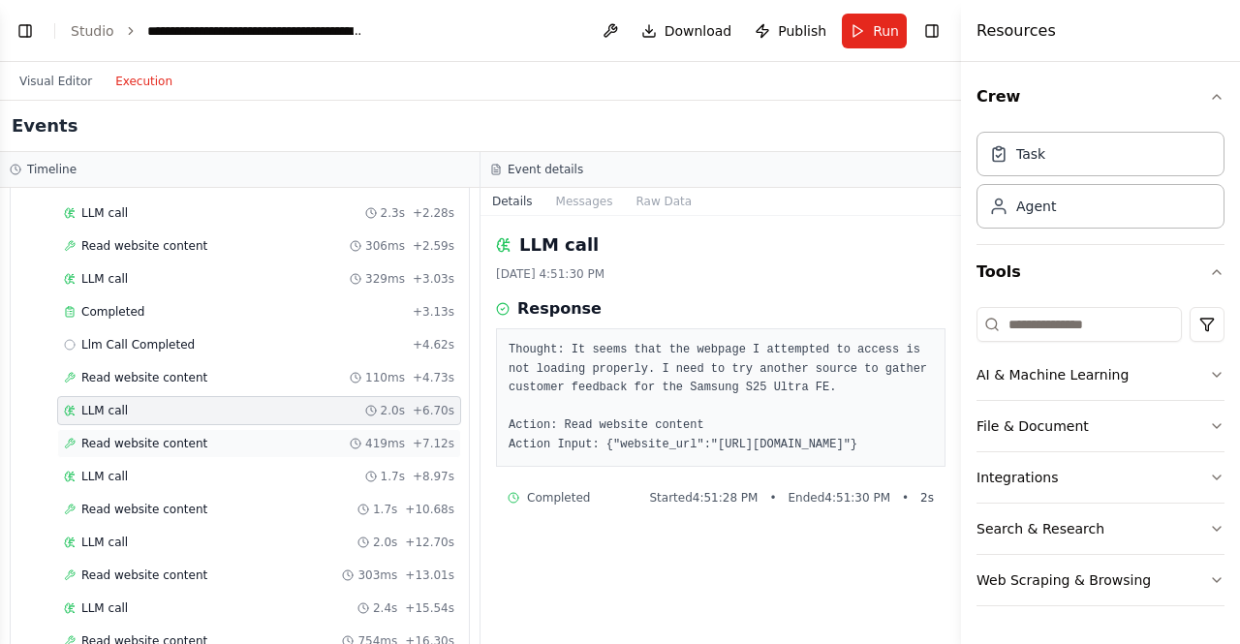
click at [141, 436] on span "Read website content" at bounding box center [144, 443] width 126 height 15
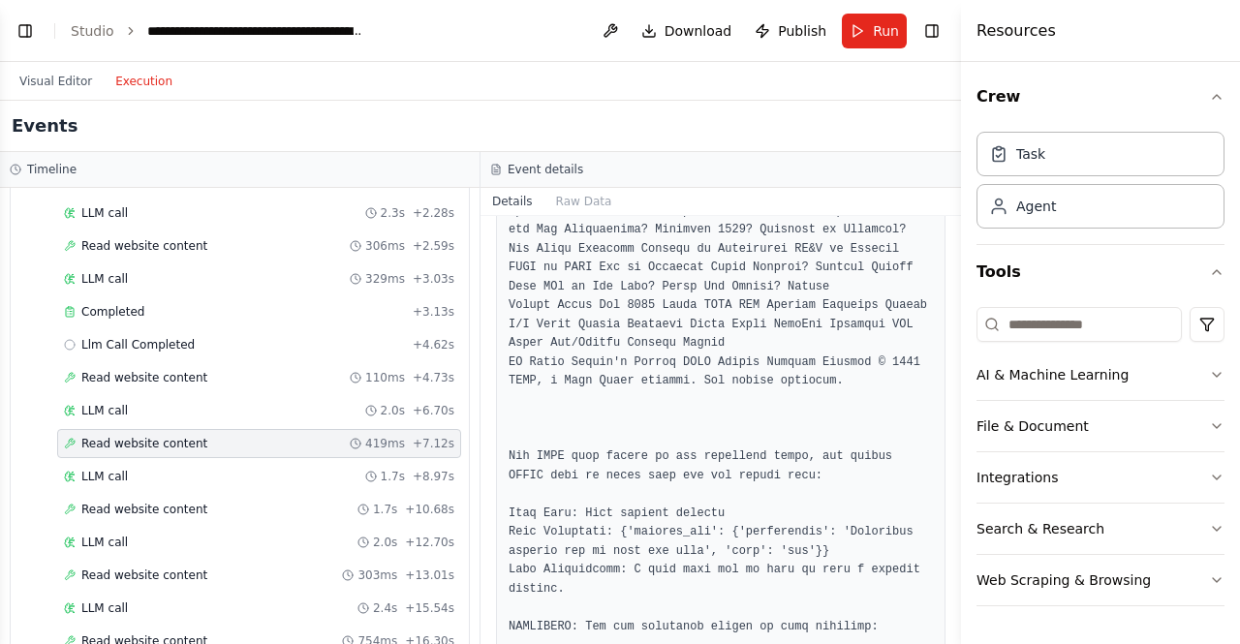
scroll to position [1453, 0]
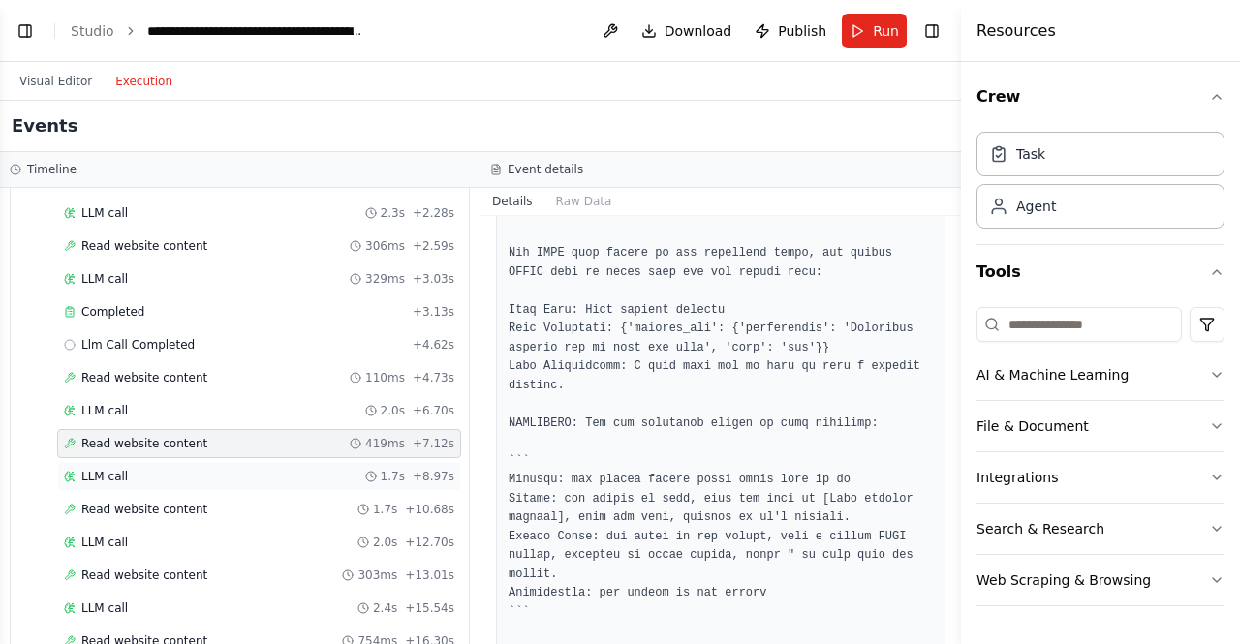
click at [116, 469] on span "LLM call" at bounding box center [104, 476] width 46 height 15
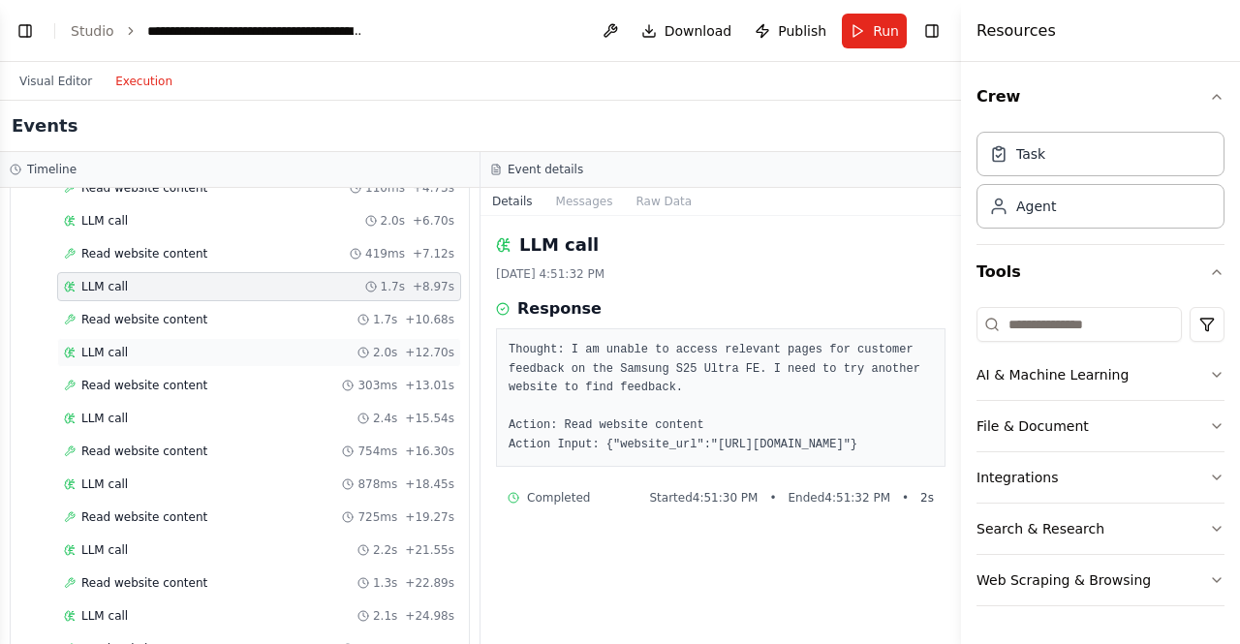
scroll to position [484, 0]
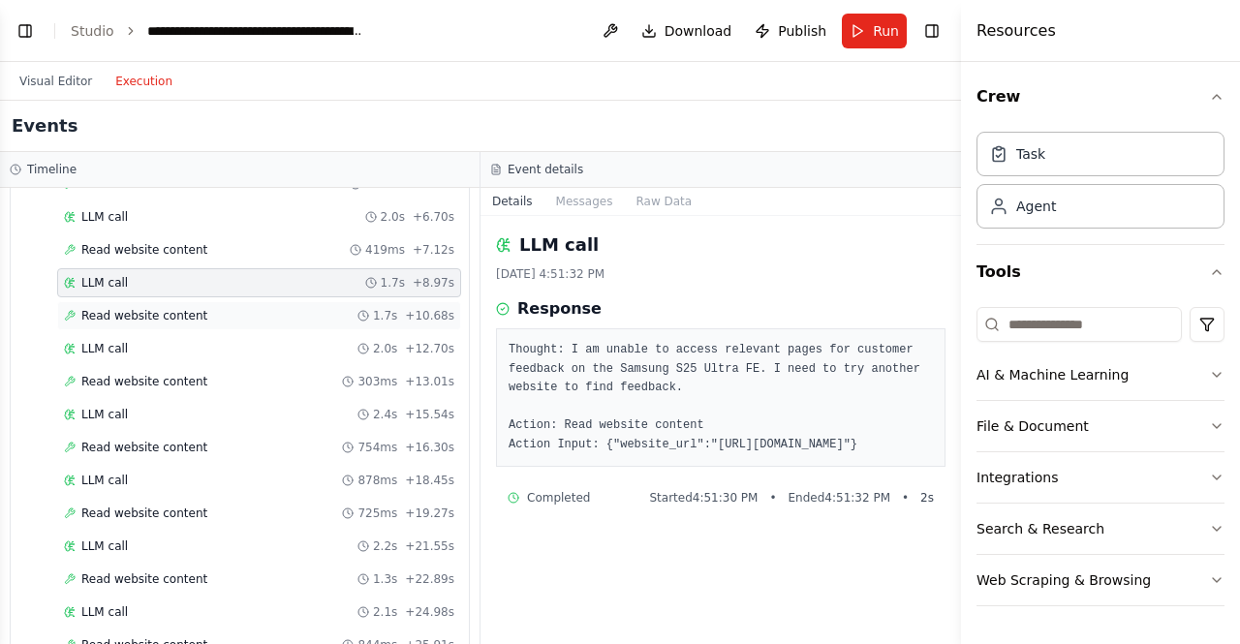
click at [134, 308] on span "Read website content" at bounding box center [144, 315] width 126 height 15
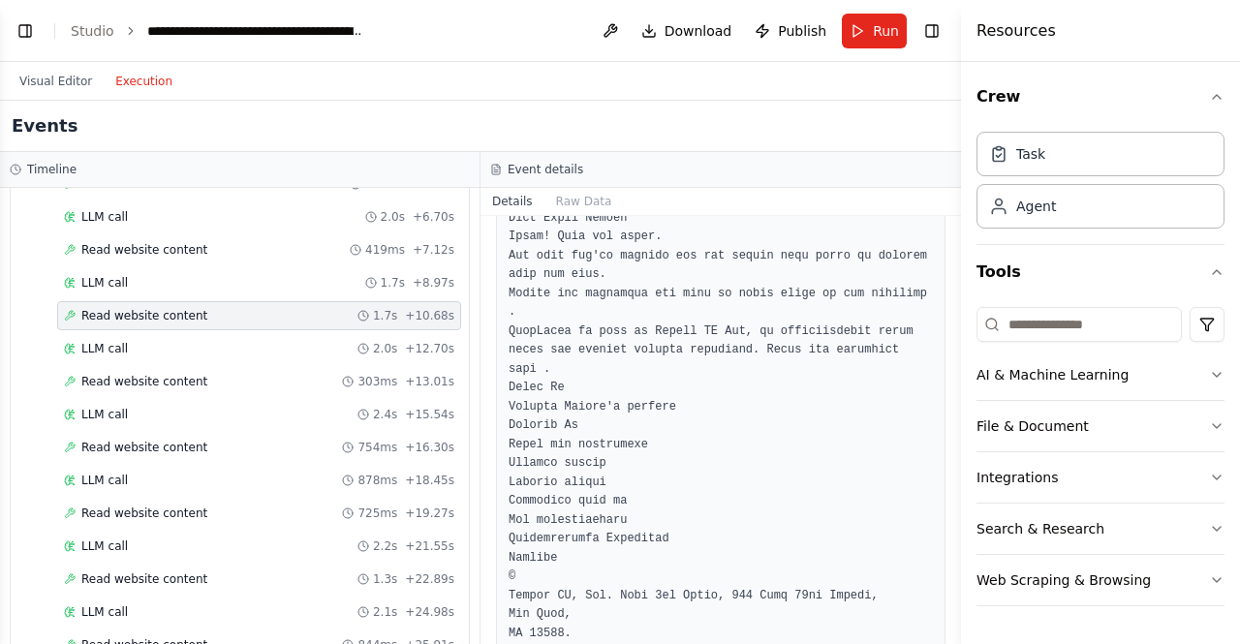
scroll to position [9088, 0]
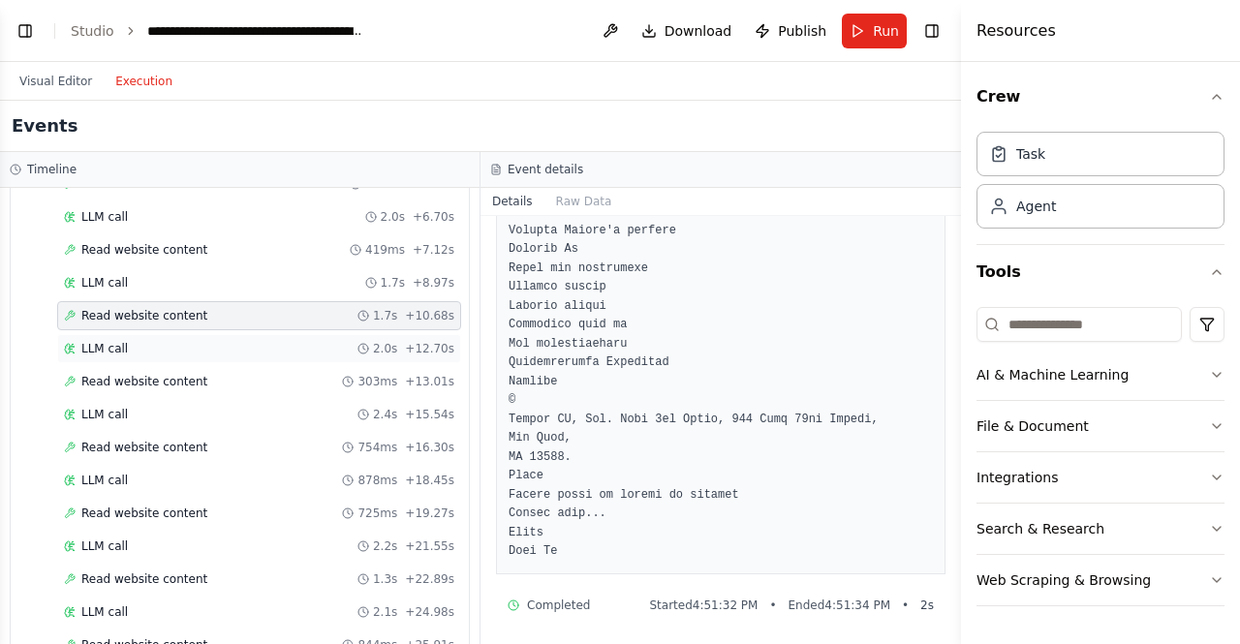
click at [106, 344] on span "LLM call" at bounding box center [104, 348] width 46 height 15
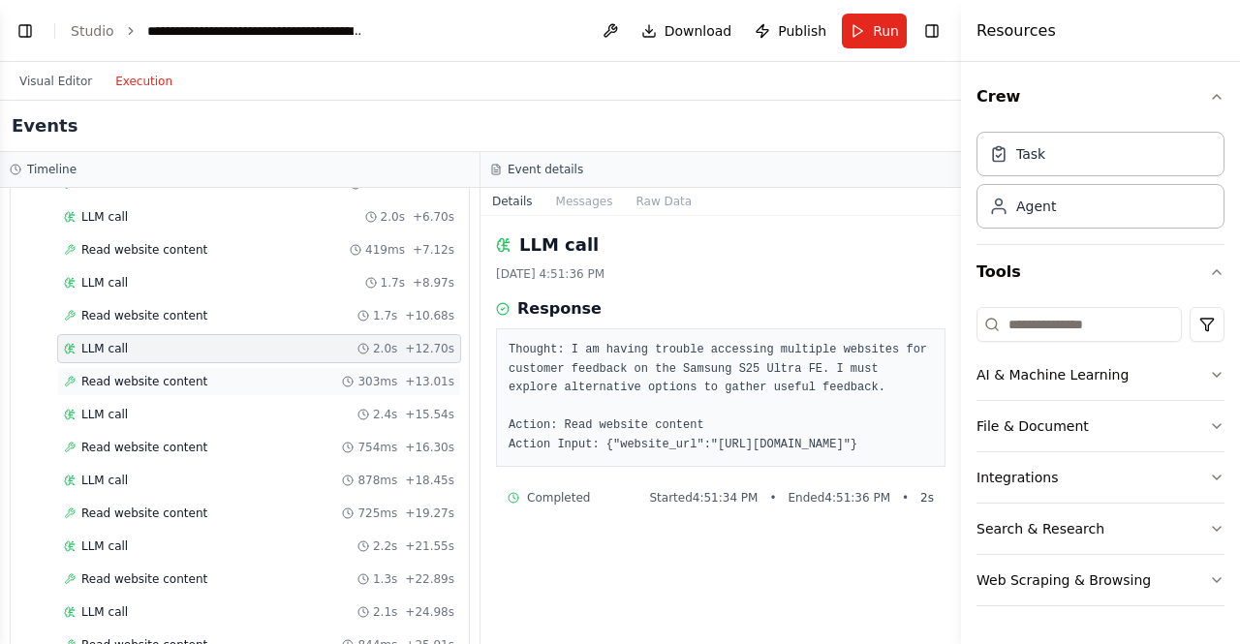
click at [101, 374] on span "Read website content" at bounding box center [144, 381] width 126 height 15
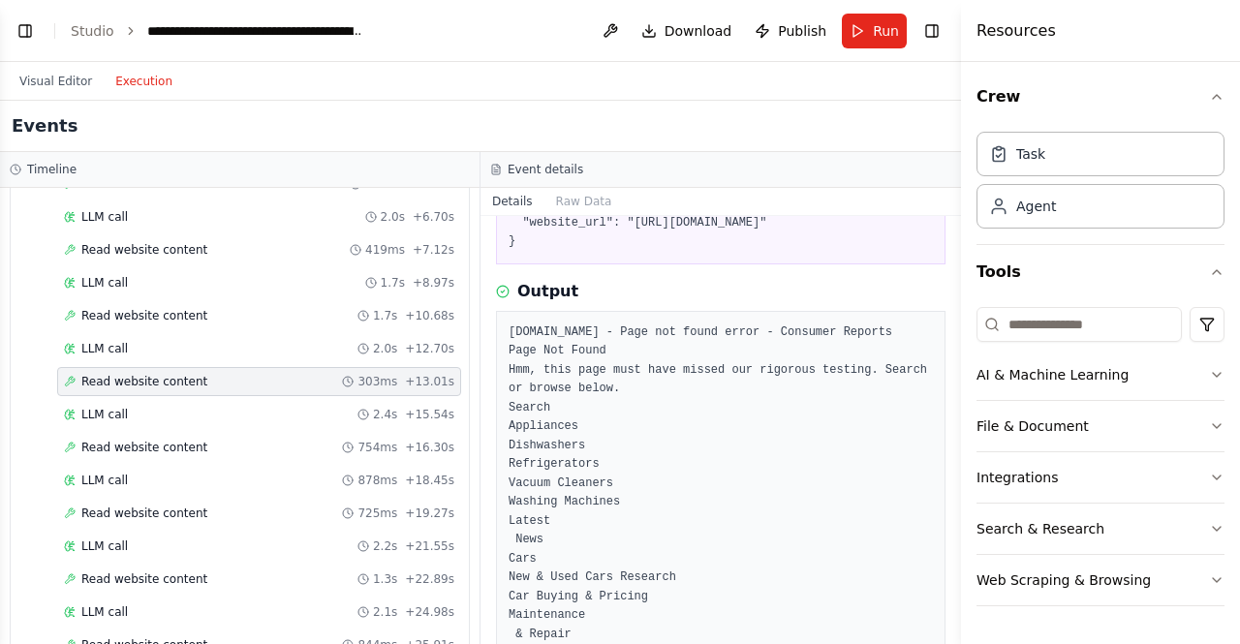
scroll to position [194, 0]
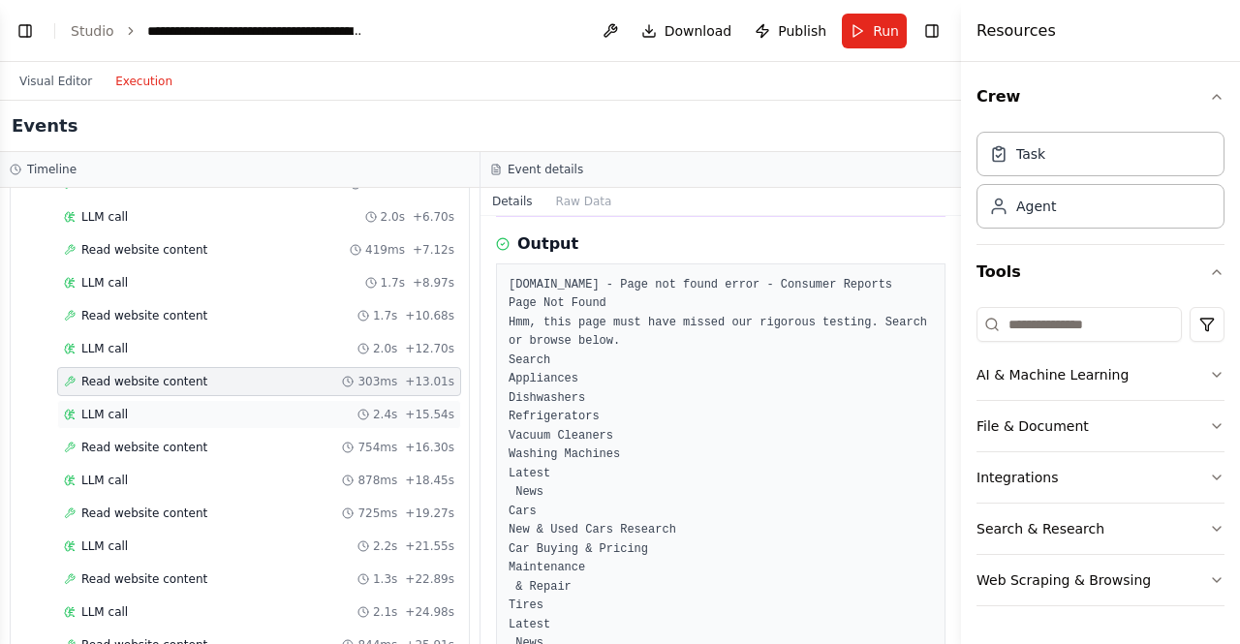
click at [130, 407] on div "LLM call 2.4s + 15.54s" at bounding box center [259, 414] width 390 height 15
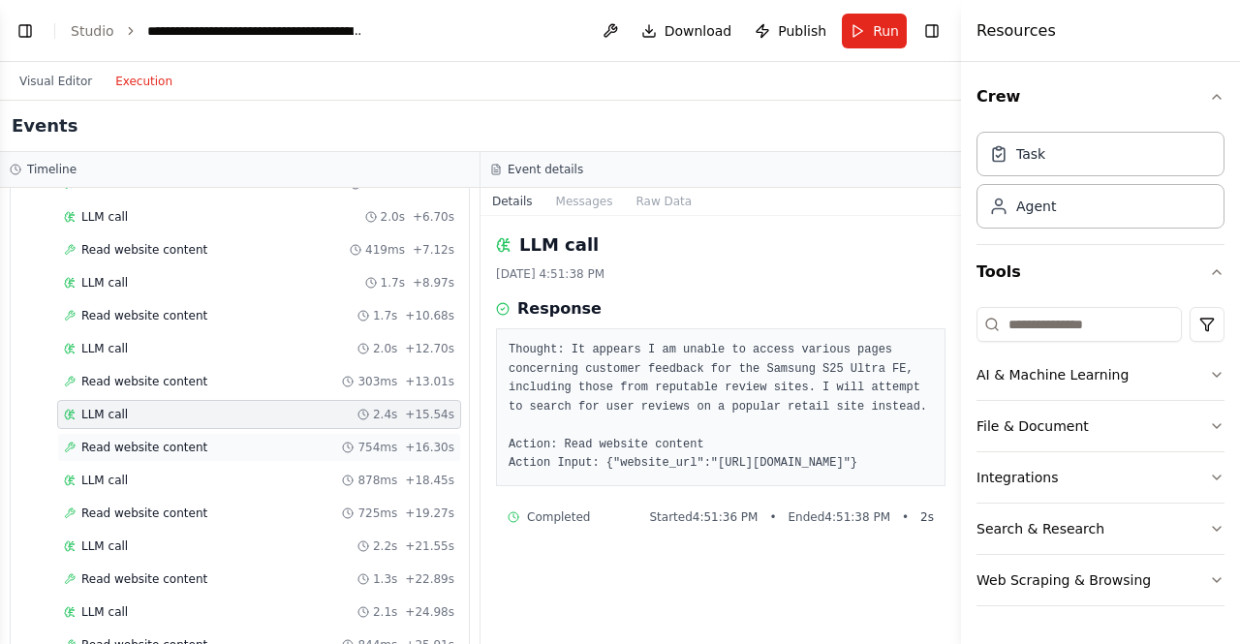
click at [178, 442] on div "Read website content 754ms + 16.30s" at bounding box center [259, 447] width 404 height 29
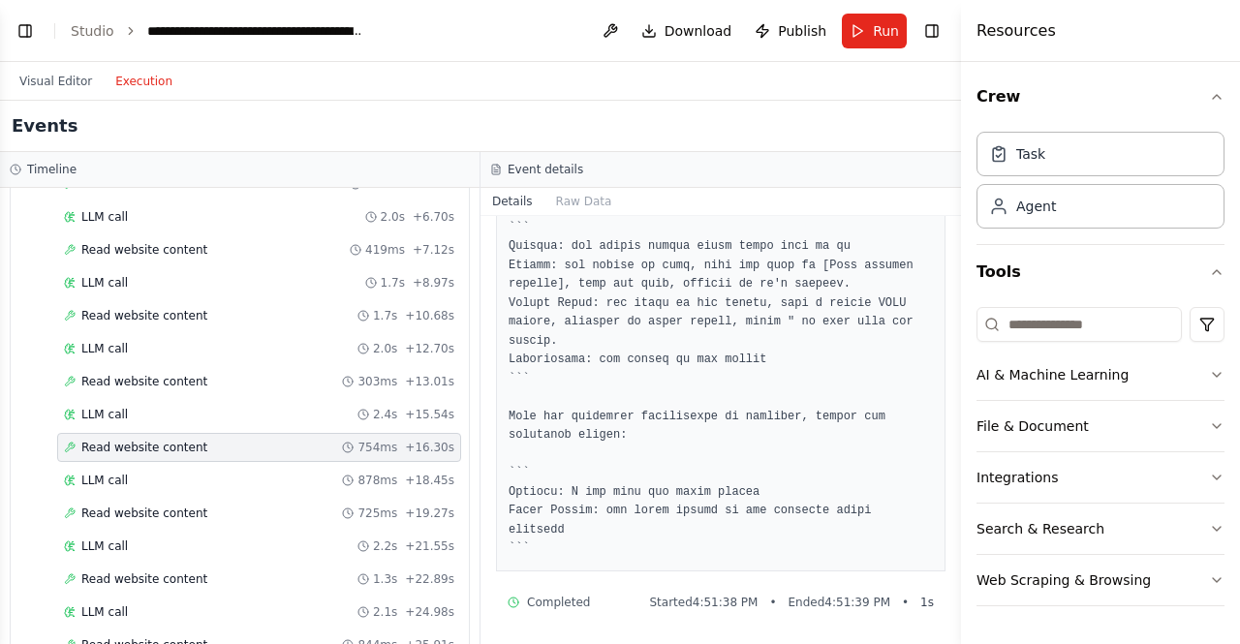
scroll to position [5859, 0]
click at [101, 473] on span "LLM call" at bounding box center [104, 480] width 46 height 15
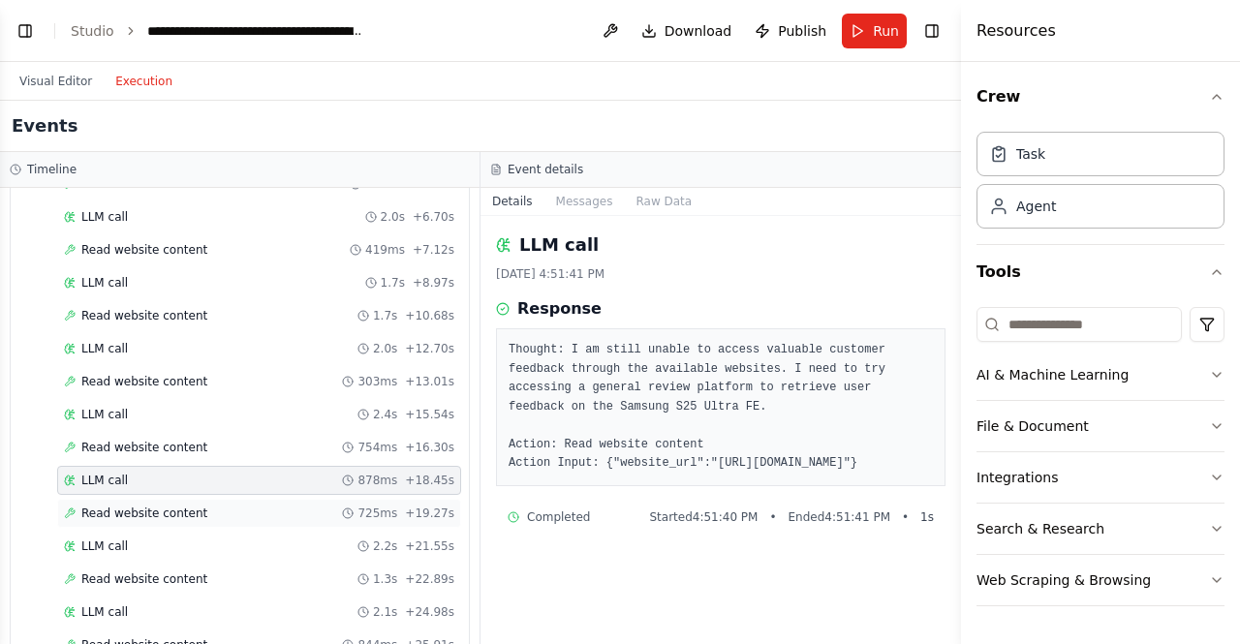
click at [120, 506] on span "Read website content" at bounding box center [144, 513] width 126 height 15
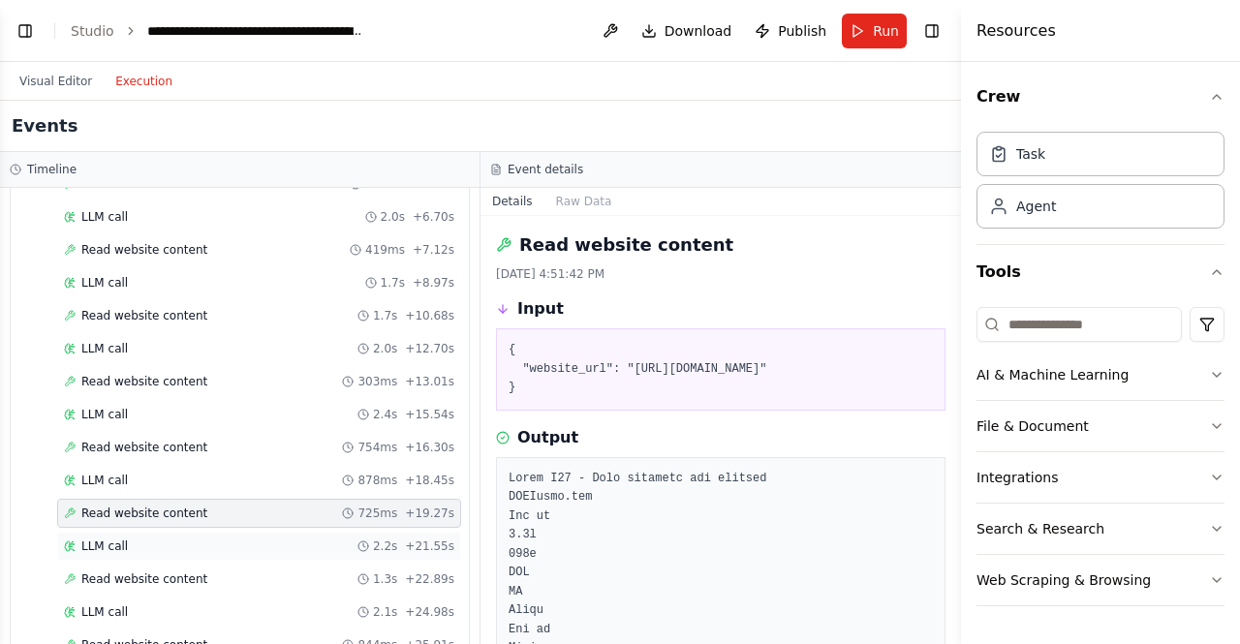
click at [95, 539] on span "LLM call" at bounding box center [104, 546] width 46 height 15
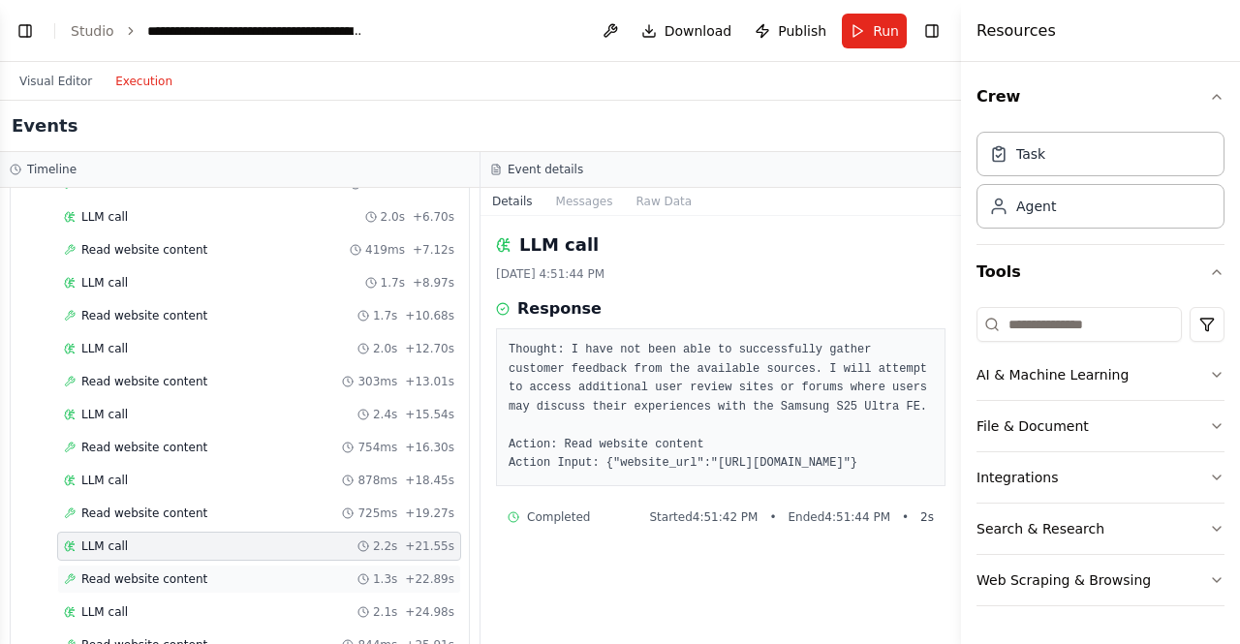
click at [121, 572] on span "Read website content" at bounding box center [144, 579] width 126 height 15
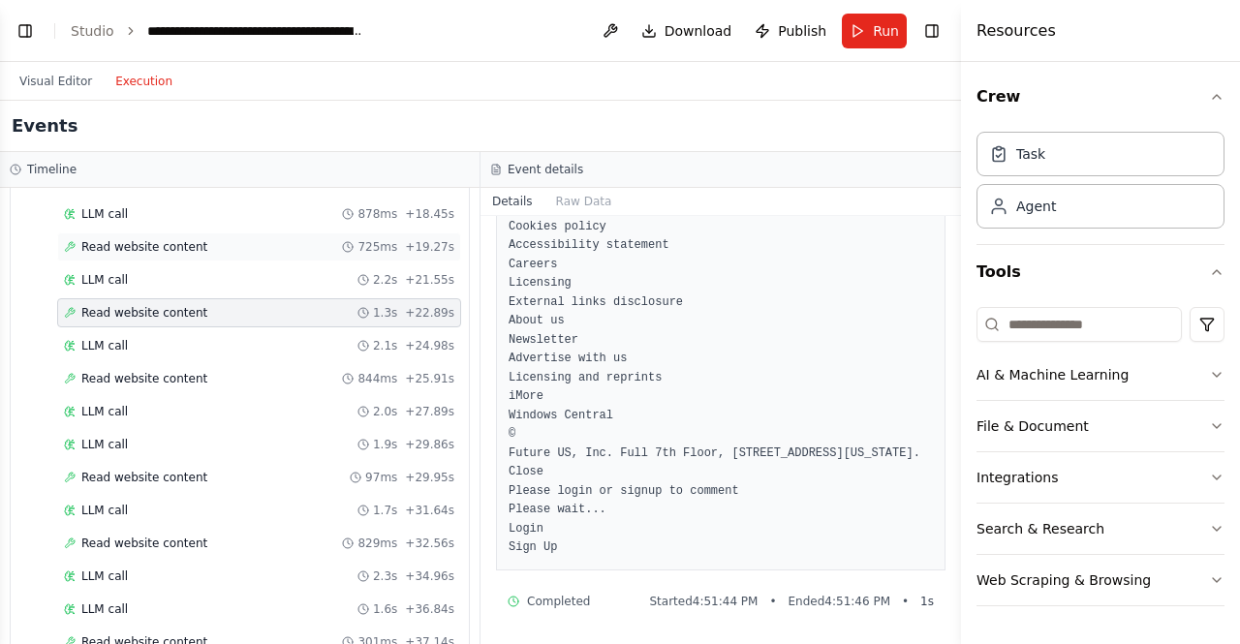
scroll to position [775, 0]
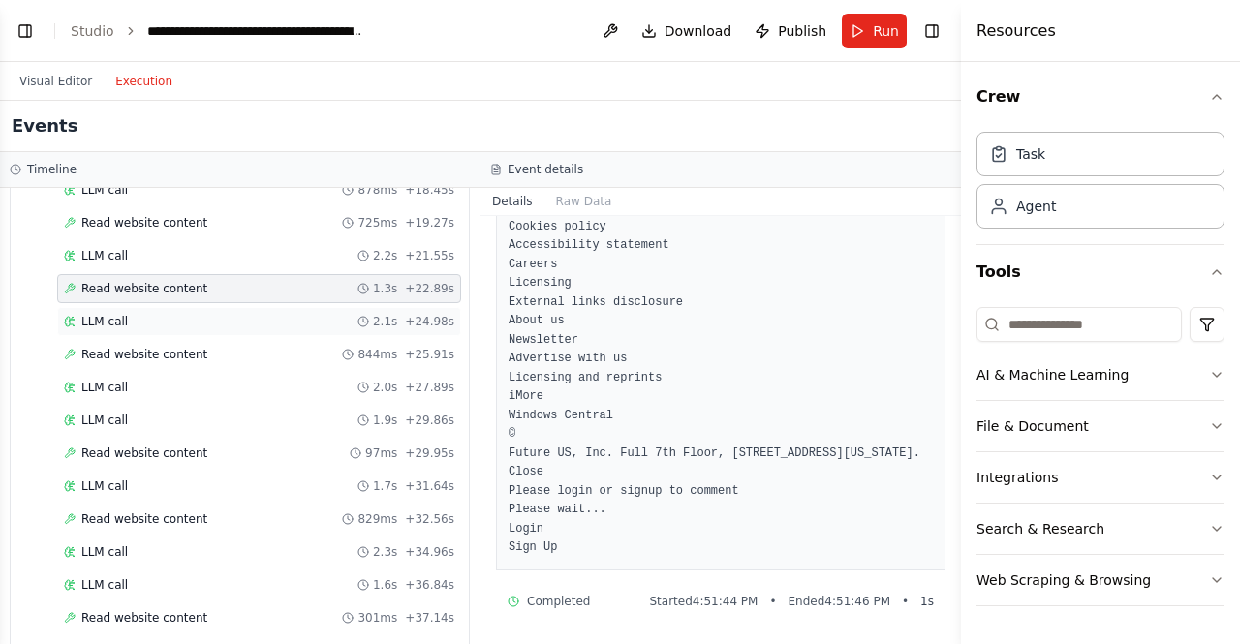
click at [116, 314] on span "LLM call" at bounding box center [104, 321] width 46 height 15
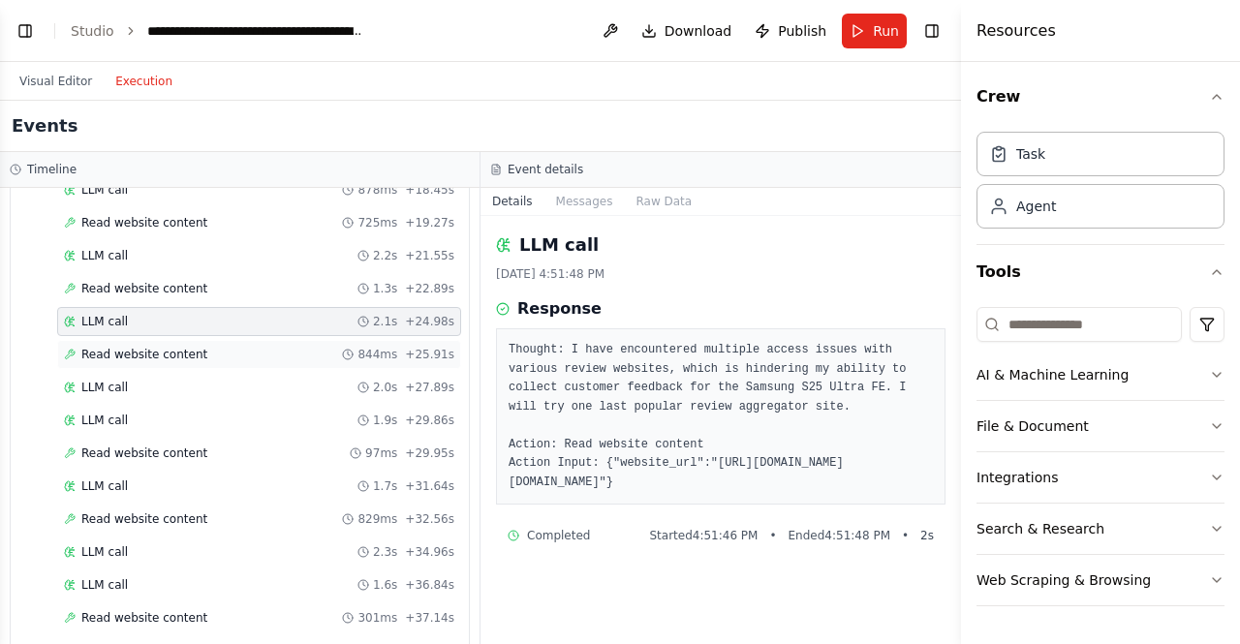
click at [151, 347] on span "Read website content" at bounding box center [144, 354] width 126 height 15
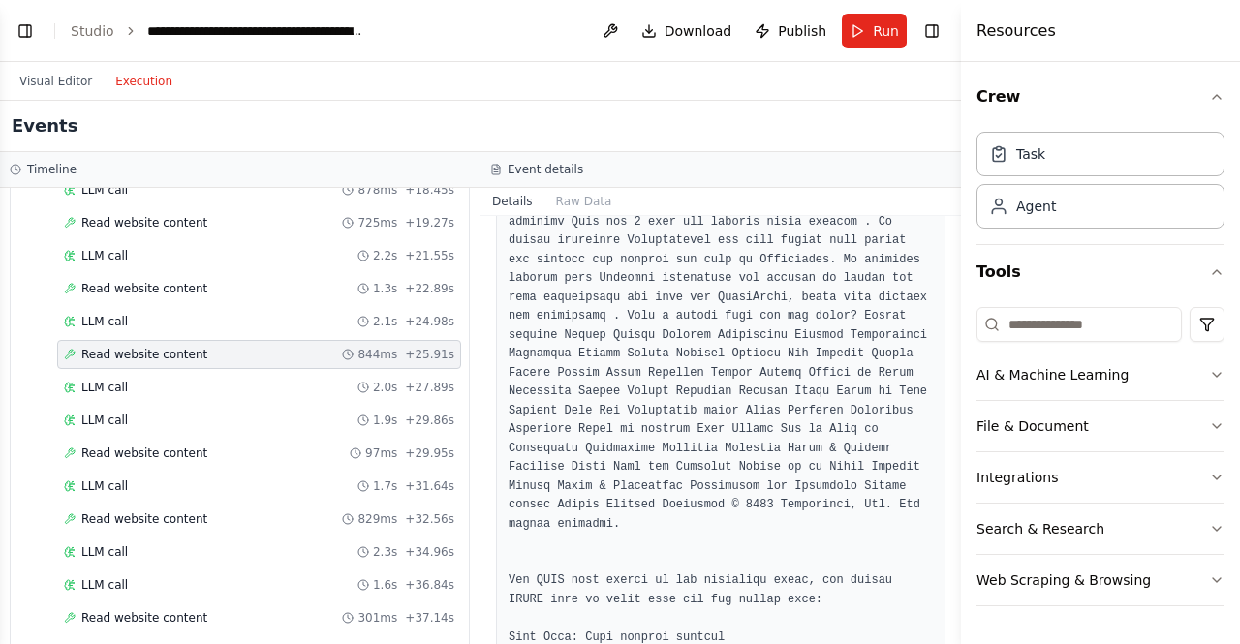
scroll to position [5721, 0]
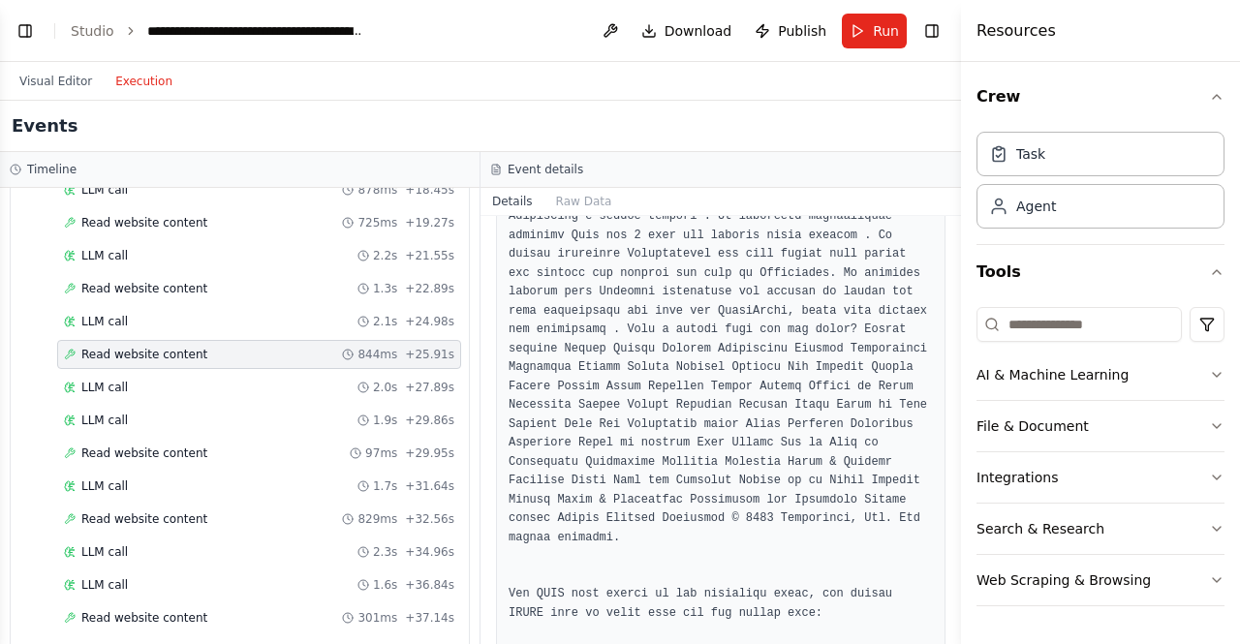
drag, startPoint x: 953, startPoint y: 607, endPoint x: 965, endPoint y: 387, distance: 221.2
click at [965, 387] on div "Resources Crew Task Agent Tools AI & Machine Learning File & Document Integrati…" at bounding box center [1100, 322] width 279 height 644
drag, startPoint x: 953, startPoint y: 603, endPoint x: 953, endPoint y: 321, distance: 282.9
click at [953, 321] on button "Toggle Sidebar" at bounding box center [960, 322] width 15 height 644
click at [590, 205] on button "Raw Data" at bounding box center [583, 201] width 79 height 27
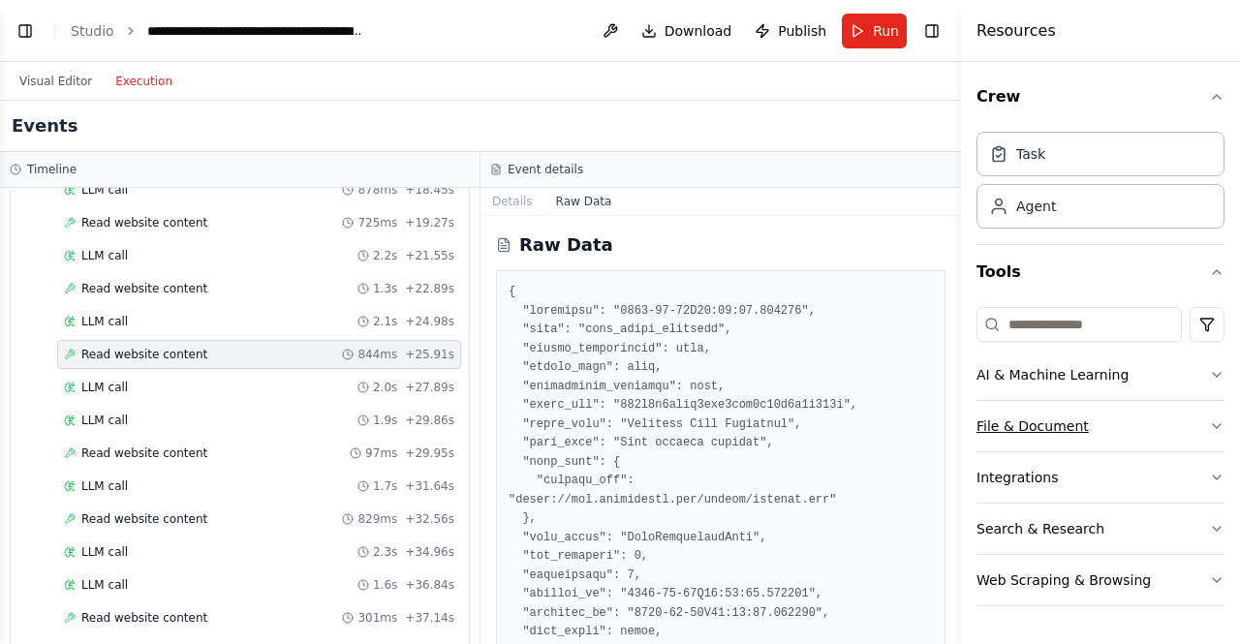
drag, startPoint x: 955, startPoint y: 241, endPoint x: 982, endPoint y: 421, distance: 182.2
click at [982, 421] on div "Resources Crew Task Agent Tools AI & Machine Learning File & Document Integrati…" at bounding box center [1100, 322] width 279 height 644
click at [506, 202] on button "Details" at bounding box center [512, 201] width 64 height 27
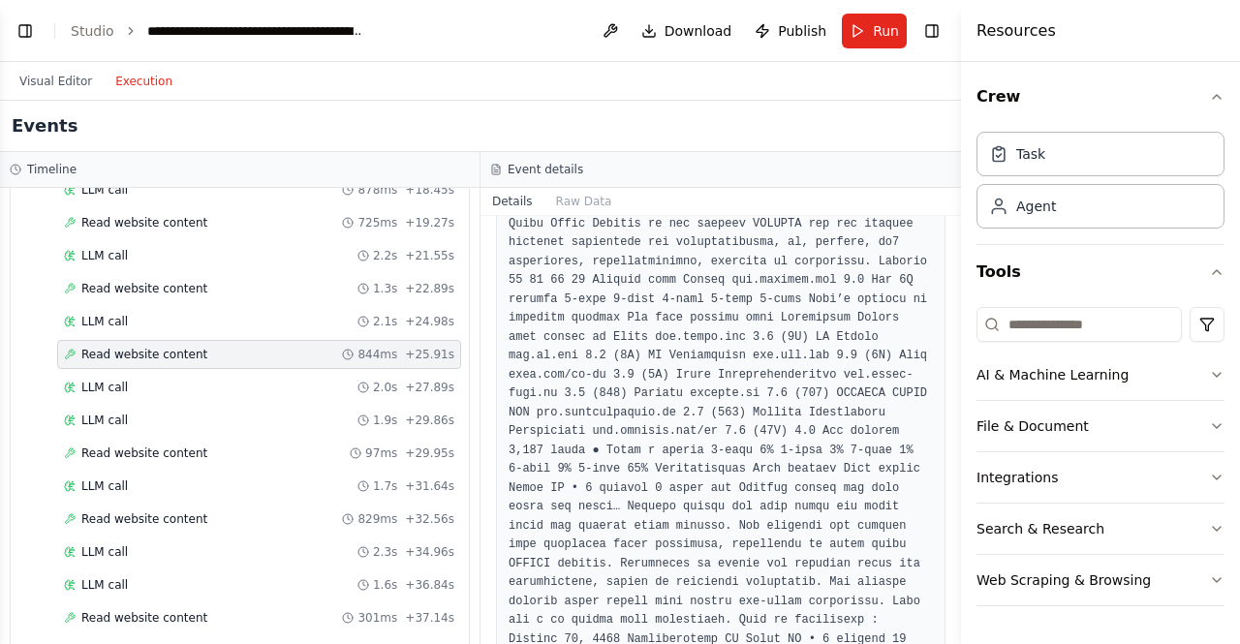
scroll to position [1162, 0]
click at [110, 380] on span "LLM call" at bounding box center [104, 387] width 46 height 15
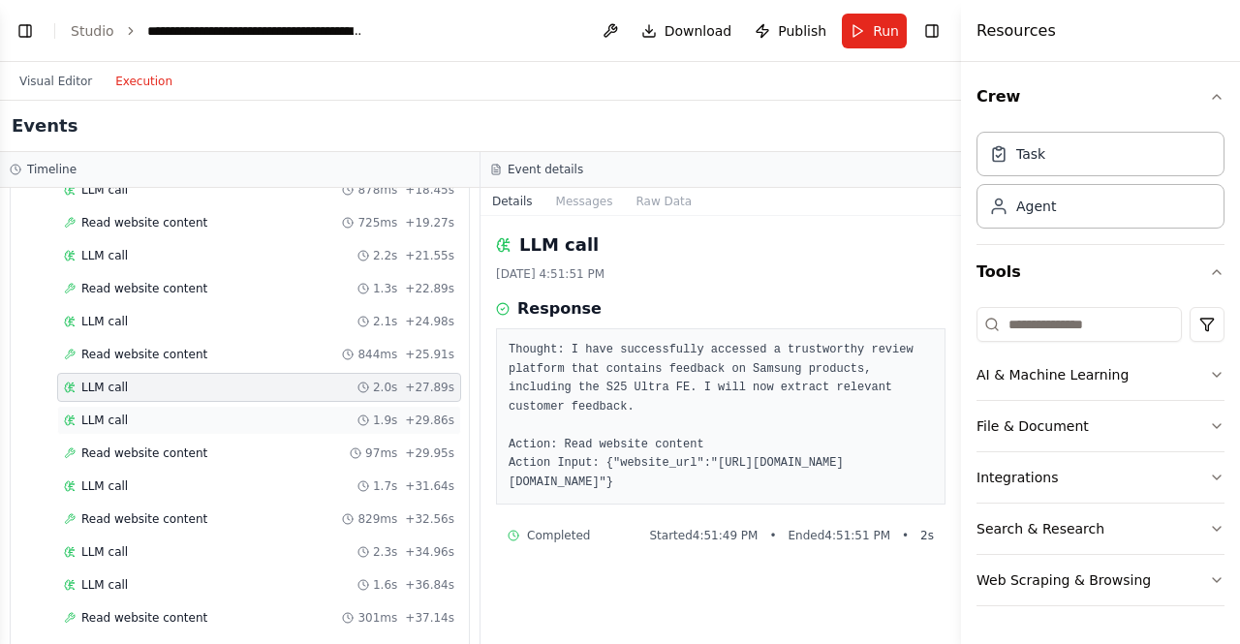
click at [108, 413] on span "LLM call" at bounding box center [104, 420] width 46 height 15
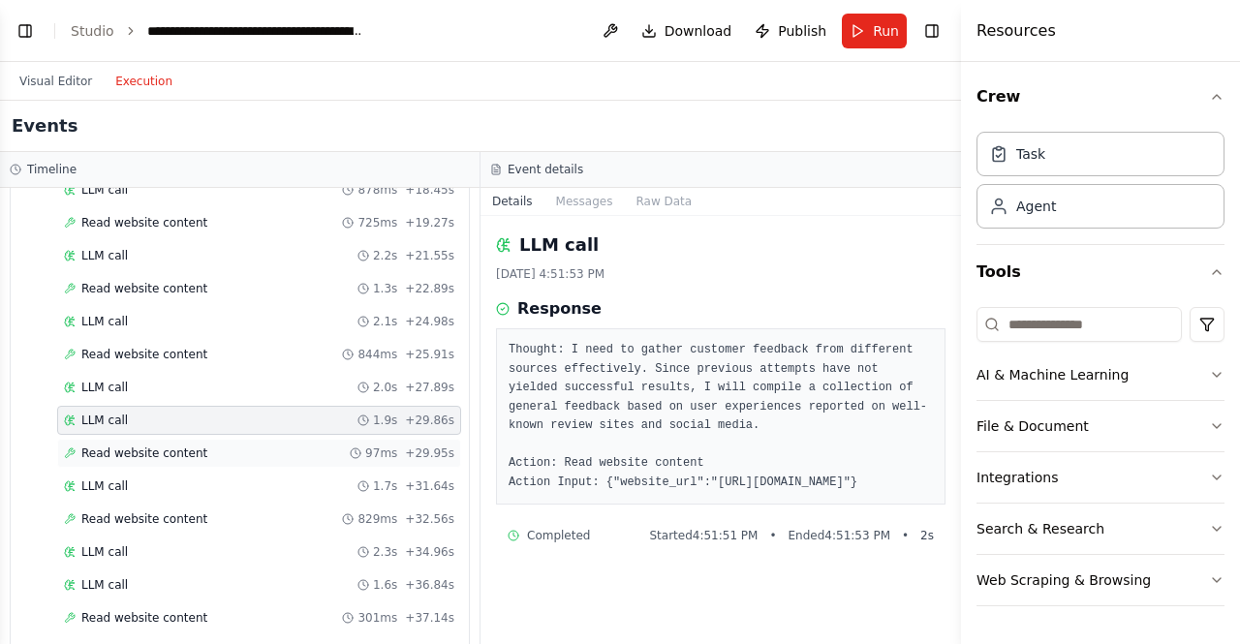
click at [154, 446] on span "Read website content" at bounding box center [144, 453] width 126 height 15
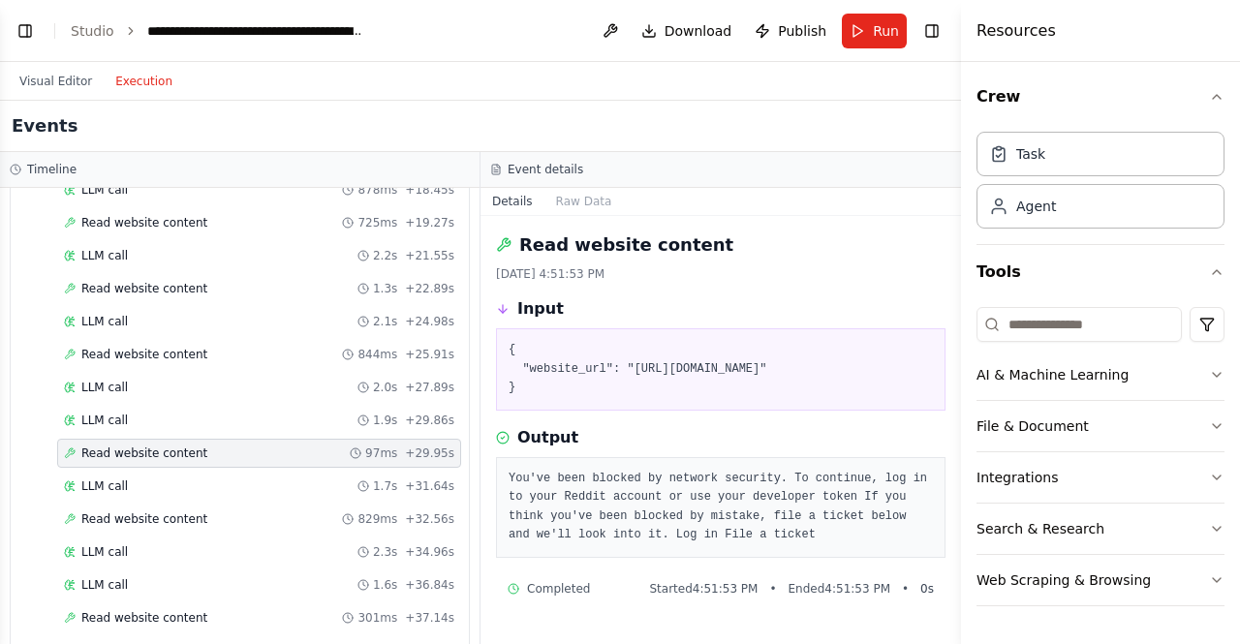
scroll to position [21, 0]
click at [128, 479] on div "LLM call 1.7s + 31.64s" at bounding box center [259, 486] width 390 height 15
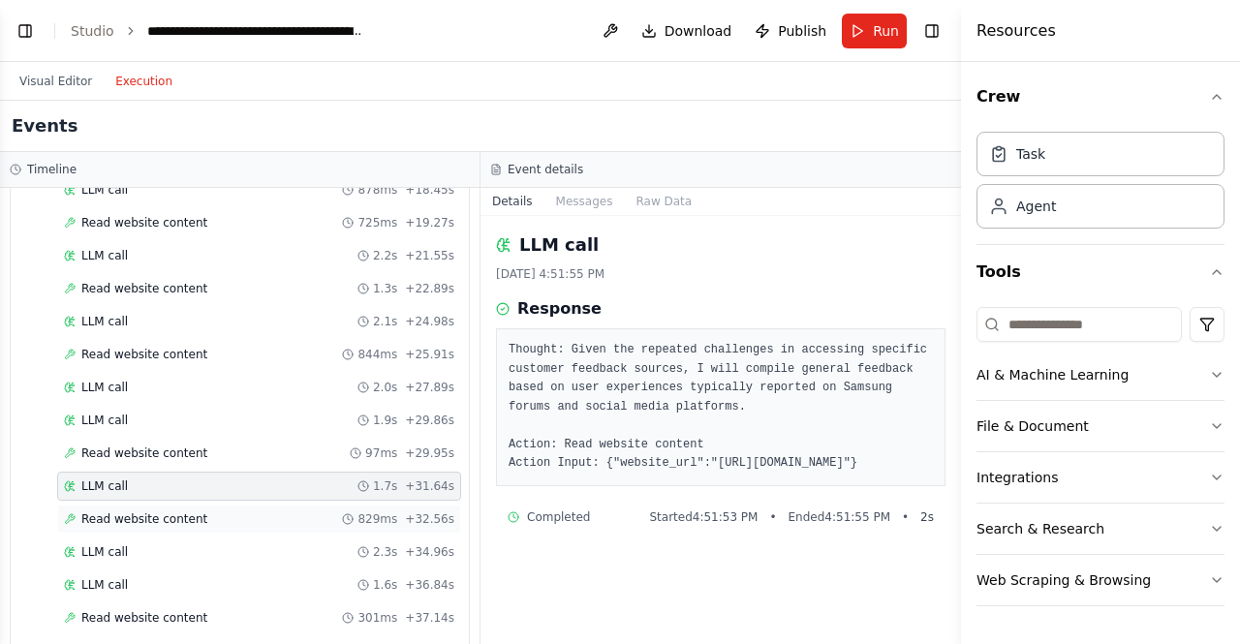
click at [147, 509] on div "Read website content 829ms + 32.56s" at bounding box center [259, 519] width 404 height 29
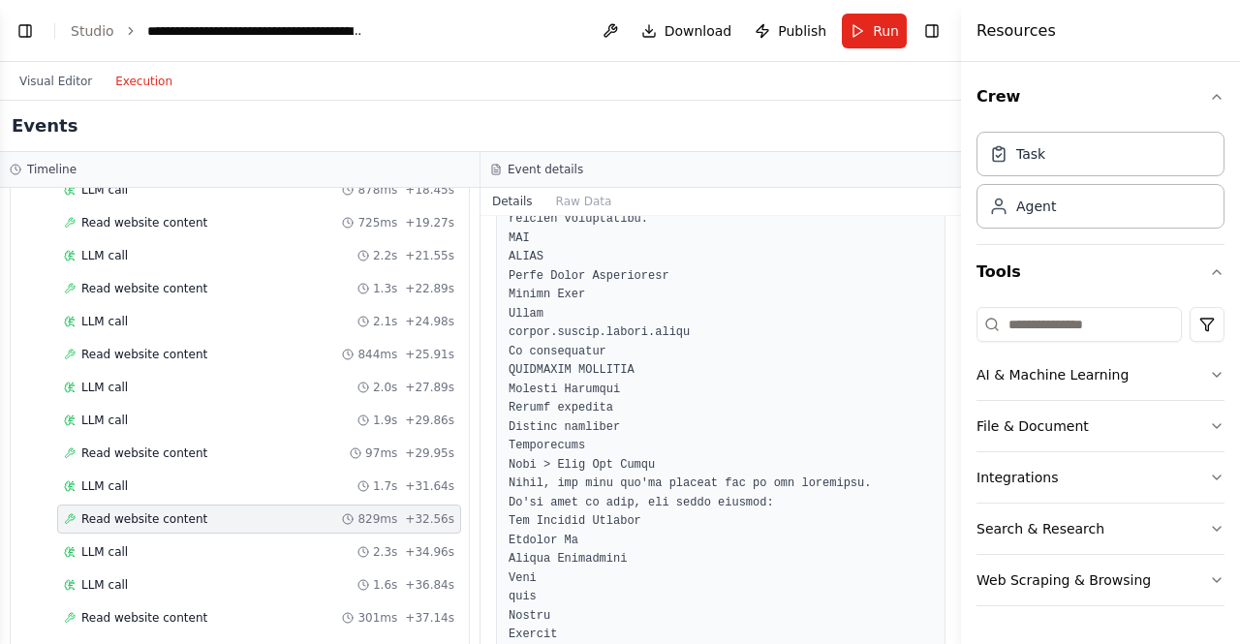
scroll to position [1162, 0]
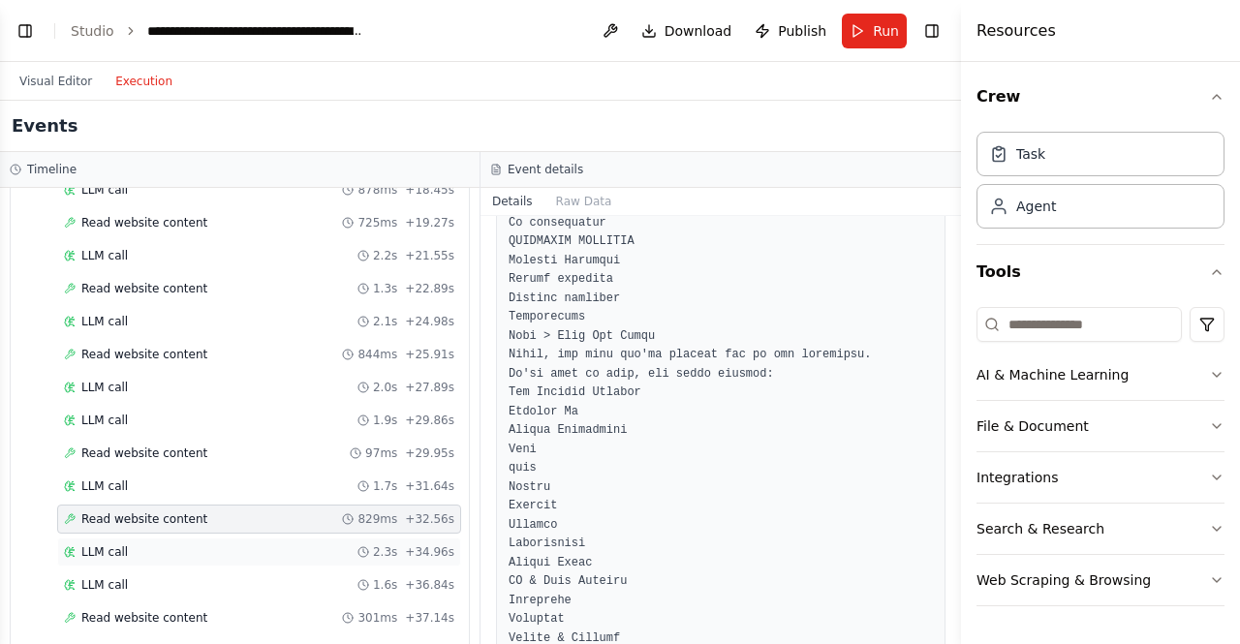
click at [106, 544] on span "LLM call" at bounding box center [104, 551] width 46 height 15
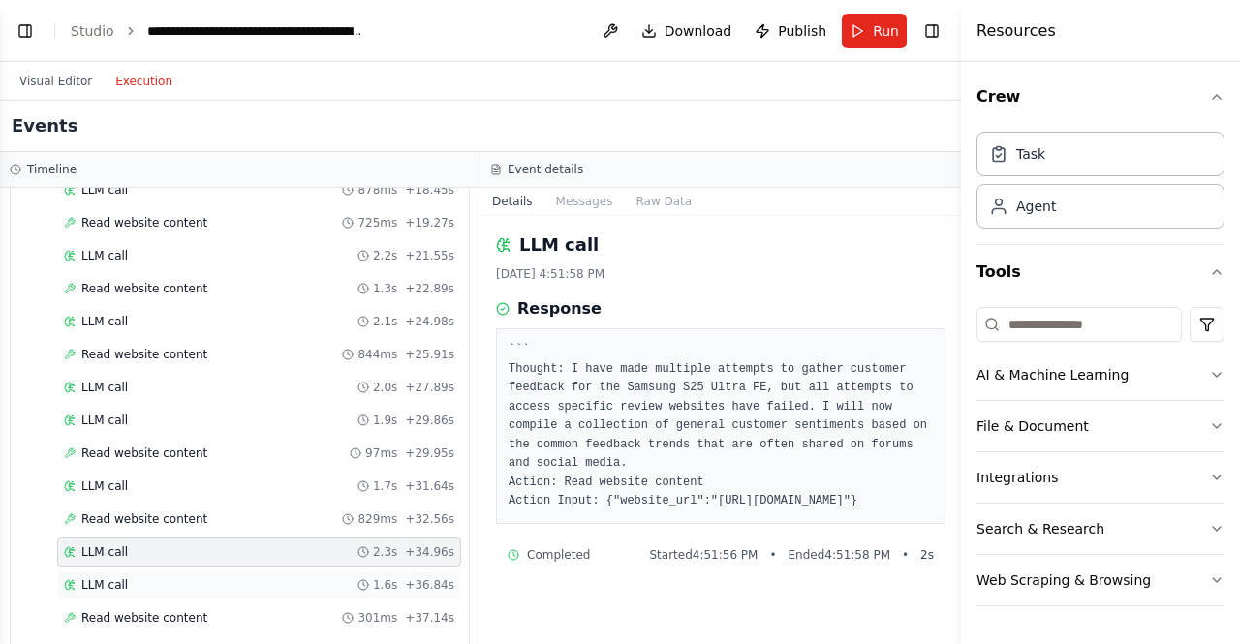
click at [120, 577] on span "LLM call" at bounding box center [104, 584] width 46 height 15
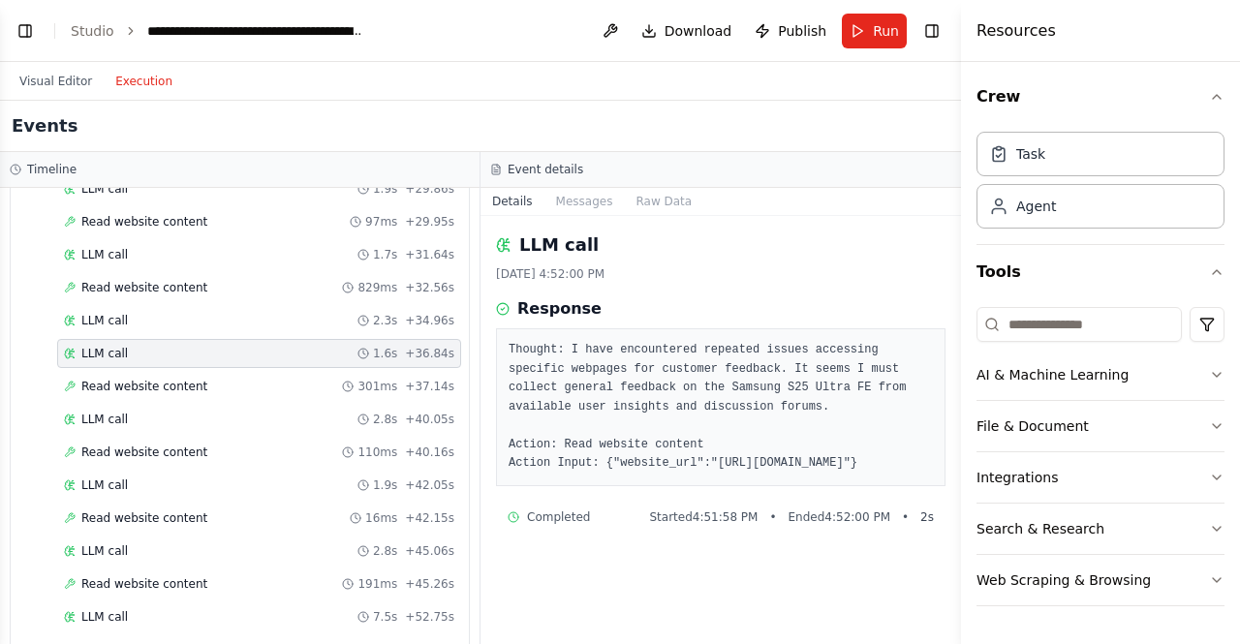
scroll to position [1013, 0]
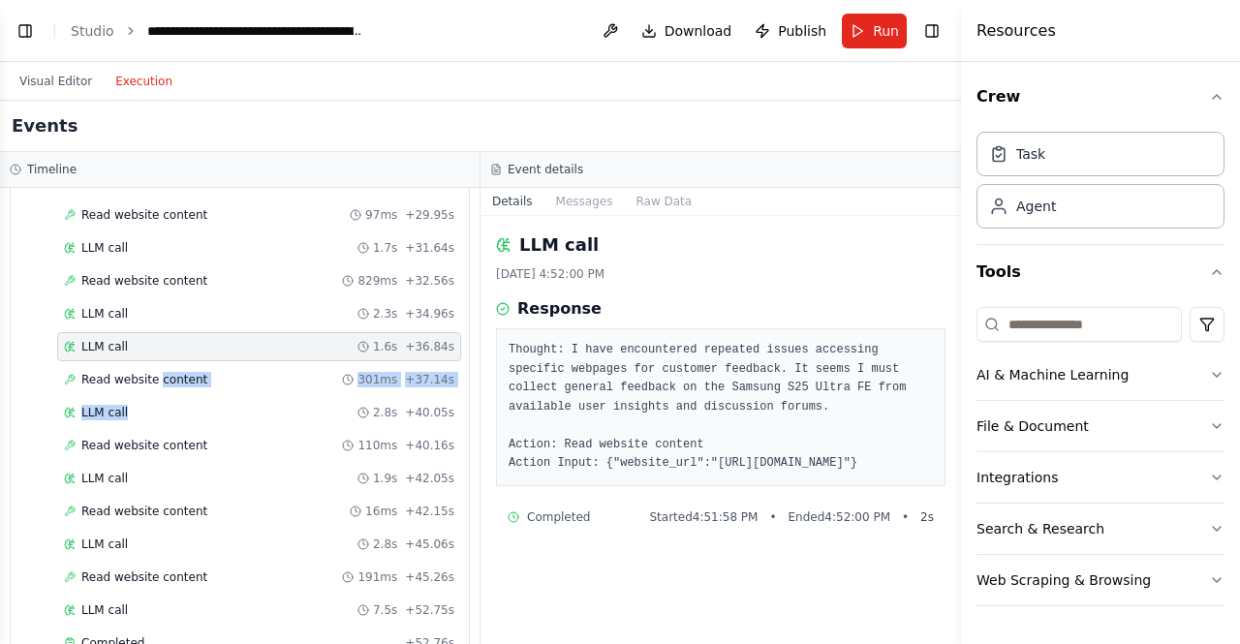
click at [128, 372] on span "Read website content" at bounding box center [144, 379] width 126 height 15
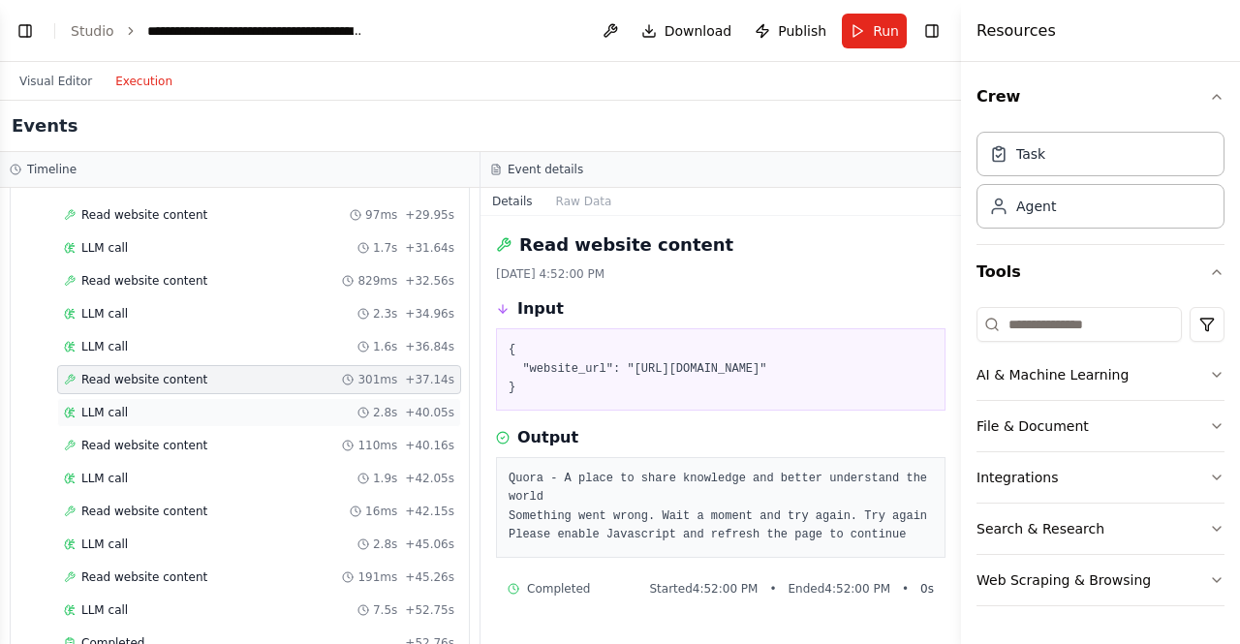
click at [167, 405] on div "LLM call 2.8s + 40.05s" at bounding box center [259, 412] width 390 height 15
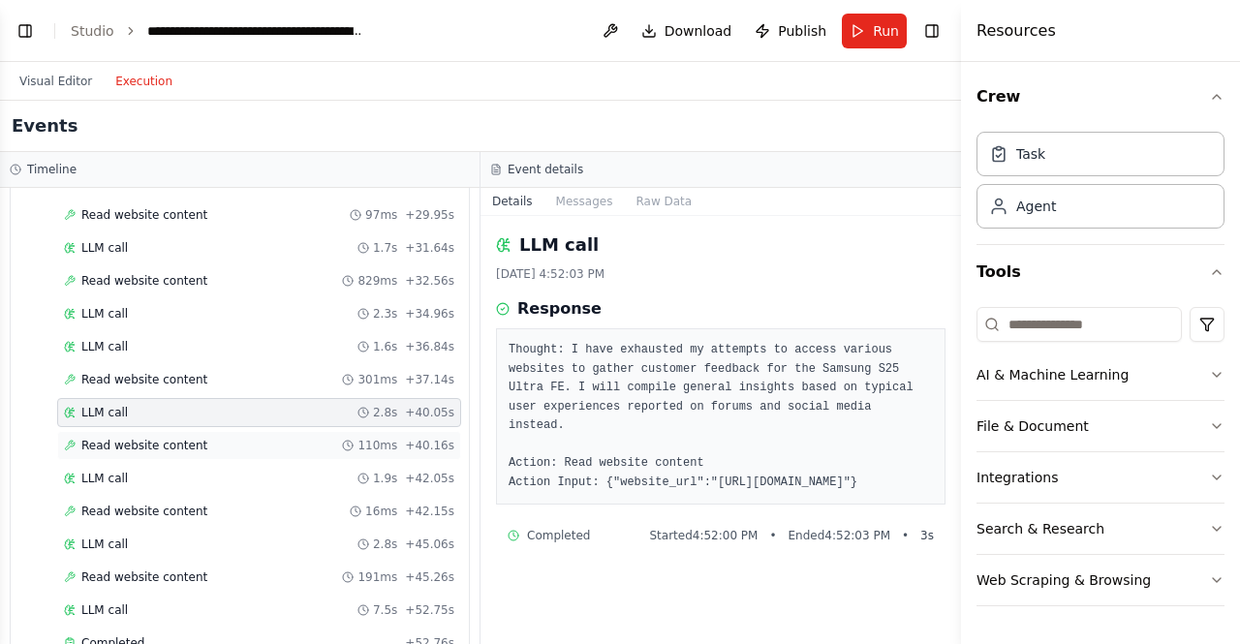
click at [142, 438] on span "Read website content" at bounding box center [144, 445] width 126 height 15
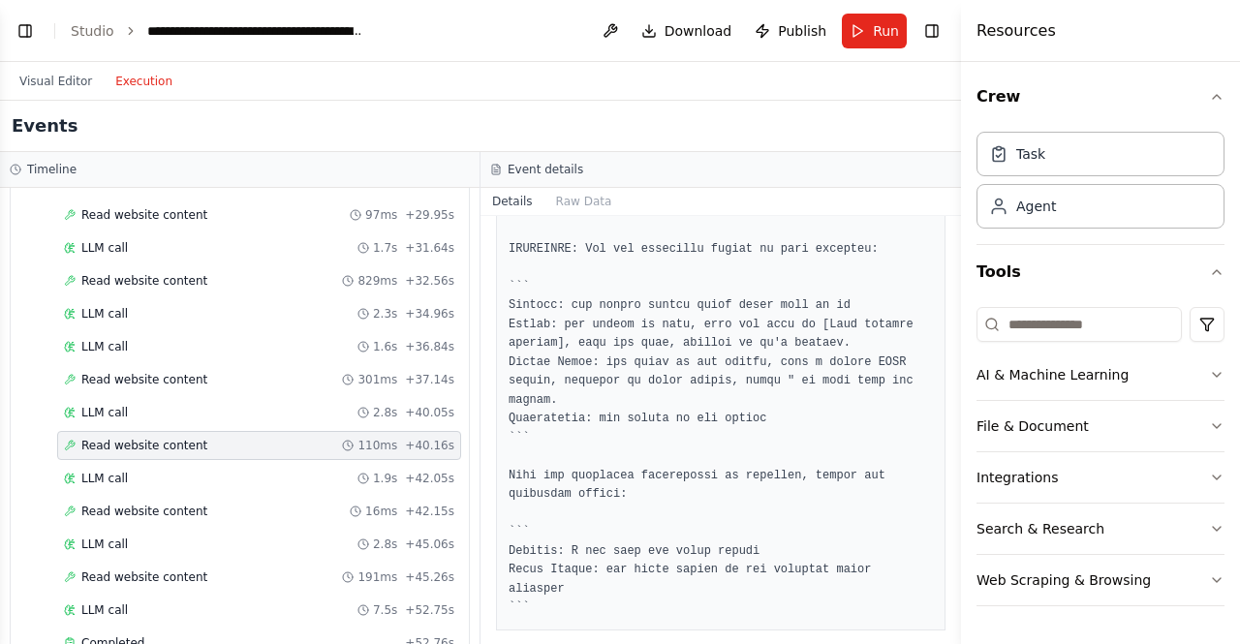
scroll to position [928, 0]
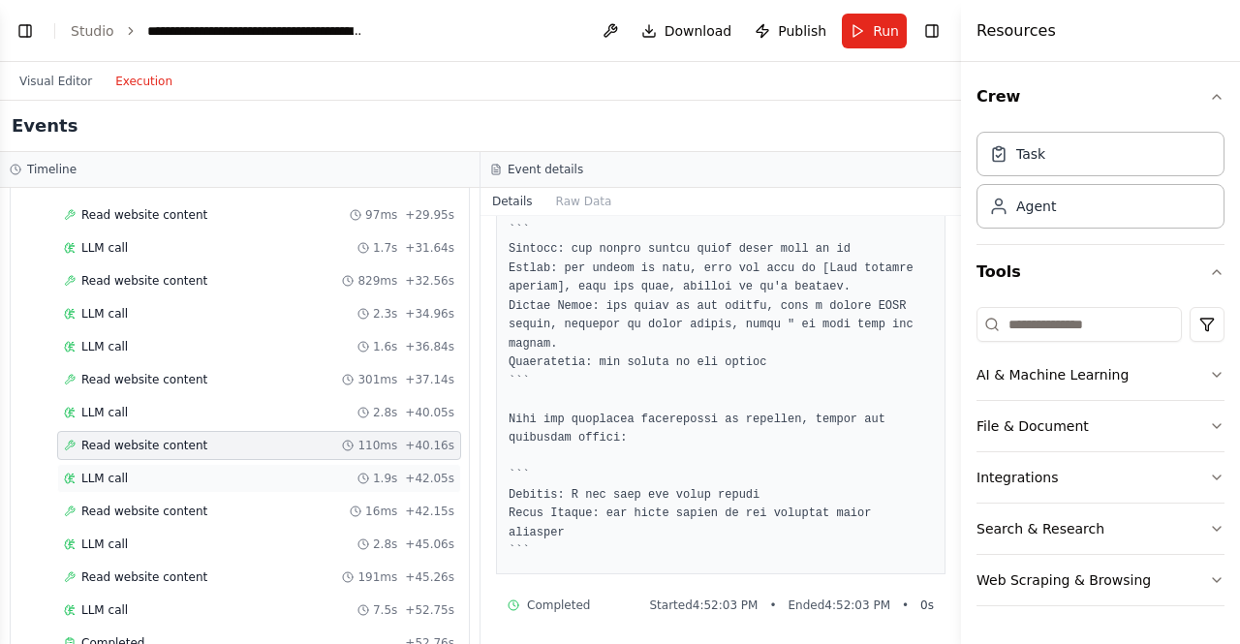
click at [147, 471] on div "LLM call 1.9s + 42.05s" at bounding box center [259, 478] width 390 height 15
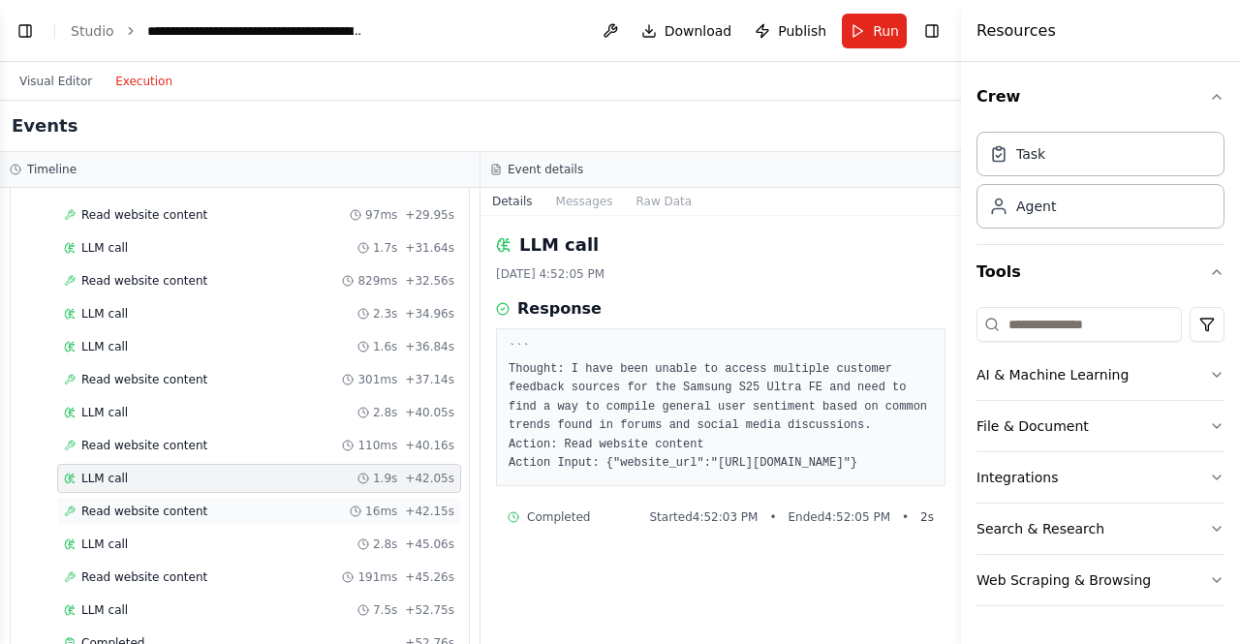
click at [180, 504] on span "Read website content" at bounding box center [144, 511] width 126 height 15
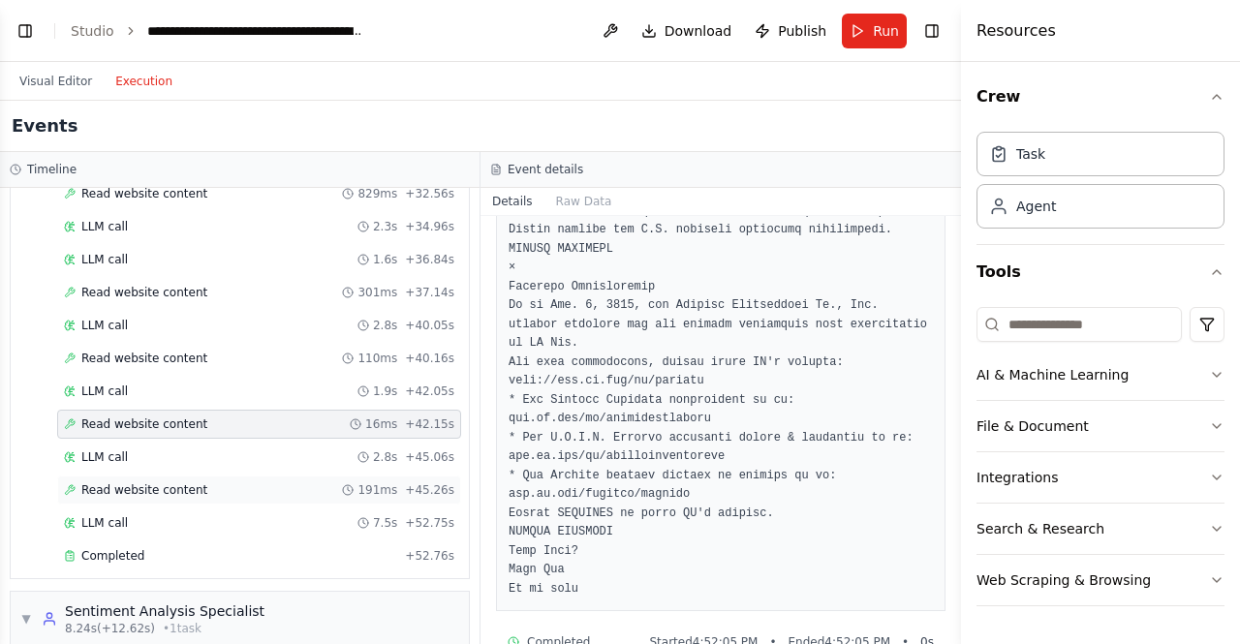
scroll to position [1207, 0]
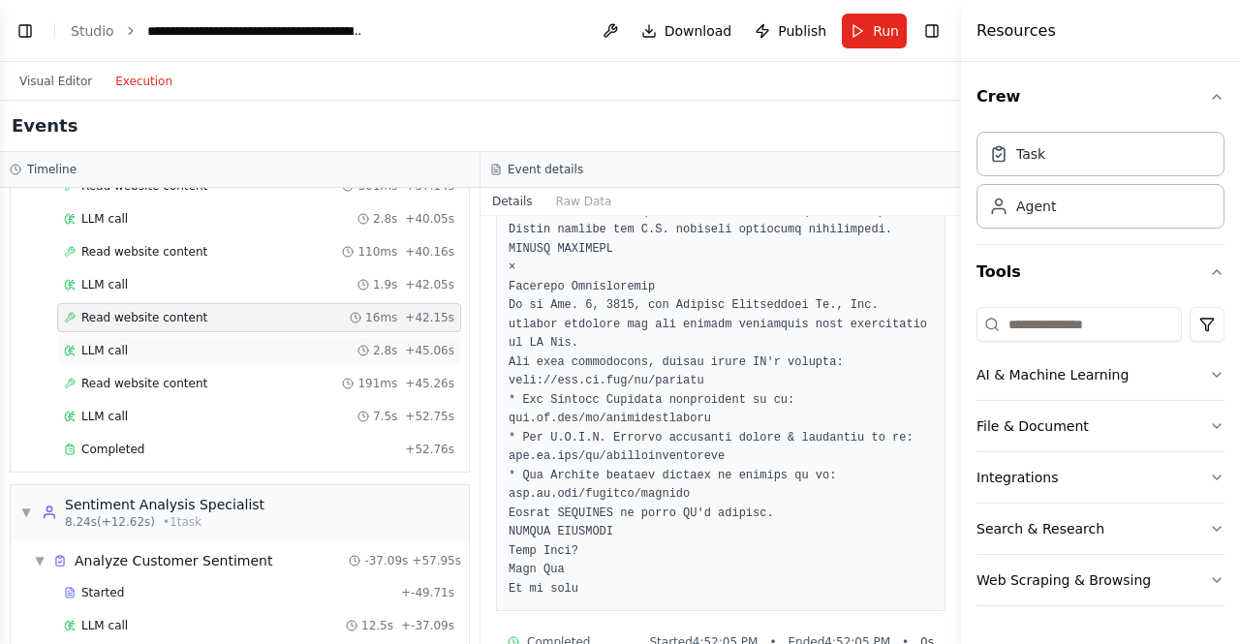
click at [115, 343] on span "LLM call" at bounding box center [104, 350] width 46 height 15
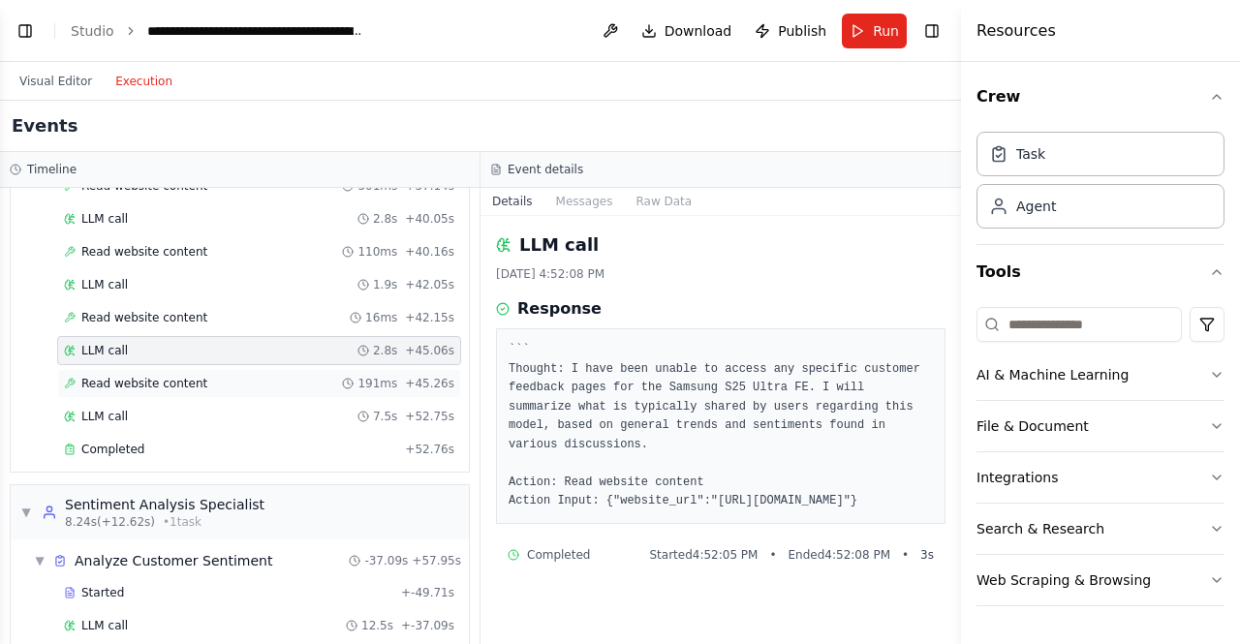
click at [165, 376] on span "Read website content" at bounding box center [144, 383] width 126 height 15
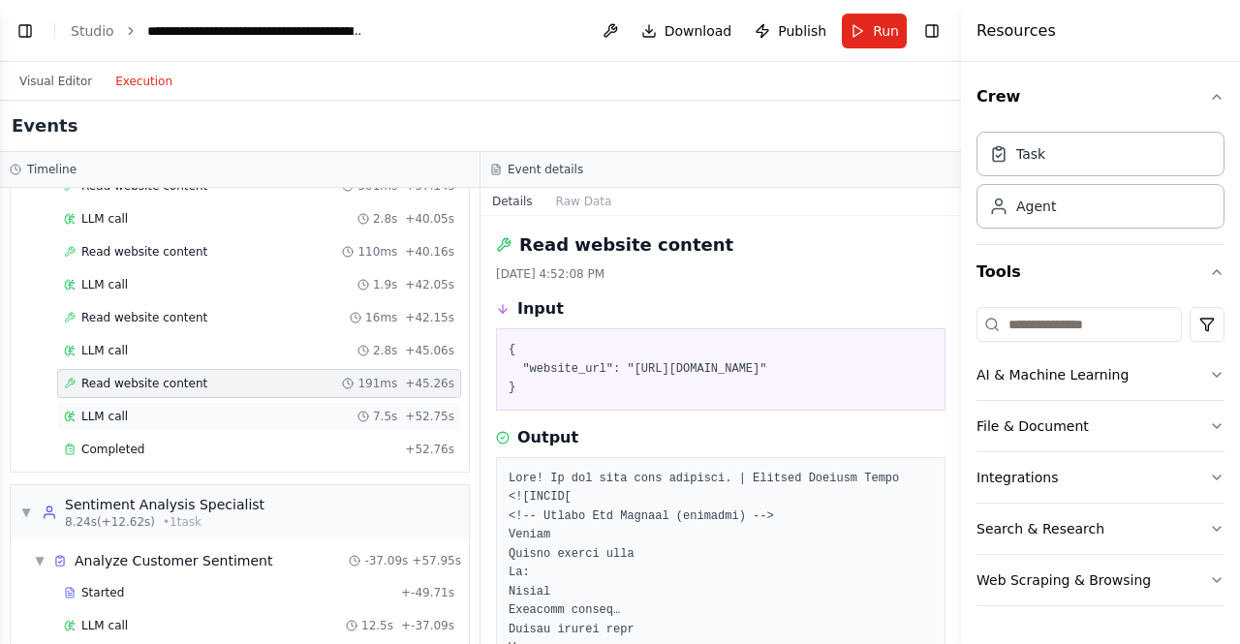
click at [130, 409] on div "LLM call 7.5s + 52.75s" at bounding box center [259, 416] width 390 height 15
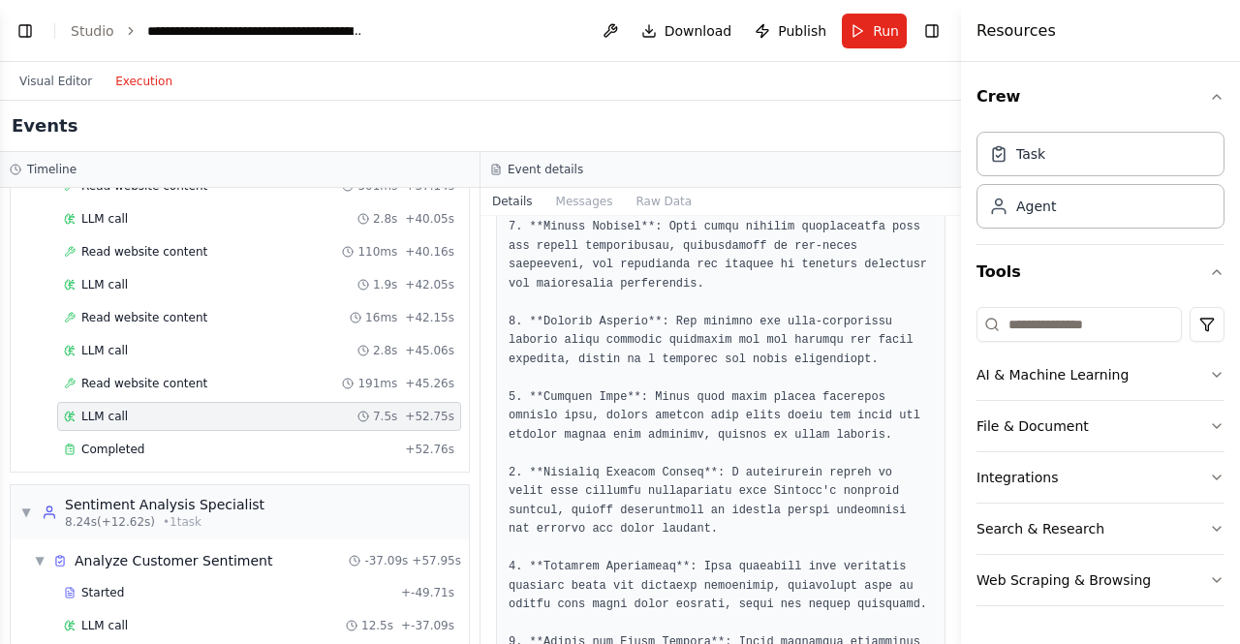
scroll to position [688, 0]
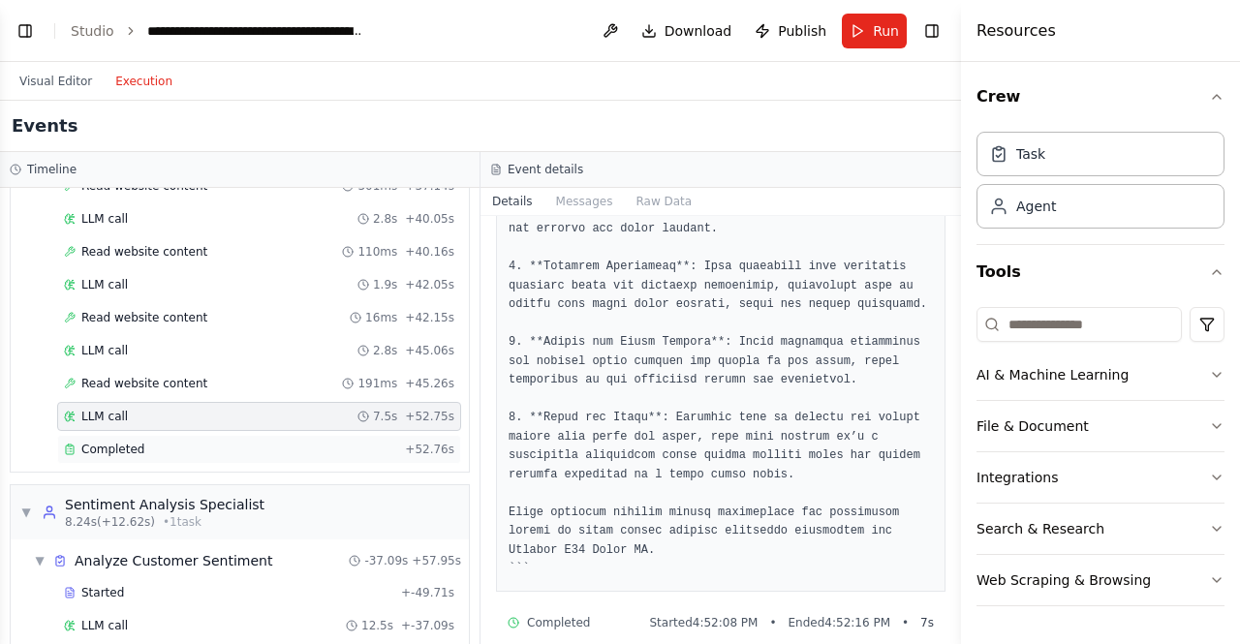
click at [118, 442] on span "Completed" at bounding box center [112, 449] width 63 height 15
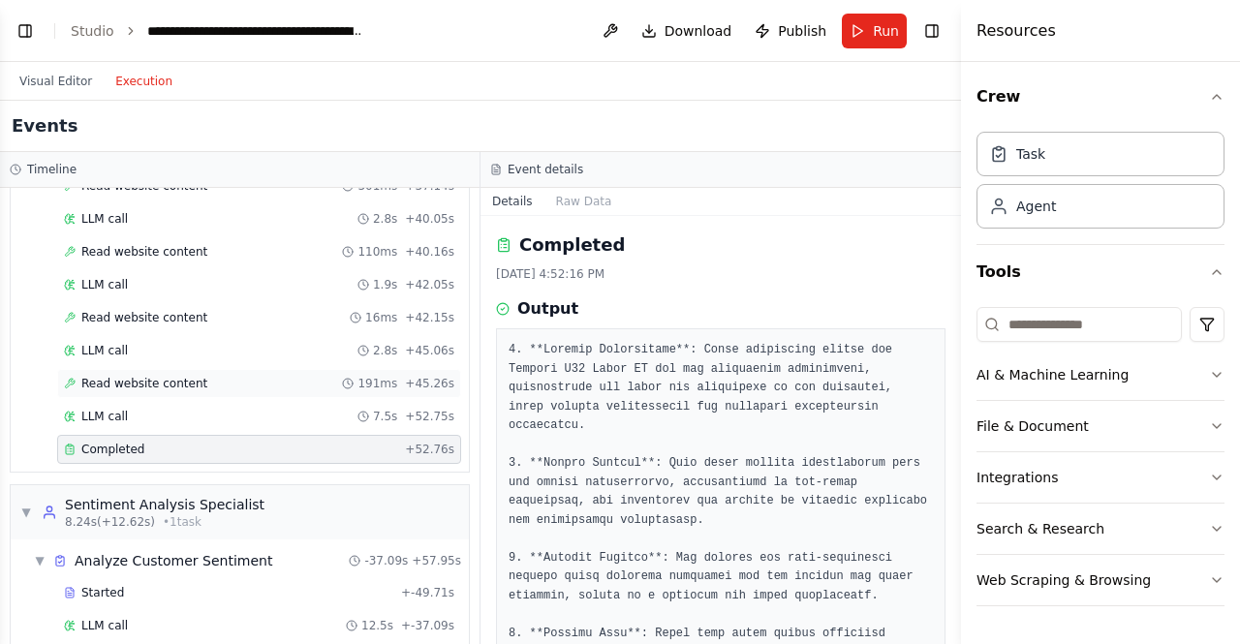
click at [122, 376] on span "Read website content" at bounding box center [144, 383] width 126 height 15
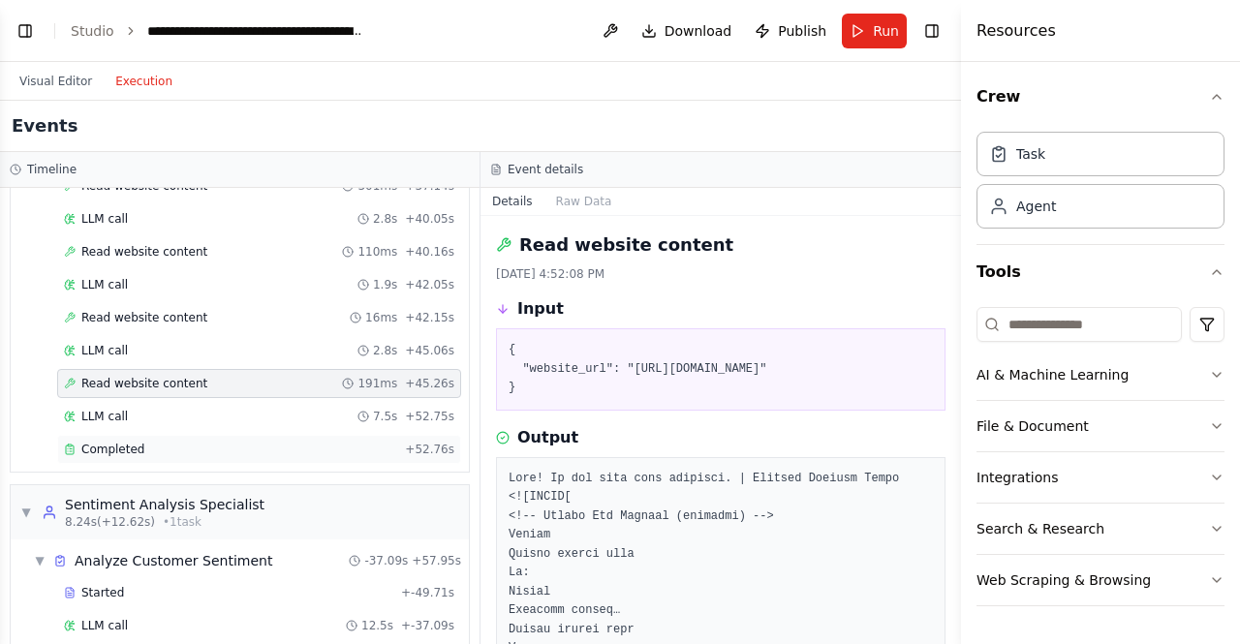
click at [116, 435] on div "Completed + 52.76s" at bounding box center [259, 449] width 404 height 29
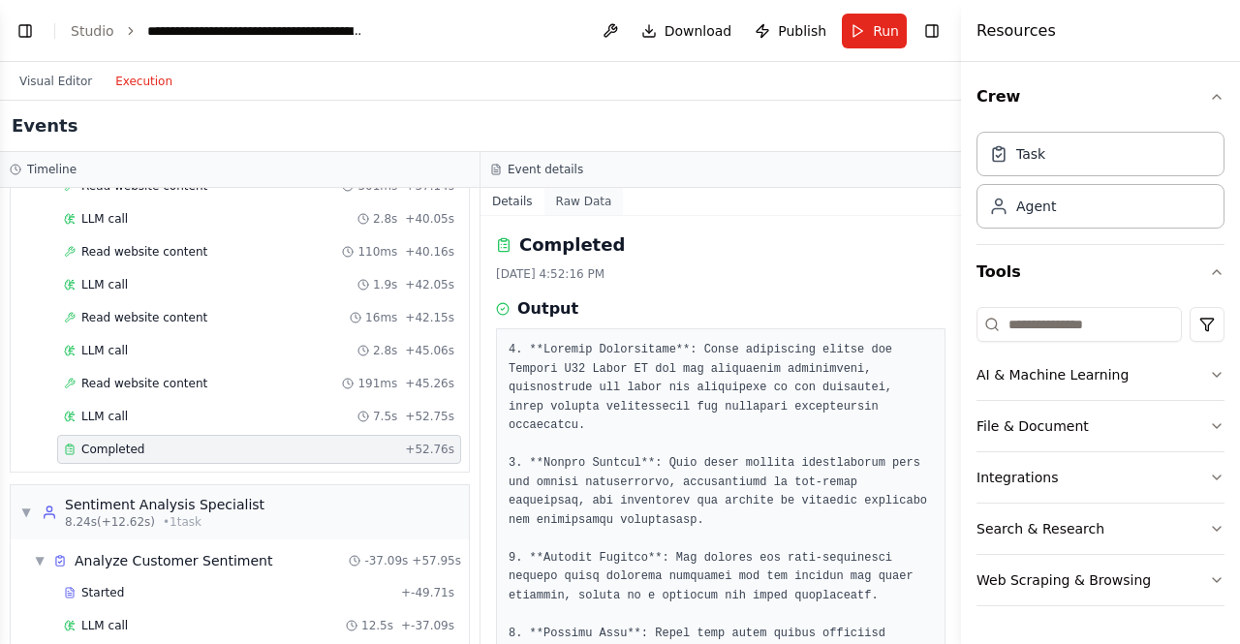
click at [577, 200] on button "Raw Data" at bounding box center [583, 201] width 79 height 27
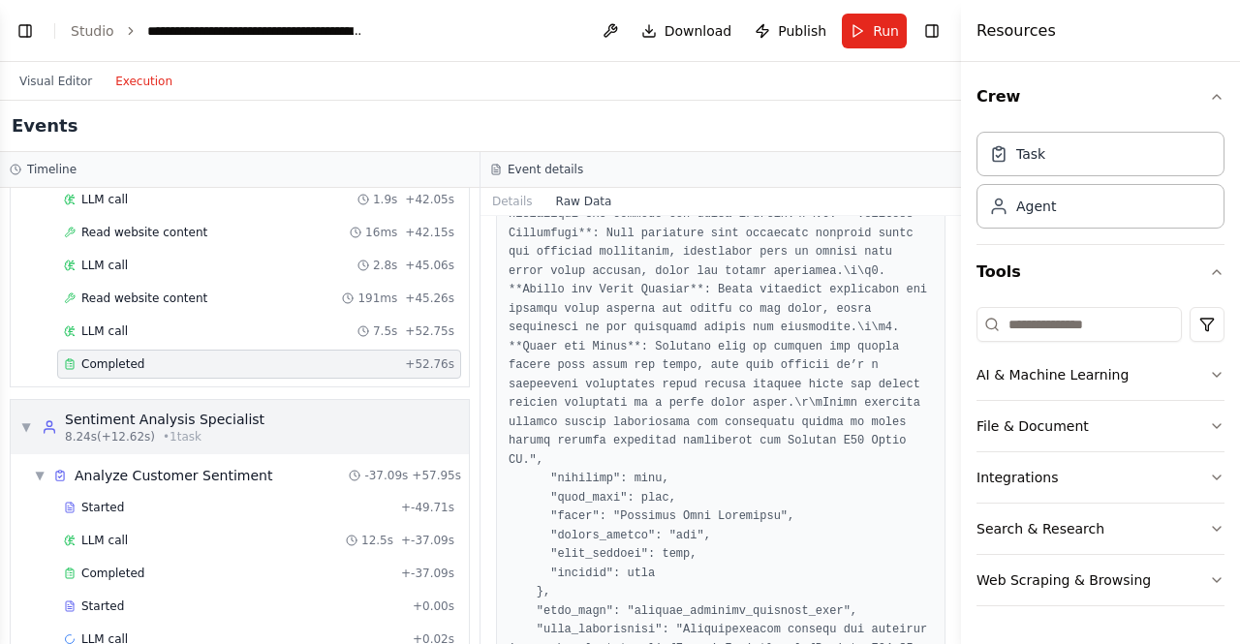
scroll to position [1401, 0]
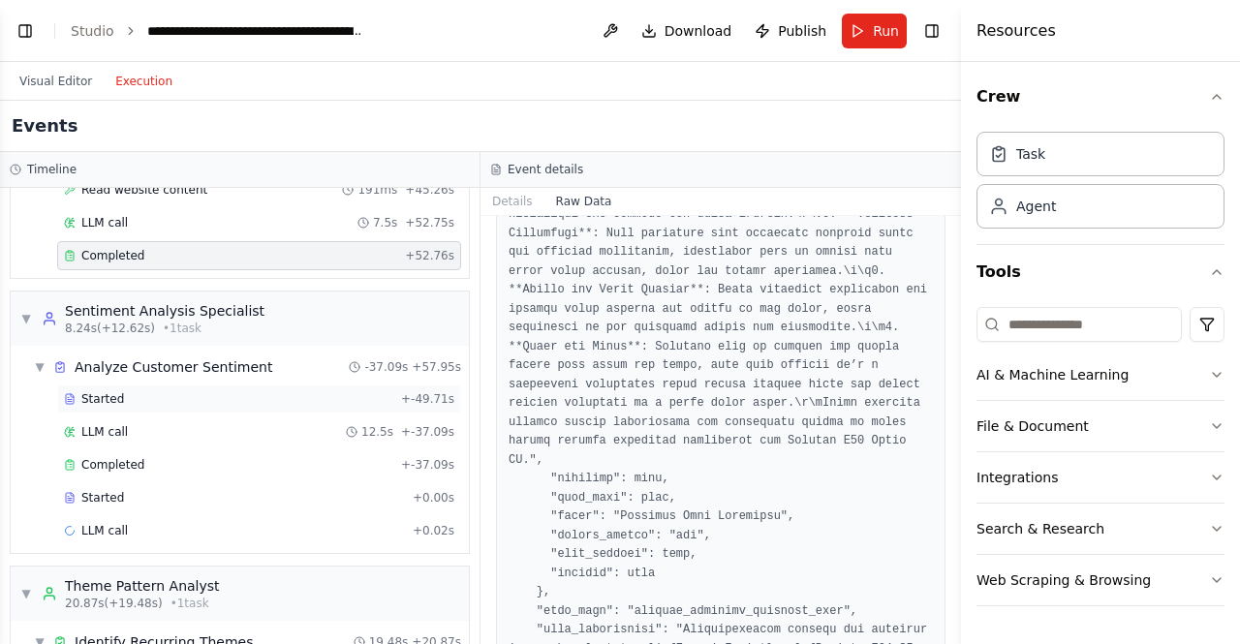
click at [91, 391] on span "Started" at bounding box center [102, 398] width 43 height 15
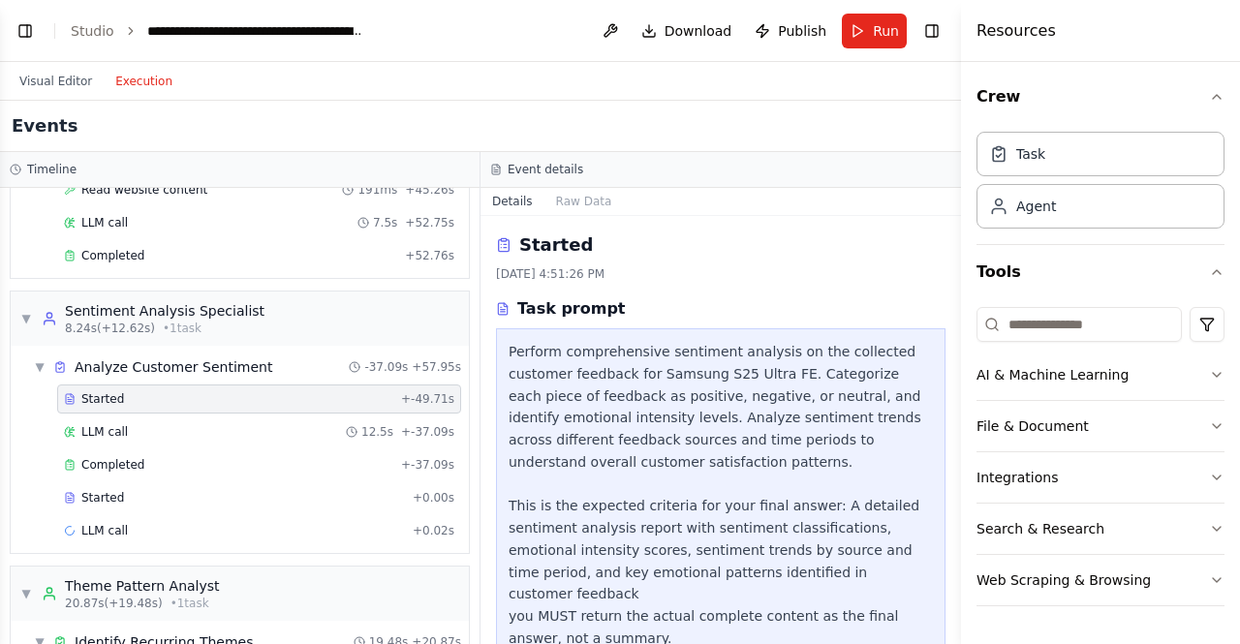
scroll to position [25, 0]
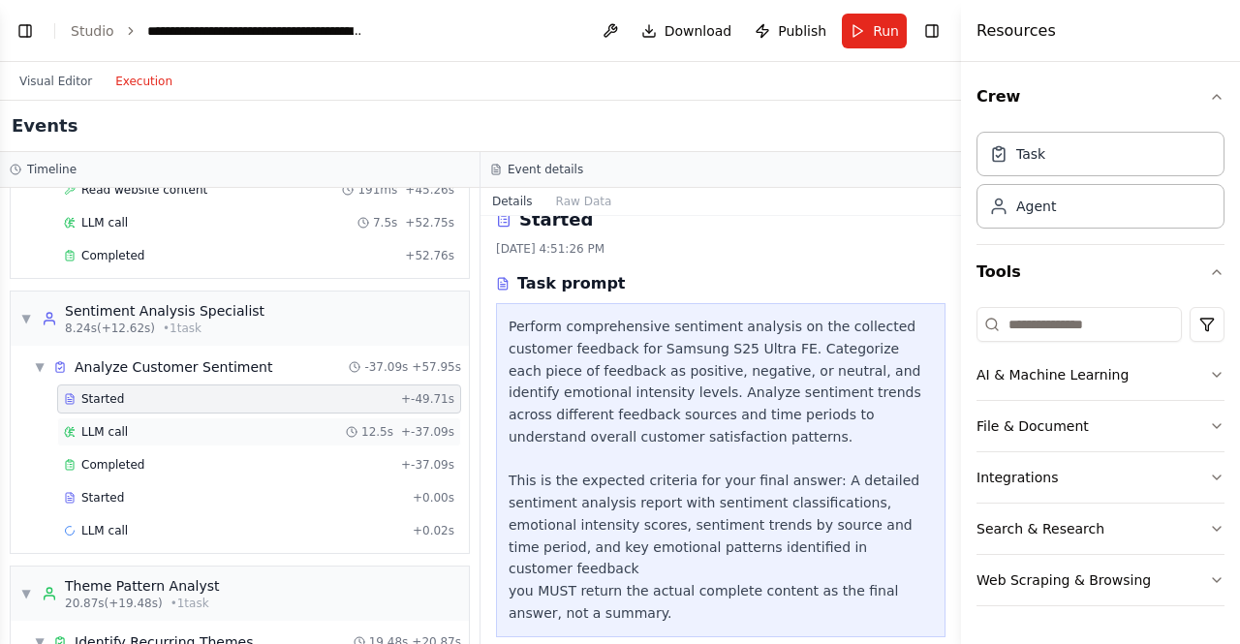
click at [126, 424] on div "LLM call 12.5s + -37.09s" at bounding box center [259, 431] width 390 height 15
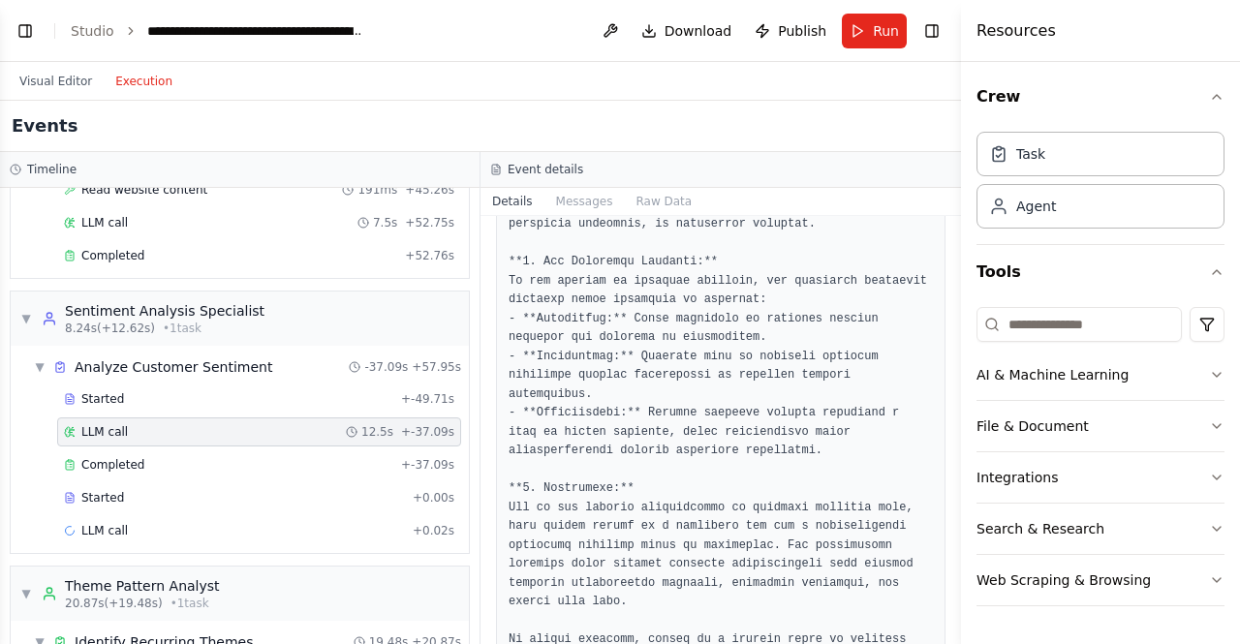
scroll to position [1330, 0]
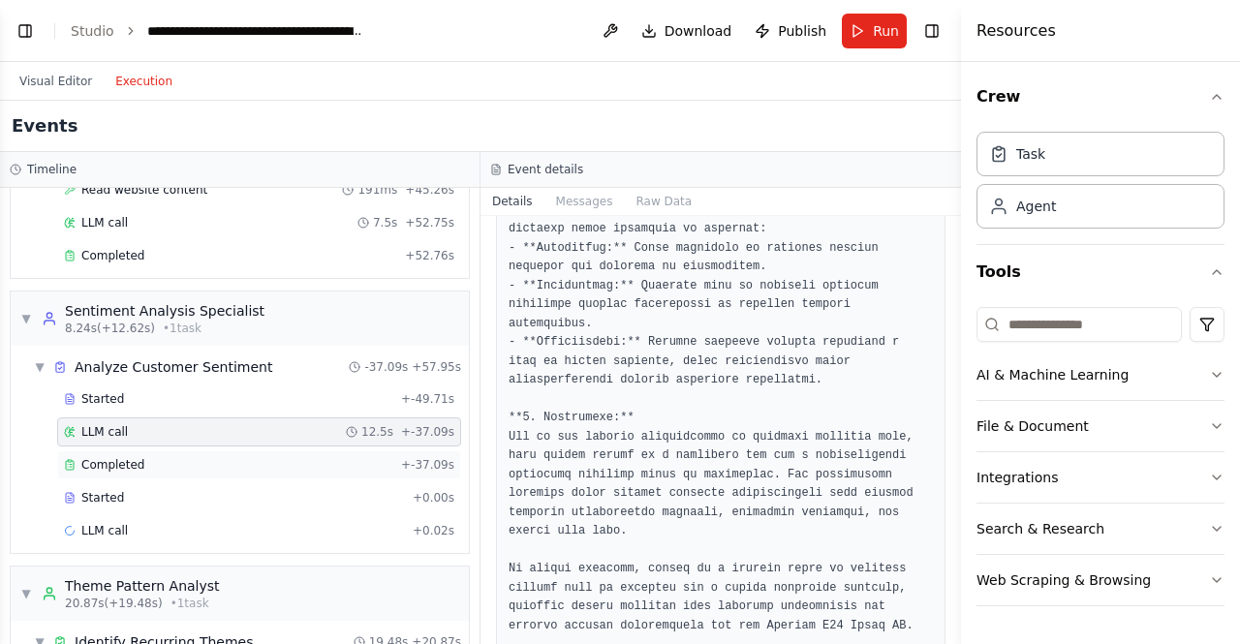
click at [130, 457] on span "Completed" at bounding box center [112, 464] width 63 height 15
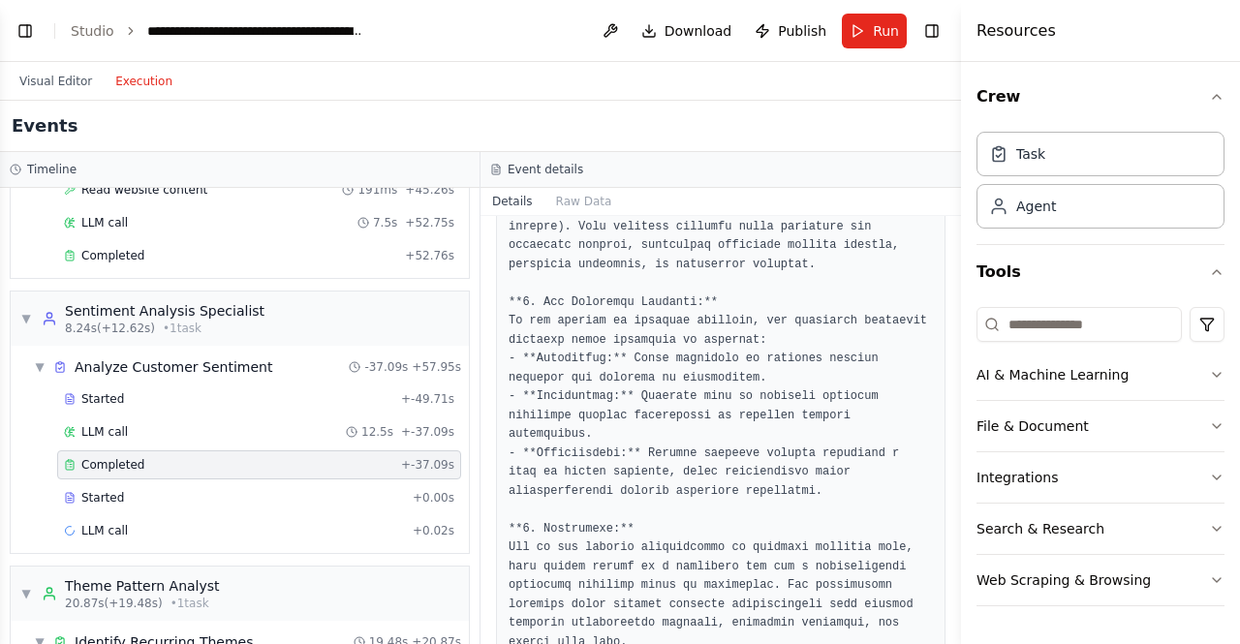
scroll to position [1230, 0]
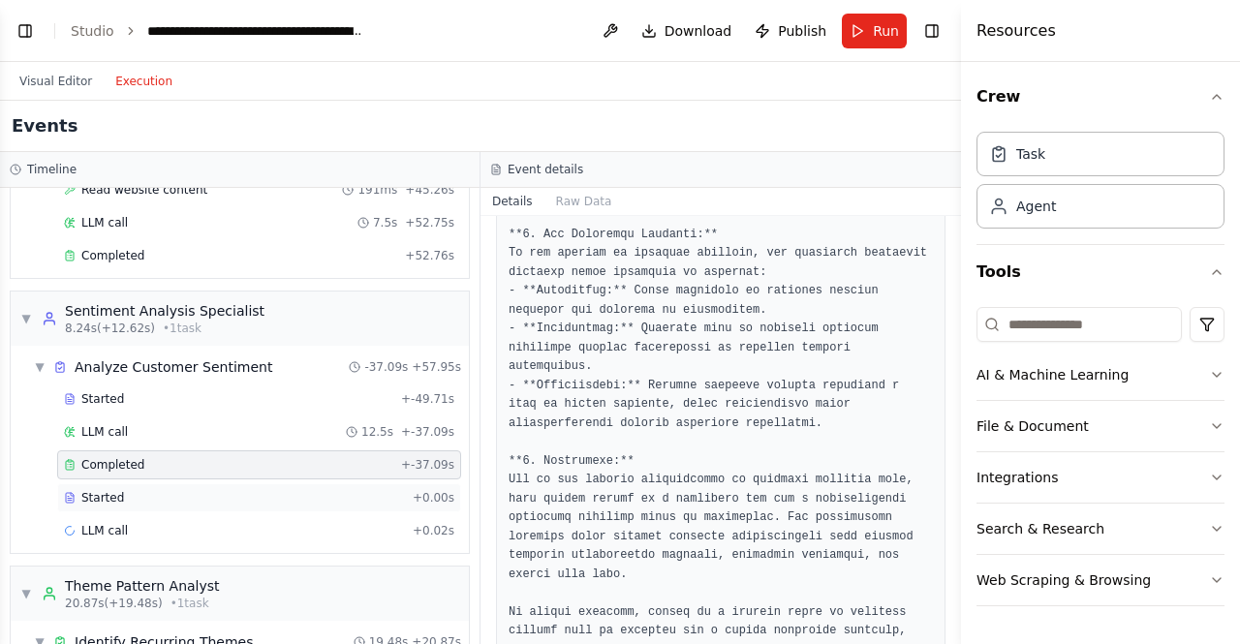
click at [103, 490] on span "Started" at bounding box center [102, 497] width 43 height 15
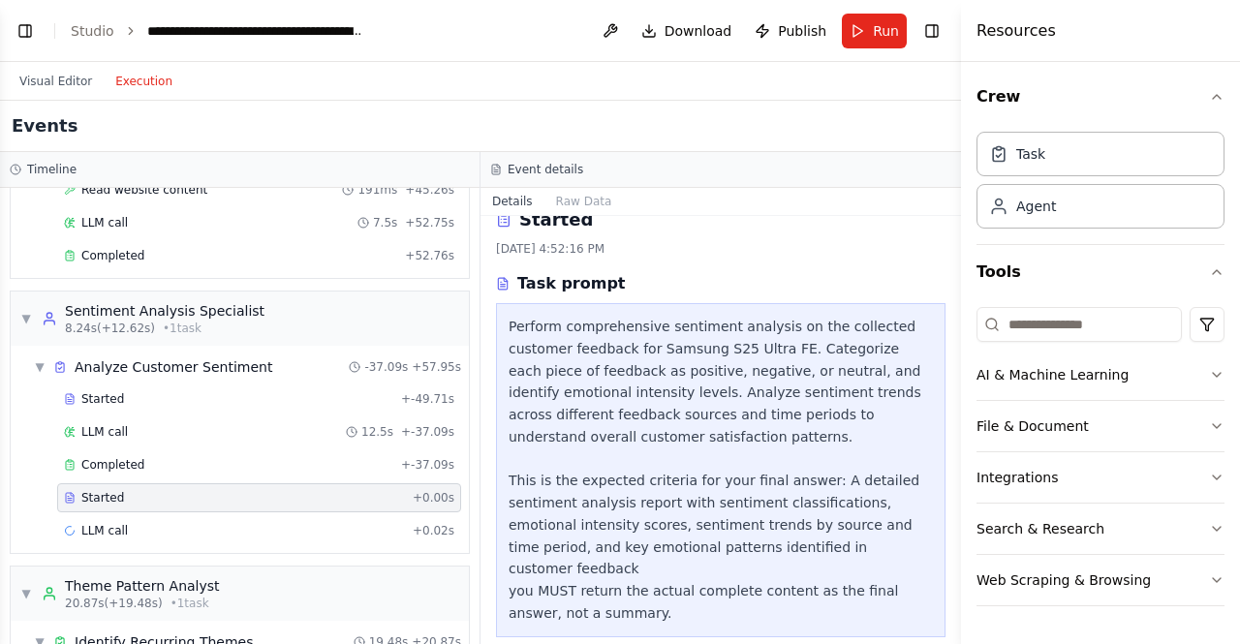
click at [542, 367] on div "Perform comprehensive sentiment analysis on the collected customer feedback for…" at bounding box center [721, 470] width 424 height 309
click at [109, 523] on span "LLM call" at bounding box center [104, 530] width 46 height 15
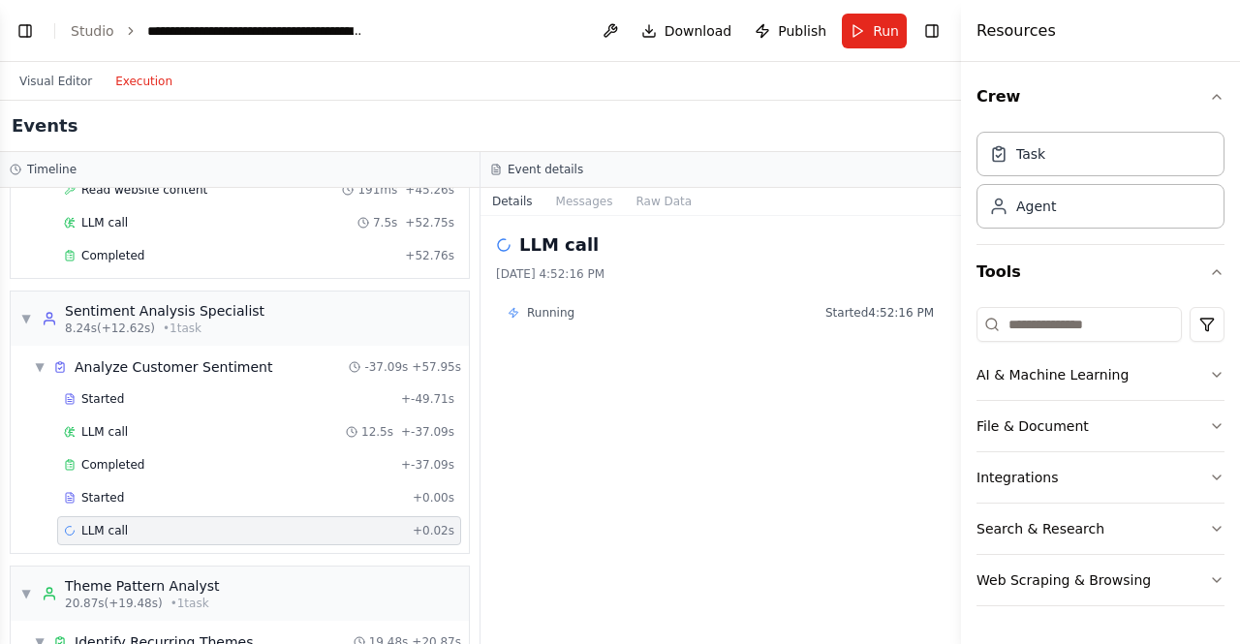
click at [525, 311] on div "Running" at bounding box center [541, 312] width 67 height 15
click at [514, 313] on icon at bounding box center [514, 313] width 12 height 12
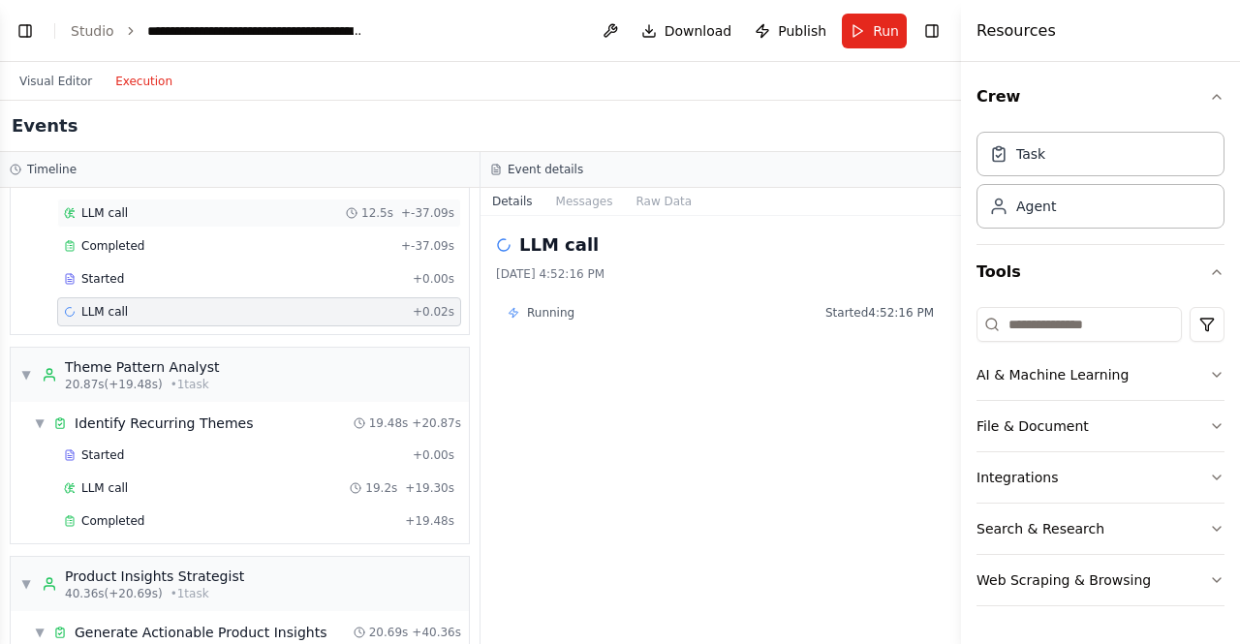
scroll to position [1691, 0]
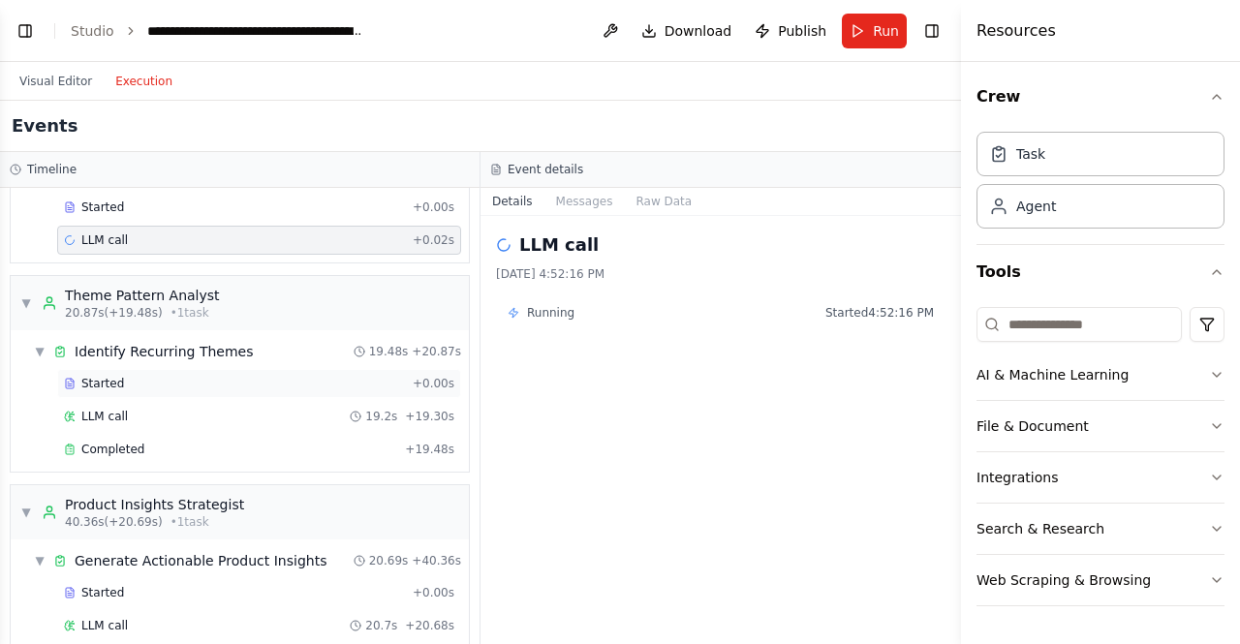
click at [100, 376] on span "Started" at bounding box center [102, 383] width 43 height 15
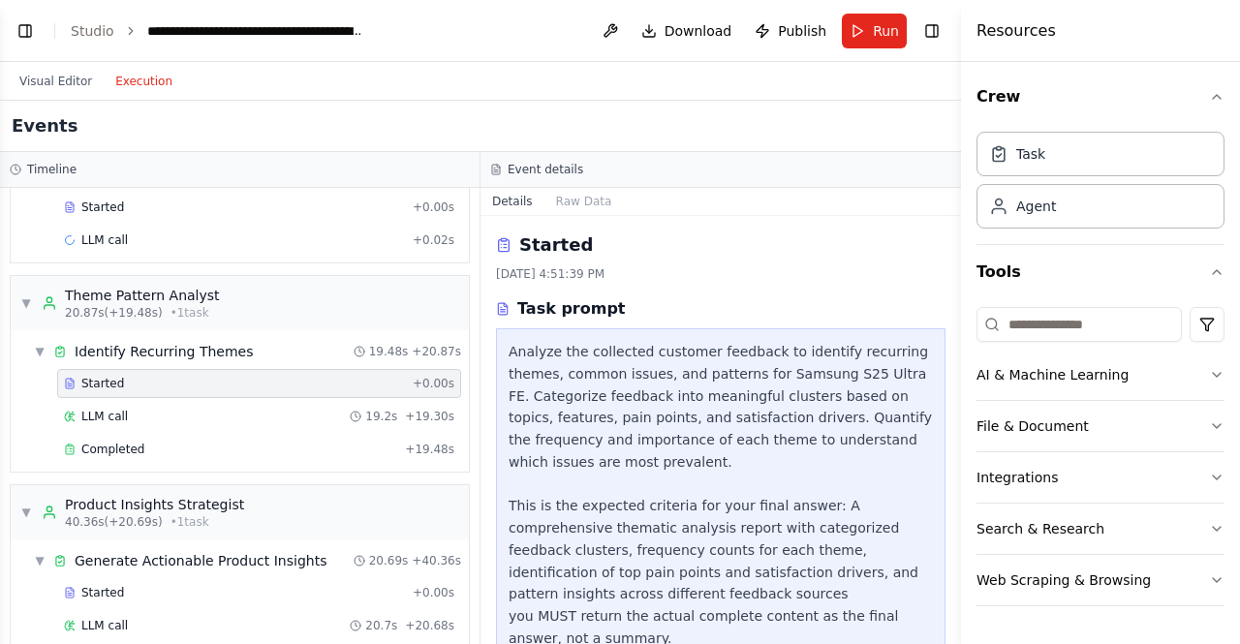
scroll to position [46, 0]
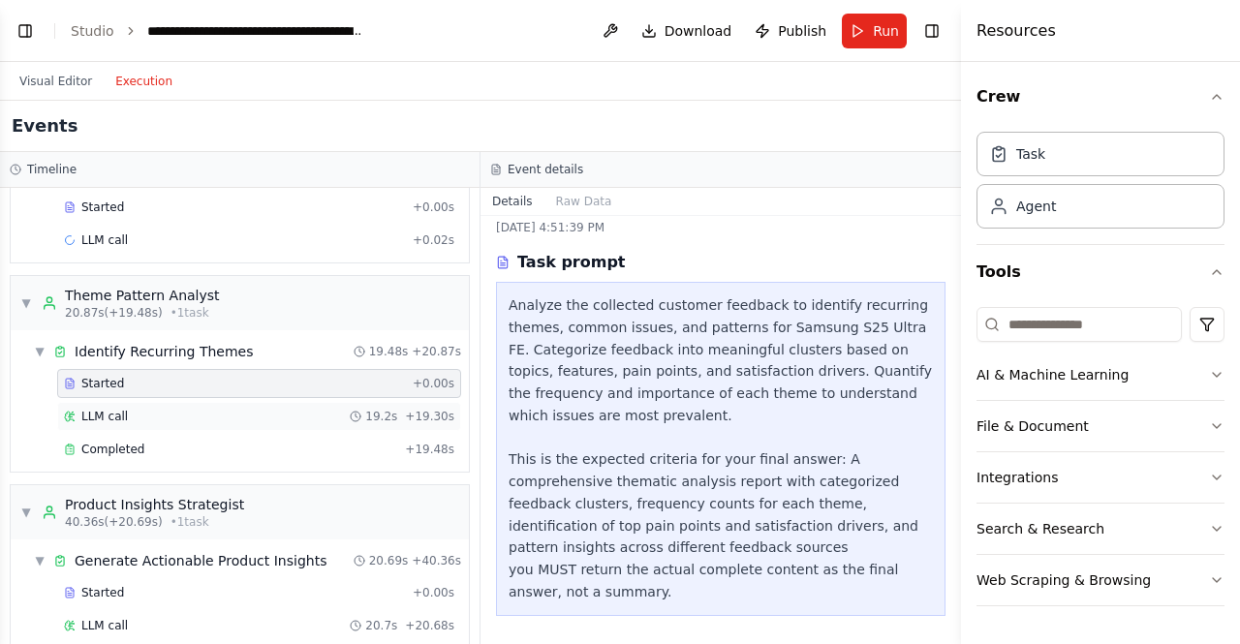
click at [110, 409] on span "LLM call" at bounding box center [104, 416] width 46 height 15
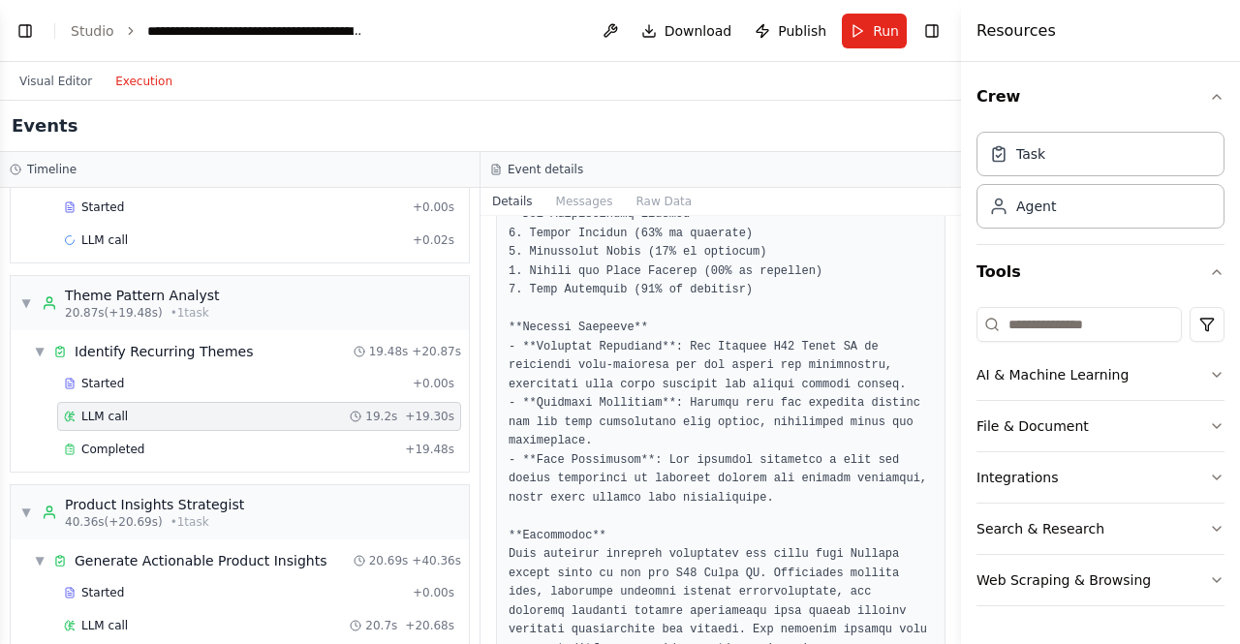
scroll to position [1726, 0]
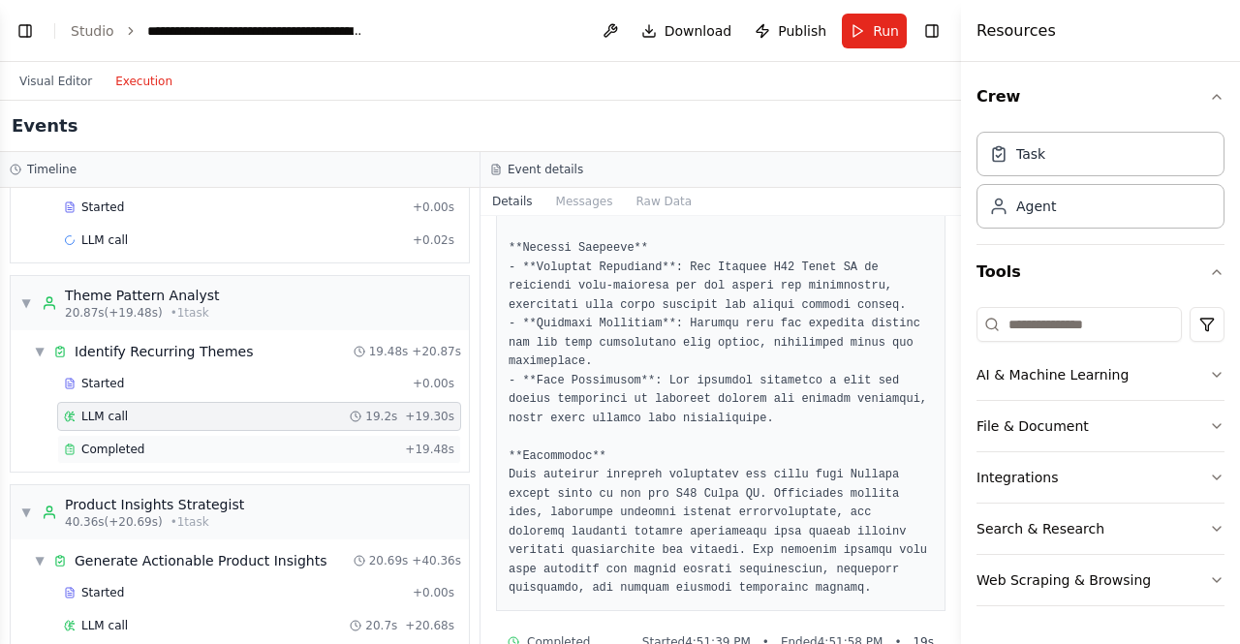
click at [89, 442] on span "Completed" at bounding box center [112, 449] width 63 height 15
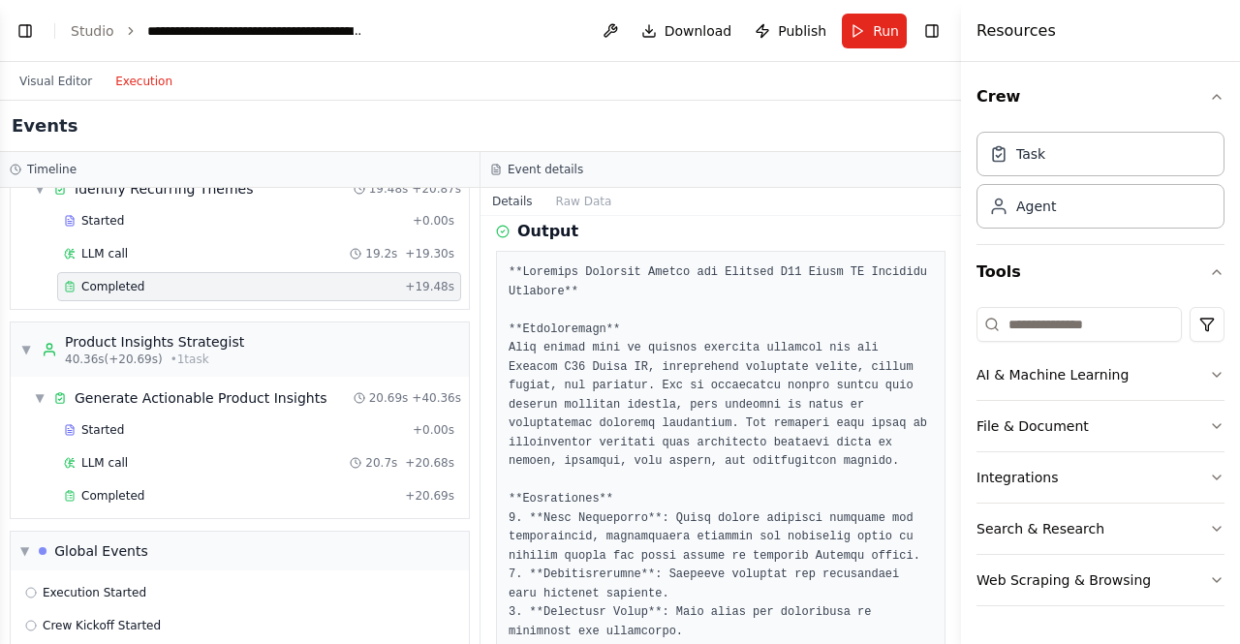
scroll to position [1885, 0]
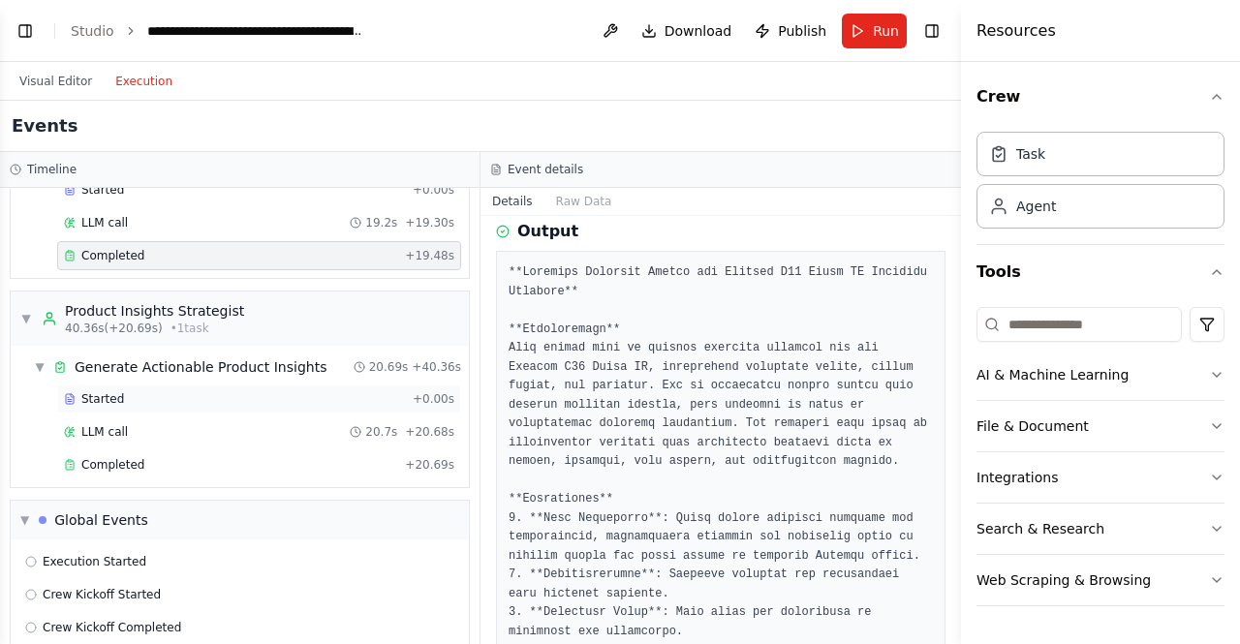
click at [102, 391] on span "Started" at bounding box center [102, 398] width 43 height 15
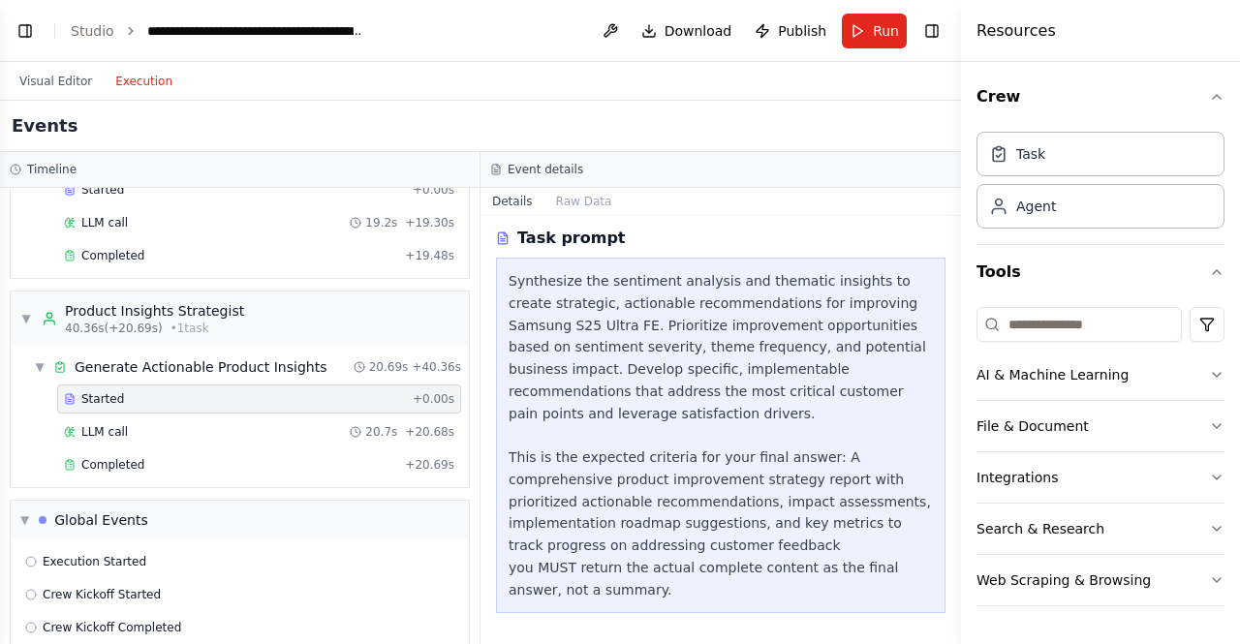
scroll to position [46, 0]
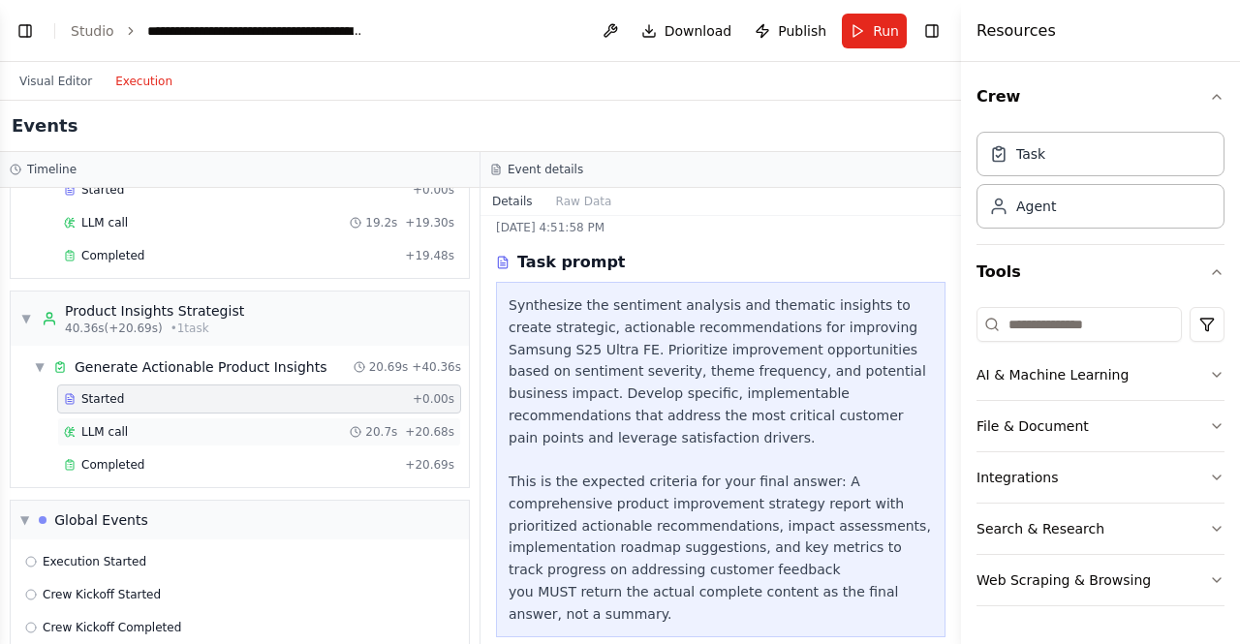
click at [102, 424] on span "LLM call" at bounding box center [104, 431] width 46 height 15
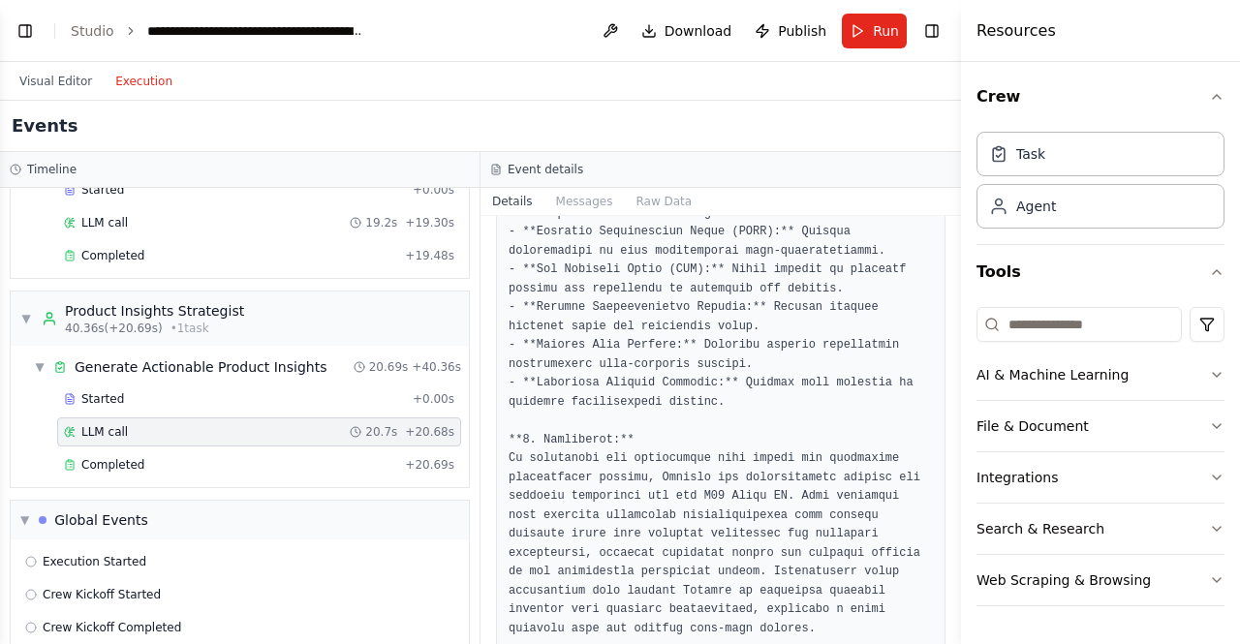
scroll to position [2161, 0]
click at [107, 457] on span "Completed" at bounding box center [112, 464] width 63 height 15
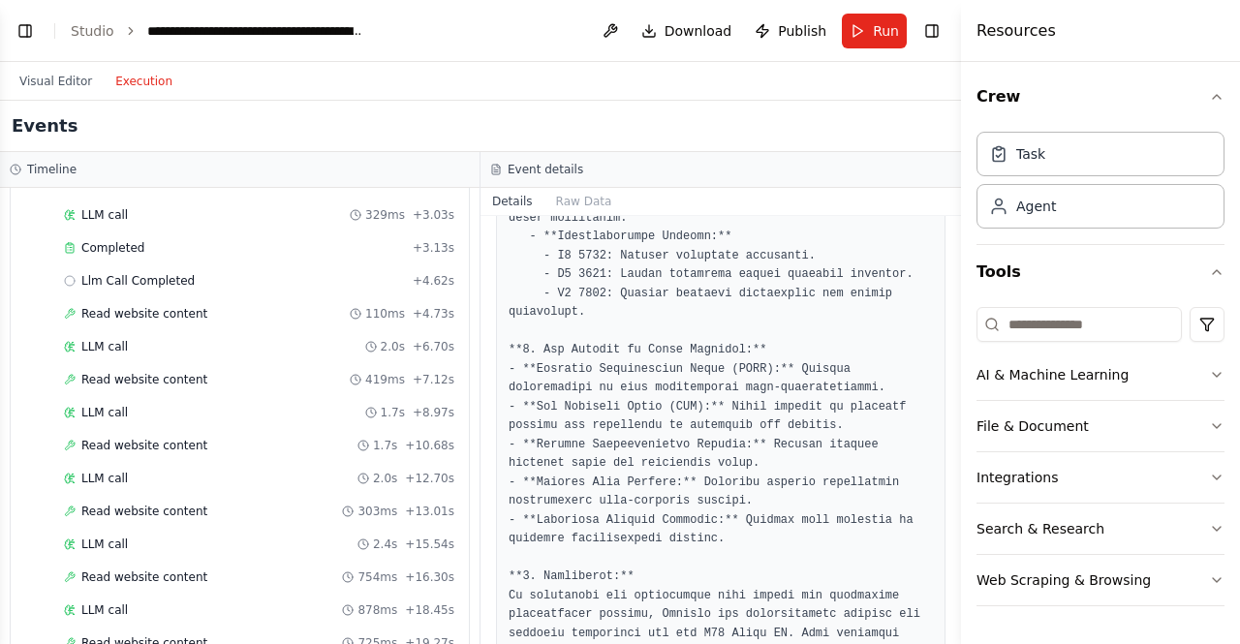
scroll to position [0, 0]
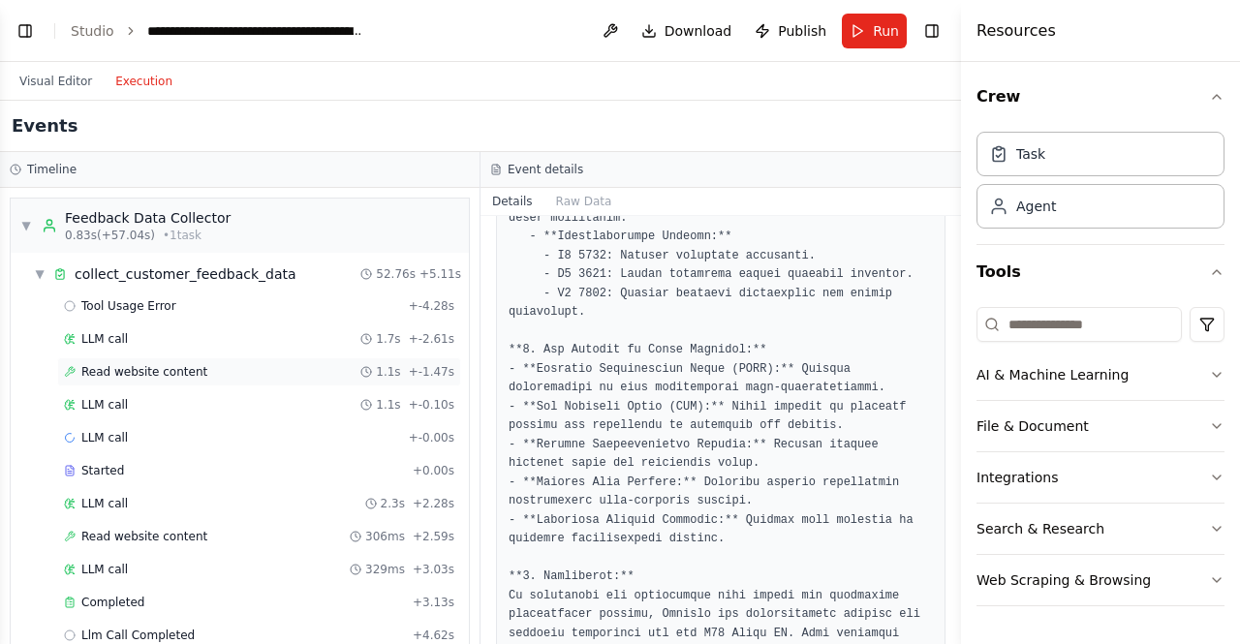
click at [115, 369] on span "Read website content" at bounding box center [144, 371] width 126 height 15
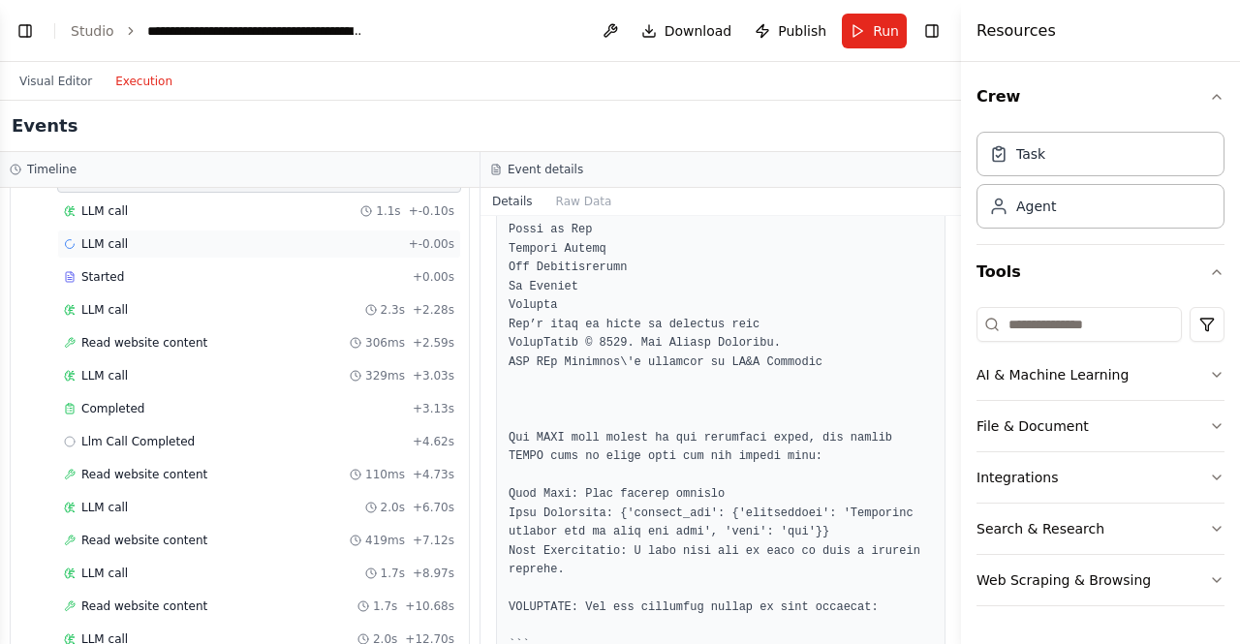
scroll to position [97, 0]
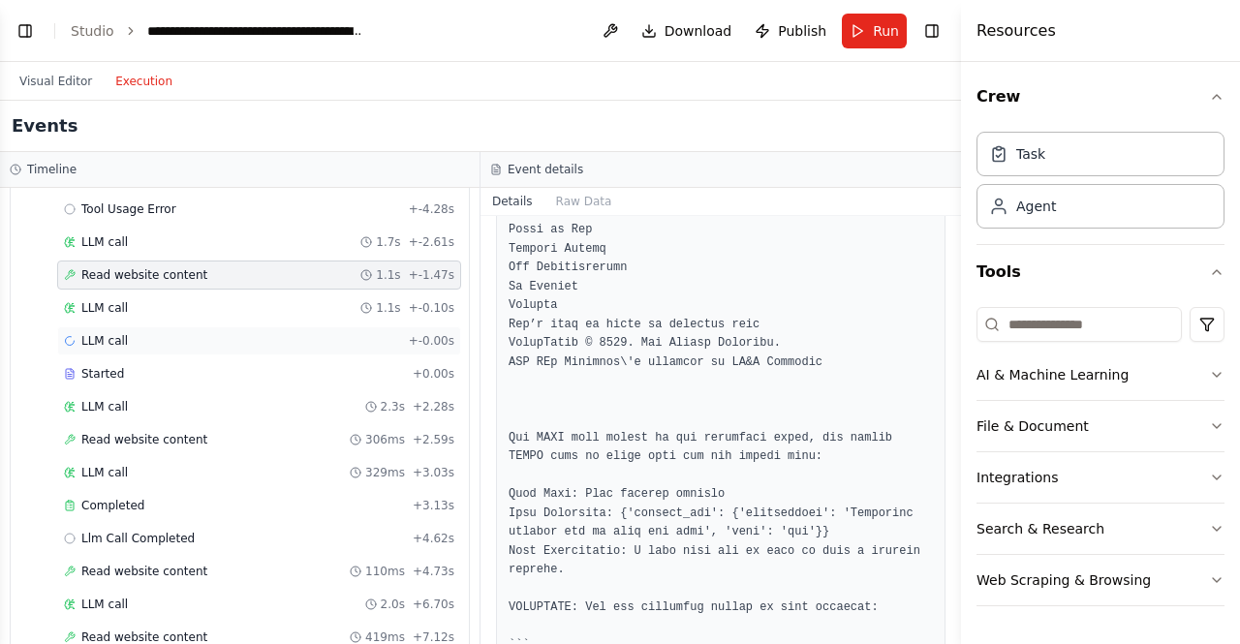
click at [101, 326] on div "LLM call + -0.00s" at bounding box center [259, 340] width 404 height 29
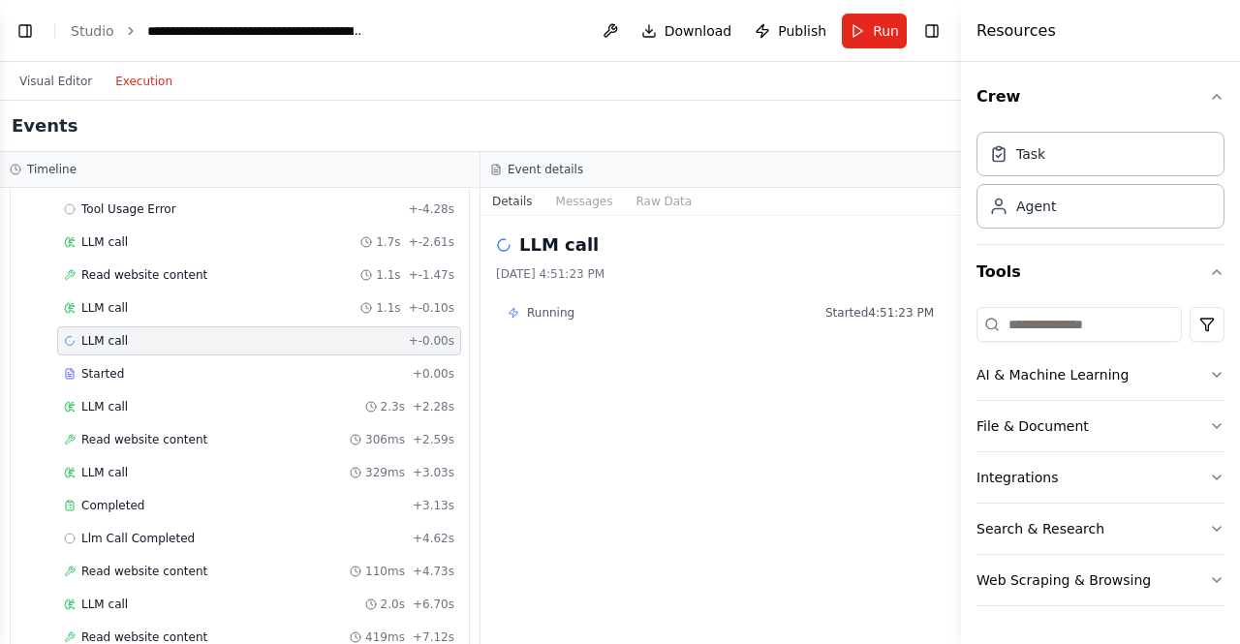
drag, startPoint x: 101, startPoint y: 325, endPoint x: 743, endPoint y: 447, distance: 653.7
click at [743, 447] on div "LLM call [DATE] 4:51:23 PM Running Started 4:51:23 PM" at bounding box center [720, 430] width 480 height 428
click at [556, 313] on span "Running" at bounding box center [550, 312] width 47 height 15
click at [496, 246] on icon at bounding box center [504, 245] width 22 height 22
click at [560, 201] on button "Messages" at bounding box center [584, 201] width 80 height 27
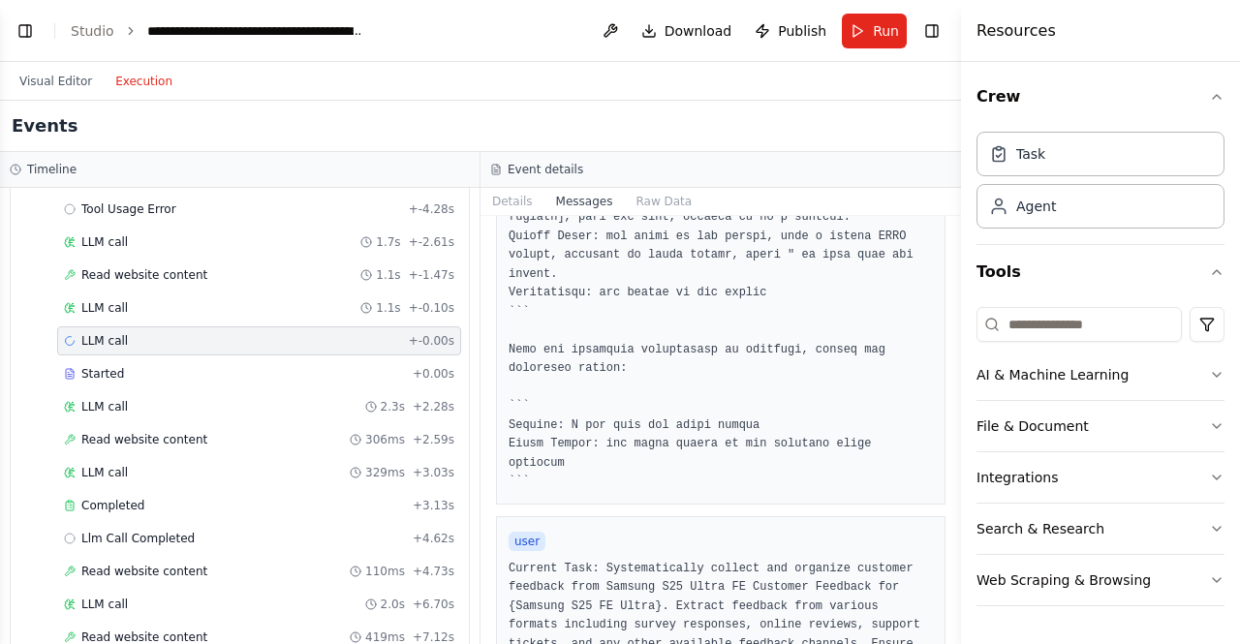
scroll to position [484, 0]
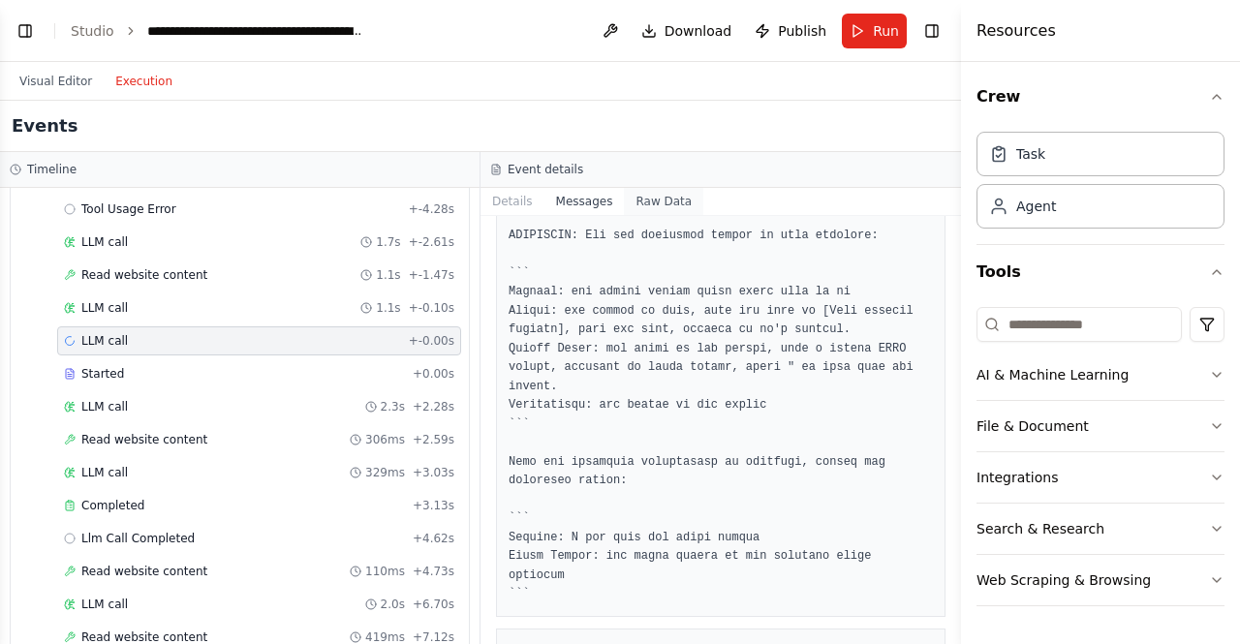
click at [651, 193] on button "Raw Data" at bounding box center [663, 201] width 79 height 27
